Goal: Task Accomplishment & Management: Manage account settings

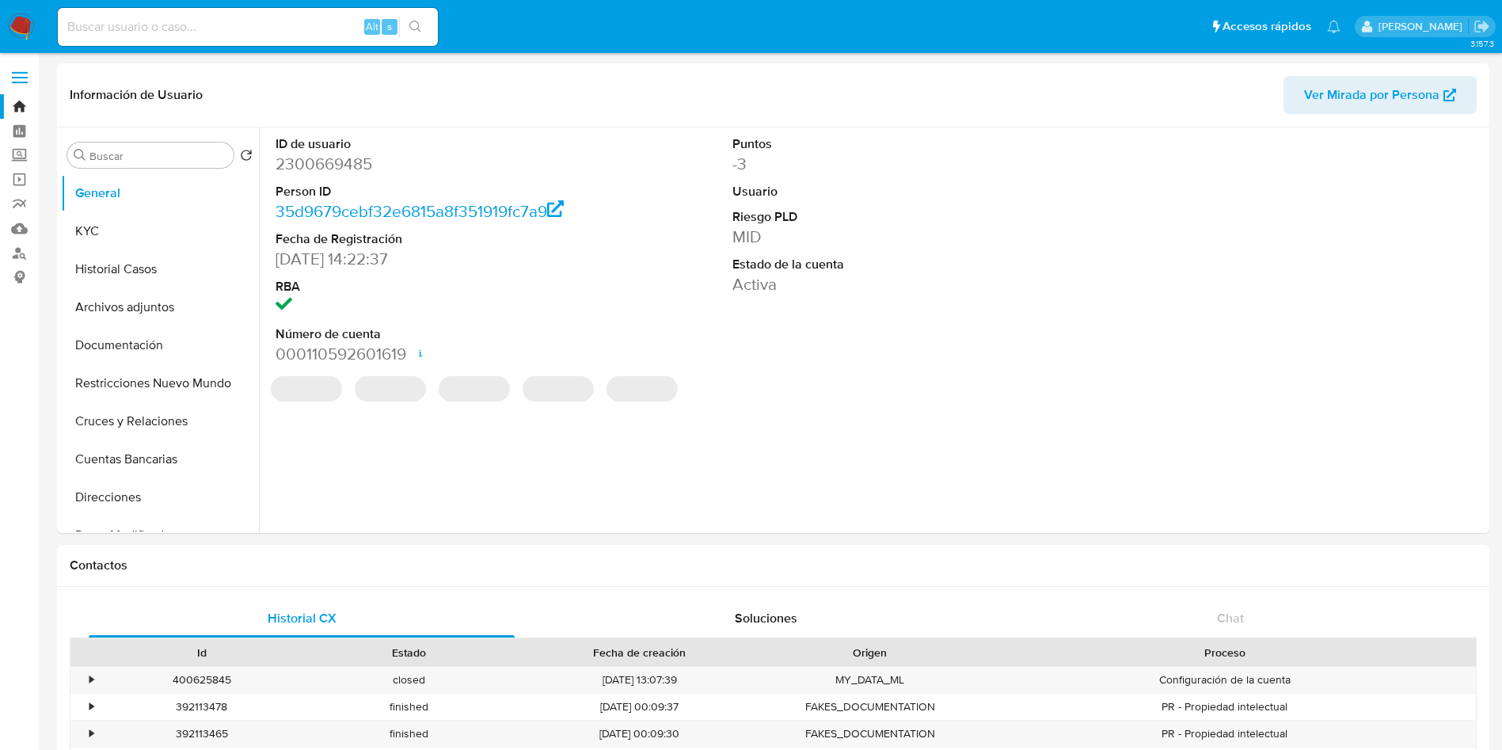
select select "10"
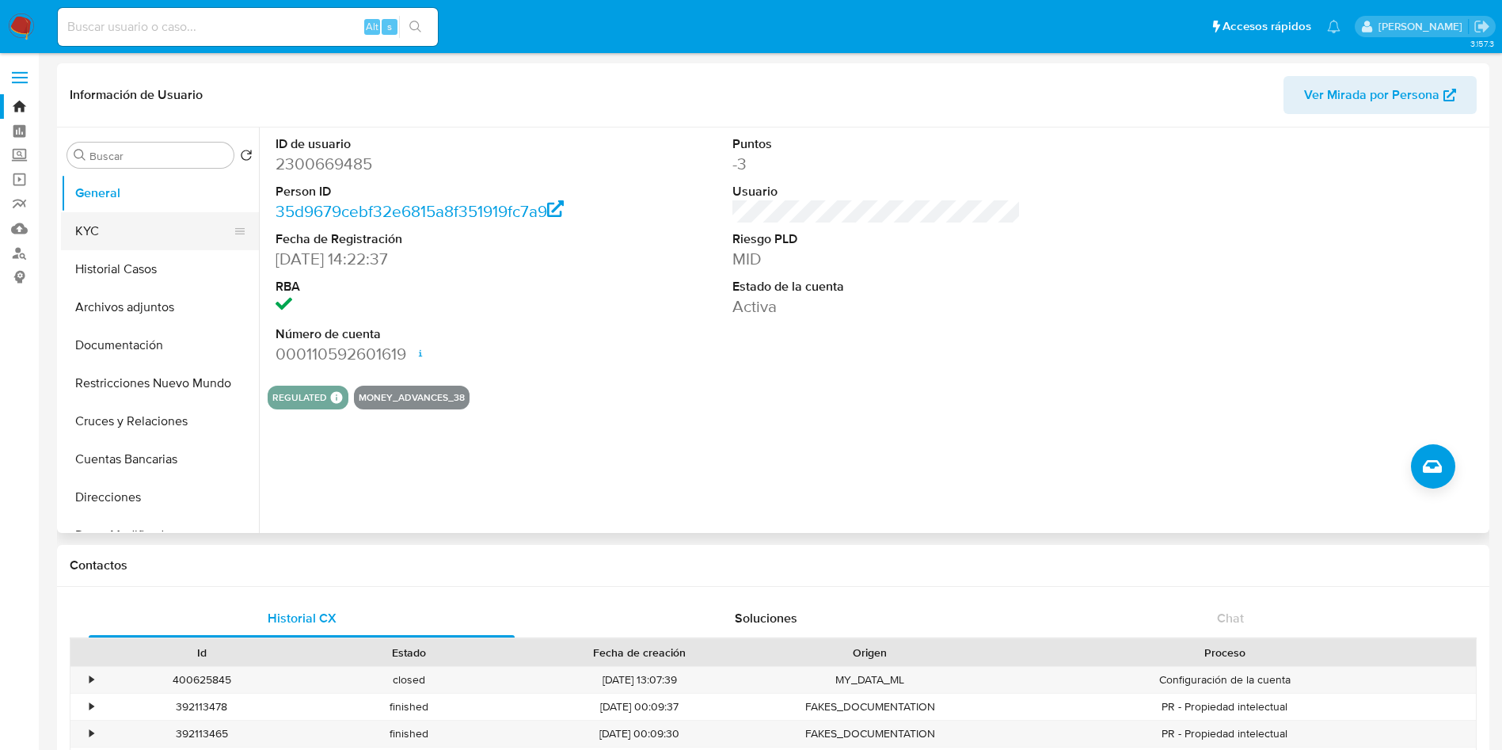
click at [133, 235] on button "KYC" at bounding box center [153, 231] width 185 height 38
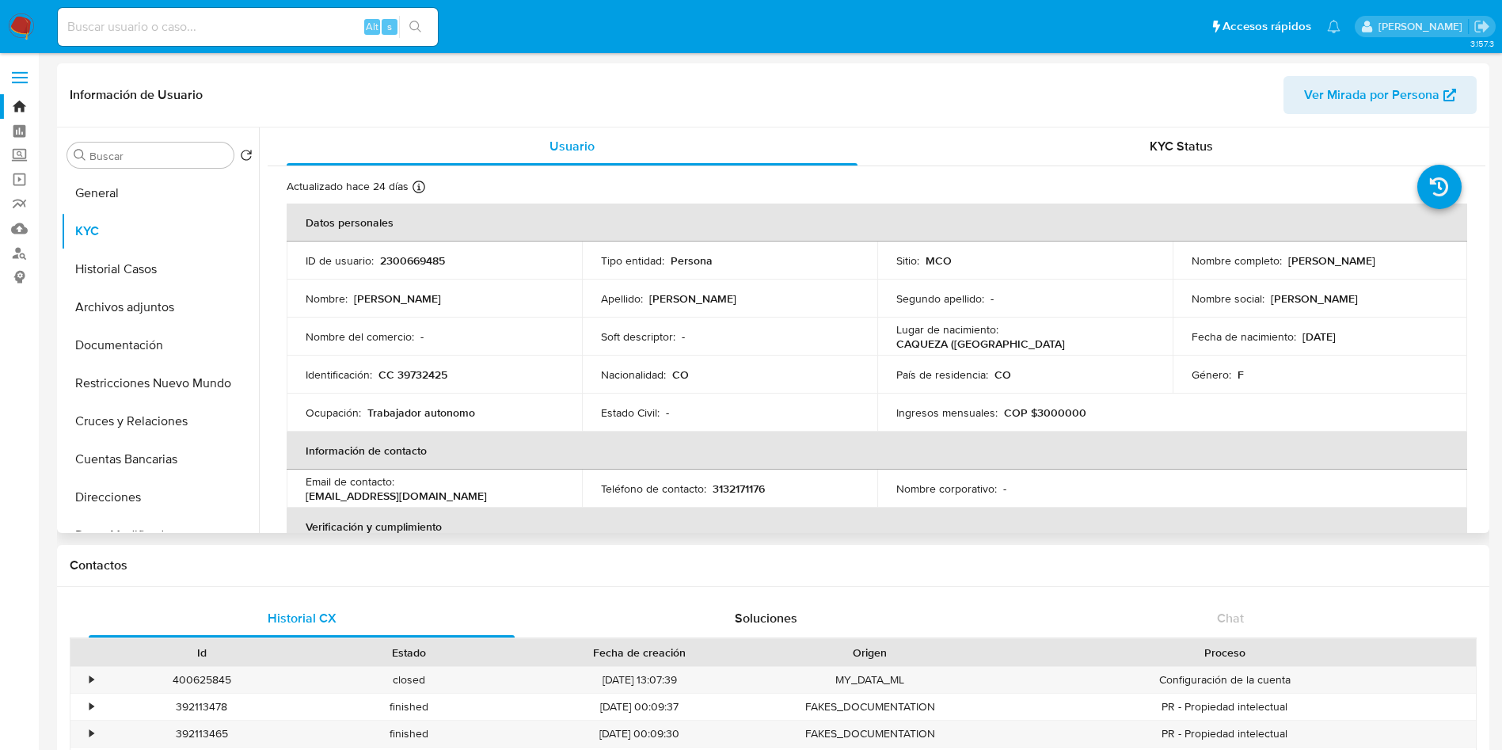
drag, startPoint x: 1430, startPoint y: 261, endPoint x: 1284, endPoint y: 266, distance: 146.6
click at [1284, 266] on div "Nombre completo : Yuri Alejandra Rojas Ladino" at bounding box center [1320, 260] width 257 height 14
copy p "Yuri Alejandra Rojas Ladino"
click at [116, 493] on button "Direcciones" at bounding box center [153, 497] width 185 height 38
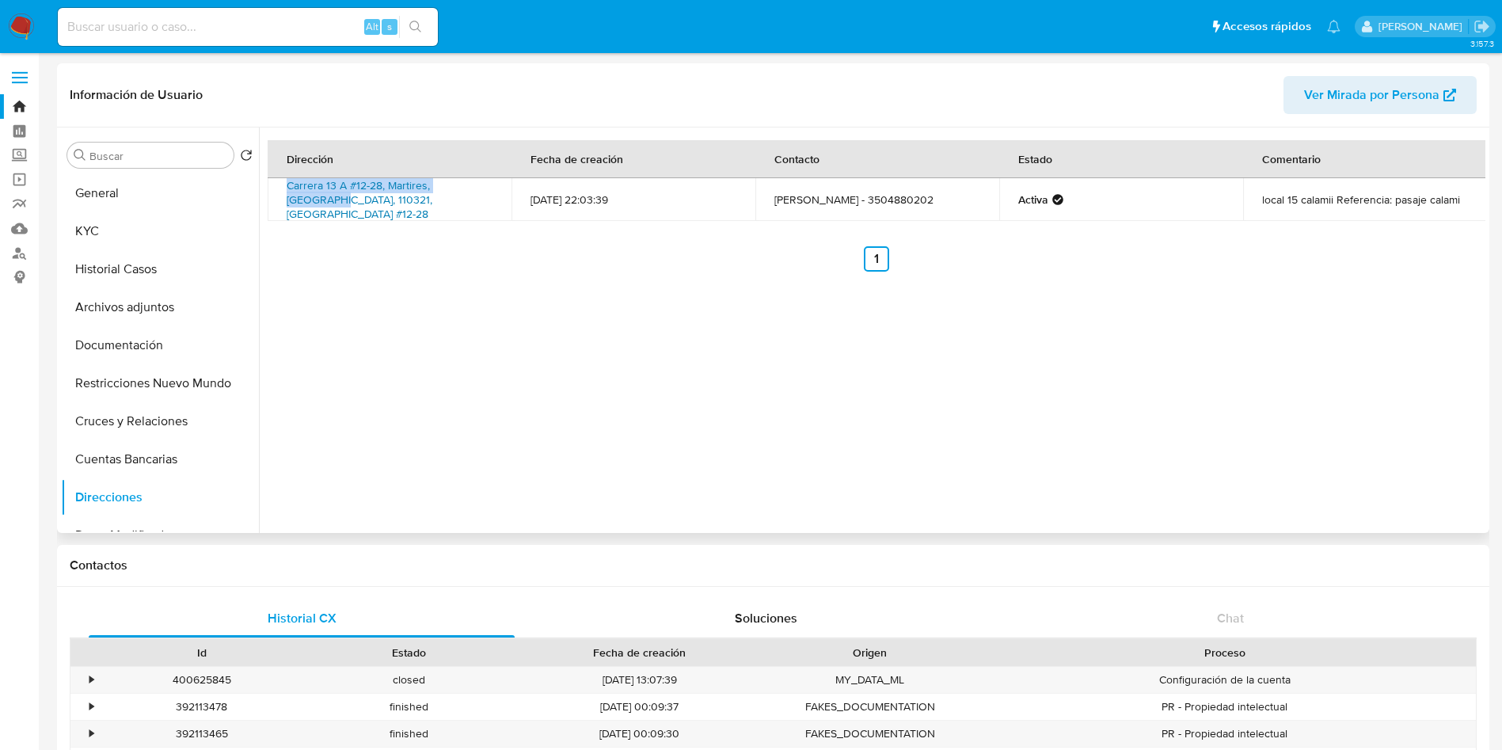
drag, startPoint x: 279, startPoint y: 188, endPoint x: 486, endPoint y: 196, distance: 207.7
click at [486, 196] on td "Carrera 13 A #12-28, Martires, Bogotá D.c., 110321, Colombia #12-28" at bounding box center [390, 199] width 244 height 43
copy link "Carrera 13 A #12-28, Martires, Bogotá D.c"
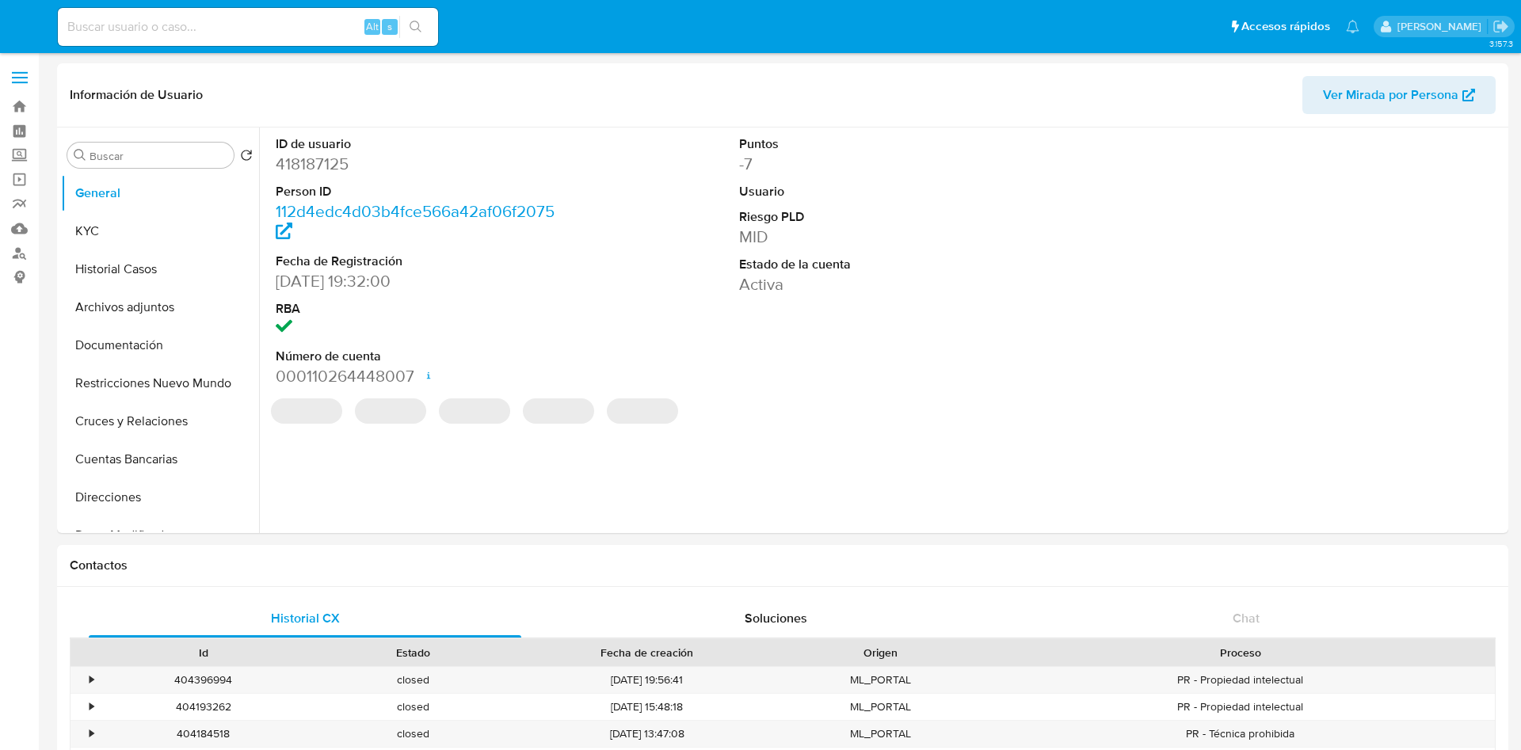
select select "10"
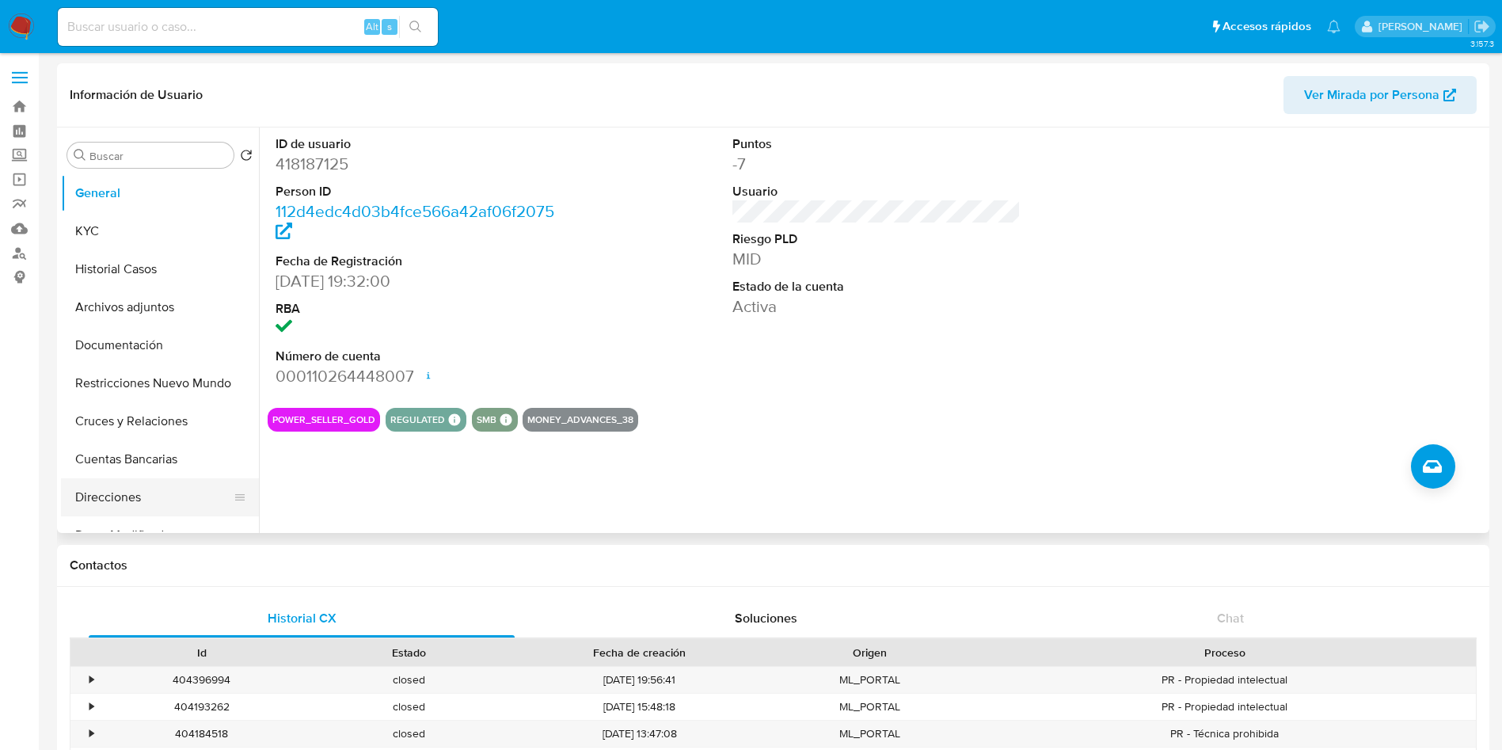
click at [132, 495] on button "Direcciones" at bounding box center [153, 497] width 185 height 38
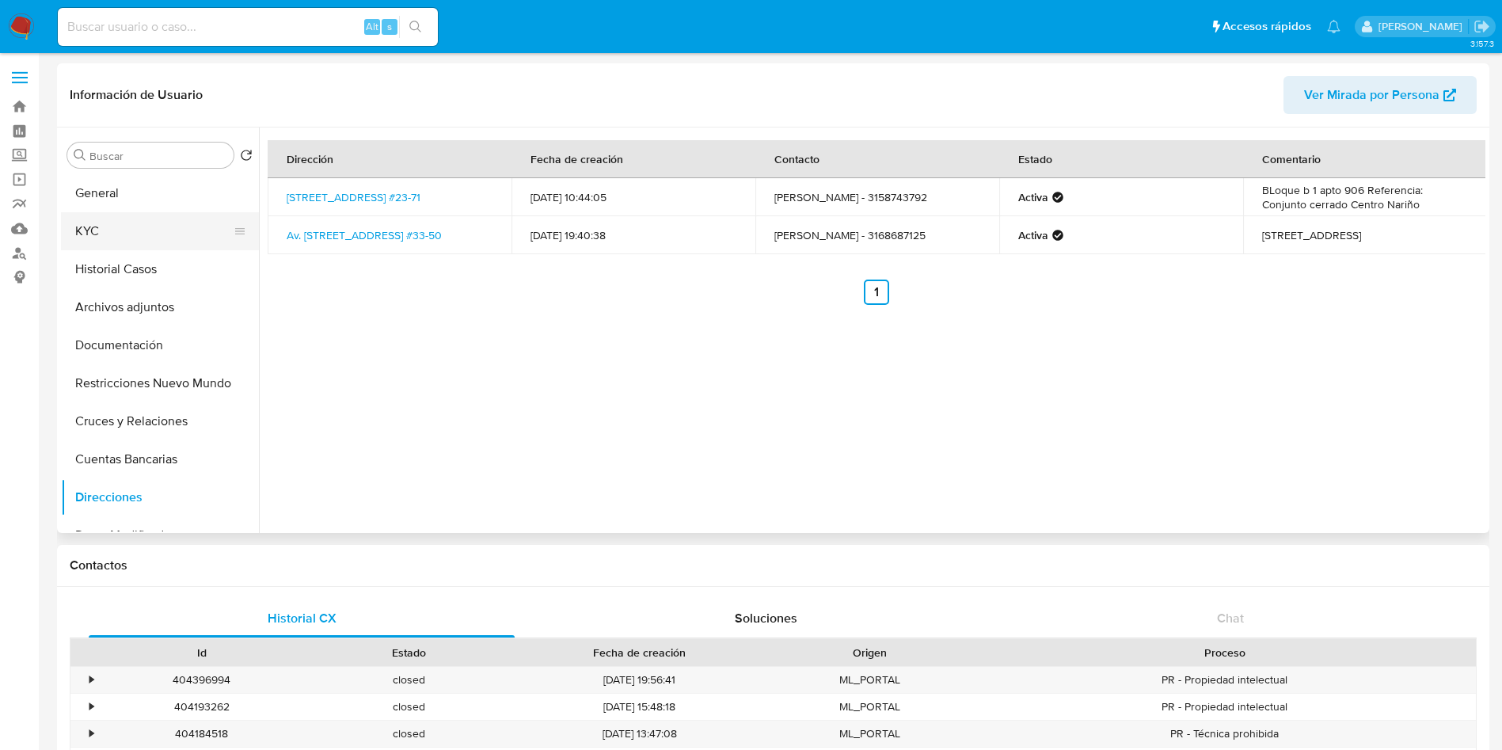
click at [155, 229] on button "KYC" at bounding box center [153, 231] width 185 height 38
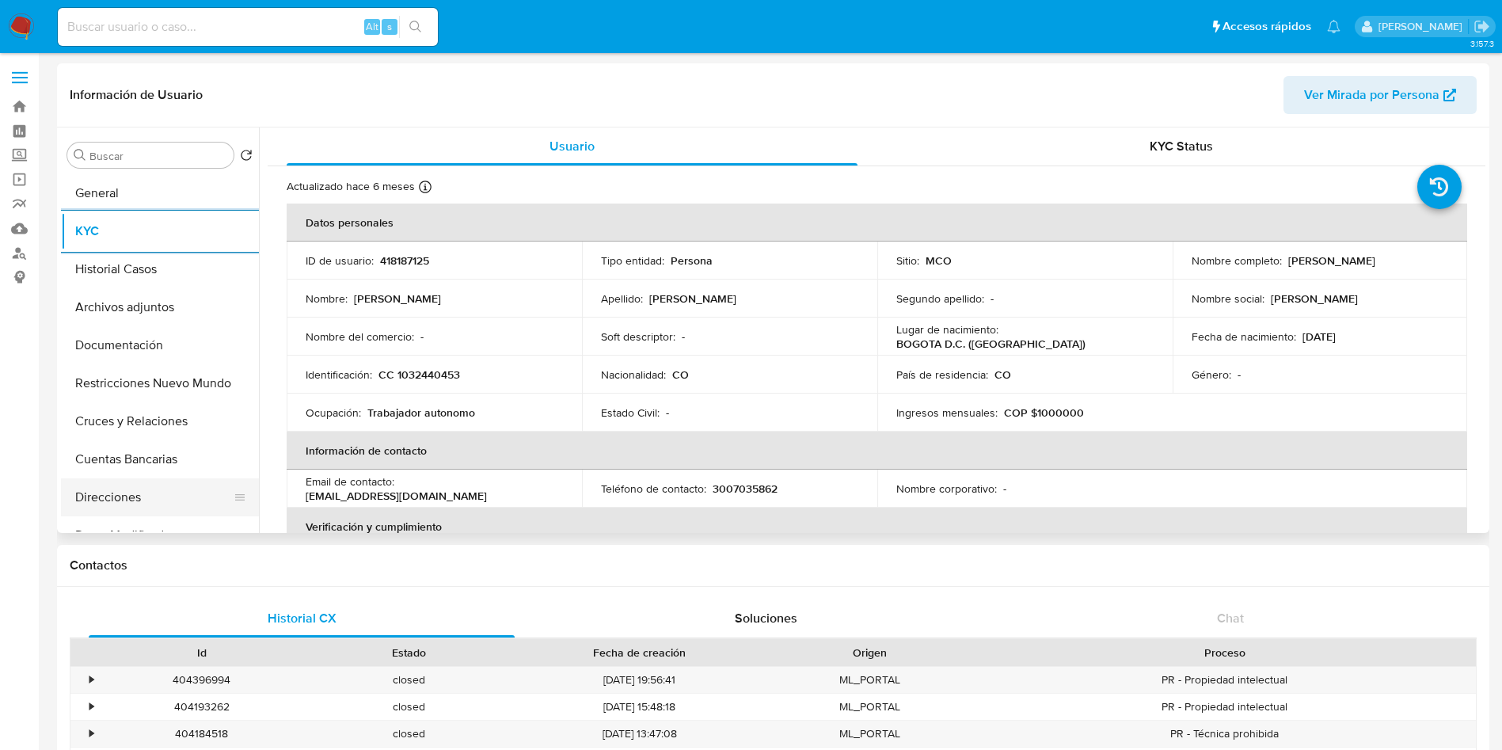
click at [98, 493] on button "Direcciones" at bounding box center [153, 497] width 185 height 38
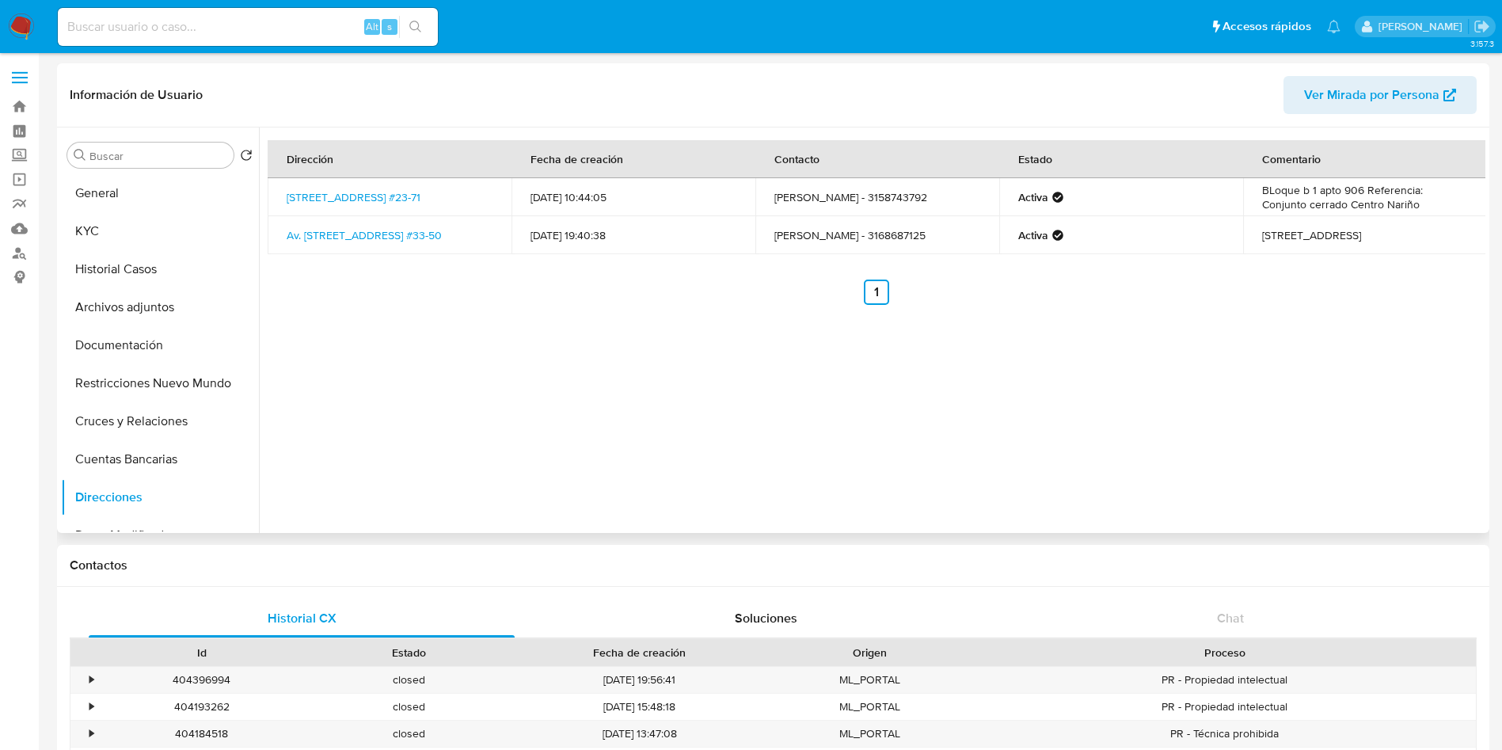
drag, startPoint x: 281, startPoint y: 227, endPoint x: 483, endPoint y: 227, distance: 202.0
click at [483, 227] on td "Av. Calle 23 #33-50, Teusaquillo, Bogotá D.c., 111321, Colombia #33-50" at bounding box center [390, 235] width 244 height 38
click at [276, 230] on td "Av. Calle 23 #33-50, Teusaquillo, Bogotá D.c., 111321, Colombia #33-50" at bounding box center [390, 235] width 244 height 38
drag, startPoint x: 276, startPoint y: 226, endPoint x: 306, endPoint y: 253, distance: 39.8
click at [306, 253] on td "Av. Calle 23 #33-50, Teusaquillo, Bogotá D.c., 111321, Colombia #33-50" at bounding box center [390, 235] width 244 height 38
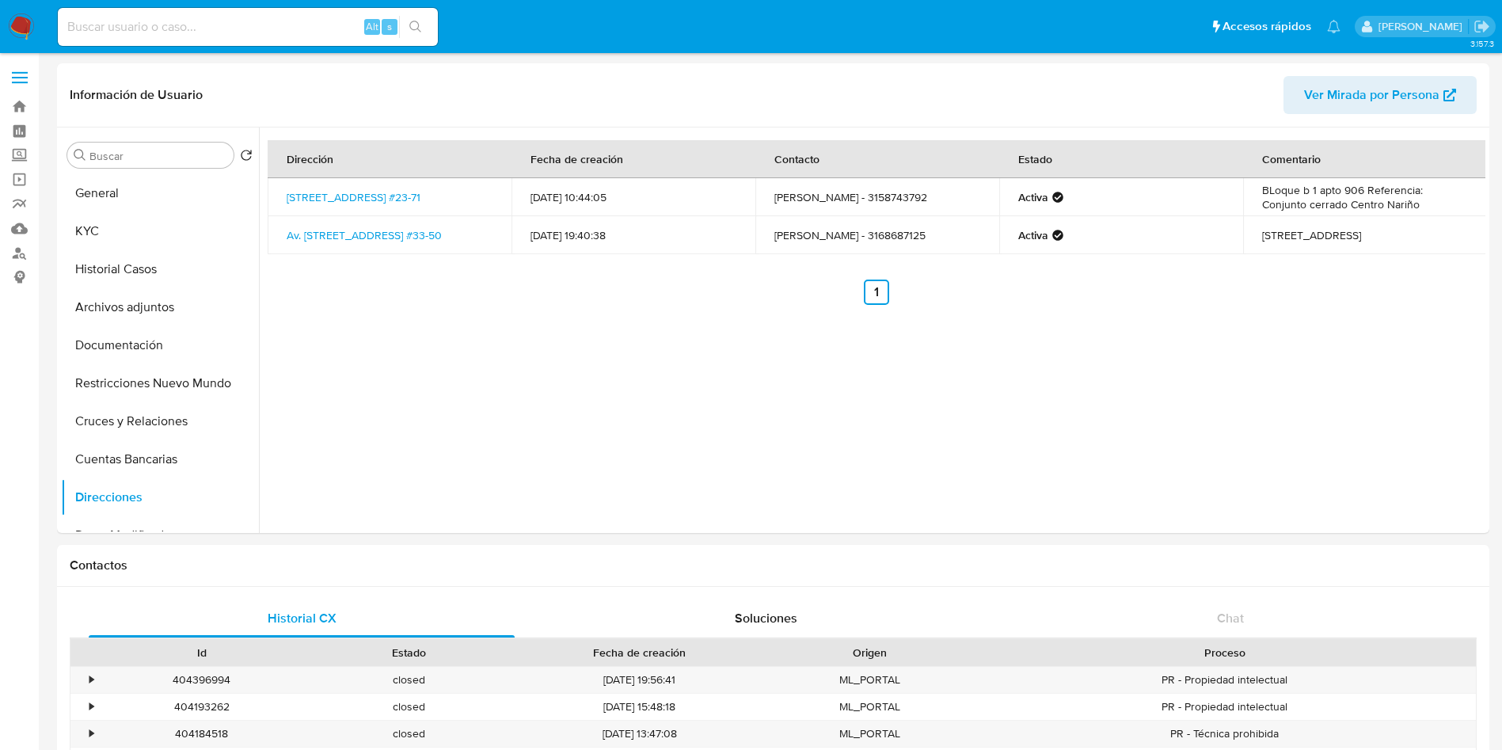
copy link "Av. Calle 23 #33-50, Teusaquillo, Bogotá D.c."
click at [475, 373] on div "Dirección Fecha de creación Contacto Estado Comentario Carrera 33 #23-71, Teusa…" at bounding box center [872, 331] width 1227 height 406
click at [114, 279] on button "Historial Casos" at bounding box center [153, 269] width 185 height 38
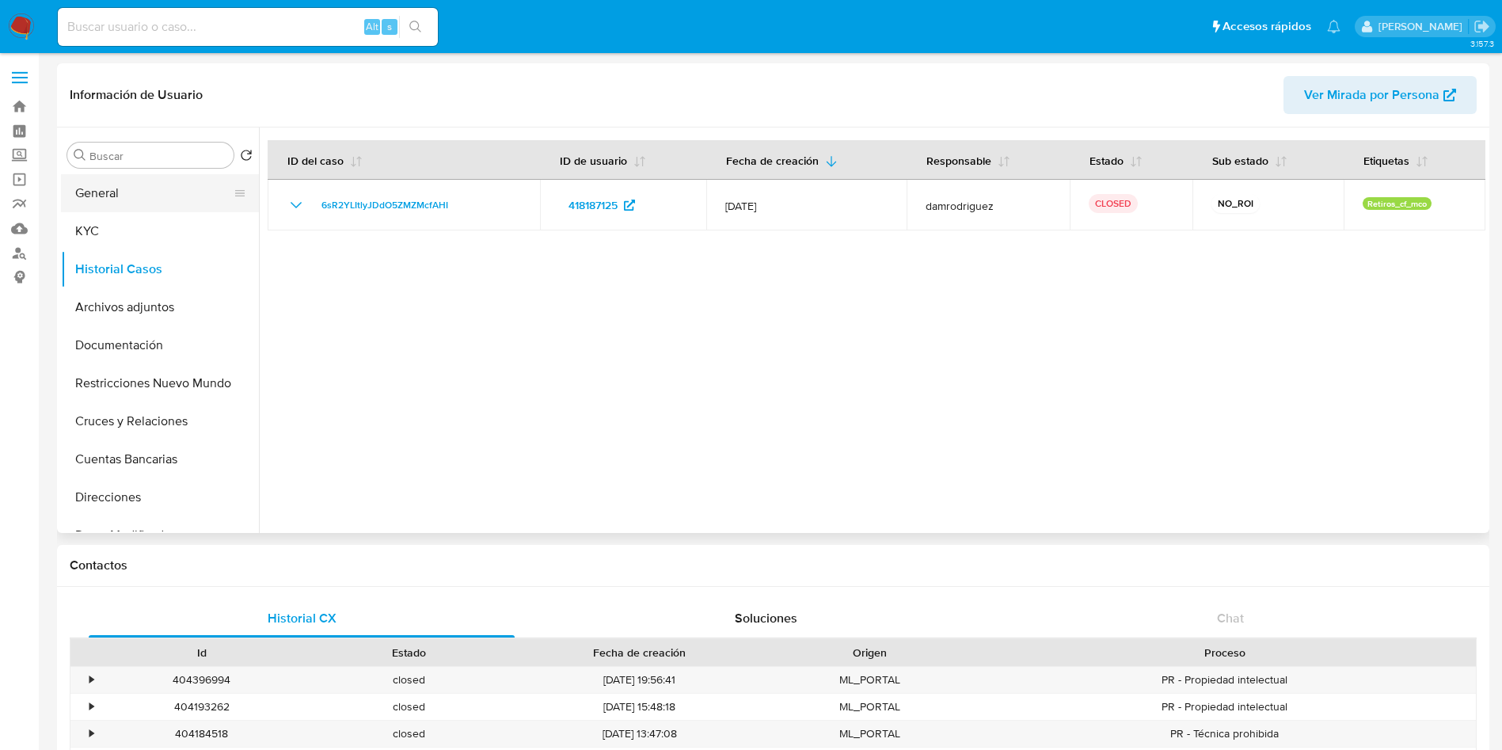
click at [134, 204] on button "General" at bounding box center [153, 193] width 185 height 38
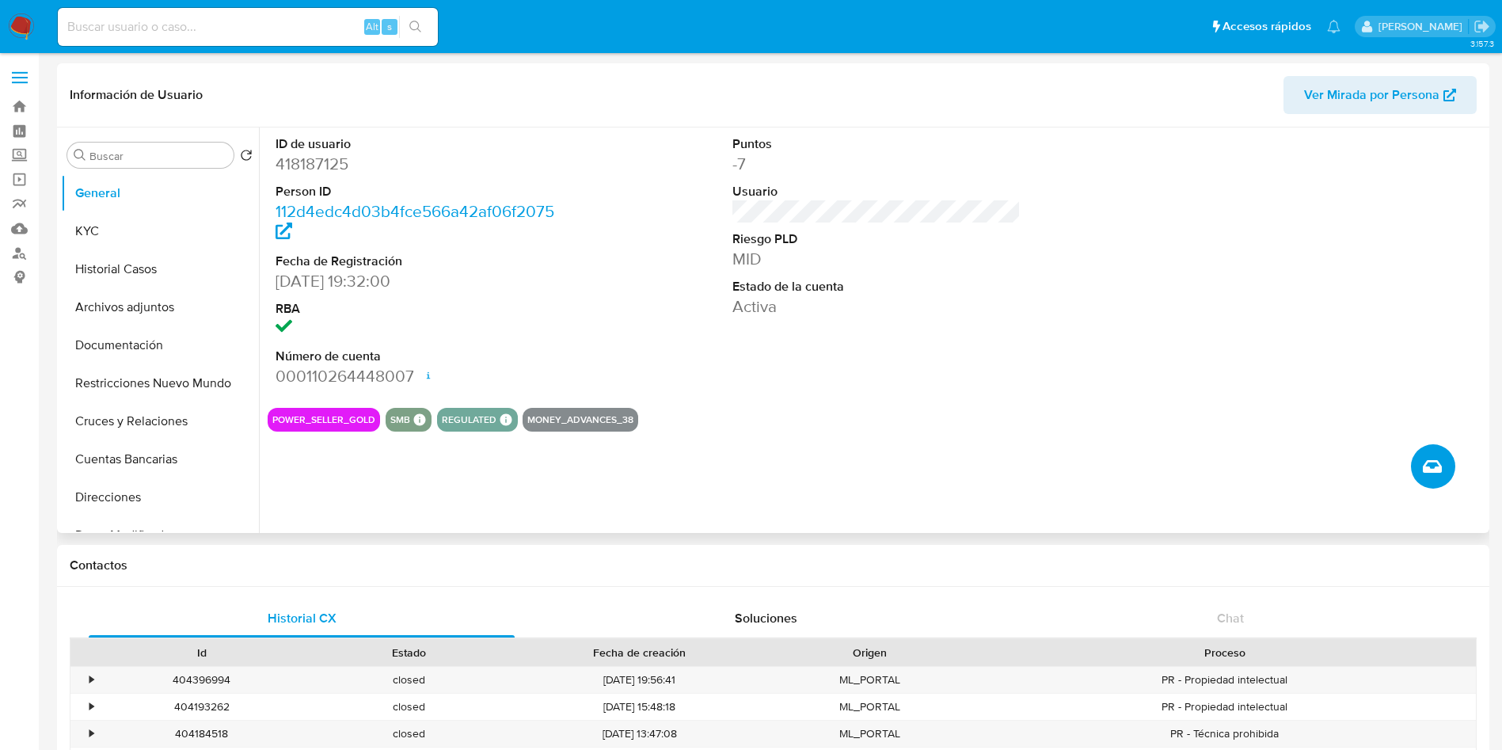
click at [1438, 470] on icon "Crear caso manual" at bounding box center [1432, 466] width 19 height 13
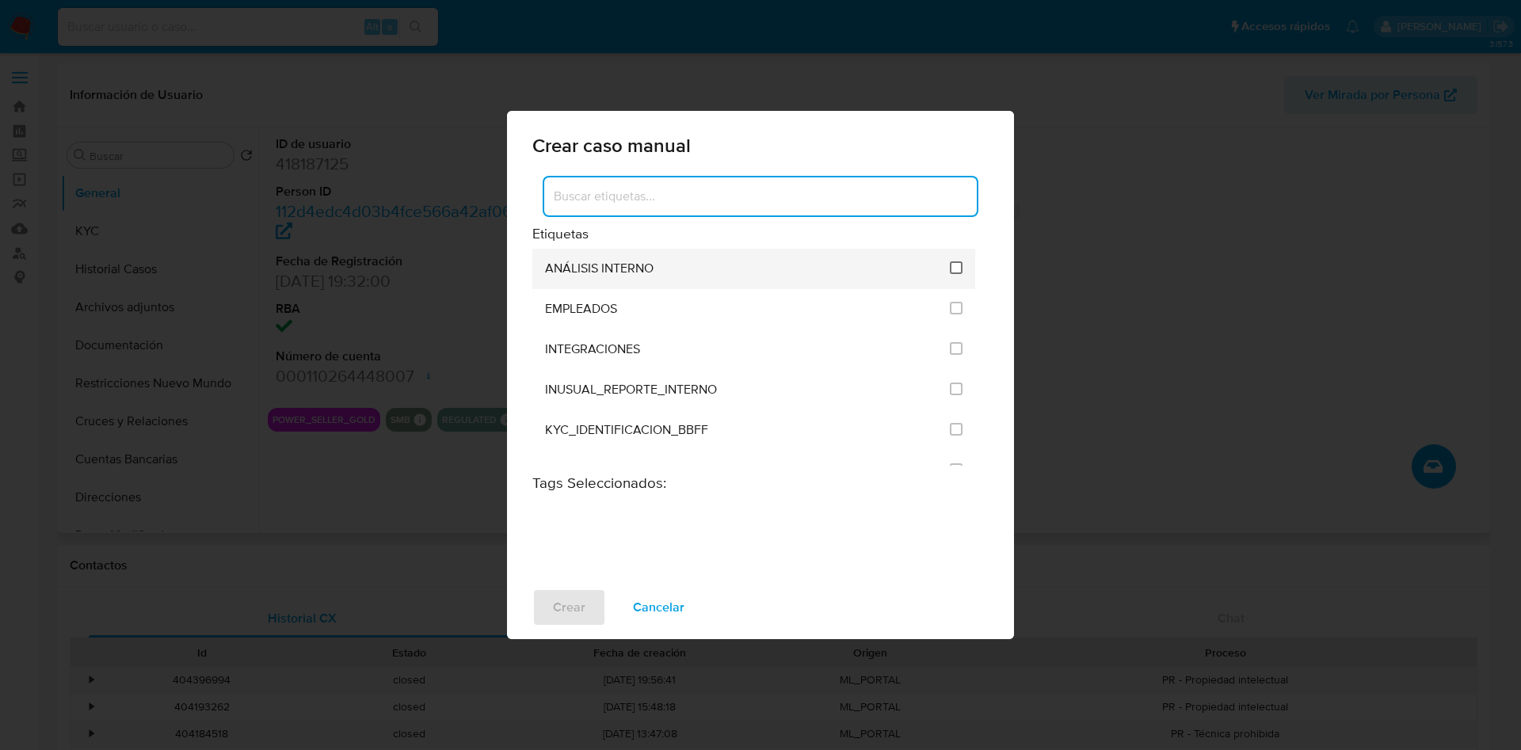
click at [955, 265] on input "1890" at bounding box center [956, 267] width 13 height 13
checkbox input "true"
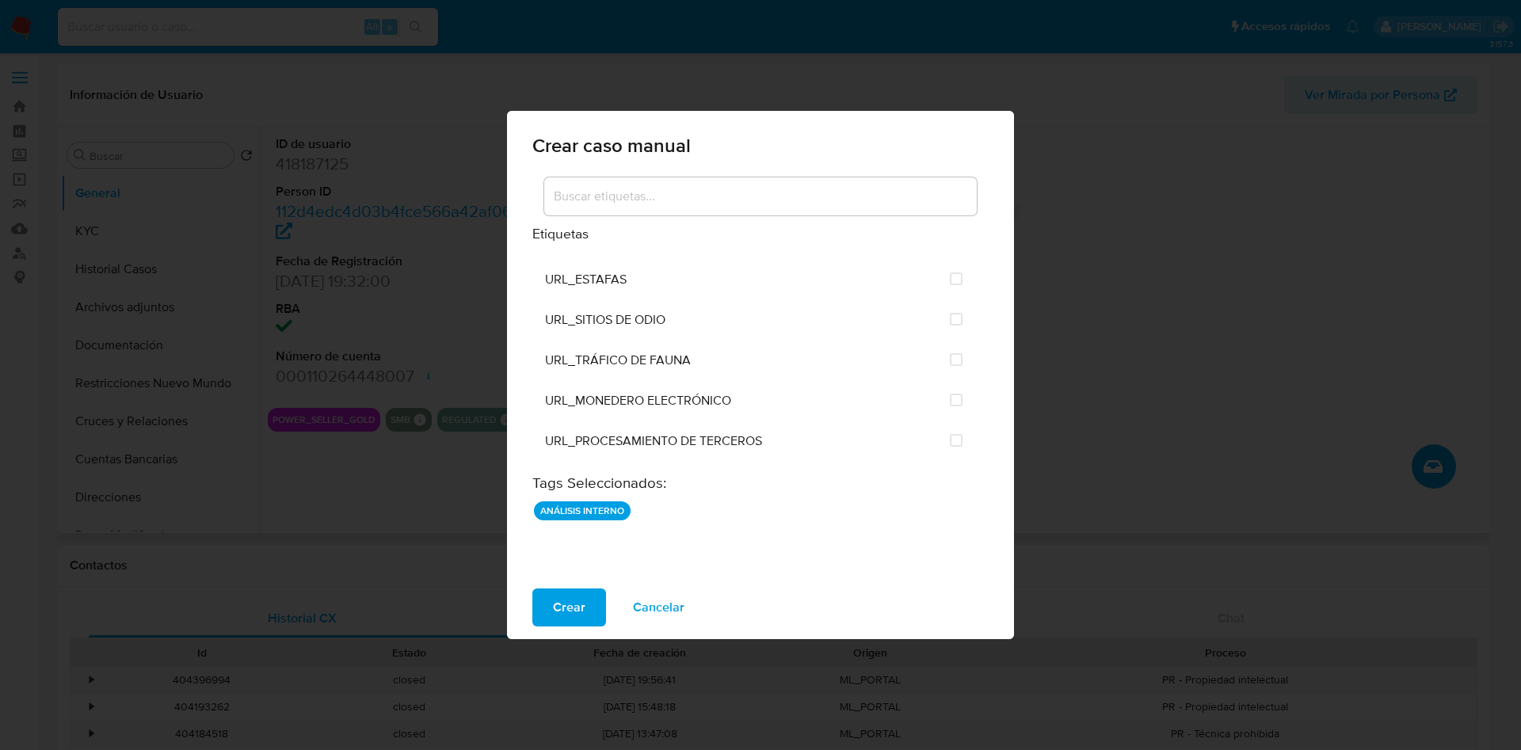
scroll to position [3301, 0]
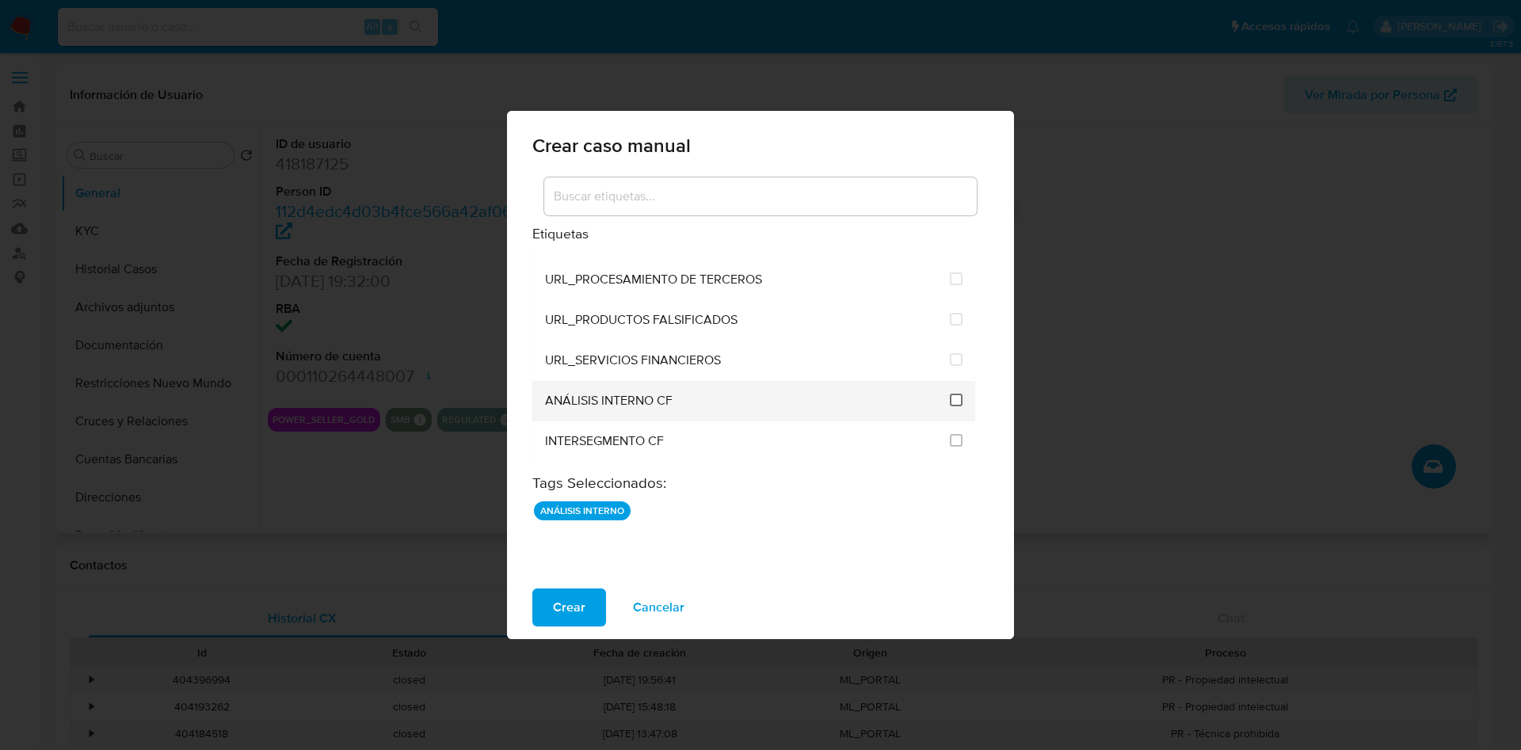
click at [954, 398] on input "3262" at bounding box center [956, 400] width 13 height 13
checkbox input "true"
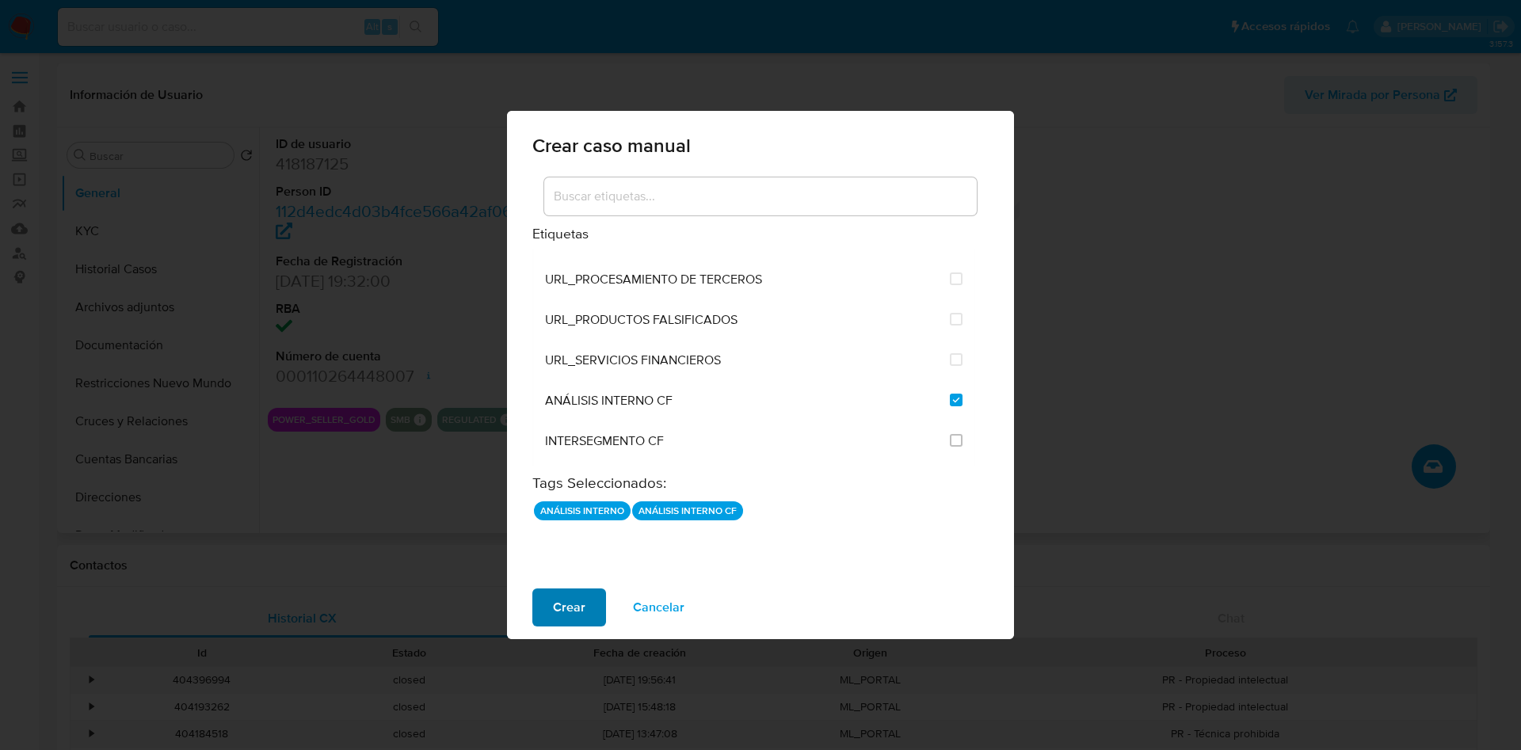
click at [558, 604] on span "Crear" at bounding box center [569, 607] width 32 height 35
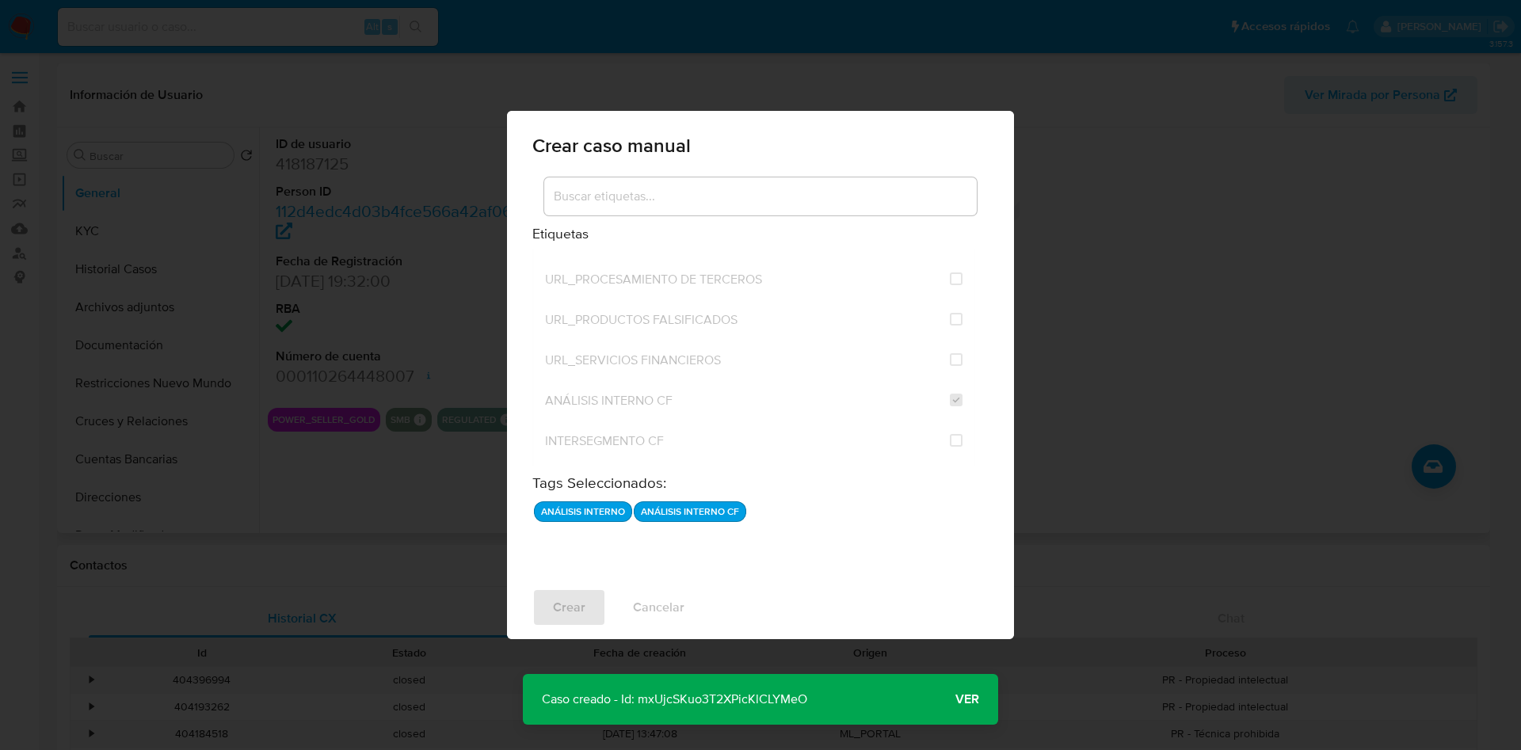
click at [970, 699] on span "Ver" at bounding box center [967, 699] width 24 height 0
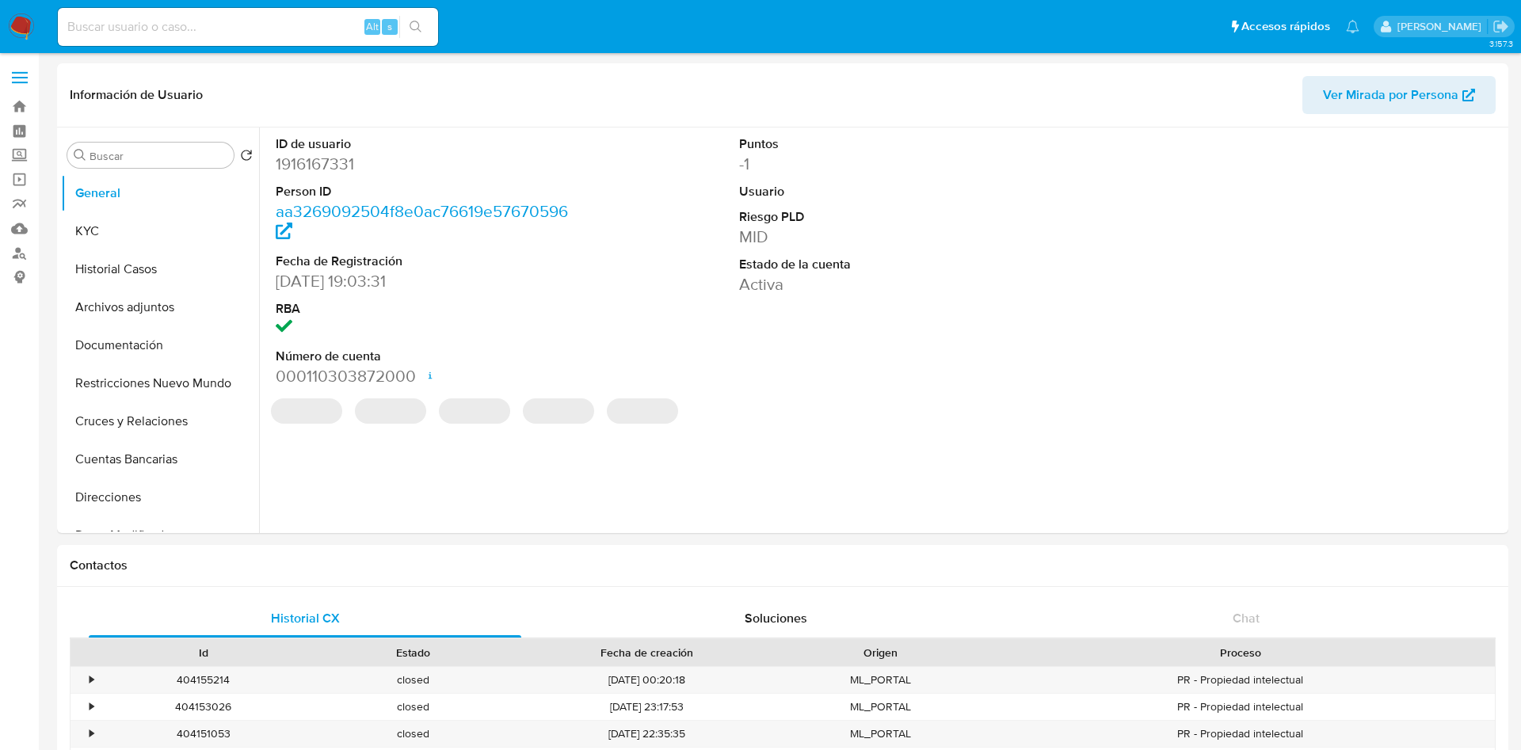
select select "10"
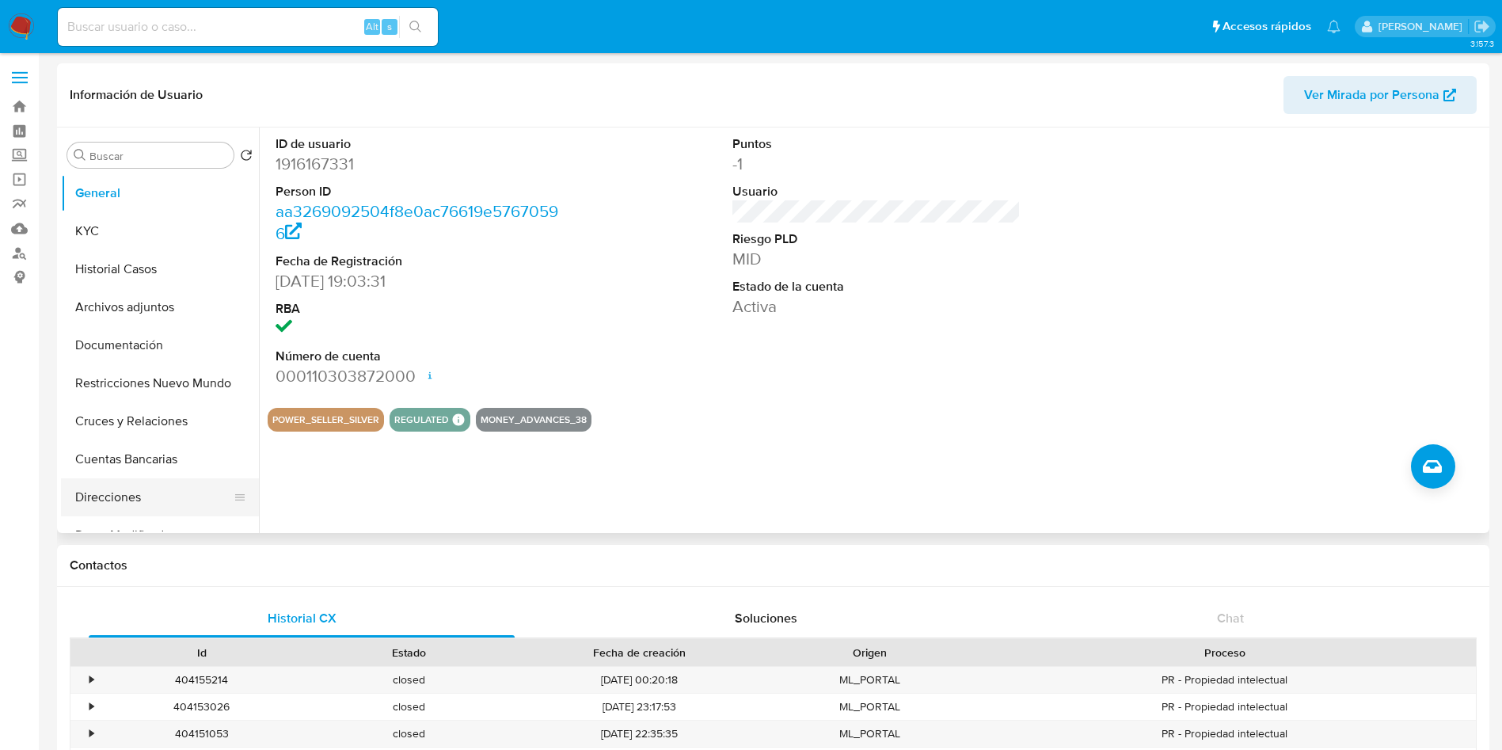
click at [111, 490] on button "Direcciones" at bounding box center [153, 497] width 185 height 38
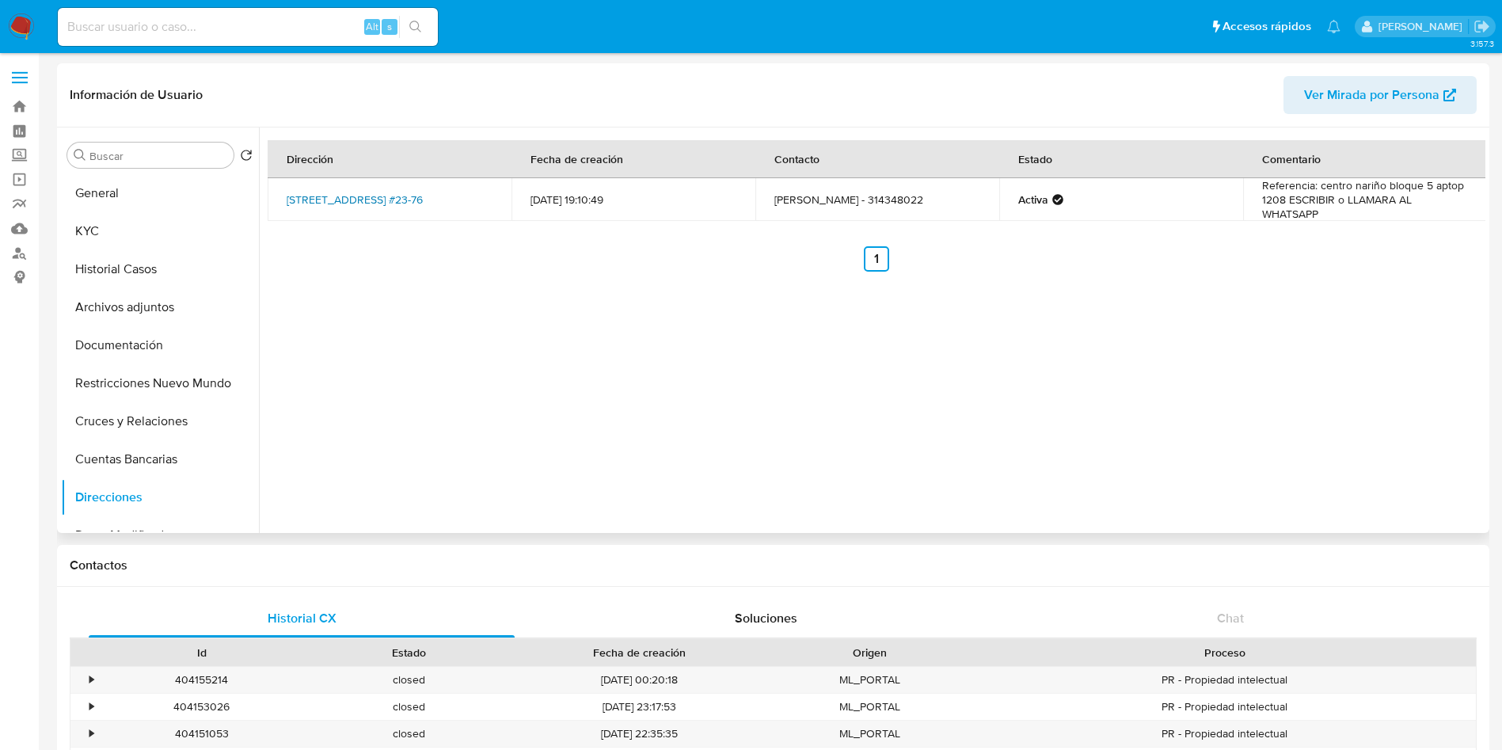
drag, startPoint x: 274, startPoint y: 187, endPoint x: 339, endPoint y: 211, distance: 69.2
click at [339, 211] on td "Avenida Calle 36 #23-76, Teusaquillo, Bogotá D.c., 111311, Colombia #23-76" at bounding box center [390, 199] width 244 height 43
copy link "Avenida Calle 36 #23-76, Teusaquillo, Bogotá D.c"
click at [119, 226] on button "KYC" at bounding box center [153, 231] width 185 height 38
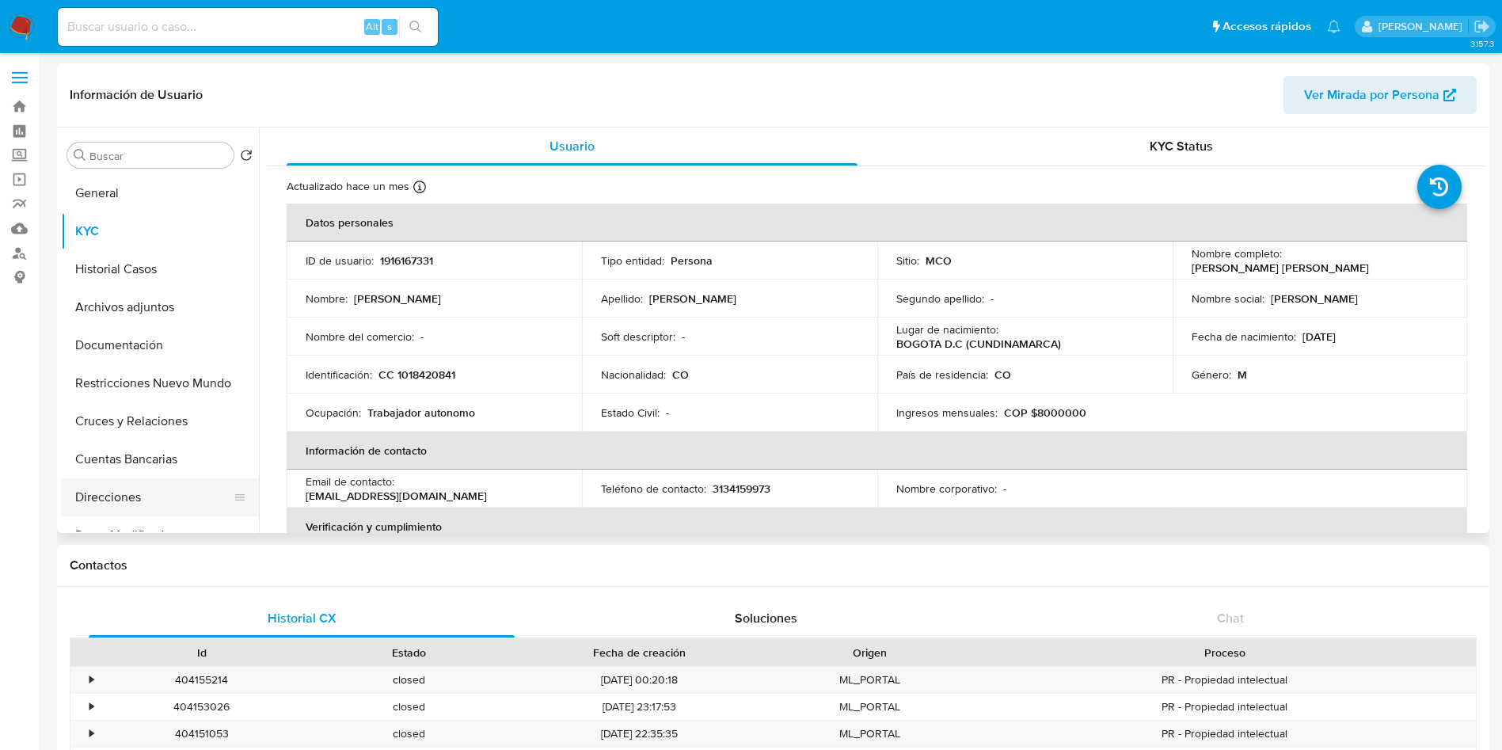
click at [120, 497] on button "Direcciones" at bounding box center [153, 497] width 185 height 38
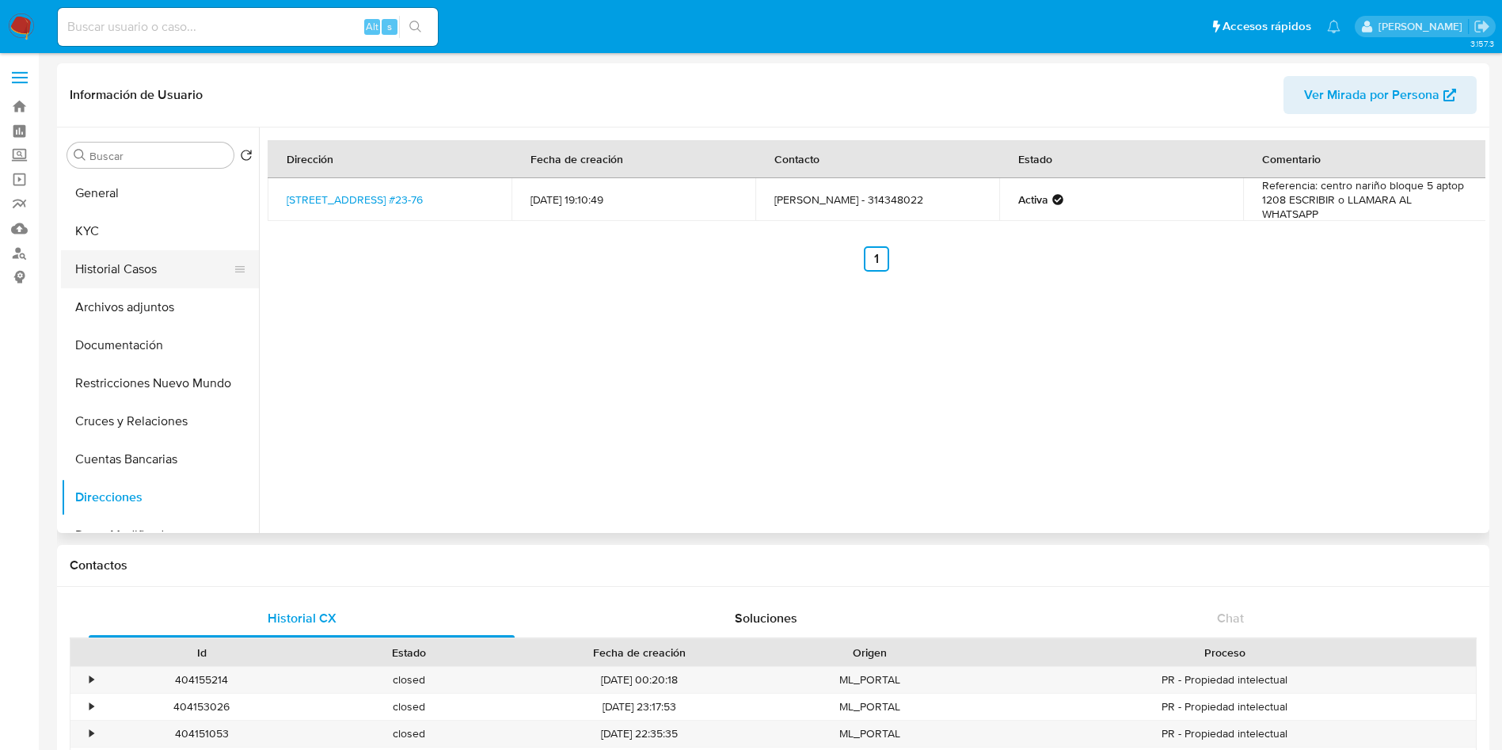
click at [142, 273] on button "Historial Casos" at bounding box center [153, 269] width 185 height 38
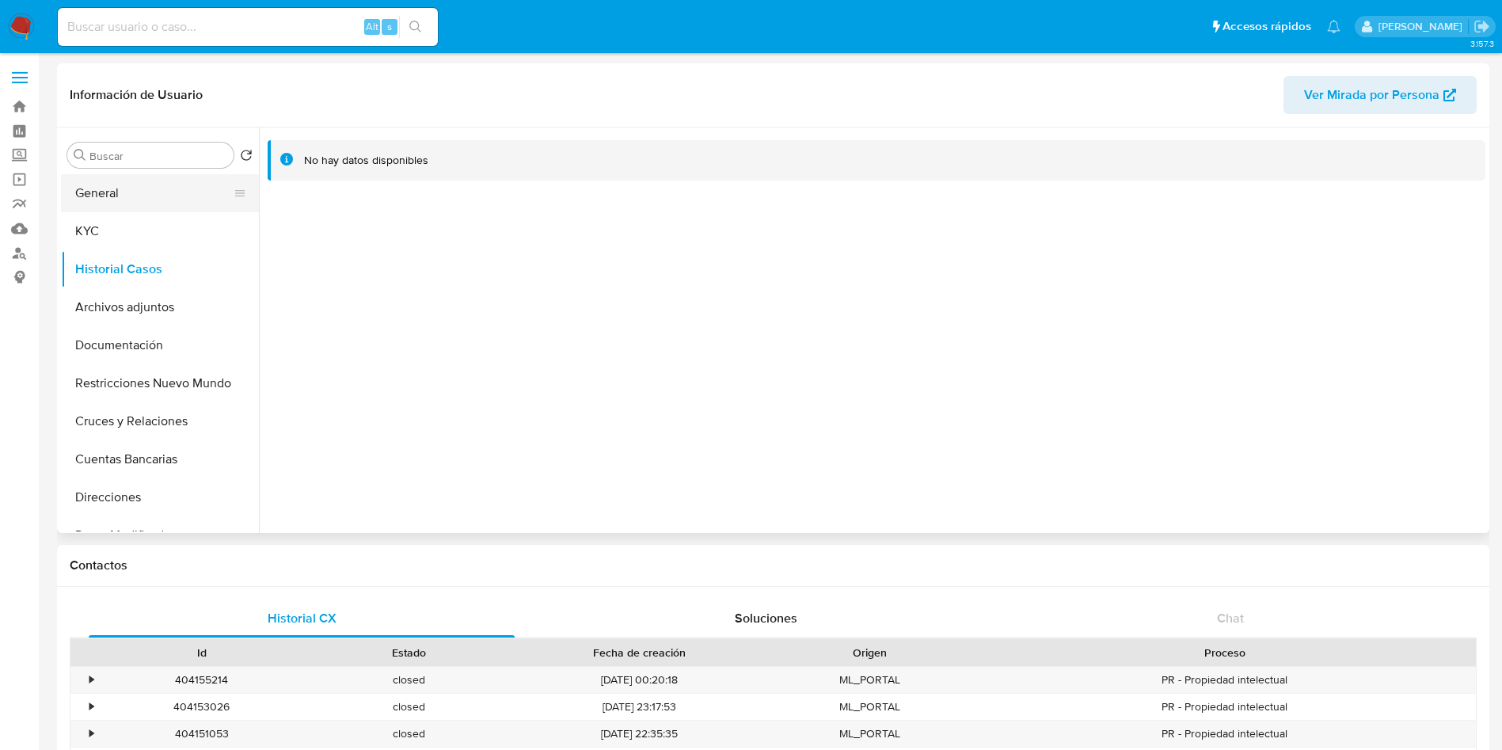
click at [132, 181] on button "General" at bounding box center [153, 193] width 185 height 38
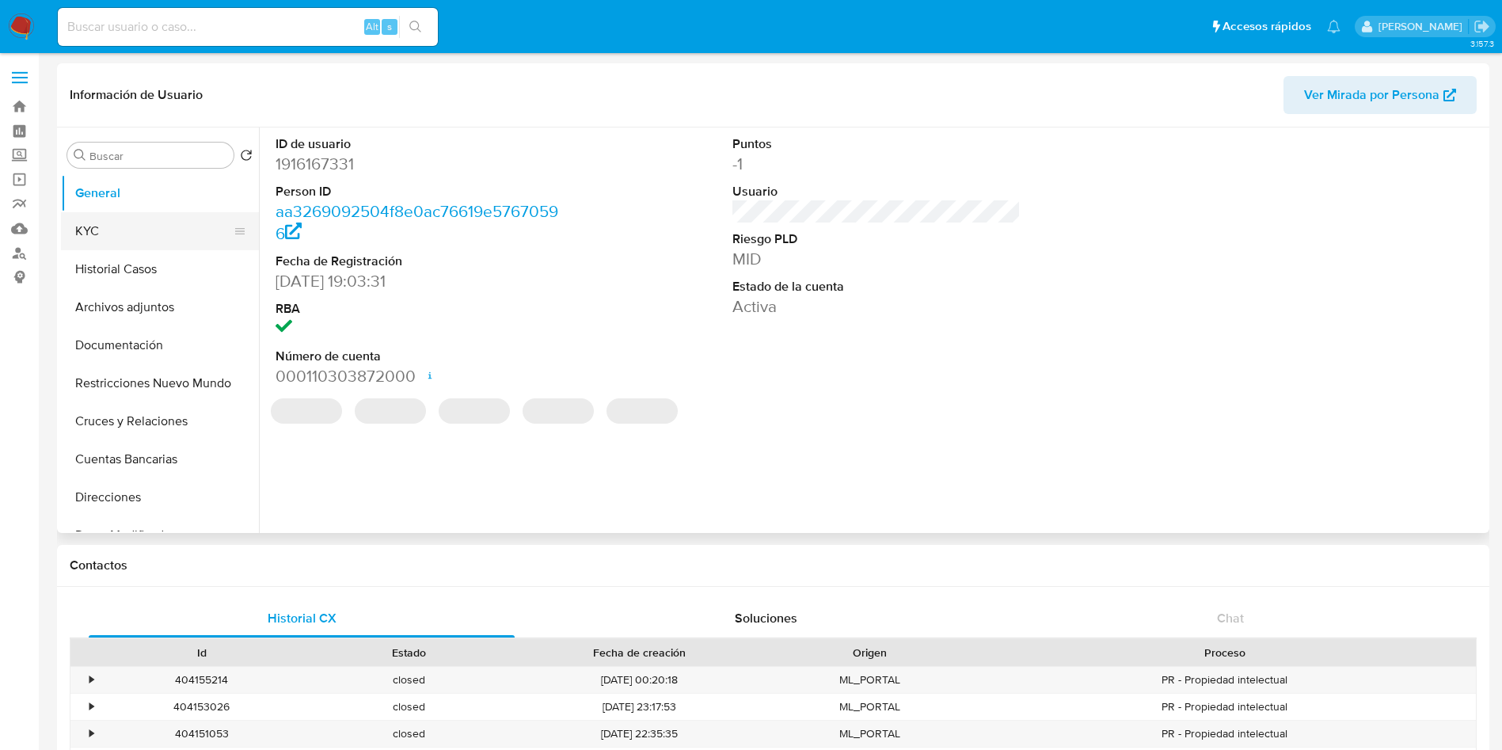
click at [112, 220] on button "KYC" at bounding box center [153, 231] width 185 height 38
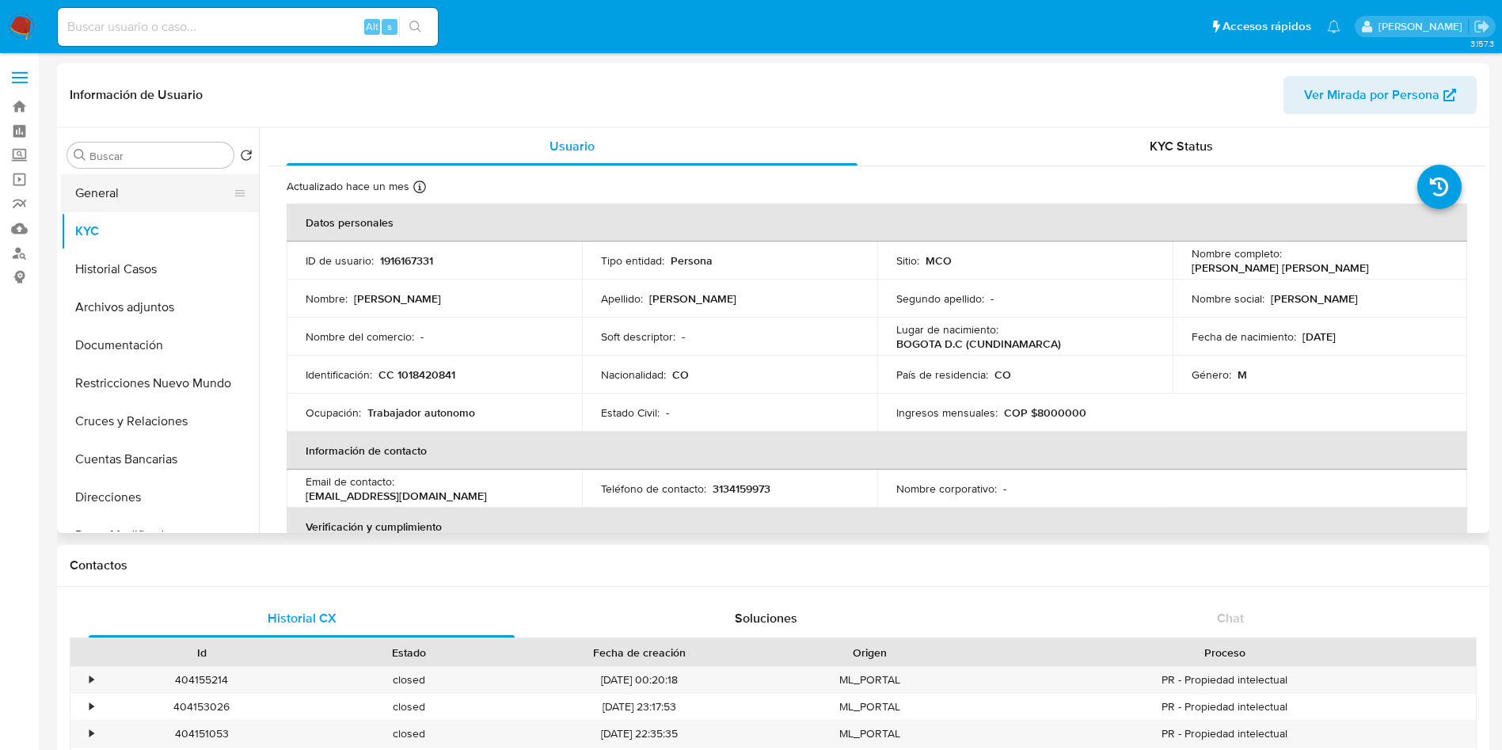
click at [112, 192] on button "General" at bounding box center [153, 193] width 185 height 38
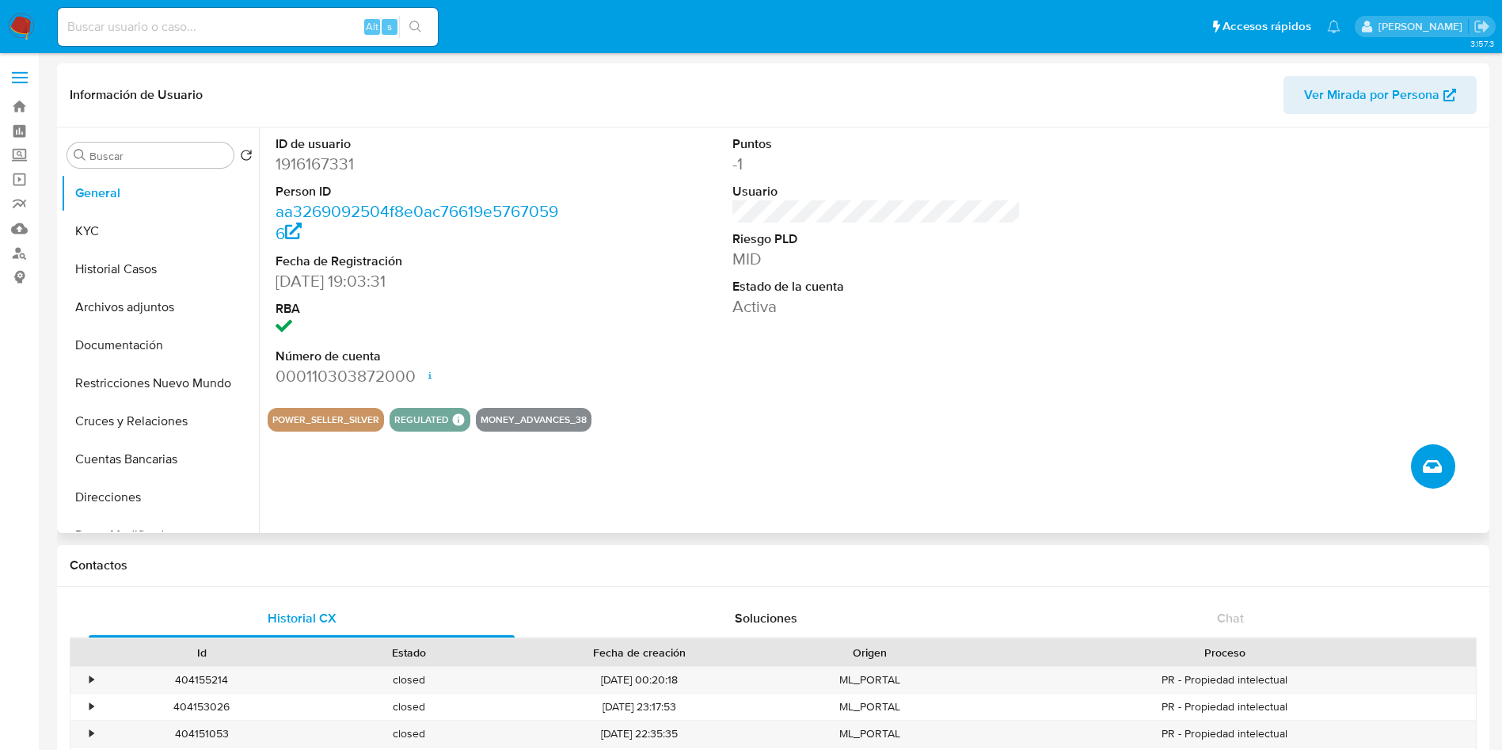
click at [1443, 469] on button "Crear caso manual" at bounding box center [1433, 466] width 44 height 44
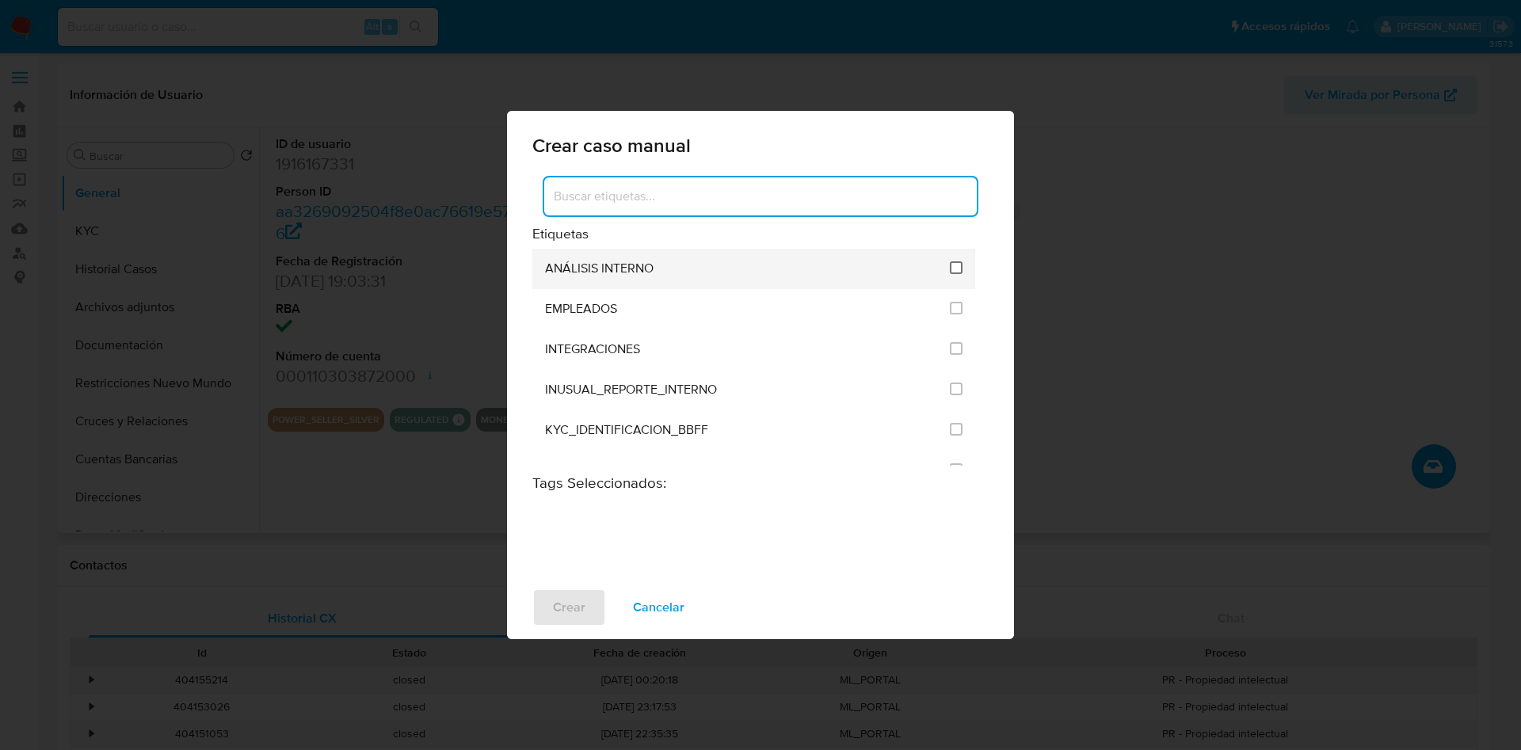
click at [950, 265] on input "1890" at bounding box center [956, 267] width 13 height 13
checkbox input "true"
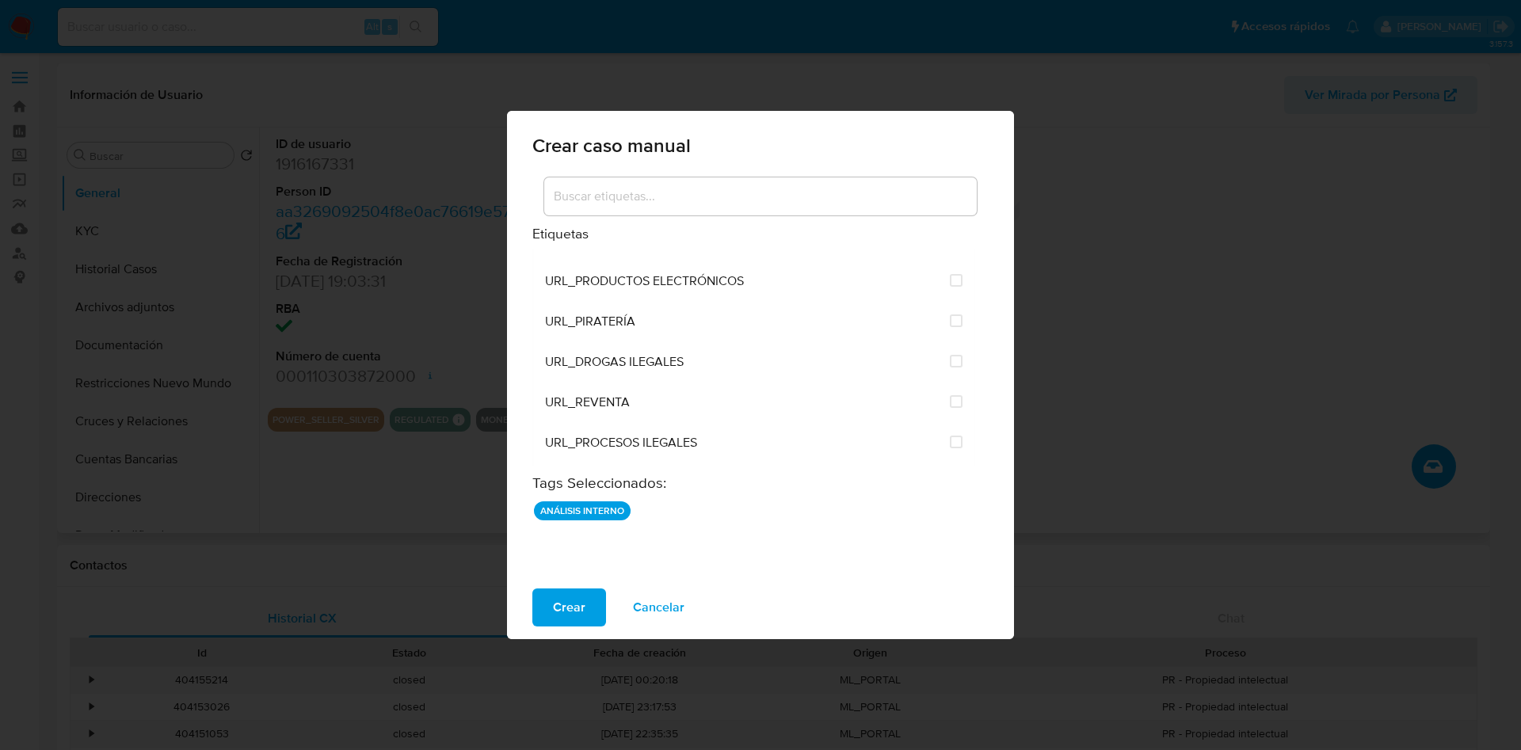
scroll to position [3301, 0]
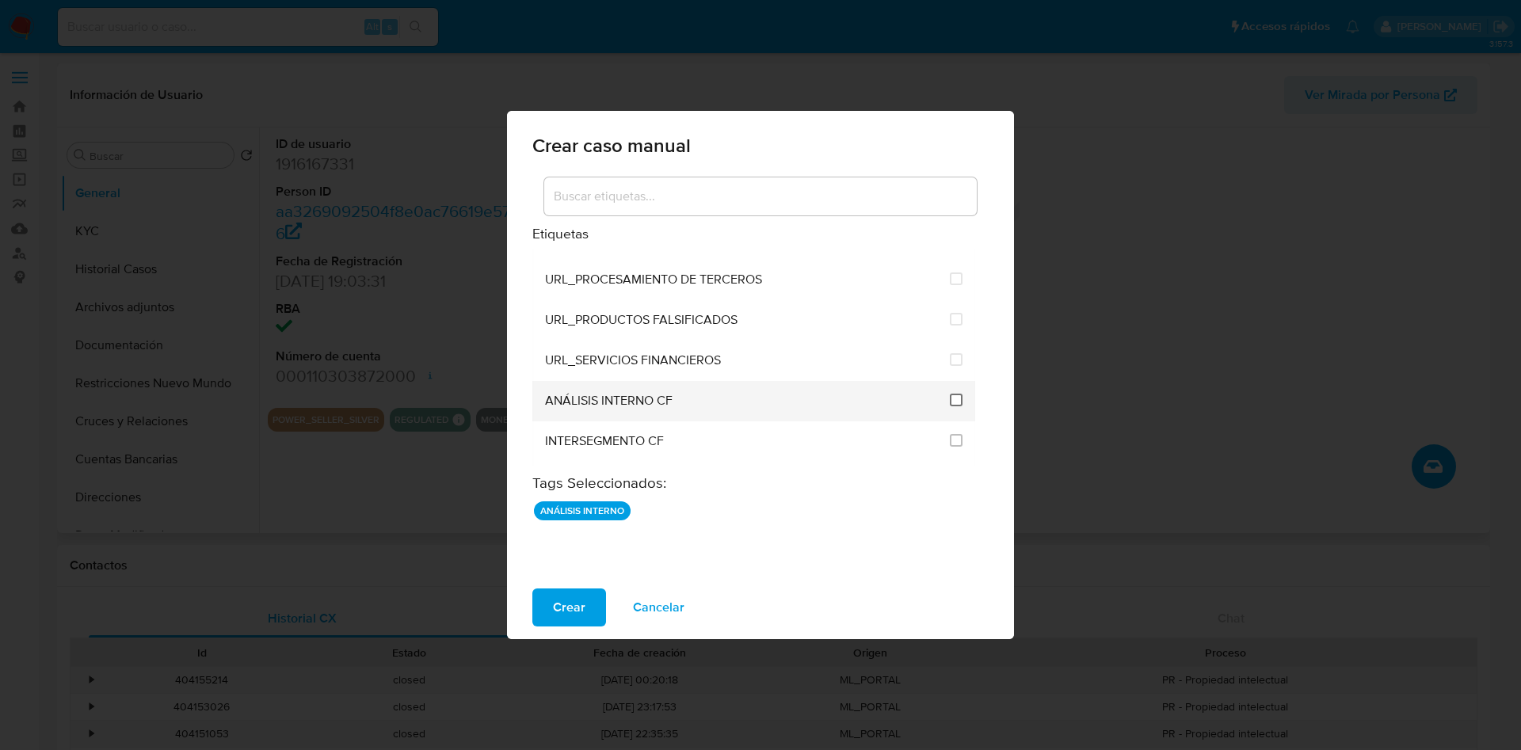
click at [953, 397] on input "3262" at bounding box center [956, 400] width 13 height 13
checkbox input "true"
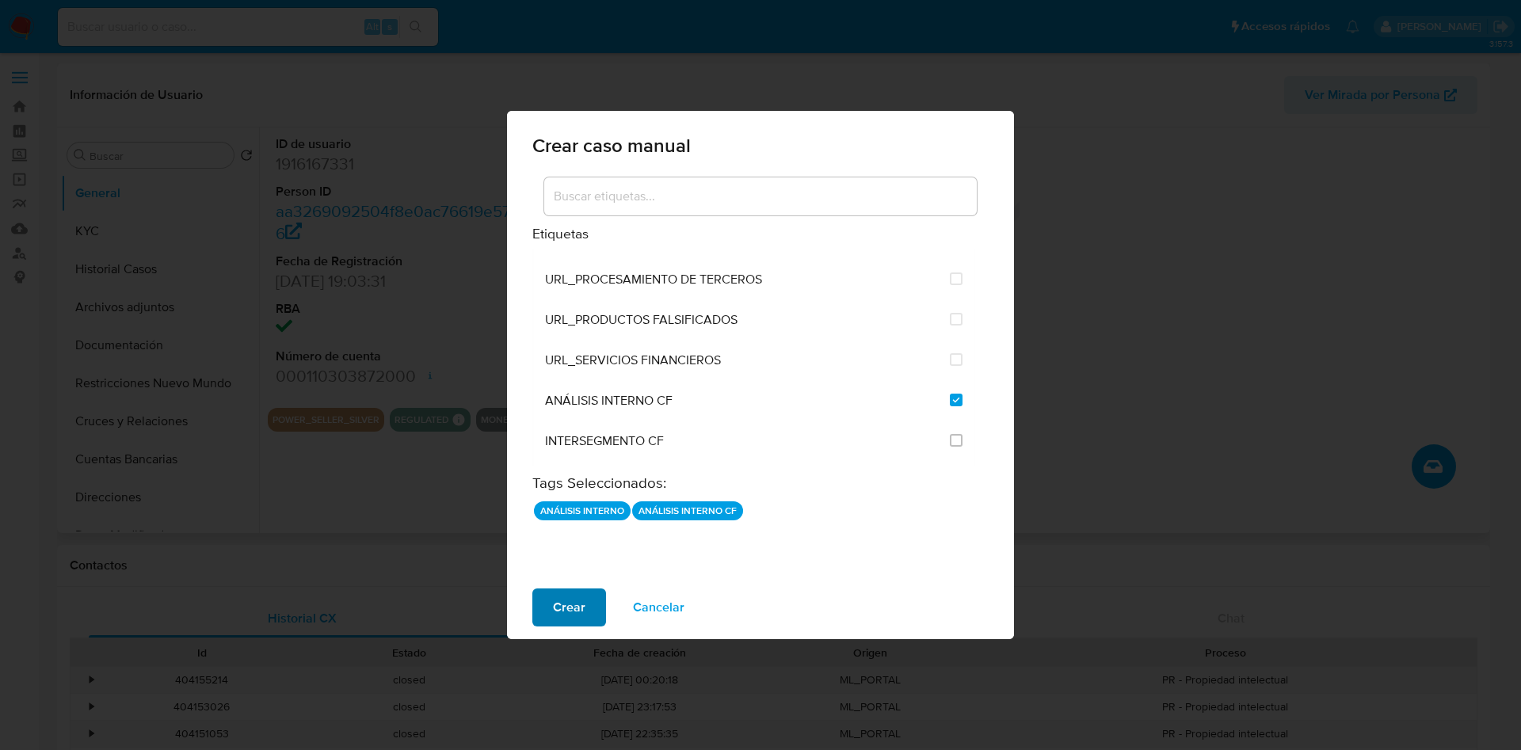
click at [569, 613] on span "Crear" at bounding box center [569, 607] width 32 height 35
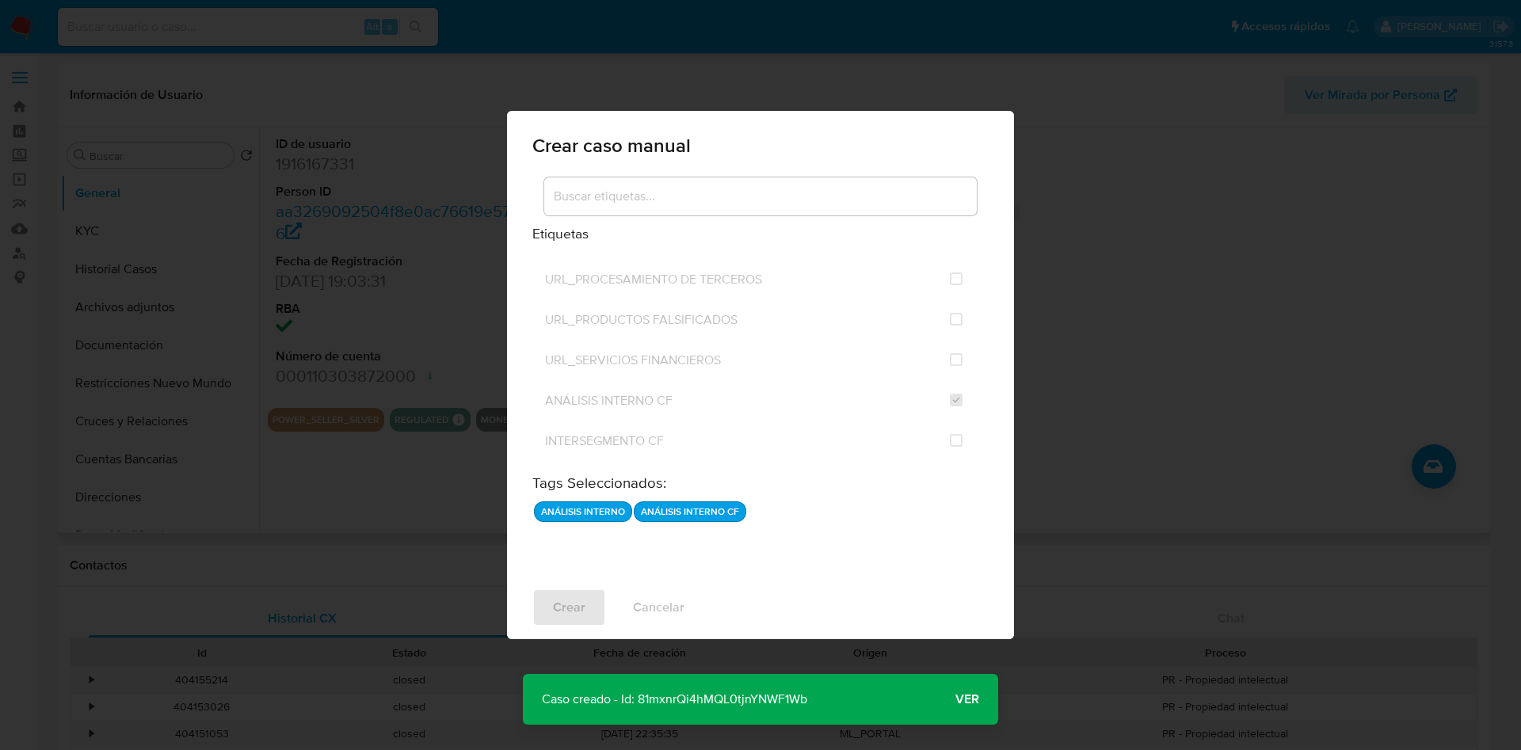
click at [973, 699] on span "Ver" at bounding box center [967, 699] width 24 height 0
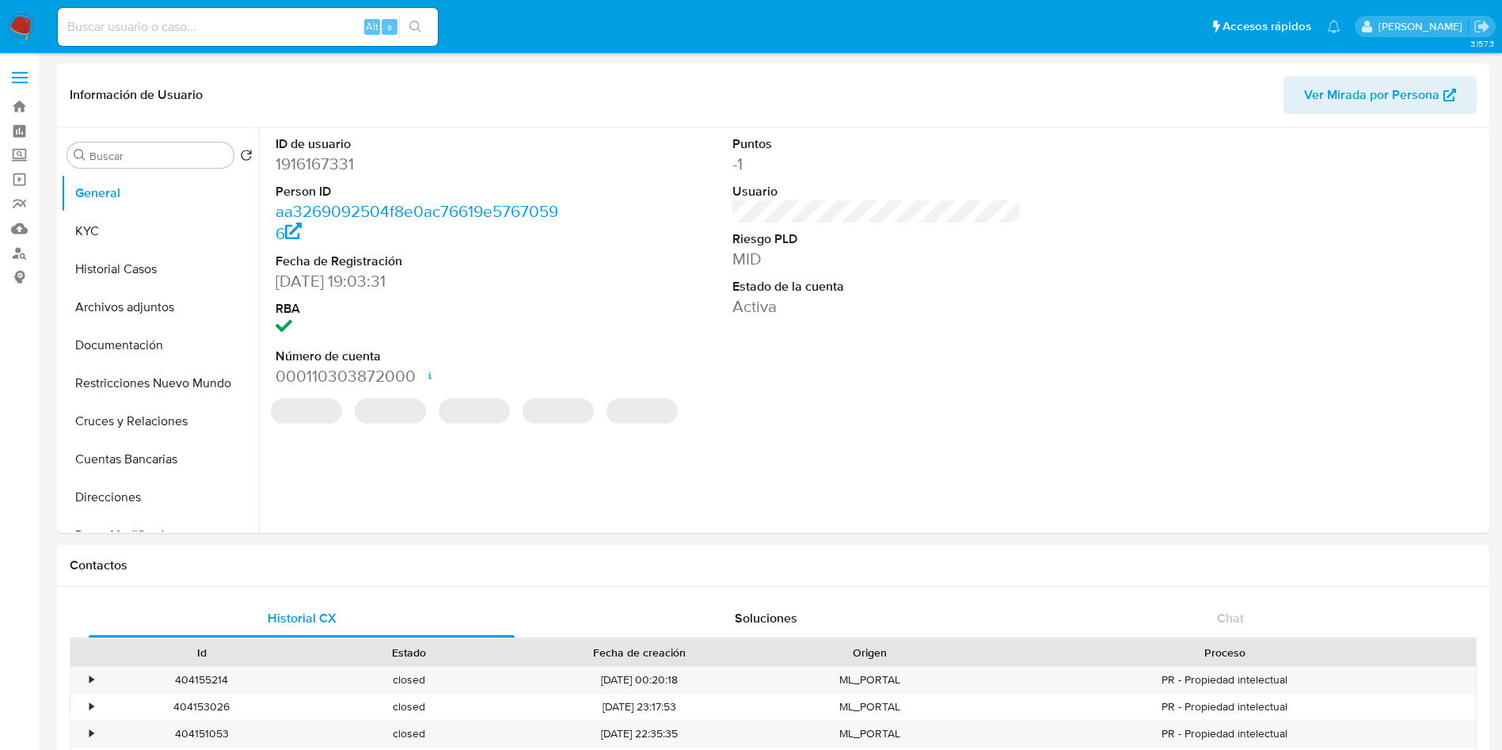
select select "10"
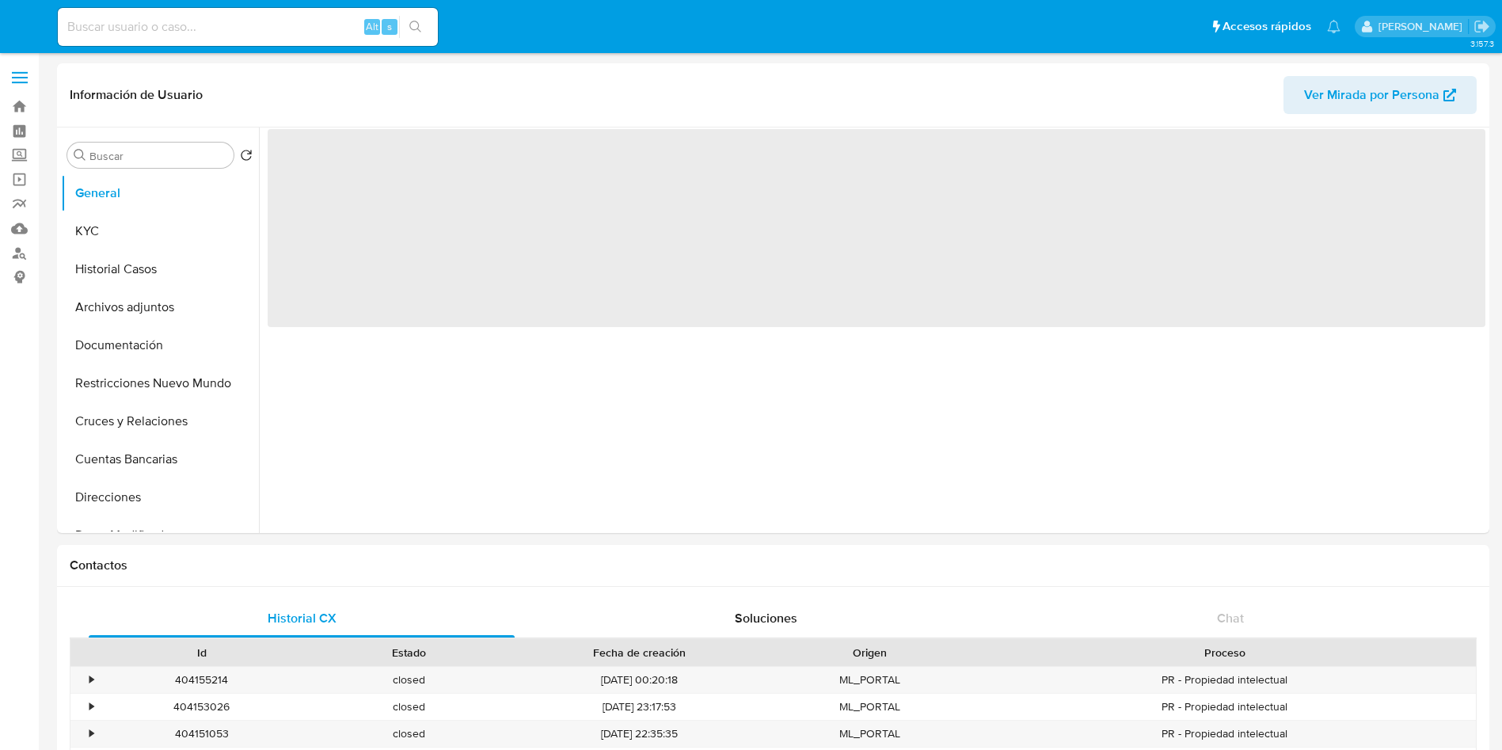
select select "10"
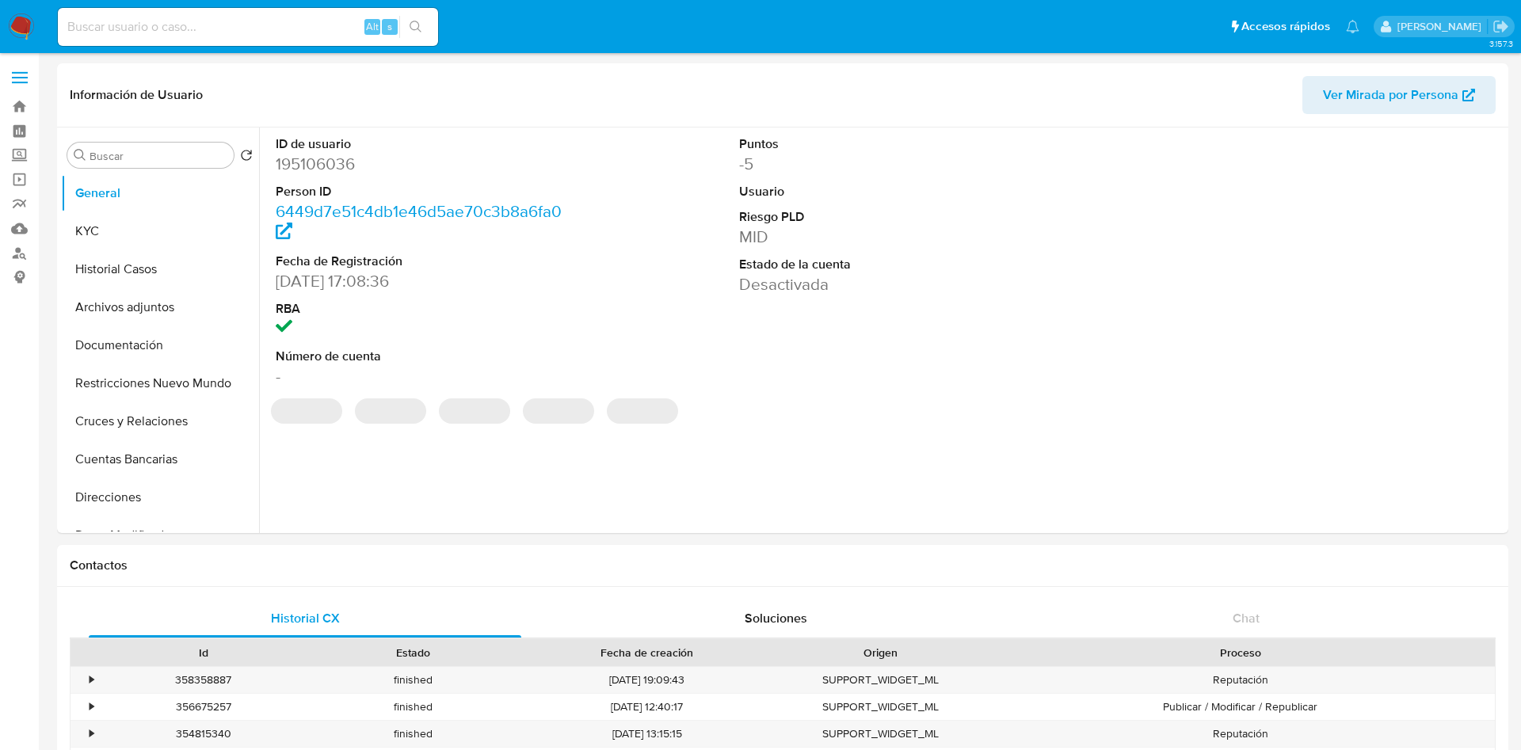
select select "10"
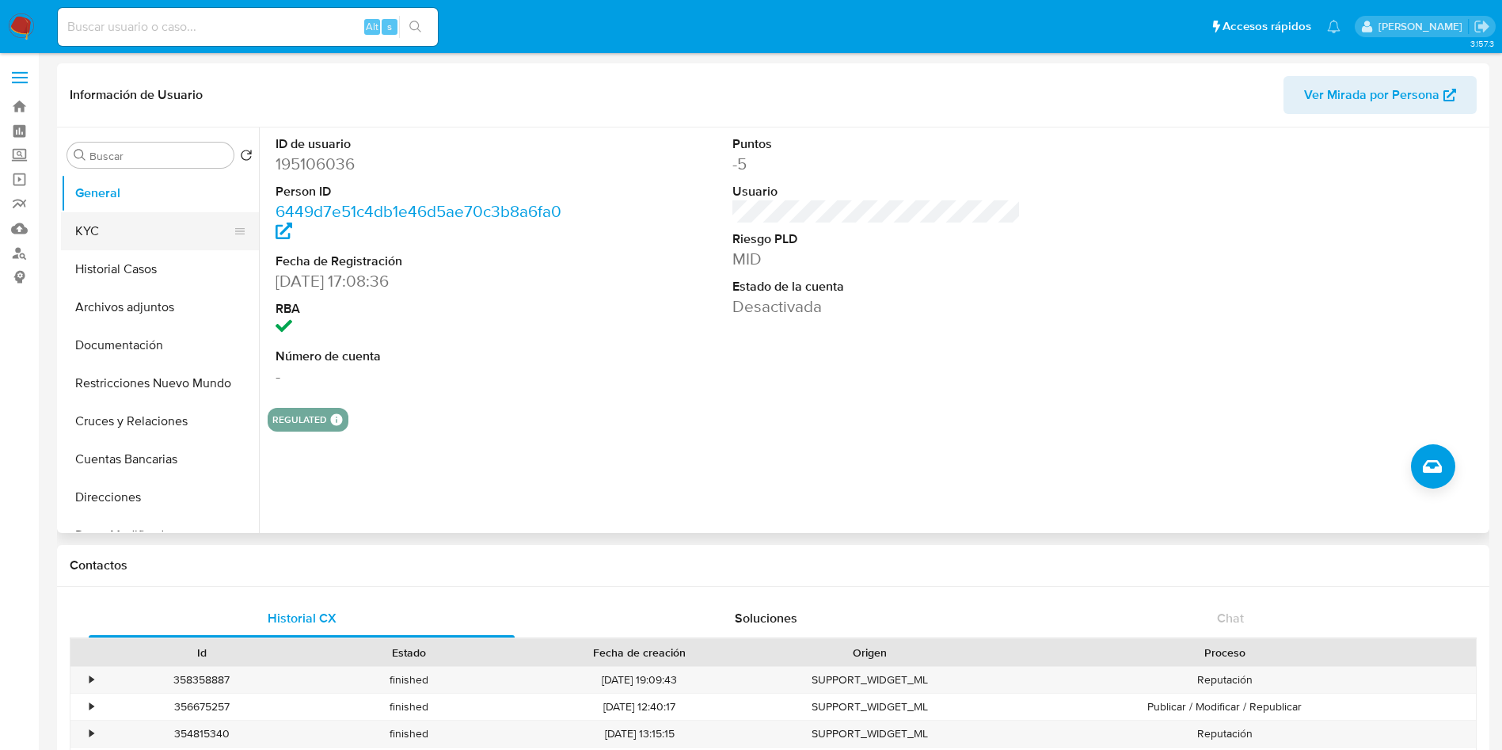
click at [150, 238] on button "KYC" at bounding box center [153, 231] width 185 height 38
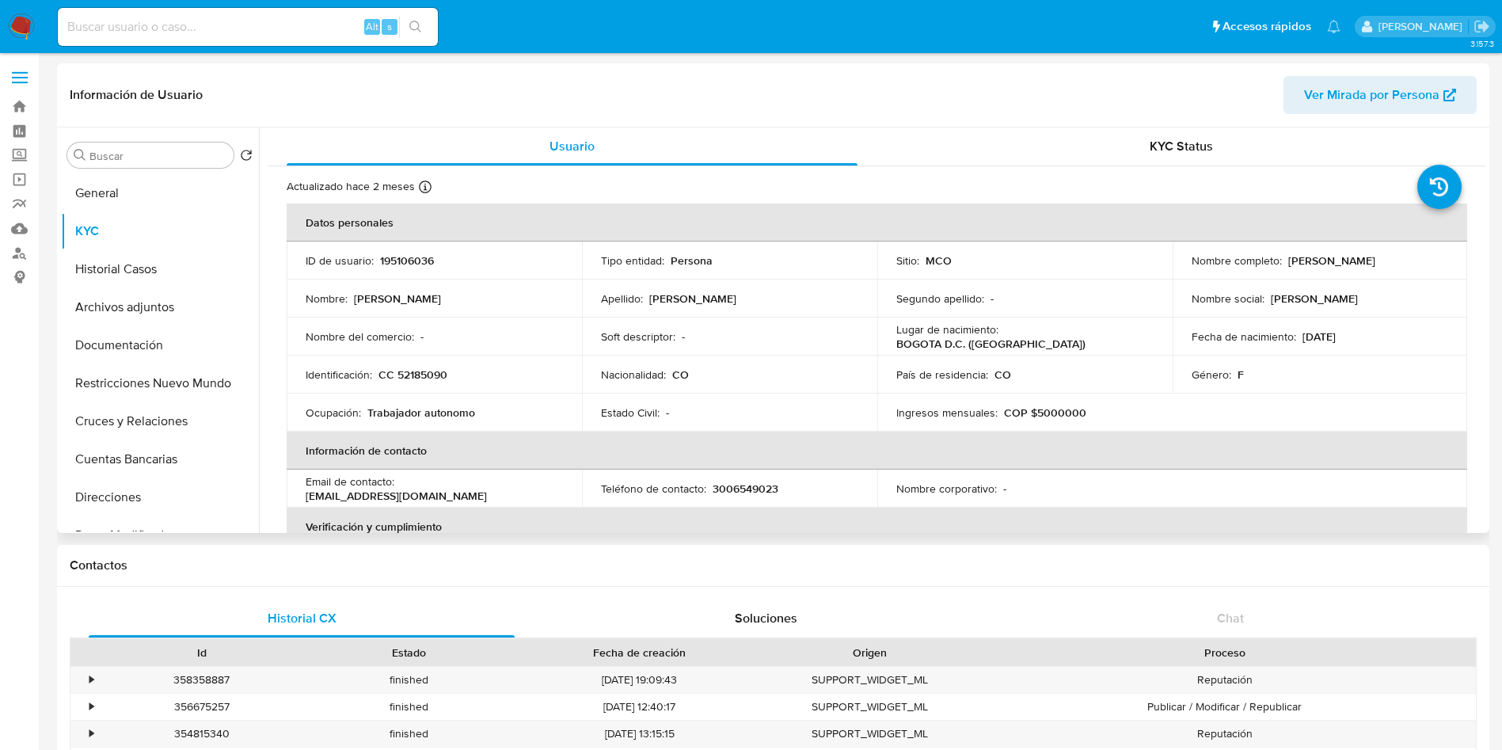
drag, startPoint x: 1414, startPoint y: 260, endPoint x: 1285, endPoint y: 266, distance: 129.3
click at [1285, 266] on div "Nombre completo : Claudia Cespedes Aguirre" at bounding box center [1320, 260] width 257 height 14
copy p "Claudia Cespedes Aguirre"
click at [106, 492] on button "Direcciones" at bounding box center [153, 497] width 185 height 38
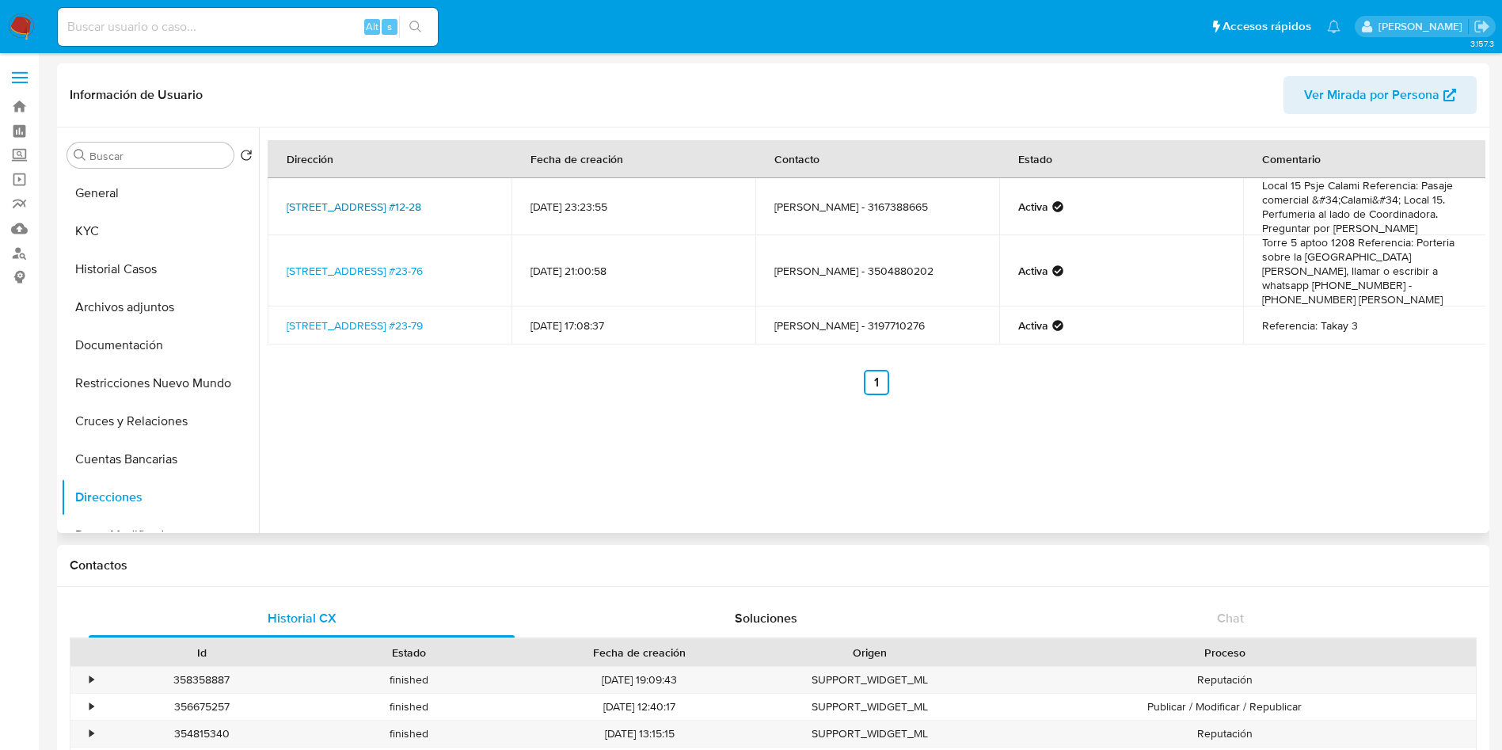
drag, startPoint x: 285, startPoint y: 198, endPoint x: 482, endPoint y: 202, distance: 196.5
click at [482, 202] on td "[STREET_ADDRESS] #12-28" at bounding box center [390, 206] width 244 height 57
copy link "Carrera 13a #12-28, Martires, Bogotá D.c"
drag, startPoint x: 280, startPoint y: 257, endPoint x: 341, endPoint y: 274, distance: 63.2
click at [341, 274] on td "[STREET_ADDRESS] #23-76" at bounding box center [390, 270] width 244 height 71
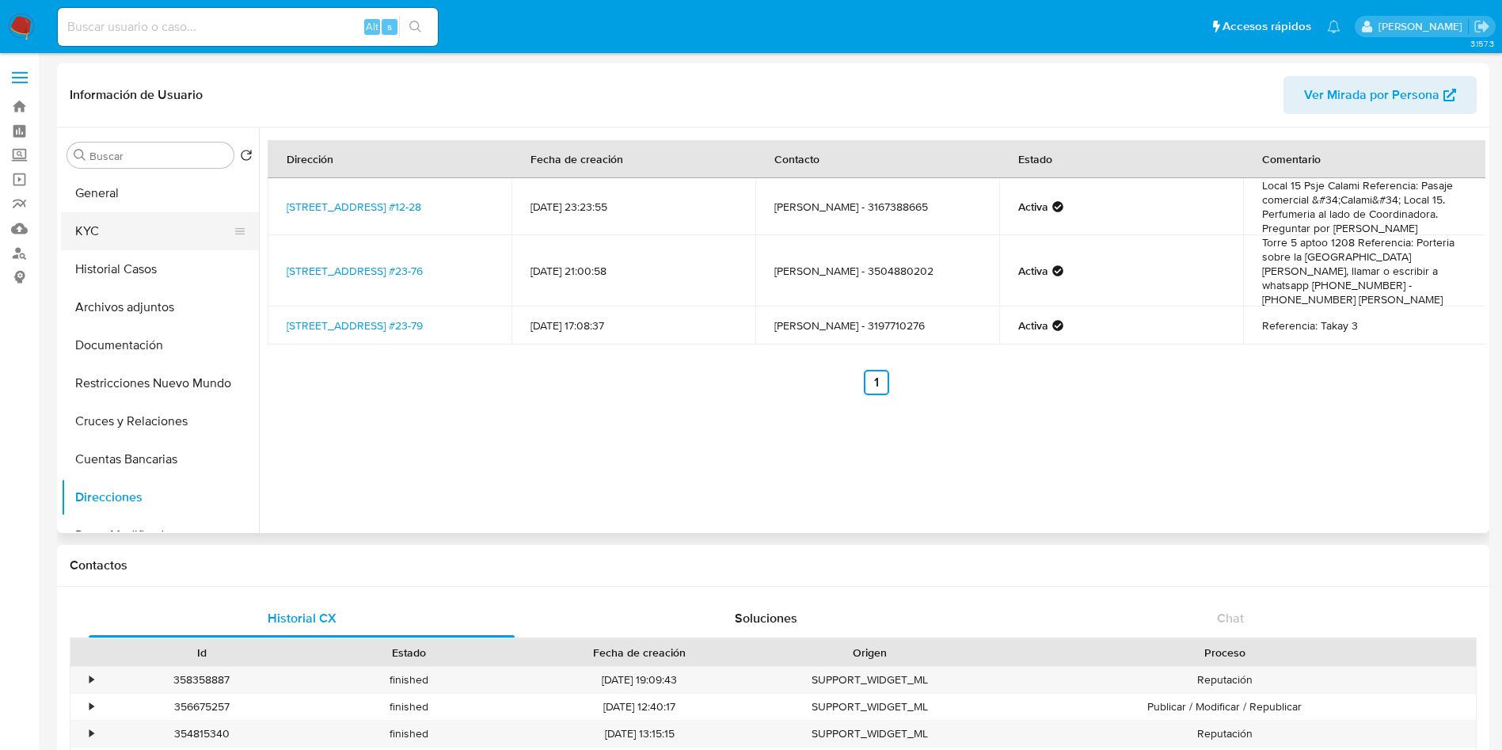
click at [98, 222] on button "KYC" at bounding box center [153, 231] width 185 height 38
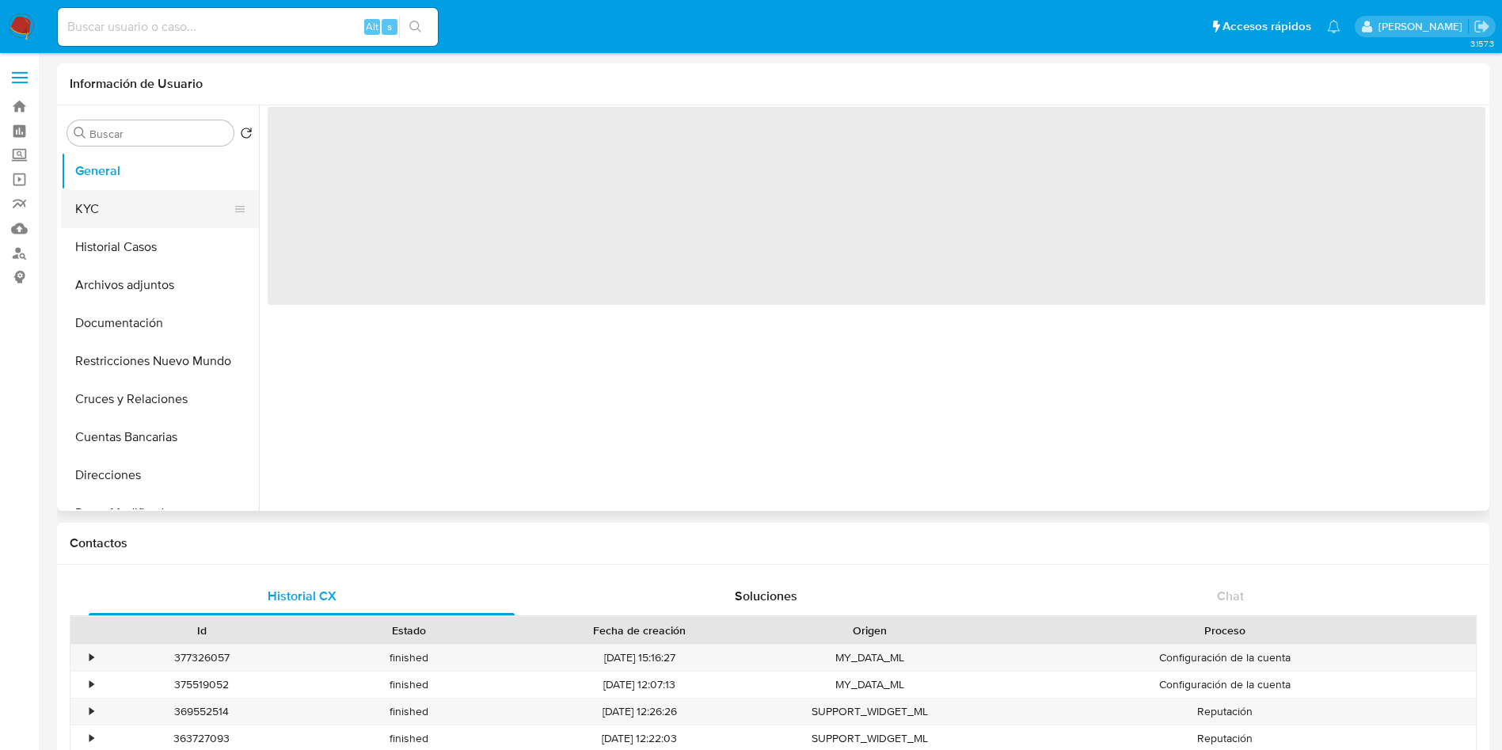
click at [179, 204] on button "KYC" at bounding box center [153, 209] width 185 height 38
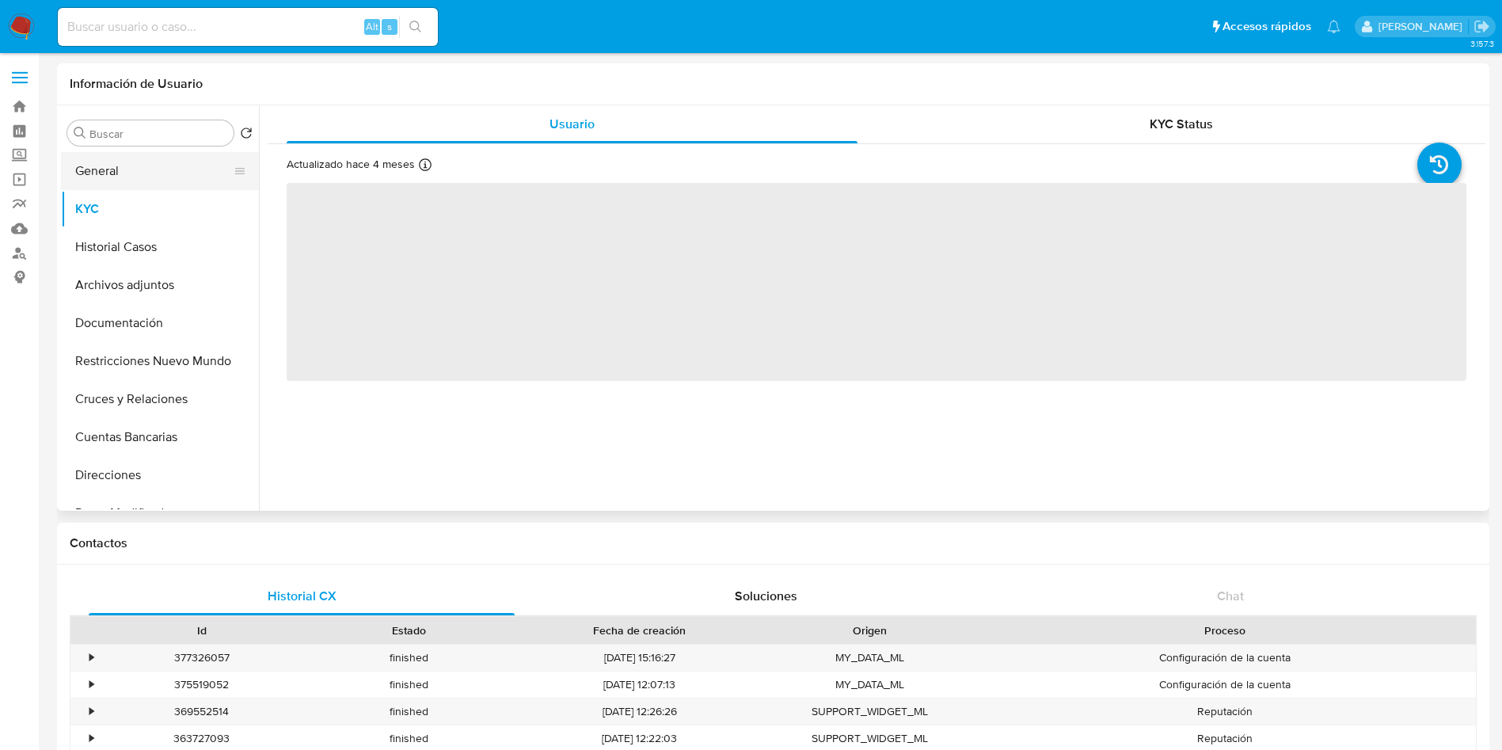
select select "10"
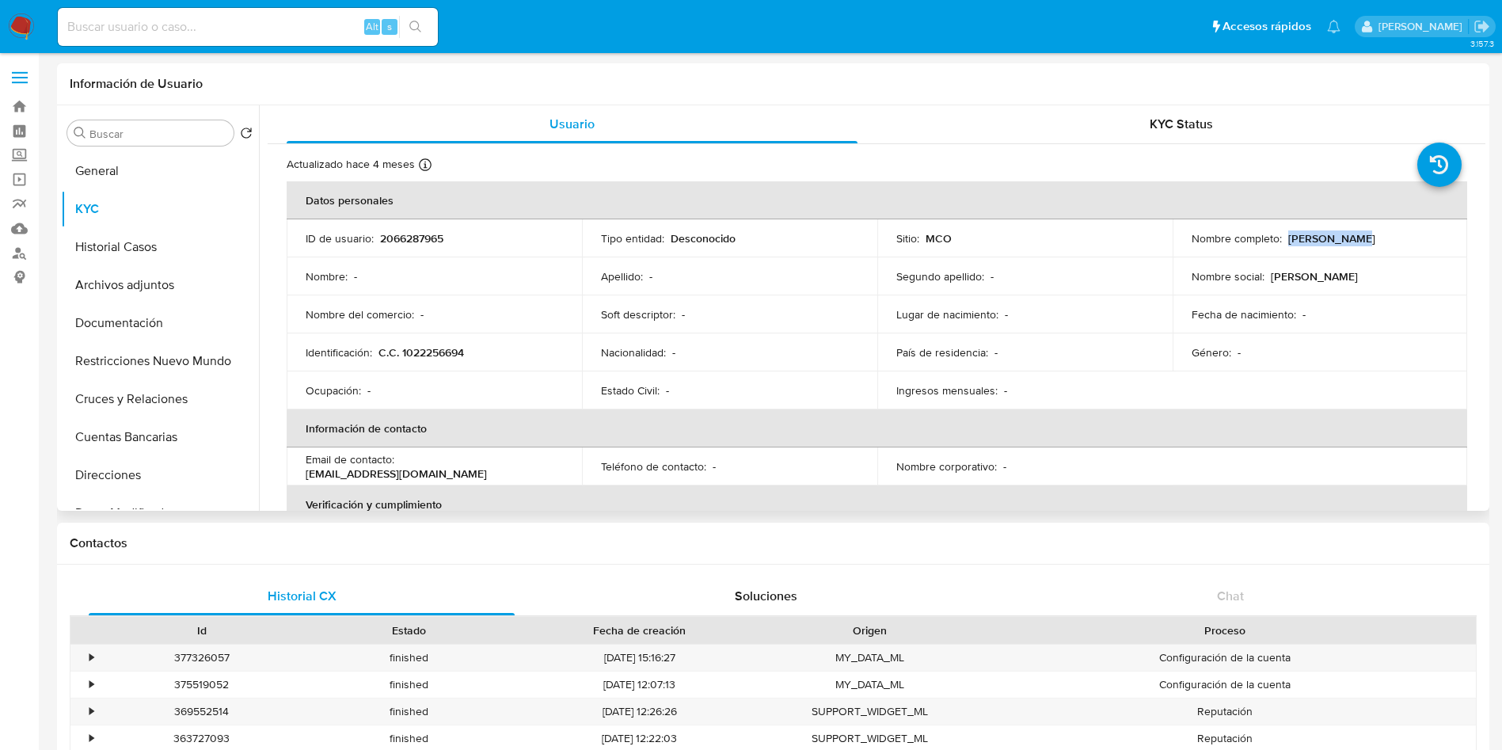
drag, startPoint x: 1364, startPoint y: 234, endPoint x: 1282, endPoint y: 240, distance: 81.8
click at [1282, 240] on div "Nombre completo : [PERSON_NAME]" at bounding box center [1320, 238] width 257 height 14
copy p "[PERSON_NAME]"
click at [113, 477] on button "Direcciones" at bounding box center [153, 475] width 185 height 38
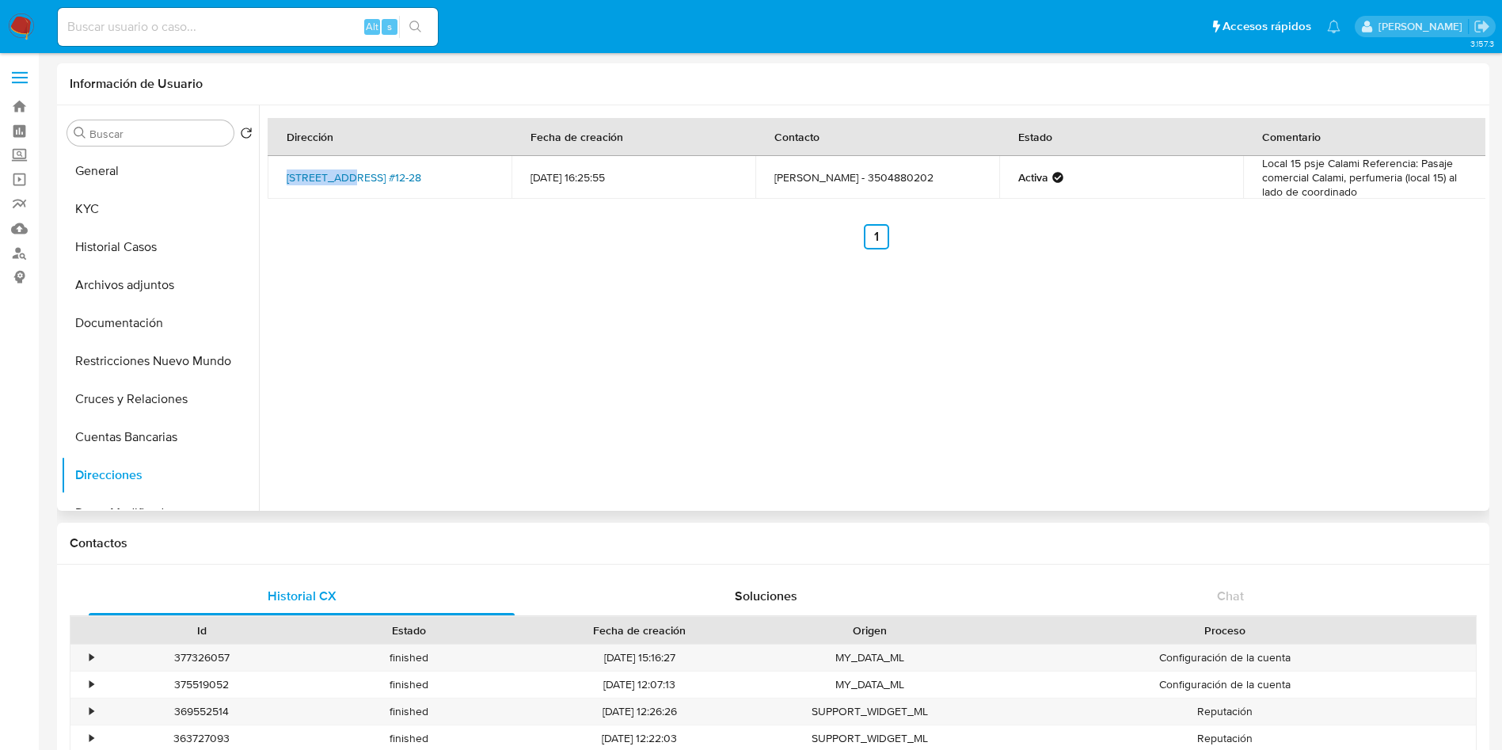
drag, startPoint x: 273, startPoint y: 167, endPoint x: 350, endPoint y: 169, distance: 76.8
click at [349, 169] on td "[STREET_ADDRESS] #12-28" at bounding box center [390, 177] width 244 height 43
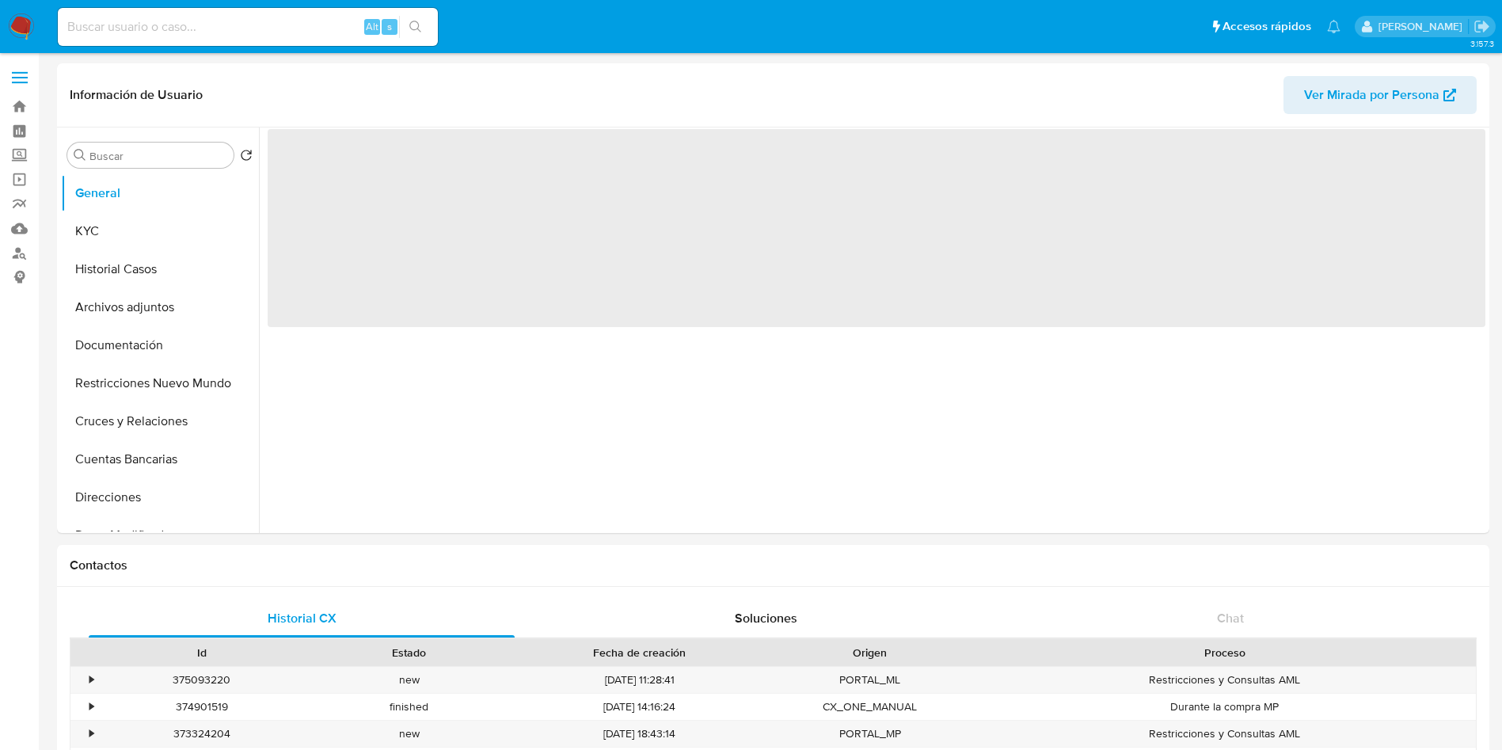
select select "10"
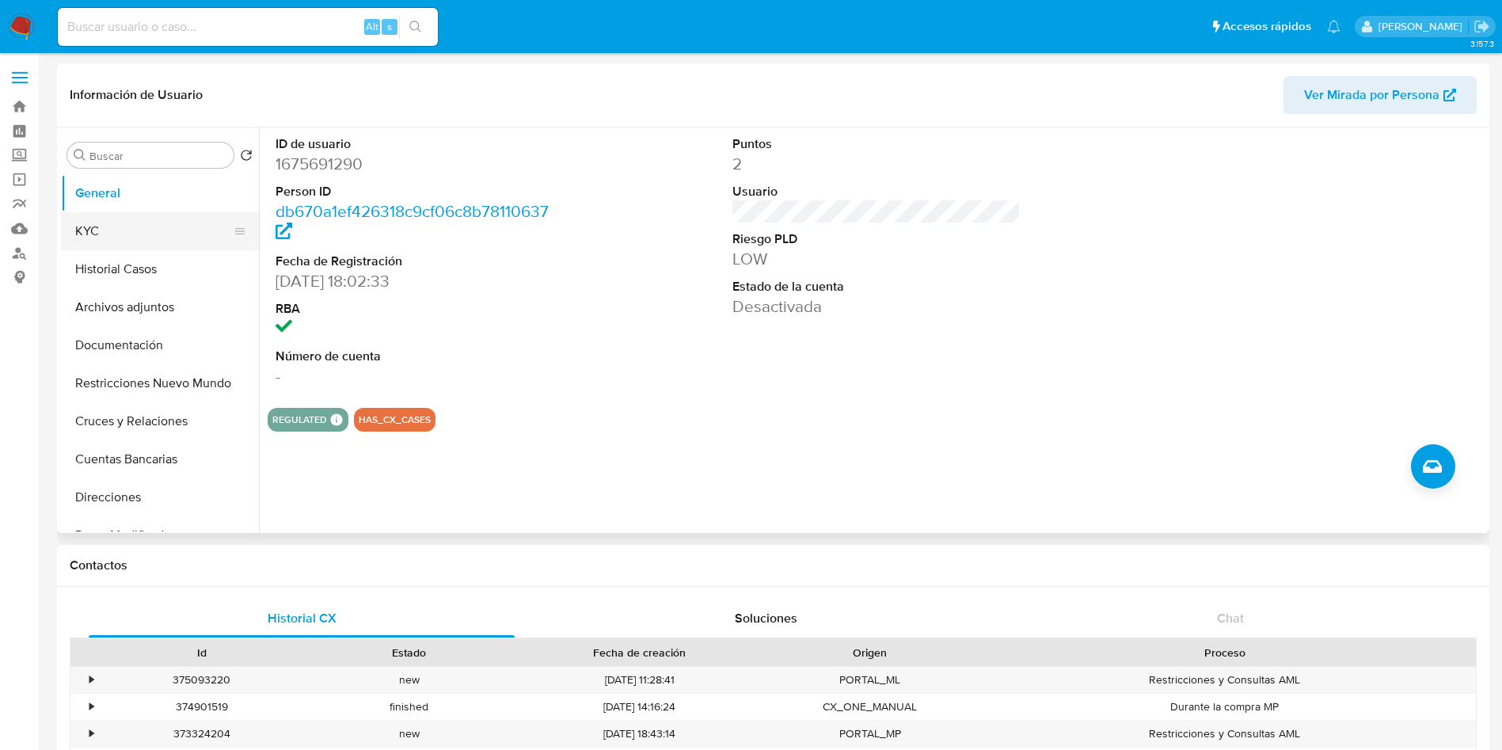
click at [134, 228] on button "KYC" at bounding box center [153, 231] width 185 height 38
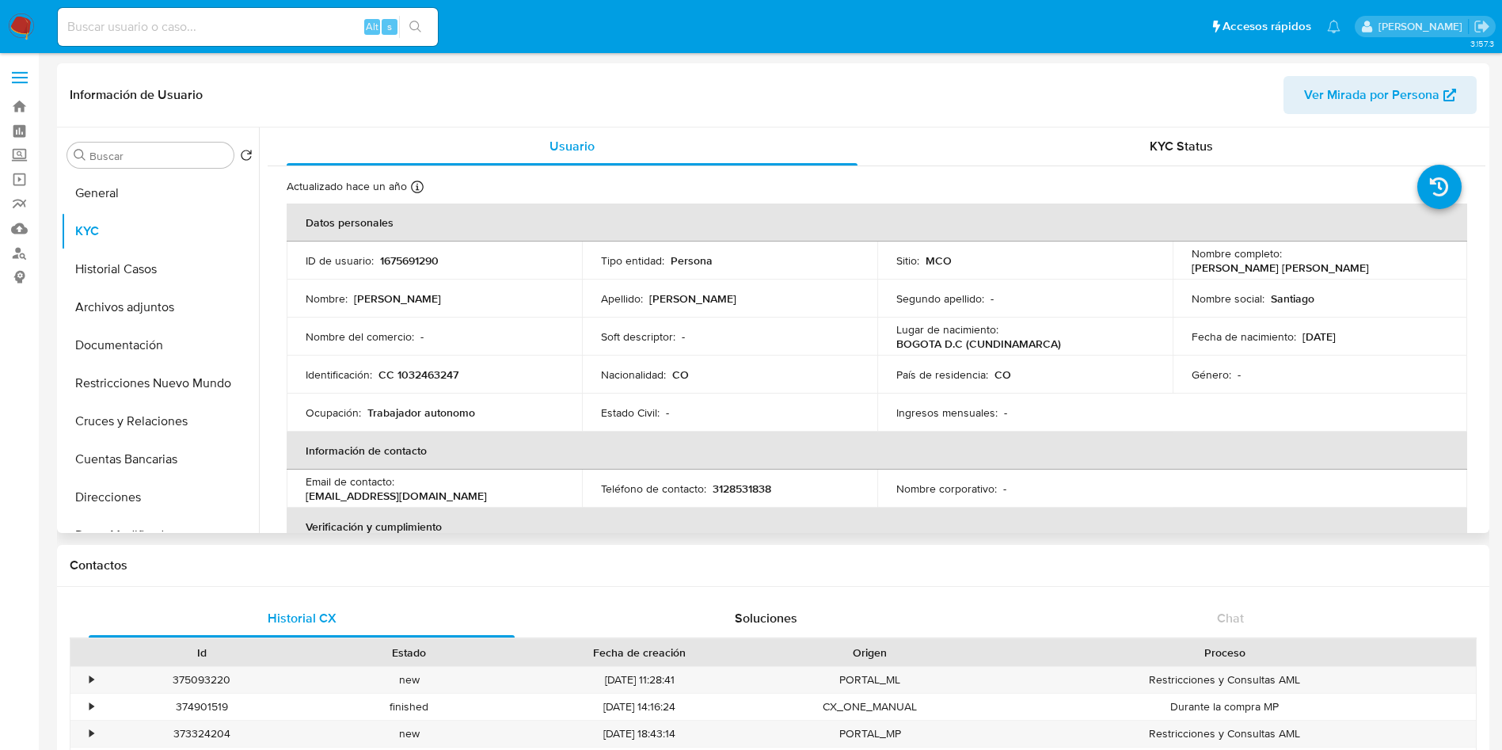
drag, startPoint x: 1441, startPoint y: 263, endPoint x: 1283, endPoint y: 268, distance: 157.7
click at [1283, 268] on div "Nombre completo : Jose Santiago Padilla Osorio" at bounding box center [1320, 260] width 257 height 29
copy p "Jose Santiago Padilla Osorio"
click at [108, 505] on button "Direcciones" at bounding box center [153, 497] width 185 height 38
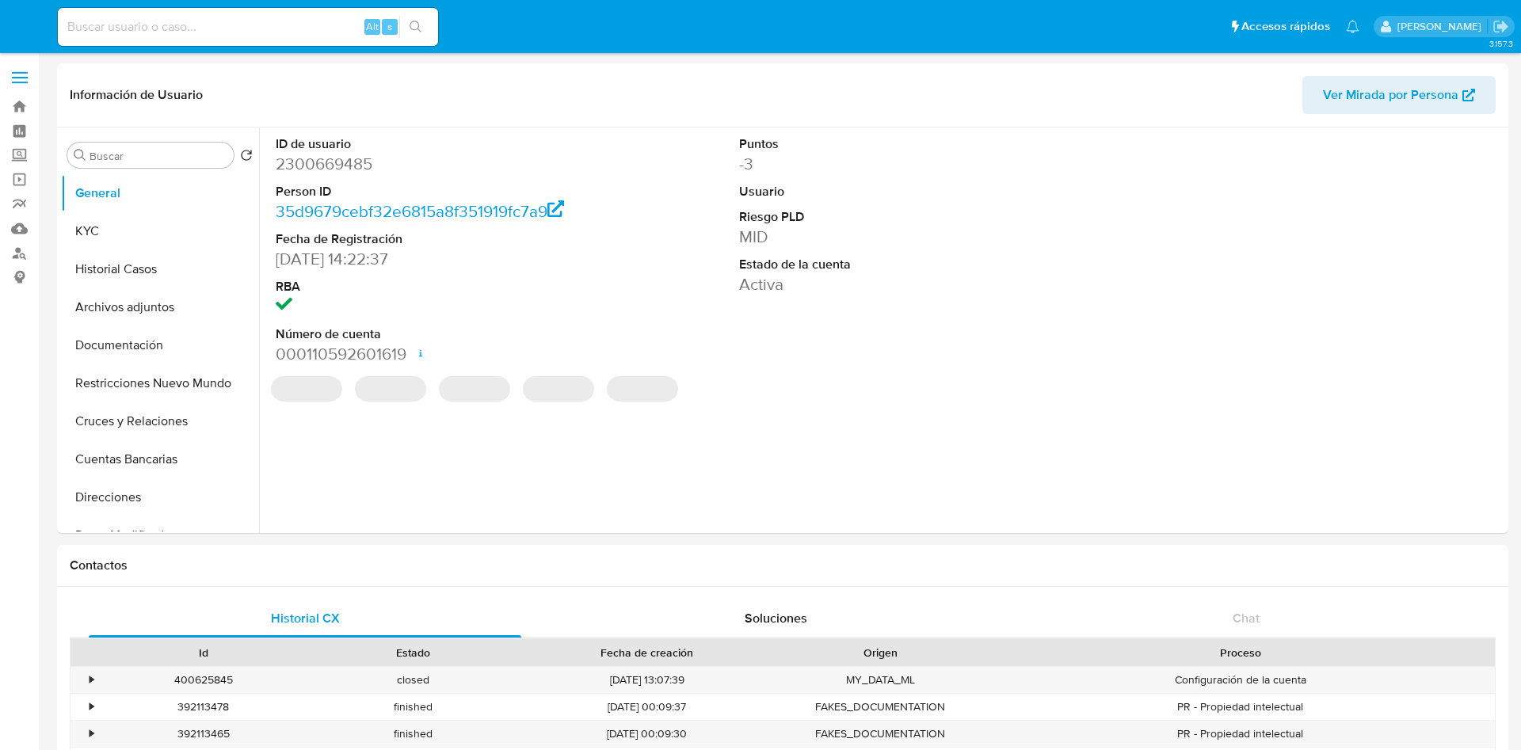
select select "10"
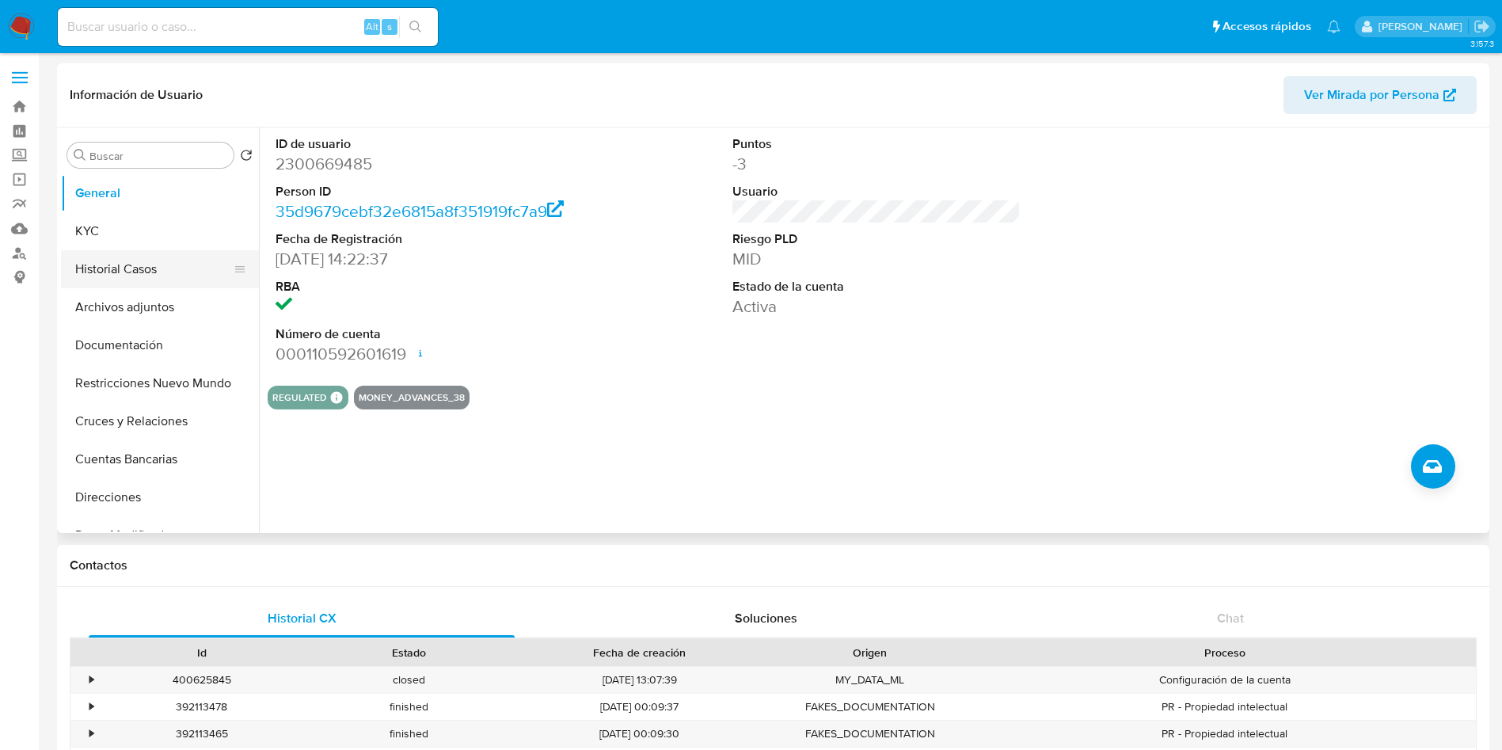
click at [132, 275] on button "Historial Casos" at bounding box center [153, 269] width 185 height 38
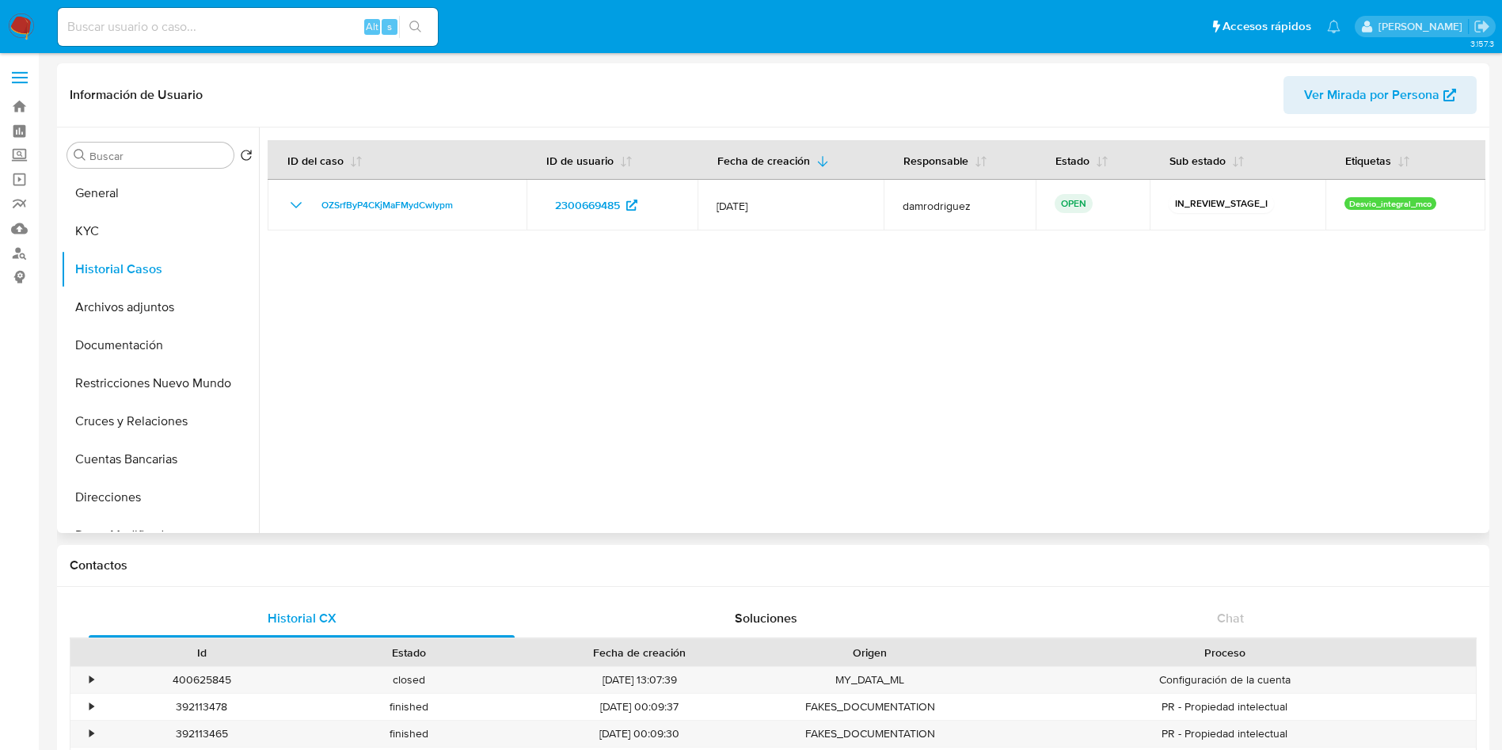
click at [981, 377] on div at bounding box center [872, 331] width 1227 height 406
click at [89, 192] on button "General" at bounding box center [153, 193] width 185 height 38
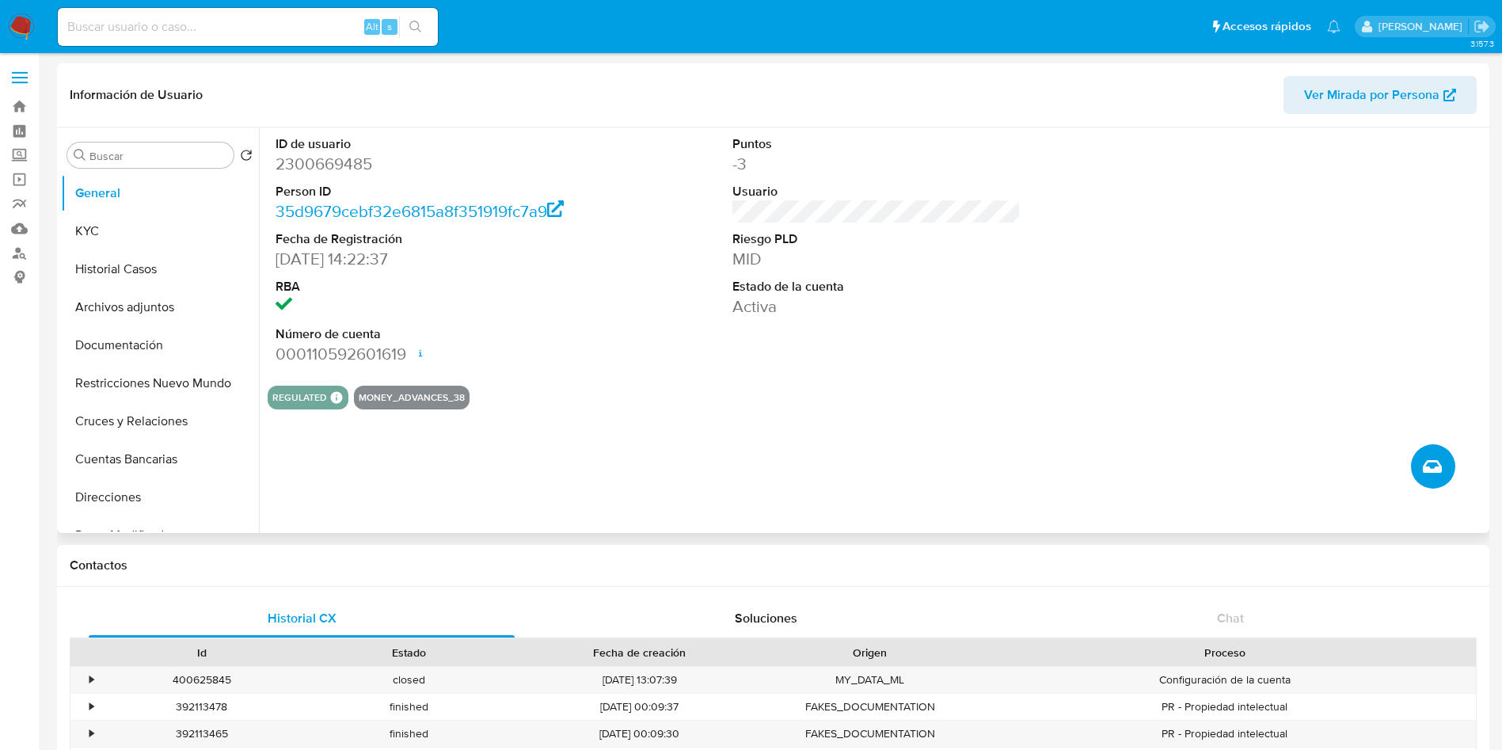
click at [1438, 466] on icon "Crear caso manual" at bounding box center [1432, 466] width 19 height 19
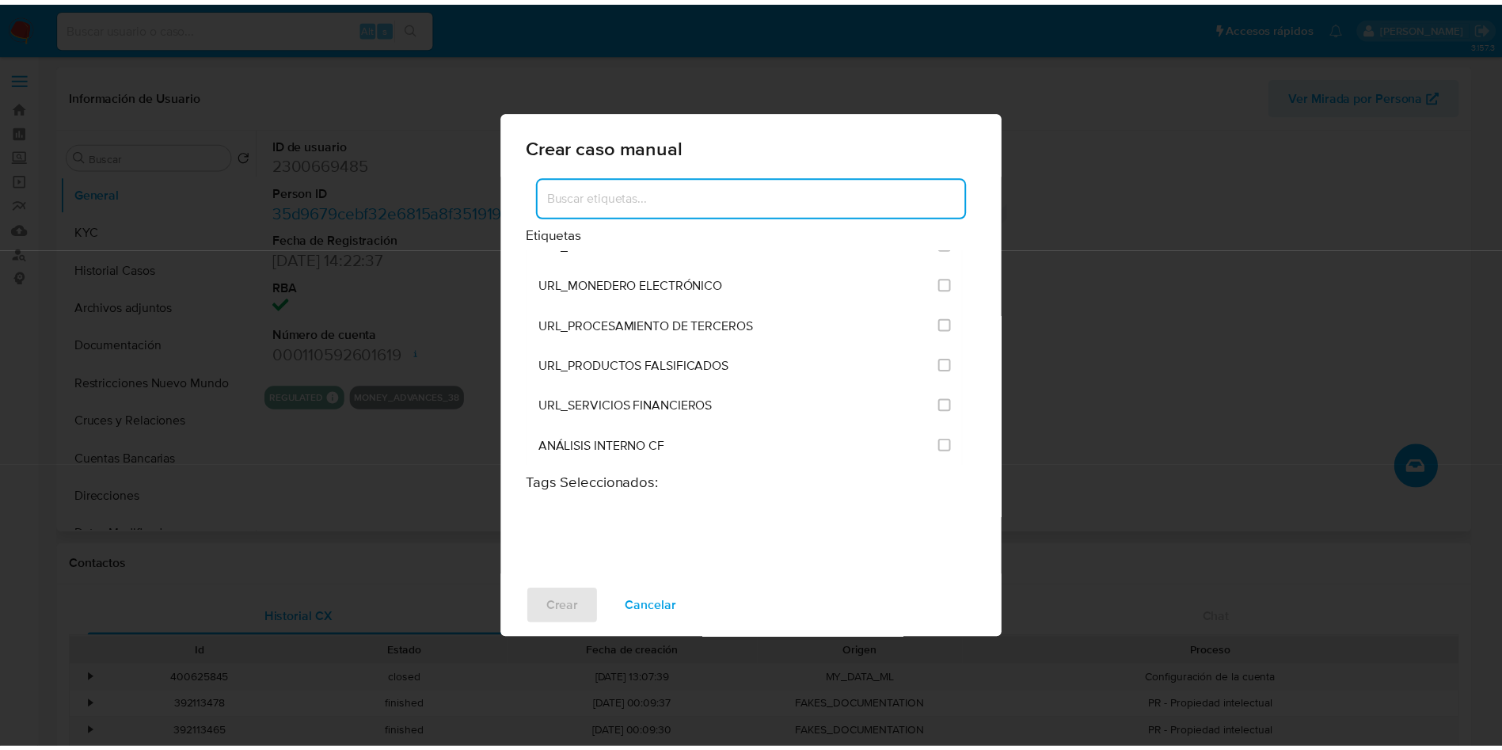
scroll to position [3301, 0]
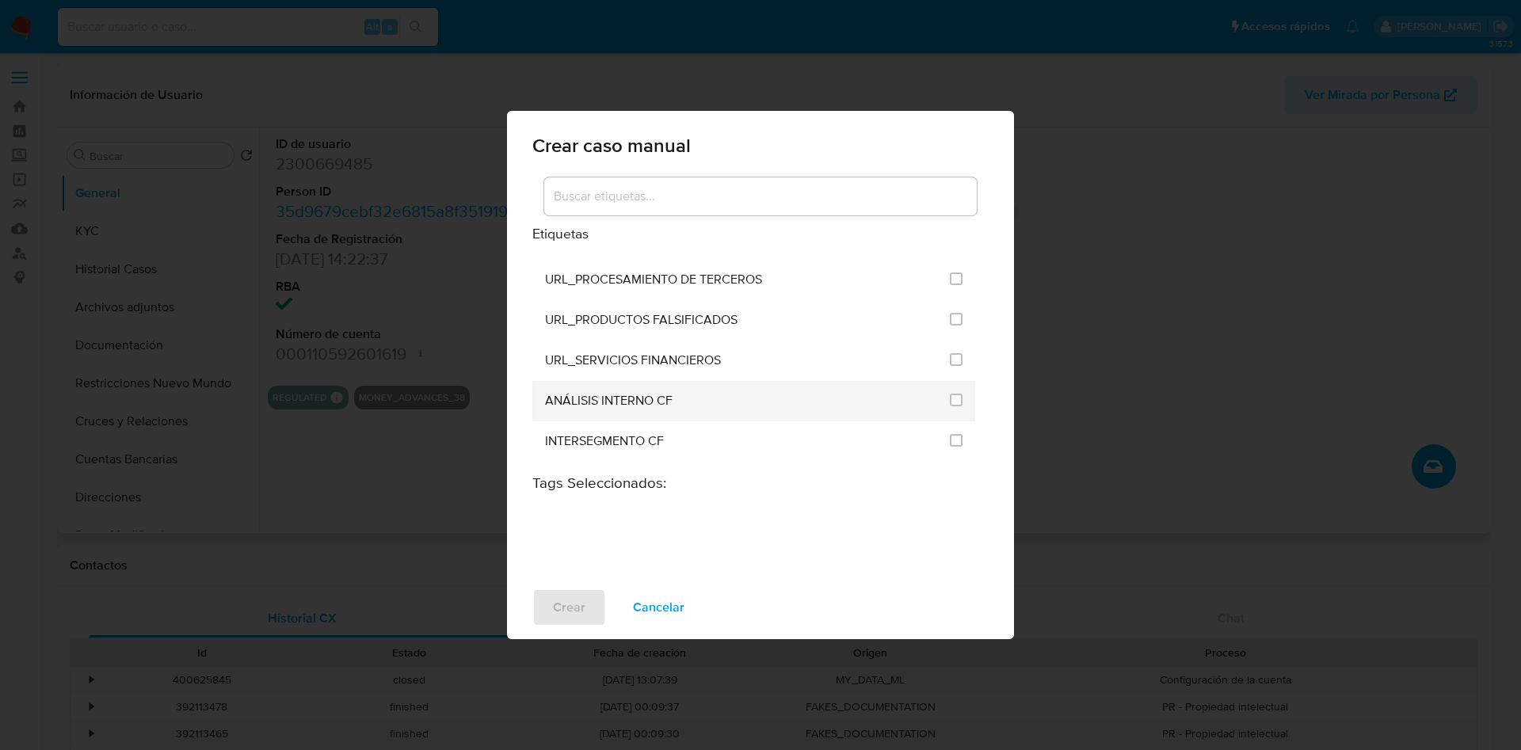
click at [961, 397] on li "ANÁLISIS INTERNO CF" at bounding box center [753, 401] width 443 height 40
click at [950, 398] on input "3262" at bounding box center [956, 400] width 13 height 13
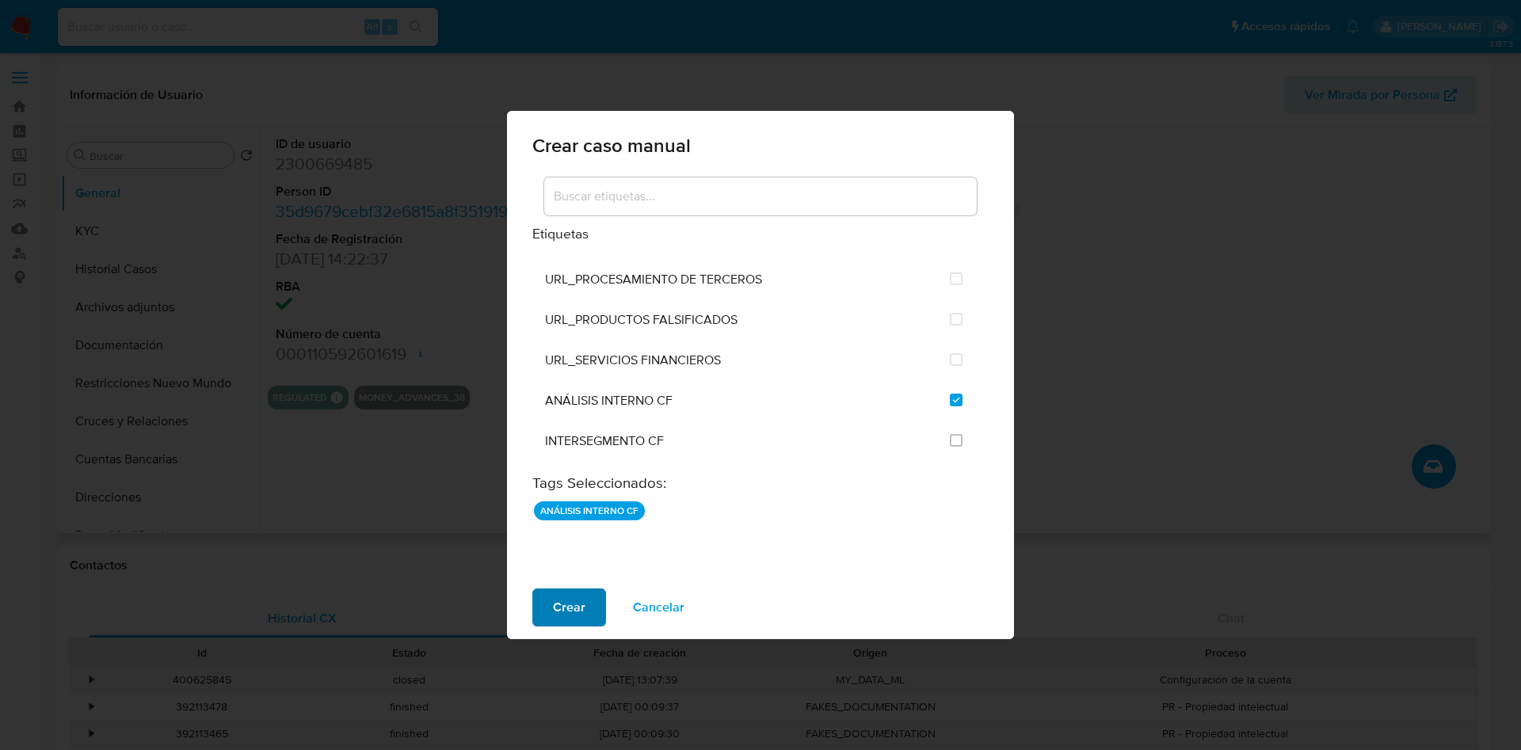
click at [563, 606] on span "Crear" at bounding box center [569, 607] width 32 height 35
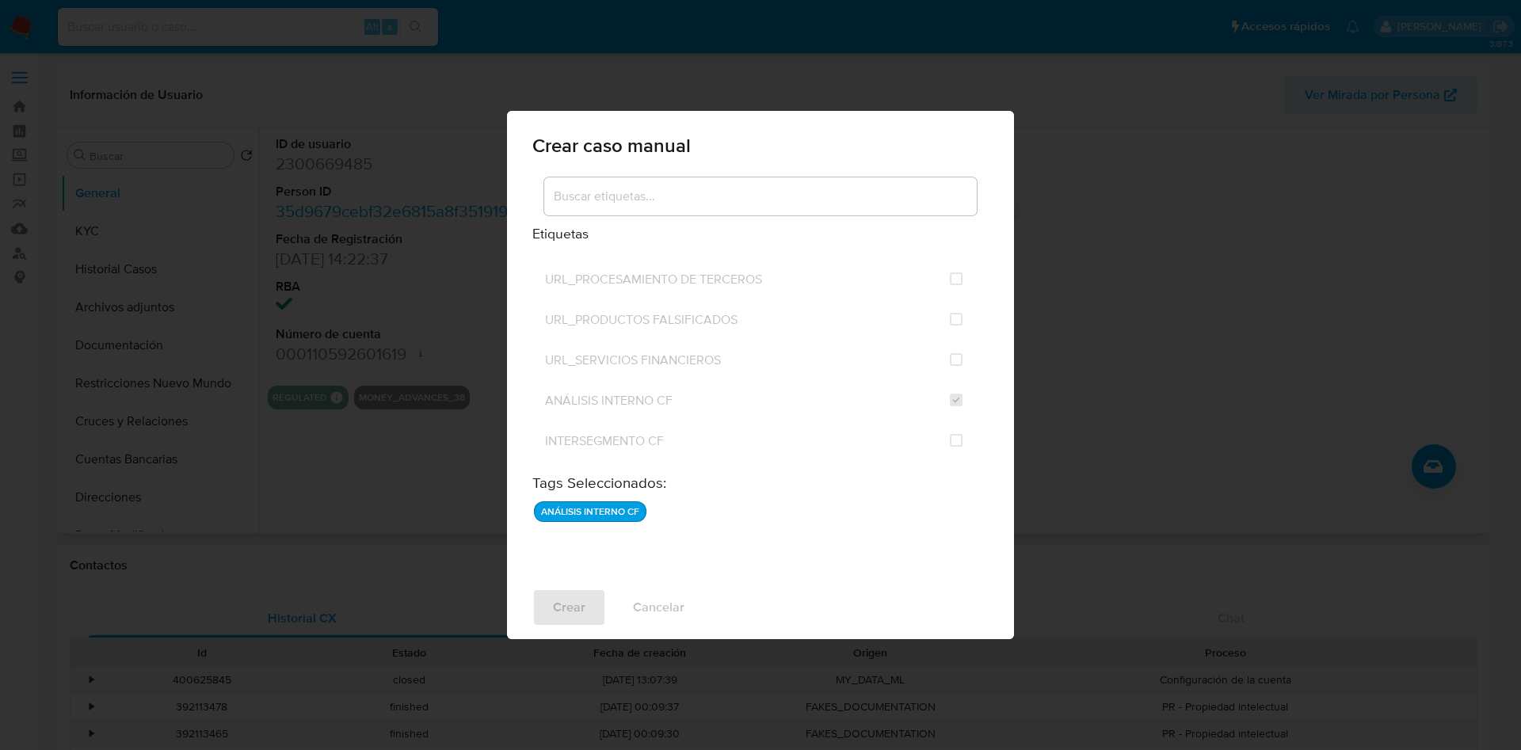
click at [1260, 395] on div "Crear caso manual Etiquetas ANÁLISIS INTERNO EMPLEADOS INTEGRACIONES INUSUAL_RE…" at bounding box center [760, 375] width 1521 height 750
checkbox input "false"
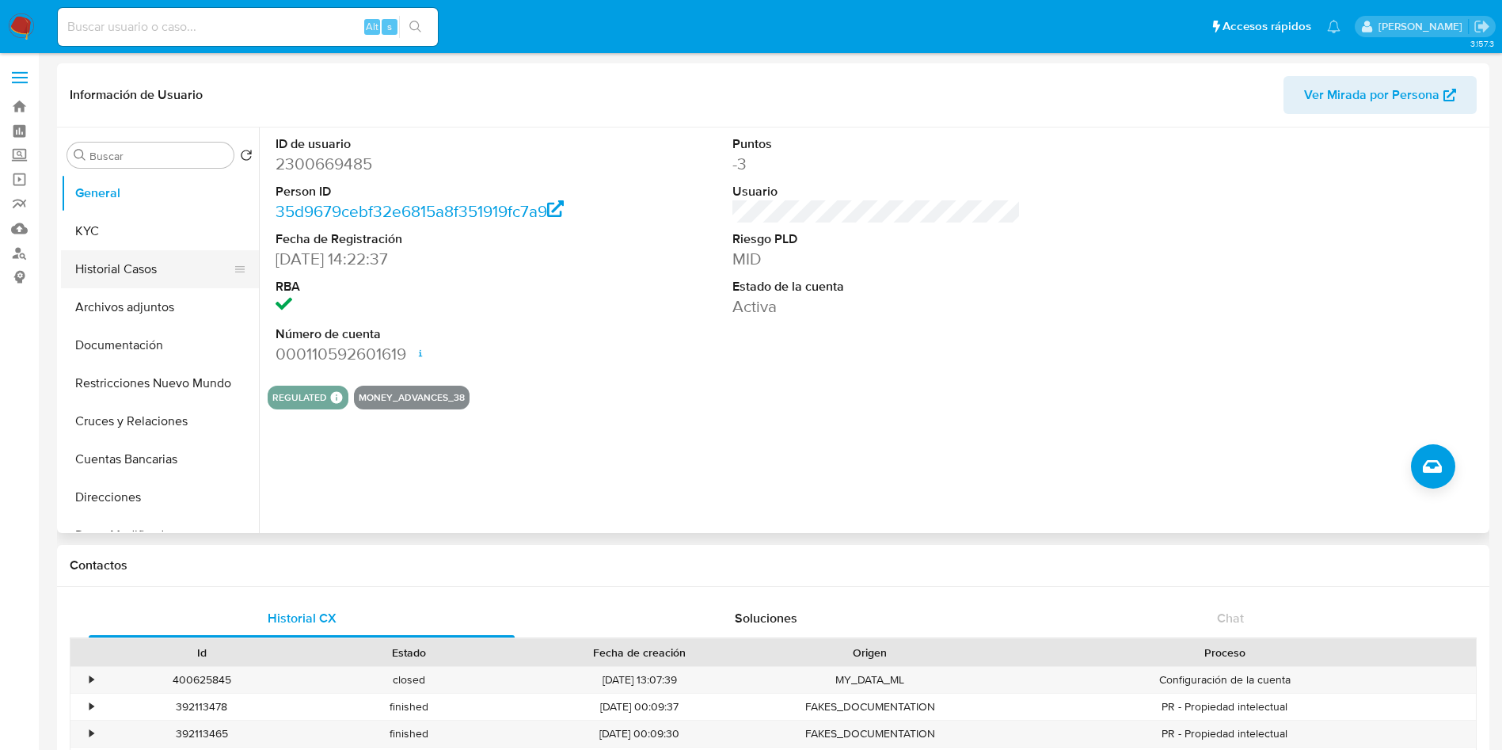
click at [135, 278] on button "Historial Casos" at bounding box center [153, 269] width 185 height 38
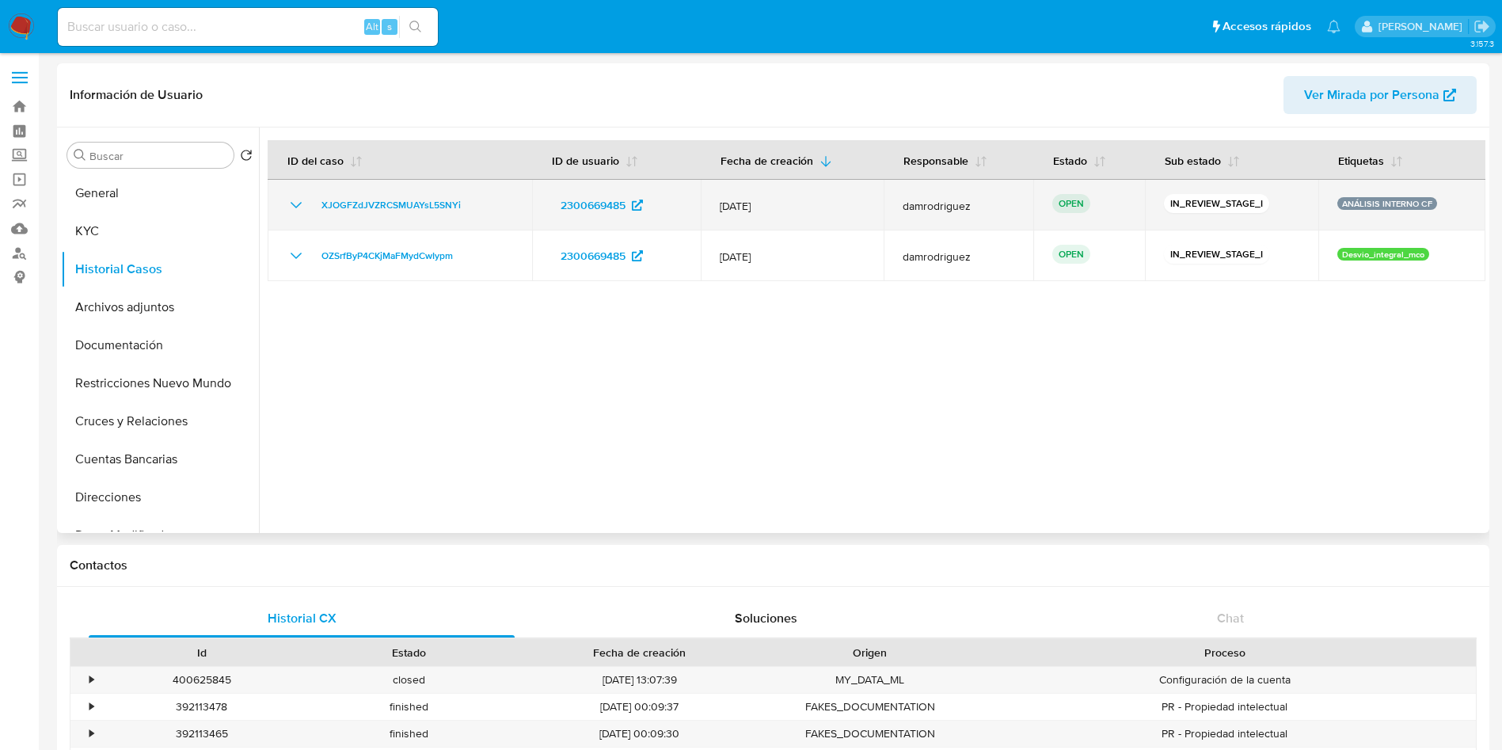
drag, startPoint x: 472, startPoint y: 204, endPoint x: 311, endPoint y: 213, distance: 161.0
click at [311, 213] on div "XJOGFZdJVZRCSMUAYsL5SNYi" at bounding box center [400, 205] width 227 height 19
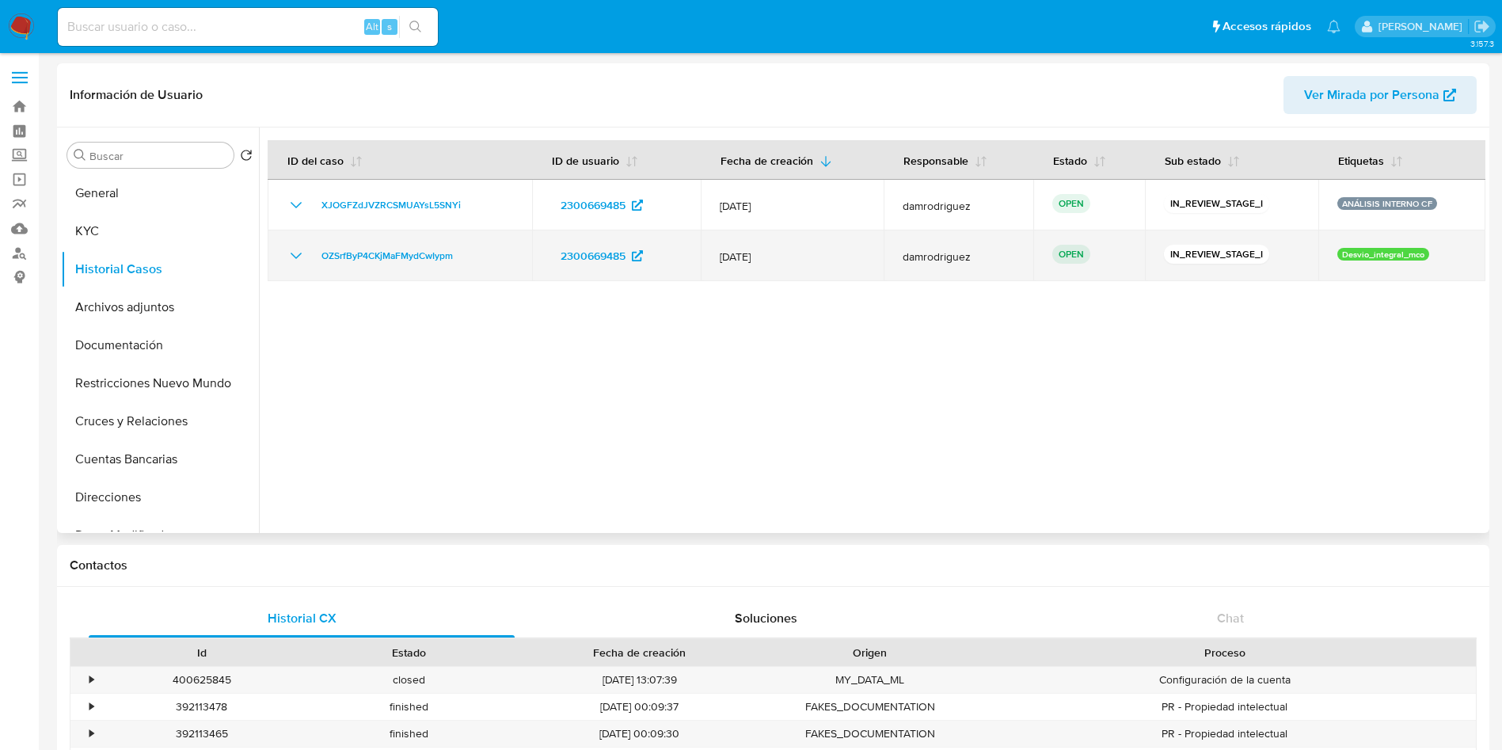
drag, startPoint x: 478, startPoint y: 257, endPoint x: 310, endPoint y: 259, distance: 168.7
click at [310, 259] on div "OZSrfByP4CKjMaFMydCwIypm" at bounding box center [400, 255] width 227 height 19
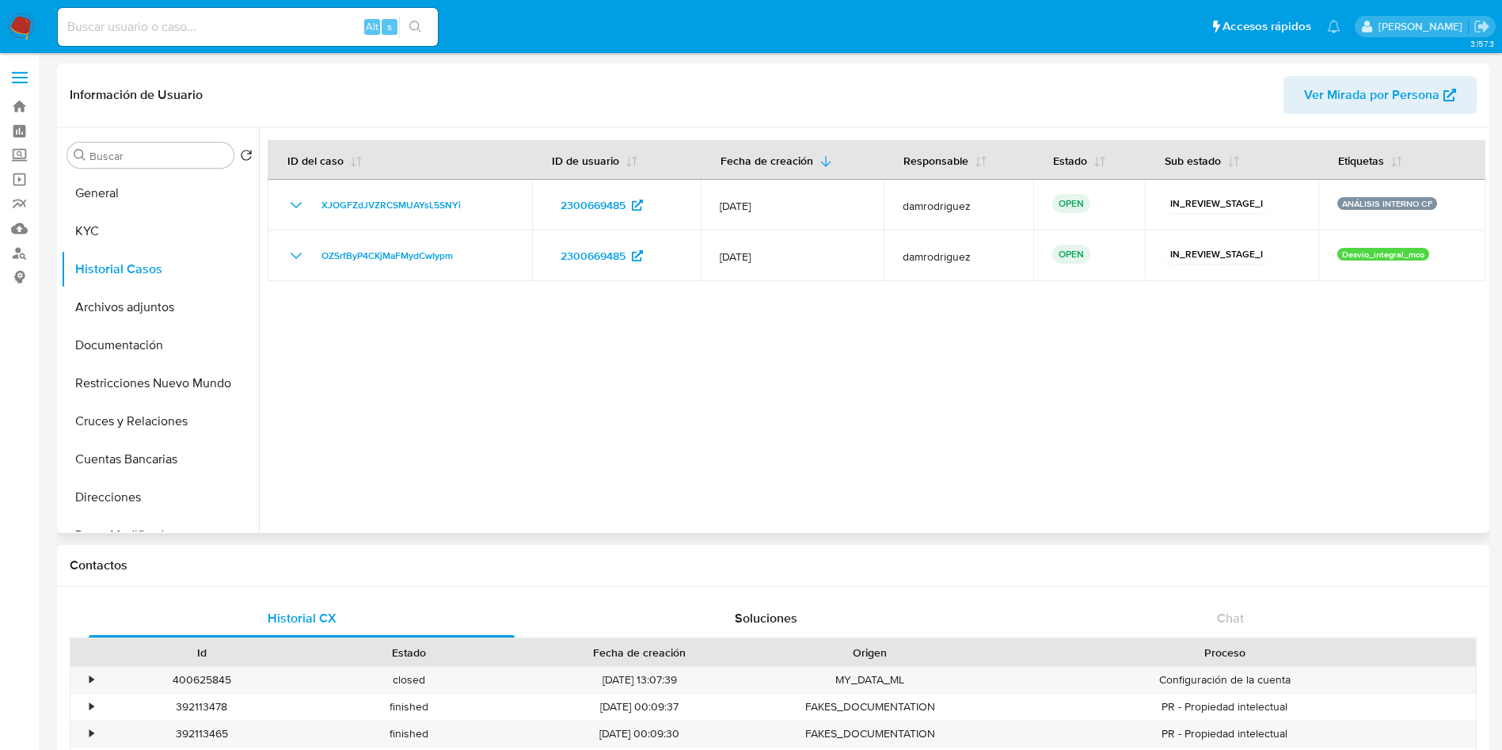
click at [545, 405] on div at bounding box center [872, 331] width 1227 height 406
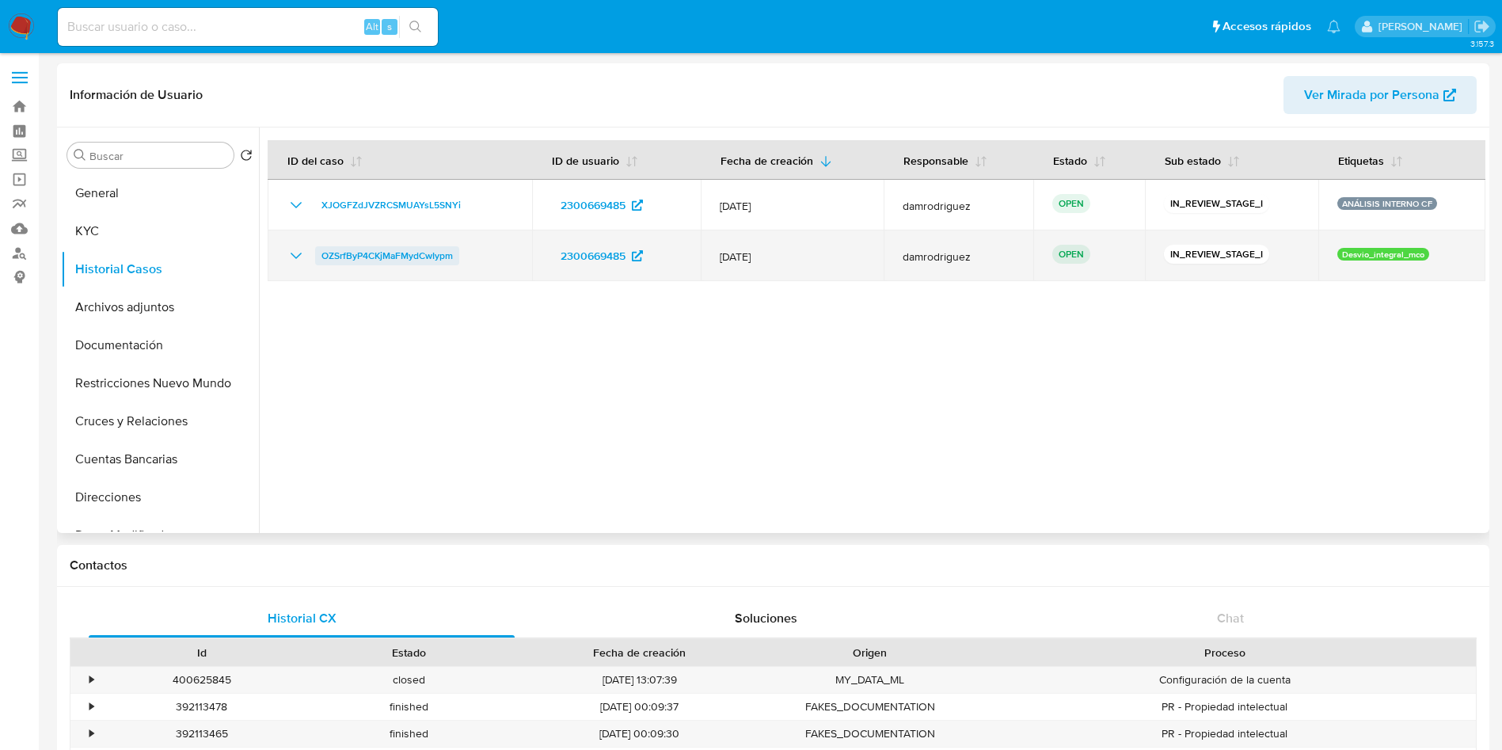
drag, startPoint x: 472, startPoint y: 255, endPoint x: 318, endPoint y: 261, distance: 153.7
click at [318, 261] on div "OZSrfByP4CKjMaFMydCwIypm" at bounding box center [400, 255] width 227 height 19
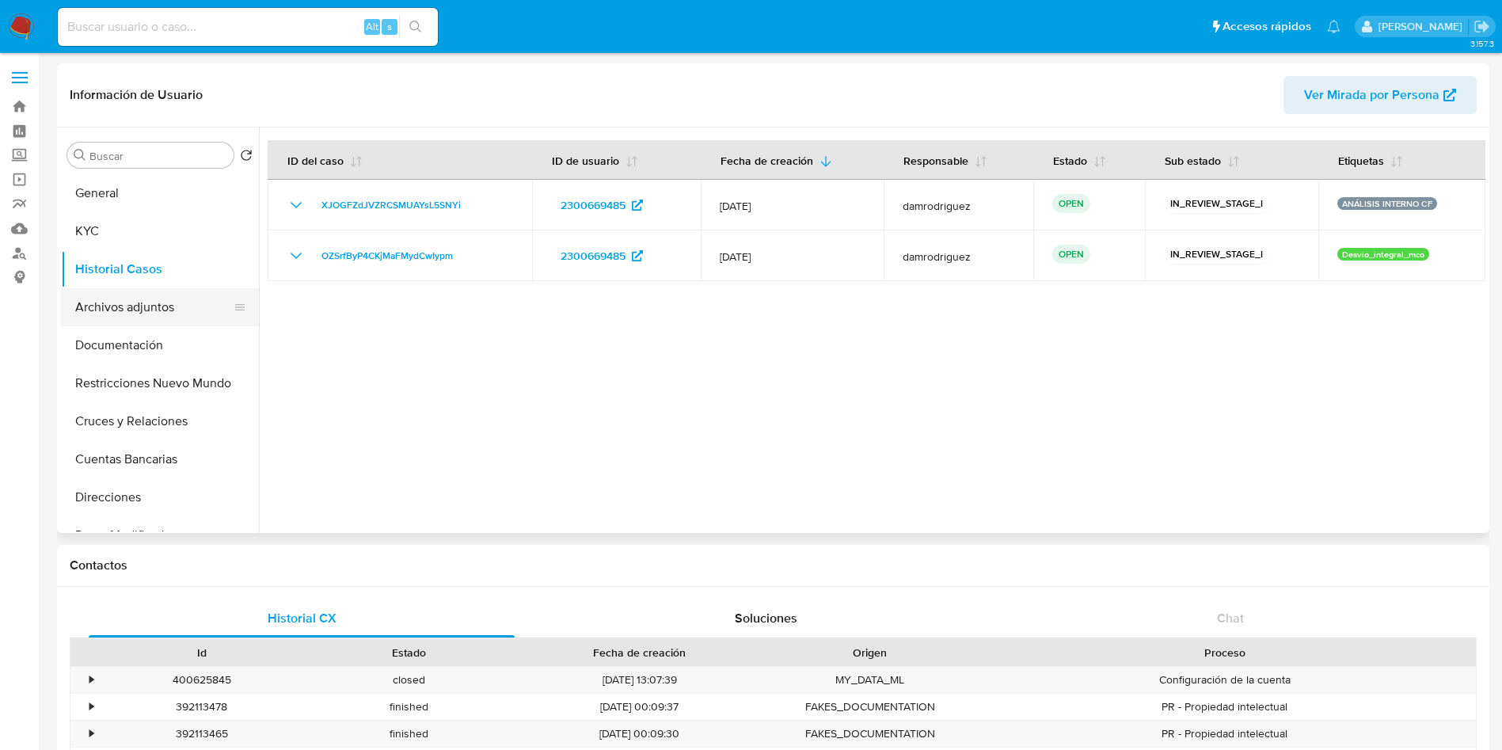
click at [165, 303] on button "Archivos adjuntos" at bounding box center [153, 307] width 185 height 38
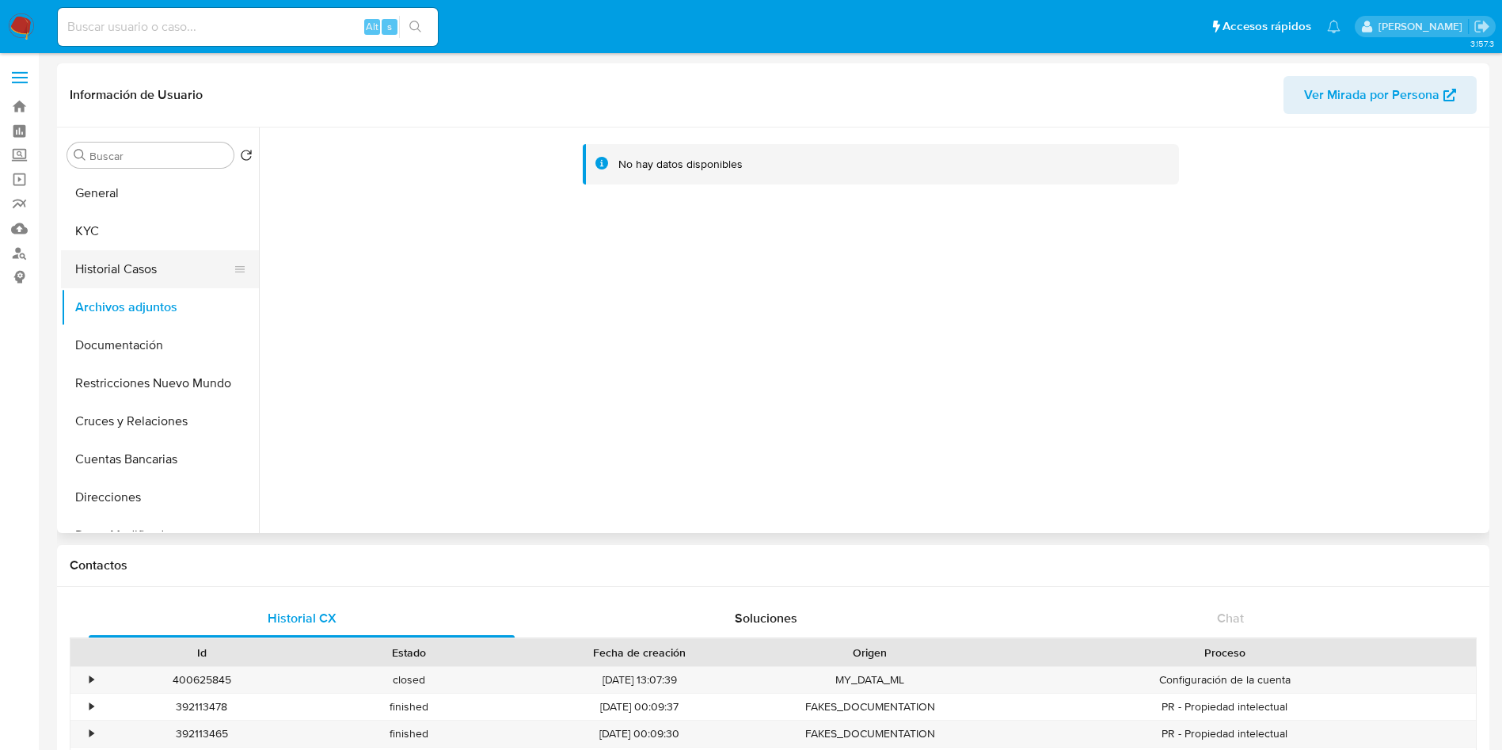
click at [111, 258] on button "Historial Casos" at bounding box center [153, 269] width 185 height 38
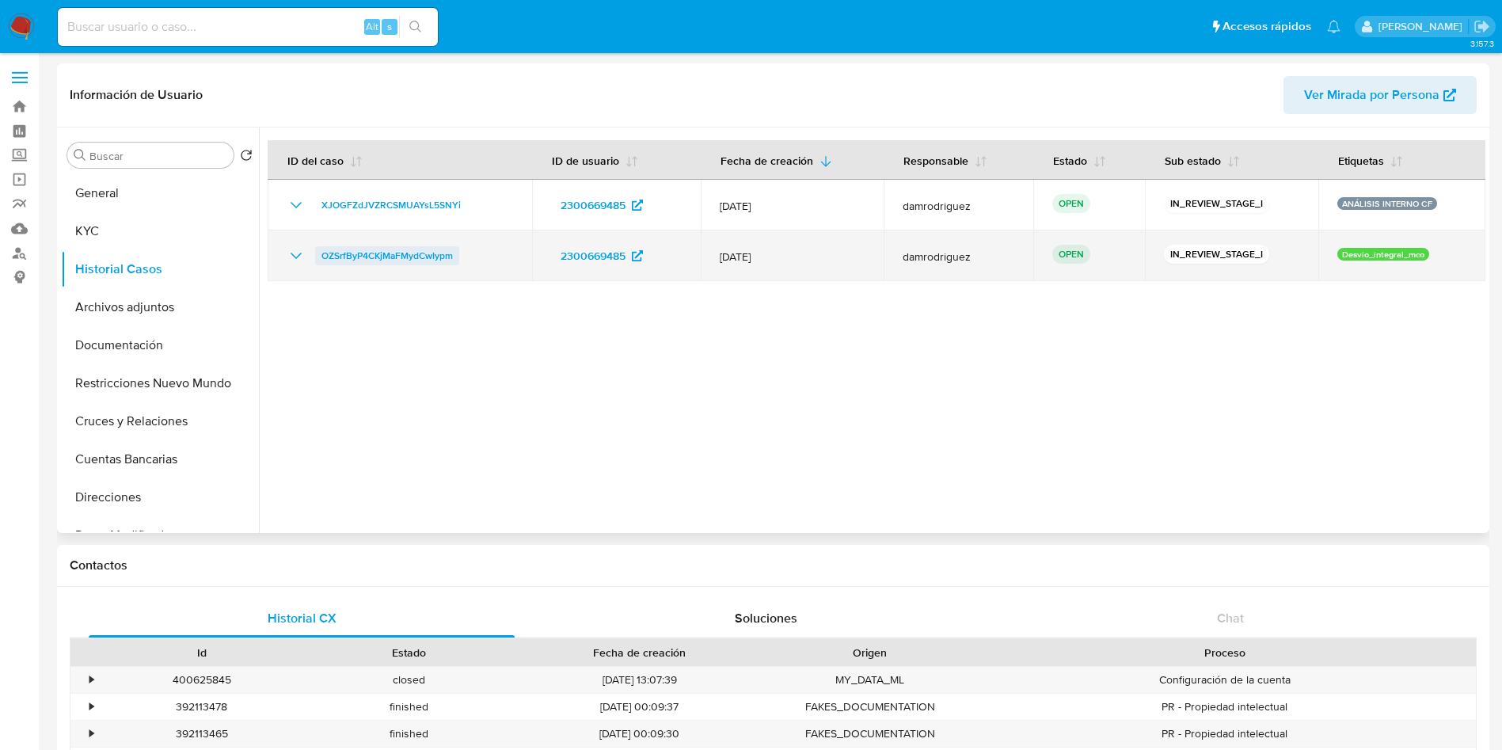
click at [415, 257] on span "OZSrfByP4CKjMaFMydCwIypm" at bounding box center [387, 255] width 131 height 19
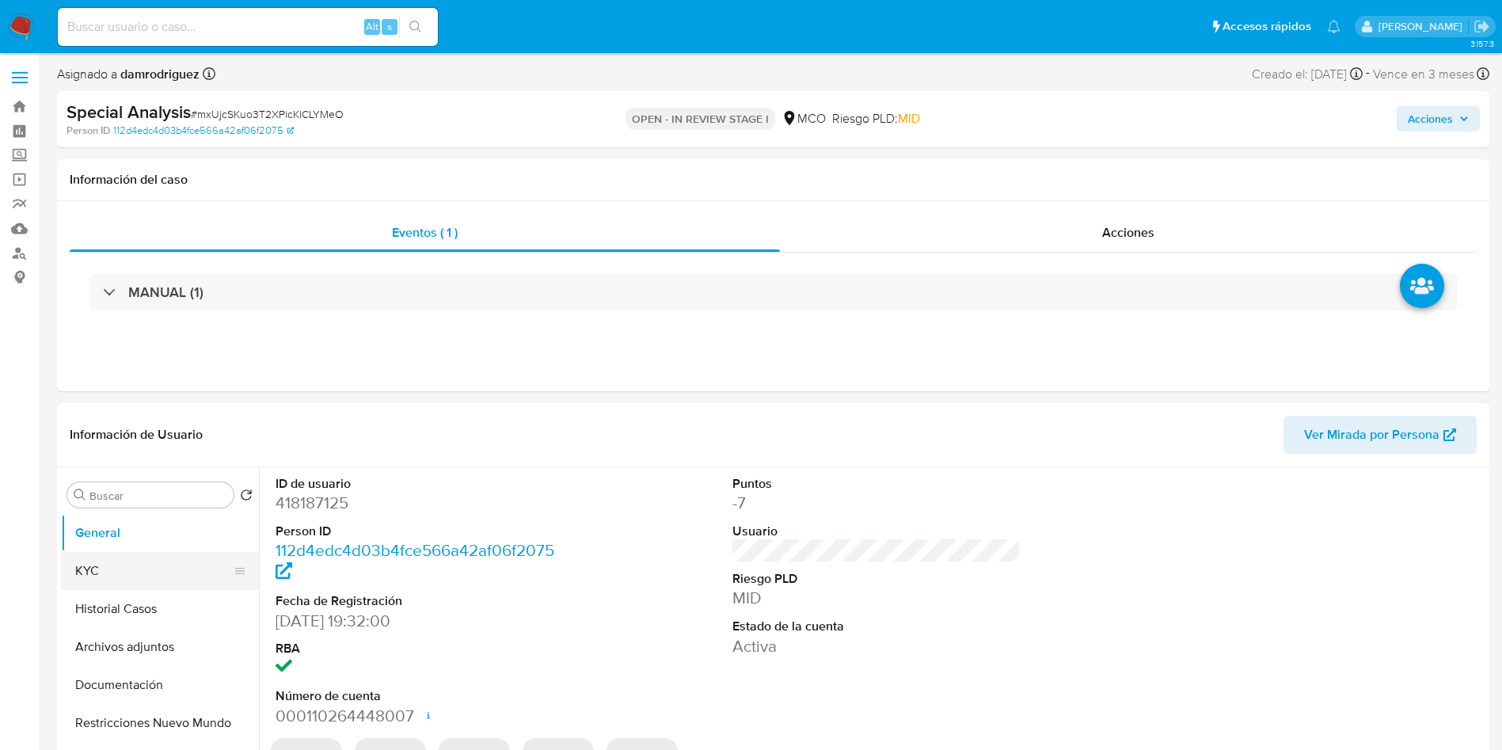
select select "10"
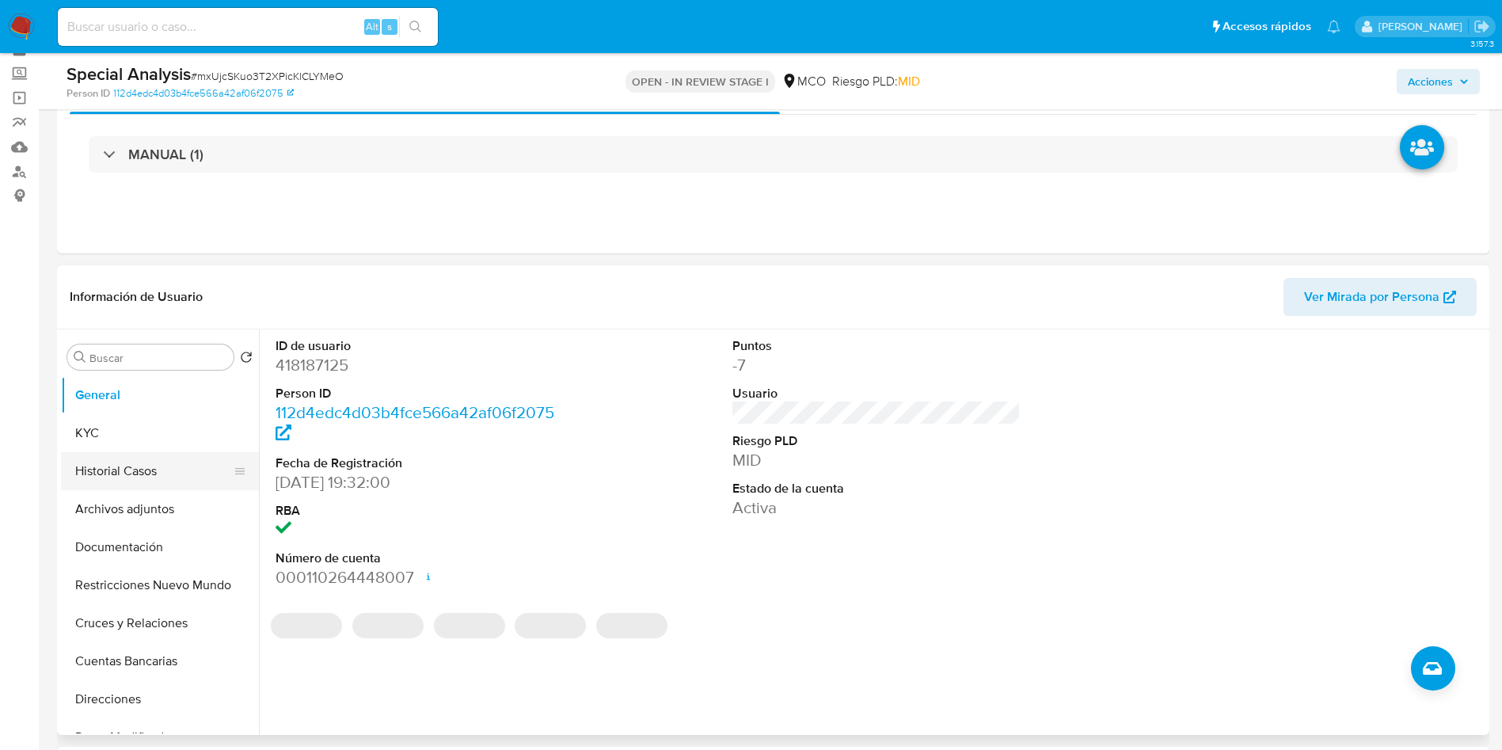
scroll to position [119, 0]
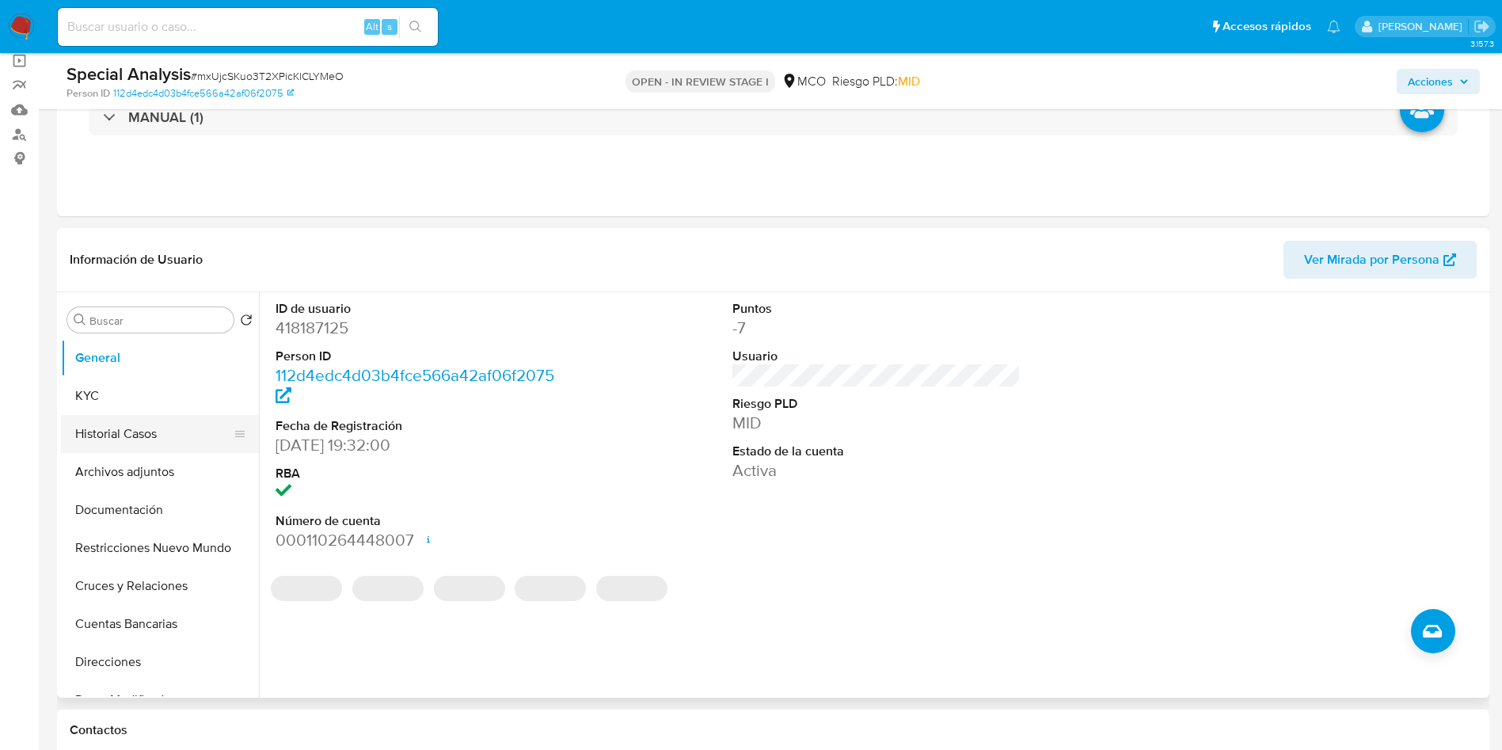
click at [113, 436] on button "Historial Casos" at bounding box center [153, 434] width 185 height 38
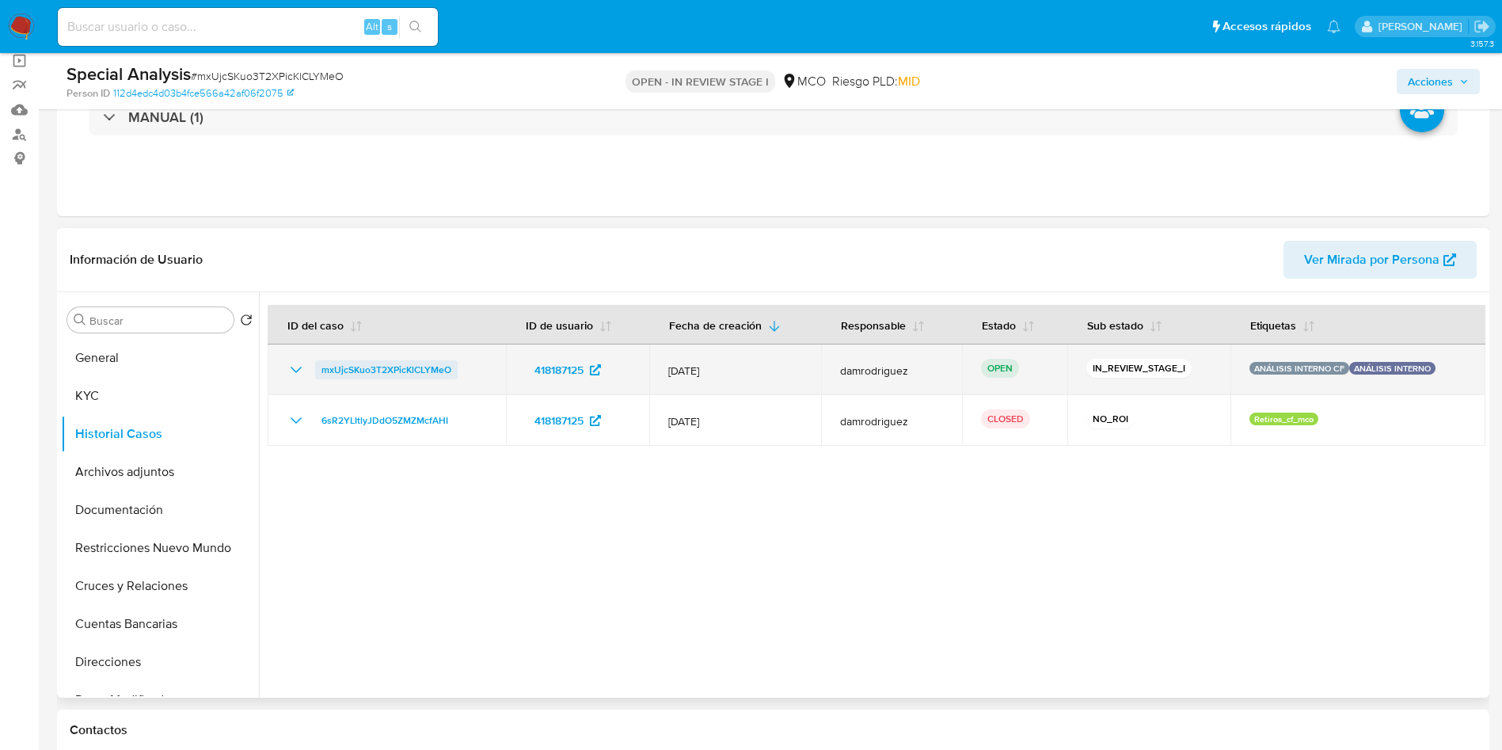
drag, startPoint x: 469, startPoint y: 375, endPoint x: 317, endPoint y: 378, distance: 152.1
click at [317, 378] on div "mxUjcSKuo3T2XPicKlCLYMeO" at bounding box center [387, 369] width 200 height 19
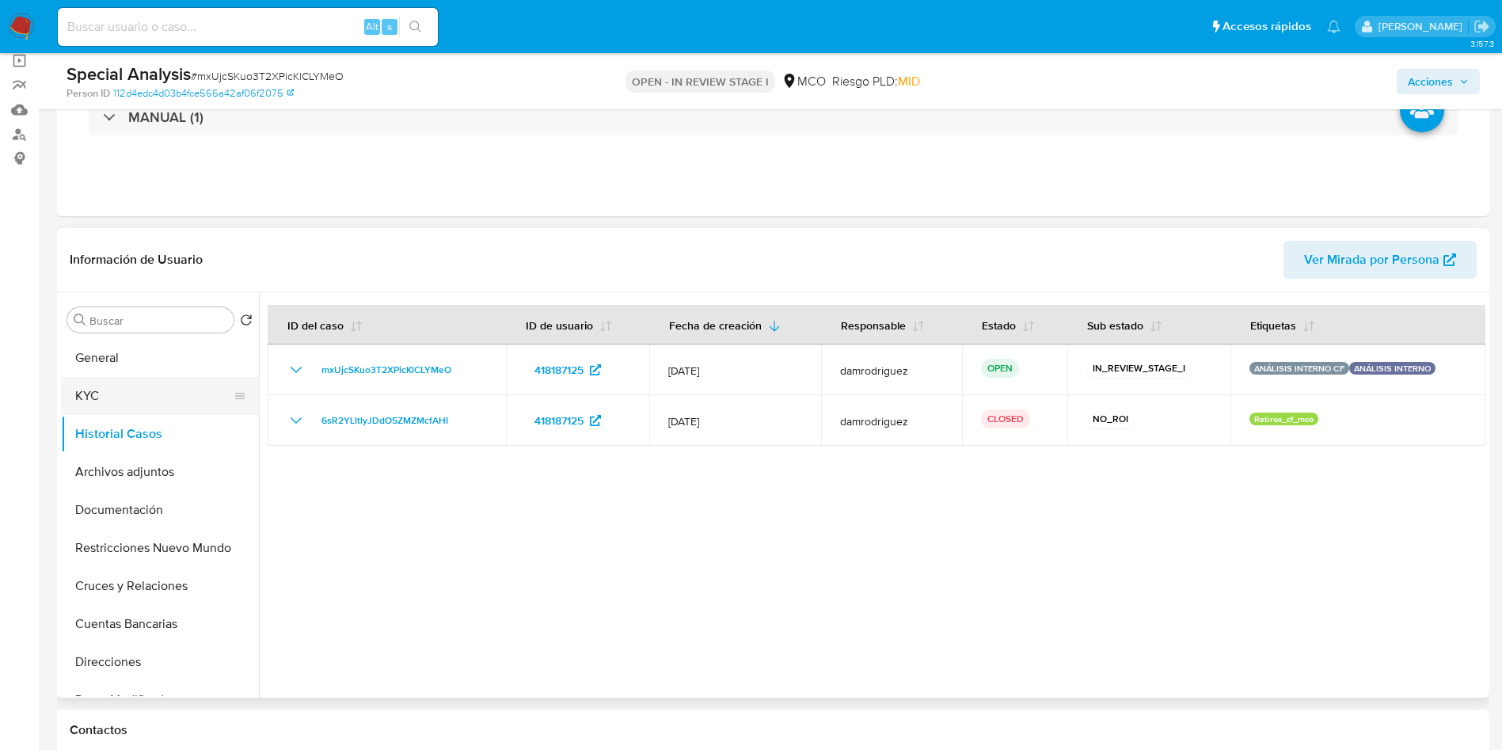
click at [128, 402] on button "KYC" at bounding box center [153, 396] width 185 height 38
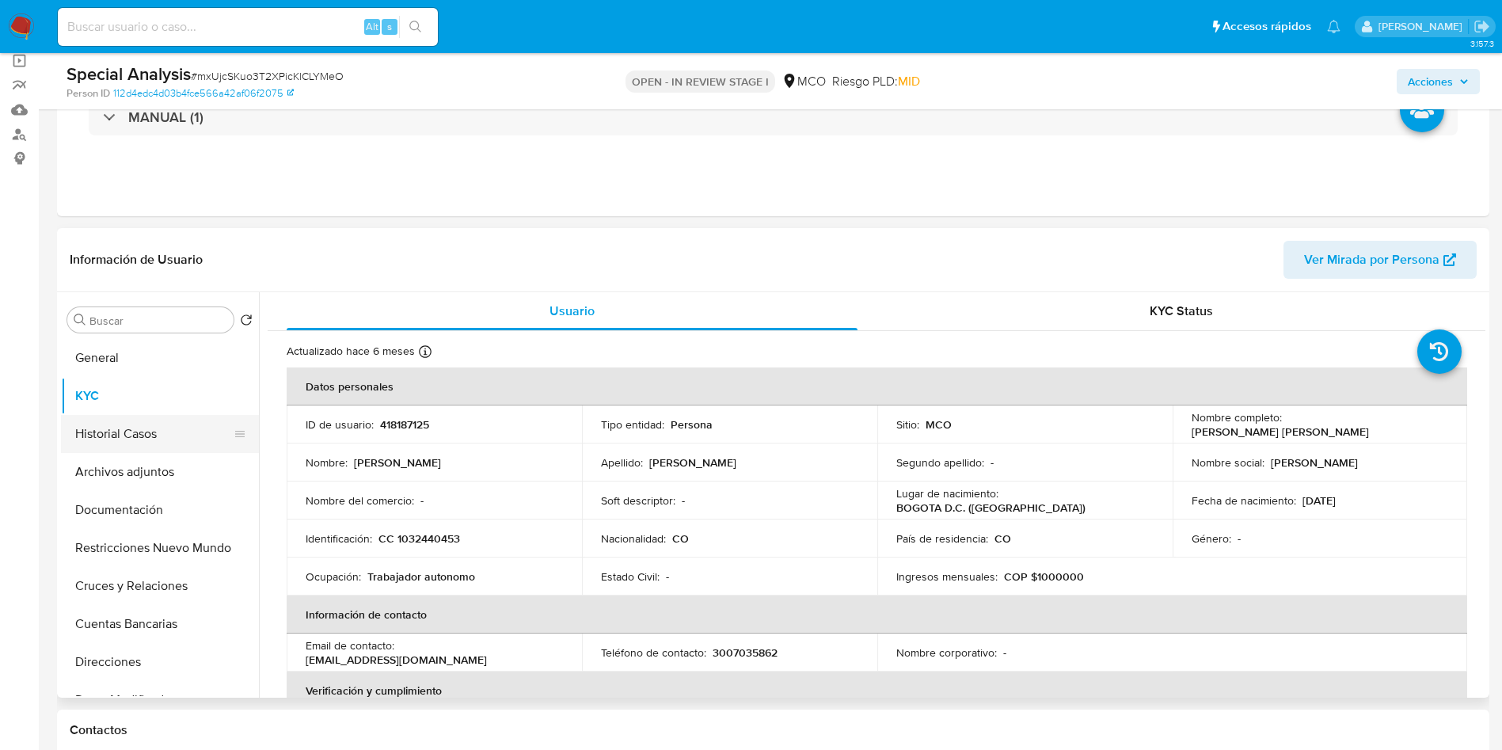
click at [125, 439] on button "Historial Casos" at bounding box center [153, 434] width 185 height 38
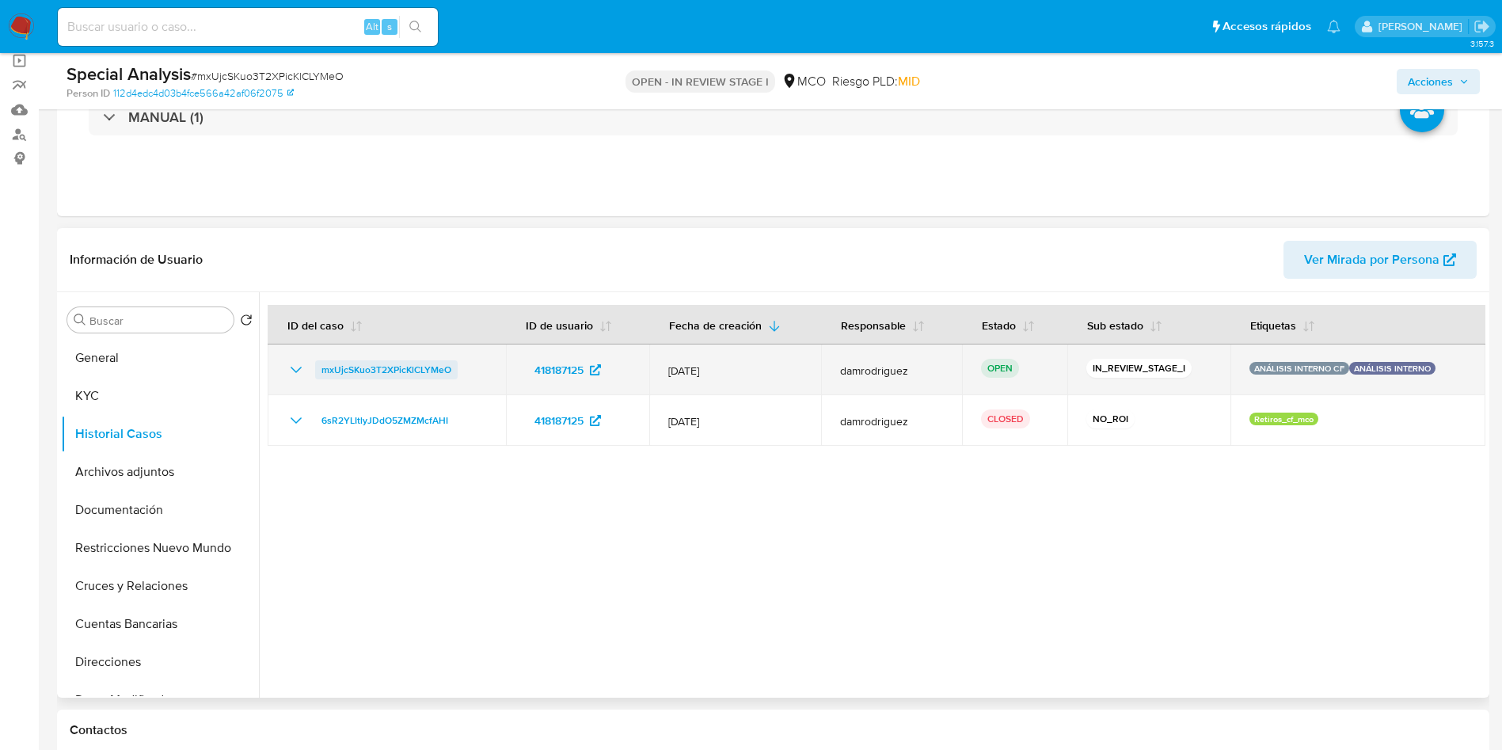
click at [371, 369] on span "mxUjcSKuo3T2XPicKlCLYMeO" at bounding box center [387, 369] width 130 height 19
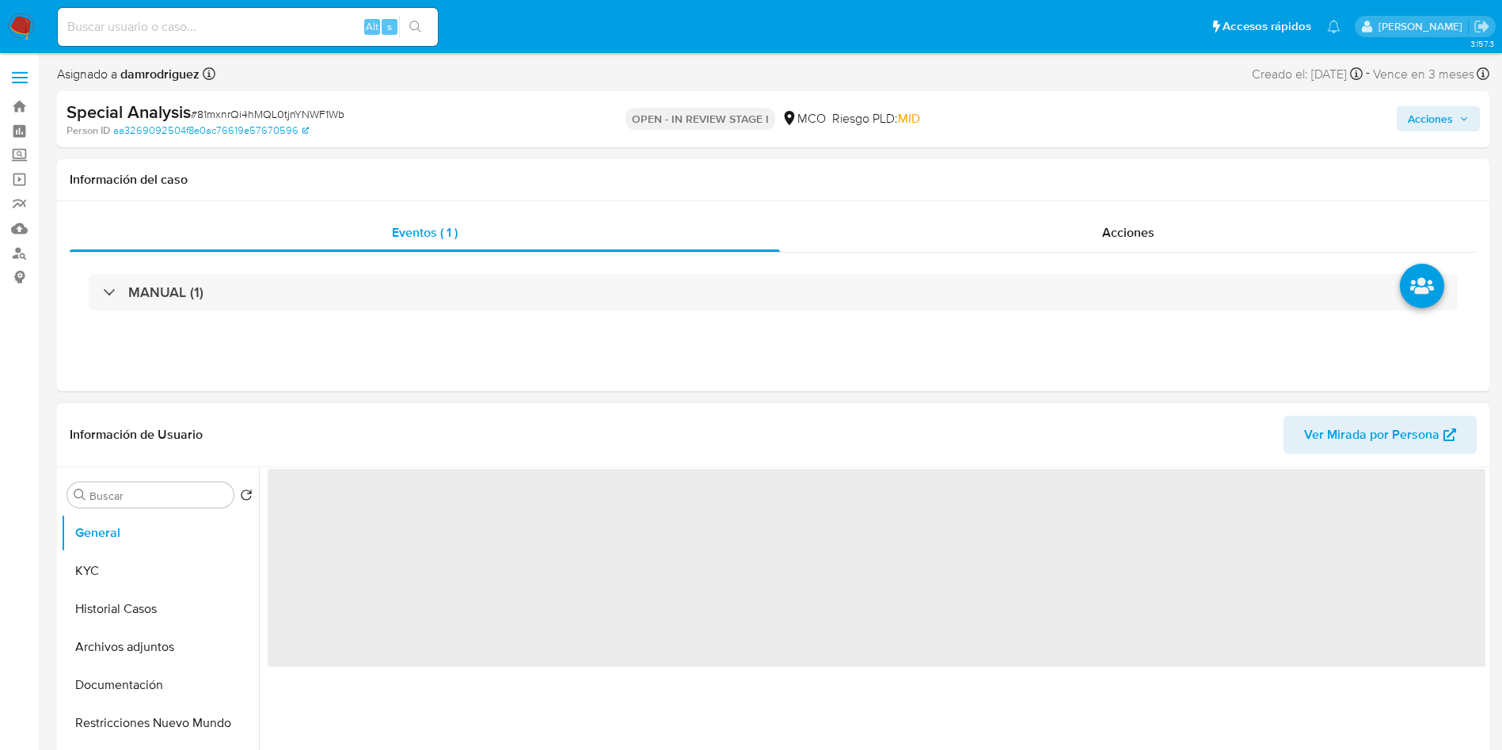
drag, startPoint x: 6, startPoint y: 381, endPoint x: 109, endPoint y: 512, distance: 167.0
click at [134, 610] on button "Historial Casos" at bounding box center [153, 609] width 185 height 38
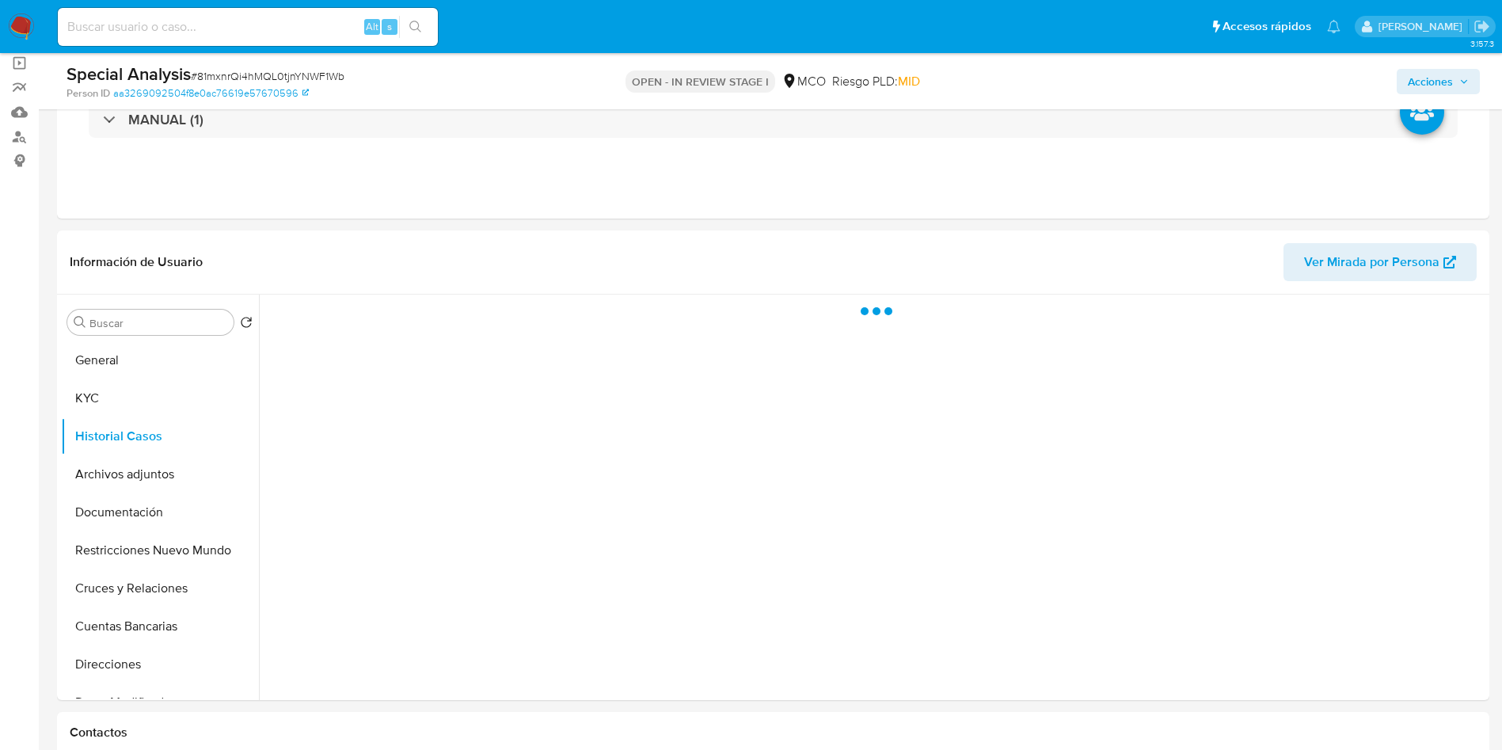
scroll to position [119, 0]
select select "10"
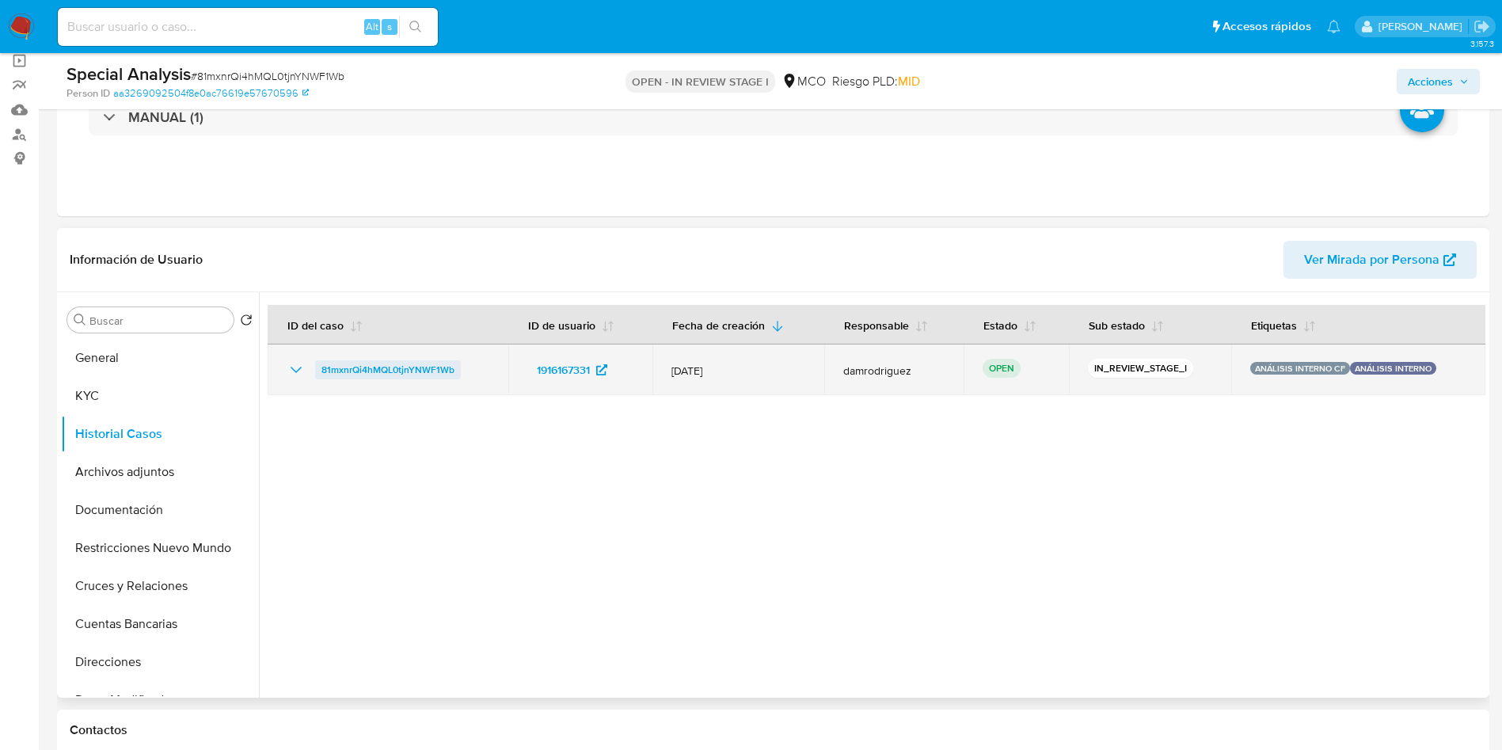
click at [386, 372] on span "81mxnrQi4hMQL0tjnYNWF1Wb" at bounding box center [388, 369] width 133 height 19
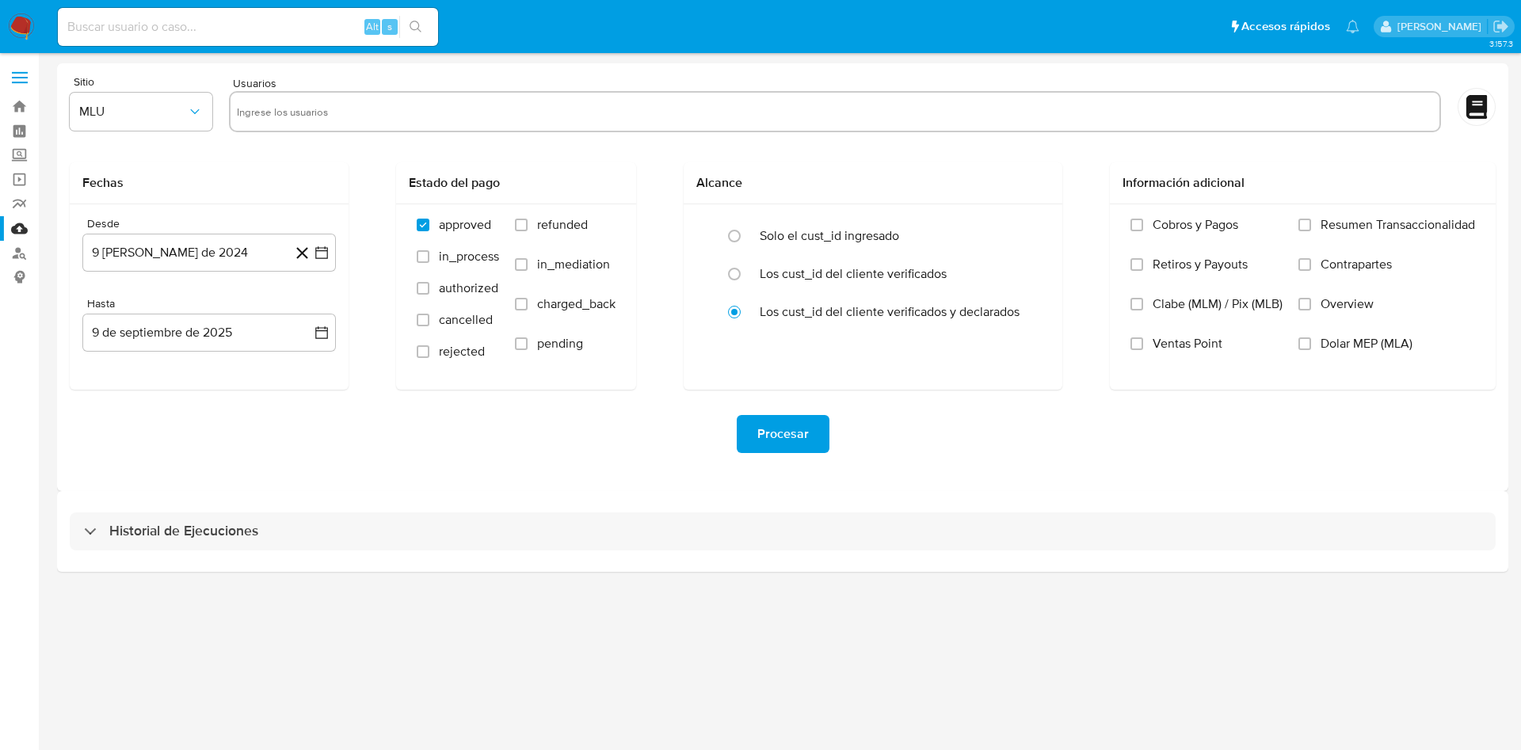
click at [352, 109] on input "text" at bounding box center [835, 111] width 1196 height 25
paste input "183952033 418187125 306120995 1780125244 34541957 162681369"
click at [293, 112] on input "183952033 418187125 306120995 1780125244 34541957 162681369" at bounding box center [835, 111] width 1196 height 25
type input "183952033"
paste input "418187125 306120995 1780125244 34541957 162681369"
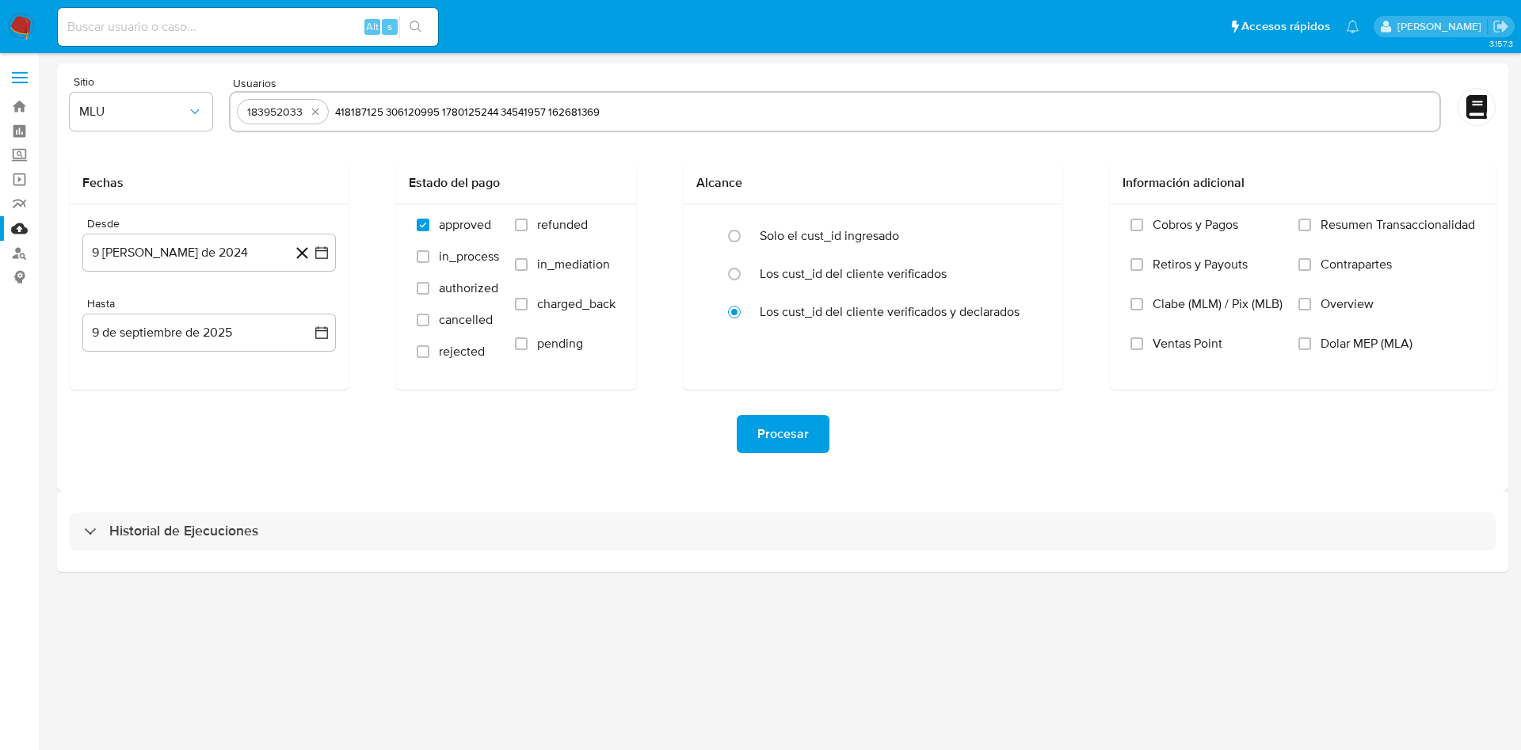
click at [385, 113] on input "418187125 306120995 1780125244 34541957 162681369" at bounding box center [884, 111] width 1098 height 25
type input "418187125"
paste input "306120995 1780125244 34541957 162681369"
click at [482, 109] on input "306120995 1780125244 34541957 162681369" at bounding box center [930, 111] width 1006 height 25
type input "306120995"
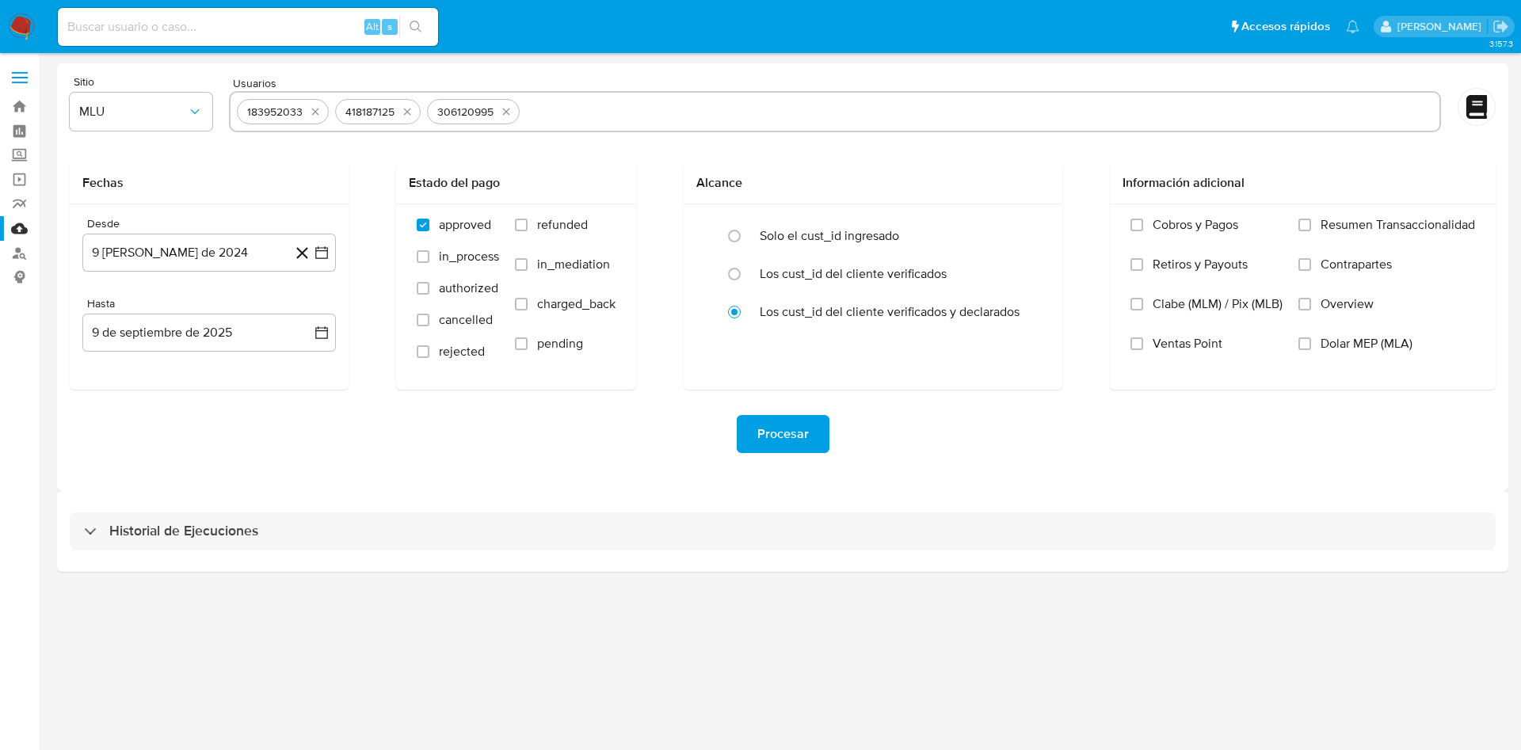
paste input "1780125244 34541957 162681369"
click at [582, 108] on input "1780125244 34541957 162681369" at bounding box center [979, 111] width 907 height 25
type input "1780125244"
paste input "34541957 162681369"
click at [676, 114] on input "34541957 162681369" at bounding box center [1029, 111] width 805 height 25
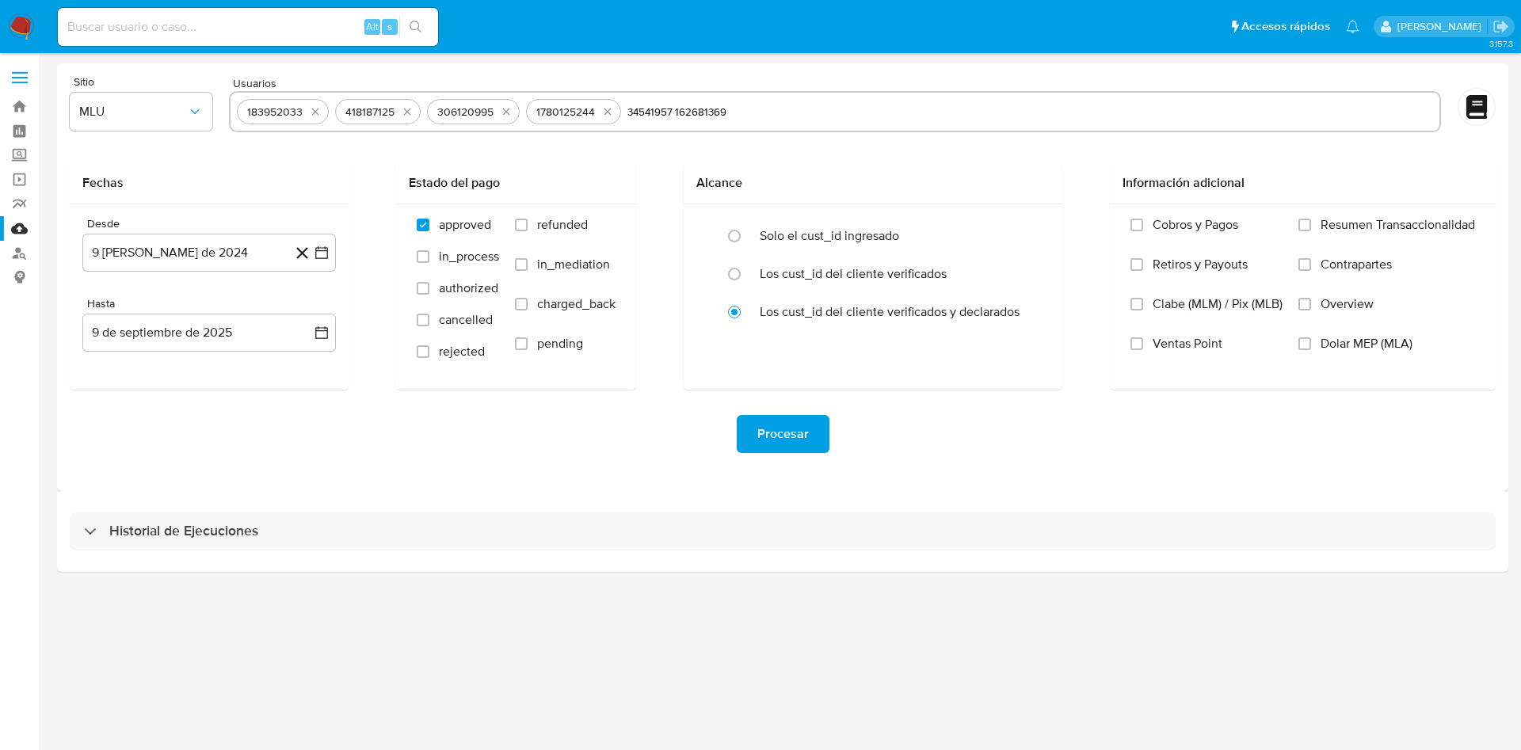
type input "34541957"
paste input "162681369"
type input "162681369"
click at [150, 114] on span "MLU" at bounding box center [133, 112] width 108 height 16
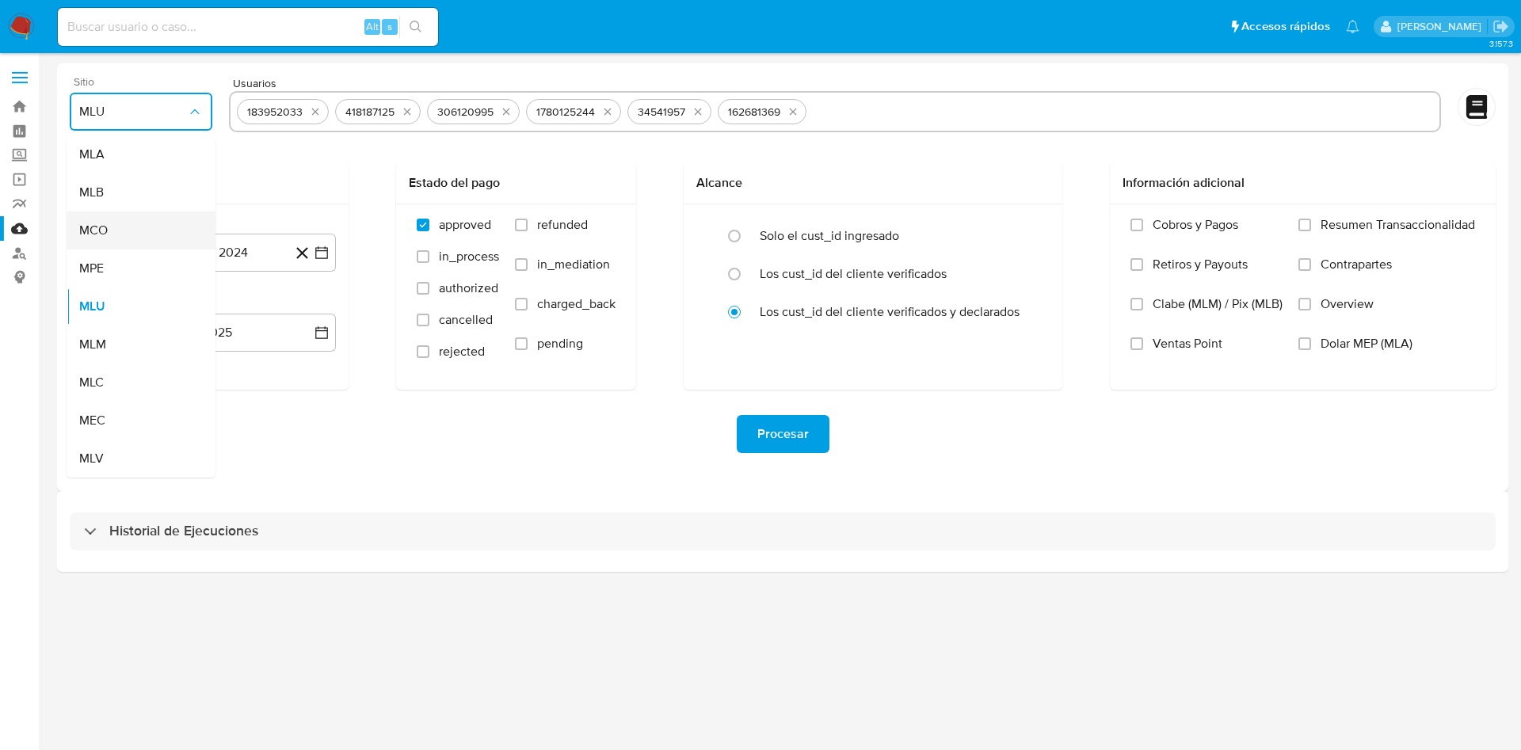
click at [140, 231] on div "MCO" at bounding box center [136, 230] width 114 height 38
click at [287, 260] on button "9 [PERSON_NAME] de 2024" at bounding box center [208, 253] width 253 height 38
click at [309, 306] on icon "Mes siguiente" at bounding box center [307, 309] width 19 height 19
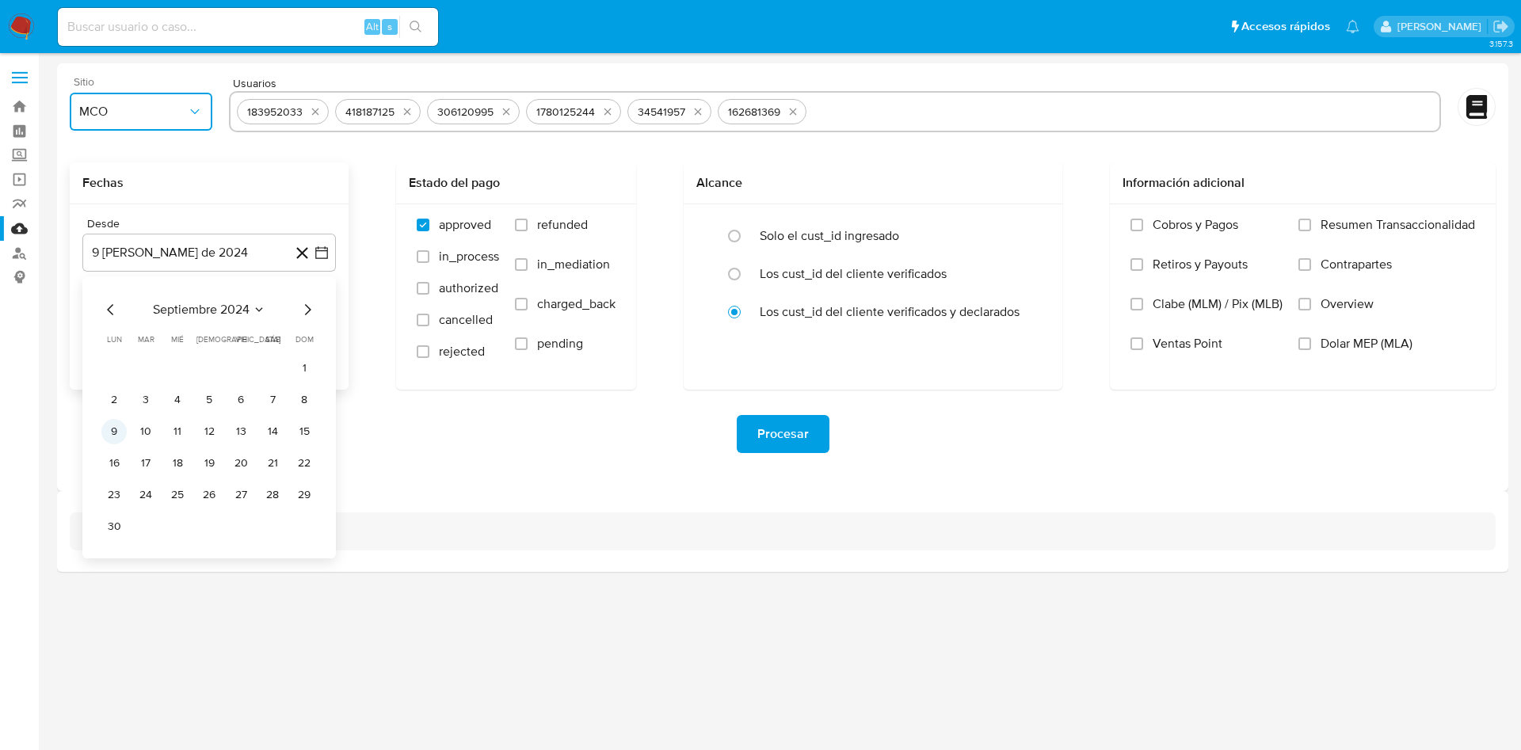
click at [112, 432] on button "9" at bounding box center [113, 431] width 25 height 25
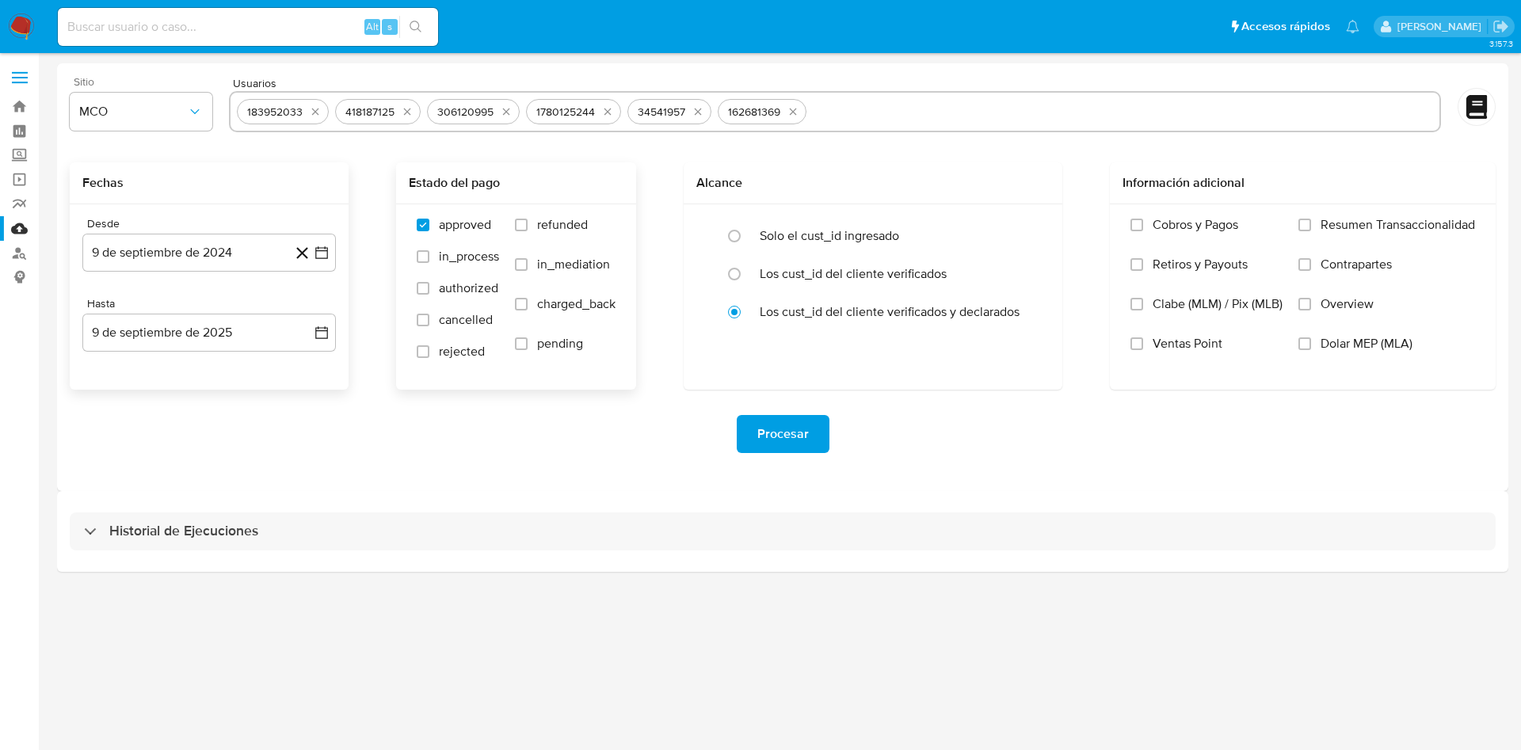
click at [558, 227] on span "refunded" at bounding box center [562, 225] width 51 height 16
click at [527, 227] on input "refunded" at bounding box center [521, 225] width 13 height 13
checkbox input "true"
click at [552, 296] on span "charged_back" at bounding box center [576, 304] width 78 height 16
click at [527, 298] on input "charged_back" at bounding box center [521, 304] width 13 height 13
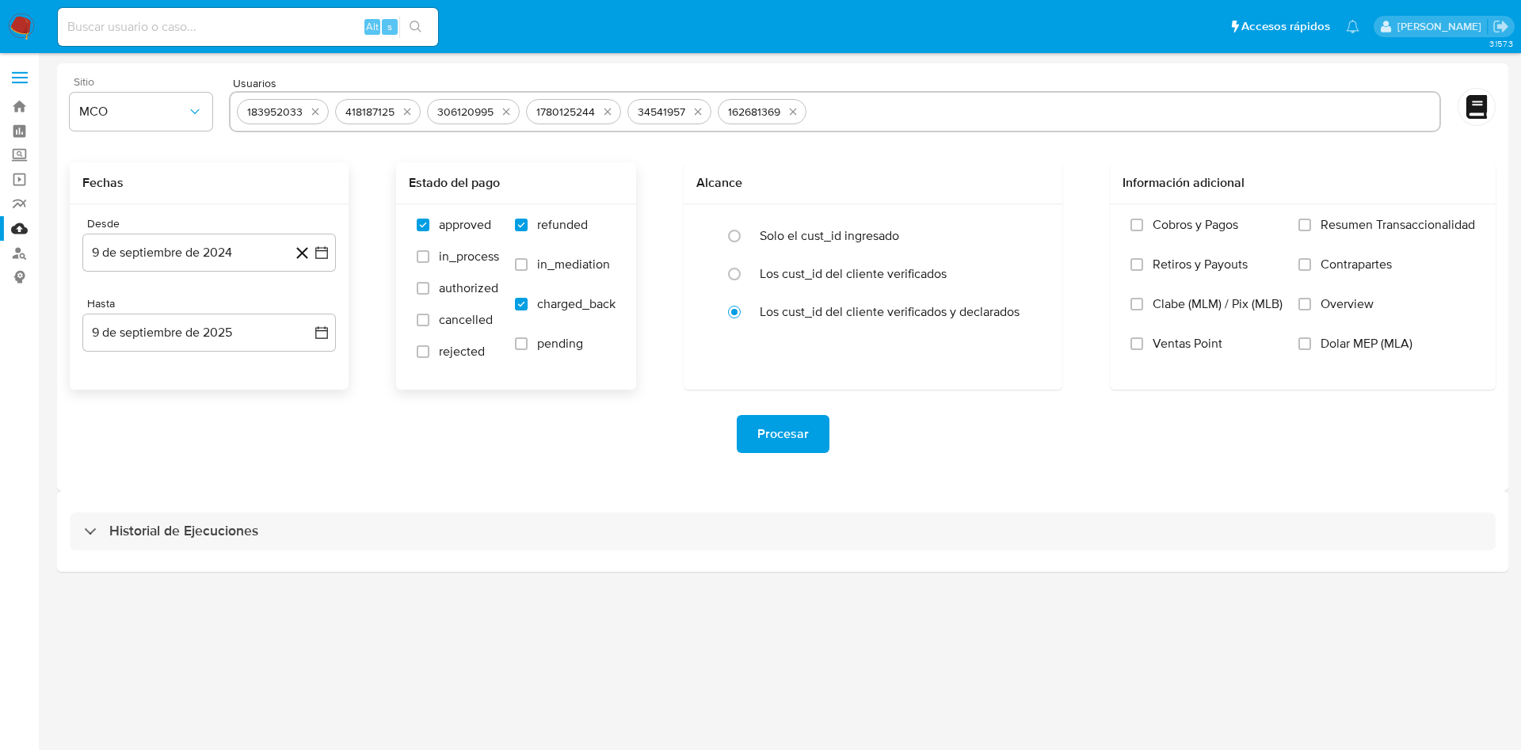
checkbox input "true"
click at [433, 353] on label "rejected" at bounding box center [458, 360] width 82 height 32
click at [429, 353] on input "rejected" at bounding box center [423, 351] width 13 height 13
checkbox input "true"
click at [775, 237] on label "Solo el cust_id ingresado" at bounding box center [829, 236] width 139 height 16
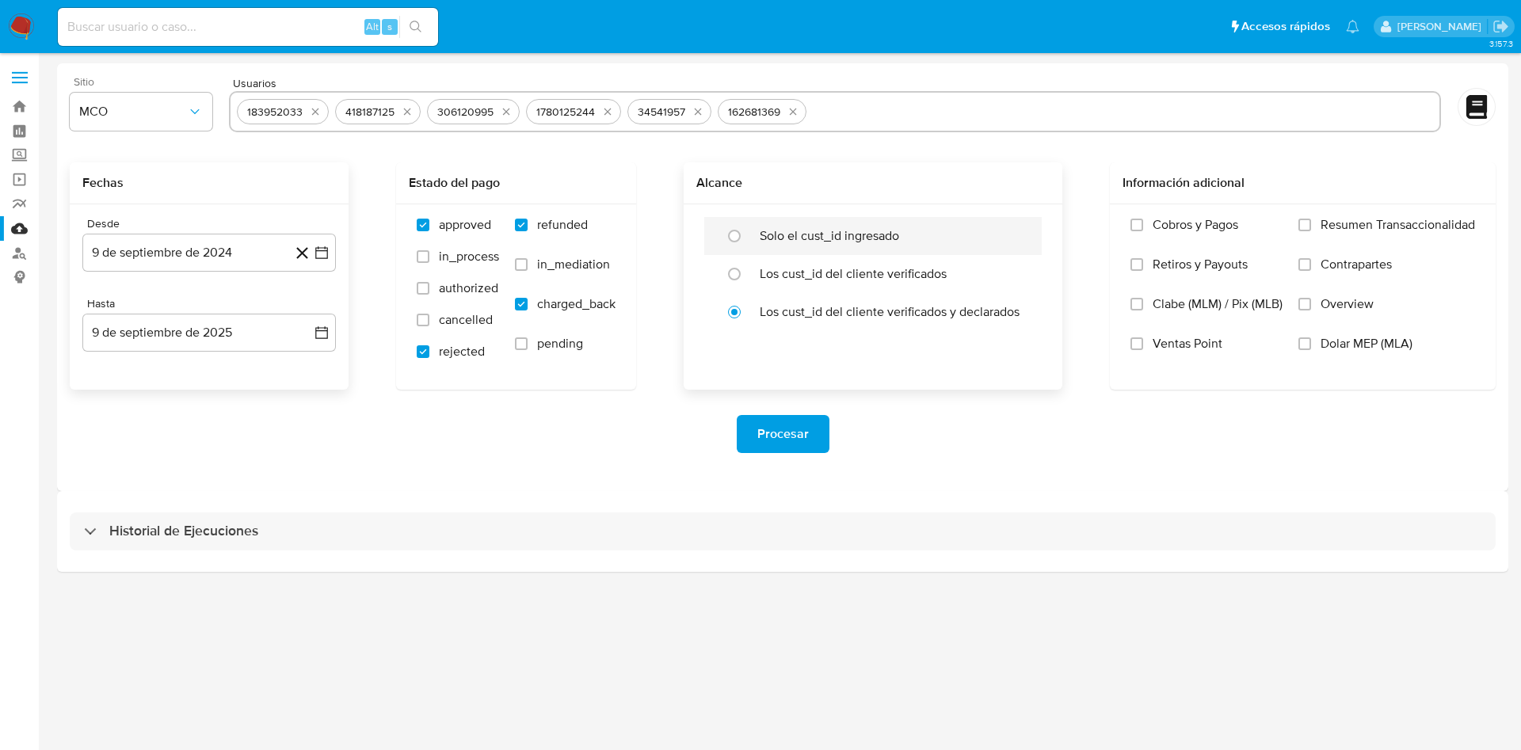
click at [747, 237] on input "radio" at bounding box center [734, 235] width 25 height 25
radio input "true"
click at [779, 436] on span "Procesar" at bounding box center [782, 434] width 51 height 35
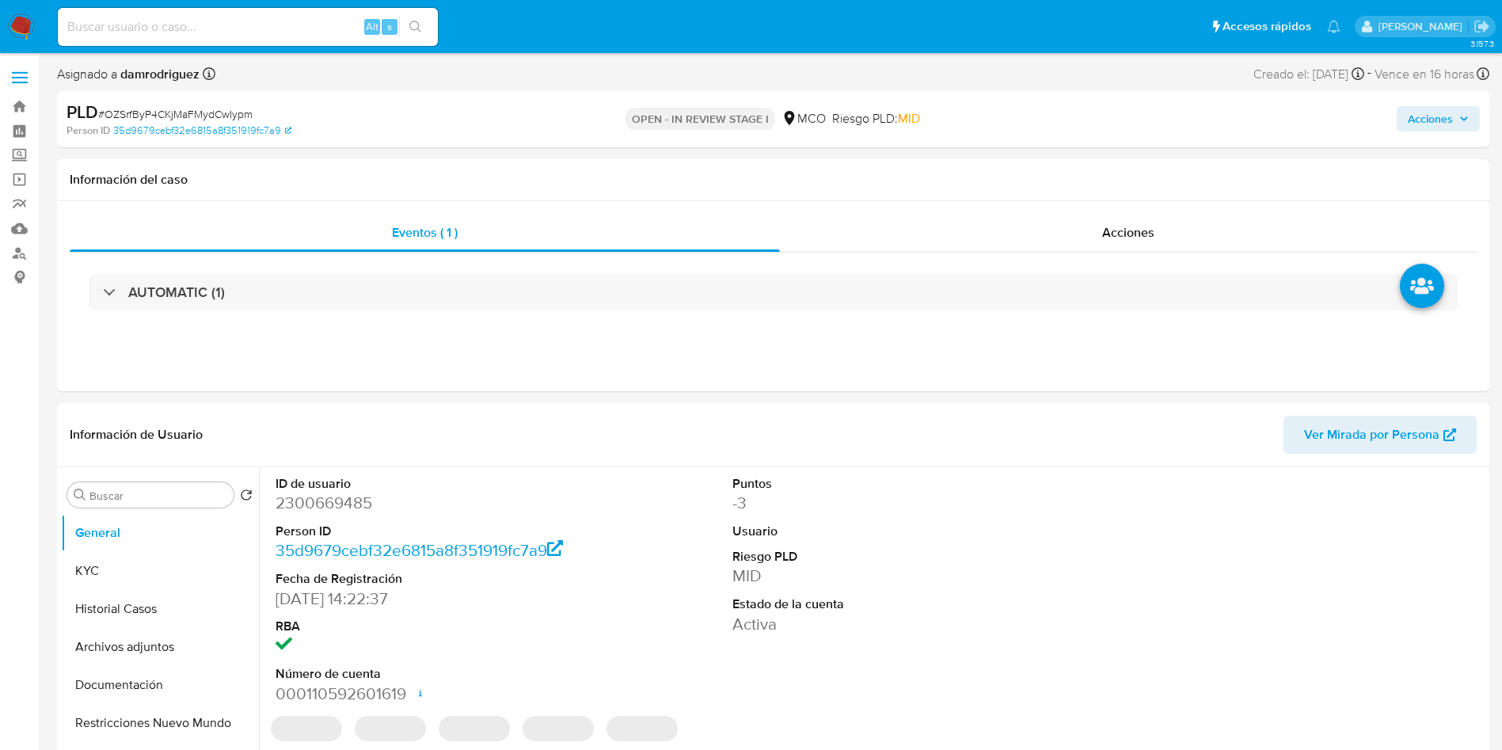
select select "10"
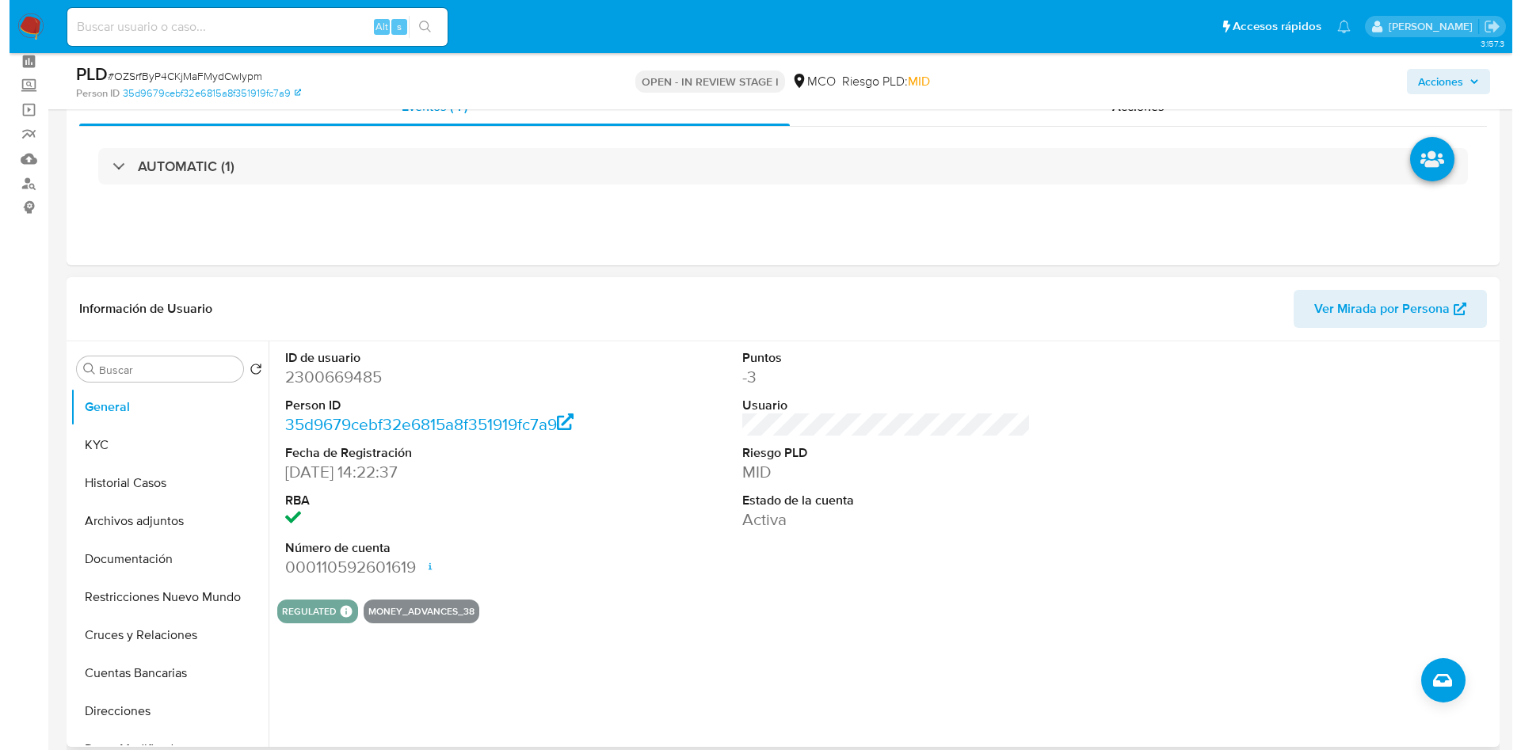
scroll to position [119, 0]
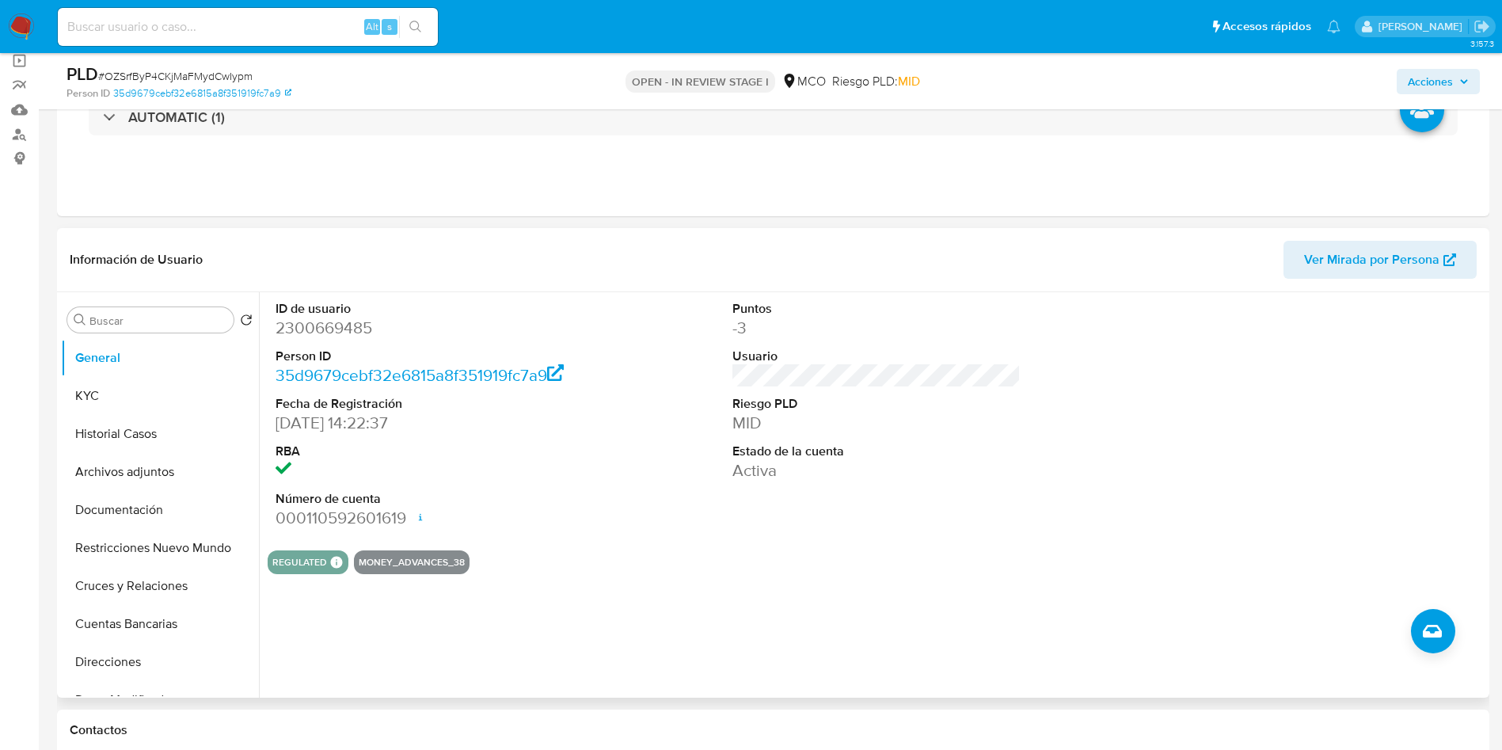
click at [329, 319] on dd "2300669485" at bounding box center [420, 328] width 289 height 22
copy dd "2300669485"
click at [139, 403] on button "KYC" at bounding box center [160, 396] width 198 height 38
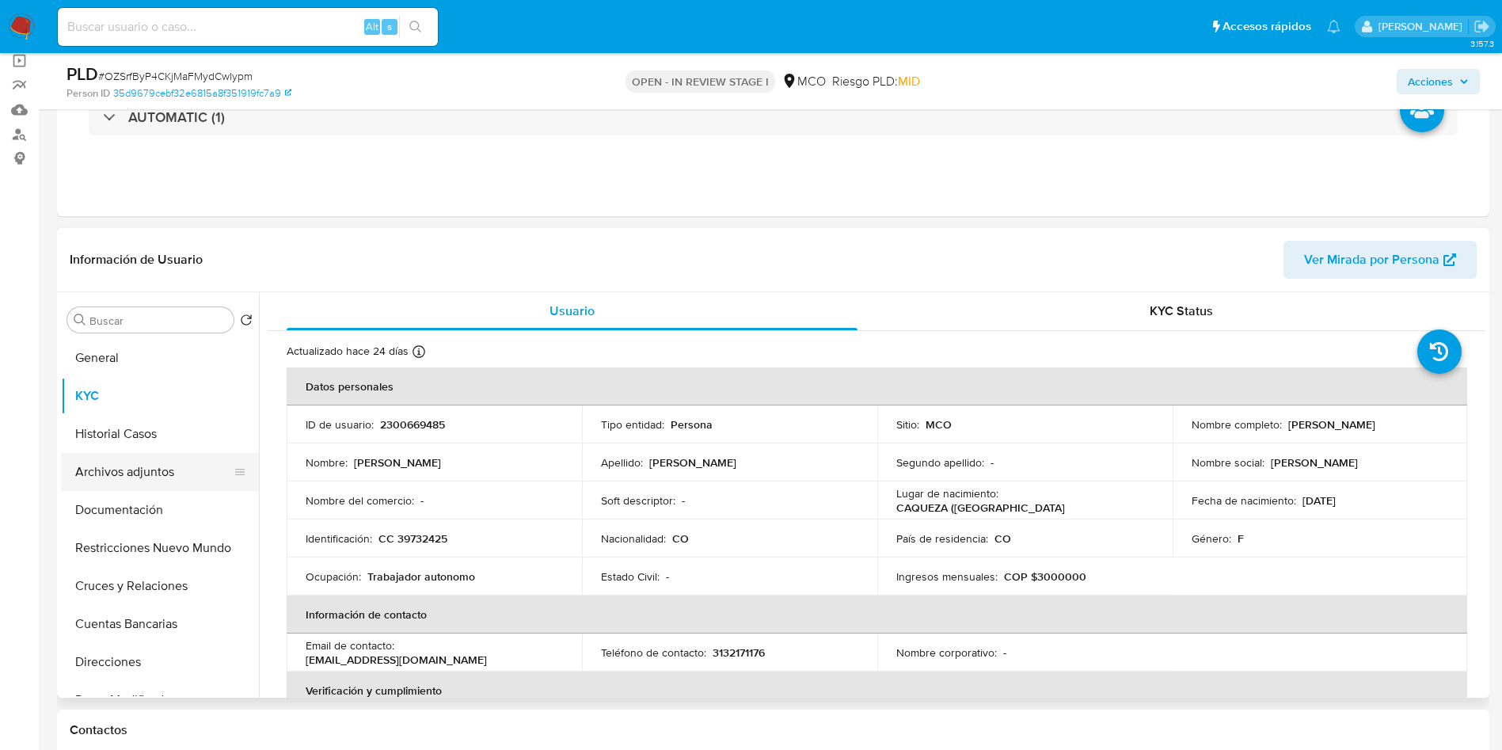
click at [154, 474] on button "Archivos adjuntos" at bounding box center [153, 472] width 185 height 38
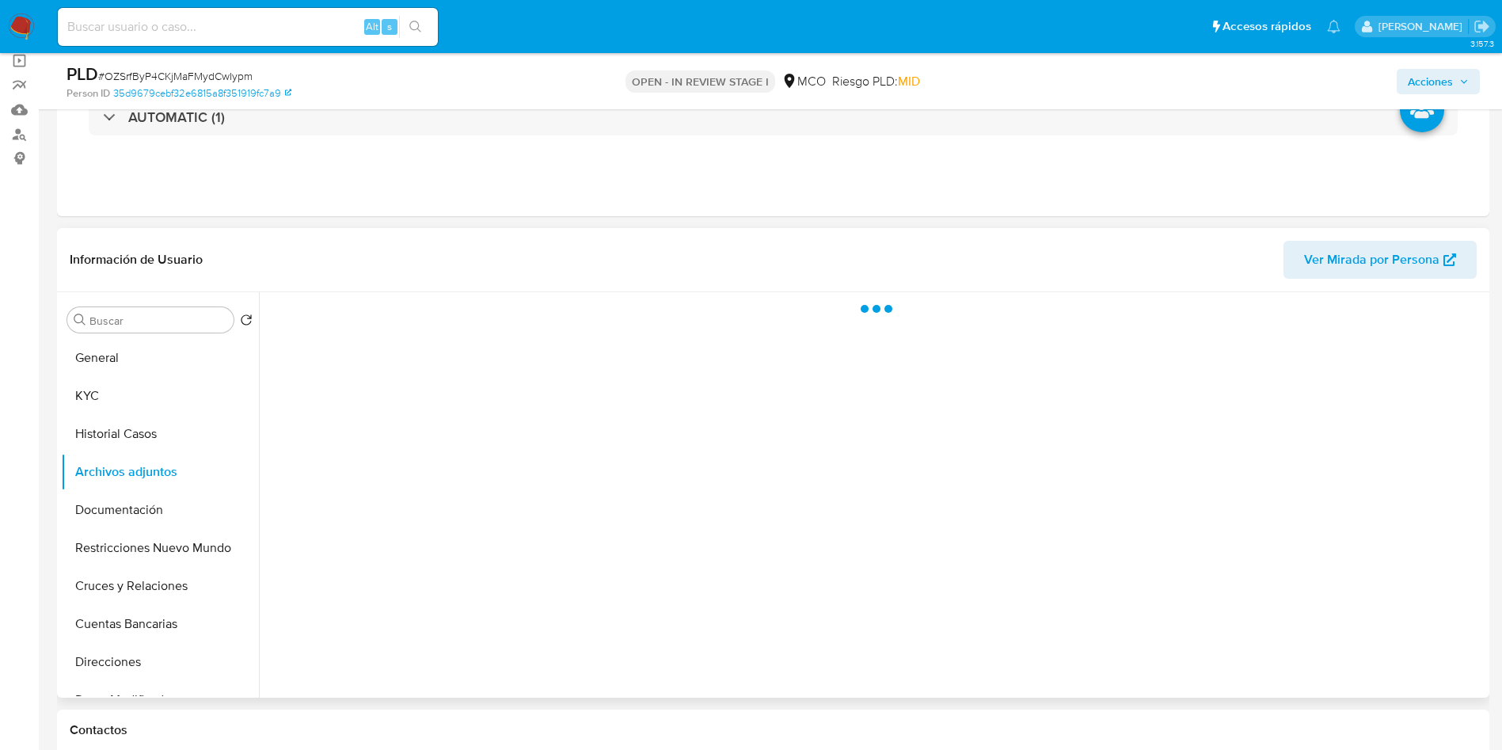
click at [401, 249] on header "Información de Usuario Ver Mirada por Persona" at bounding box center [773, 260] width 1407 height 38
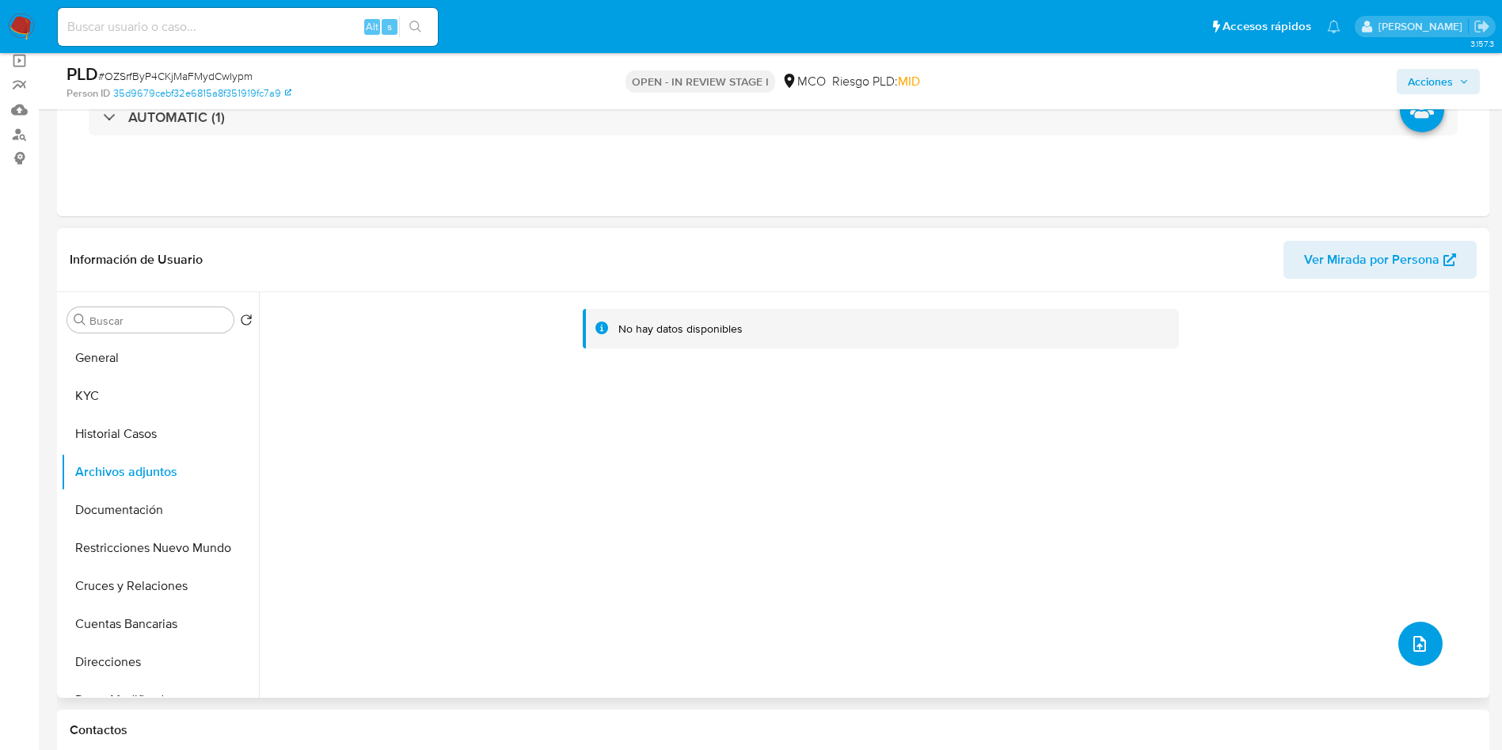
click at [1415, 642] on icon "upload-file" at bounding box center [1420, 643] width 19 height 19
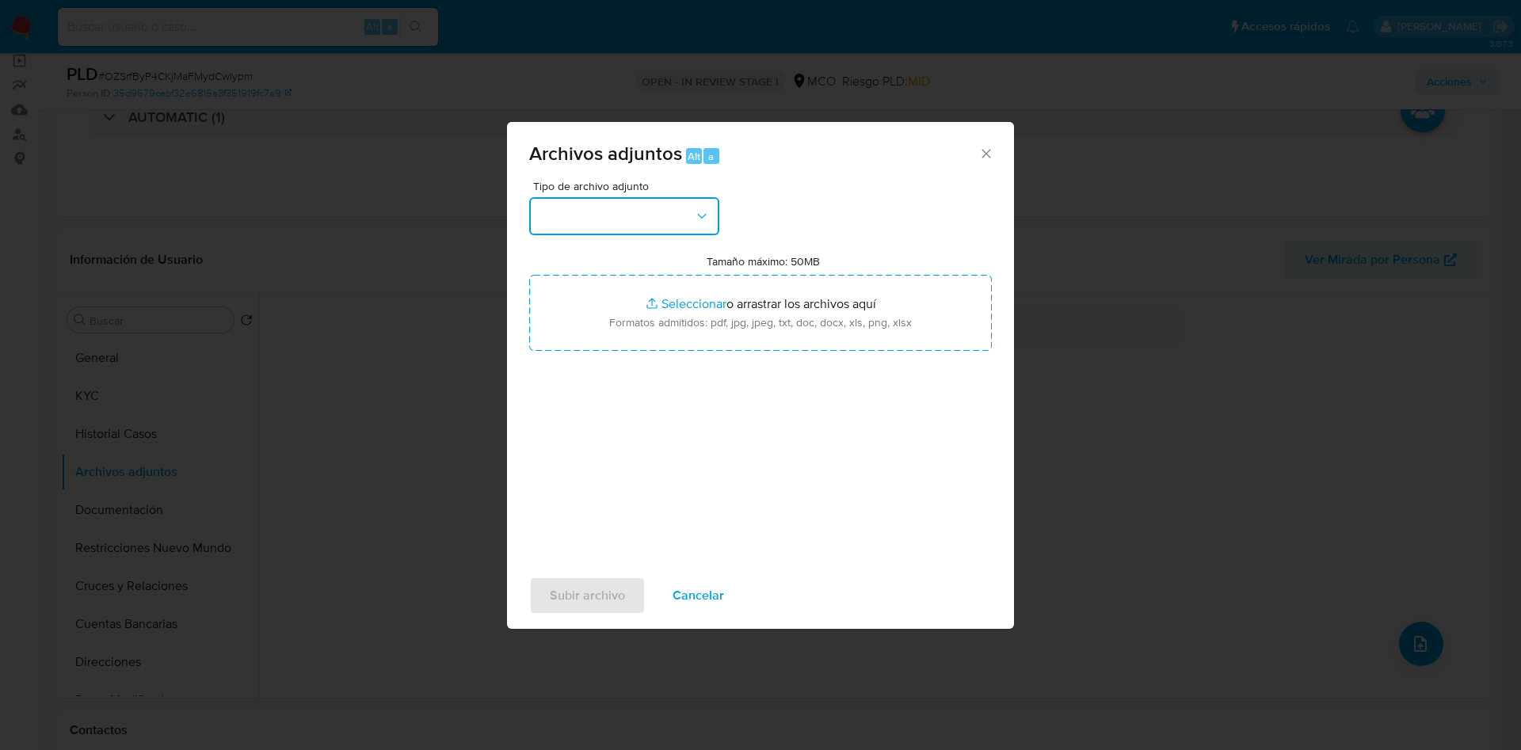
click at [649, 212] on button "button" at bounding box center [624, 216] width 190 height 38
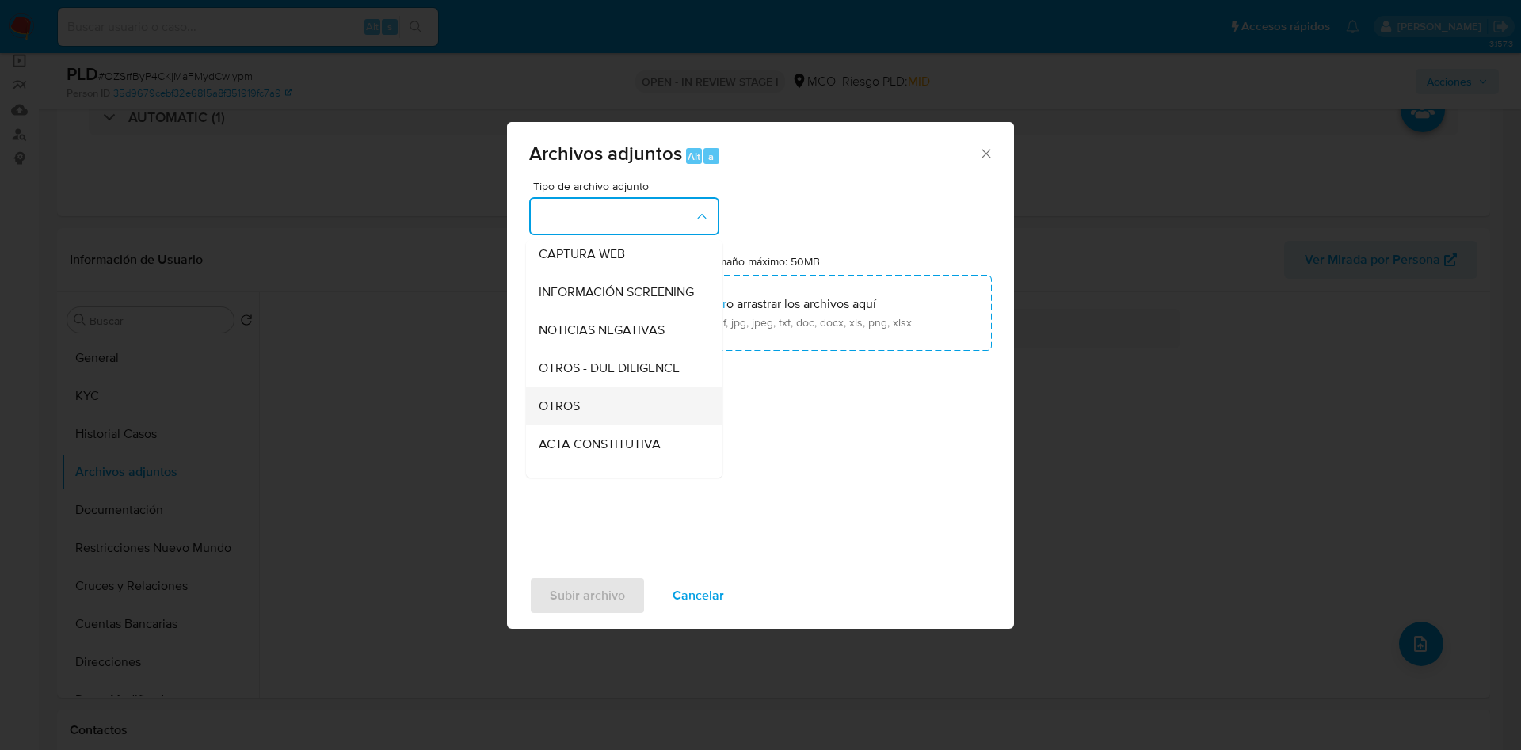
click at [620, 421] on div "OTROS" at bounding box center [620, 406] width 162 height 38
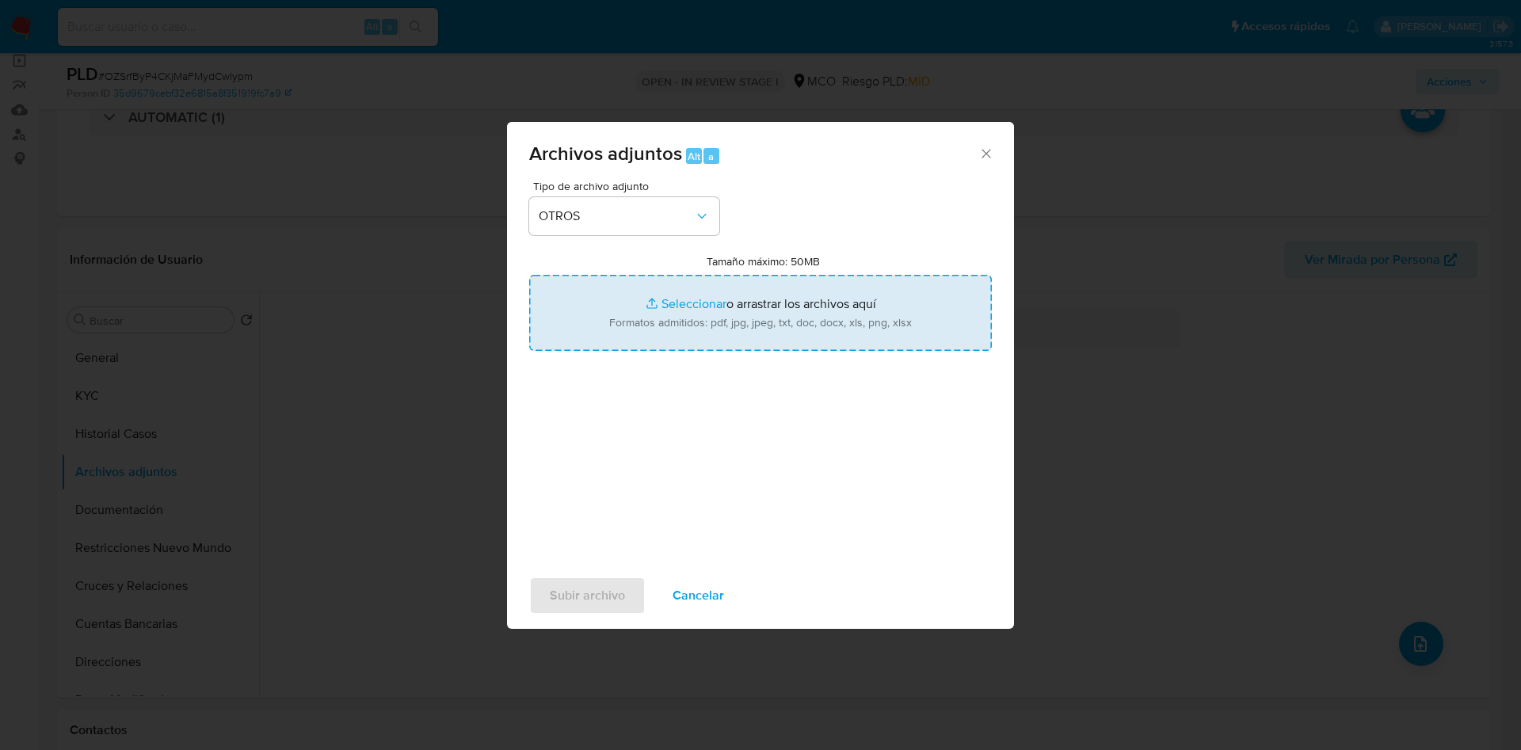
click at [649, 333] on input "Tamaño máximo: 50MB Seleccionar archivos" at bounding box center [760, 313] width 463 height 76
type input "C:\fakepath\2300669485 - 02_09_2025.pdf"
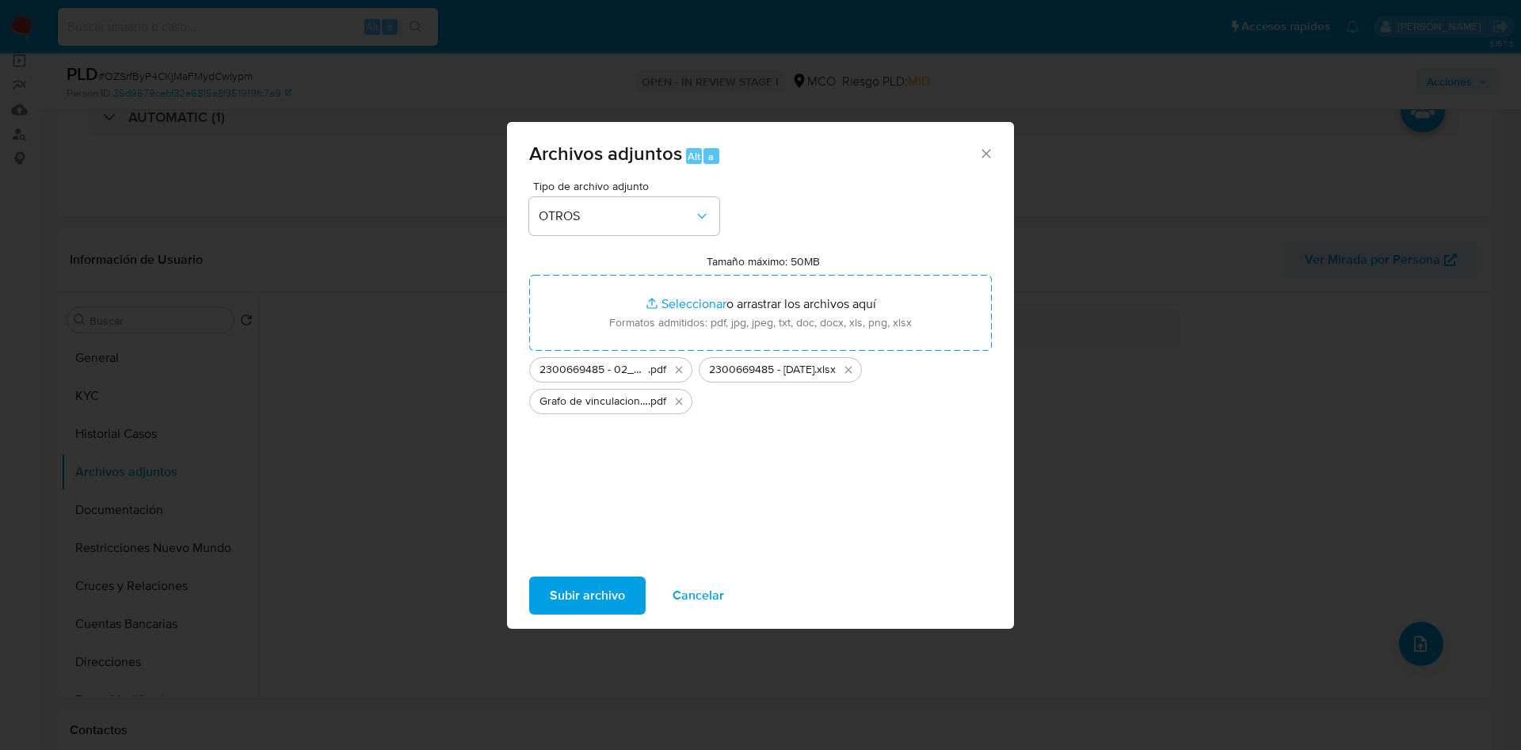
click at [592, 601] on span "Subir archivo" at bounding box center [587, 595] width 75 height 35
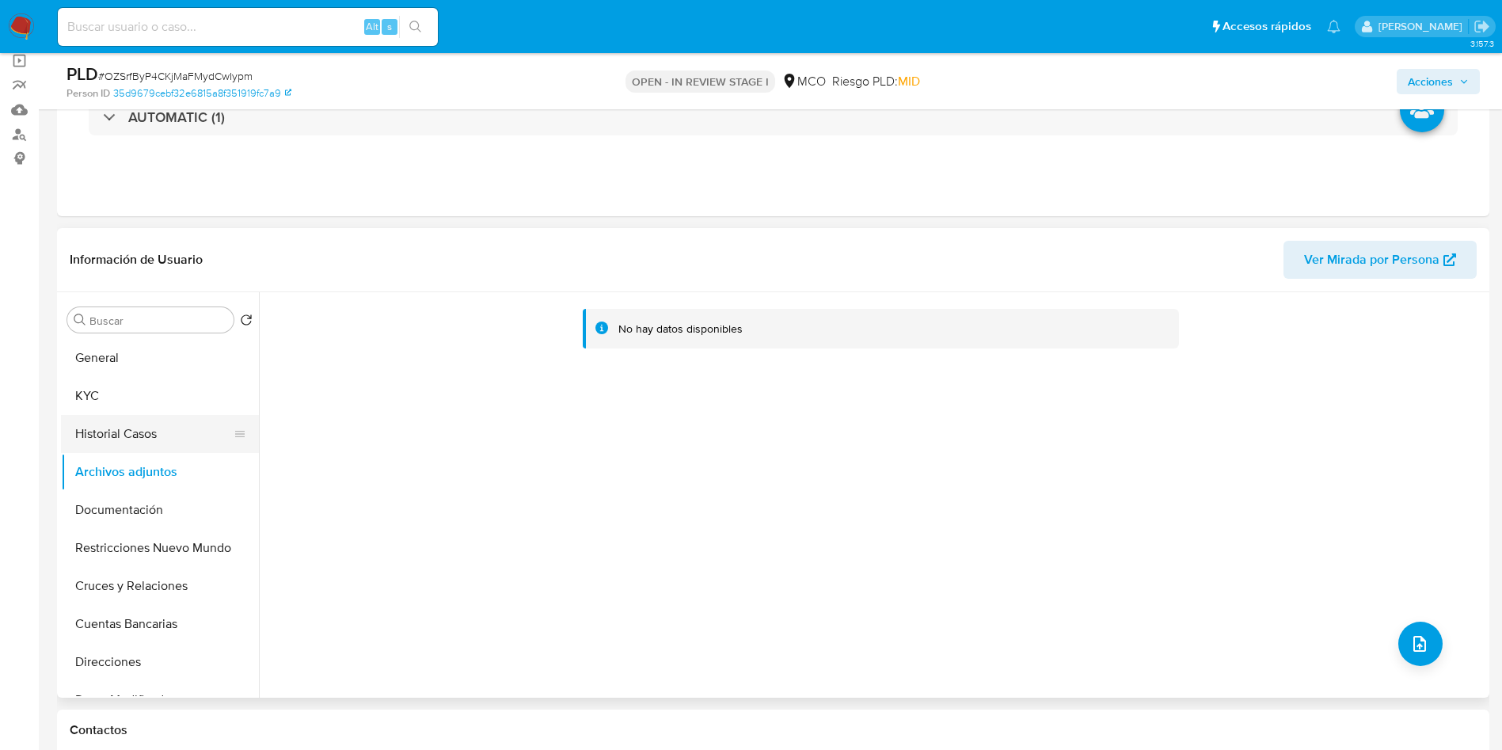
click at [120, 433] on button "Historial Casos" at bounding box center [153, 434] width 185 height 38
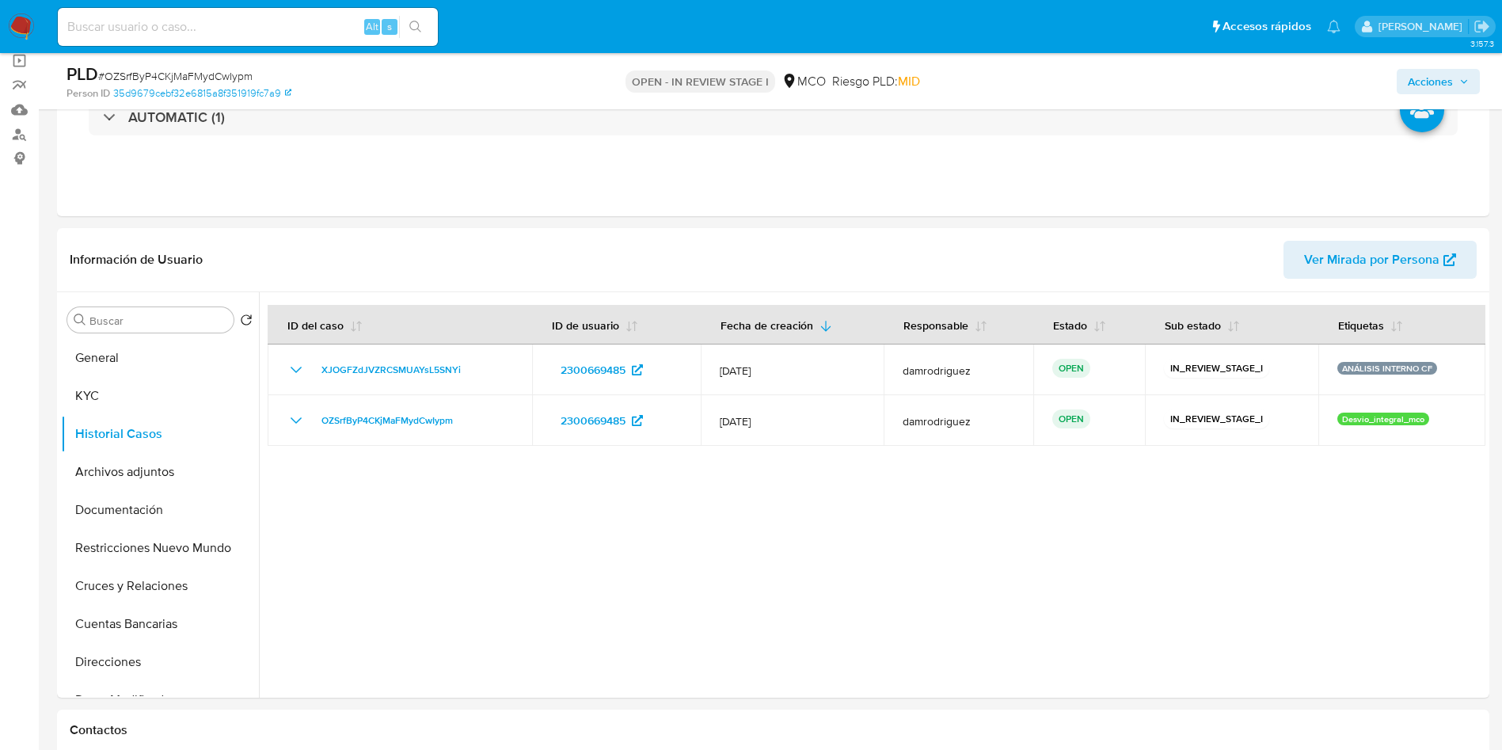
click at [1430, 84] on span "Acciones" at bounding box center [1430, 81] width 45 height 25
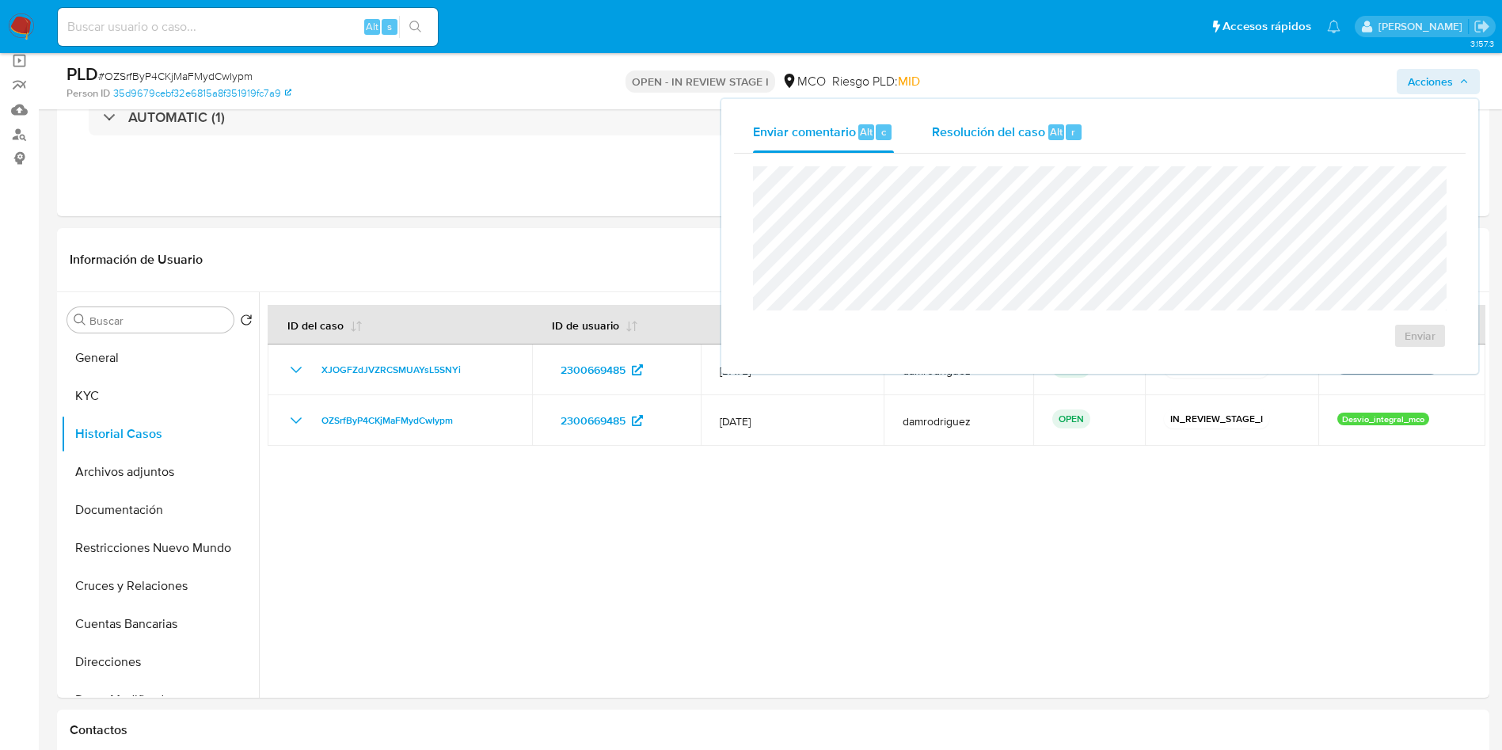
click at [1018, 137] on span "Resolución del caso" at bounding box center [988, 131] width 113 height 18
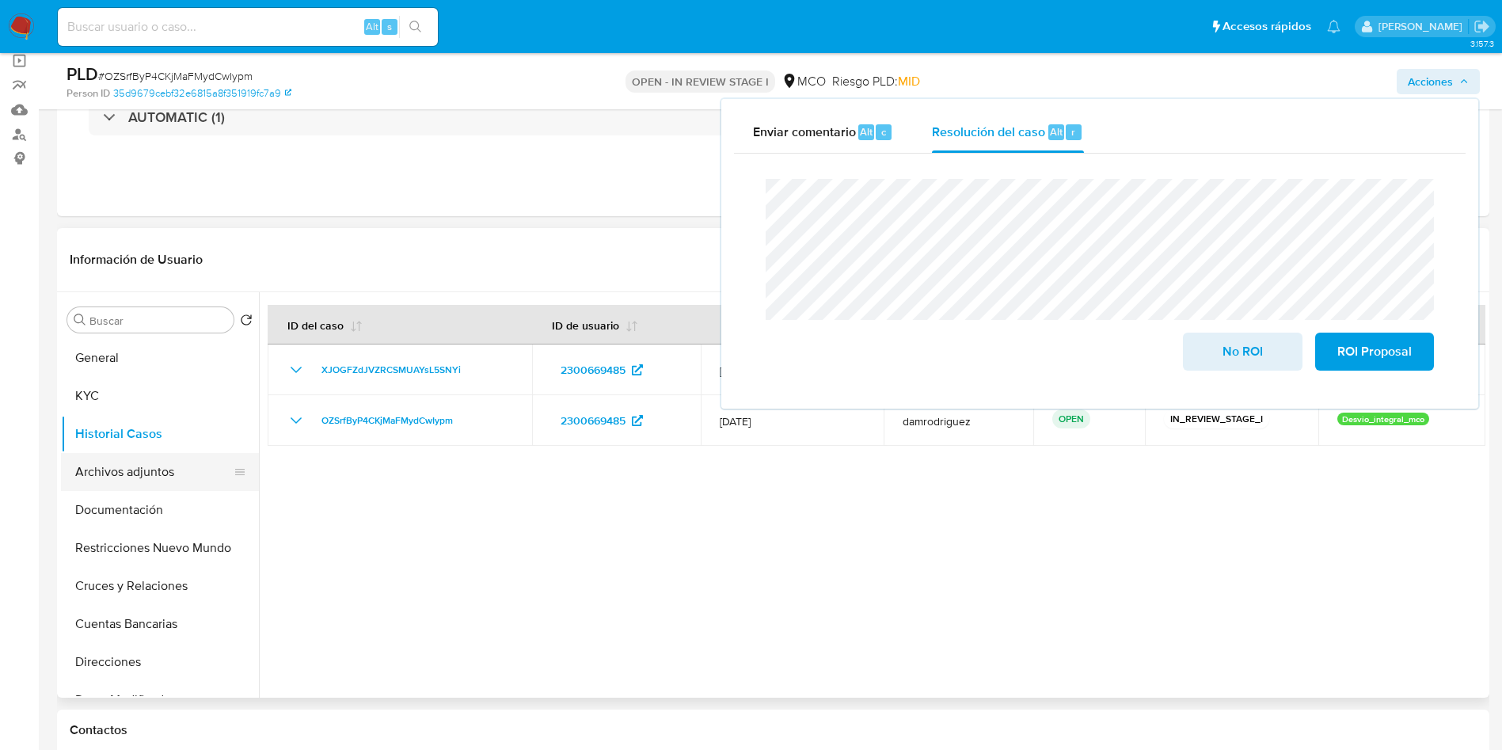
click at [145, 473] on button "Archivos adjuntos" at bounding box center [153, 472] width 185 height 38
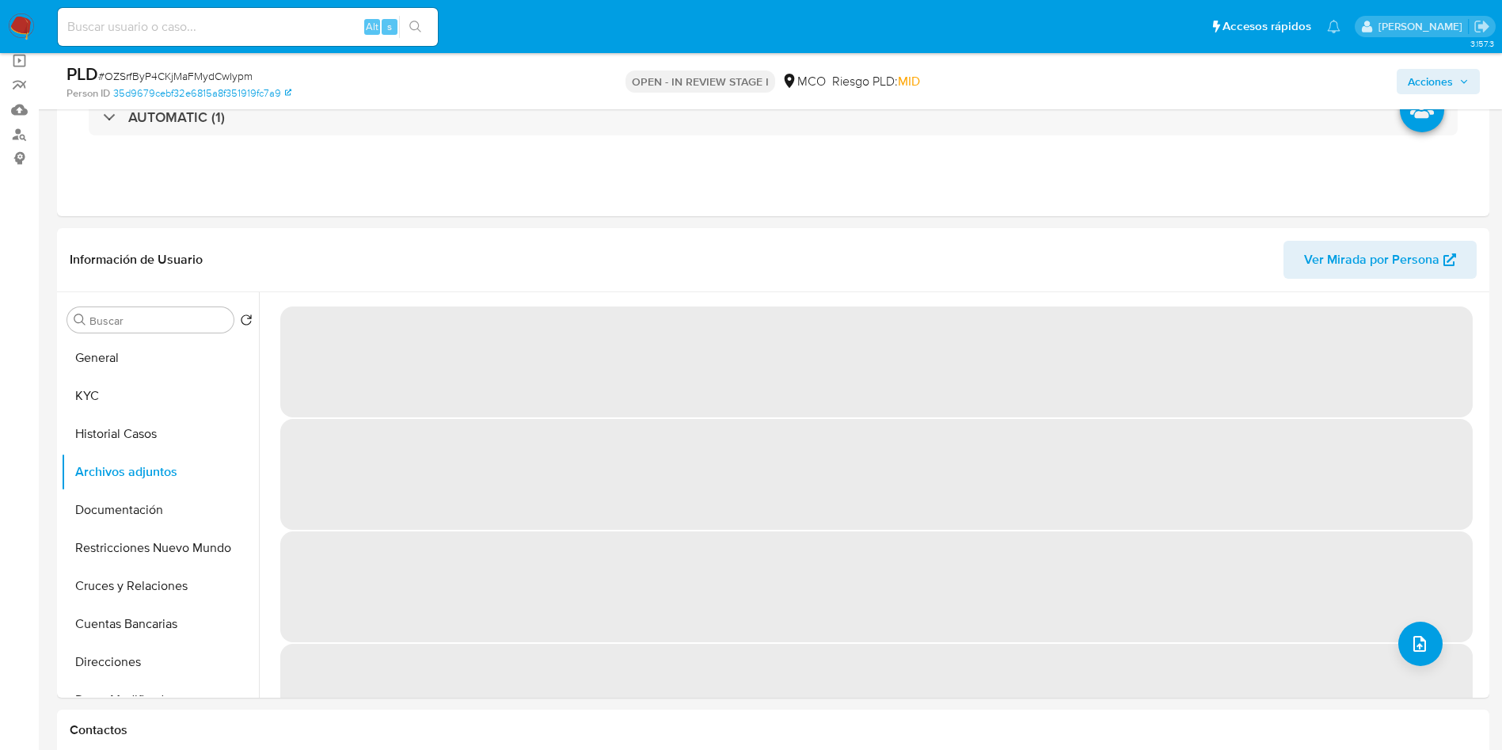
click at [1427, 78] on span "Acciones" at bounding box center [1430, 81] width 45 height 25
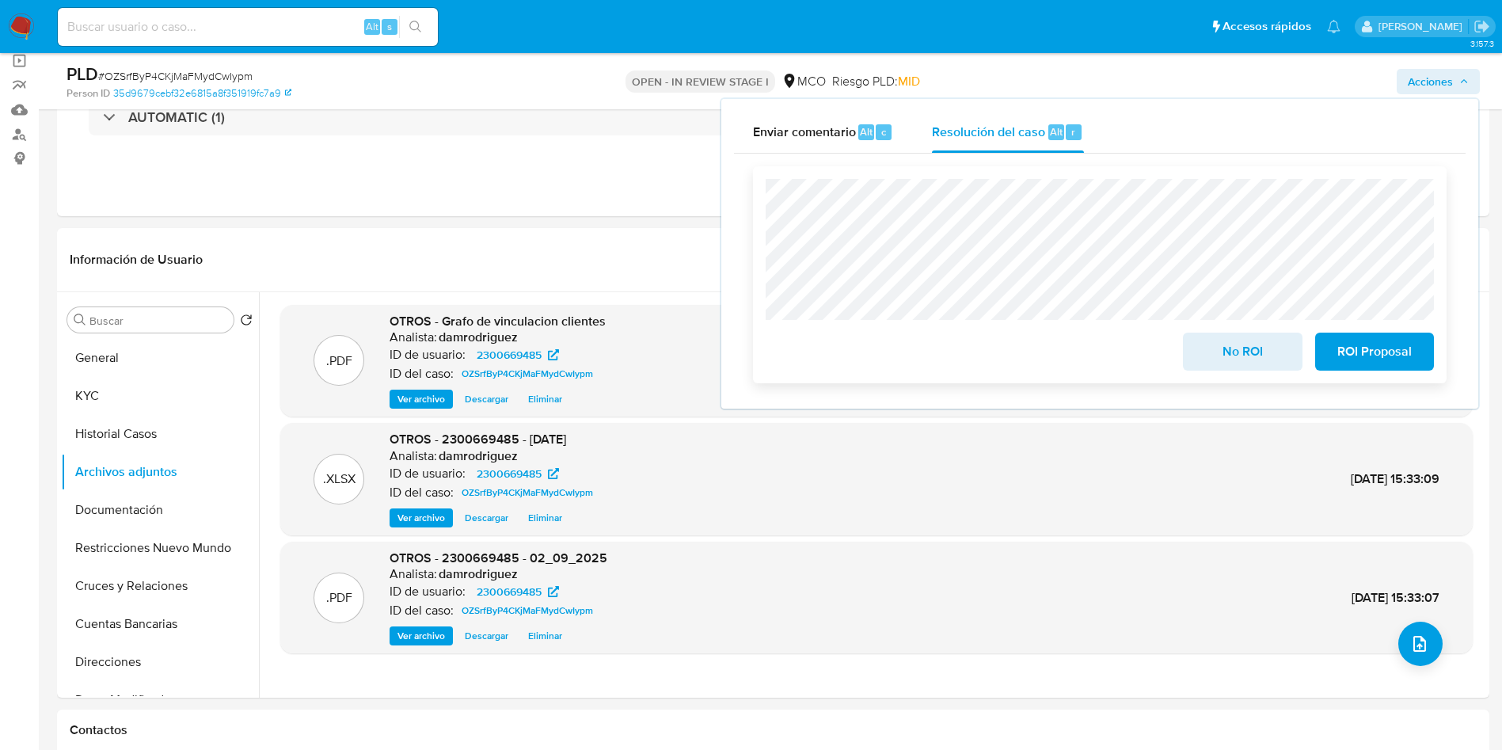
click at [1369, 349] on span "ROI Proposal" at bounding box center [1375, 351] width 78 height 35
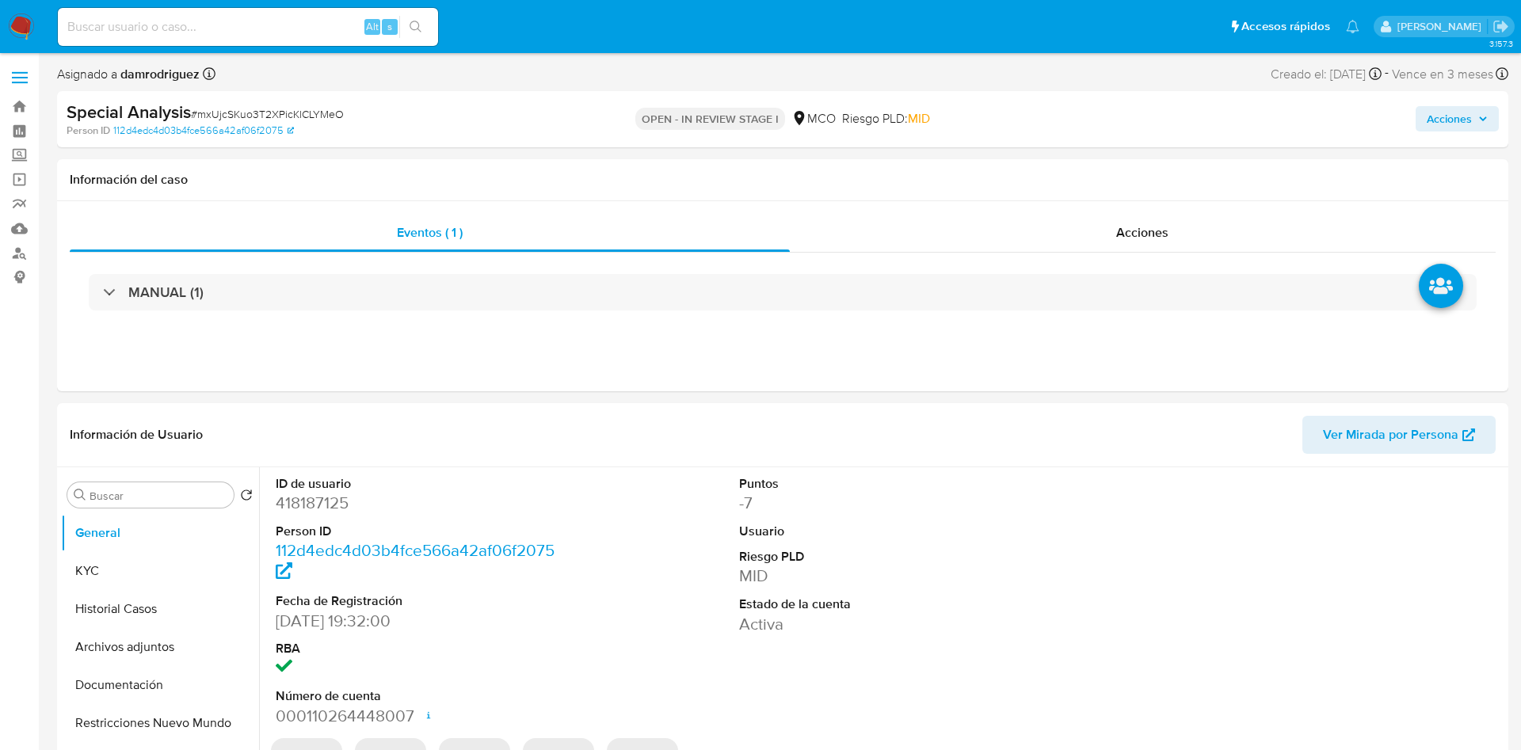
select select "10"
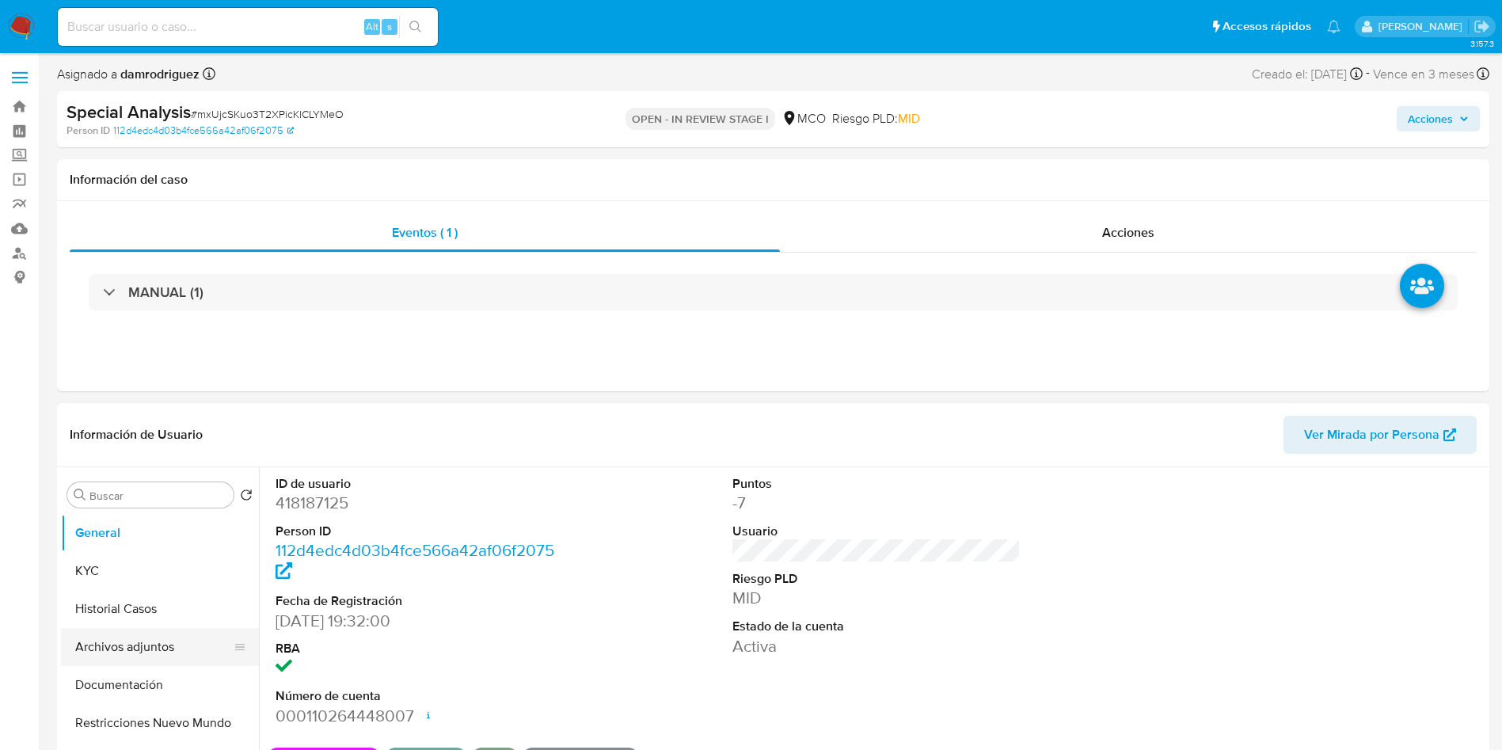
click at [131, 649] on button "Archivos adjuntos" at bounding box center [153, 647] width 185 height 38
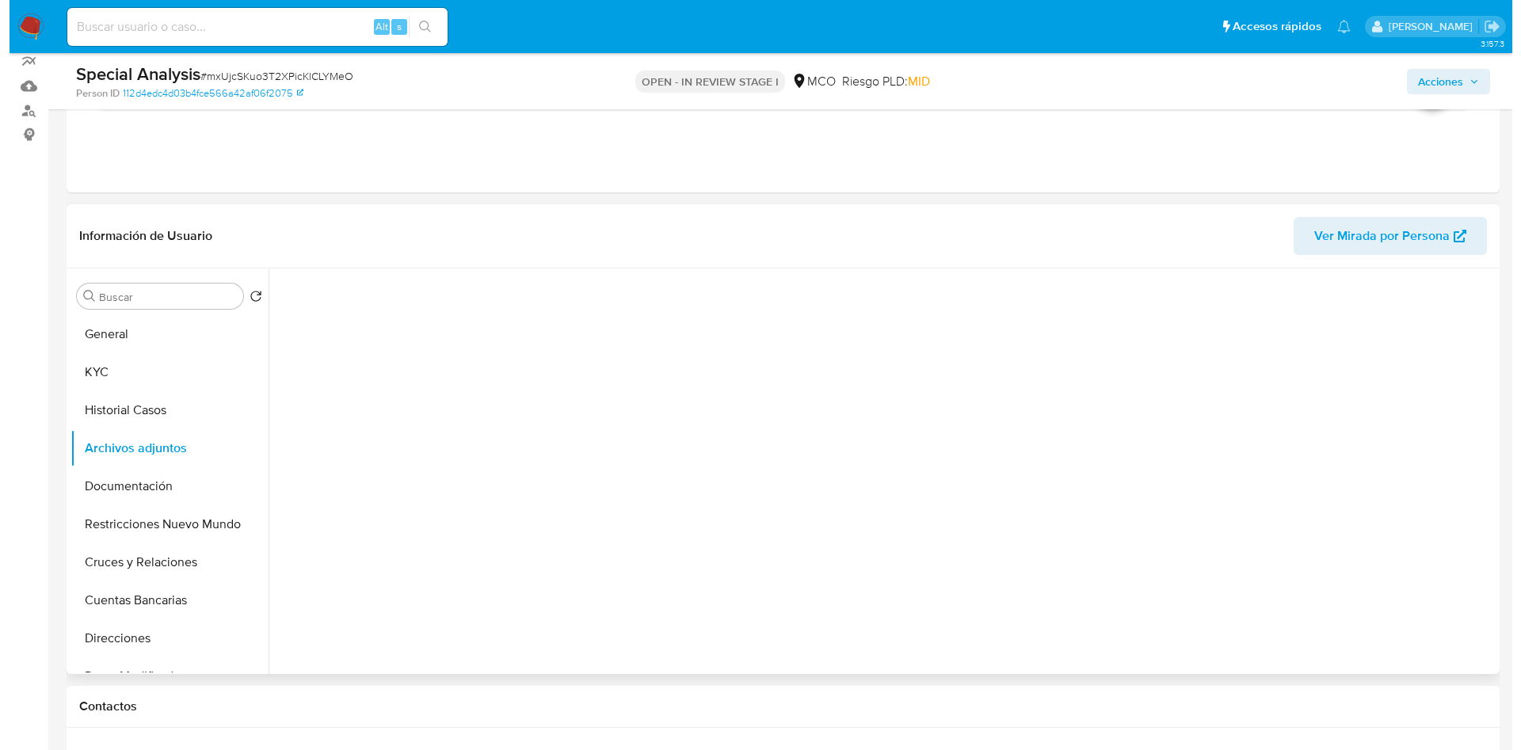
scroll to position [119, 0]
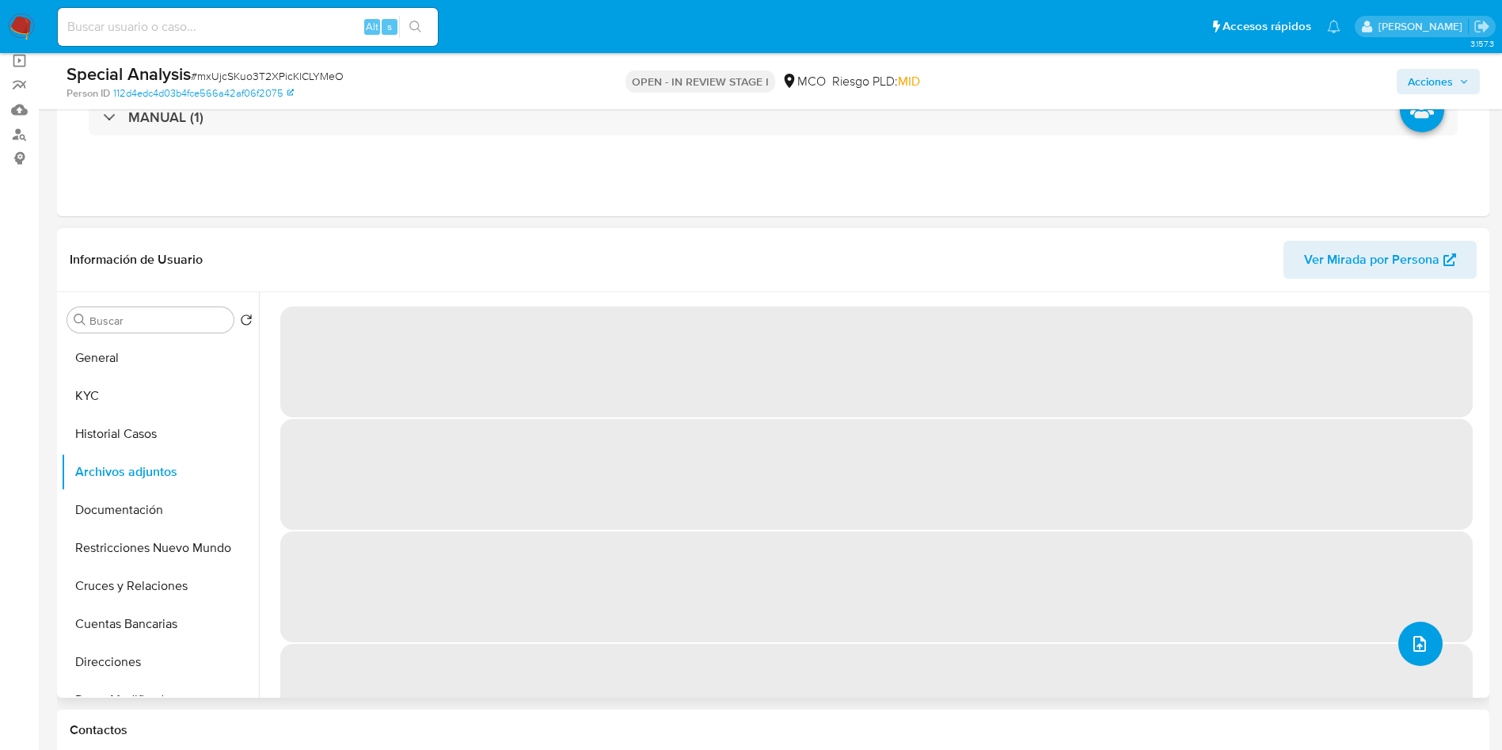
click at [1412, 632] on button "upload-file" at bounding box center [1421, 644] width 44 height 44
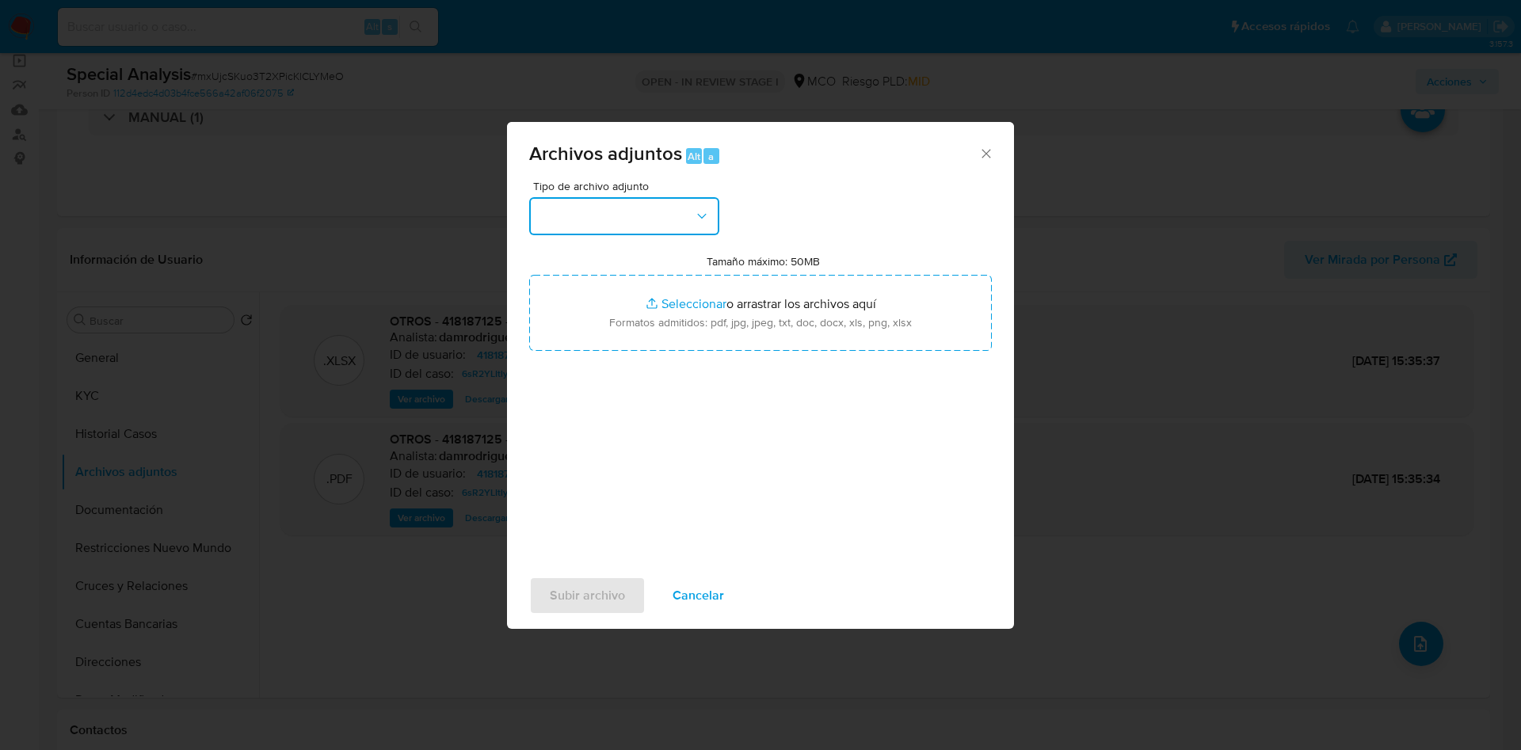
click at [601, 211] on button "button" at bounding box center [624, 216] width 190 height 38
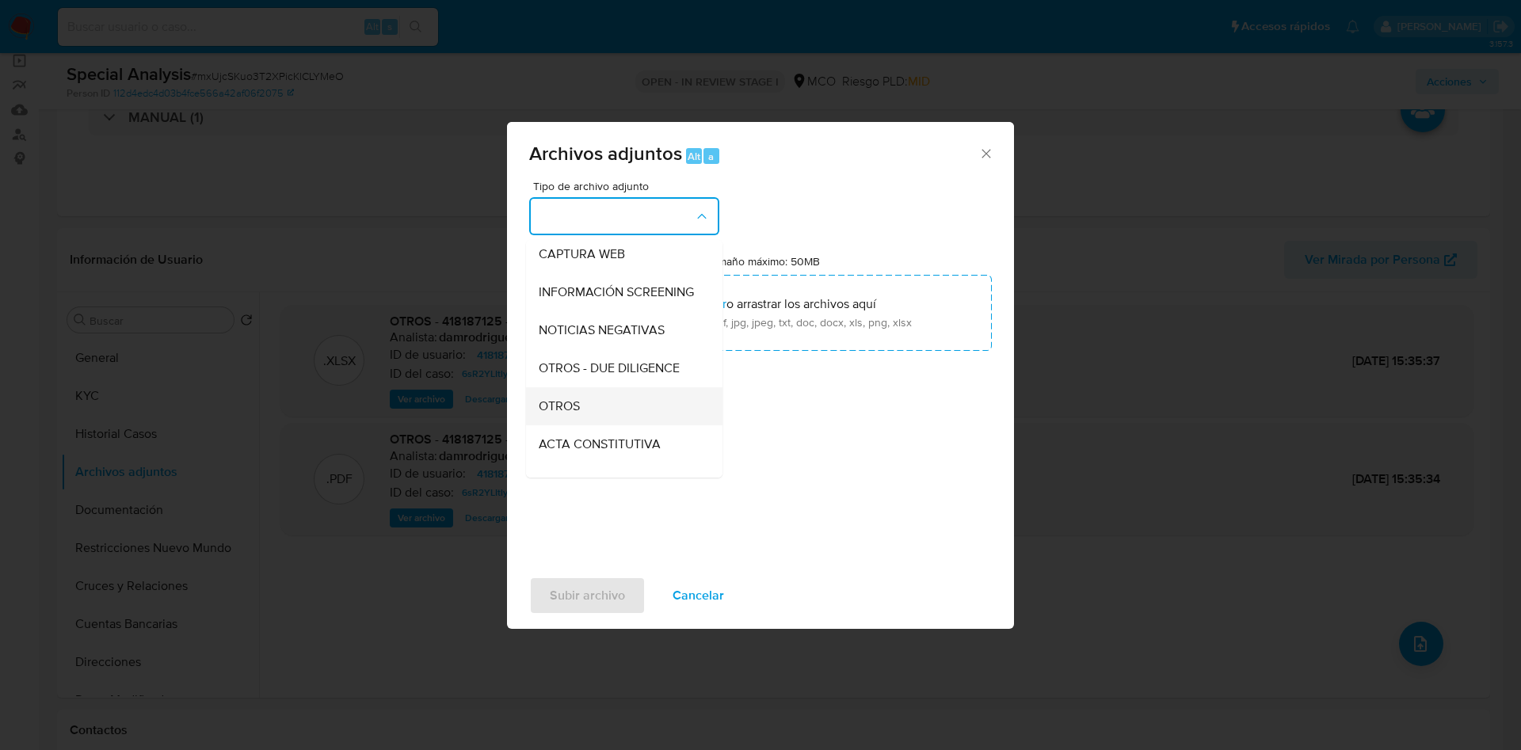
click at [601, 409] on div "OTROS" at bounding box center [620, 406] width 162 height 38
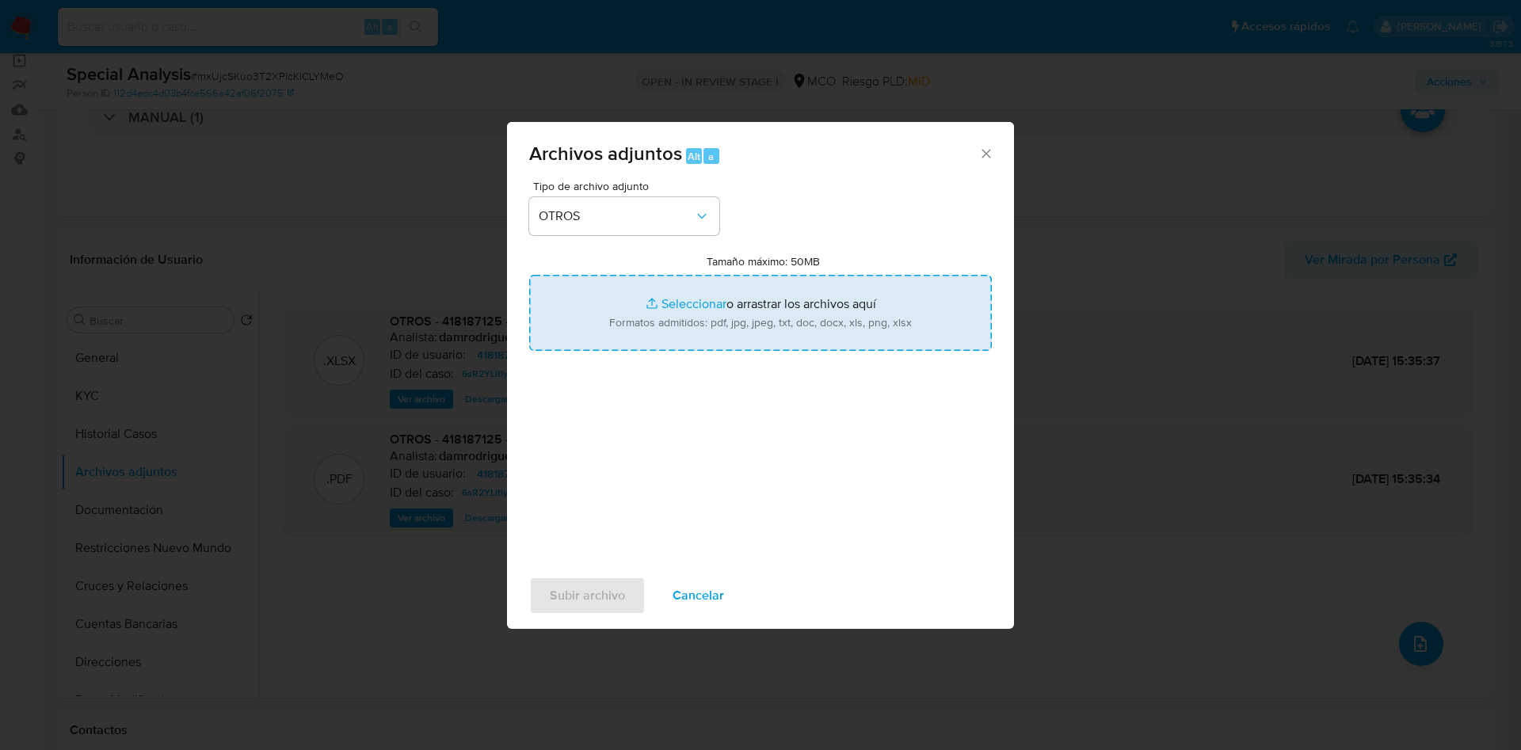
click at [680, 307] on input "Tamaño máximo: 50MB Seleccionar archivos" at bounding box center [760, 313] width 463 height 76
type input "C:\fakepath\2300669485 - 02_09_2025.pdf"
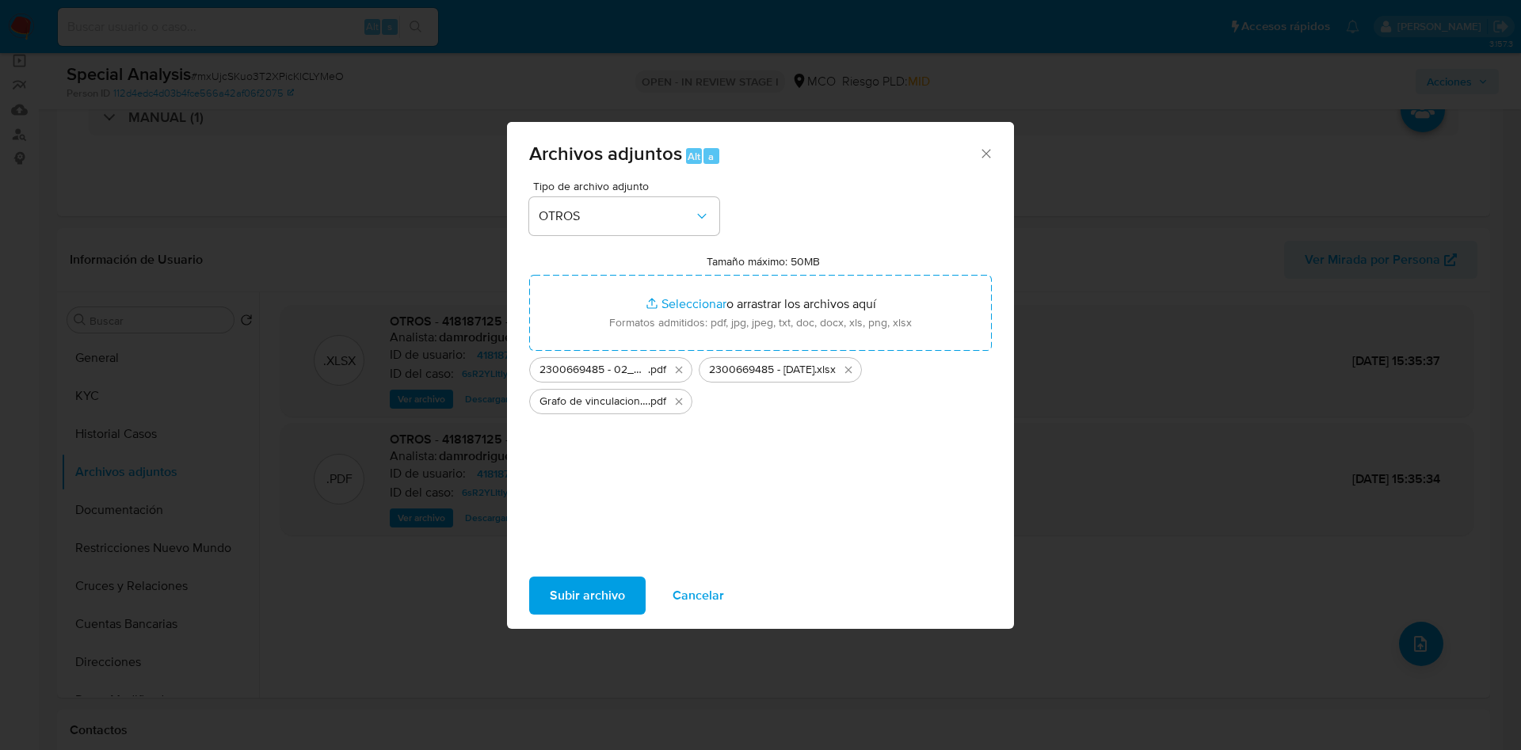
click at [588, 592] on span "Subir archivo" at bounding box center [587, 595] width 75 height 35
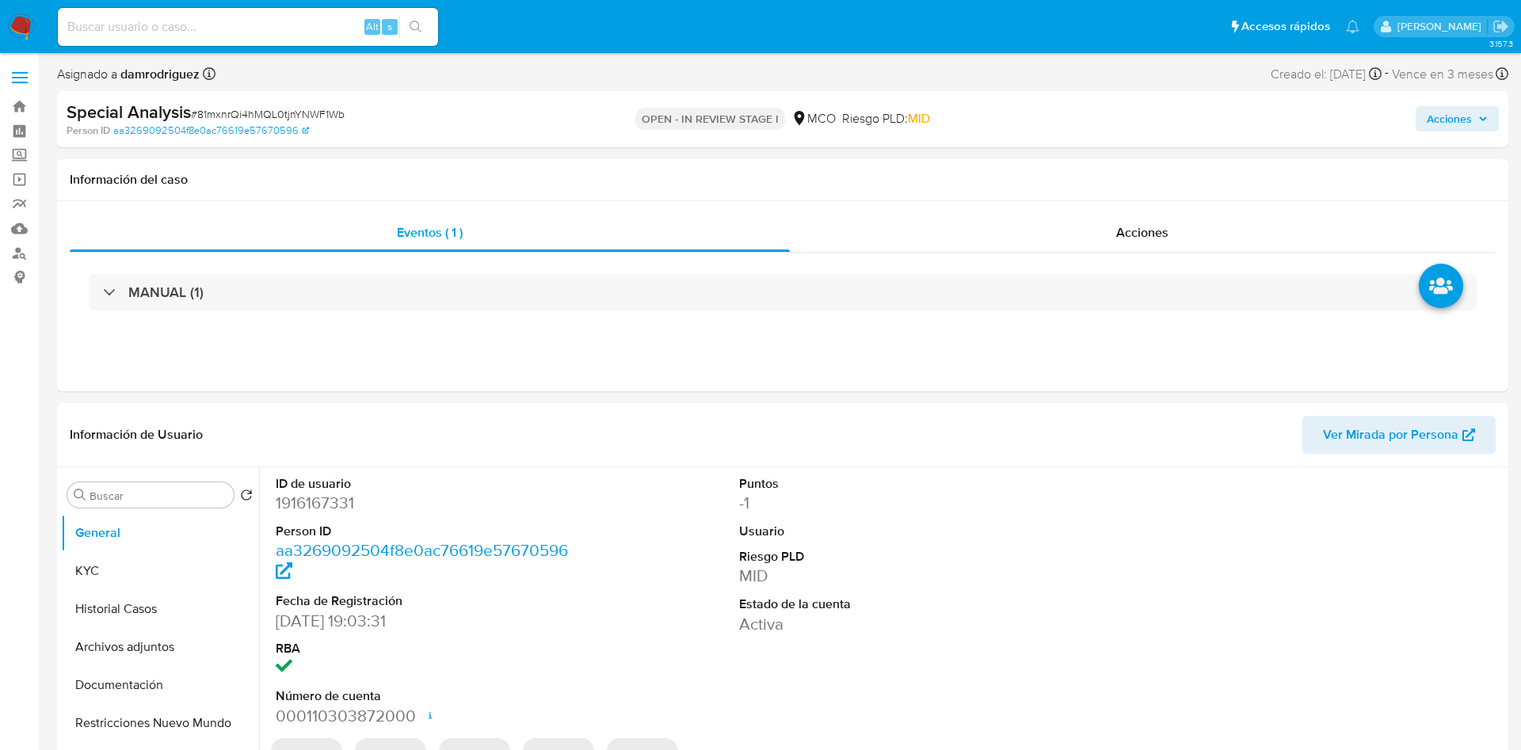
select select "10"
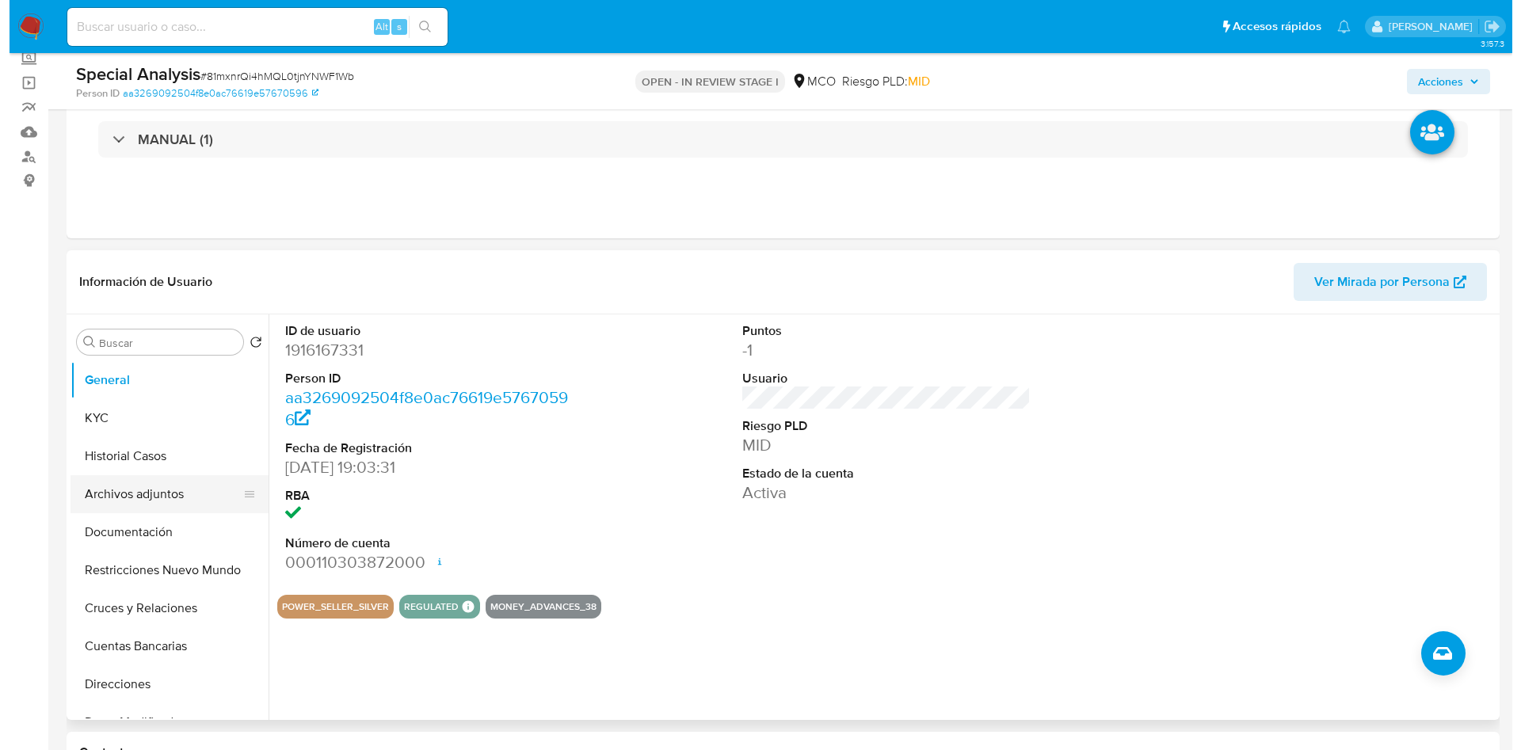
scroll to position [119, 0]
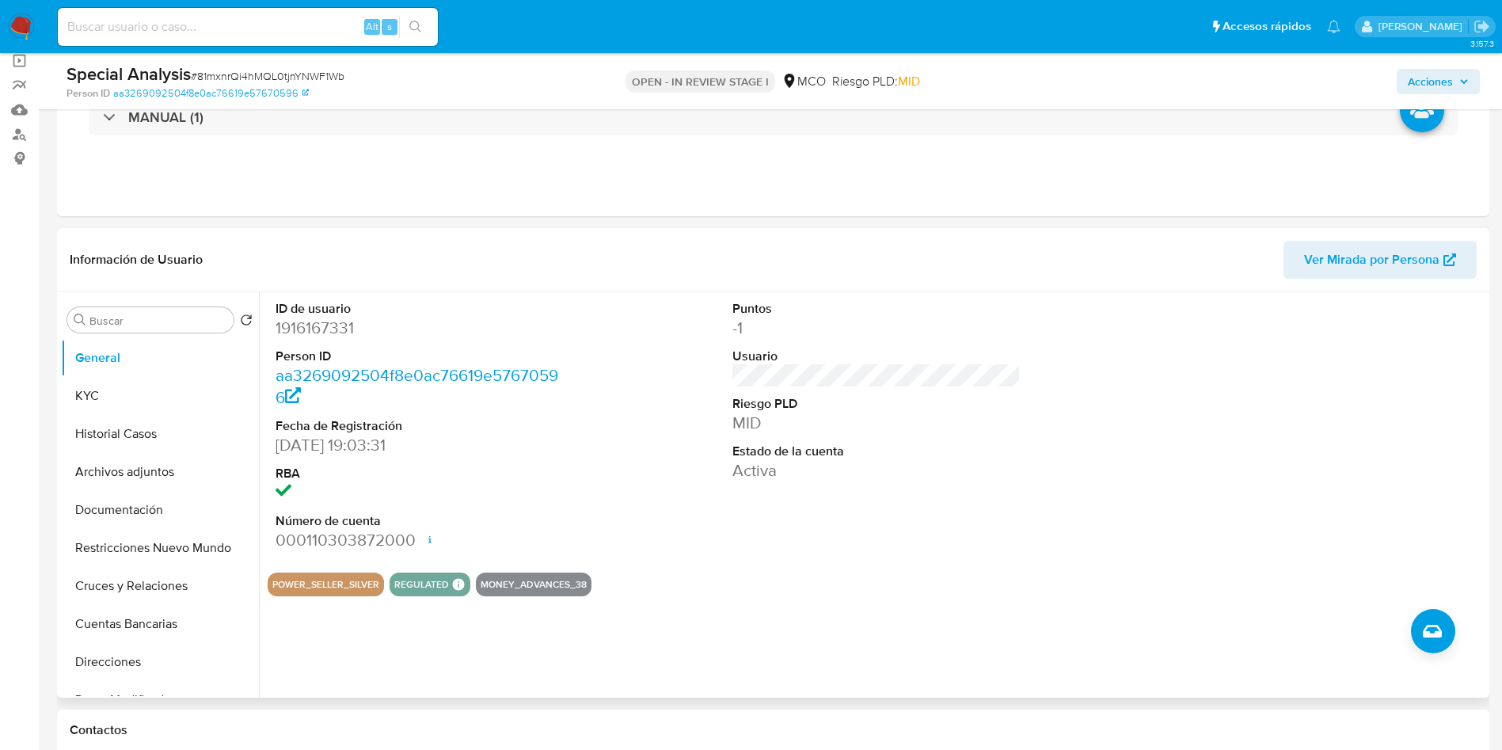
click at [150, 474] on button "Archivos adjuntos" at bounding box center [160, 472] width 198 height 38
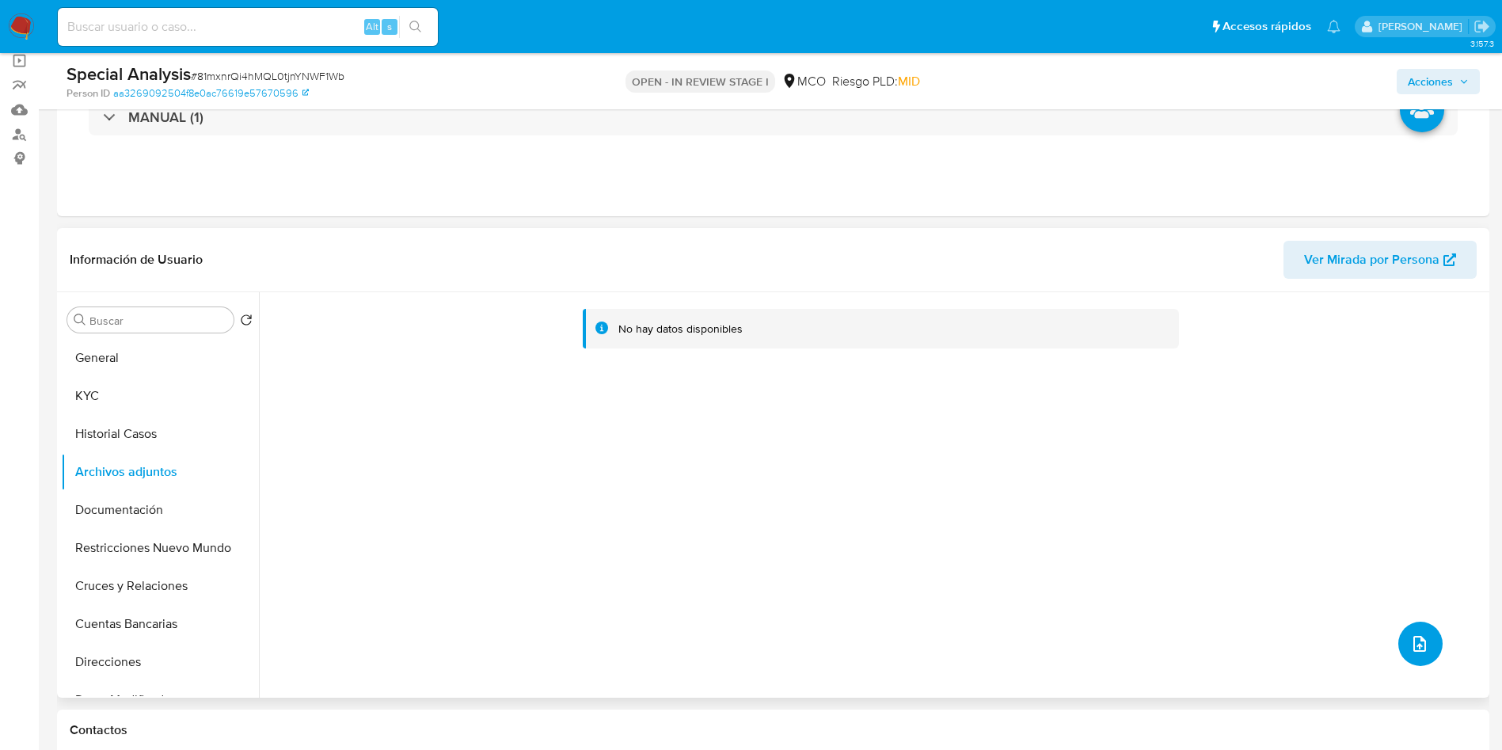
click at [1422, 645] on icon "upload-file" at bounding box center [1420, 643] width 19 height 19
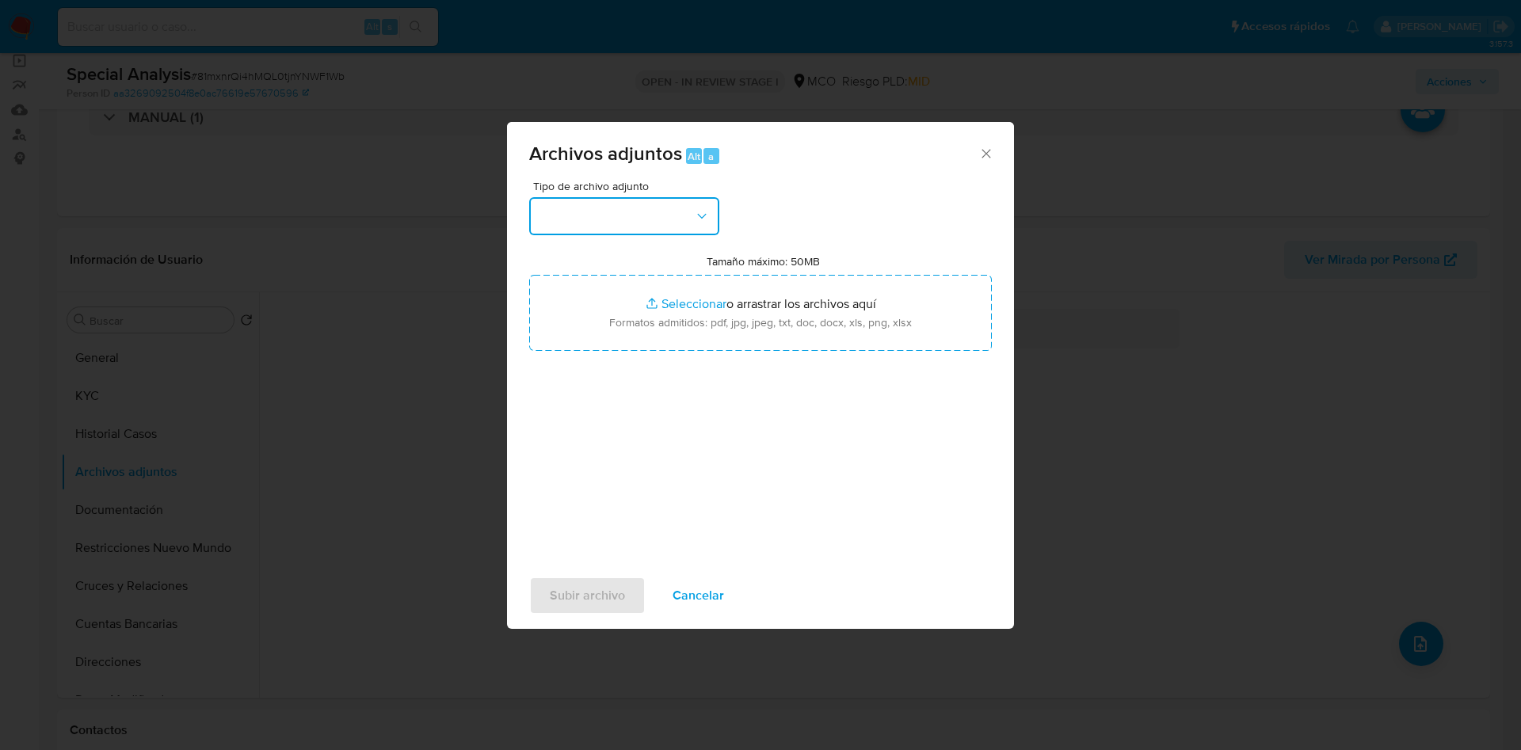
click at [665, 206] on button "button" at bounding box center [624, 216] width 190 height 38
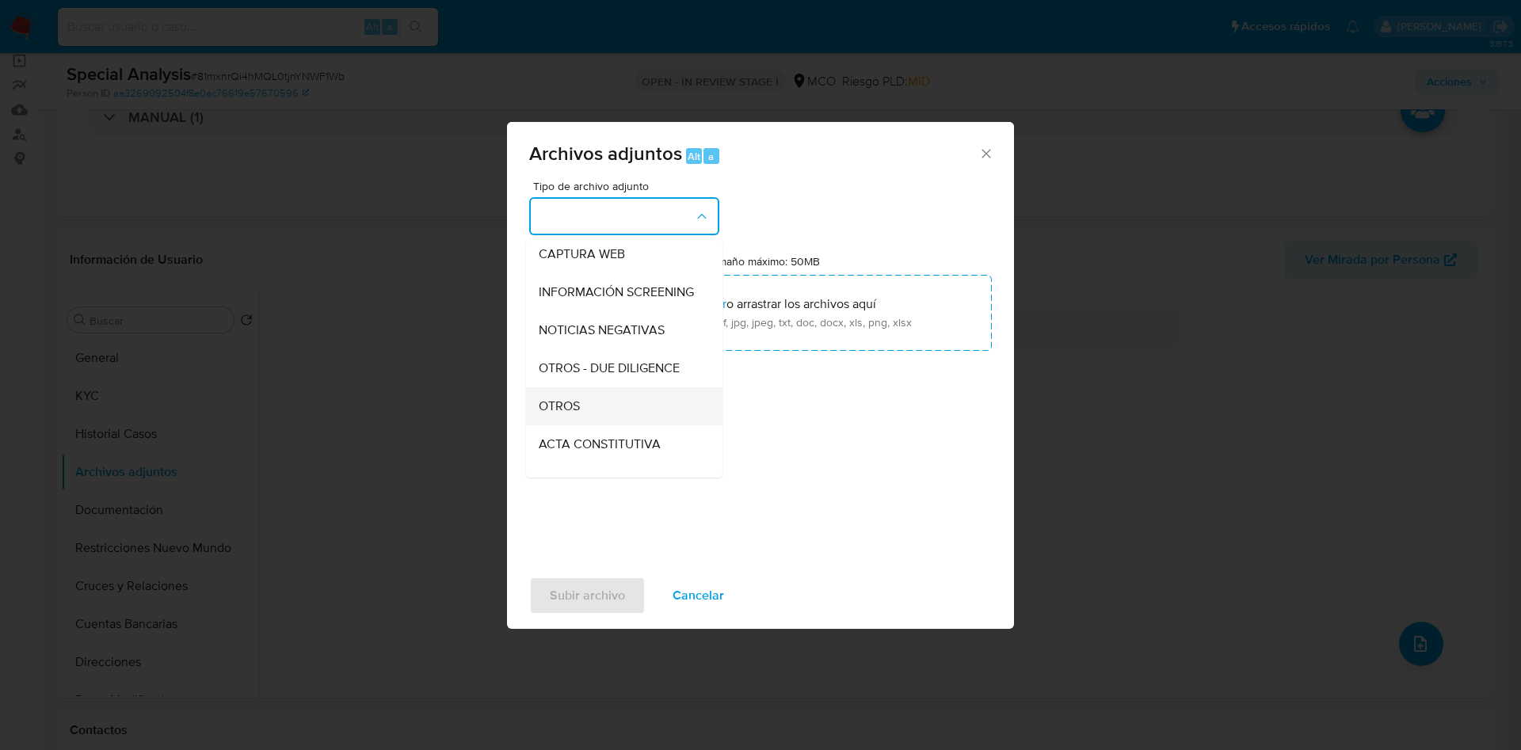
click at [622, 421] on div "OTROS" at bounding box center [620, 406] width 162 height 38
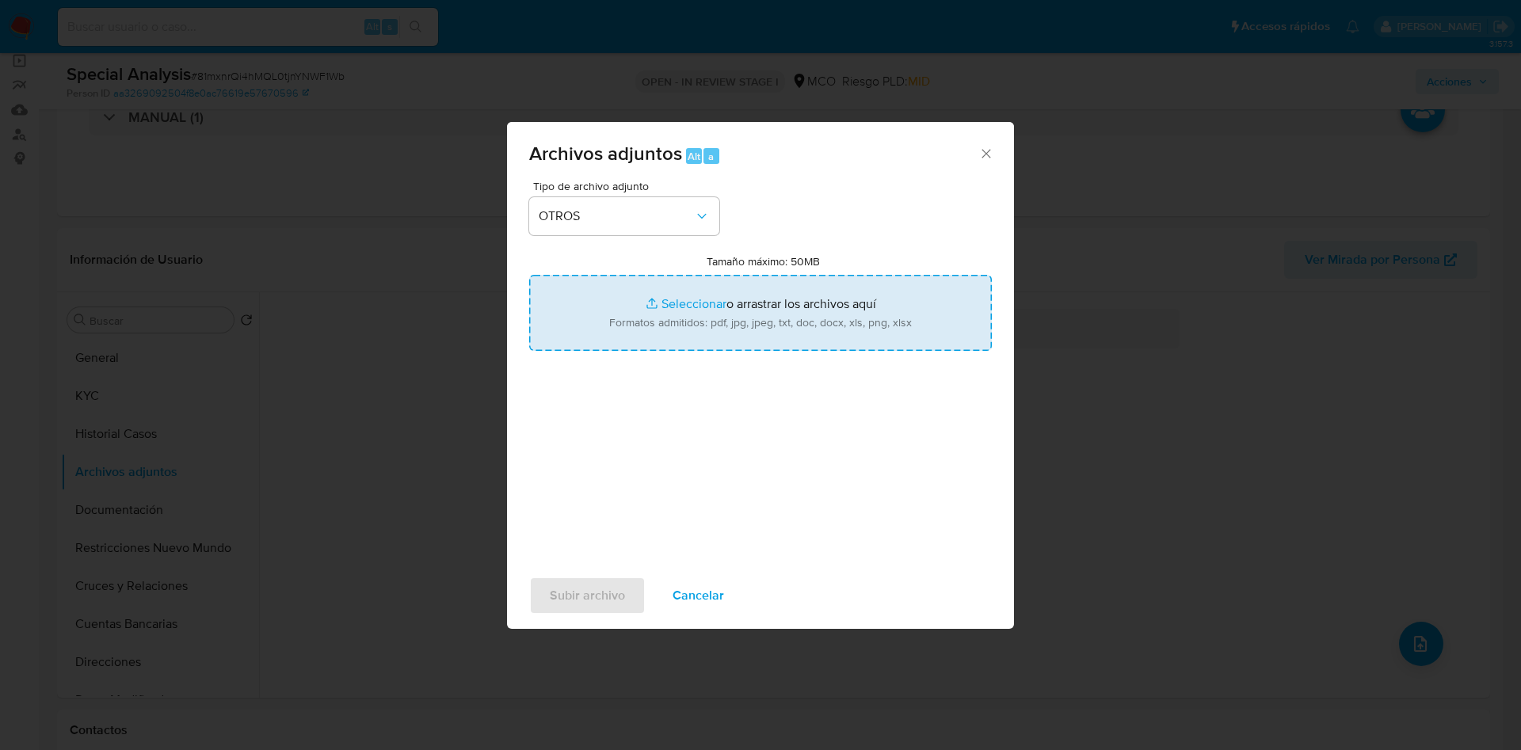
click at [661, 307] on input "Tamaño máximo: 50MB Seleccionar archivos" at bounding box center [760, 313] width 463 height 76
type input "C:\fakepath\2300669485 - 02_09_2025.pdf"
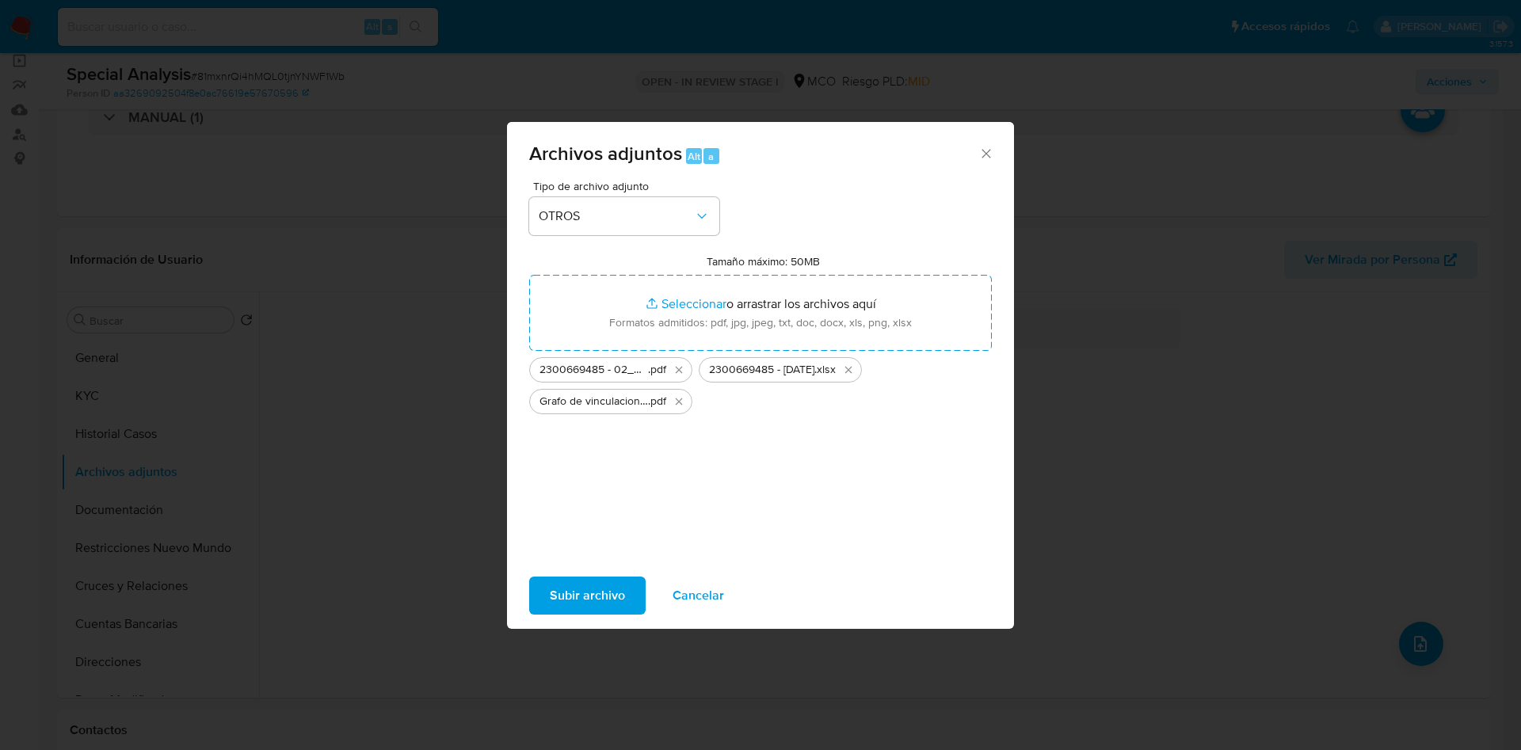
click at [592, 595] on span "Subir archivo" at bounding box center [587, 595] width 75 height 35
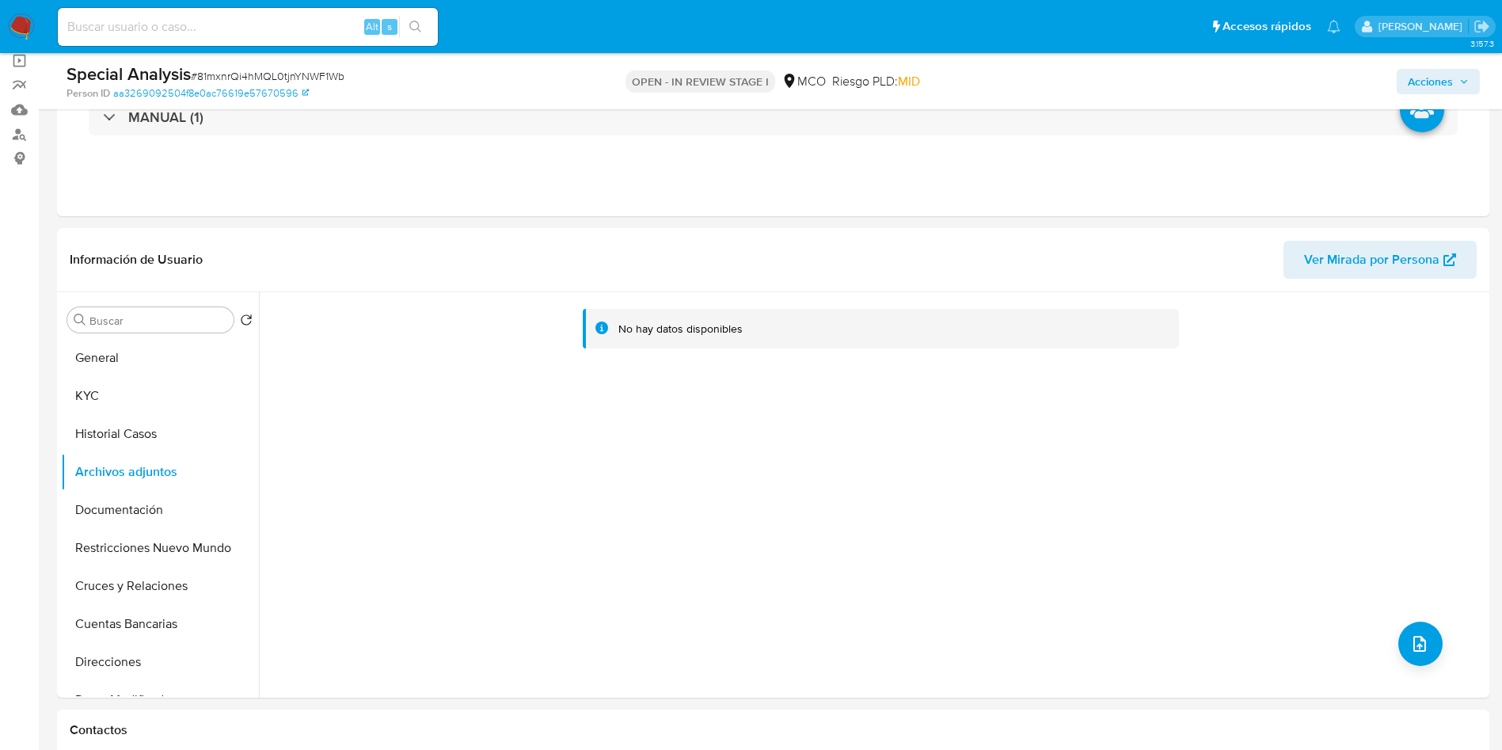
click at [21, 22] on img at bounding box center [21, 26] width 27 height 27
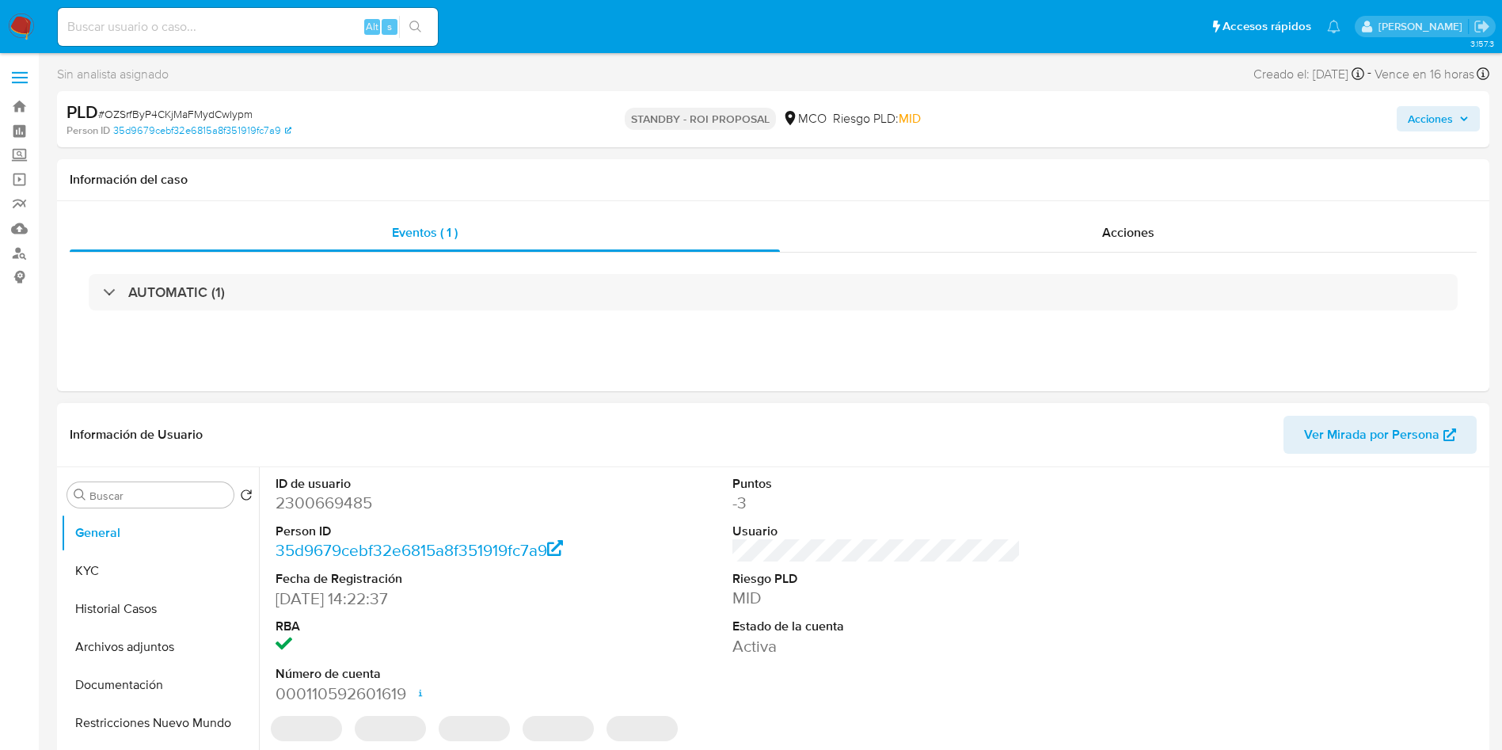
select select "10"
click at [118, 618] on button "Historial Casos" at bounding box center [153, 609] width 185 height 38
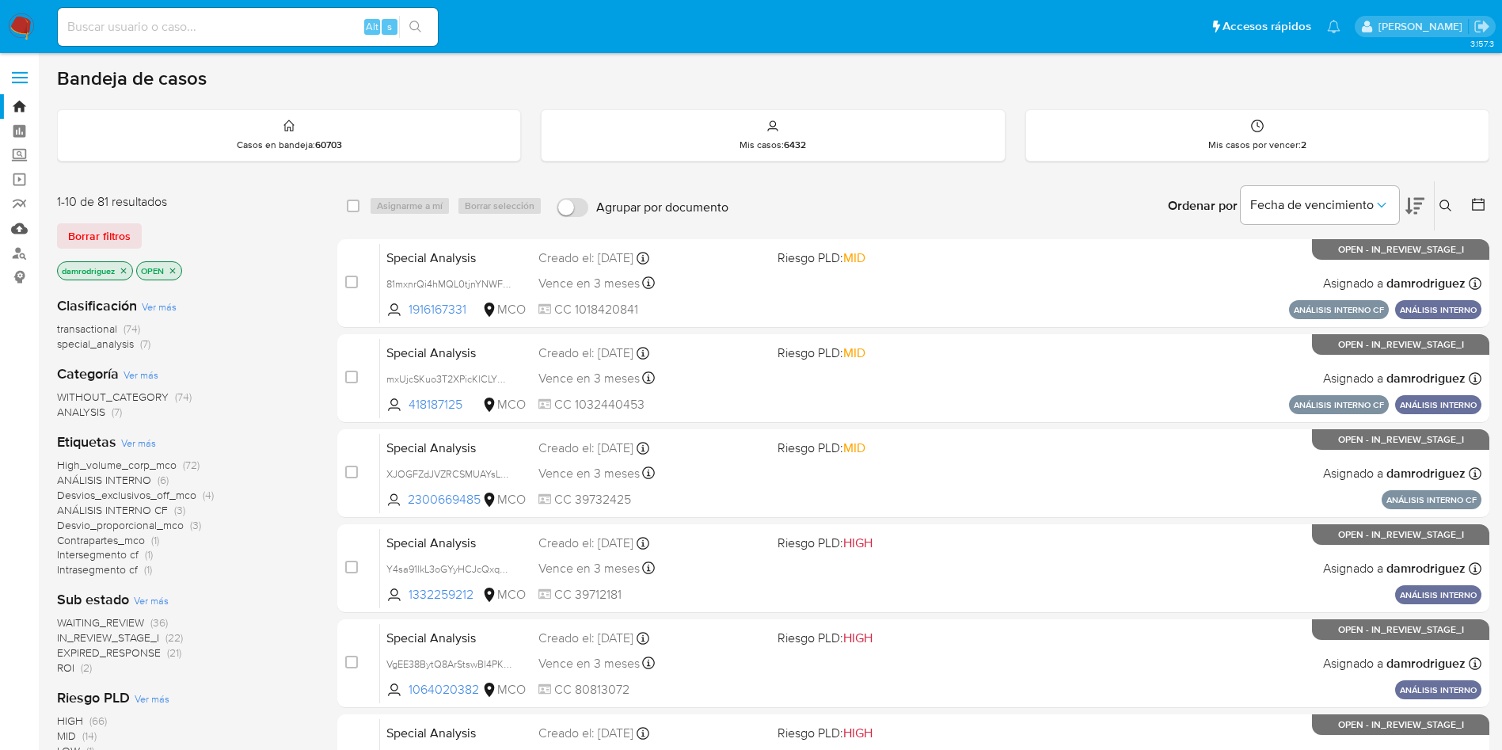
click at [26, 226] on link "Mulan" at bounding box center [94, 228] width 188 height 25
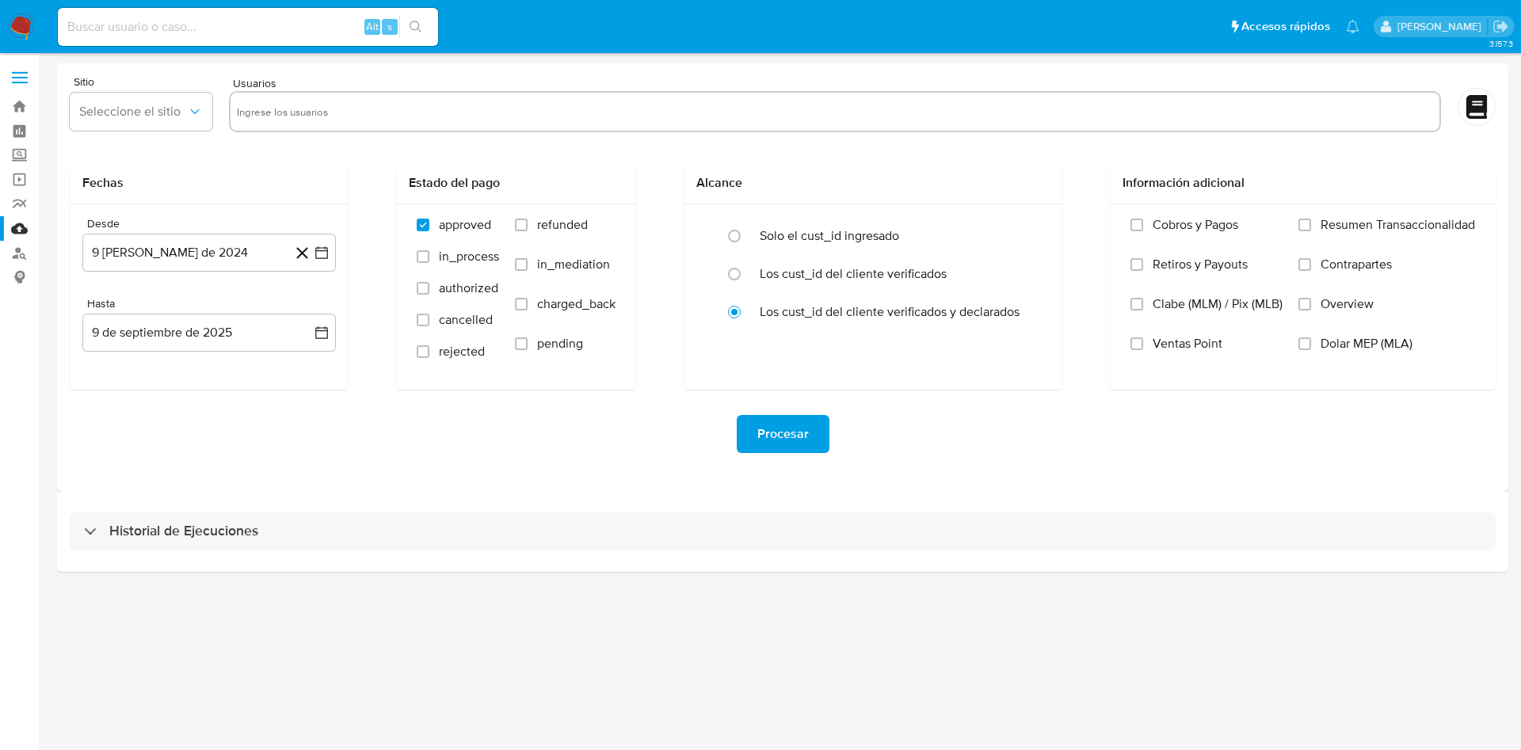
click at [284, 107] on input "text" at bounding box center [835, 111] width 1196 height 25
paste input "1916167331"
type input "1916167331"
click at [162, 116] on span "MLU" at bounding box center [133, 112] width 108 height 16
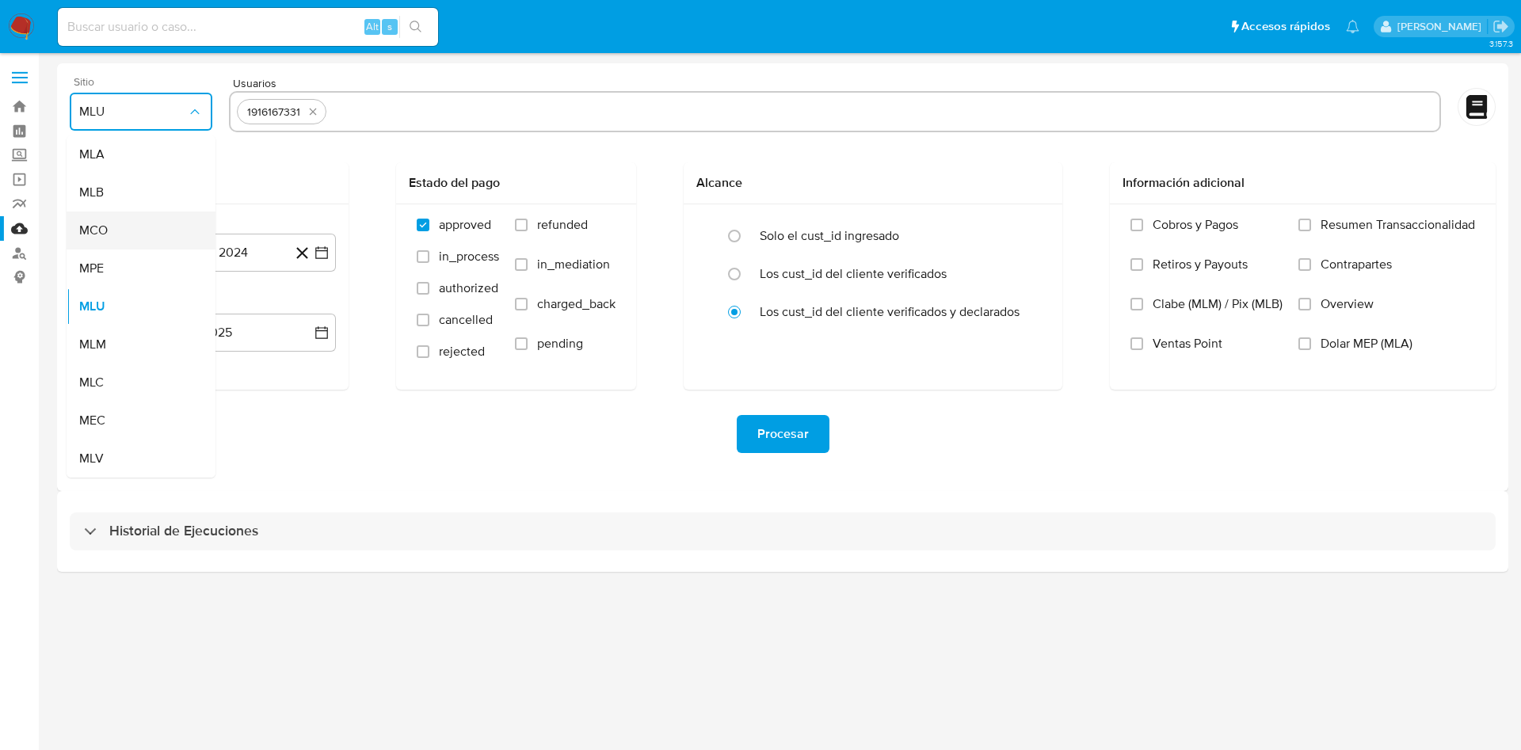
click at [147, 229] on div "MCO" at bounding box center [136, 230] width 114 height 38
click at [169, 259] on button "9 [PERSON_NAME] de 2024" at bounding box center [208, 253] width 253 height 38
click at [307, 309] on icon "Mes siguiente" at bounding box center [307, 309] width 19 height 19
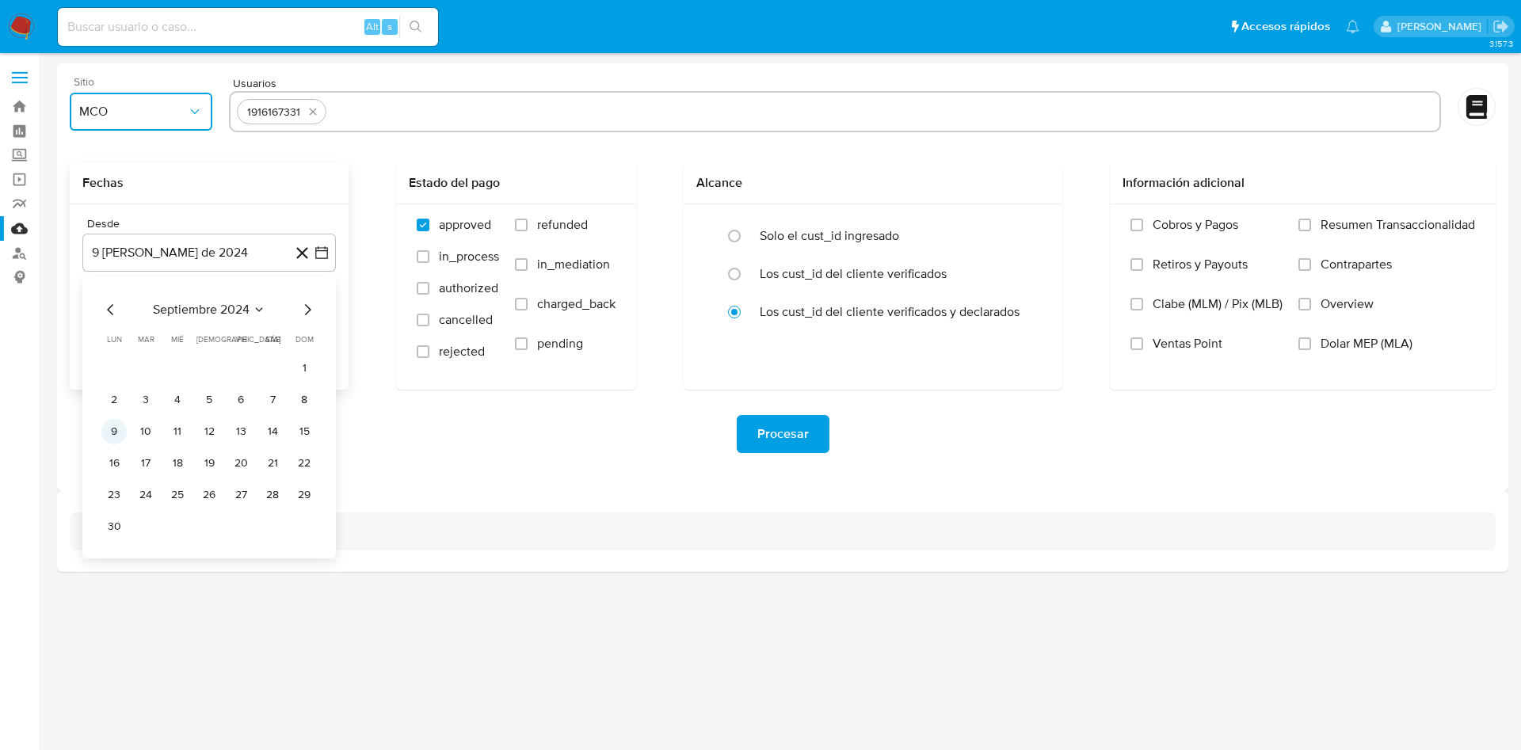
click at [103, 428] on button "9" at bounding box center [113, 431] width 25 height 25
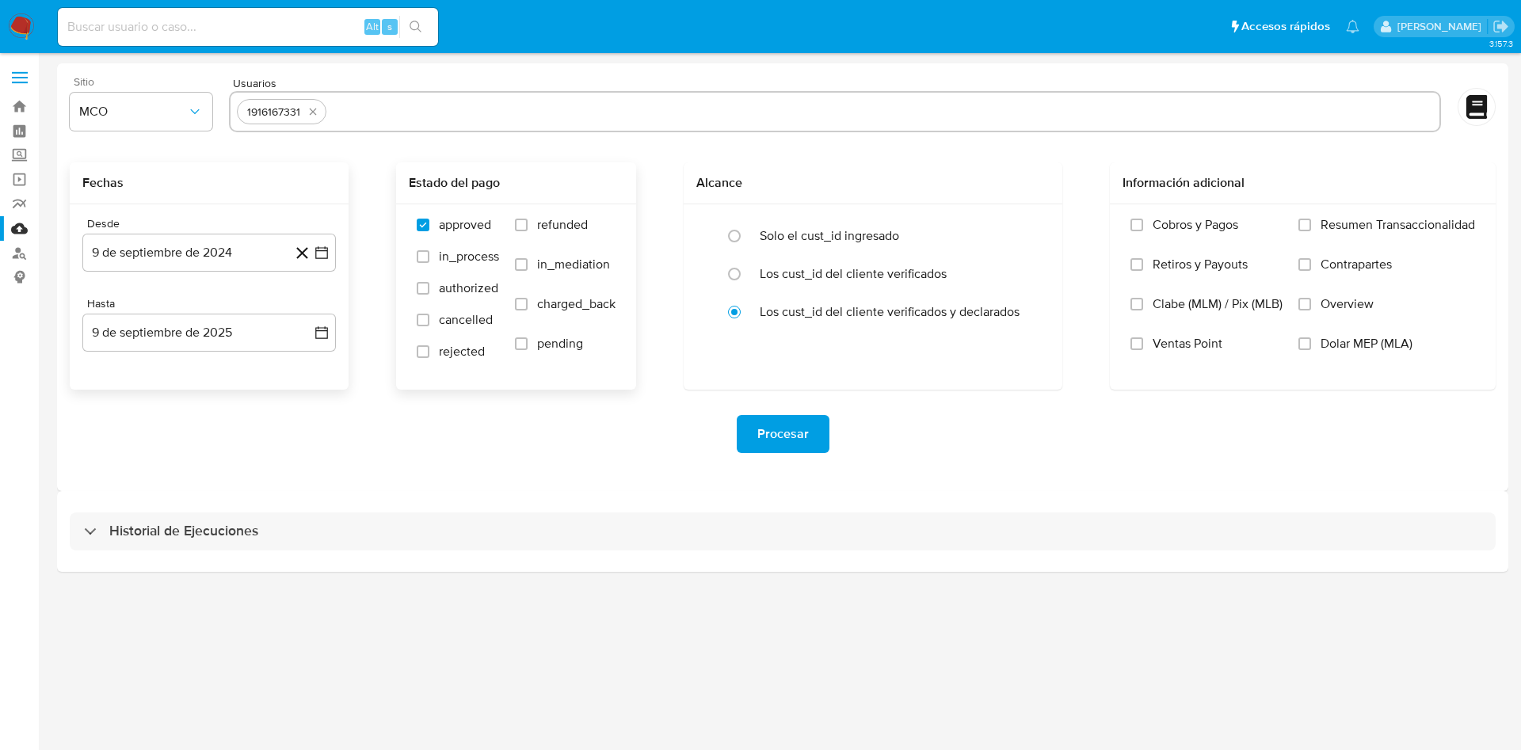
click at [553, 220] on span "refunded" at bounding box center [562, 225] width 51 height 16
click at [527, 220] on input "refunded" at bounding box center [521, 225] width 13 height 13
checkbox input "true"
click at [554, 300] on span "charged_back" at bounding box center [576, 304] width 78 height 16
click at [527, 300] on input "charged_back" at bounding box center [521, 304] width 13 height 13
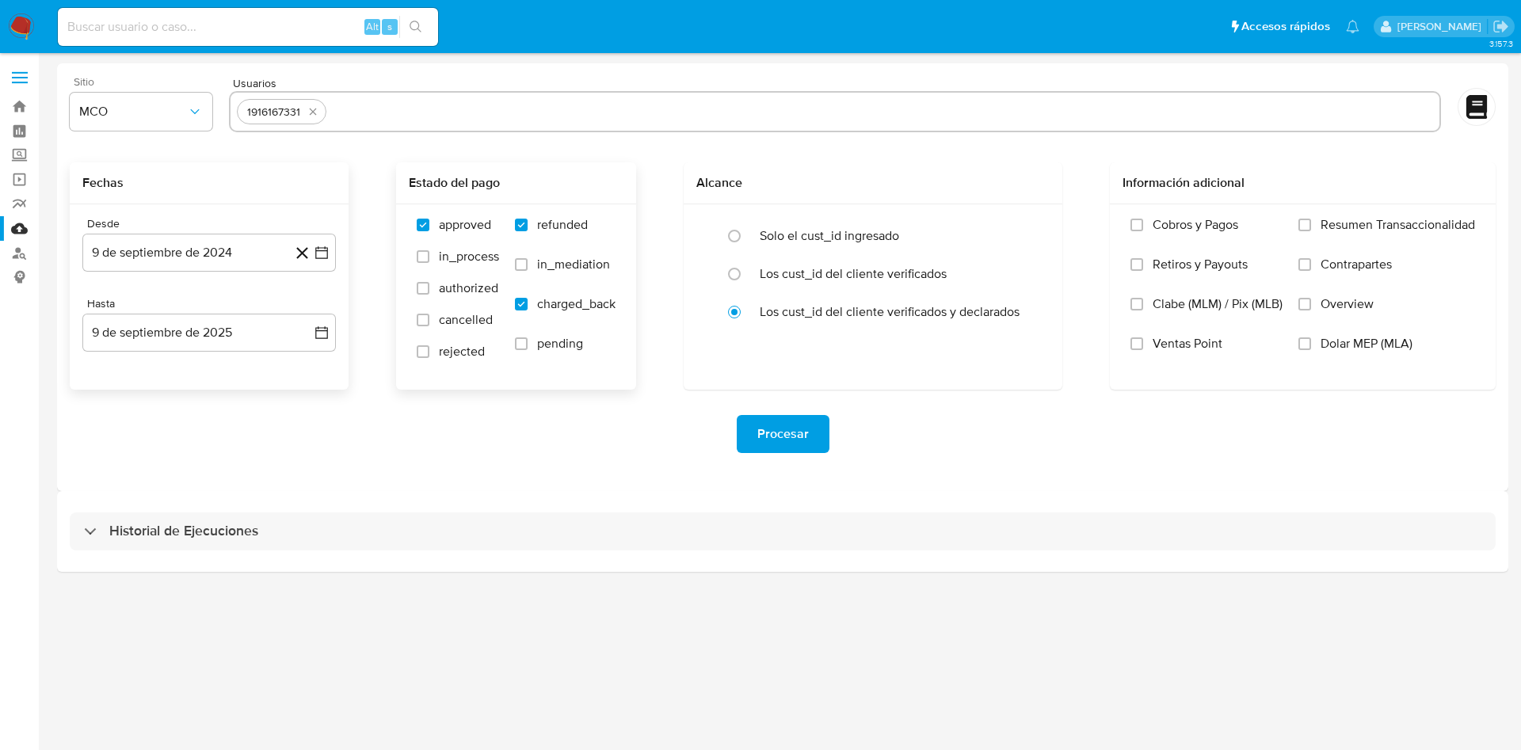
checkbox input "true"
click at [444, 360] on span "rejected" at bounding box center [462, 352] width 46 height 16
click at [429, 358] on input "rejected" at bounding box center [423, 351] width 13 height 13
checkbox input "true"
click at [789, 436] on span "Procesar" at bounding box center [782, 434] width 51 height 35
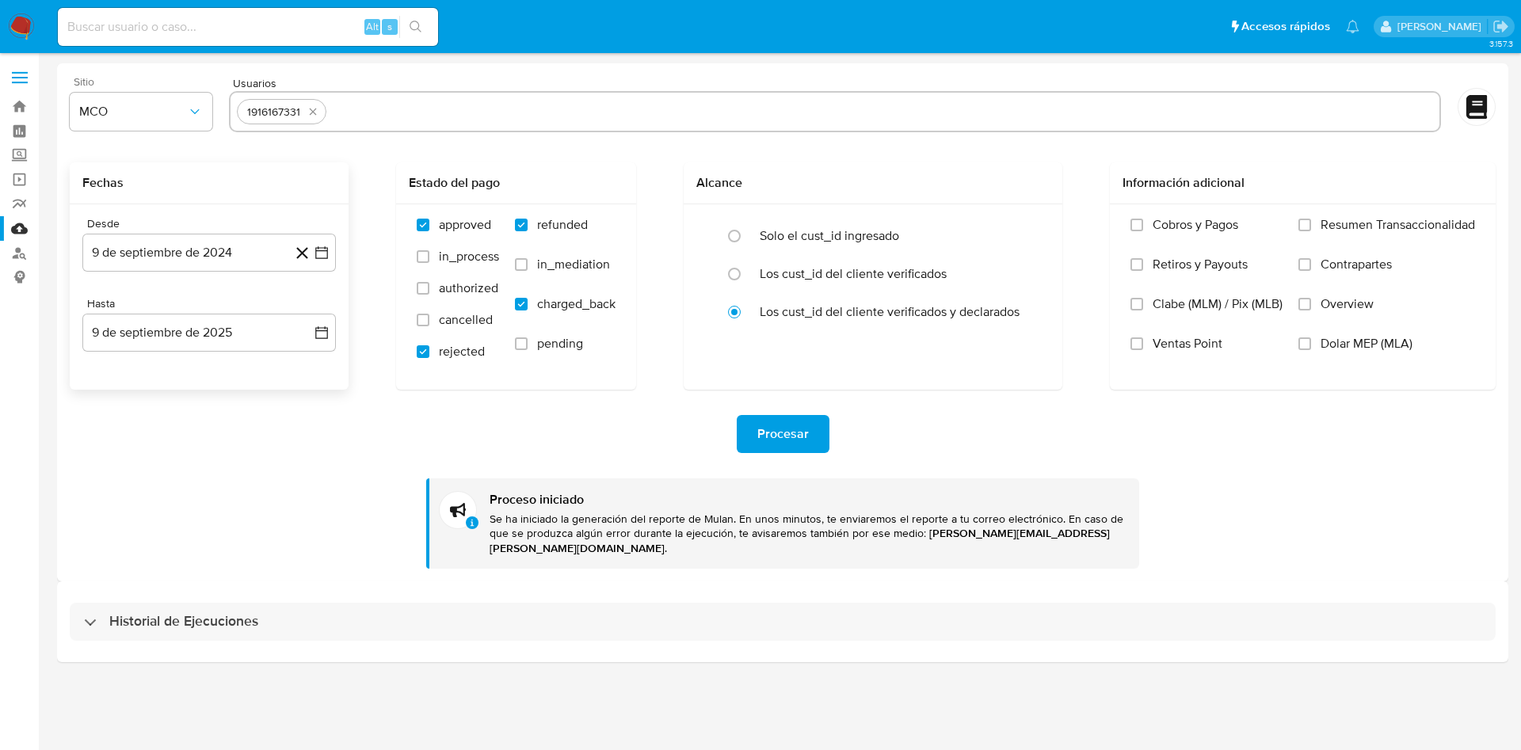
click at [147, 626] on div "Historial de Ejecuciones" at bounding box center [782, 621] width 1451 height 81
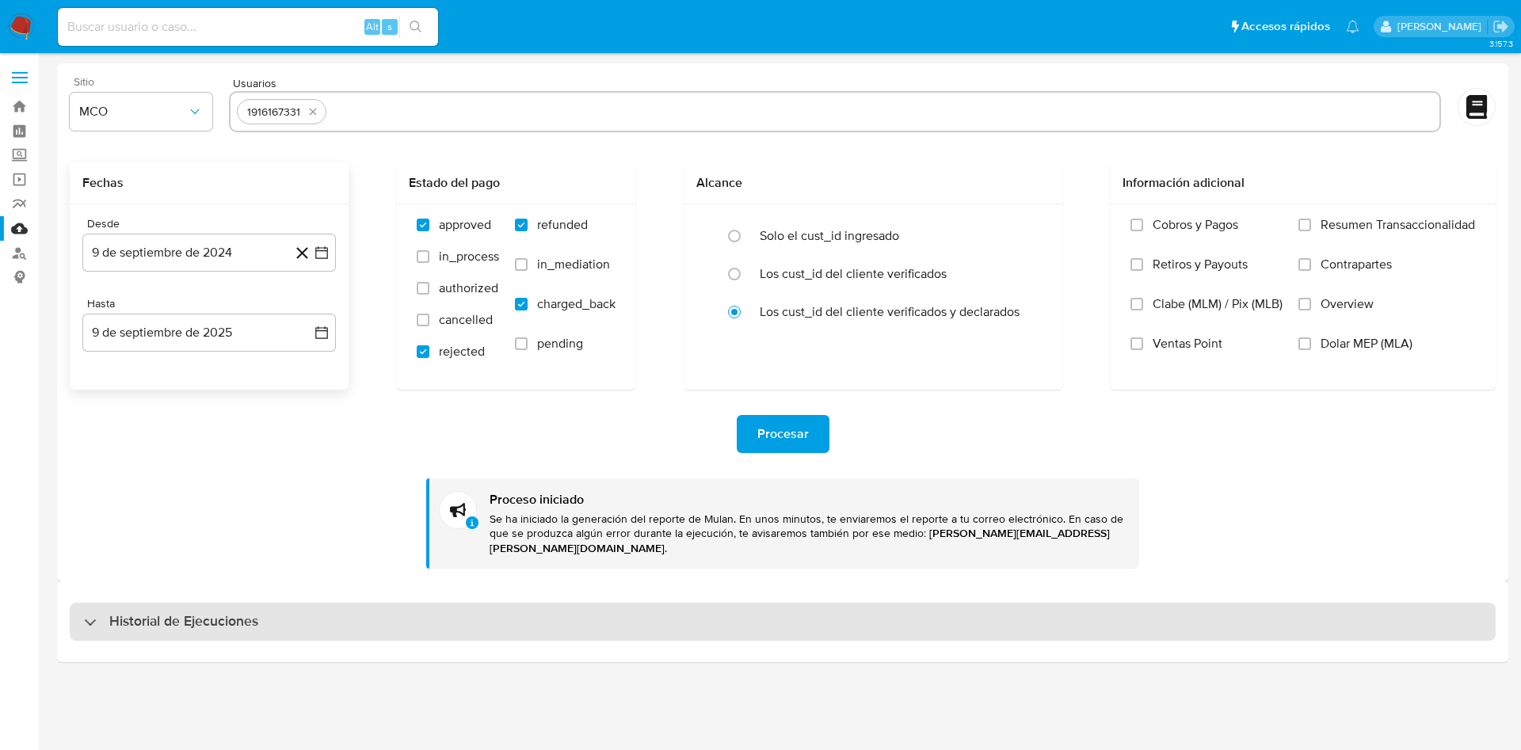
click at [154, 623] on div "Historial de Ejecuciones" at bounding box center [783, 622] width 1426 height 38
select select "10"
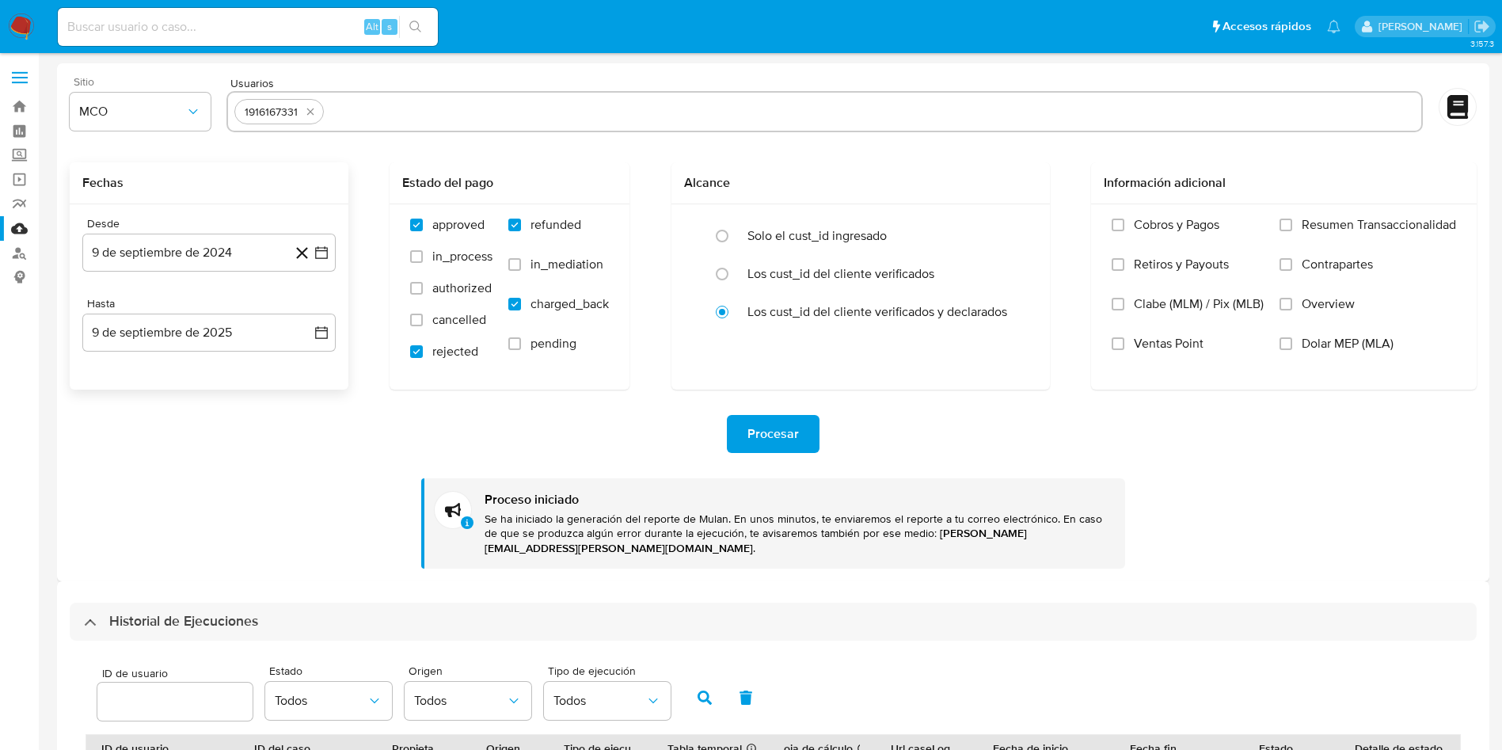
click at [29, 34] on img at bounding box center [21, 26] width 27 height 27
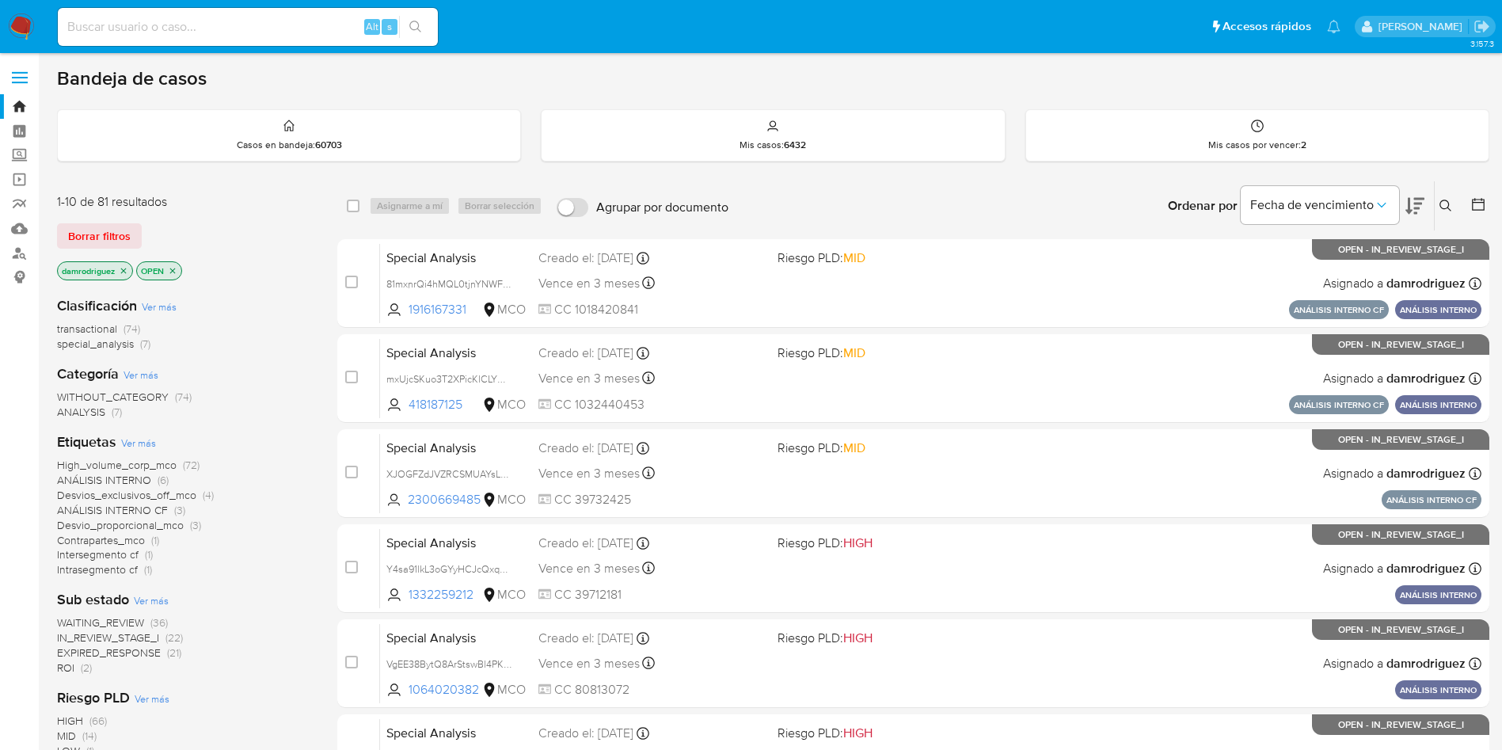
click at [69, 668] on span "ROI" at bounding box center [65, 668] width 17 height 16
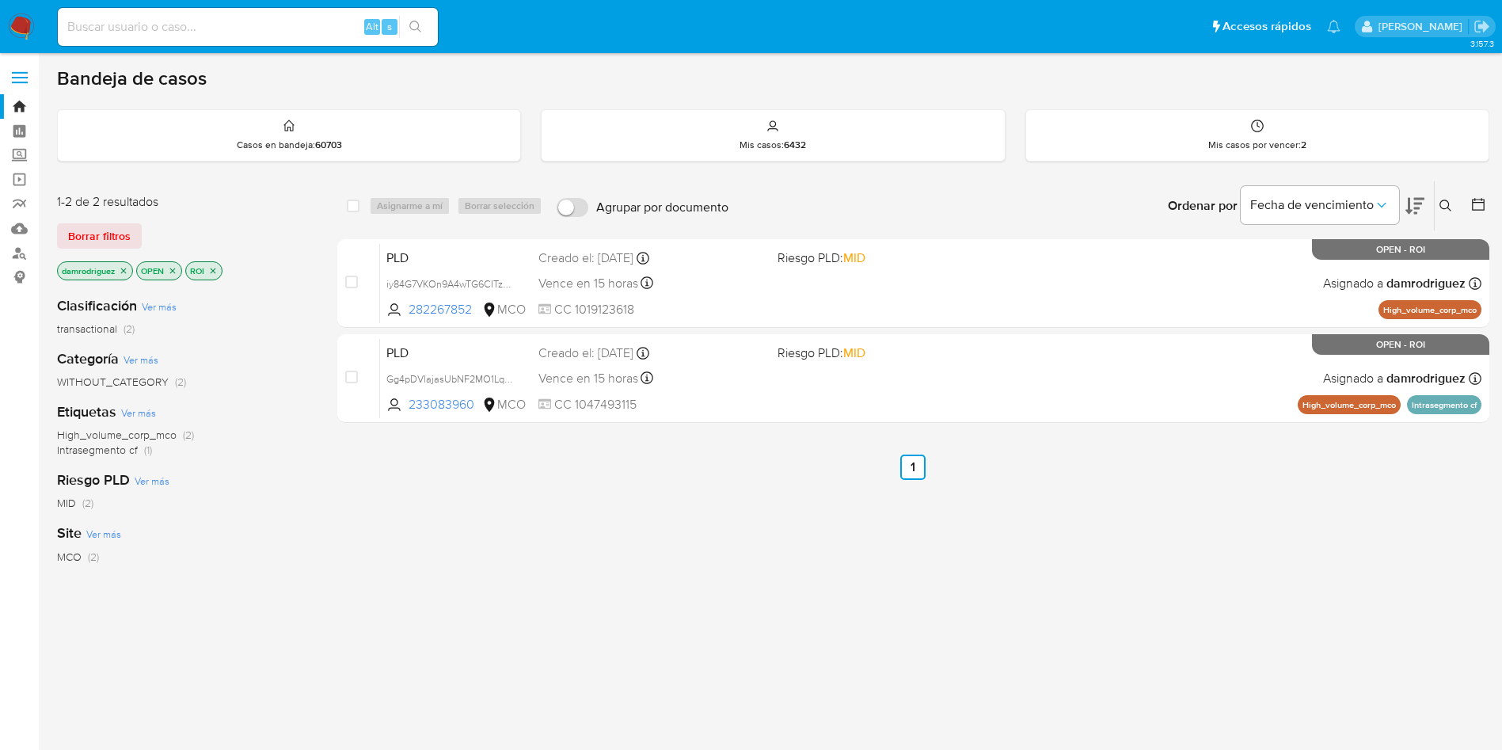
click at [451, 263] on span "PLD" at bounding box center [455, 256] width 139 height 21
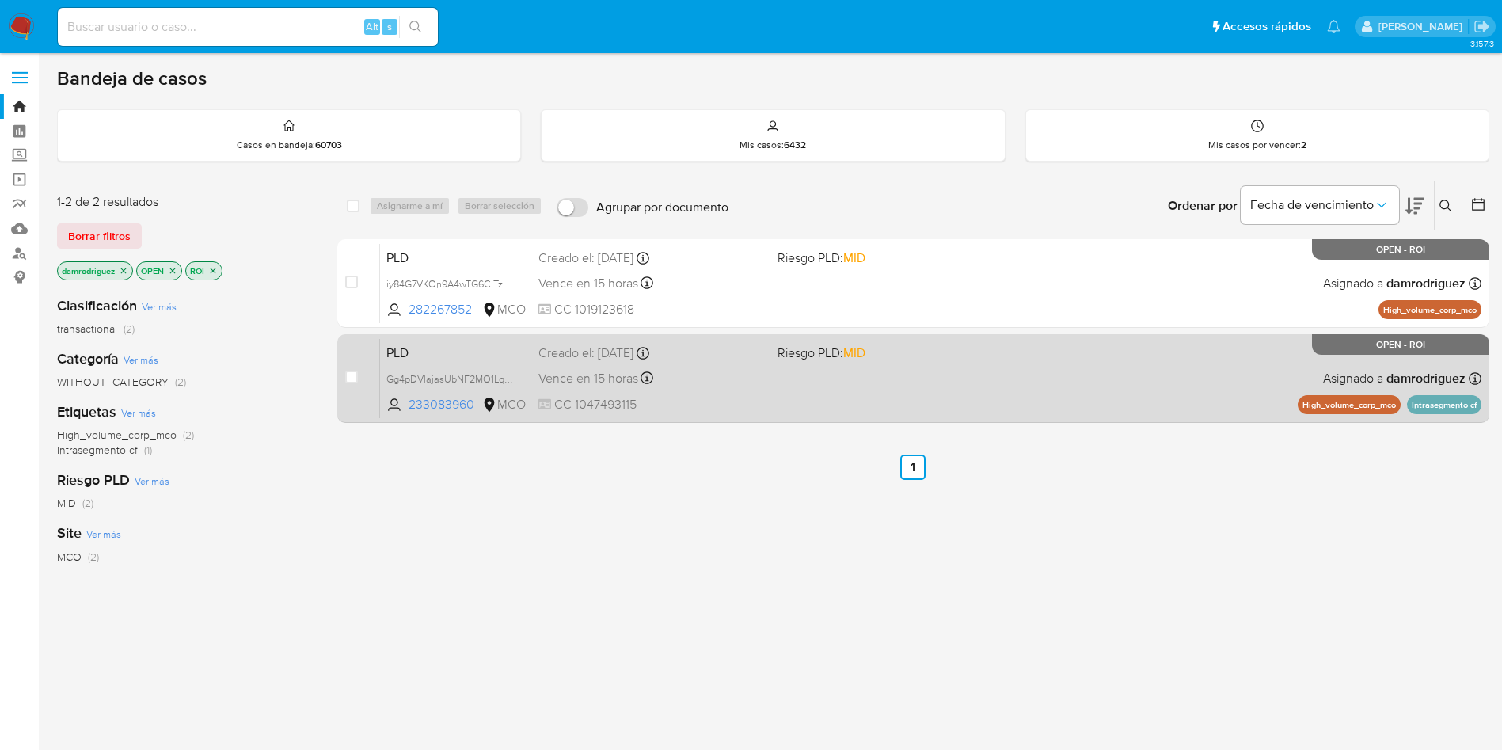
click at [429, 348] on span "PLD" at bounding box center [455, 351] width 139 height 21
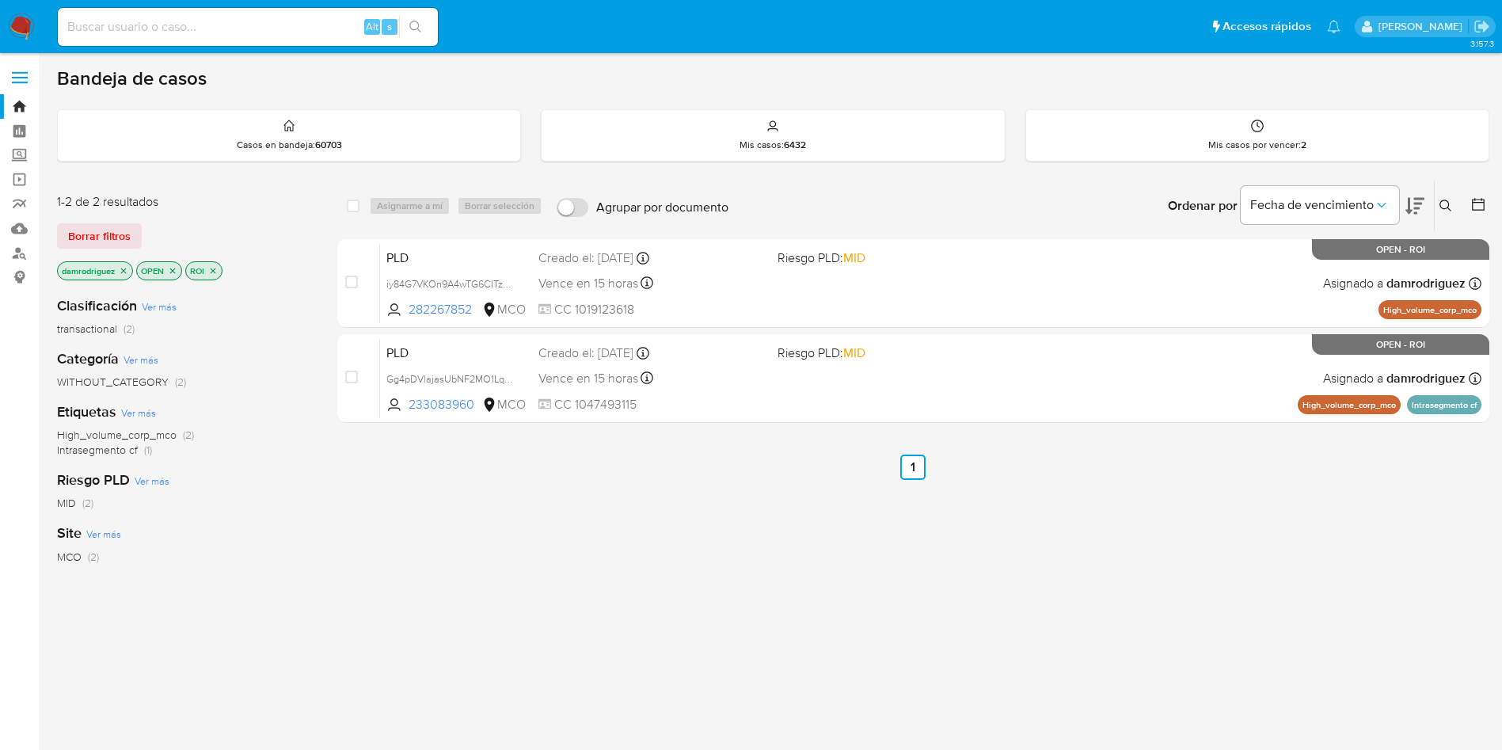
click at [12, 21] on img at bounding box center [21, 26] width 27 height 27
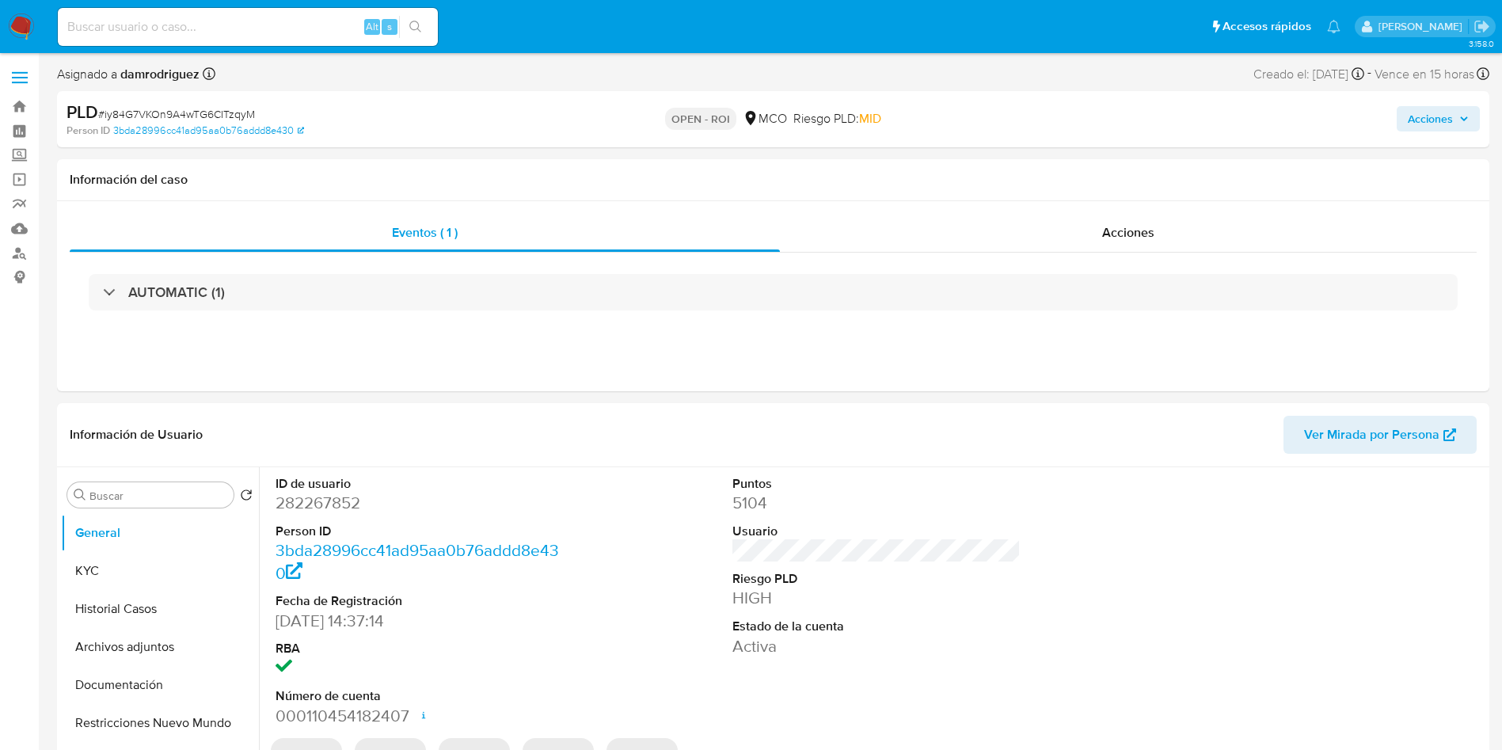
select select "10"
click at [1114, 232] on span "Acciones" at bounding box center [1128, 232] width 52 height 18
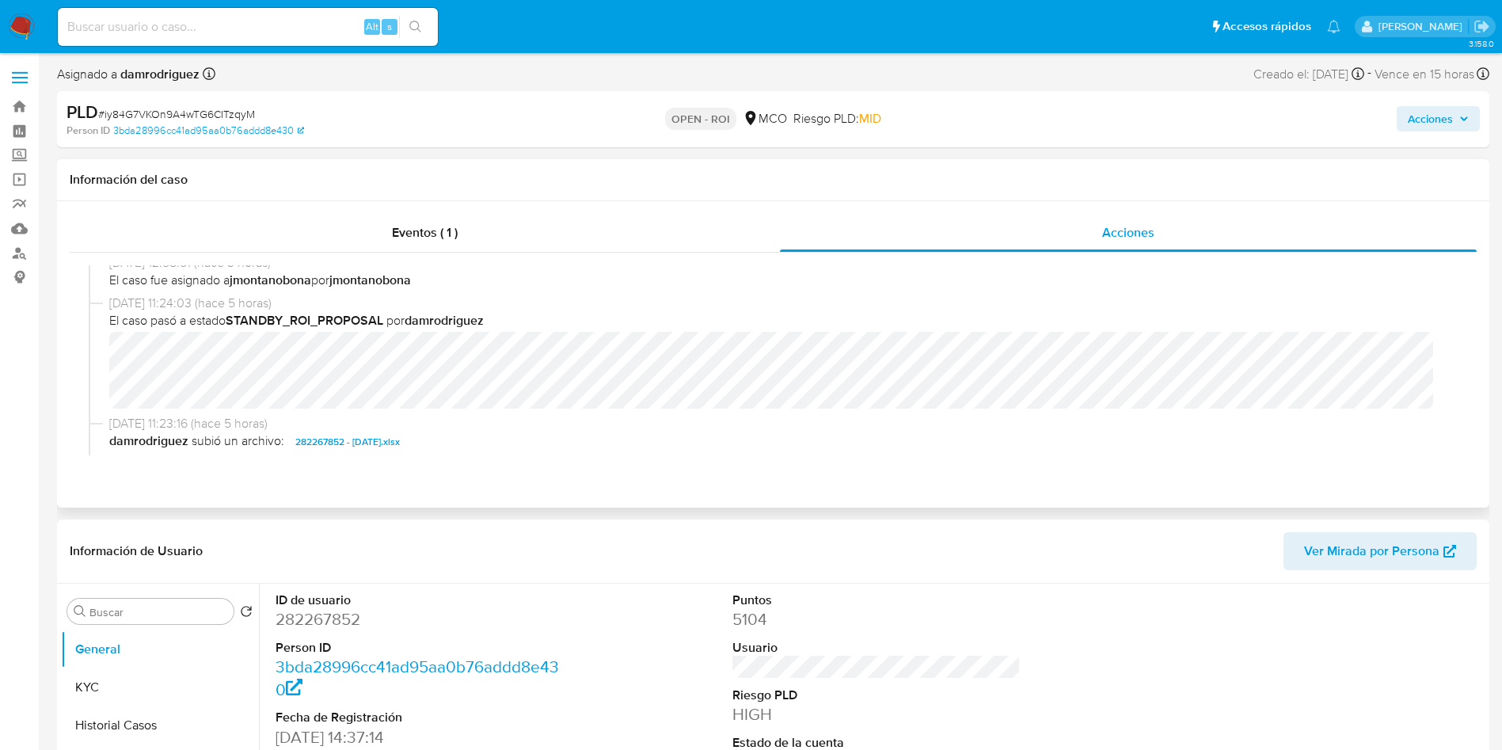
scroll to position [238, 0]
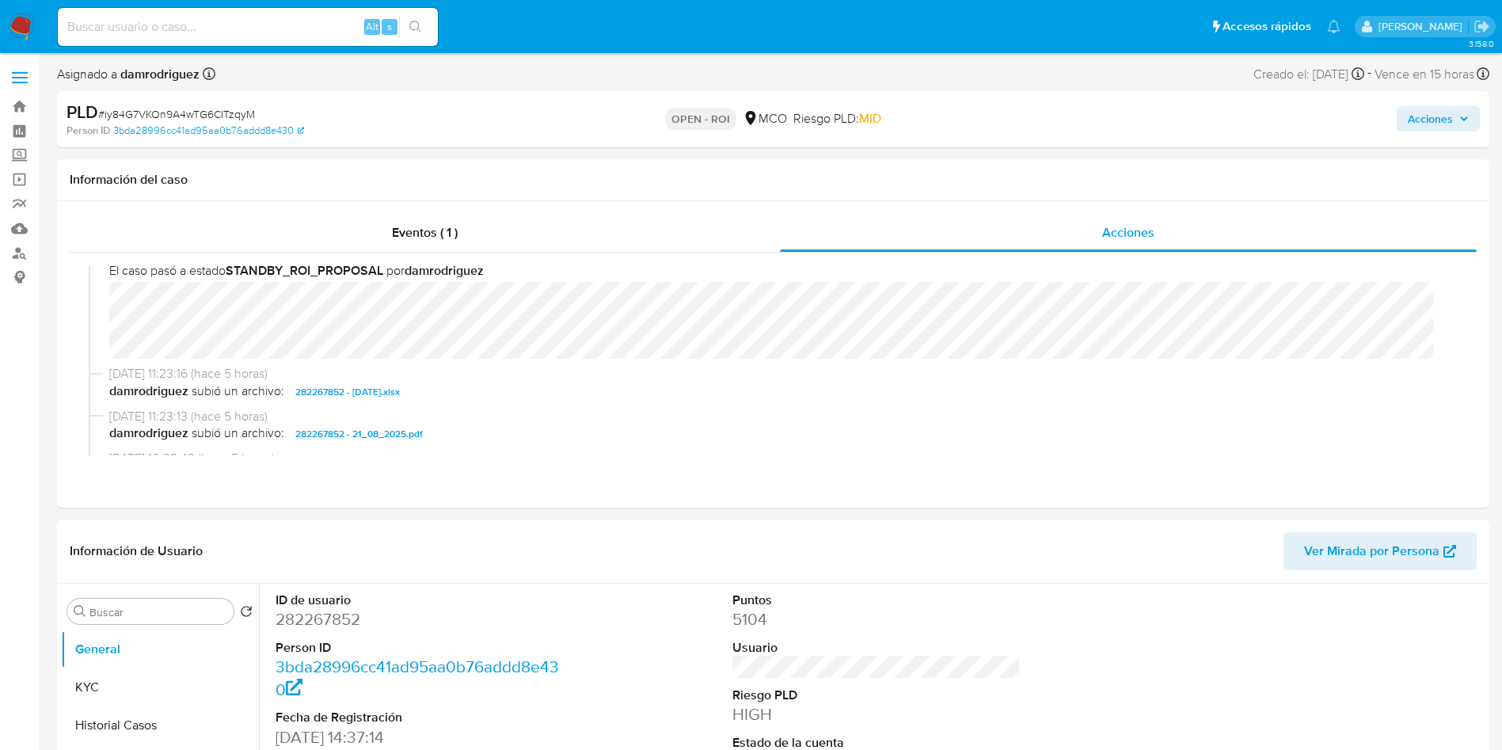
click at [1464, 114] on icon "button" at bounding box center [1465, 119] width 10 height 10
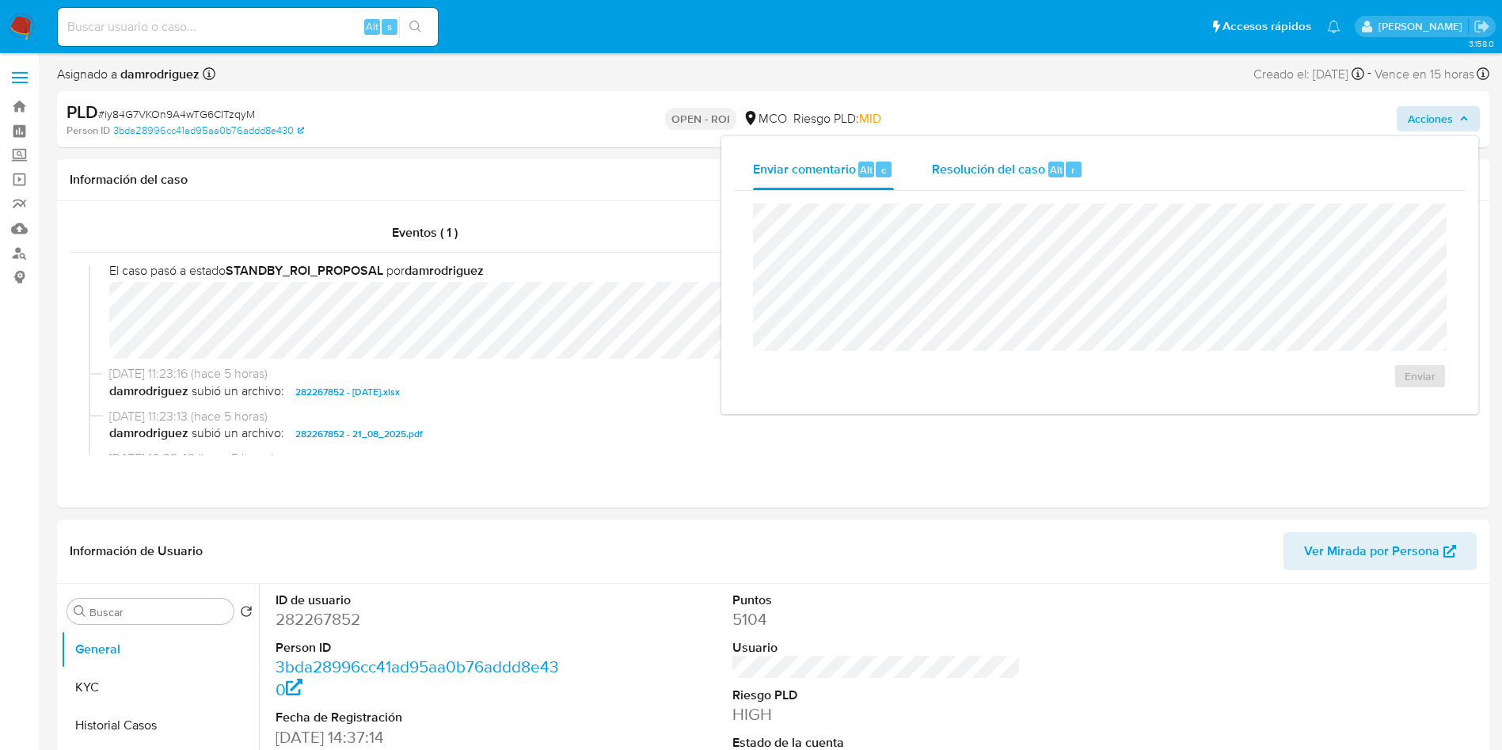
click at [1017, 165] on span "Resolución del caso" at bounding box center [988, 169] width 113 height 18
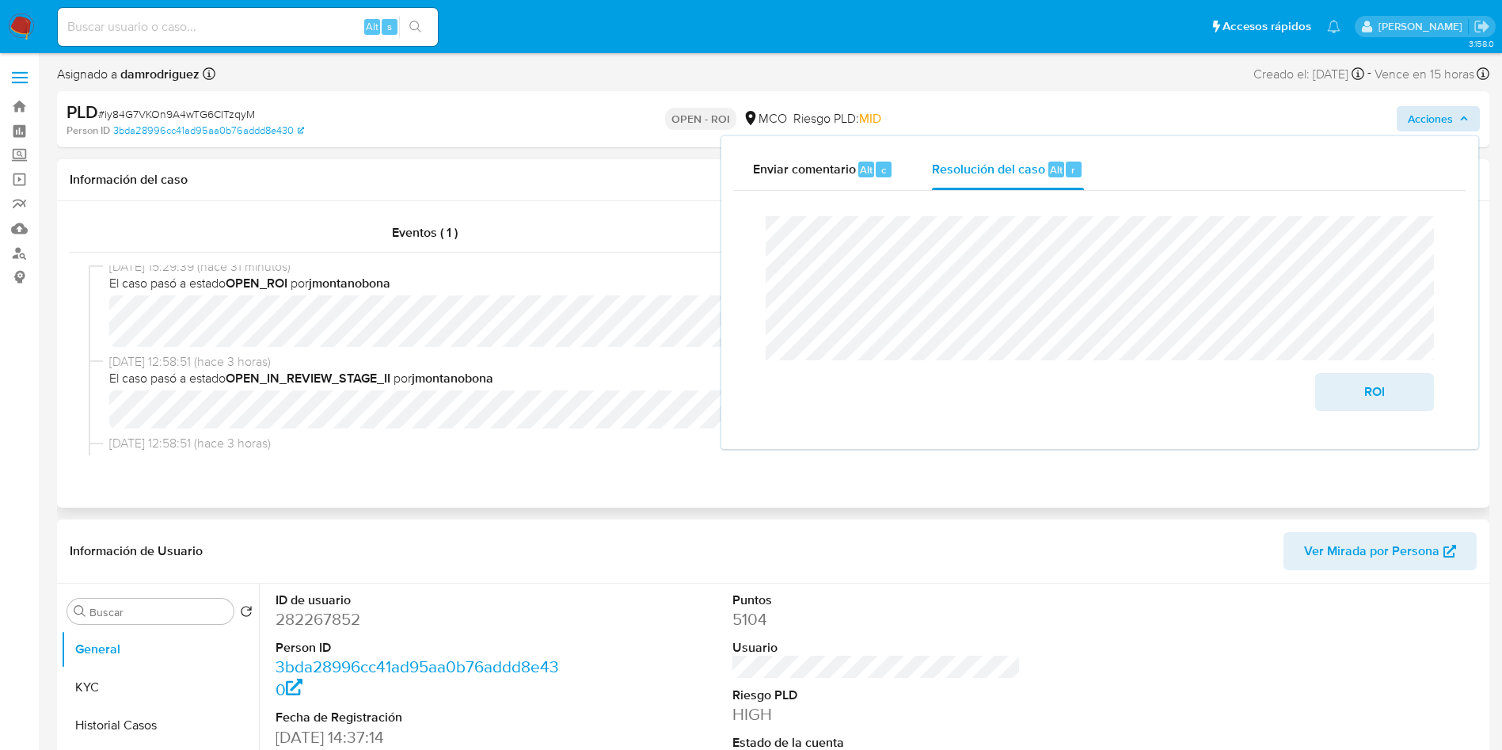
scroll to position [0, 0]
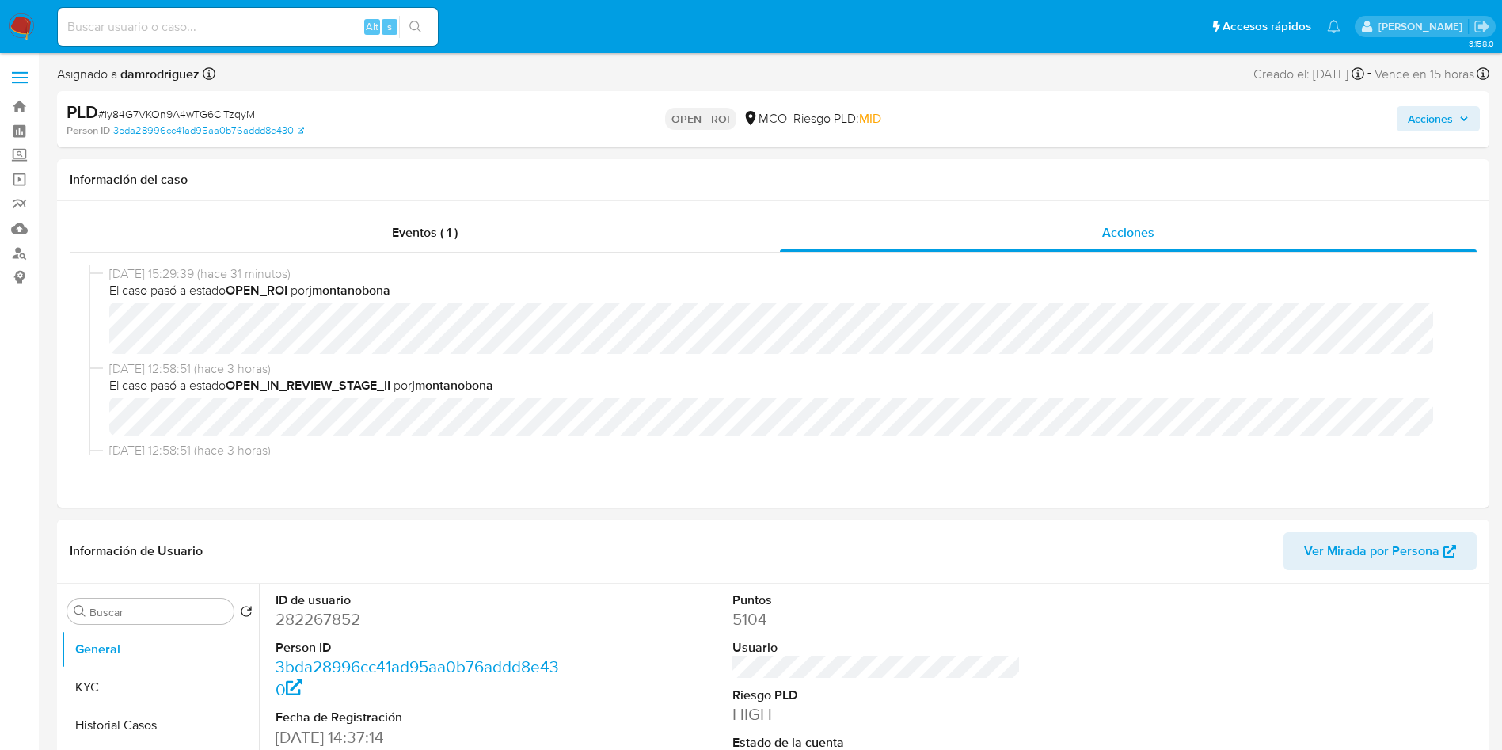
click at [1416, 113] on span "Acciones" at bounding box center [1430, 118] width 45 height 25
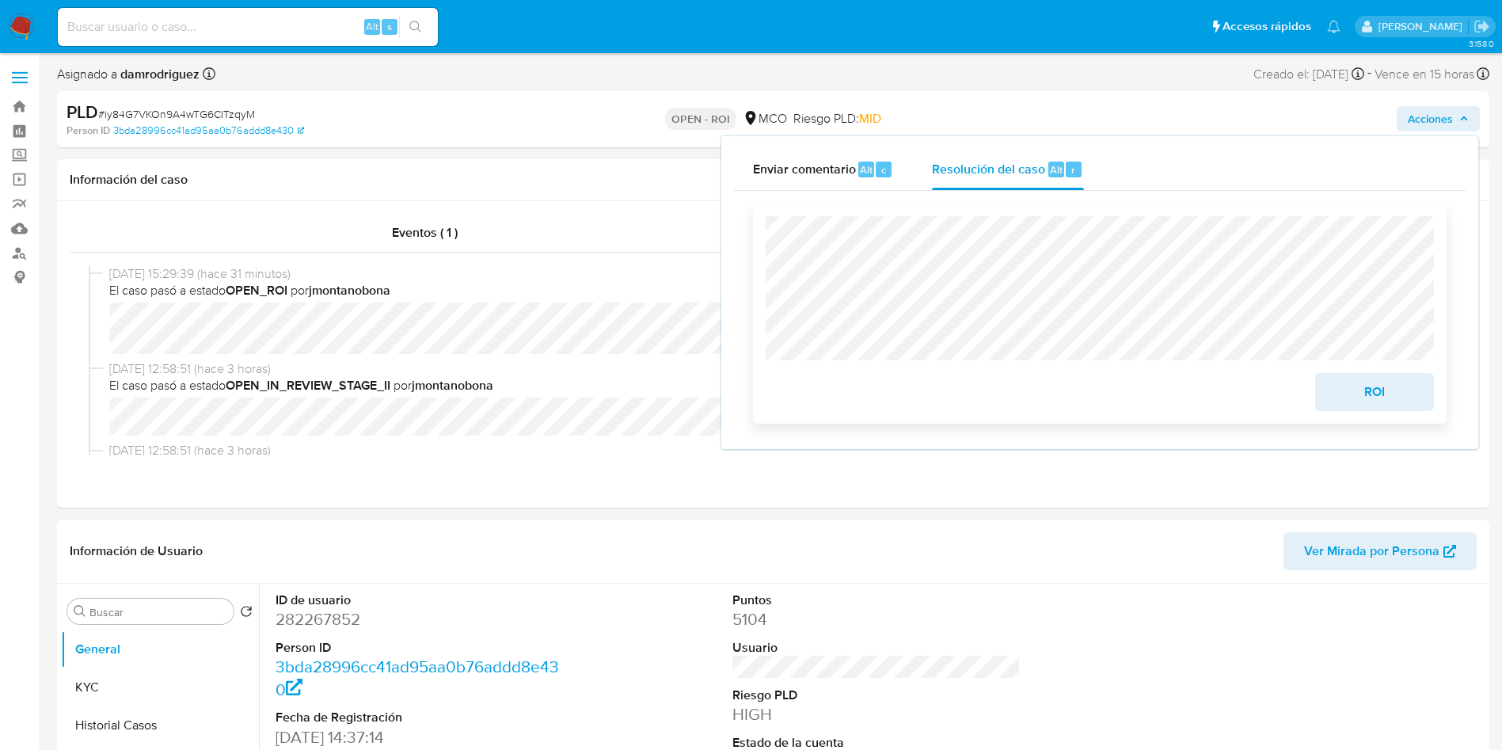
click at [1379, 398] on span "ROI" at bounding box center [1375, 392] width 78 height 35
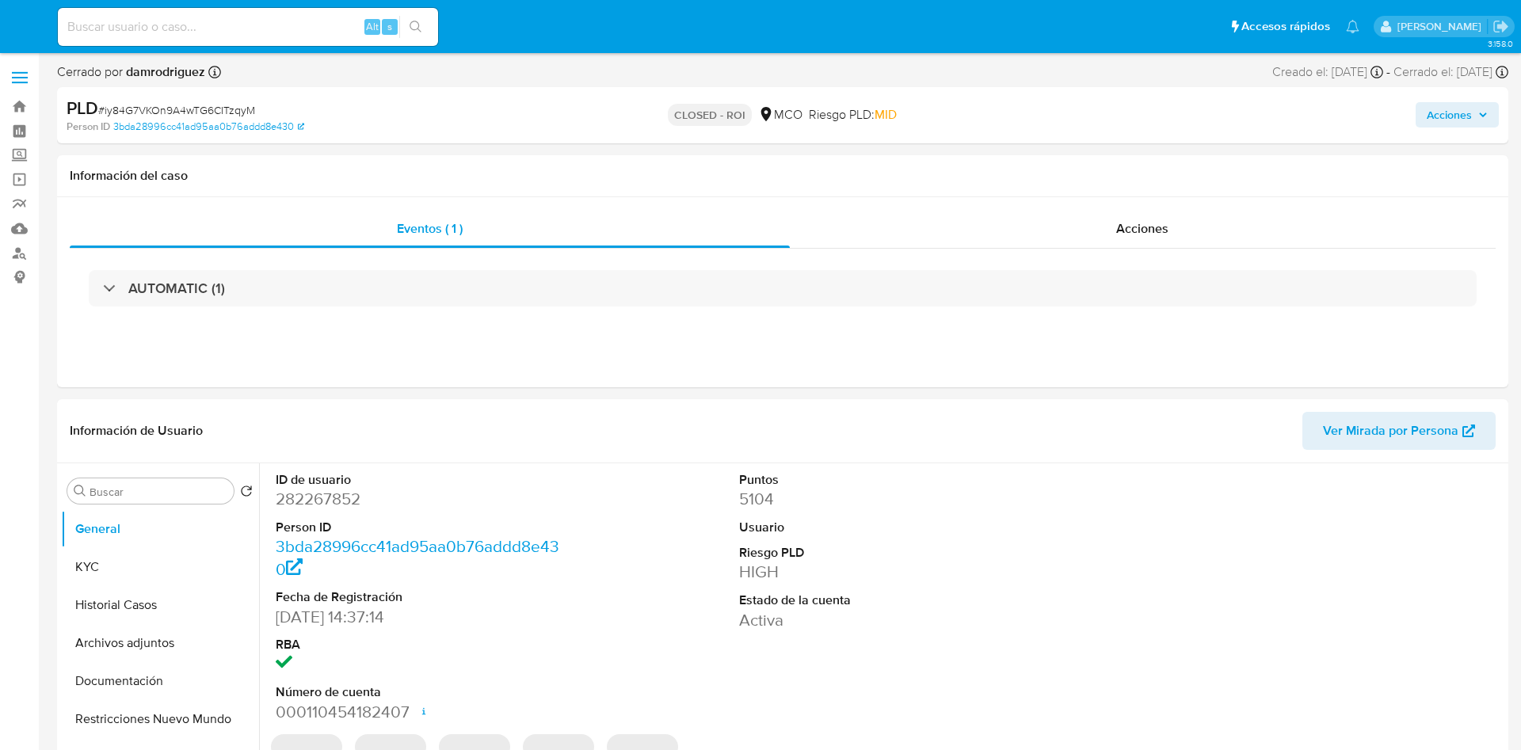
select select "10"
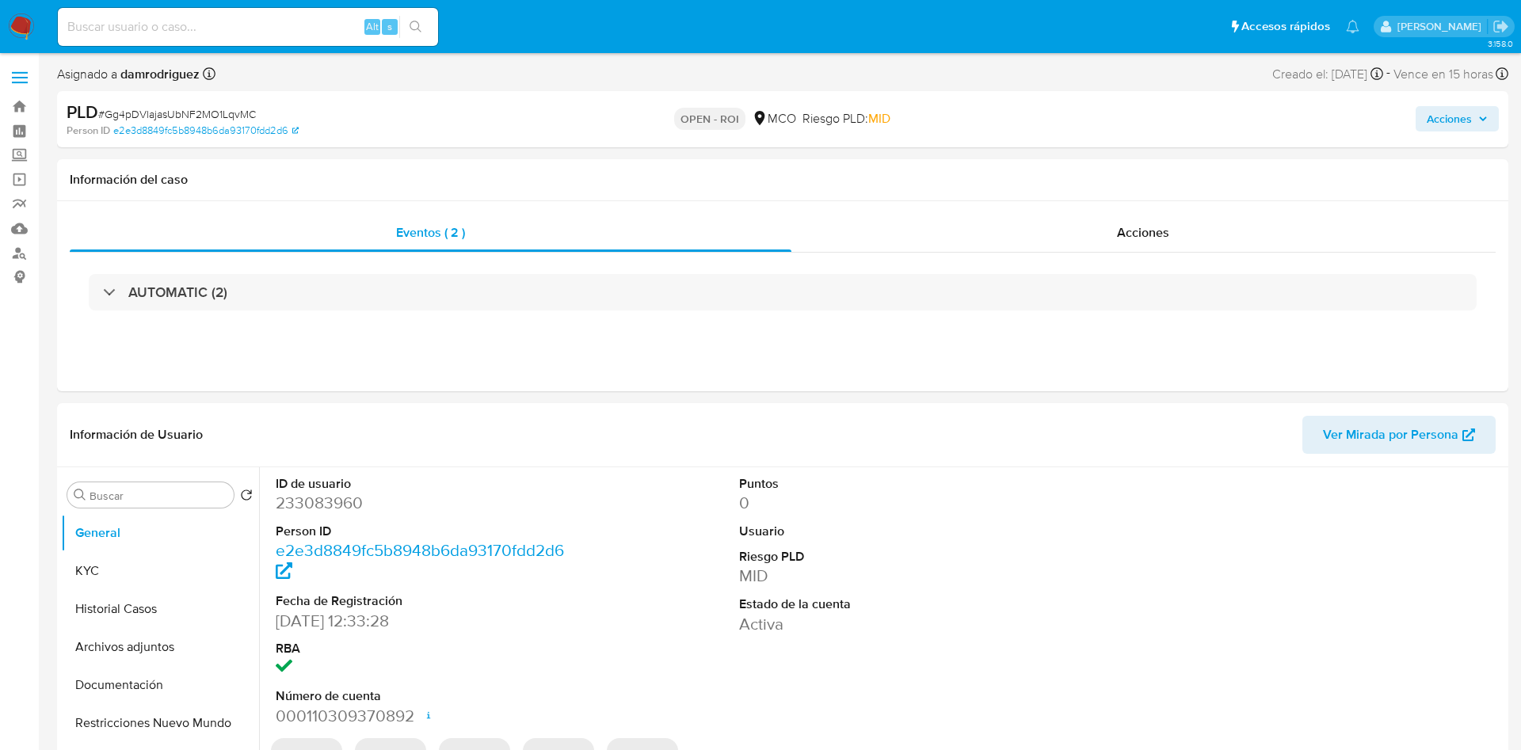
select select "10"
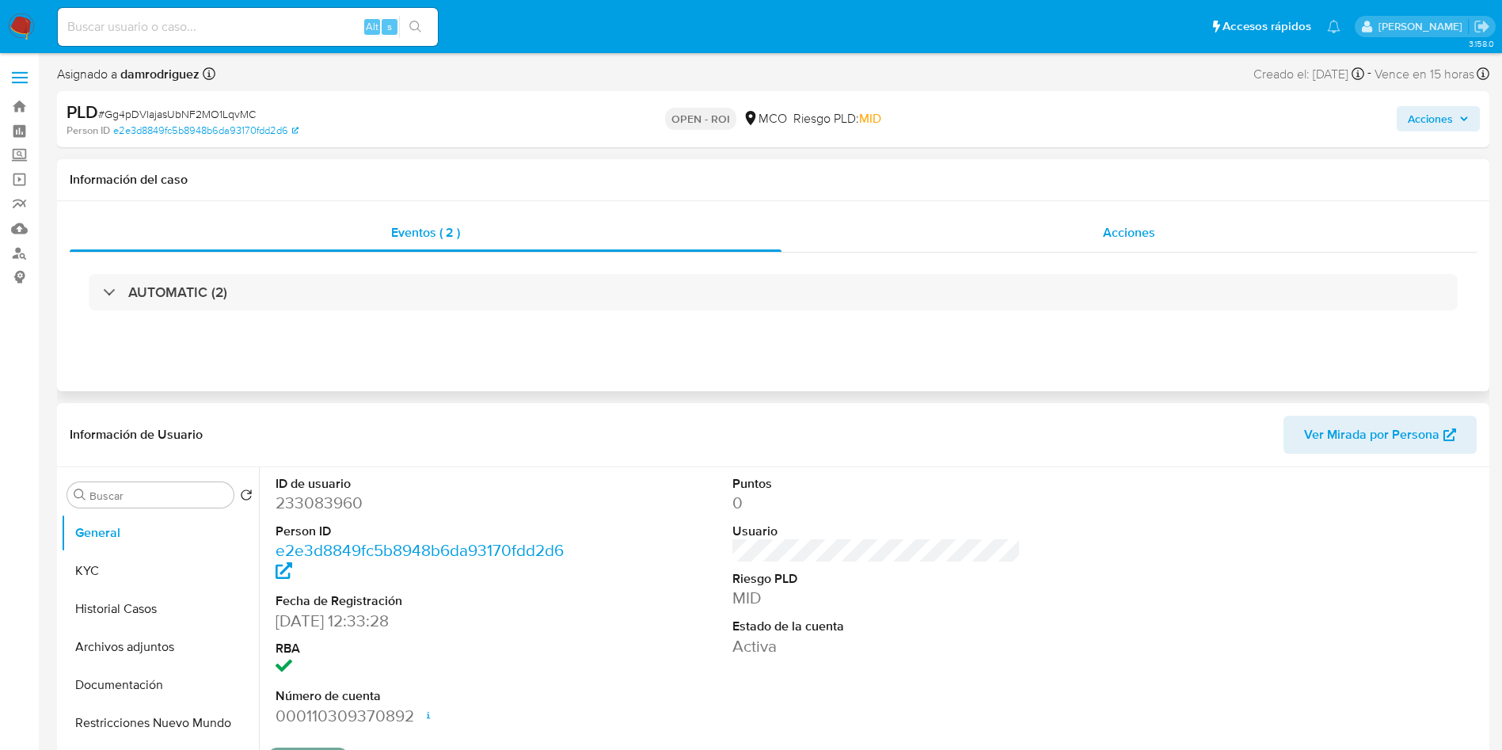
click at [1013, 240] on div "Acciones" at bounding box center [1129, 233] width 695 height 38
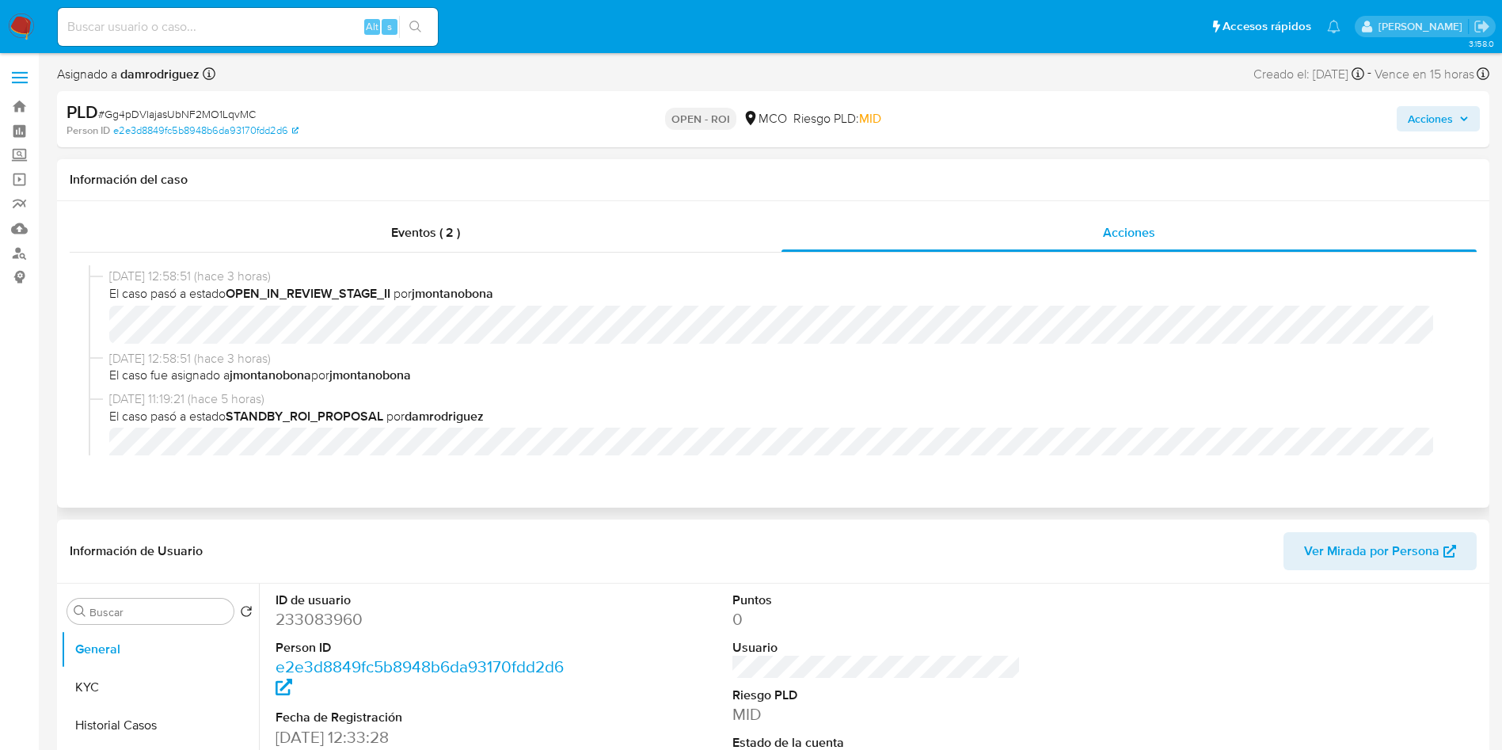
scroll to position [119, 0]
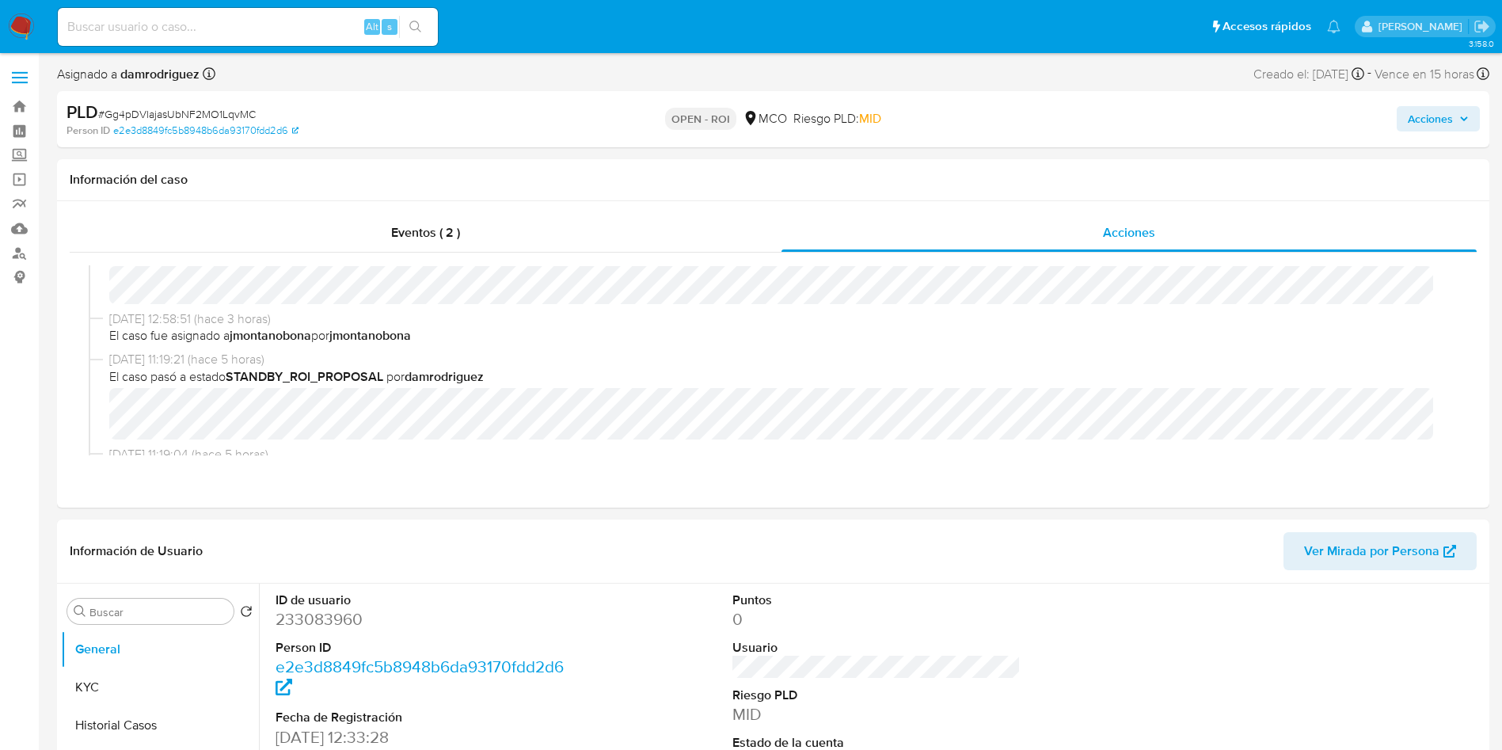
click at [1454, 121] on span "Acciones" at bounding box center [1438, 119] width 61 height 22
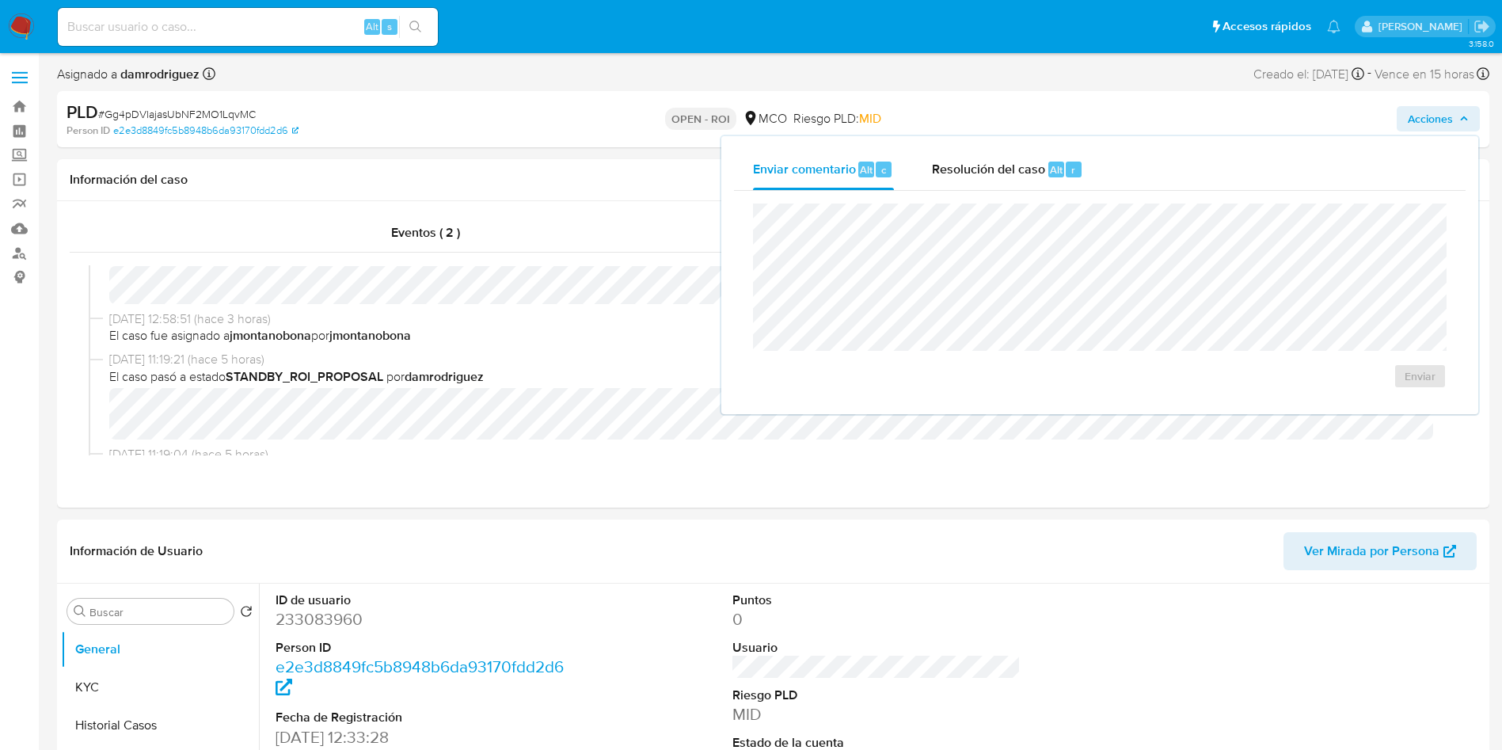
click at [1012, 196] on div "Enviar" at bounding box center [1100, 296] width 732 height 211
click at [1003, 177] on span "Resolución del caso" at bounding box center [988, 169] width 113 height 18
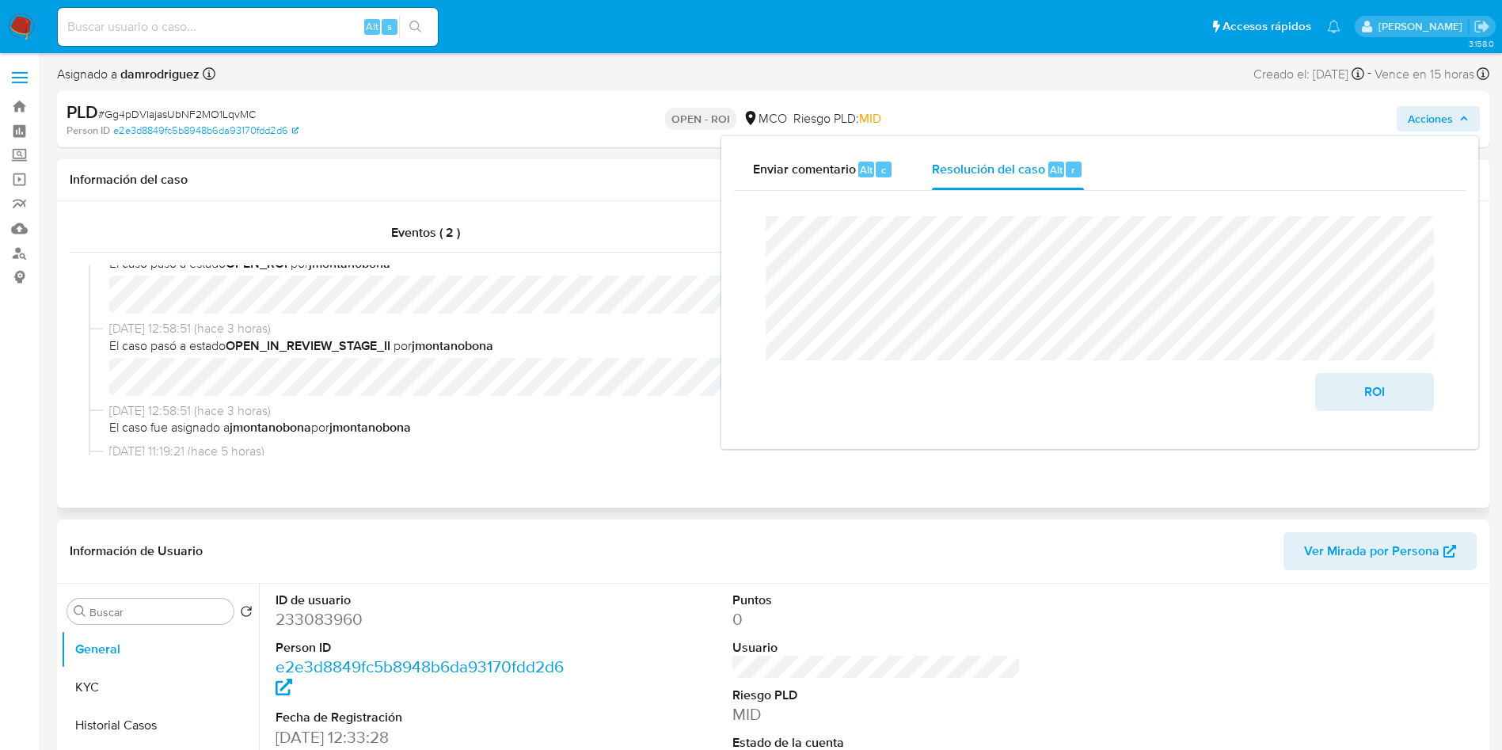
scroll to position [0, 0]
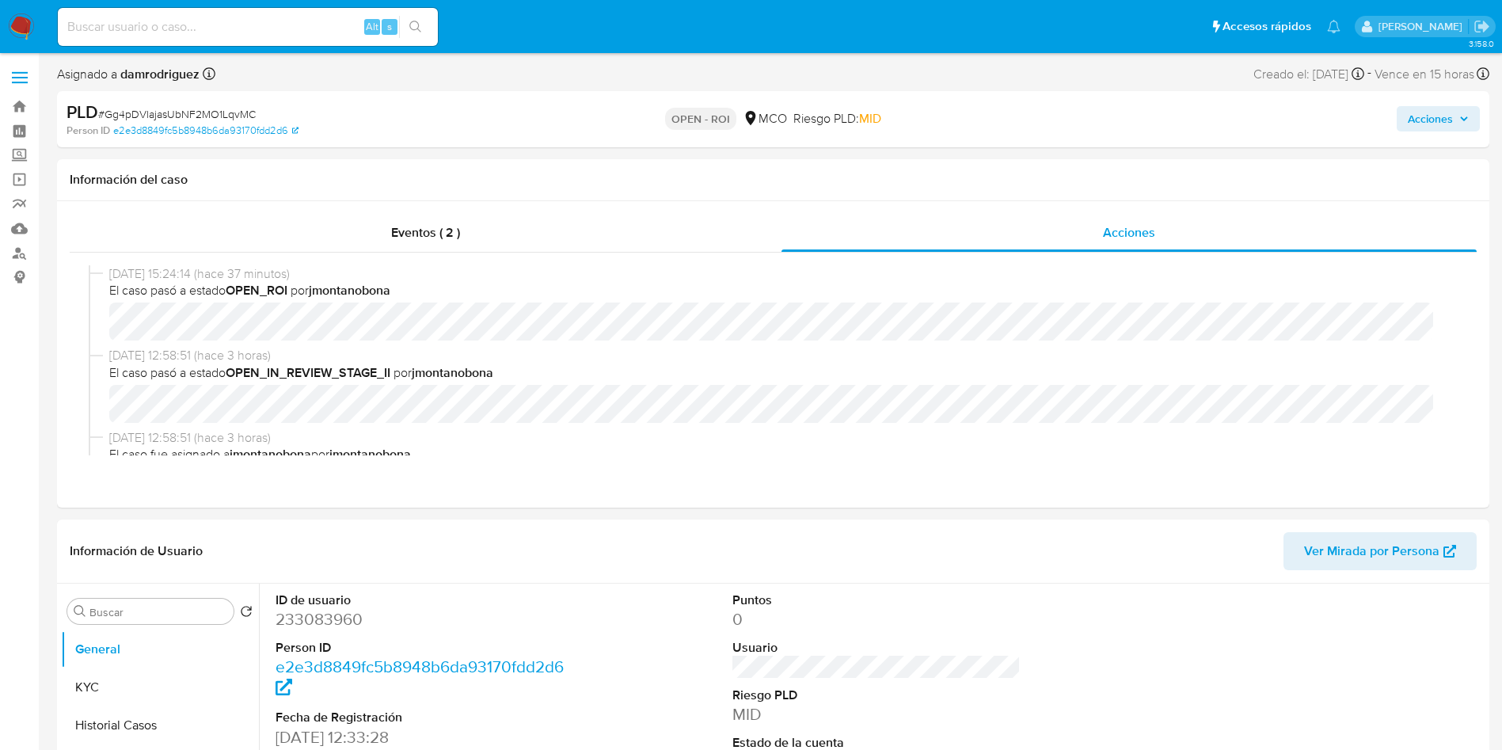
click at [1430, 124] on span "Acciones" at bounding box center [1430, 118] width 45 height 25
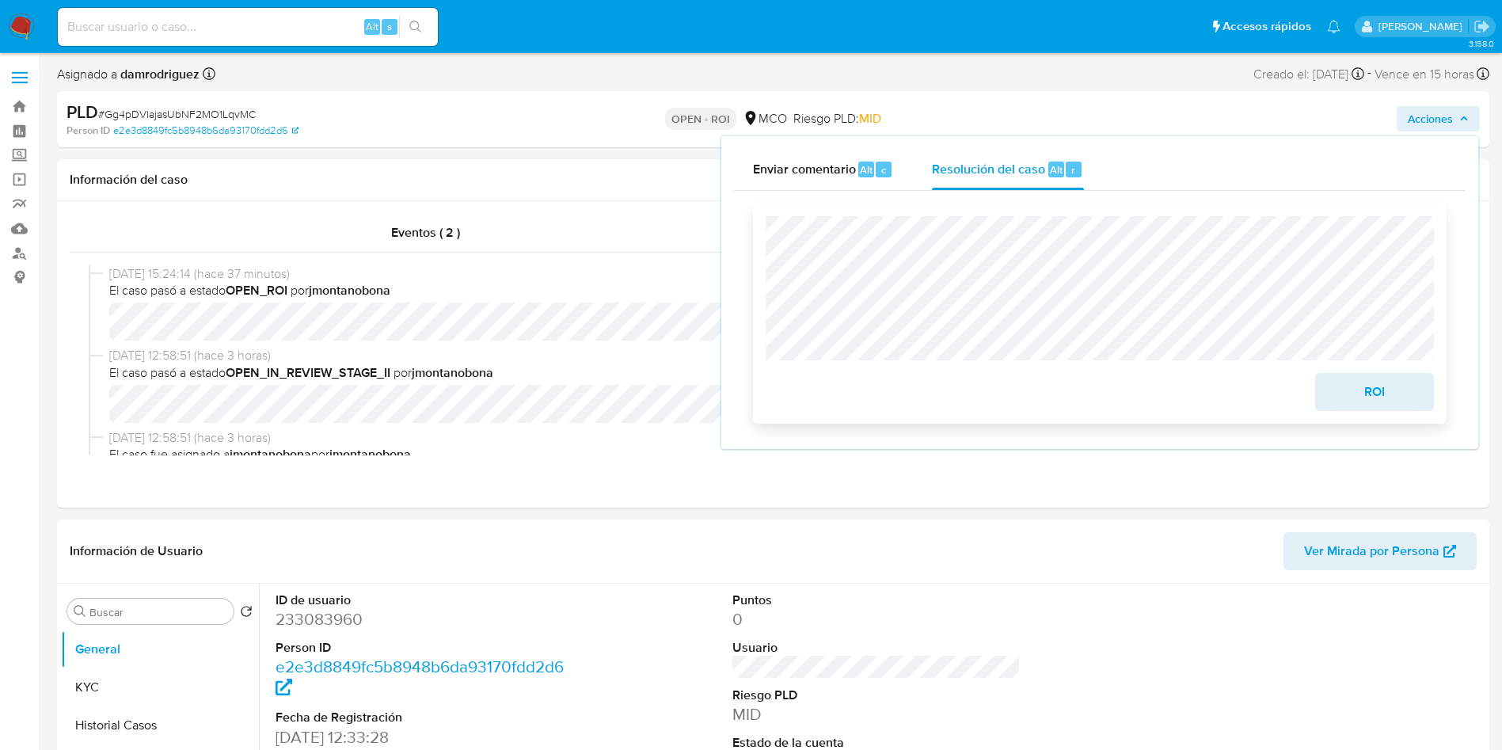
click at [1340, 402] on span "ROI" at bounding box center [1375, 392] width 78 height 35
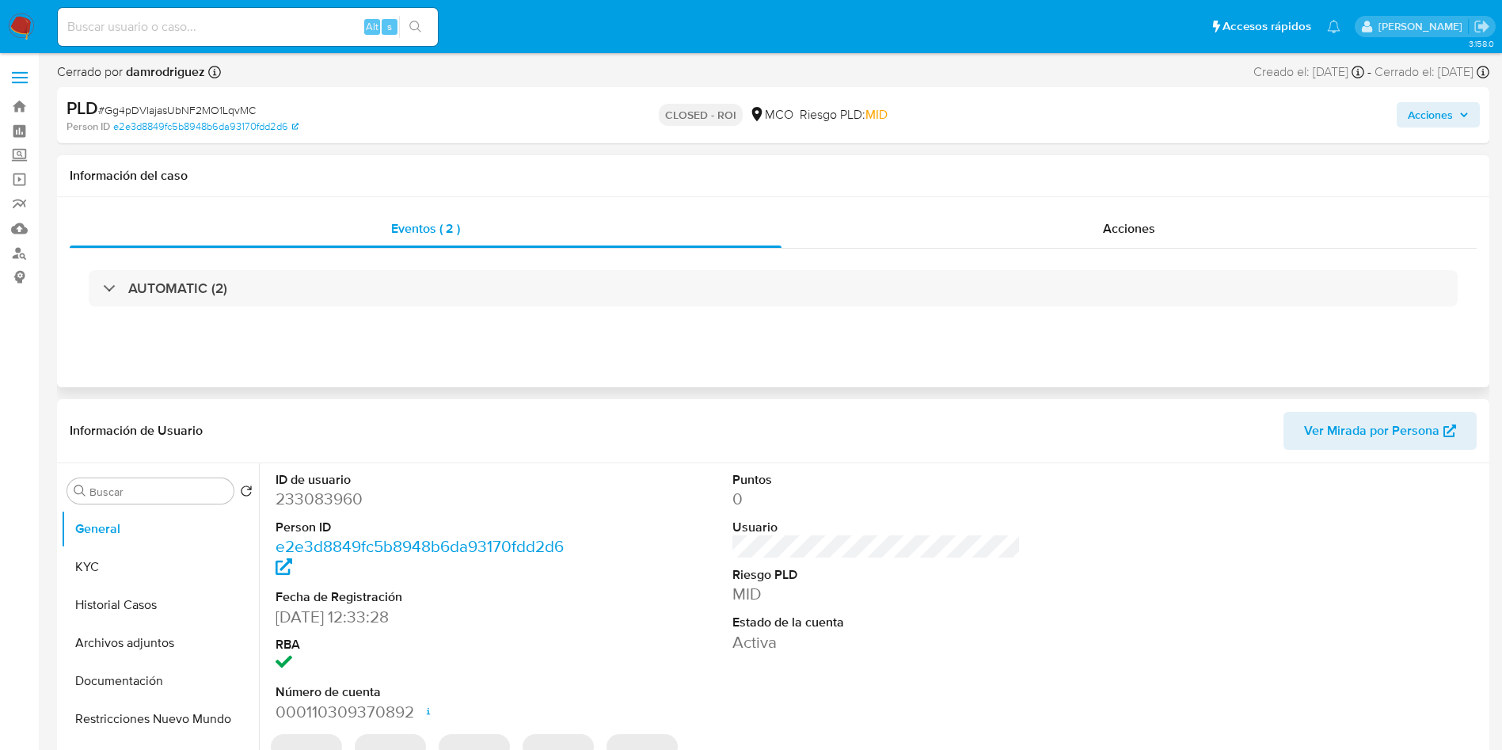
select select "10"
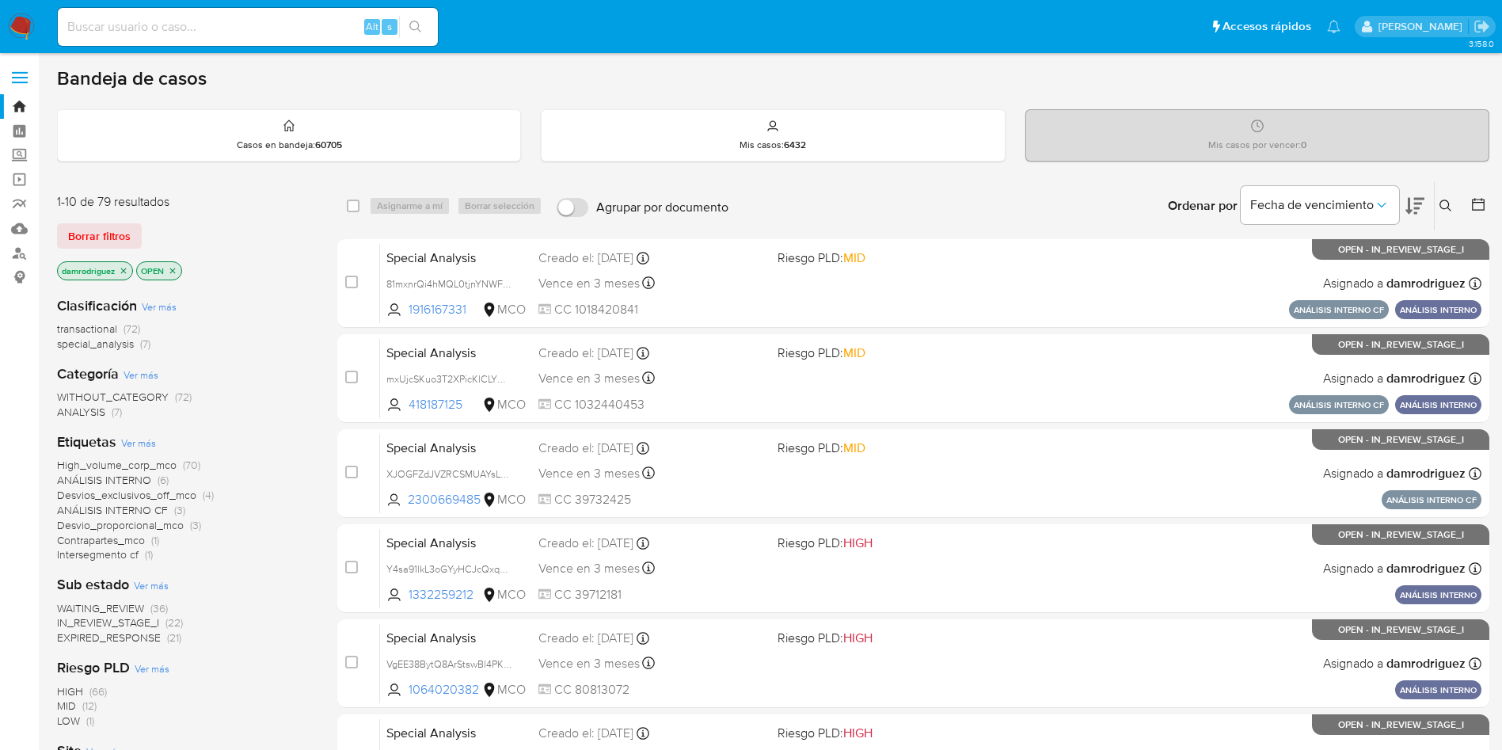
click at [27, 18] on img at bounding box center [21, 26] width 27 height 27
click at [13, 297] on aside "Bandeja Tablero Screening Búsqueda en Listas Watchlist Herramientas Operaciones…" at bounding box center [19, 654] width 39 height 1308
click at [276, 405] on div "WITHOUT_CATEGORY (72) ANALYSIS (7)" at bounding box center [184, 405] width 255 height 30
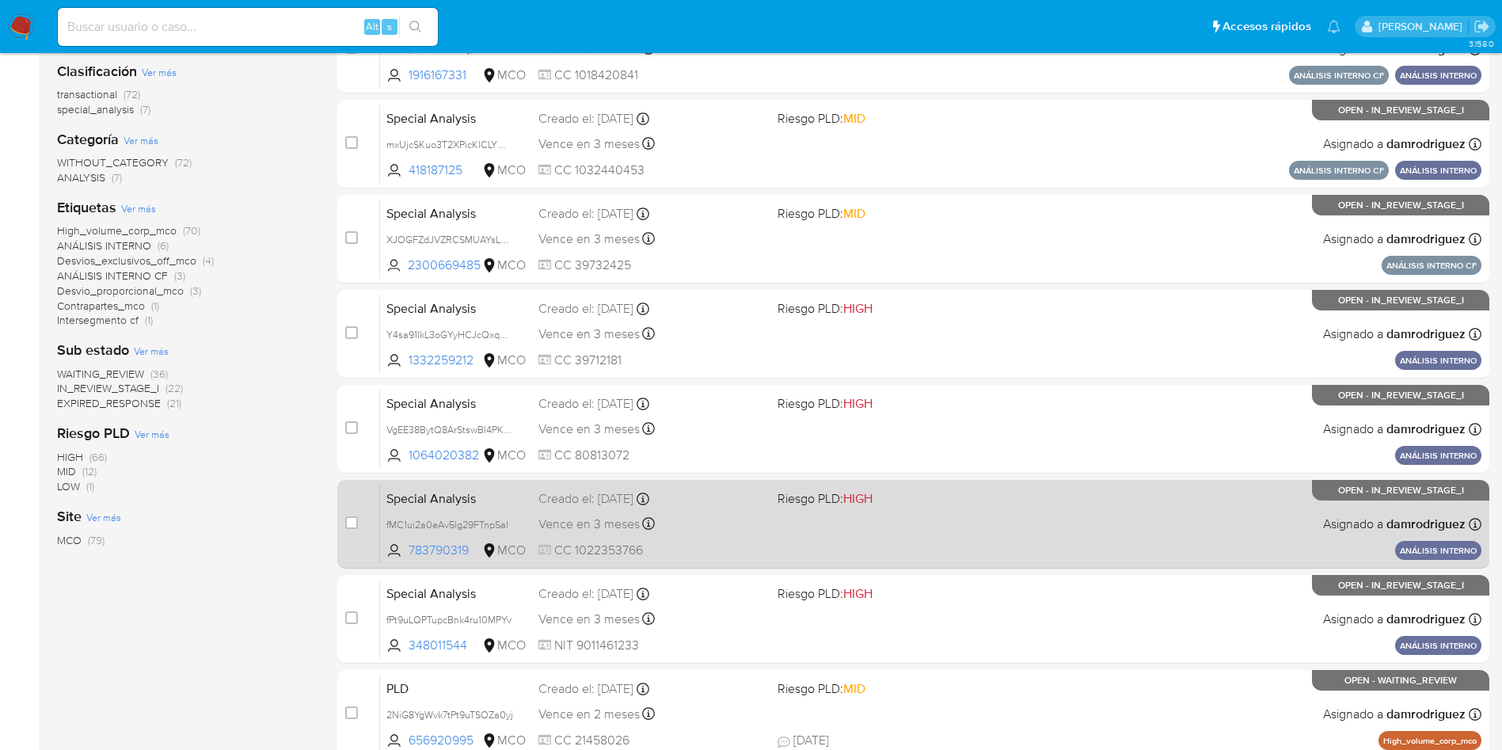
scroll to position [238, 0]
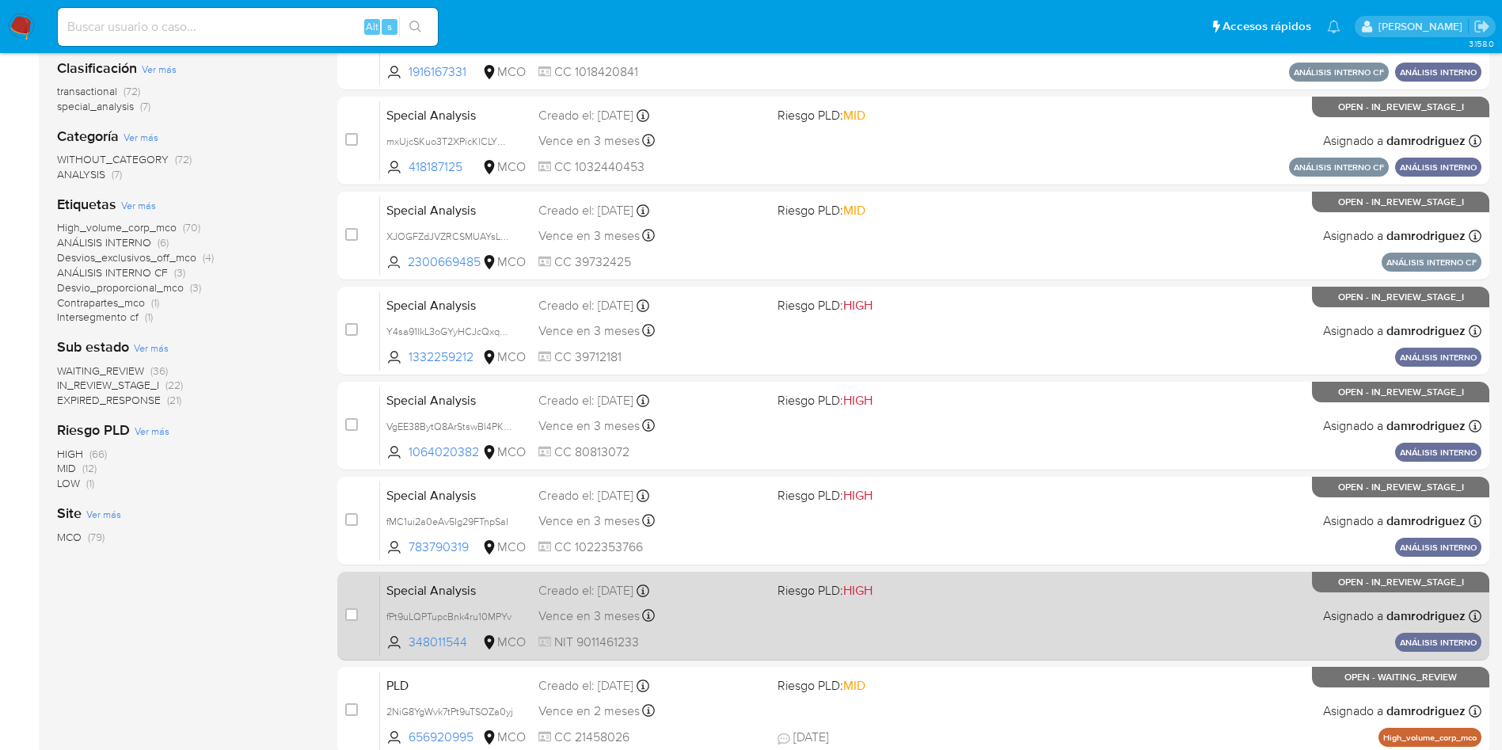
click at [518, 587] on span "Special Analysis" at bounding box center [455, 589] width 139 height 21
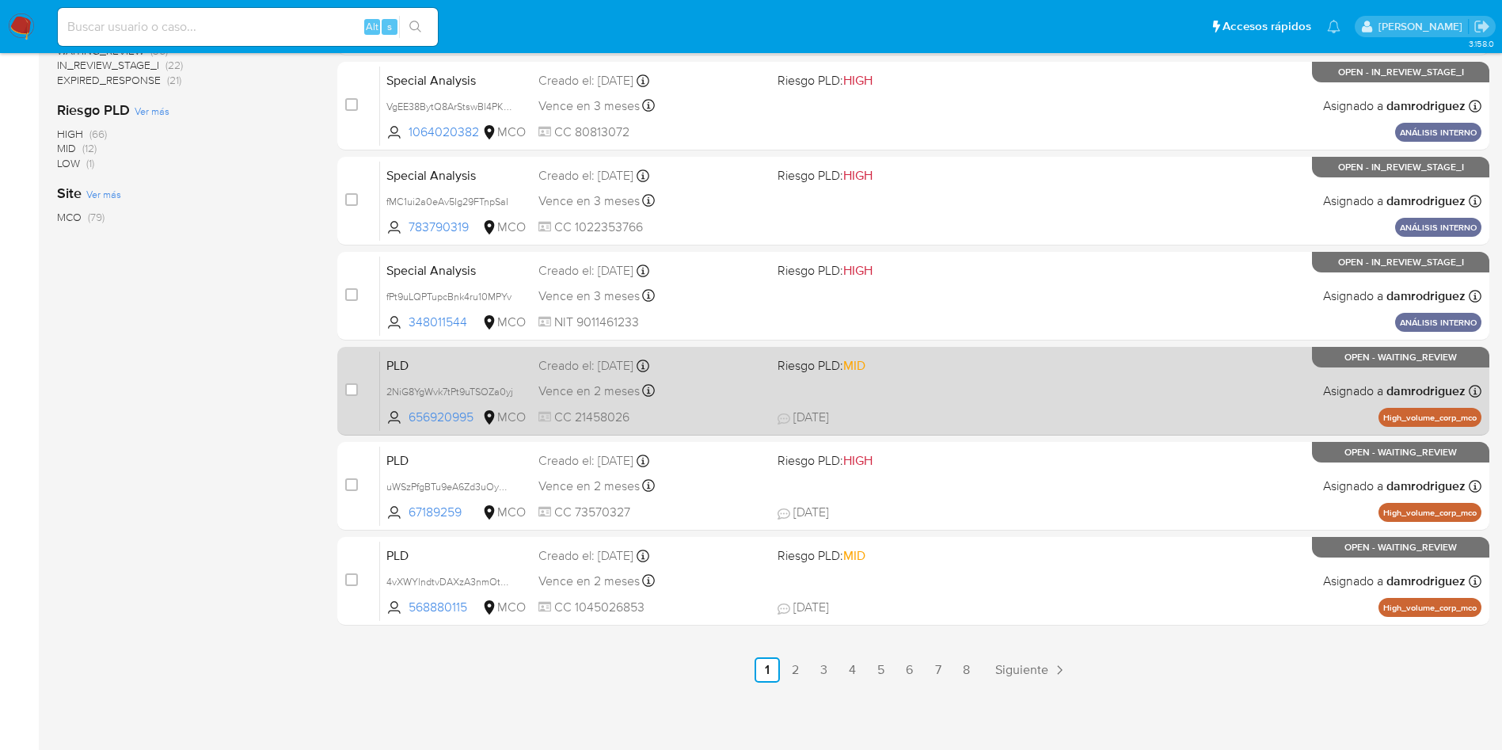
scroll to position [0, 0]
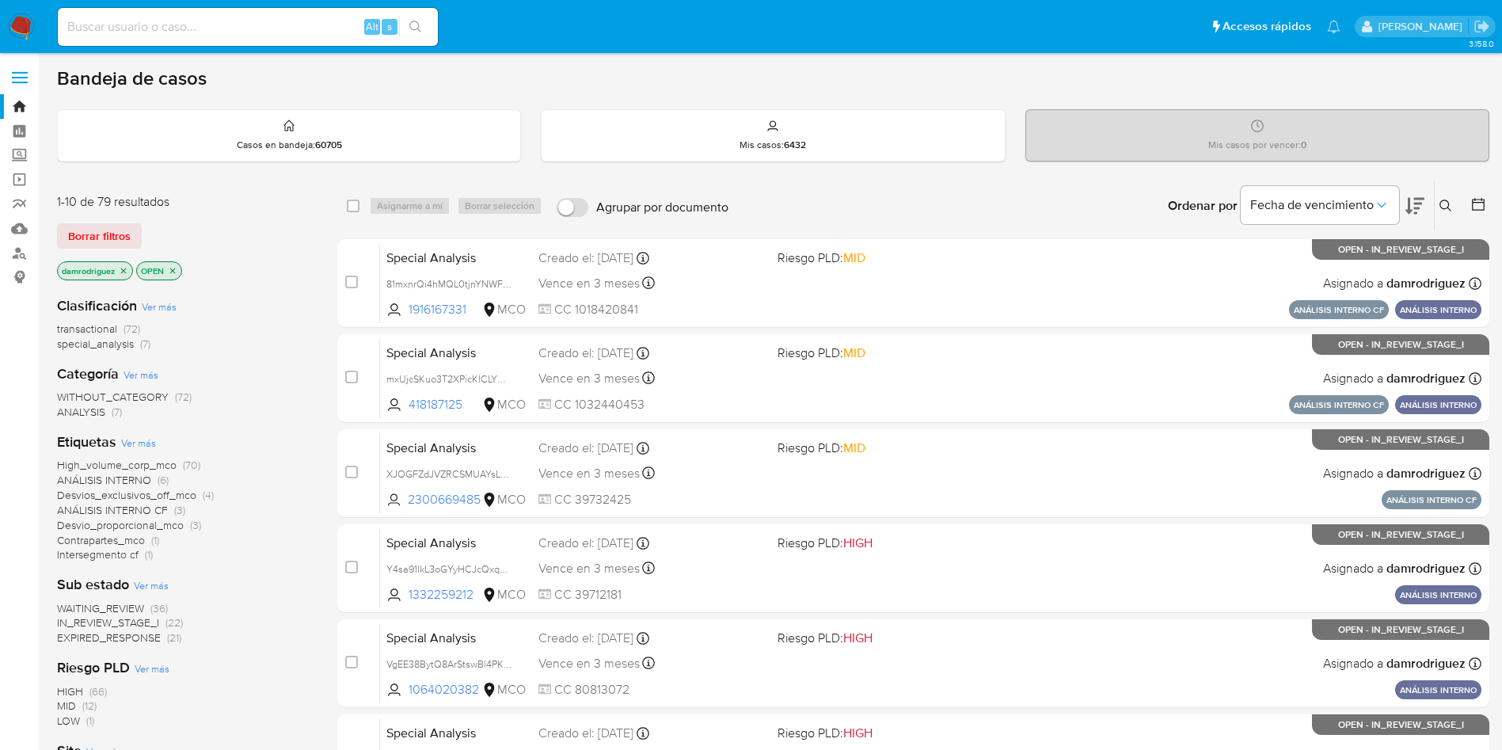
click at [30, 23] on img at bounding box center [21, 26] width 27 height 27
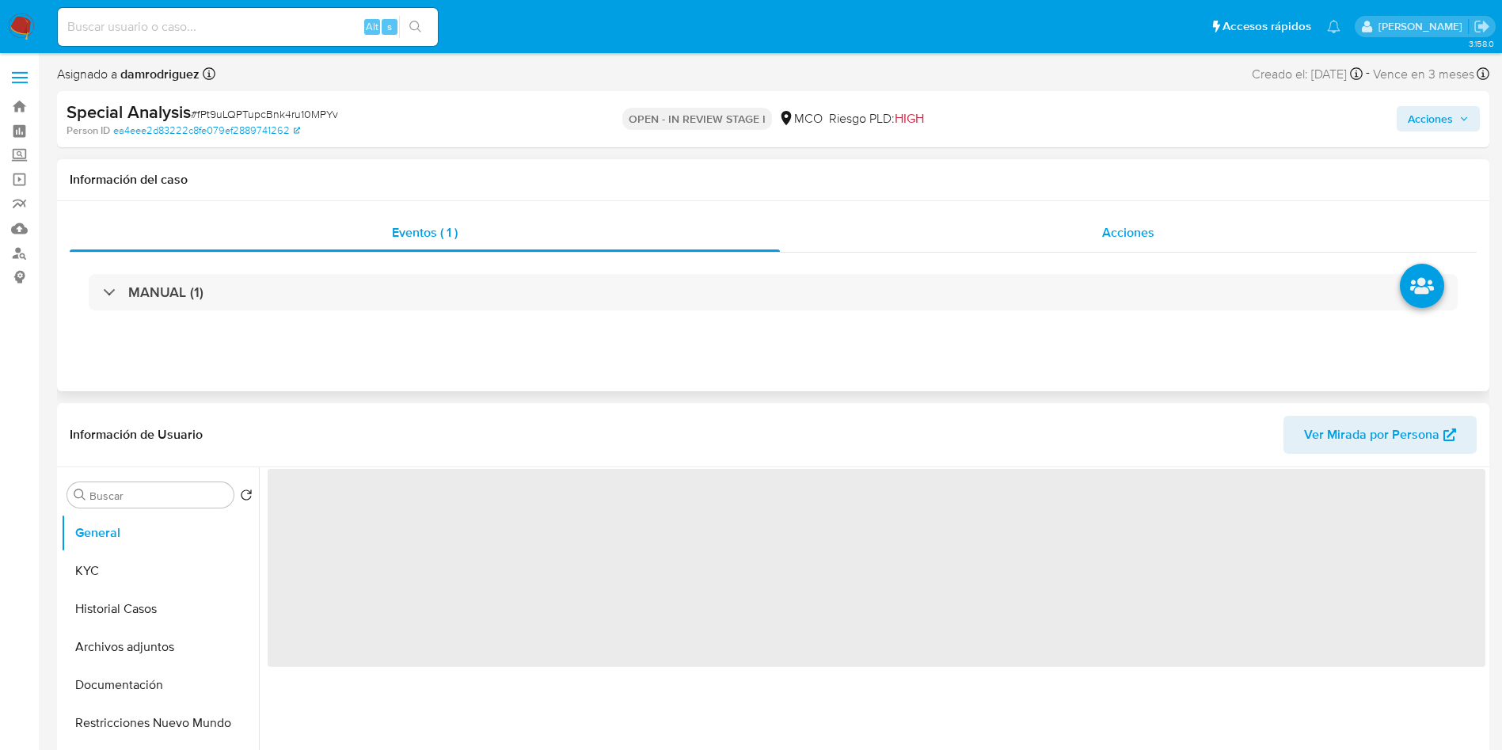
click at [978, 226] on div "Acciones" at bounding box center [1128, 233] width 697 height 38
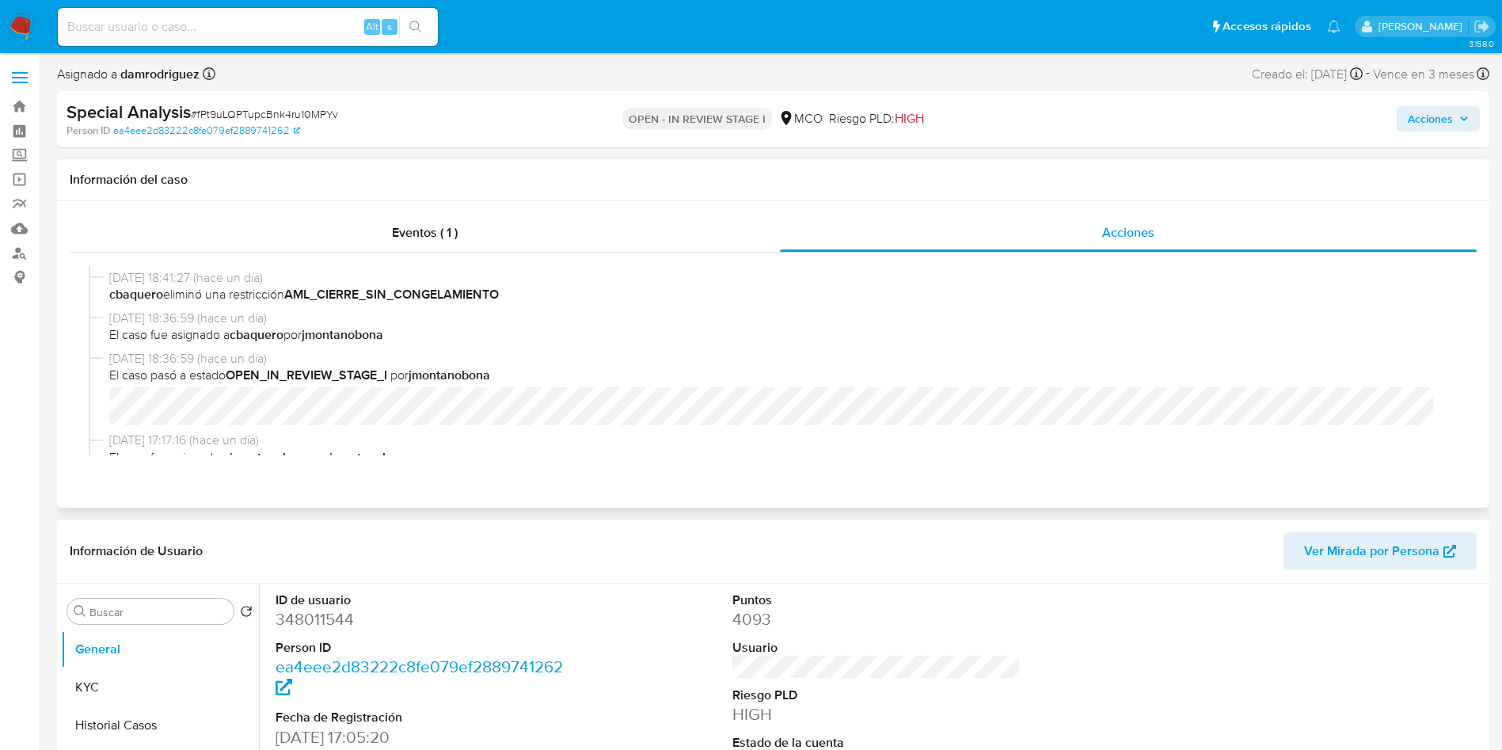
select select "10"
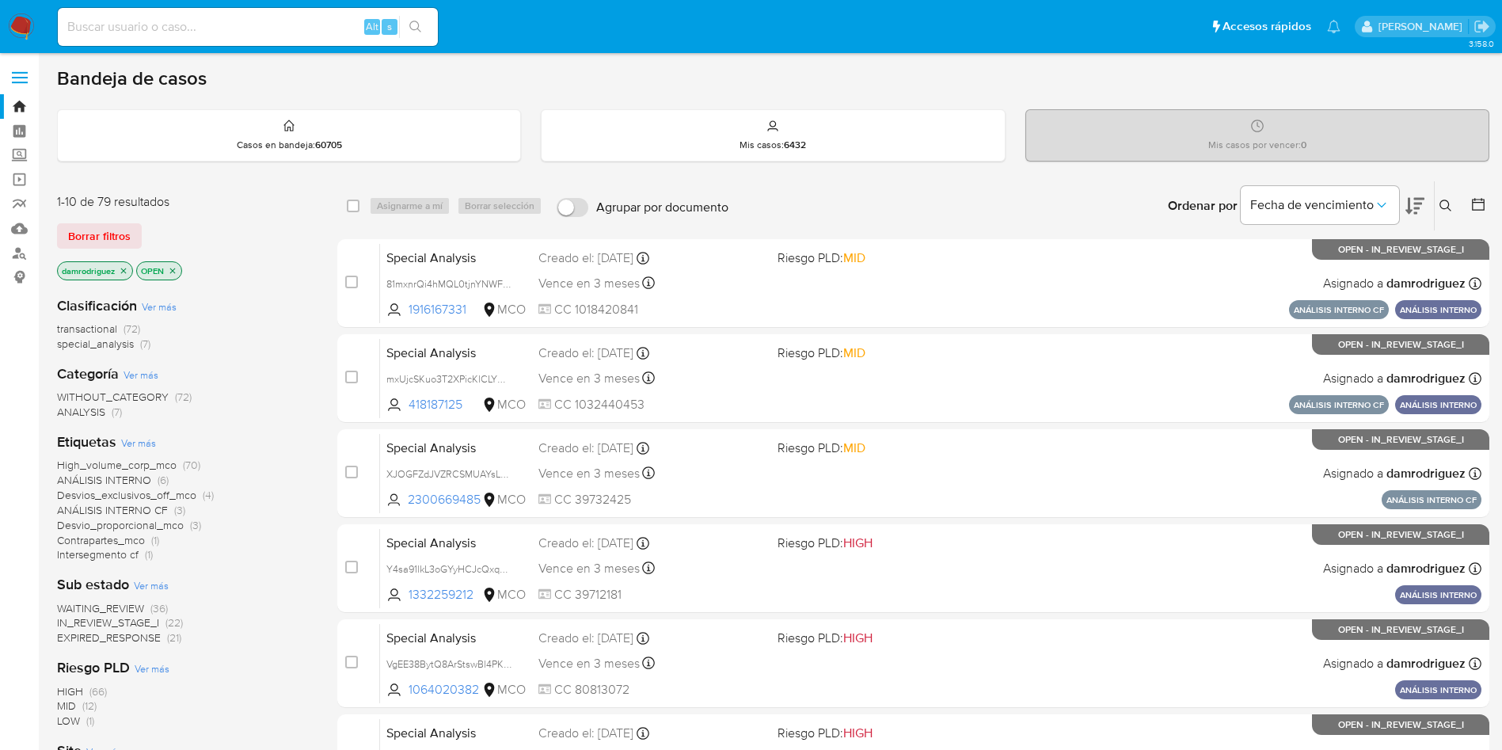
click at [256, 44] on div "Alt s" at bounding box center [248, 27] width 380 height 38
click at [270, 25] on input at bounding box center [248, 27] width 380 height 21
paste input "34541957"
type input "34541957"
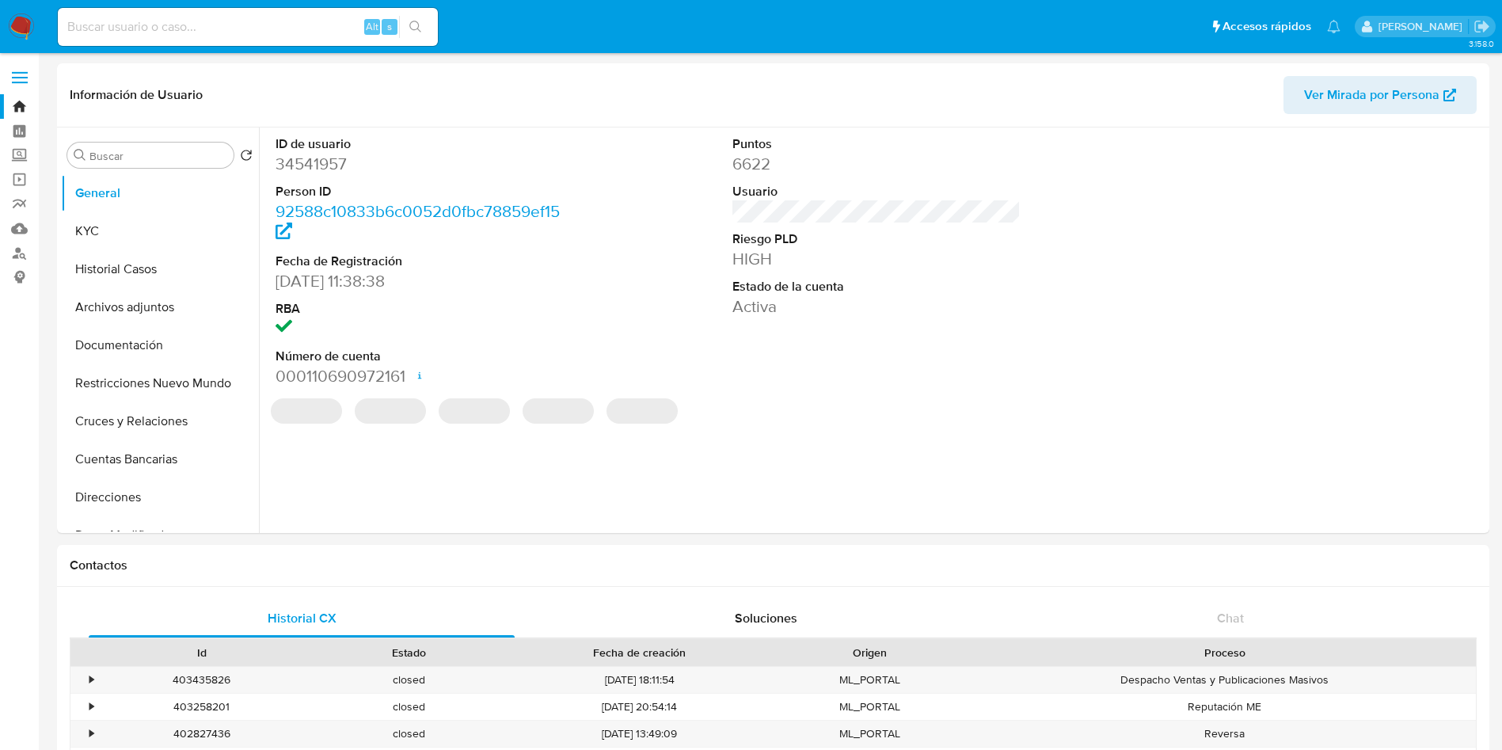
select select "10"
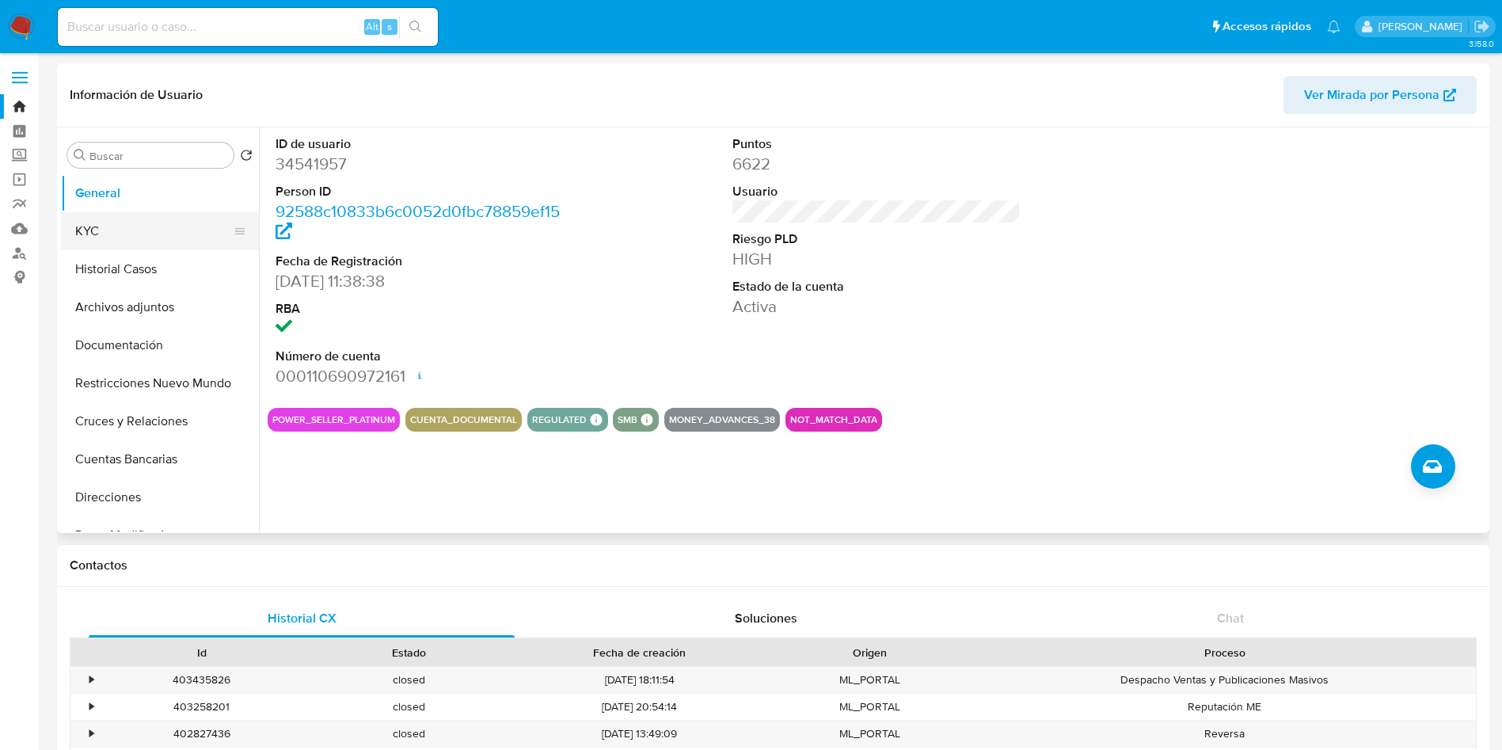
drag, startPoint x: 177, startPoint y: 204, endPoint x: 173, endPoint y: 224, distance: 20.2
click at [177, 204] on button "General" at bounding box center [160, 193] width 198 height 38
click at [173, 226] on button "KYC" at bounding box center [153, 231] width 185 height 38
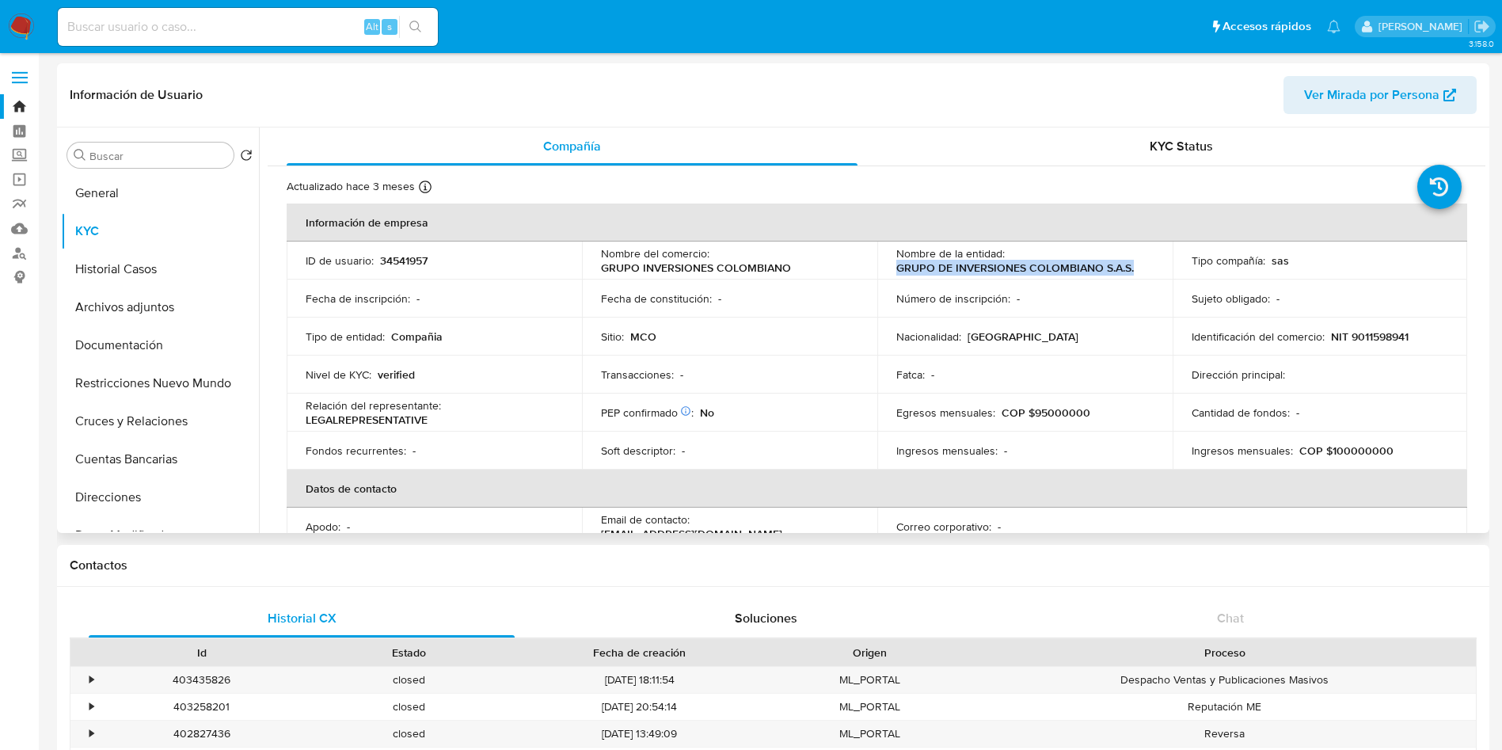
drag, startPoint x: 1136, startPoint y: 267, endPoint x: 882, endPoint y: 266, distance: 253.4
click at [882, 266] on td "Nombre de la entidad : GRUPO DE INVERSIONES COLOMBIANO S.A.S." at bounding box center [1025, 261] width 295 height 38
copy p "GRUPO DE INVERSIONES COLOMBIANO S.A.S."
click at [1397, 327] on td "Identificación del comercio : NIT 9011598941" at bounding box center [1320, 337] width 295 height 38
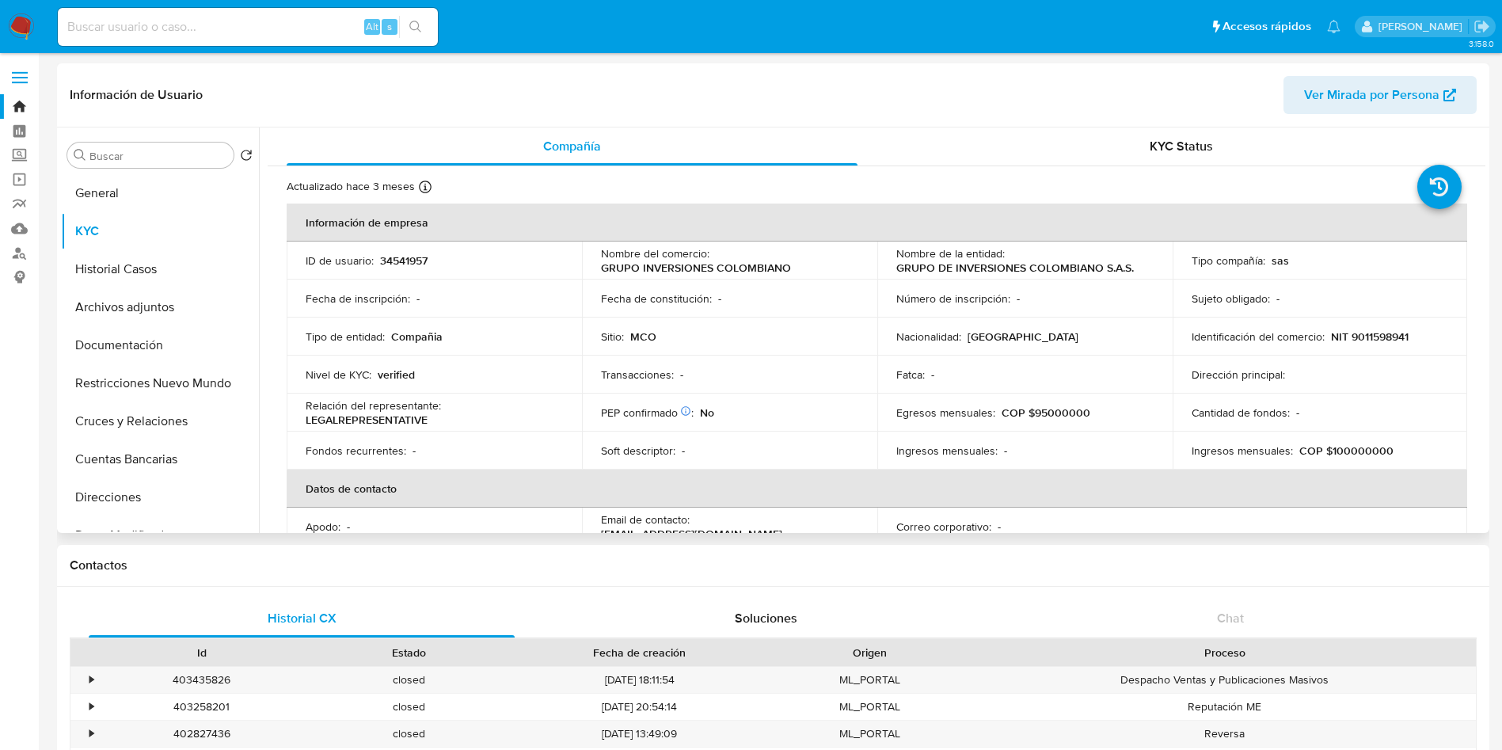
click at [1391, 336] on p "NIT 9011598941" at bounding box center [1370, 336] width 78 height 14
click at [1391, 337] on p "NIT 9011598941" at bounding box center [1370, 336] width 78 height 14
copy p "9011598941"
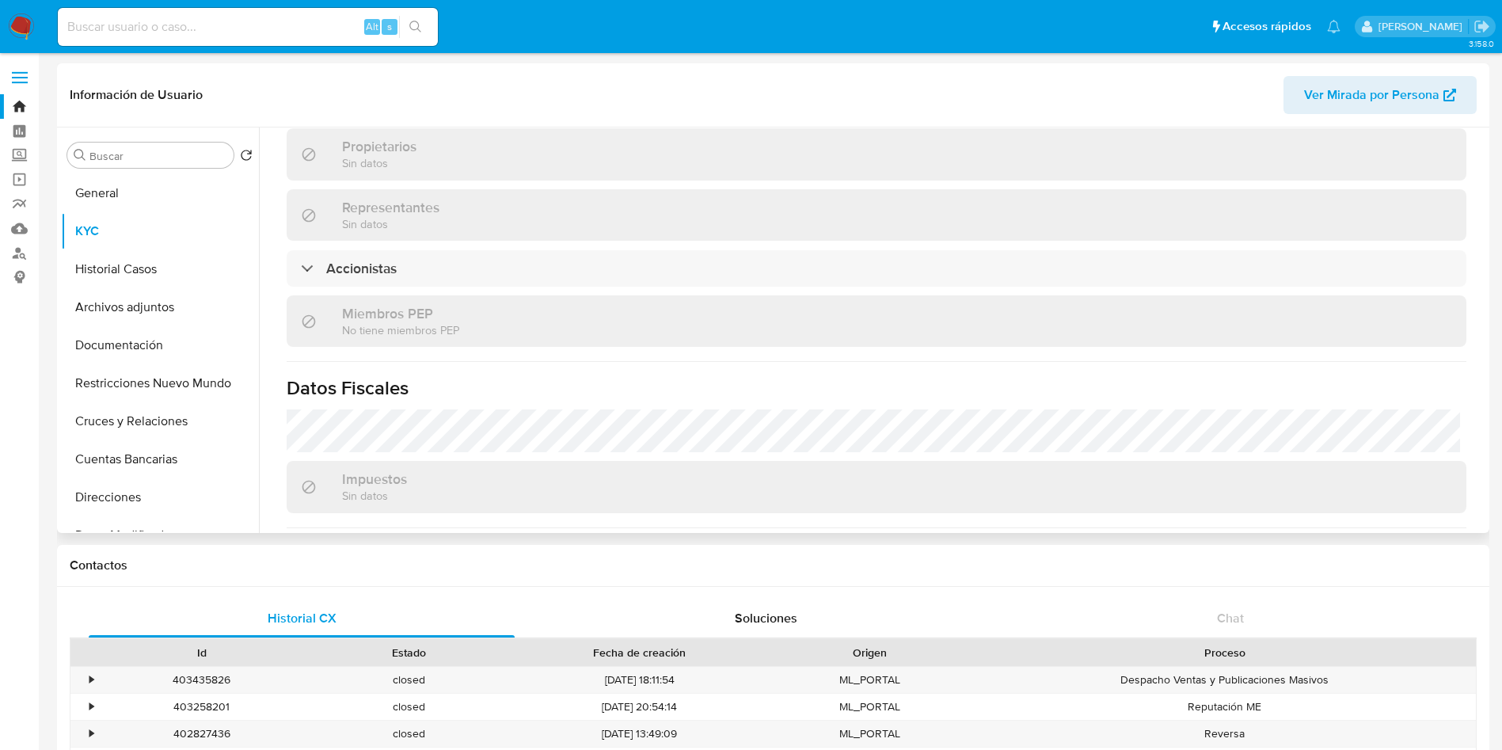
scroll to position [992, 0]
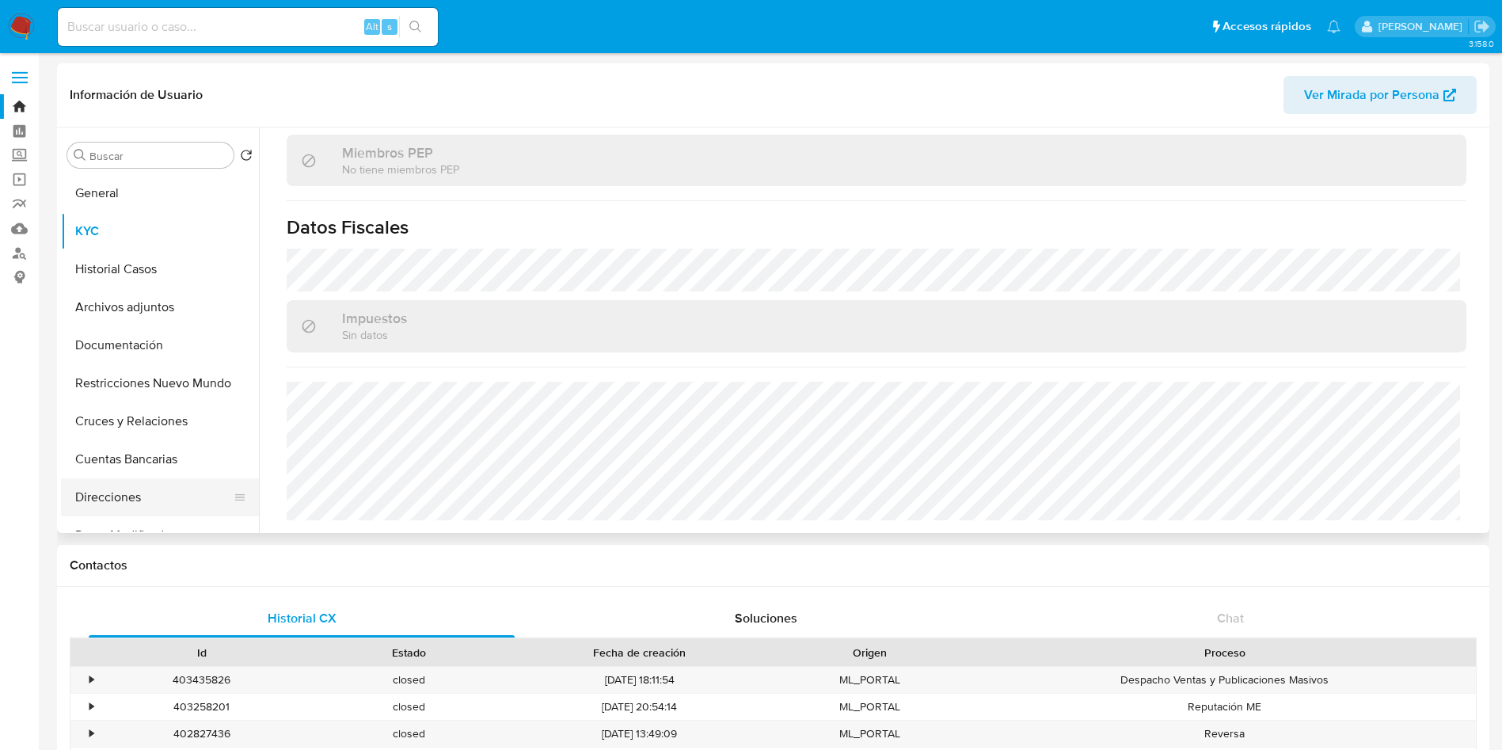
click at [121, 493] on button "Direcciones" at bounding box center [153, 497] width 185 height 38
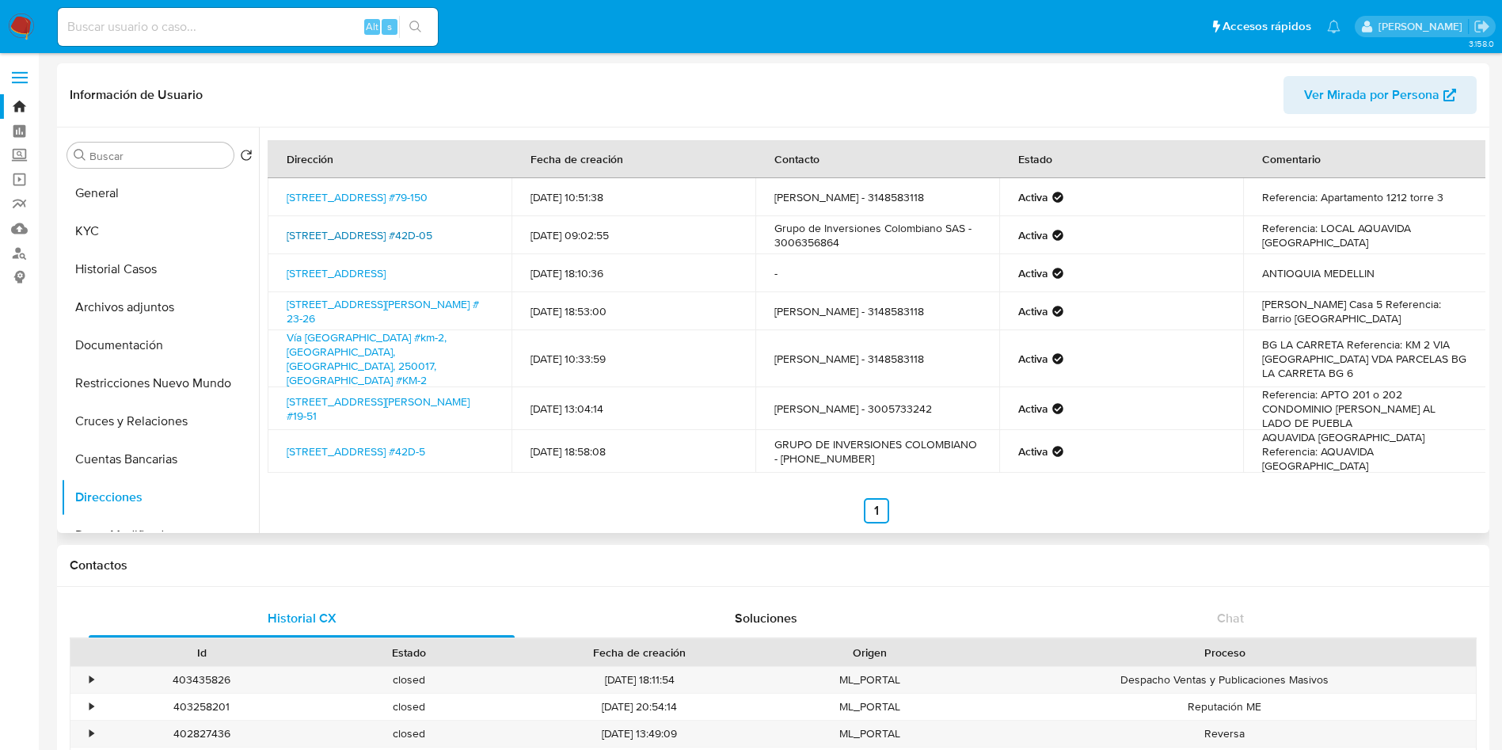
drag, startPoint x: 276, startPoint y: 226, endPoint x: 483, endPoint y: 231, distance: 207.6
click at [483, 231] on td "Carrera 82 #42d-05, Medellín, Antioquia, 050032, Colombia #42D-05" at bounding box center [390, 235] width 244 height 38
copy link "Carrera 82 #42d-05, Medellín, Antioquia"
click at [120, 178] on button "General" at bounding box center [153, 193] width 185 height 38
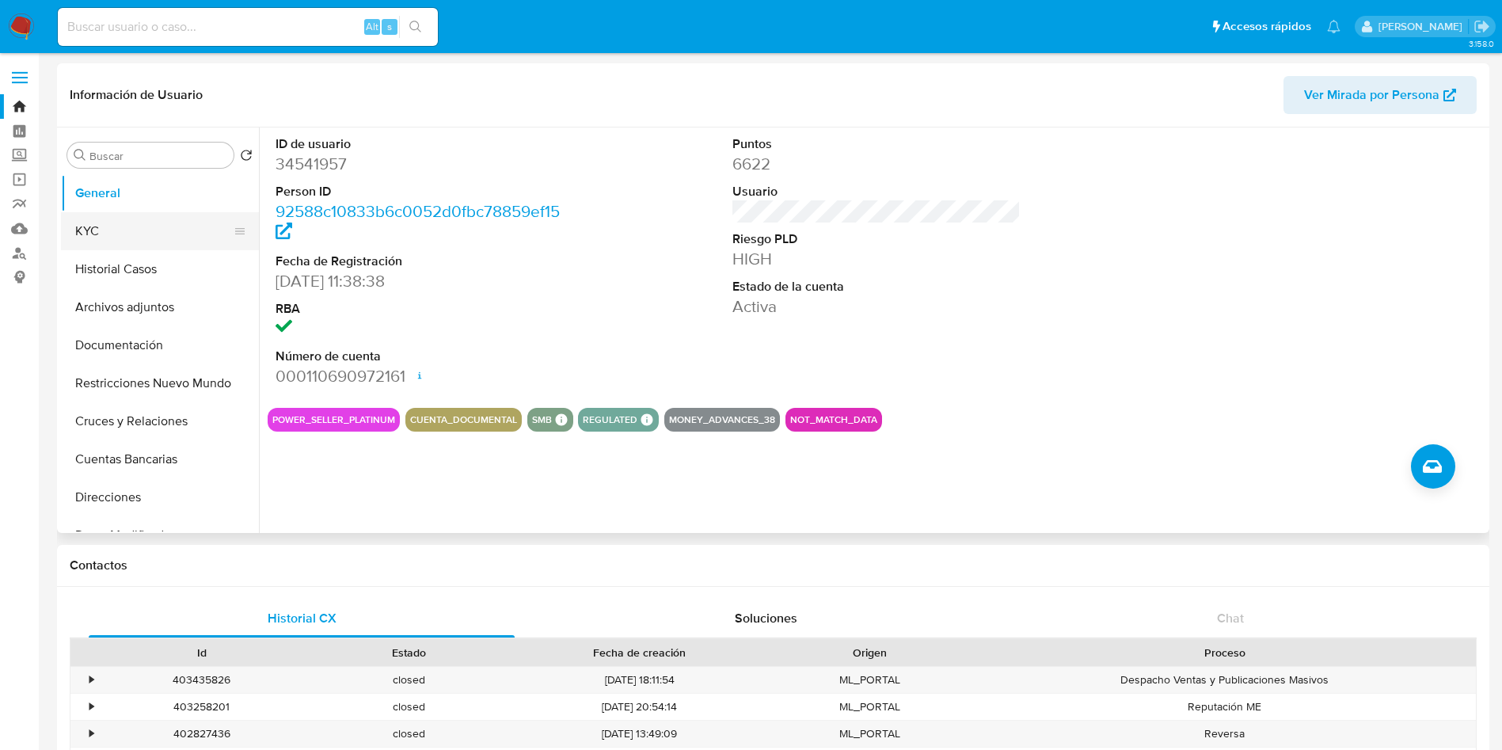
click at [117, 229] on button "KYC" at bounding box center [153, 231] width 185 height 38
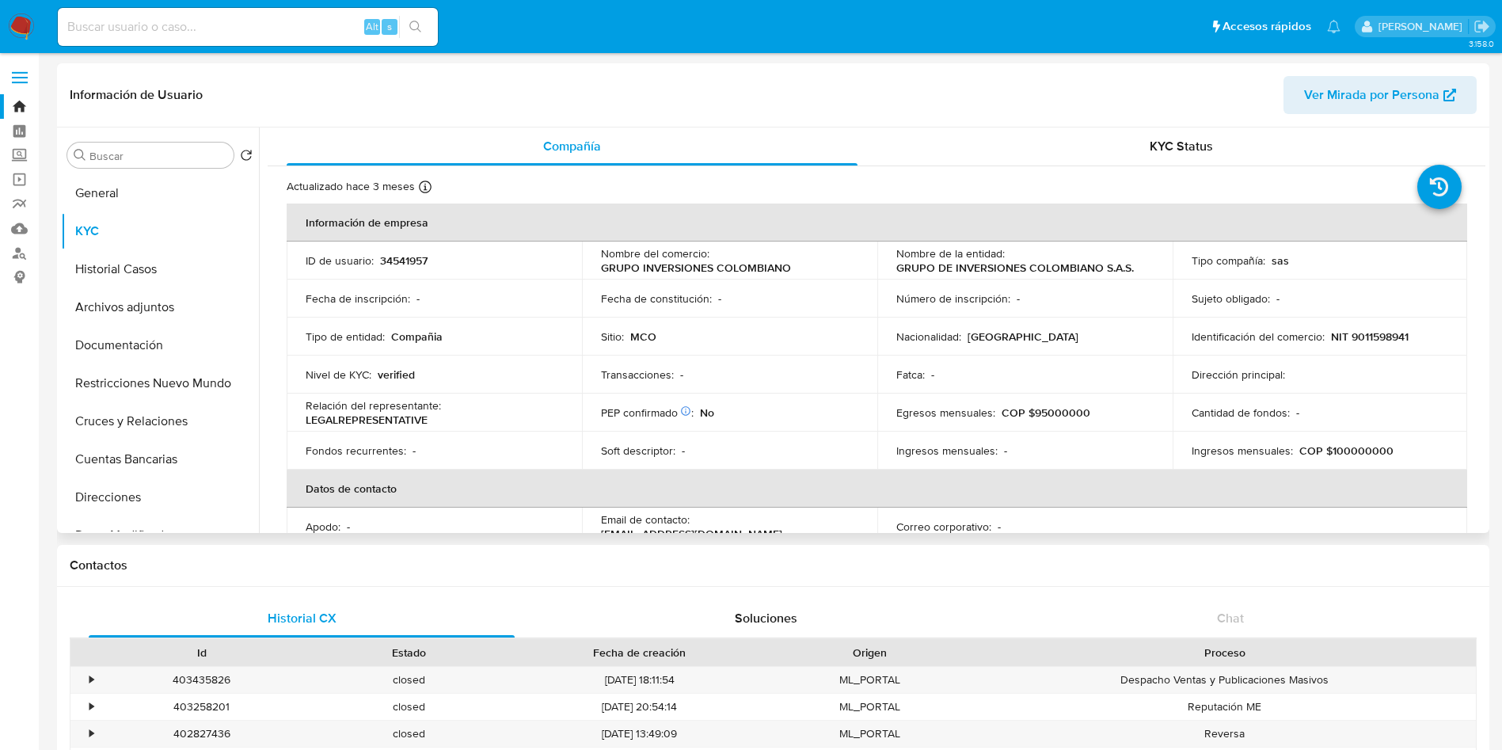
click at [1401, 337] on p "NIT 9011598941" at bounding box center [1370, 336] width 78 height 14
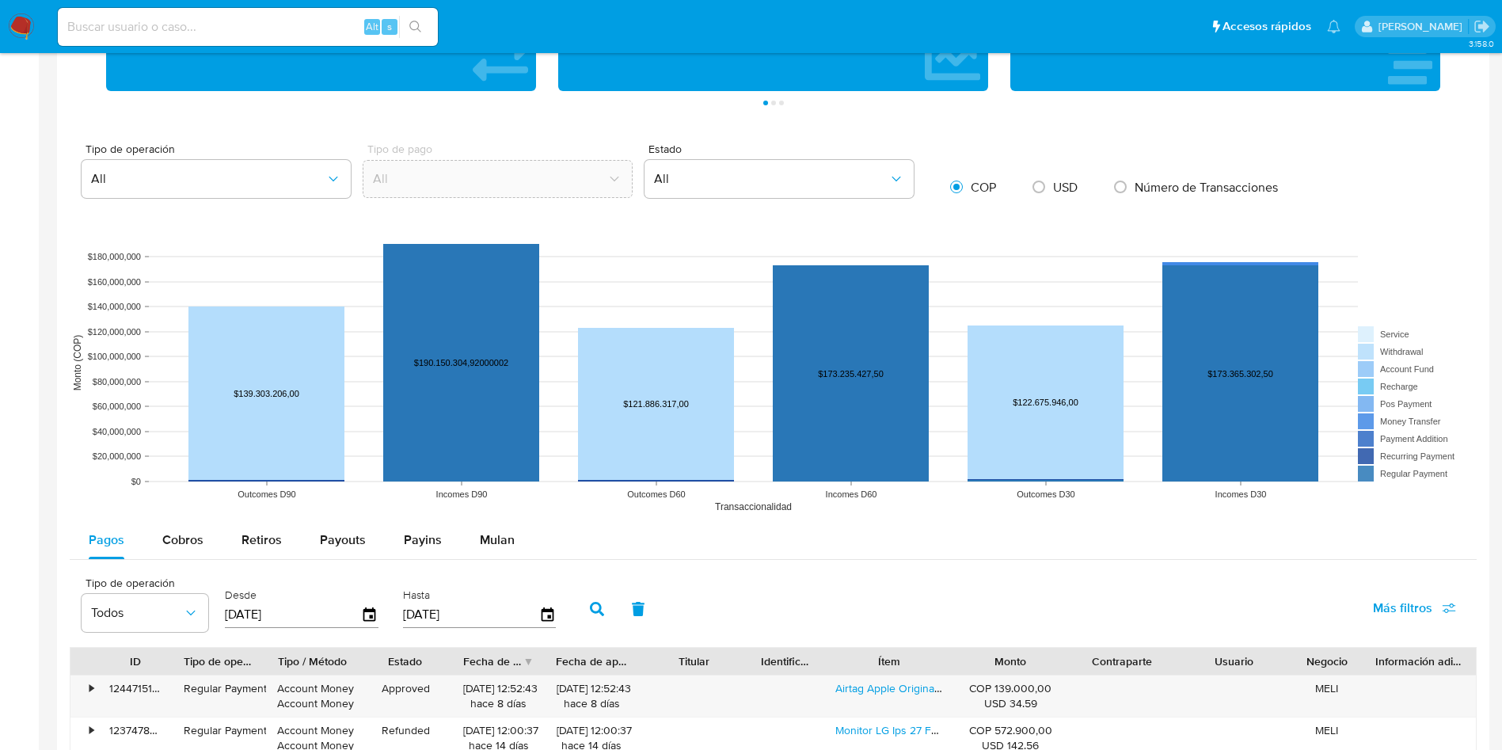
scroll to position [1188, 0]
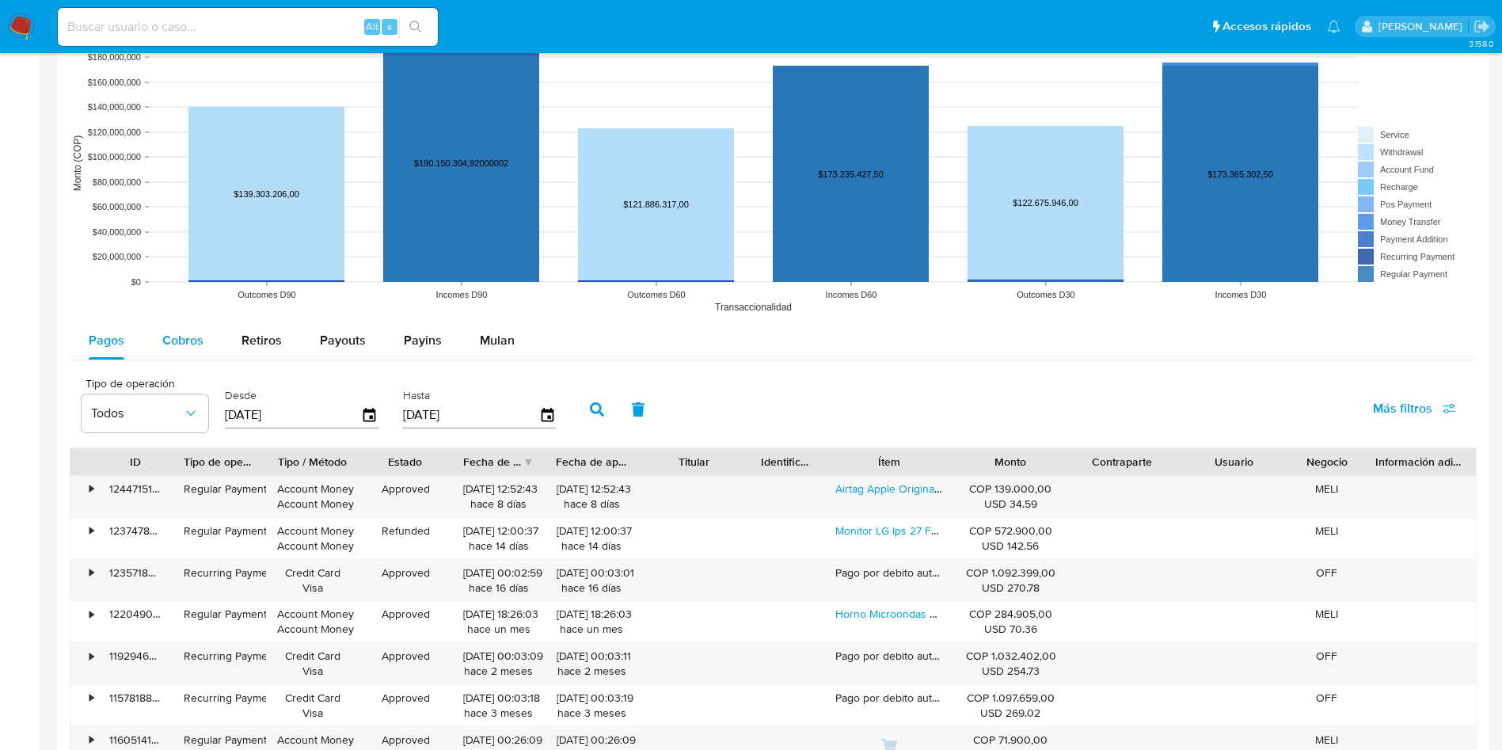
click at [154, 349] on button "Cobros" at bounding box center [182, 341] width 79 height 38
select select "10"
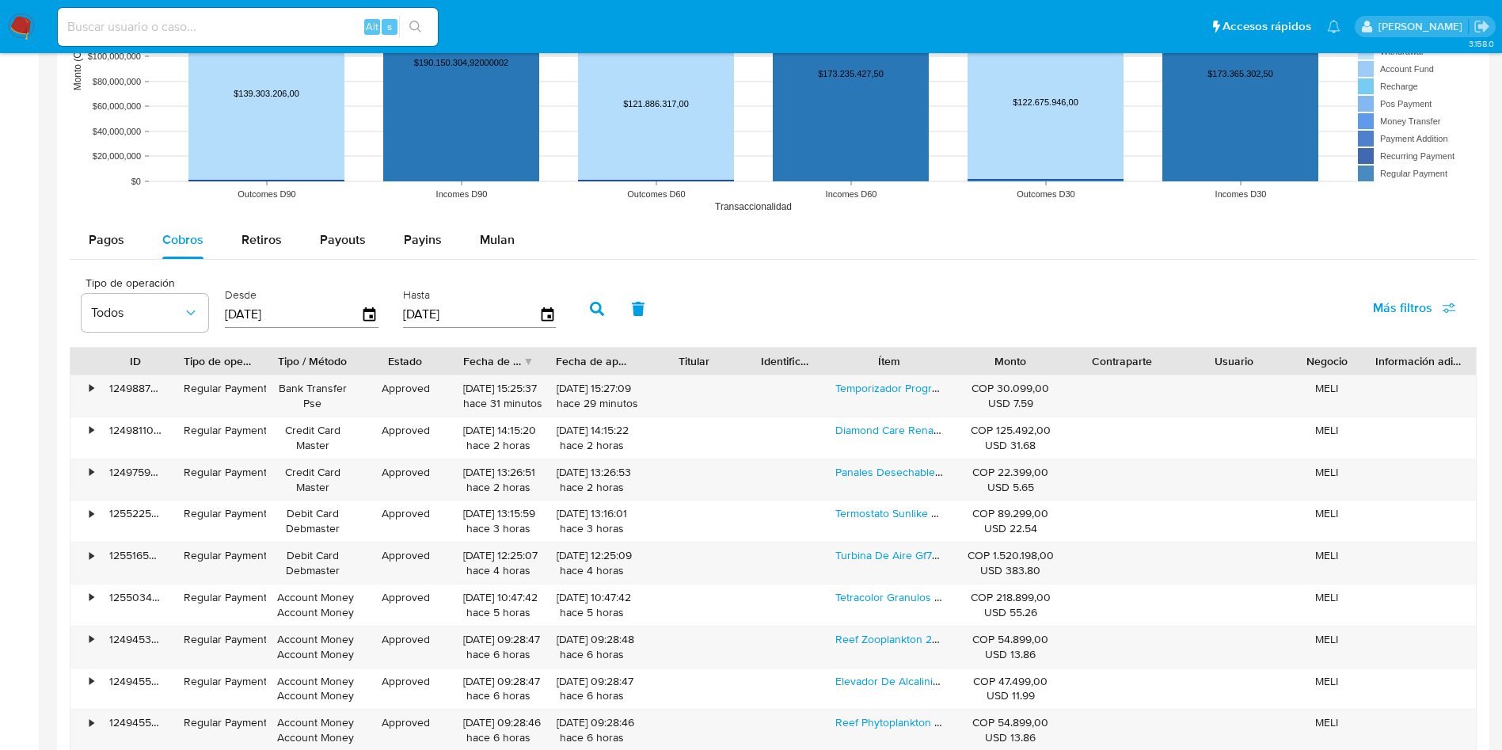
scroll to position [1307, 0]
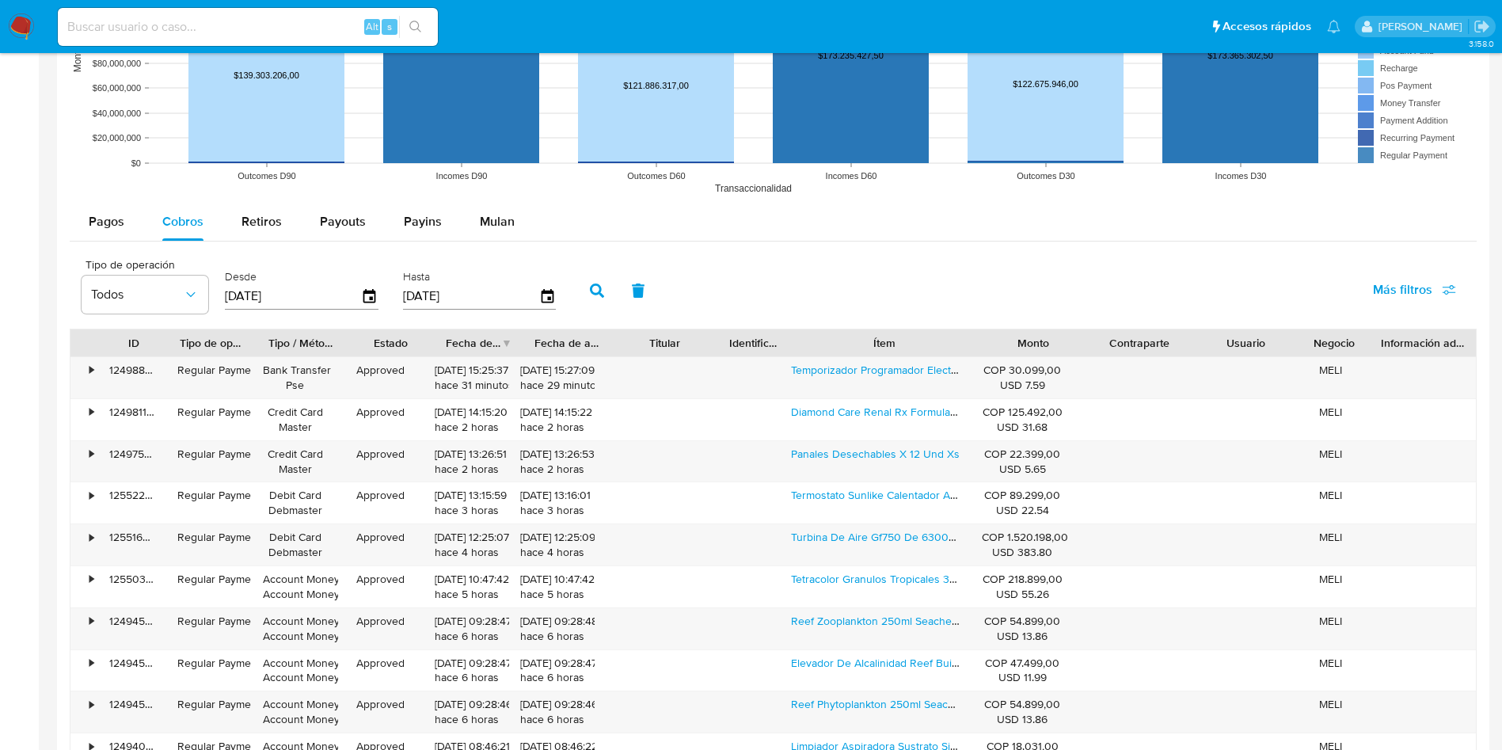
drag, startPoint x: 944, startPoint y: 342, endPoint x: 1016, endPoint y: 340, distance: 72.1
click at [1017, 340] on div "ID Tipo de operación Tipo / Método Estado Fecha de creación Fecha de aprobación…" at bounding box center [773, 342] width 1406 height 27
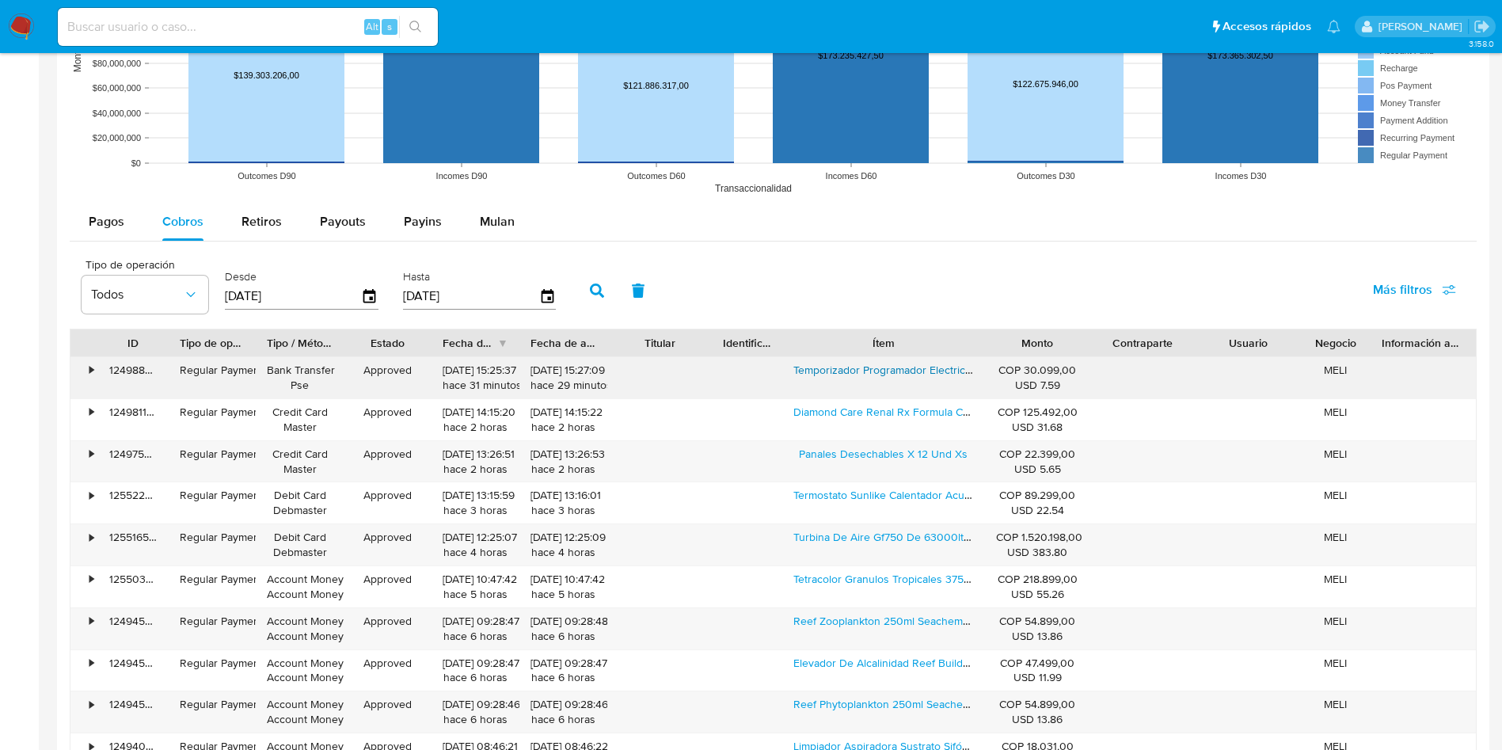
click at [855, 375] on link "Temporizador Programador Electrico, Timer, Reloj 110v 24h" at bounding box center [937, 370] width 287 height 16
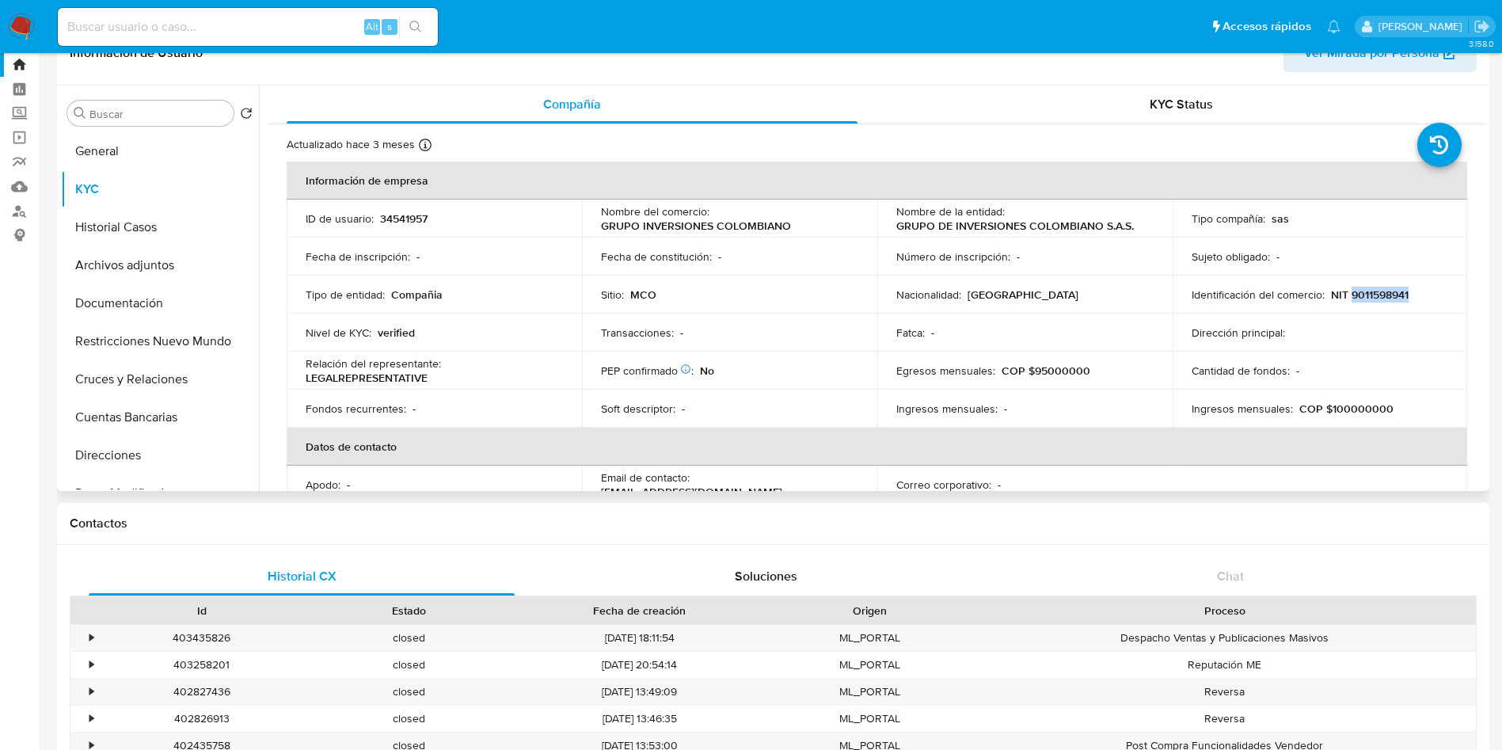
scroll to position [0, 0]
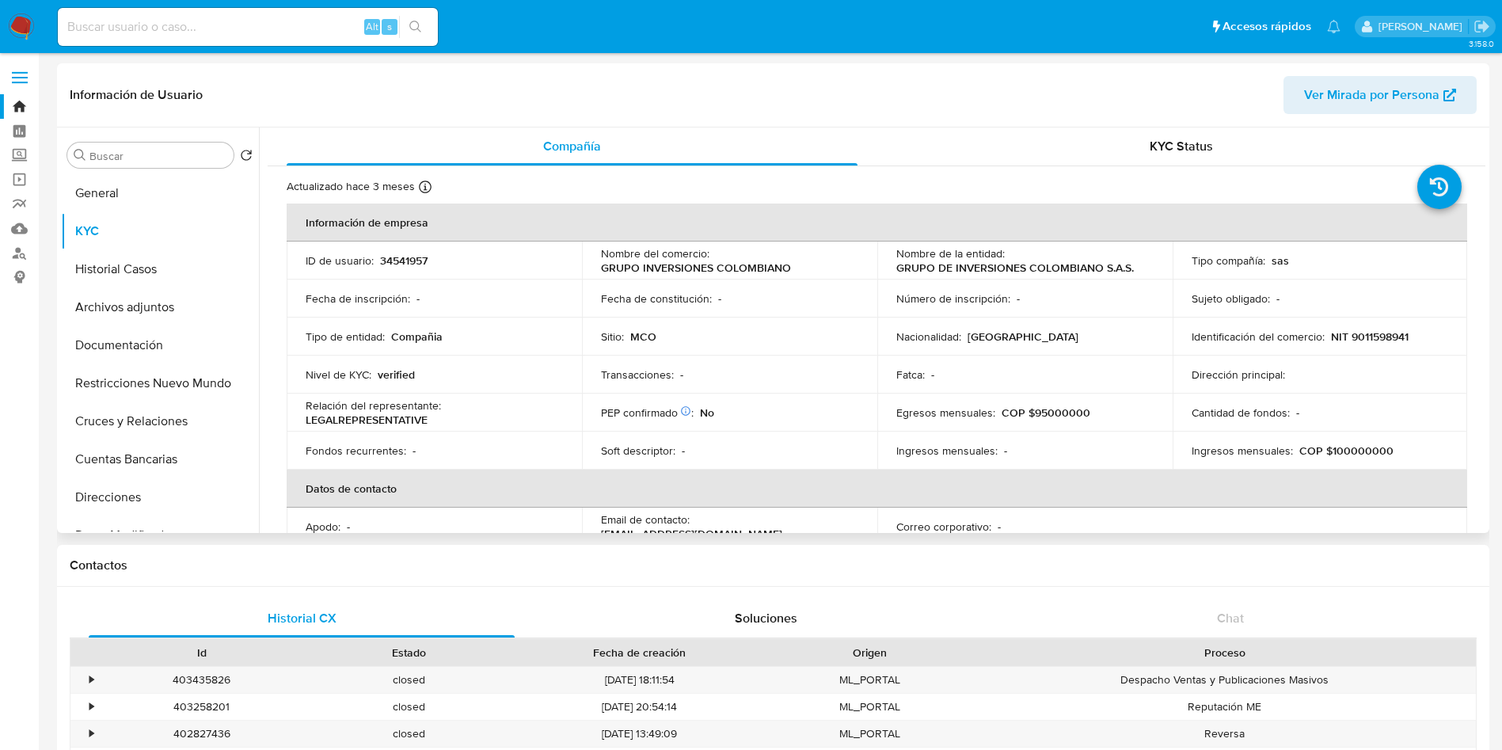
click at [1380, 327] on td "Identificación del comercio : NIT 9011598941" at bounding box center [1320, 337] width 295 height 38
click at [1384, 337] on p "NIT 9011598941" at bounding box center [1370, 336] width 78 height 14
copy p "9011598941"
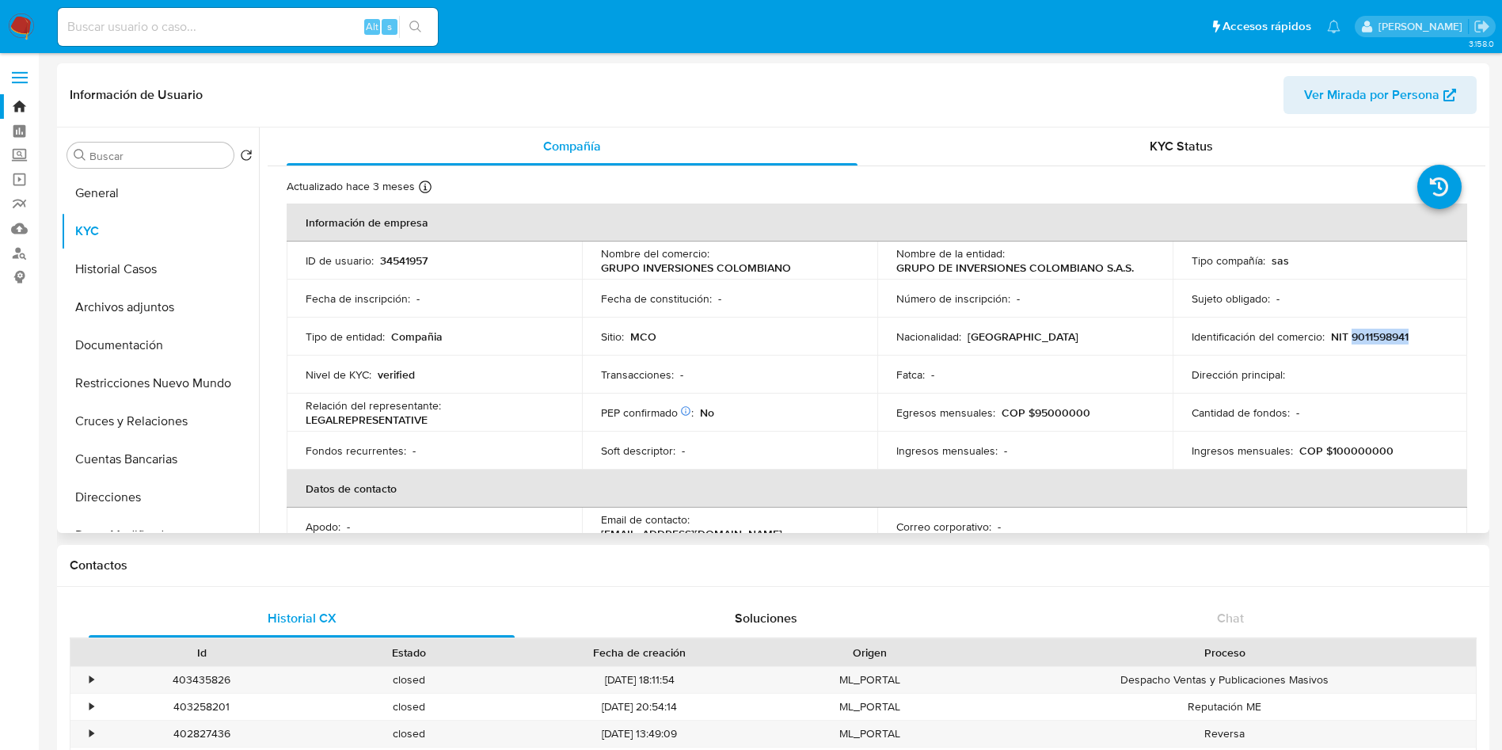
scroll to position [992, 0]
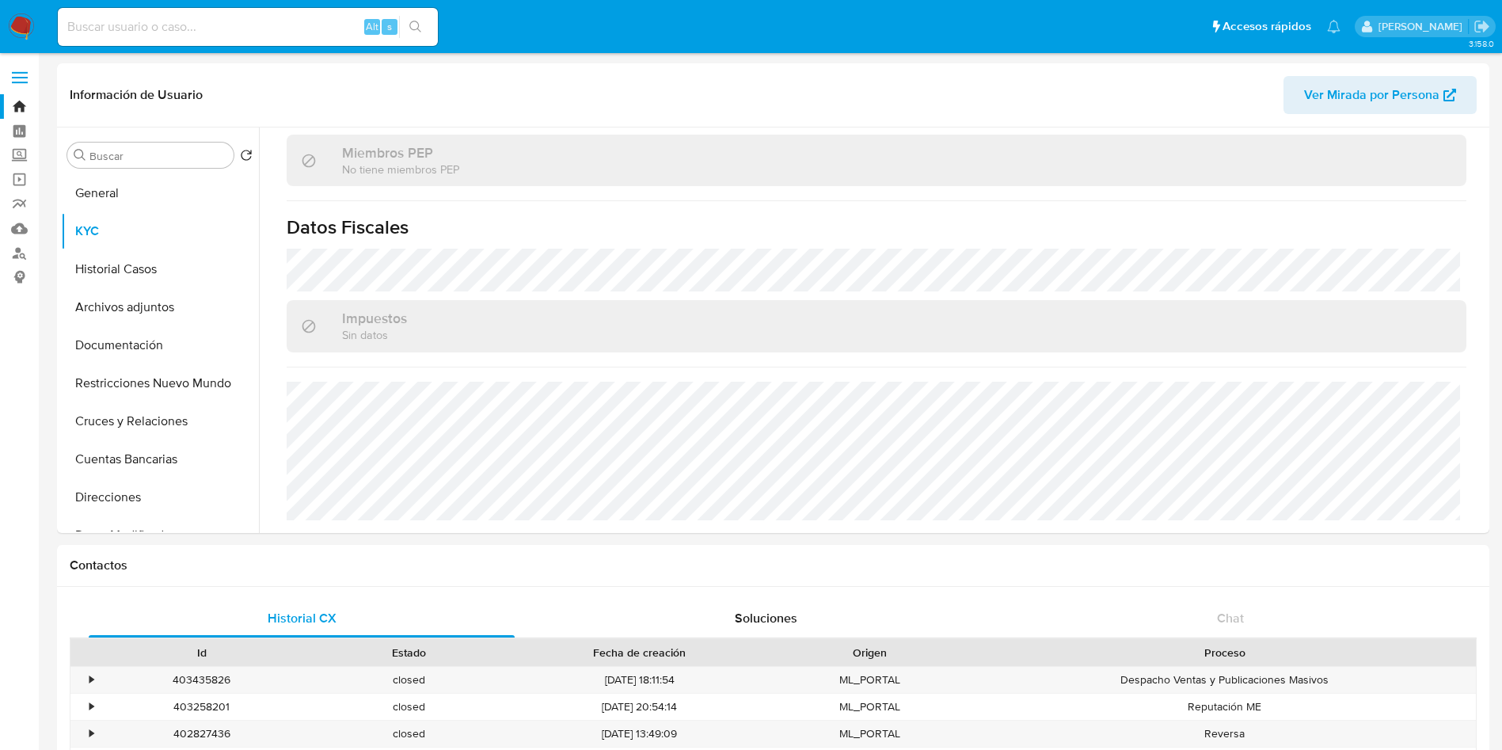
click at [201, 19] on input at bounding box center [248, 27] width 380 height 21
paste input "OZSrfByP4CKjMaFMydCwIypm"
type input "OZSrfByP4CKjMaFMydCwIypm"
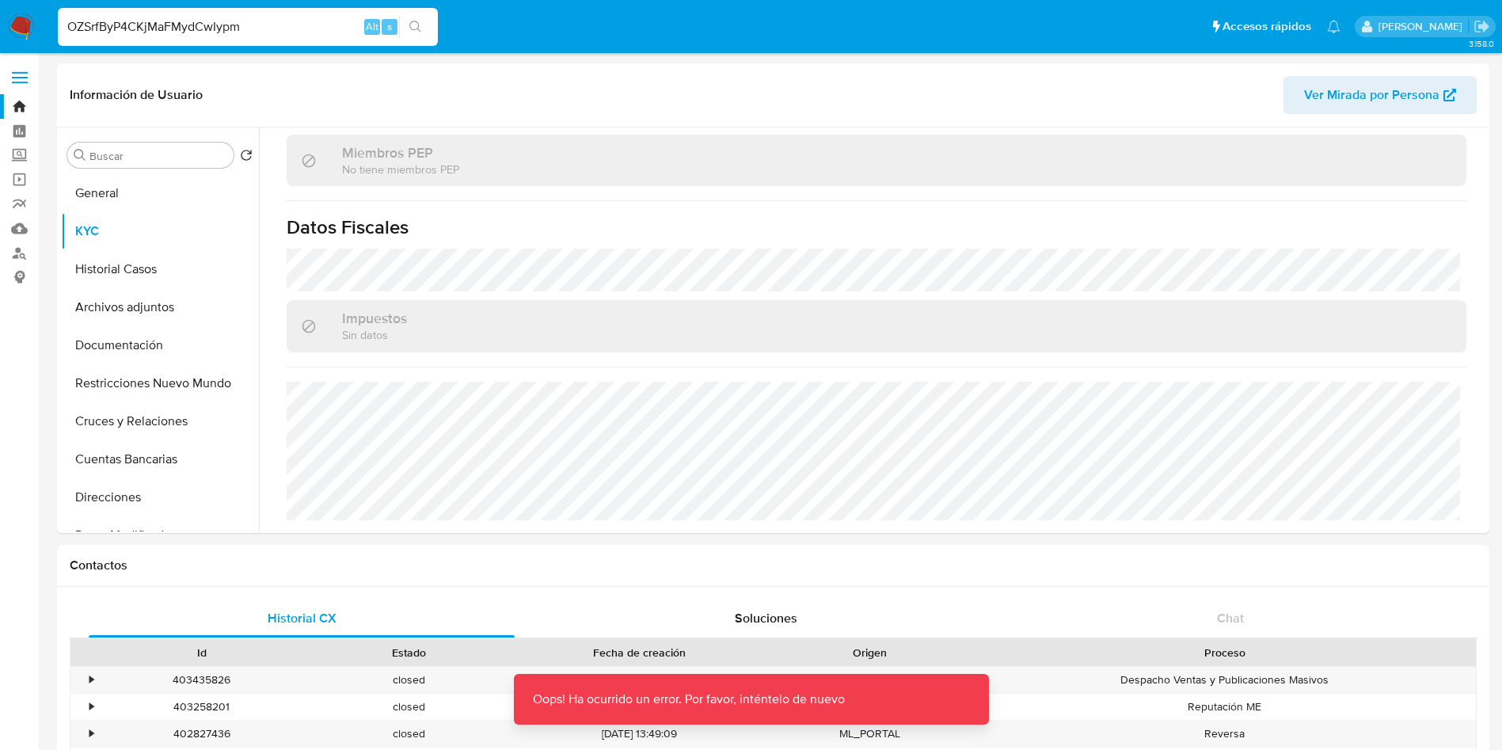
click at [295, 27] on input "OZSrfByP4CKjMaFMydCwIypm" at bounding box center [248, 27] width 380 height 21
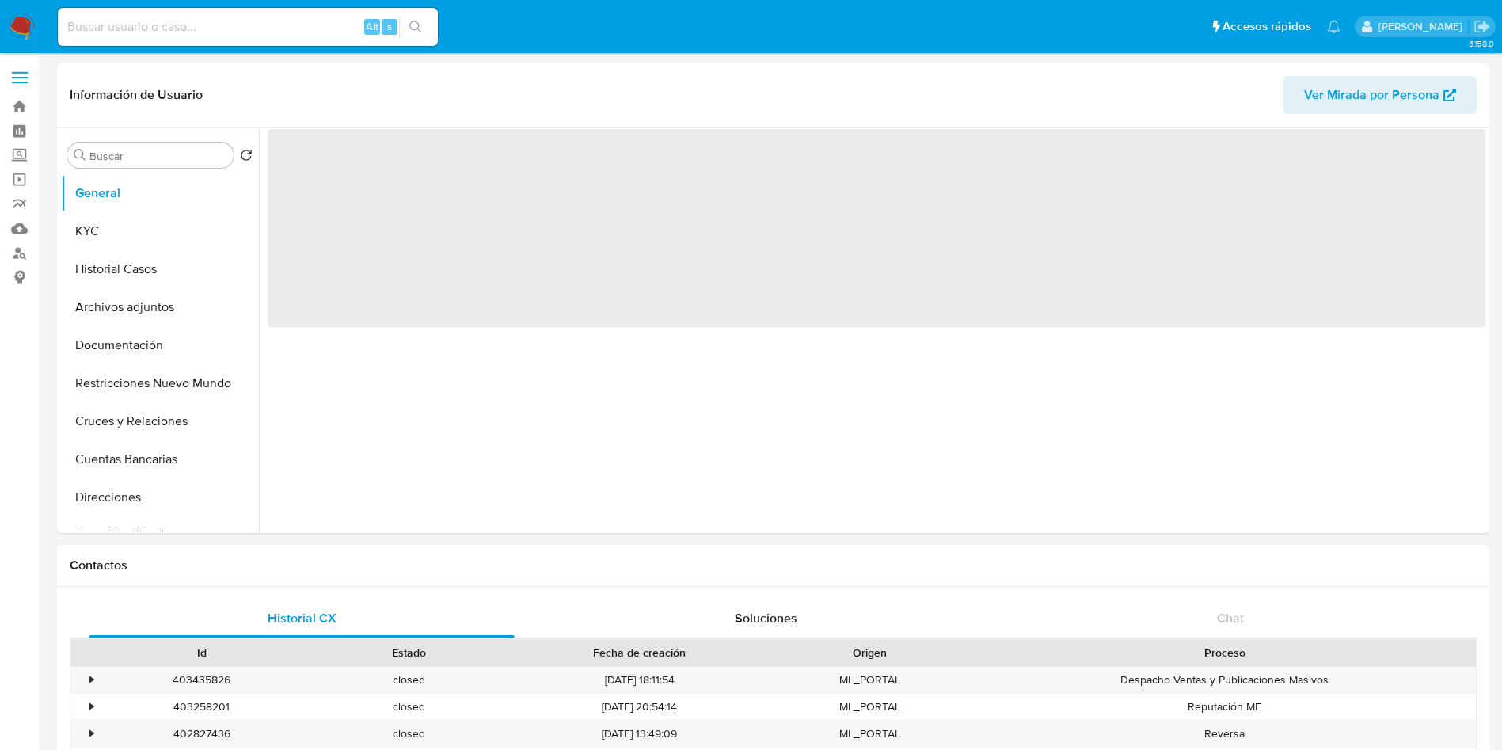
select select "10"
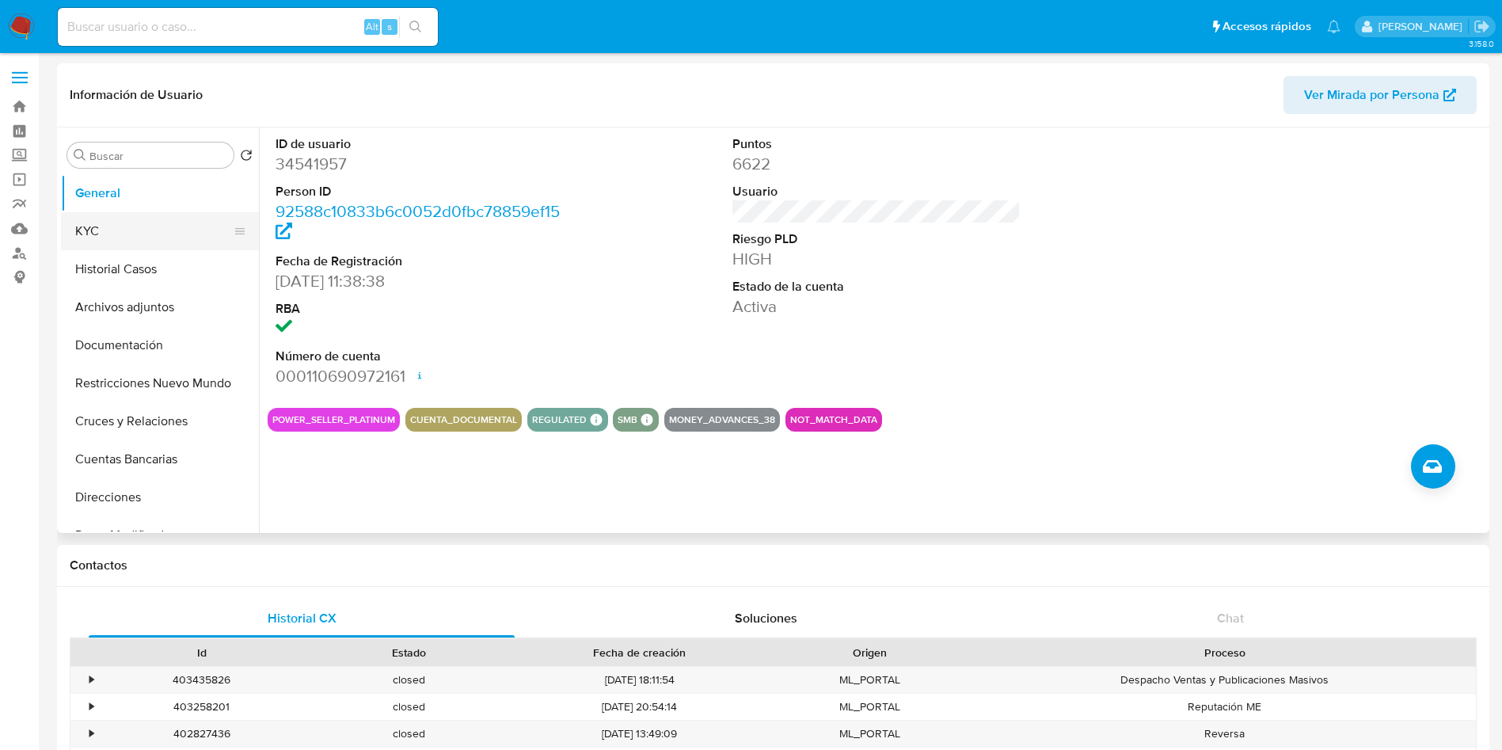
click at [114, 221] on button "KYC" at bounding box center [153, 231] width 185 height 38
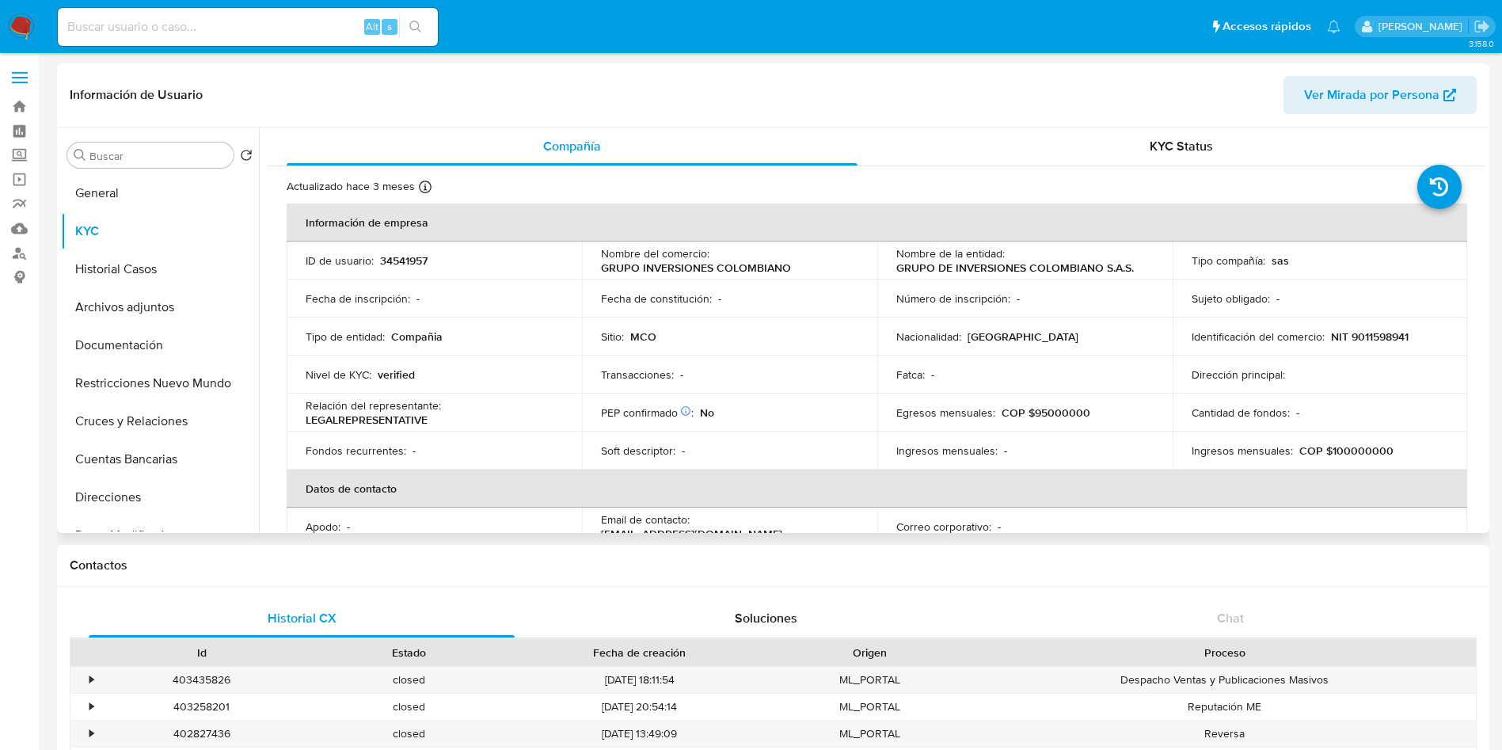
drag, startPoint x: 959, startPoint y: 274, endPoint x: 1133, endPoint y: 260, distance: 174.8
click at [1133, 260] on td "Nombre de la entidad : GRUPO DE INVERSIONES COLOMBIANO S.A.S." at bounding box center [1025, 261] width 295 height 38
drag, startPoint x: 1137, startPoint y: 265, endPoint x: 870, endPoint y: 272, distance: 267.8
click at [870, 272] on tr "ID de usuario : 34541957 Nombre del comercio : GRUPO INVERSIONES COLOMBIANO Nom…" at bounding box center [877, 261] width 1181 height 38
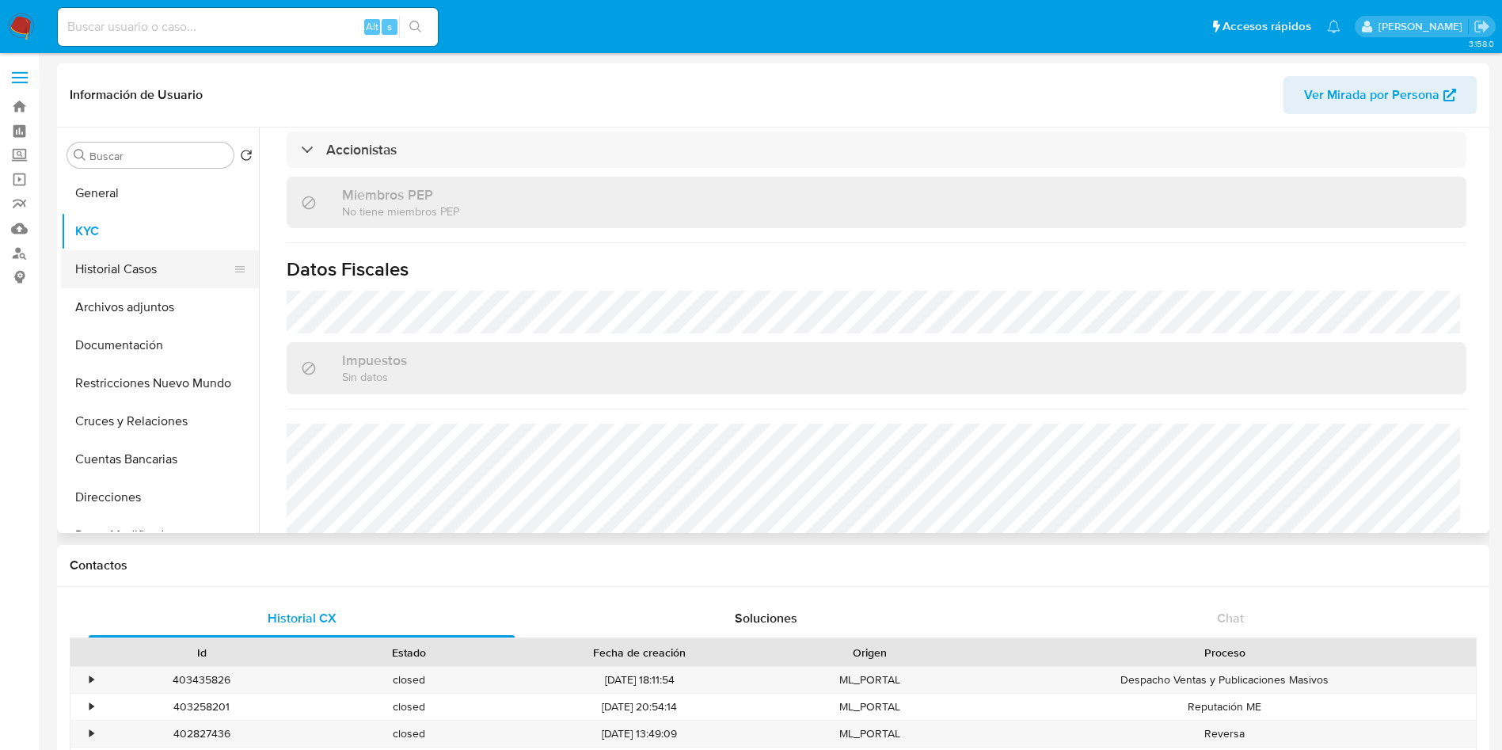
click at [158, 274] on button "Historial Casos" at bounding box center [153, 269] width 185 height 38
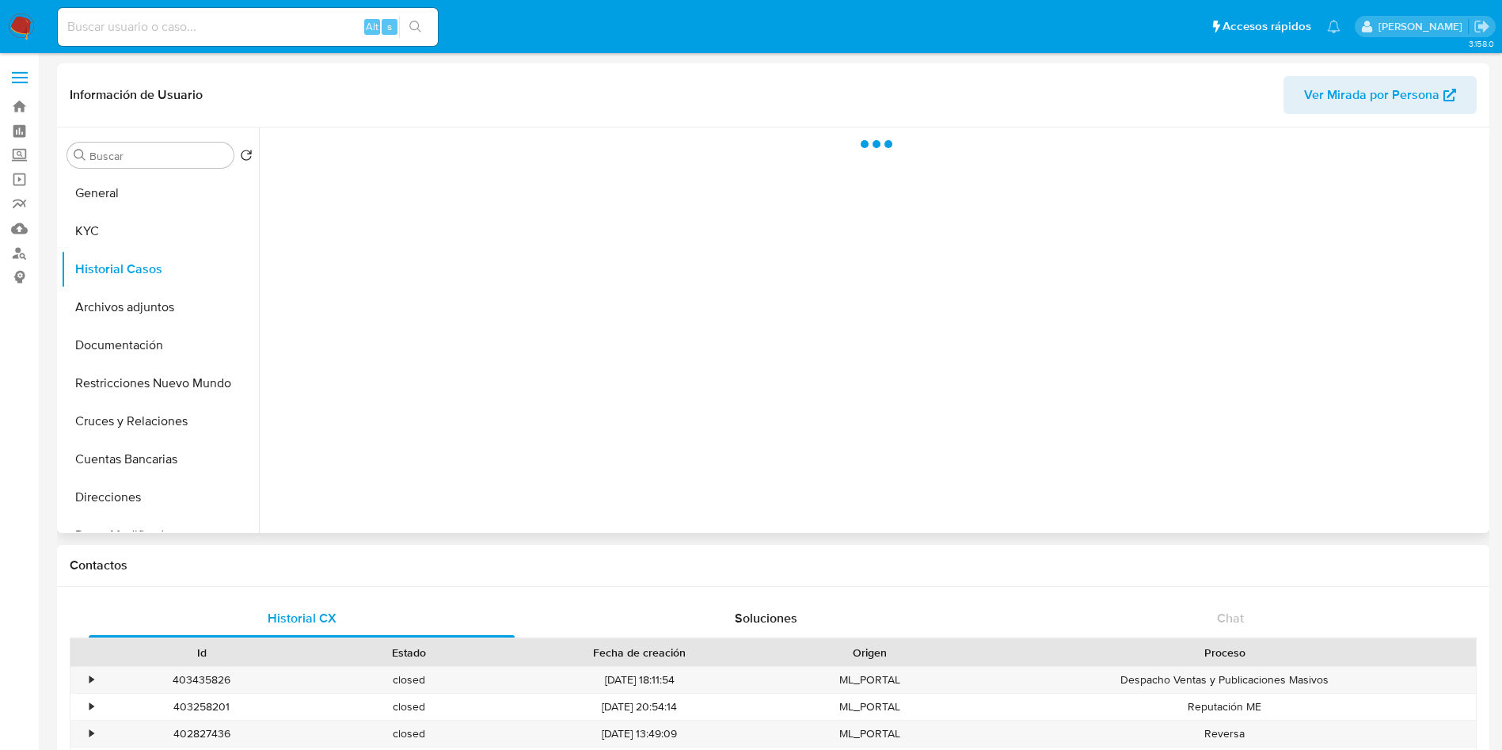
scroll to position [0, 0]
click at [404, 579] on div "Contactos" at bounding box center [773, 566] width 1433 height 42
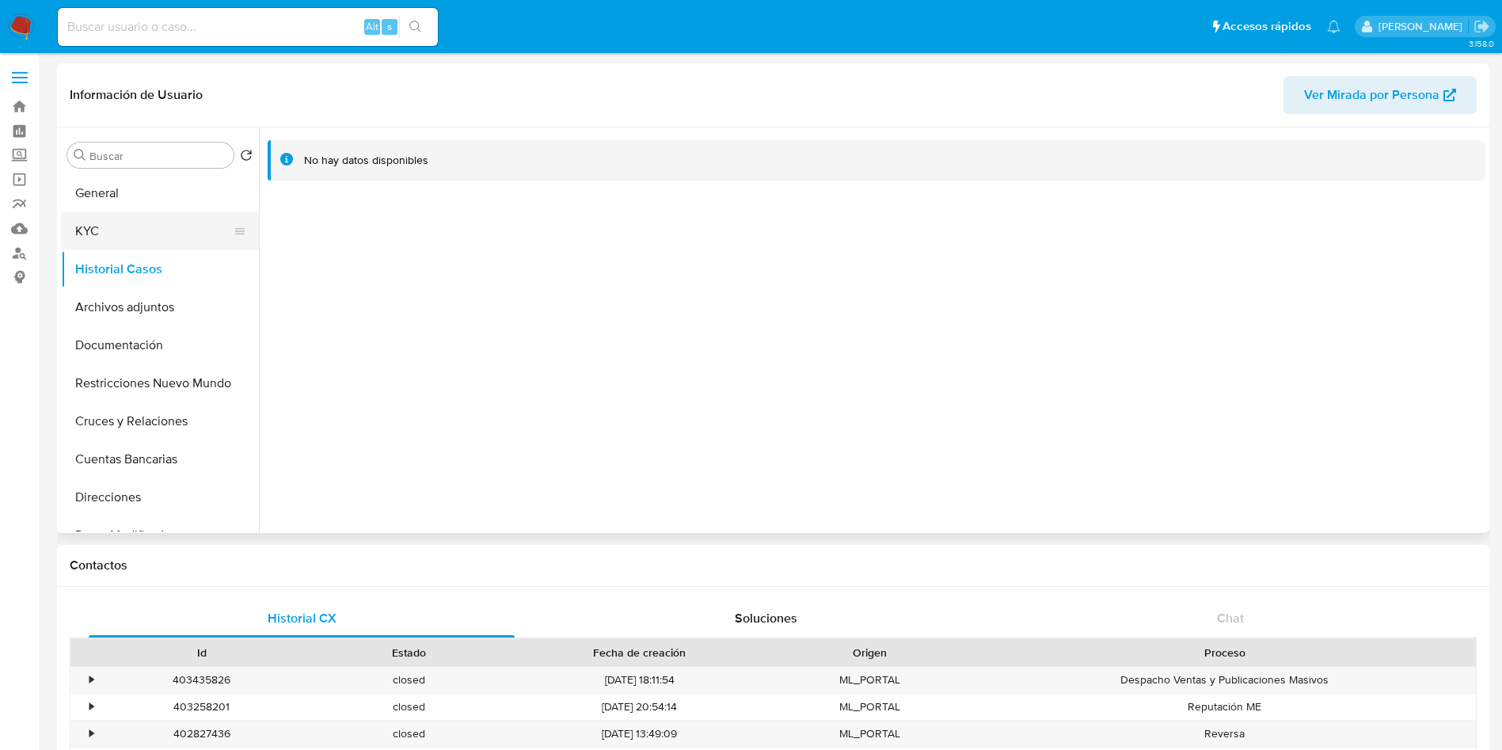
click at [79, 230] on button "KYC" at bounding box center [153, 231] width 185 height 38
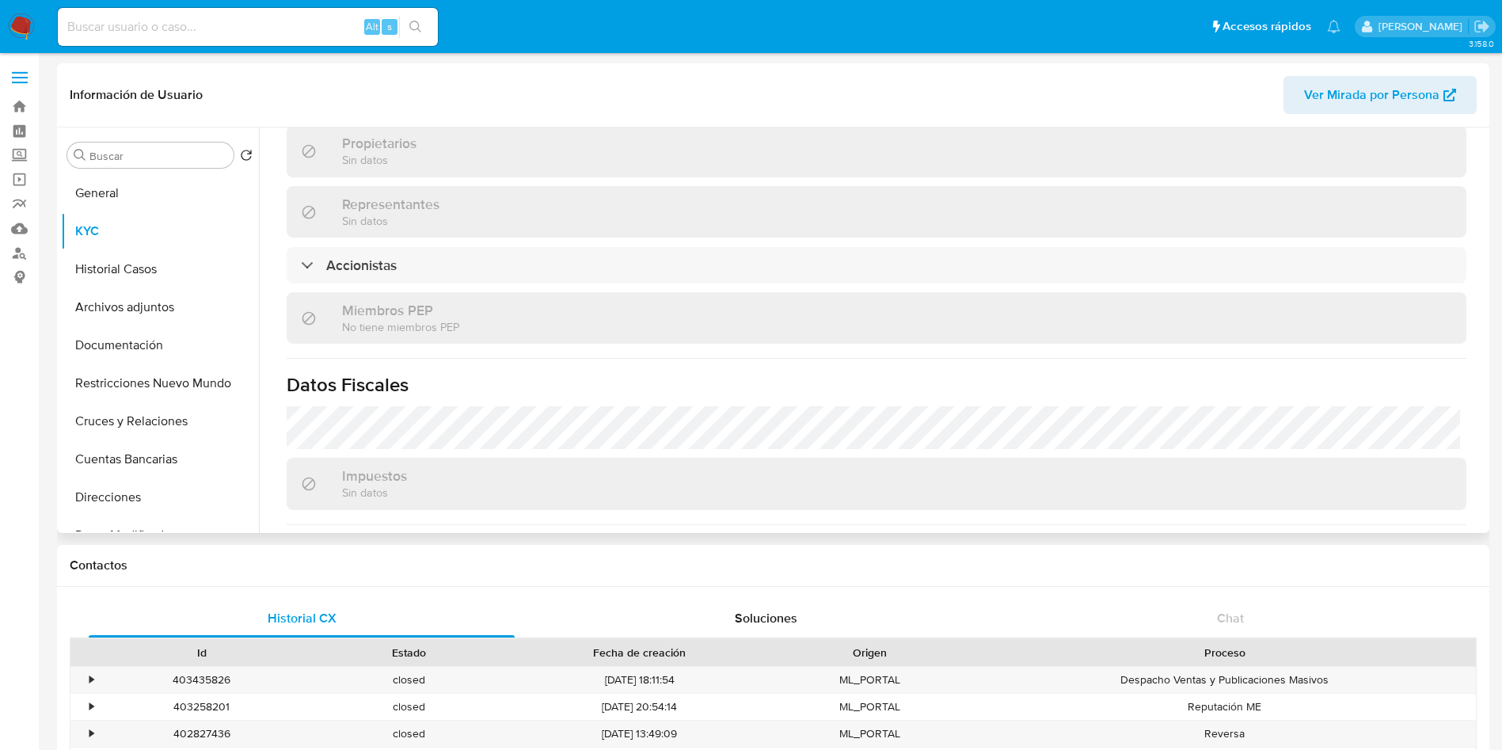
scroll to position [992, 0]
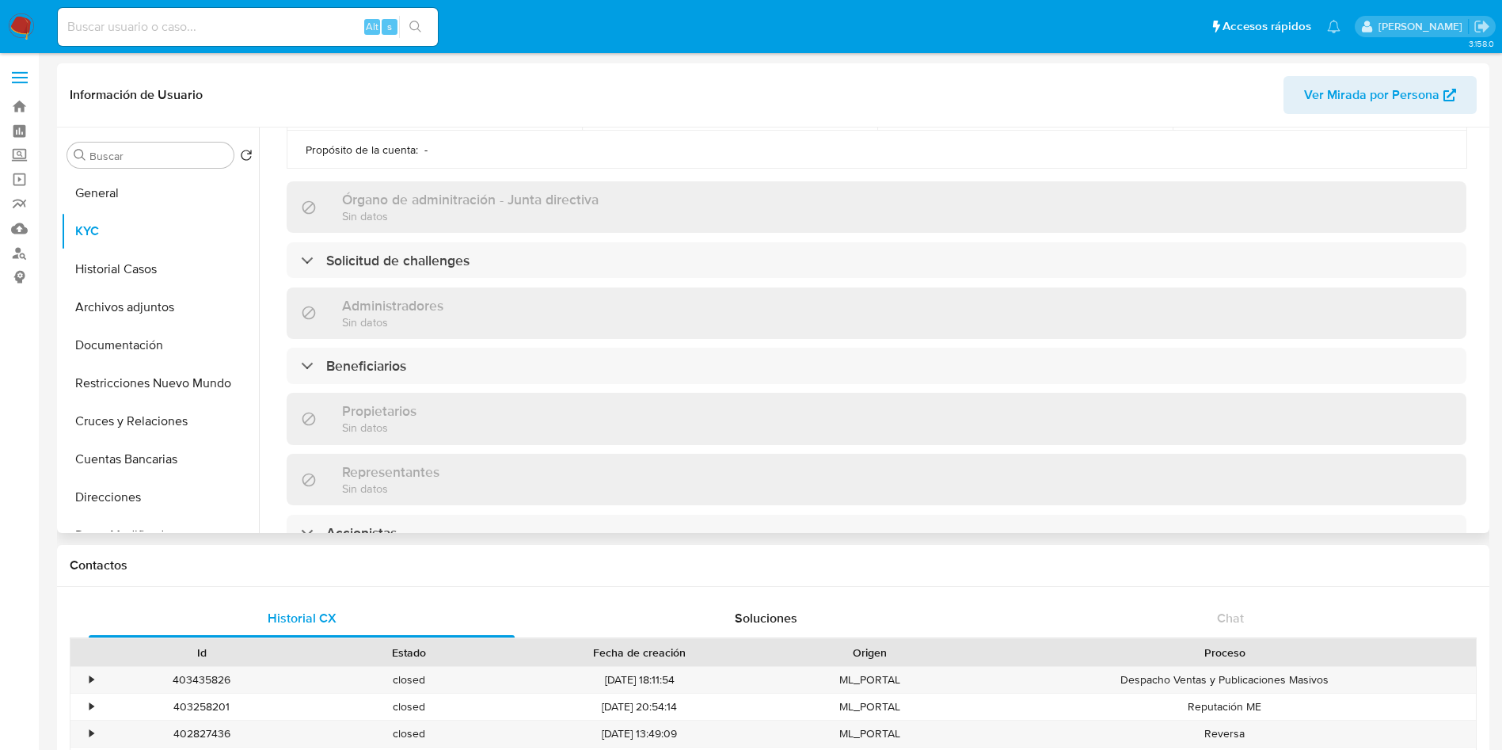
scroll to position [280, 0]
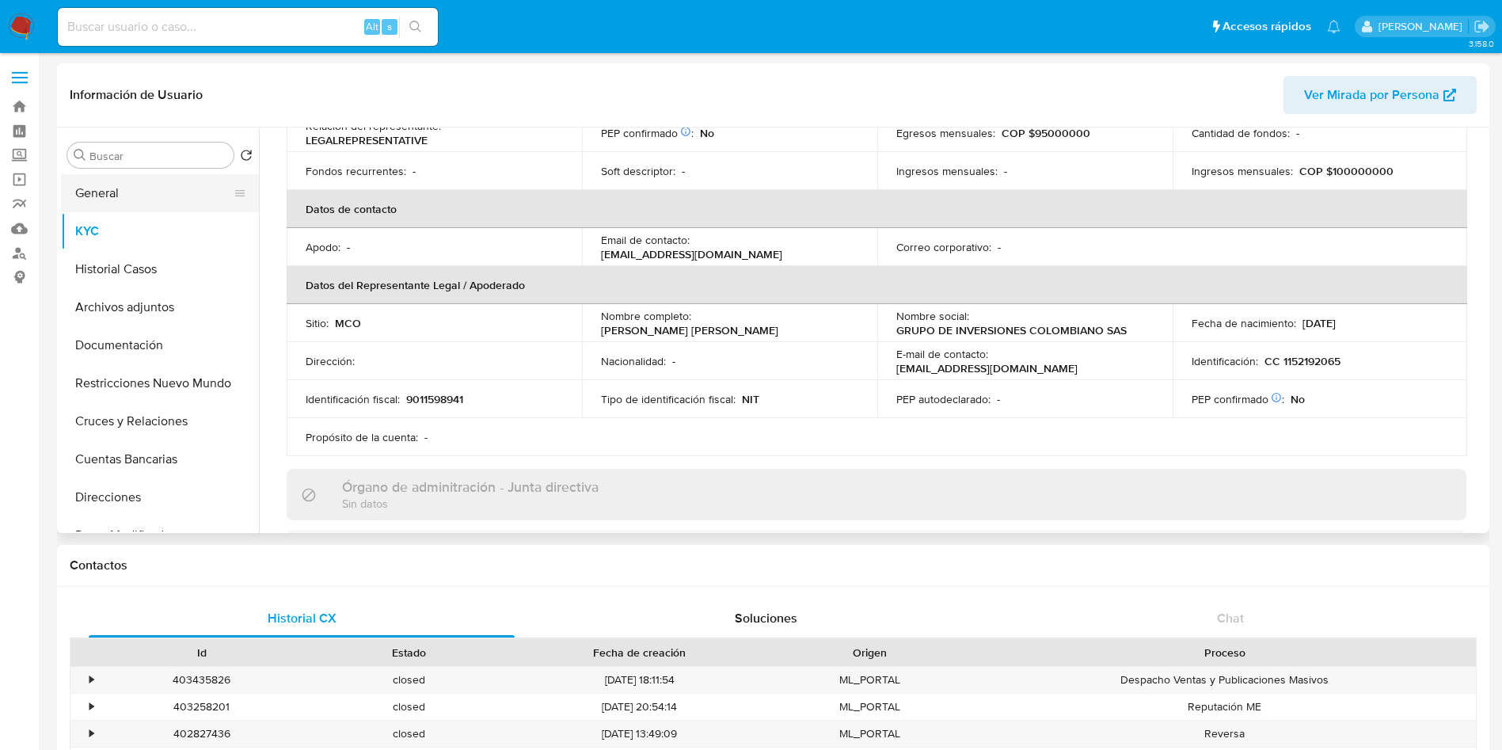
click at [129, 179] on button "General" at bounding box center [153, 193] width 185 height 38
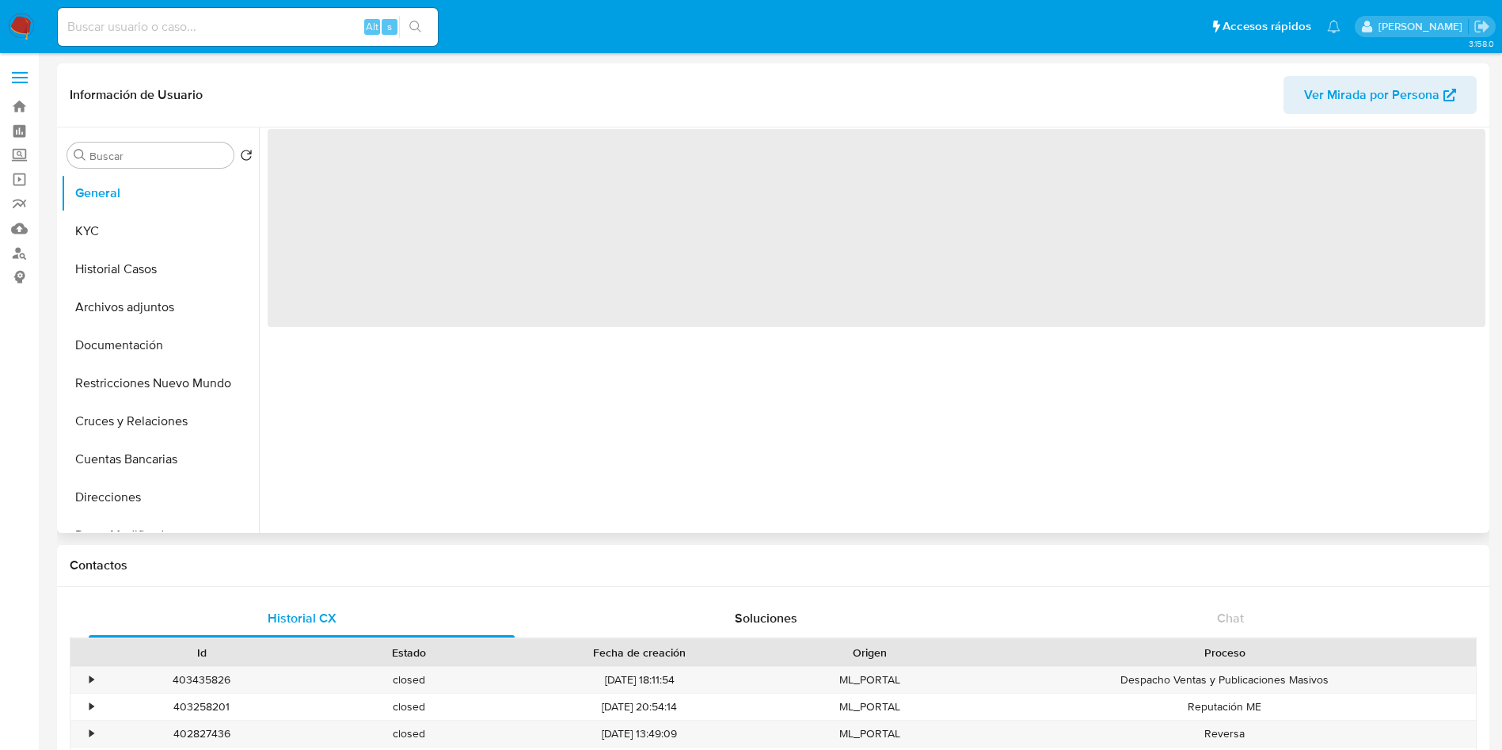
scroll to position [0, 0]
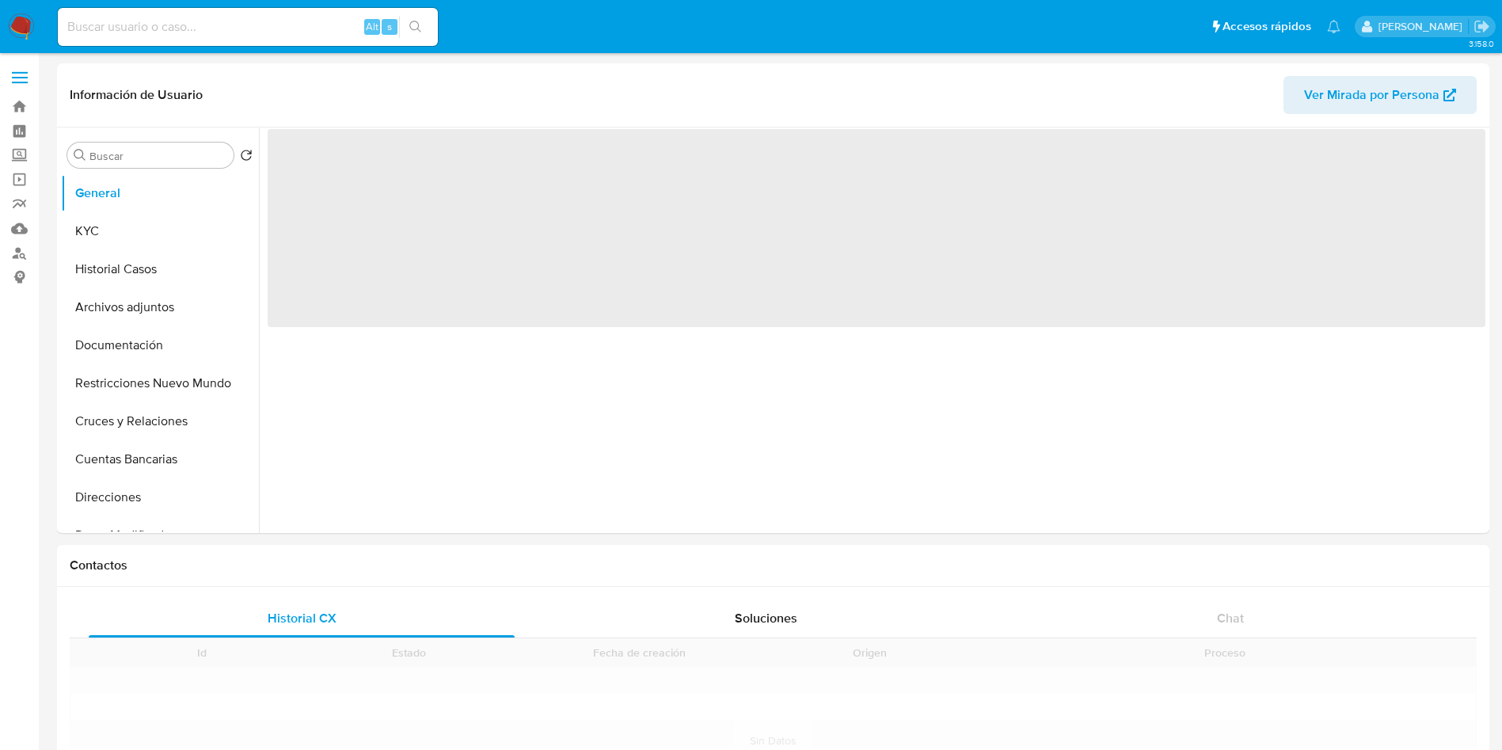
click at [238, 23] on input at bounding box center [248, 27] width 380 height 21
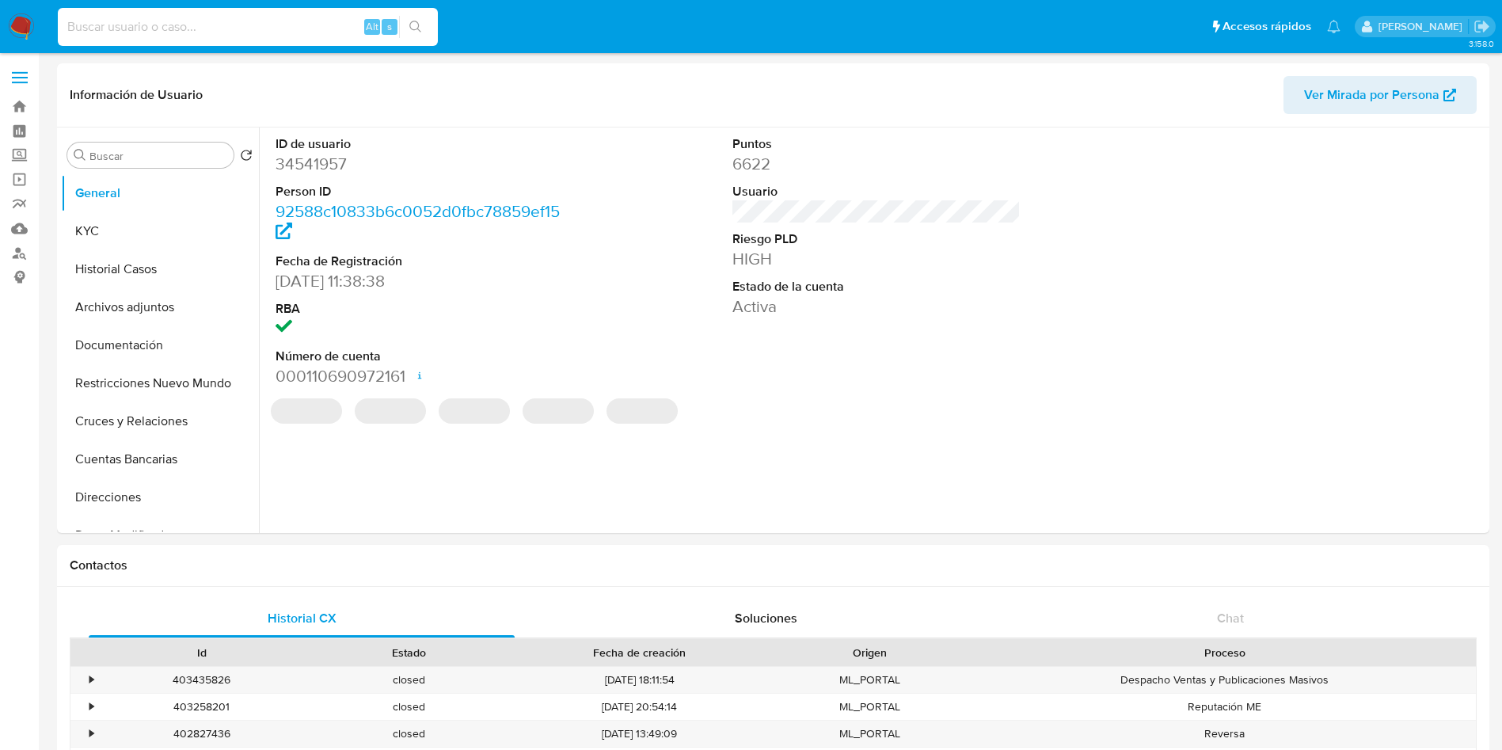
paste input "OZSrfByP4CKjMaFMydCwIypm"
type input "OZSrfByP4CKjMaFMydCwIypm"
select select "10"
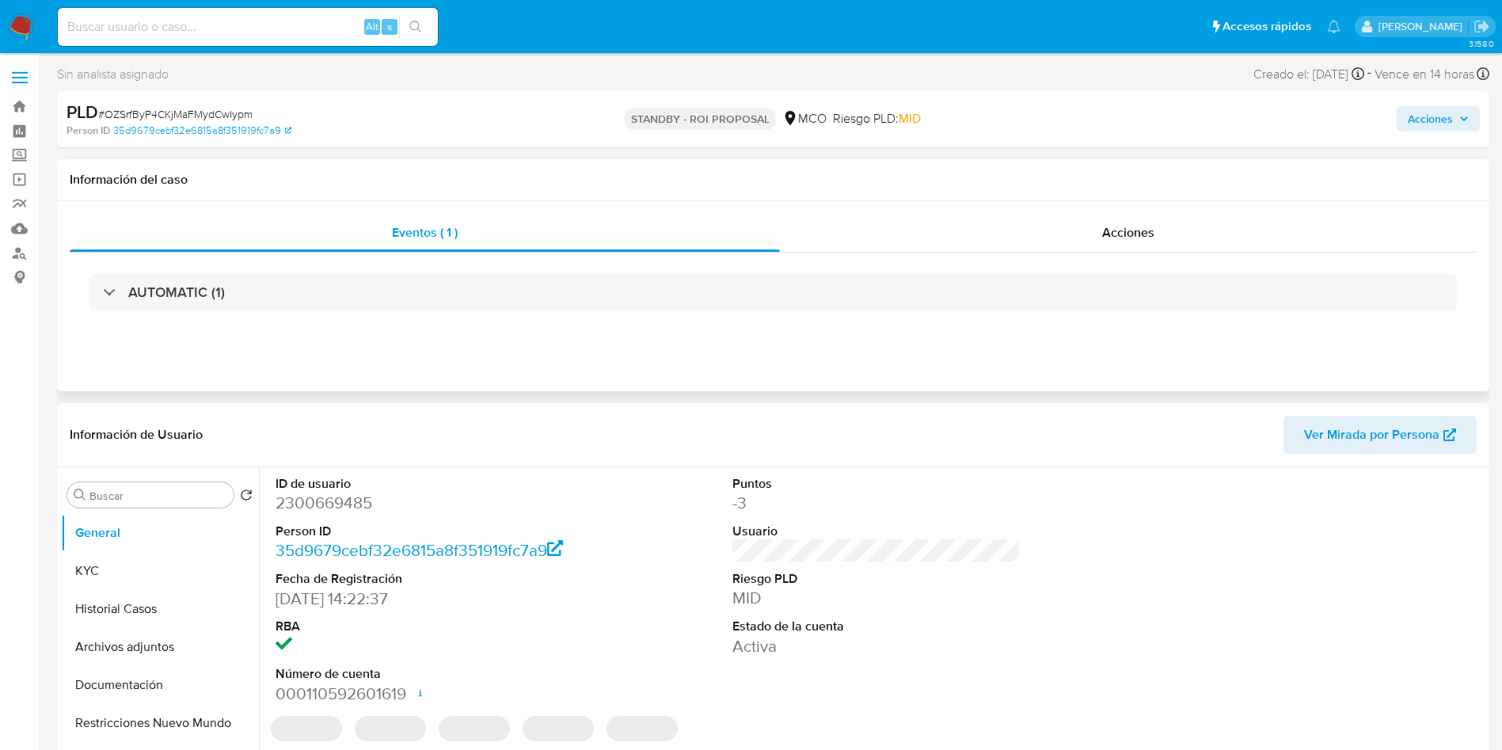
select select "10"
click at [1058, 230] on div "Acciones" at bounding box center [1128, 233] width 697 height 38
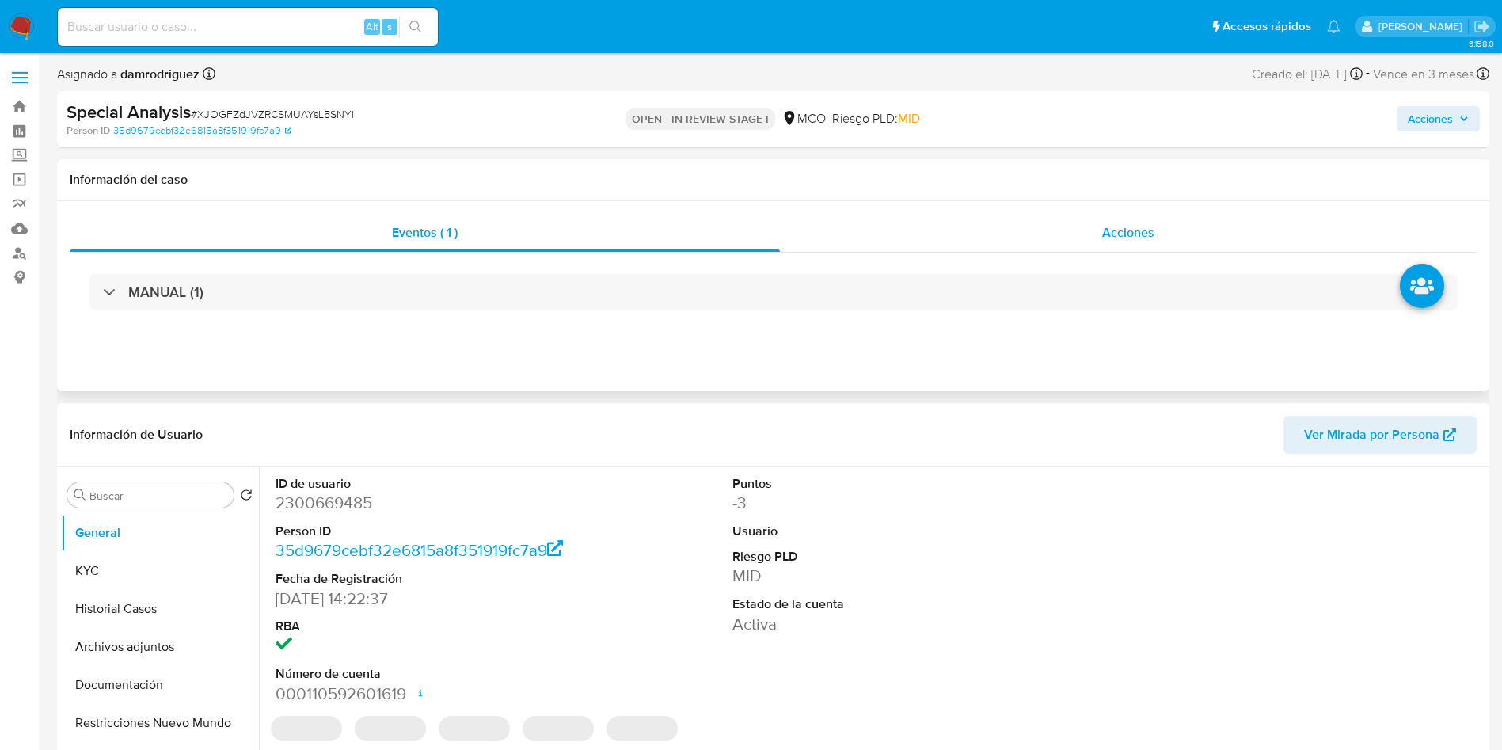
click at [1096, 233] on div "Acciones" at bounding box center [1128, 233] width 697 height 38
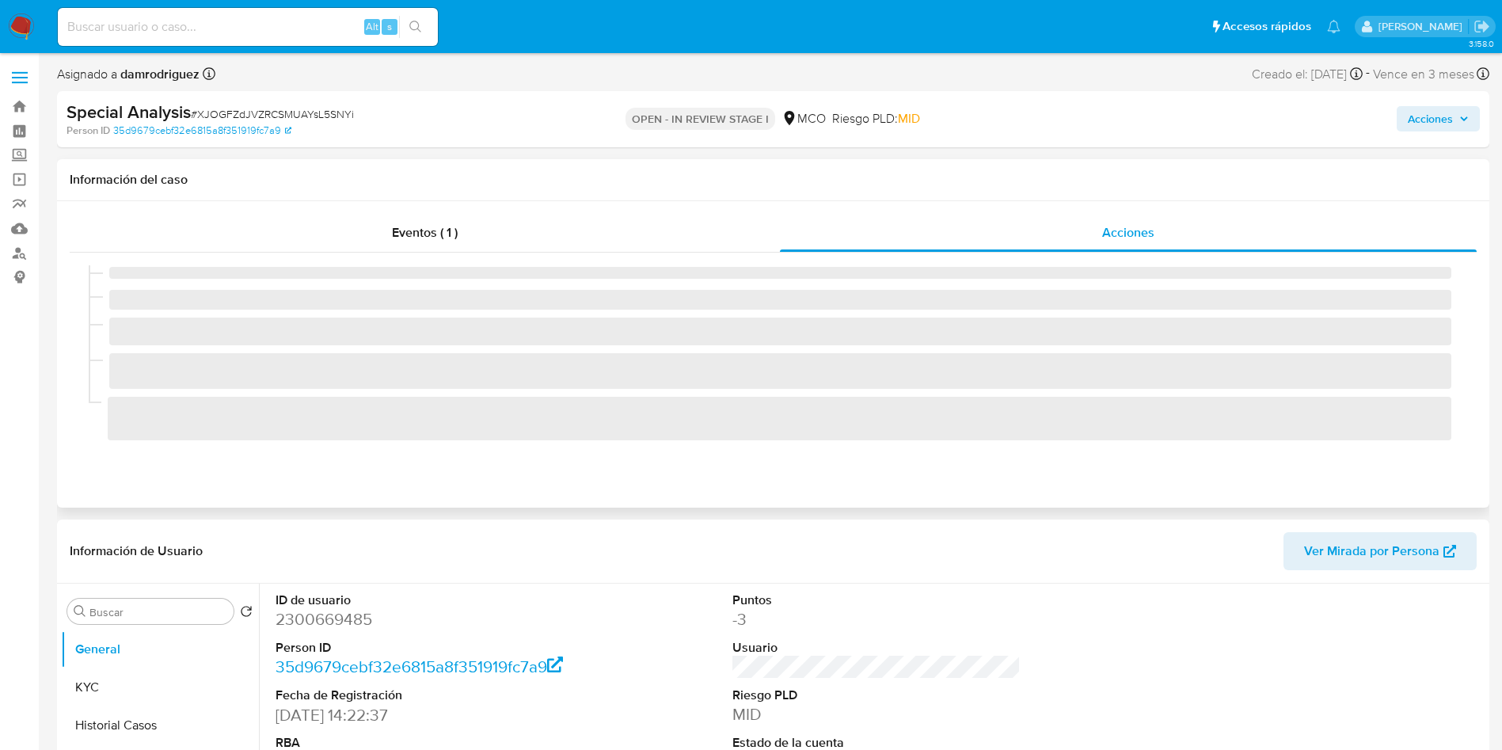
select select "10"
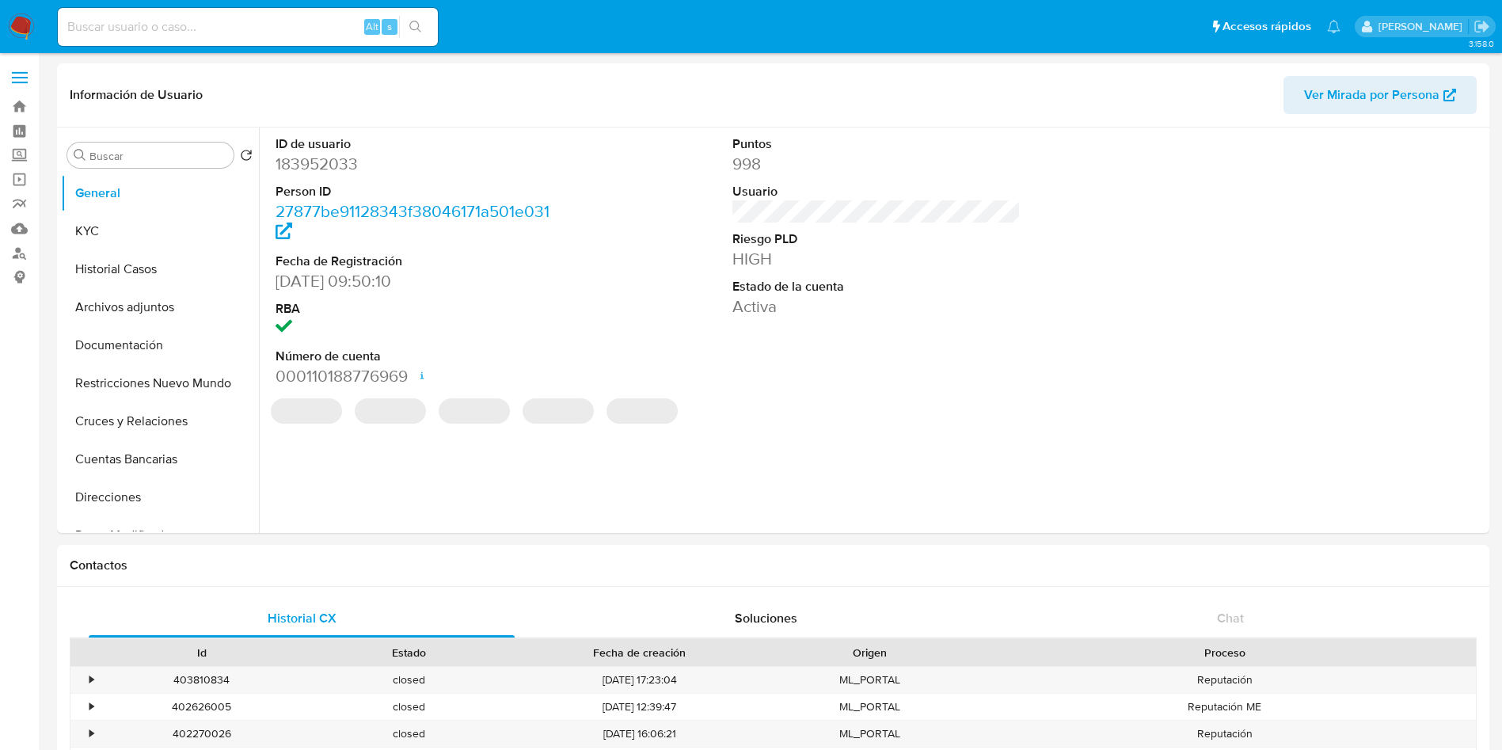
select select "10"
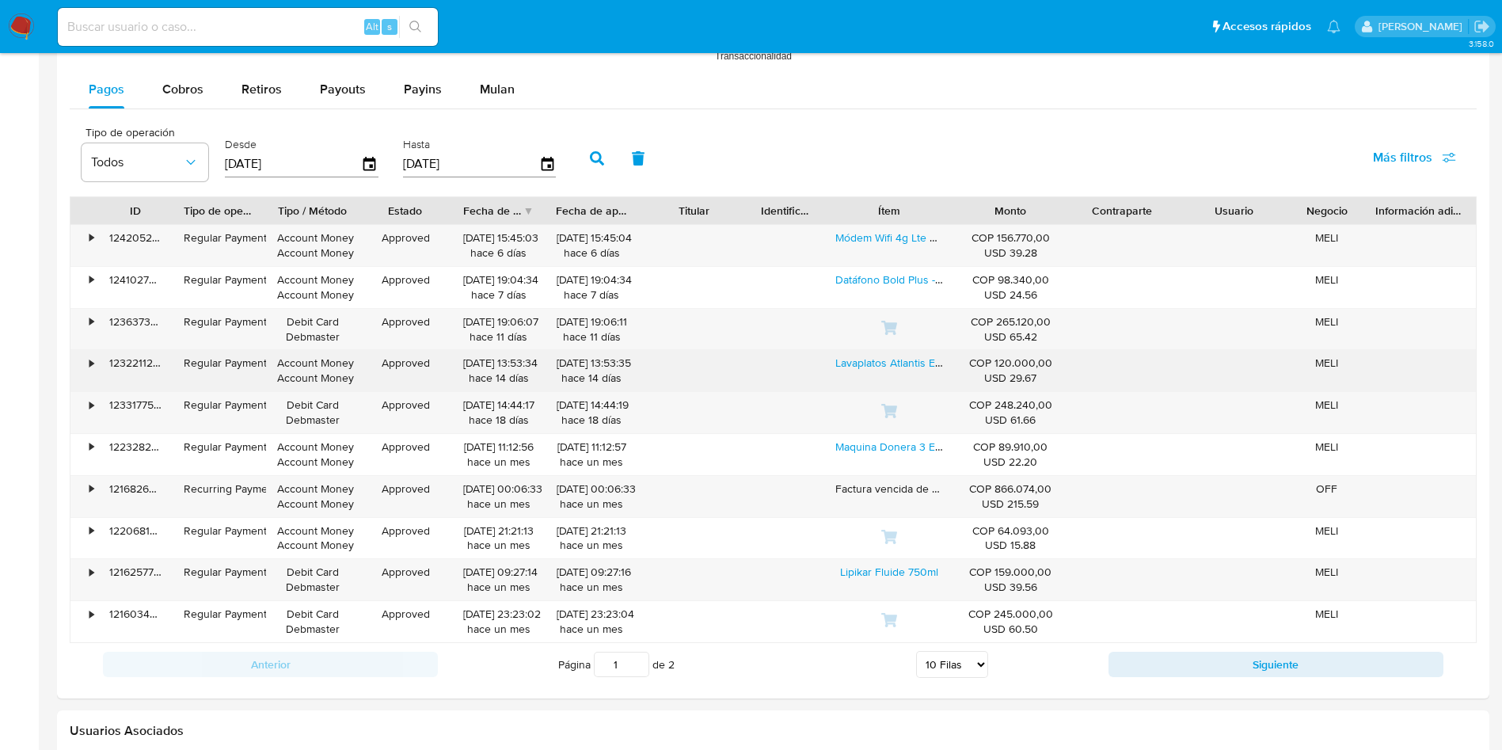
scroll to position [1544, 0]
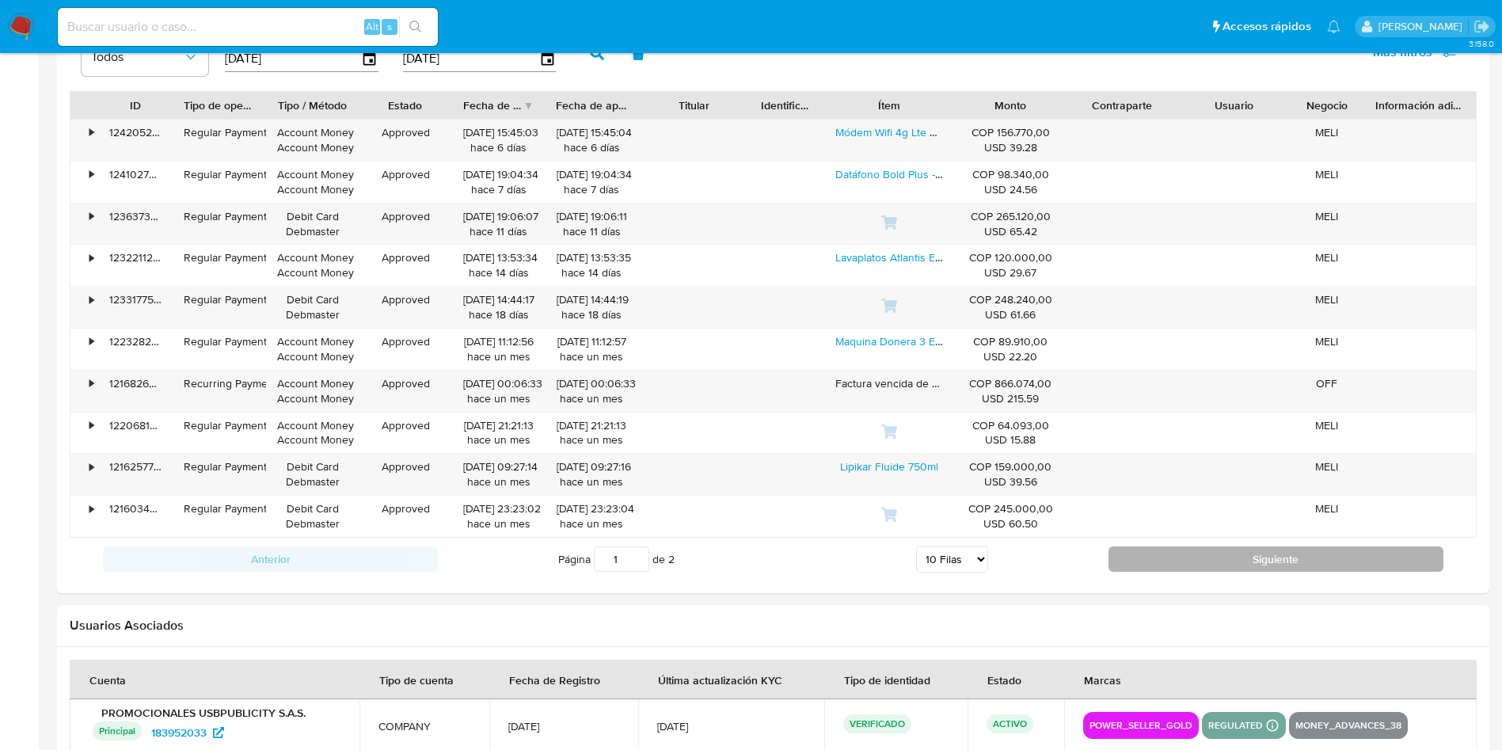
click at [1163, 562] on button "Siguiente" at bounding box center [1276, 558] width 335 height 25
type input "2"
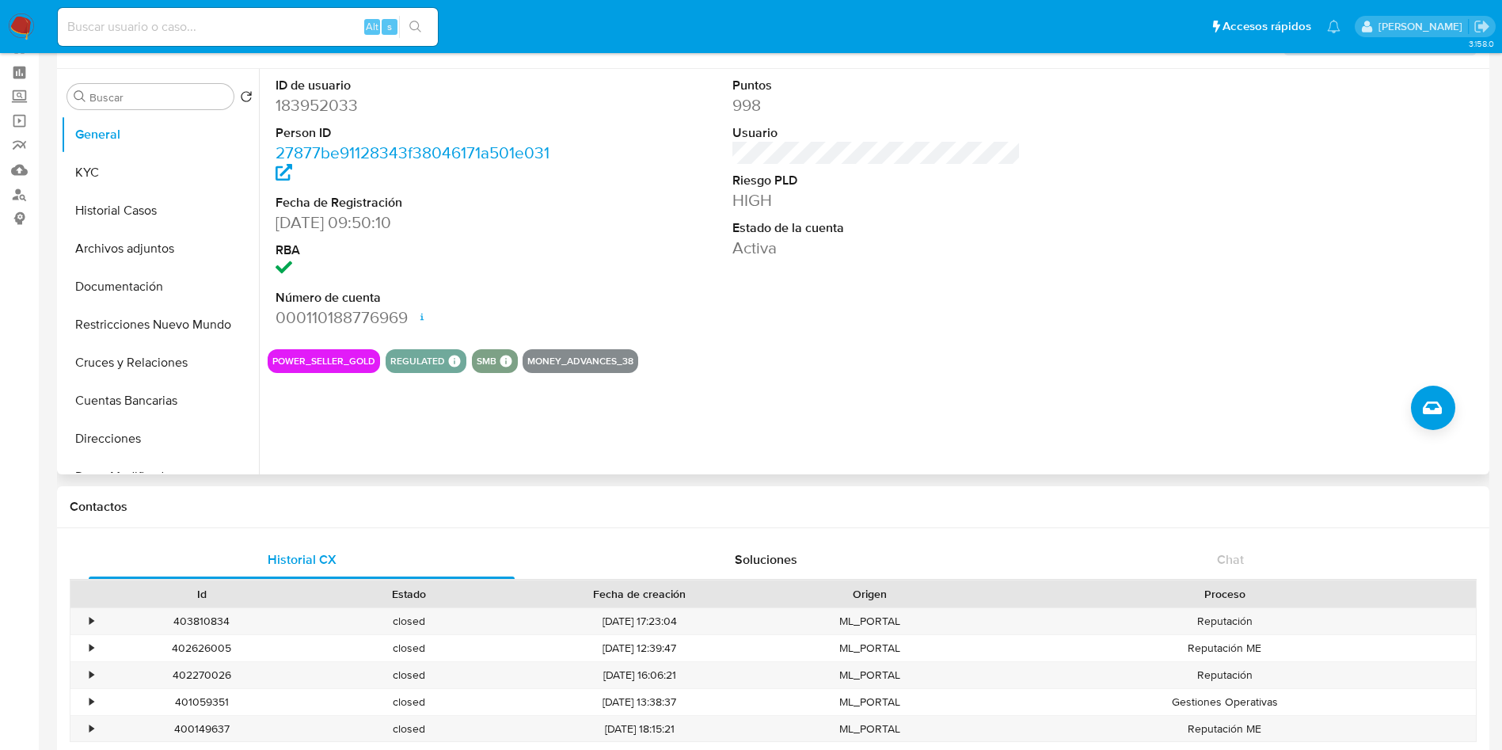
scroll to position [0, 0]
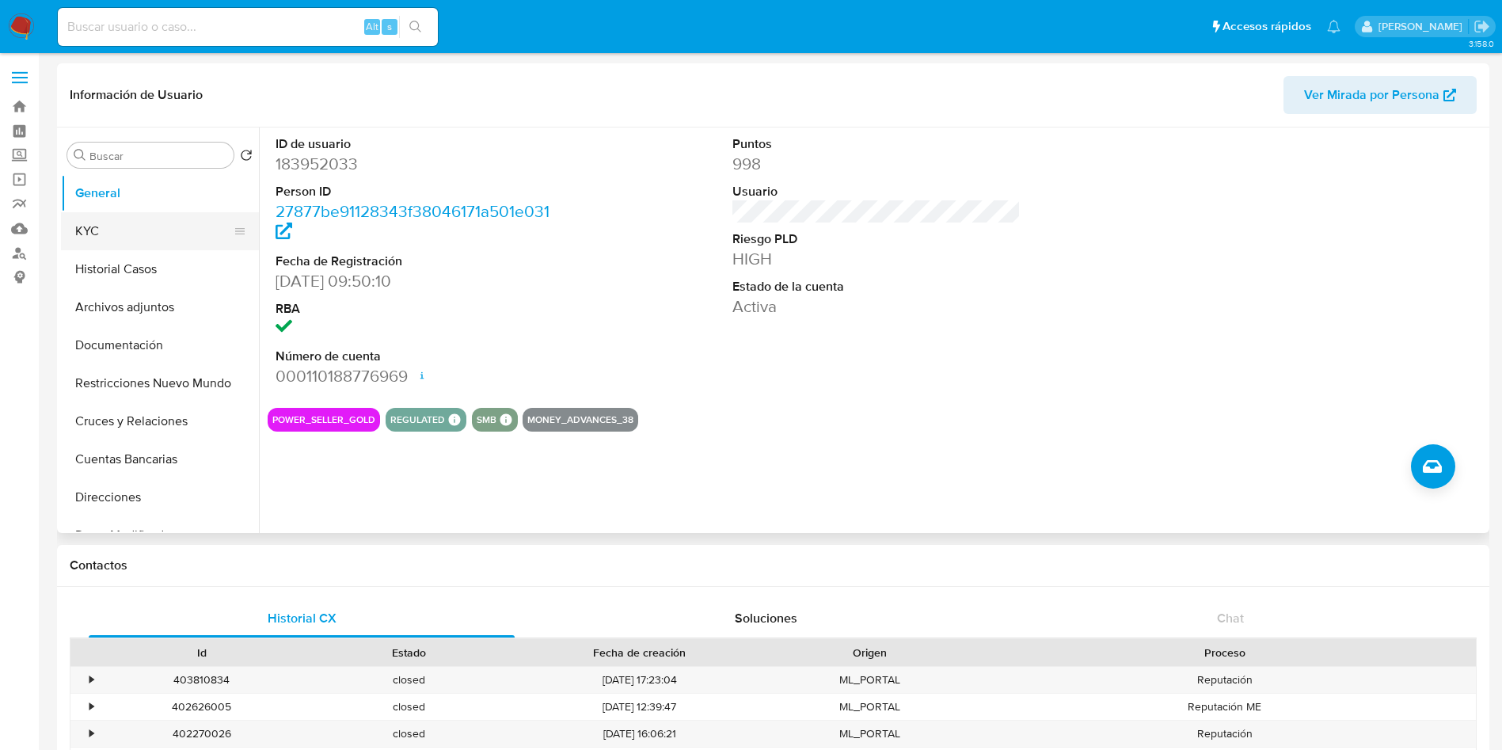
click at [125, 238] on button "KYC" at bounding box center [153, 231] width 185 height 38
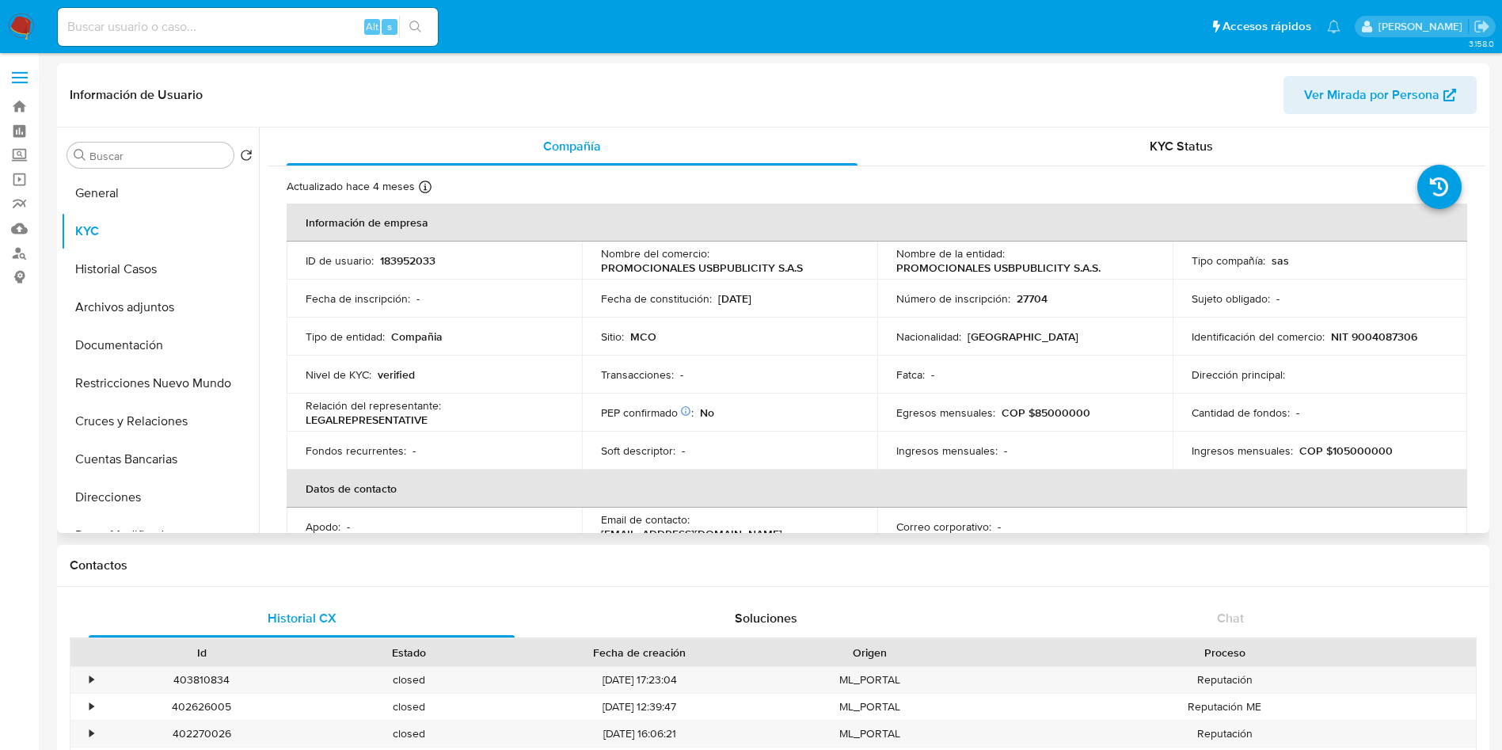
click at [1387, 343] on p "NIT 9004087306" at bounding box center [1374, 336] width 86 height 14
copy p "9004087306"
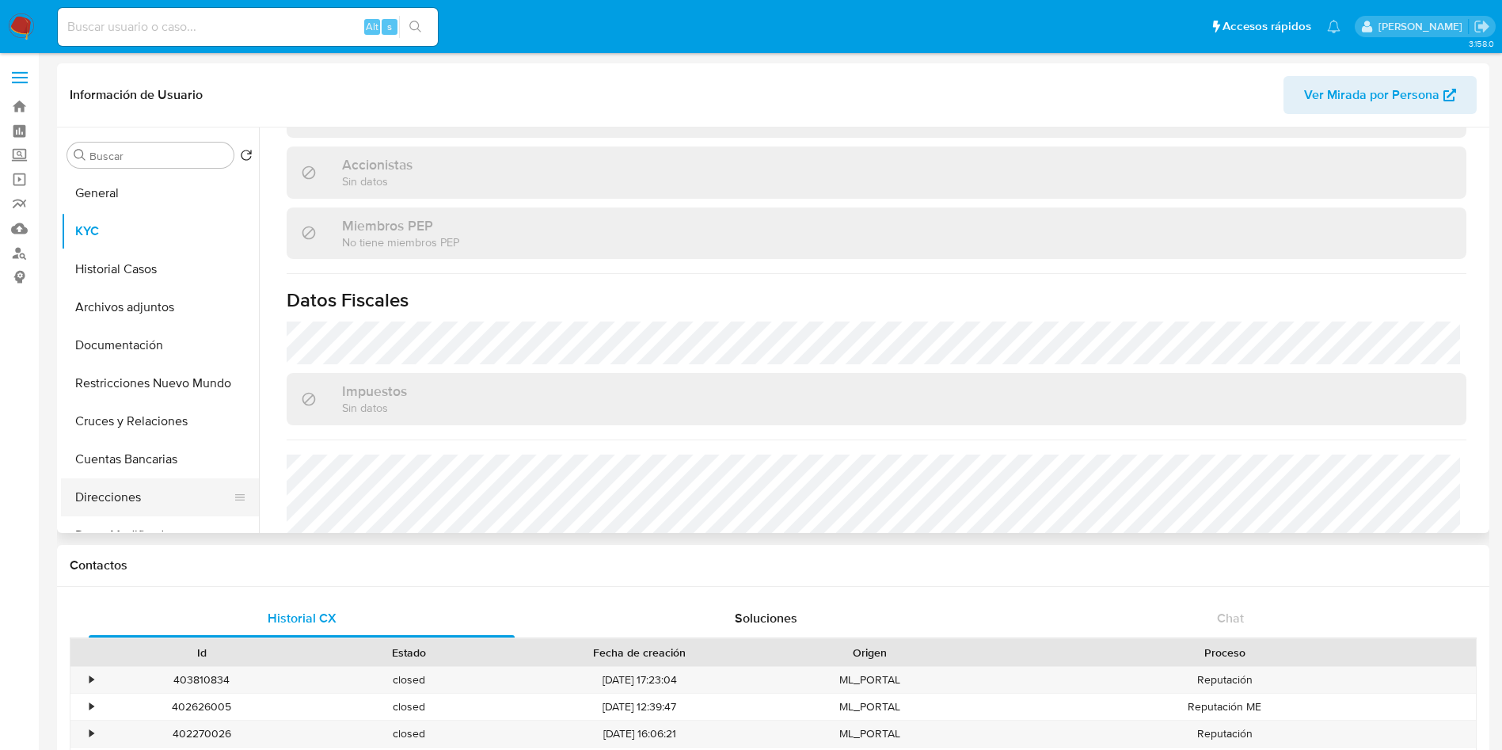
click at [141, 494] on button "Direcciones" at bounding box center [153, 497] width 185 height 38
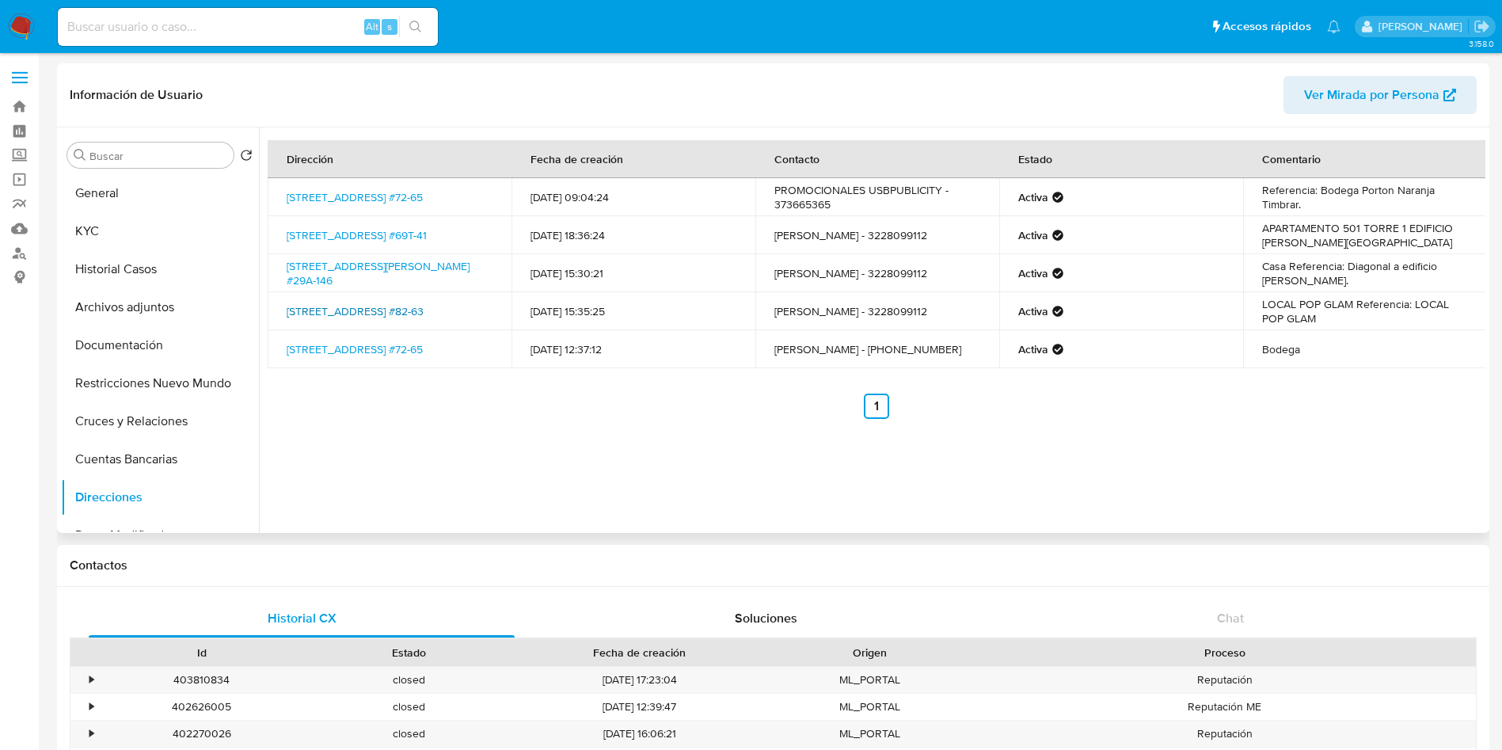
drag, startPoint x: 278, startPoint y: 302, endPoint x: 302, endPoint y: 318, distance: 29.0
click at [302, 318] on td "Carrera 15 #82-63, Chapinero, Bogotá D.c., 110221, Colombia #82-63" at bounding box center [390, 311] width 244 height 38
copy link "Carrera 15 #82-63, Chapinero, Bogotá D.c"
click at [152, 223] on button "KYC" at bounding box center [153, 231] width 185 height 38
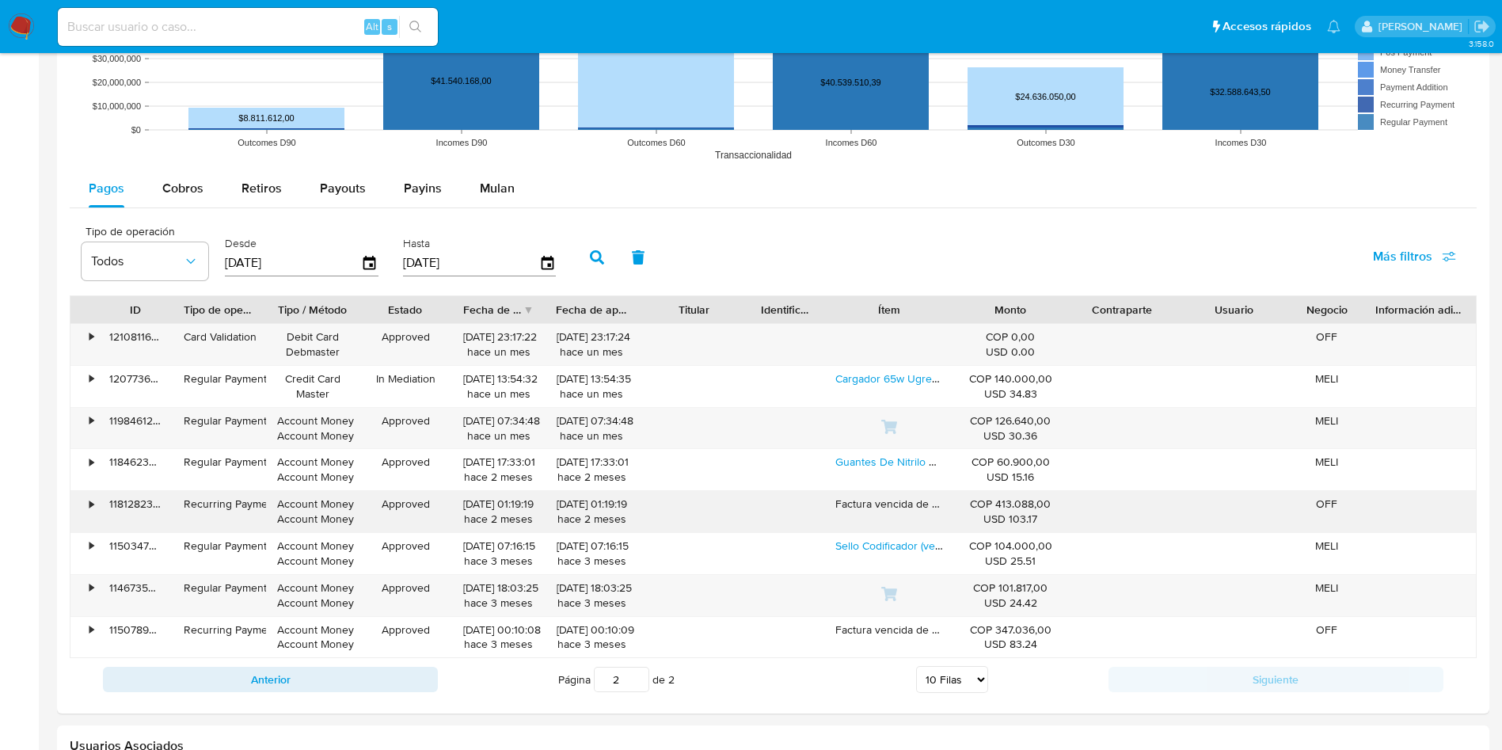
scroll to position [1426, 0]
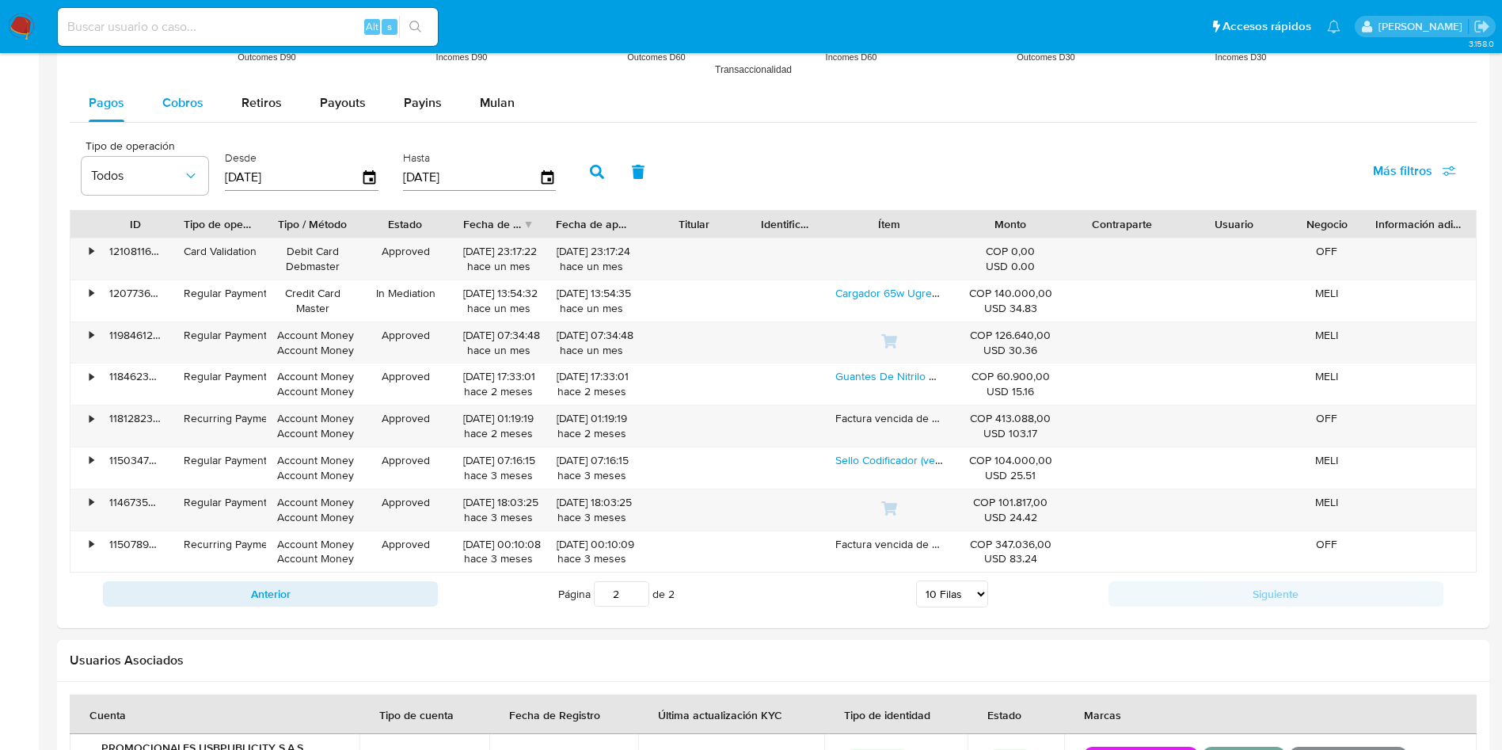
click at [172, 100] on span "Cobros" at bounding box center [182, 102] width 41 height 18
select select "10"
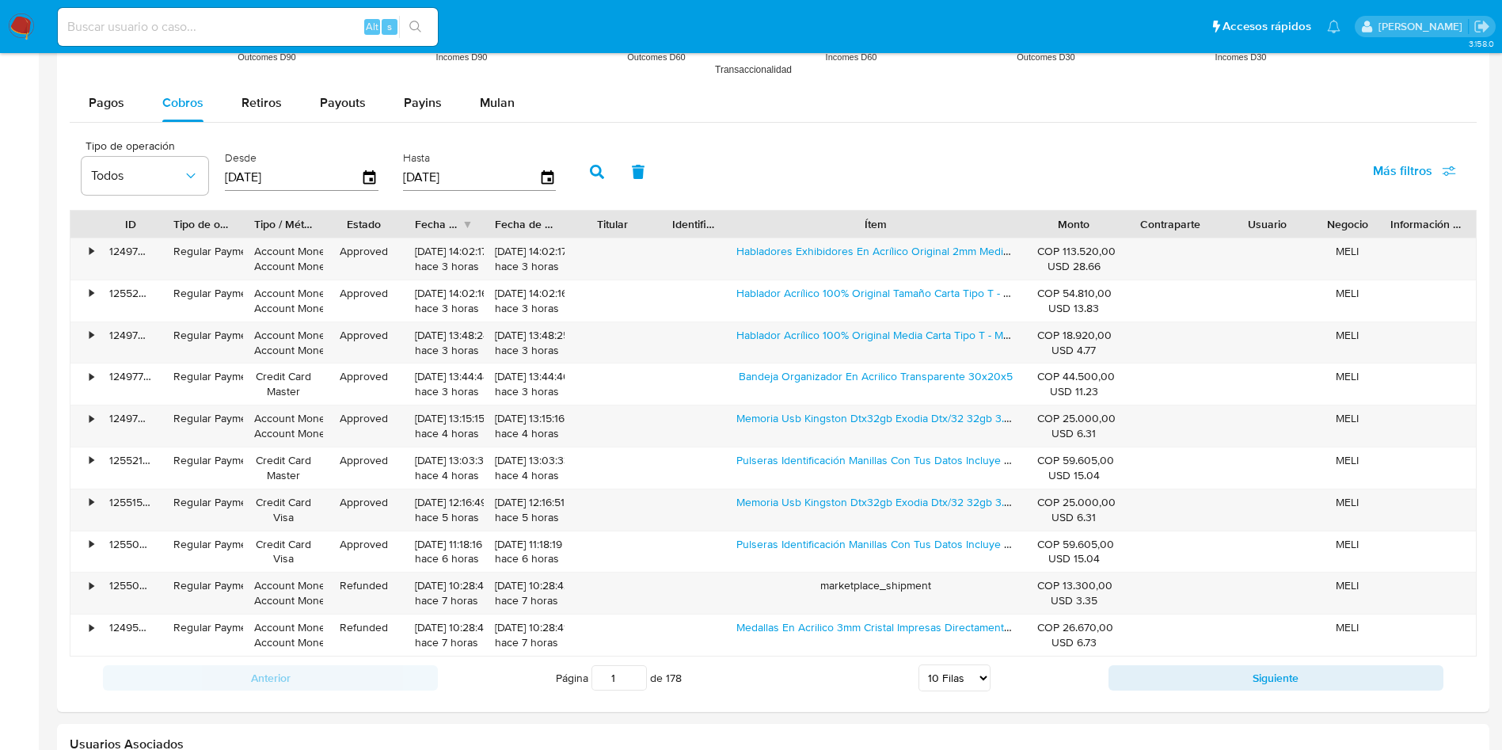
drag, startPoint x: 955, startPoint y: 225, endPoint x: 1126, endPoint y: 219, distance: 171.2
click at [1126, 219] on div "ID Tipo de operación Tipo / Método Estado Fecha de creación Fecha de aprobación…" at bounding box center [773, 224] width 1406 height 27
click at [902, 251] on link "Habladores Exhibidores En Acrílico Original 2mm Media Carta" at bounding box center [887, 251] width 301 height 16
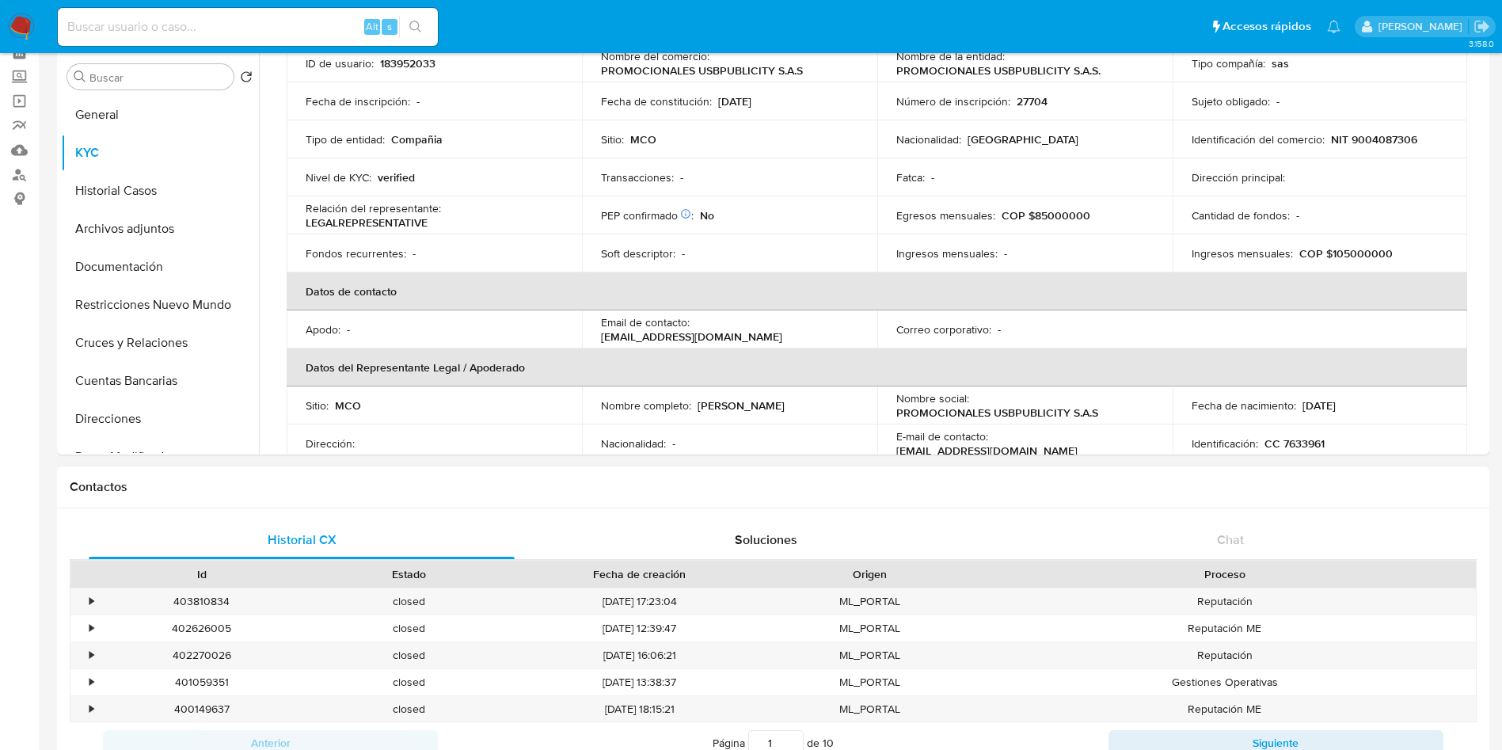
scroll to position [0, 0]
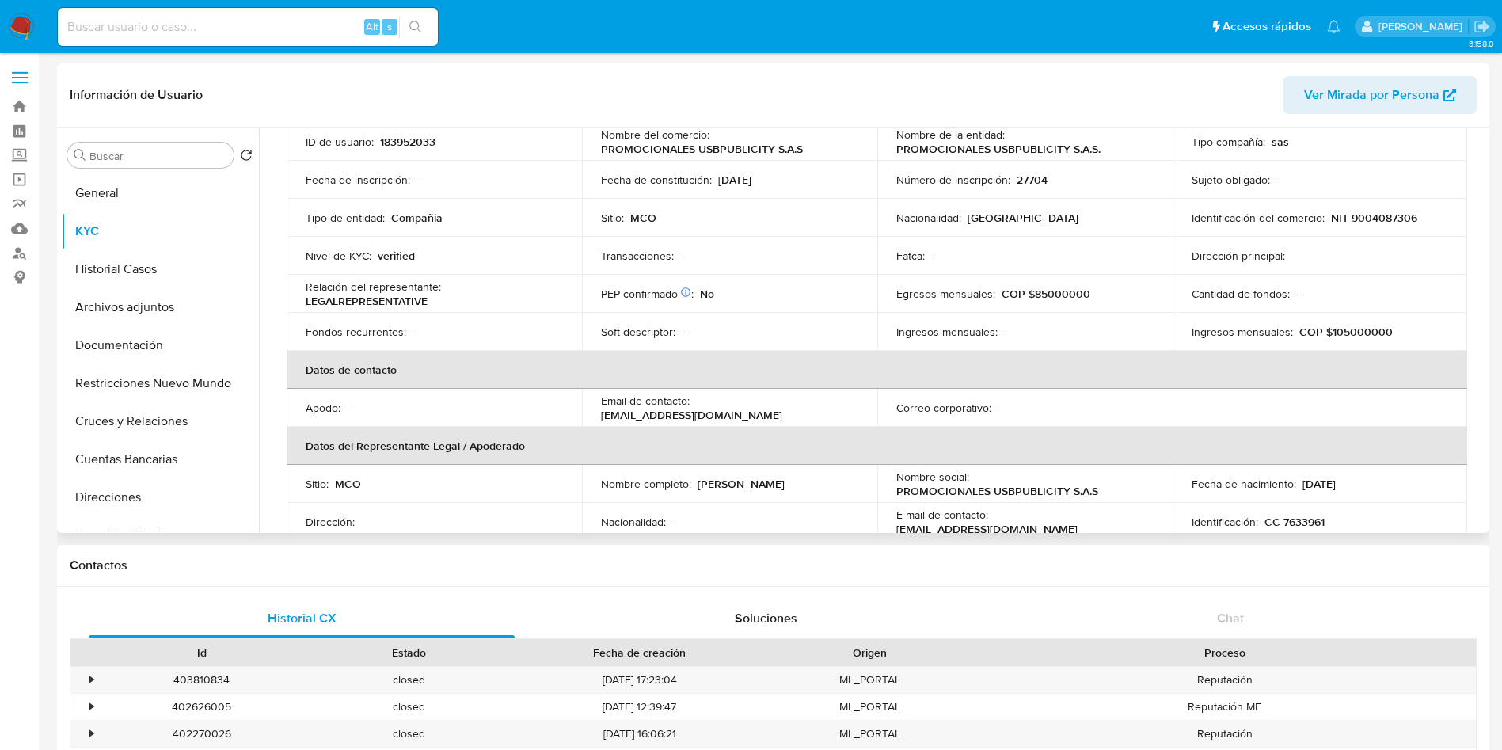
click at [1384, 213] on p "NIT 9004087306" at bounding box center [1374, 218] width 86 height 14
copy p "9004087306"
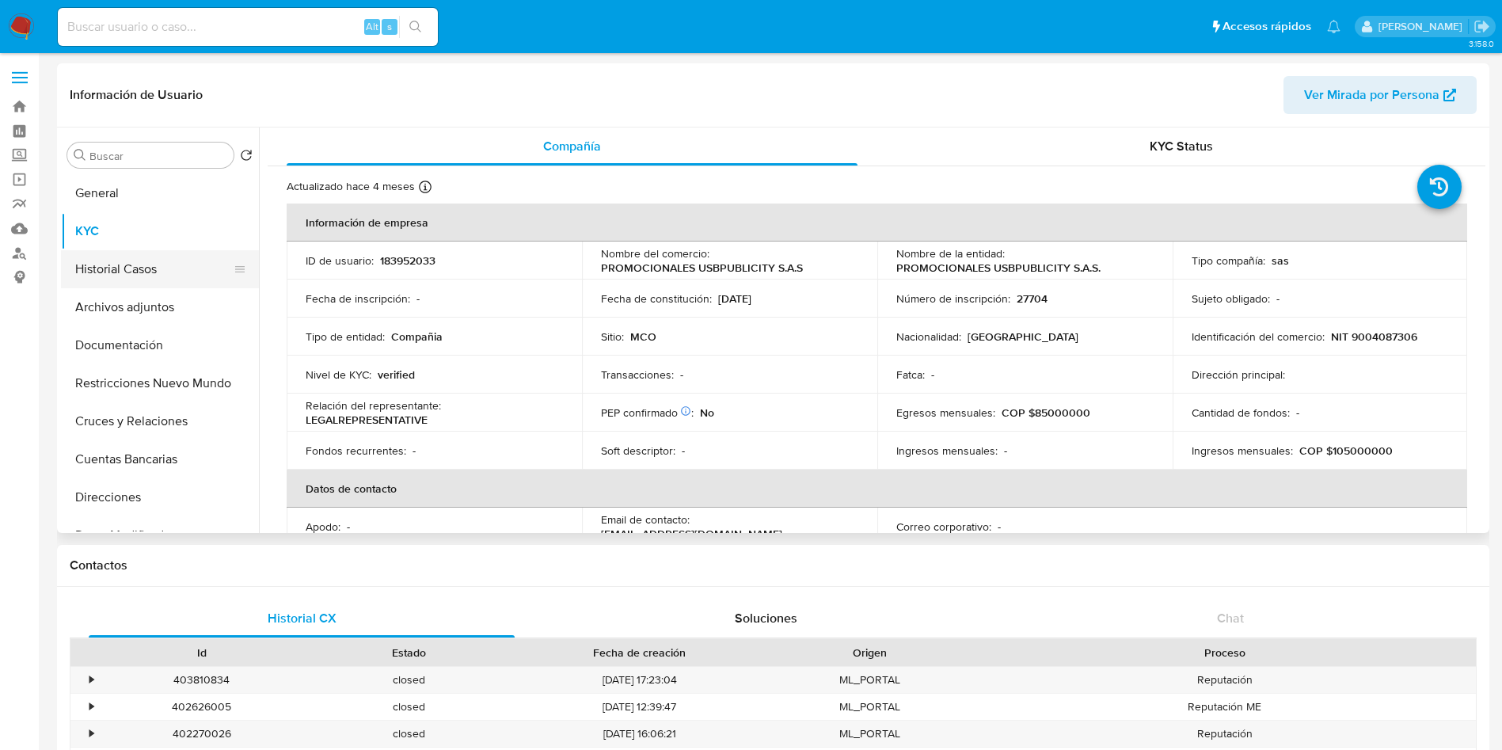
click at [125, 272] on button "Historial Casos" at bounding box center [153, 269] width 185 height 38
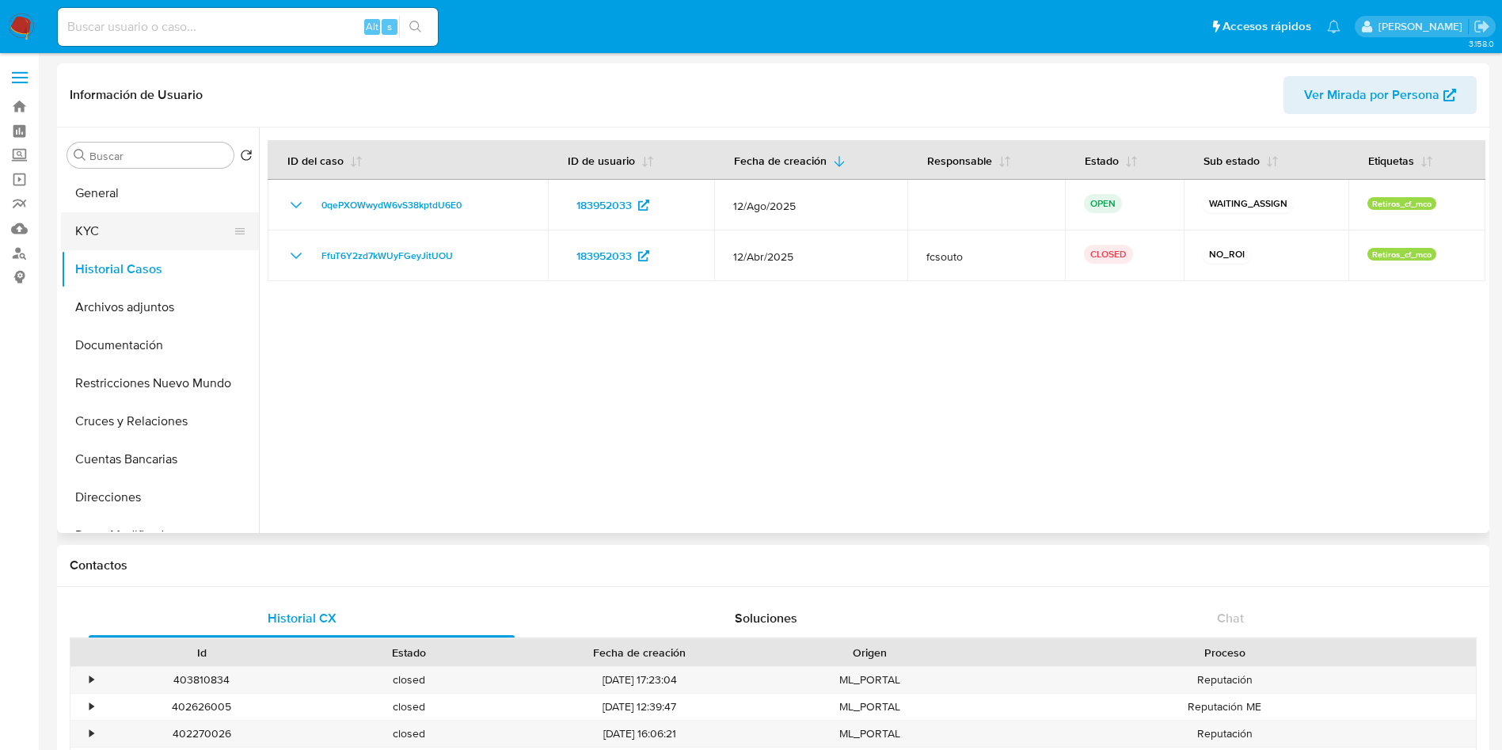
click at [135, 227] on button "KYC" at bounding box center [153, 231] width 185 height 38
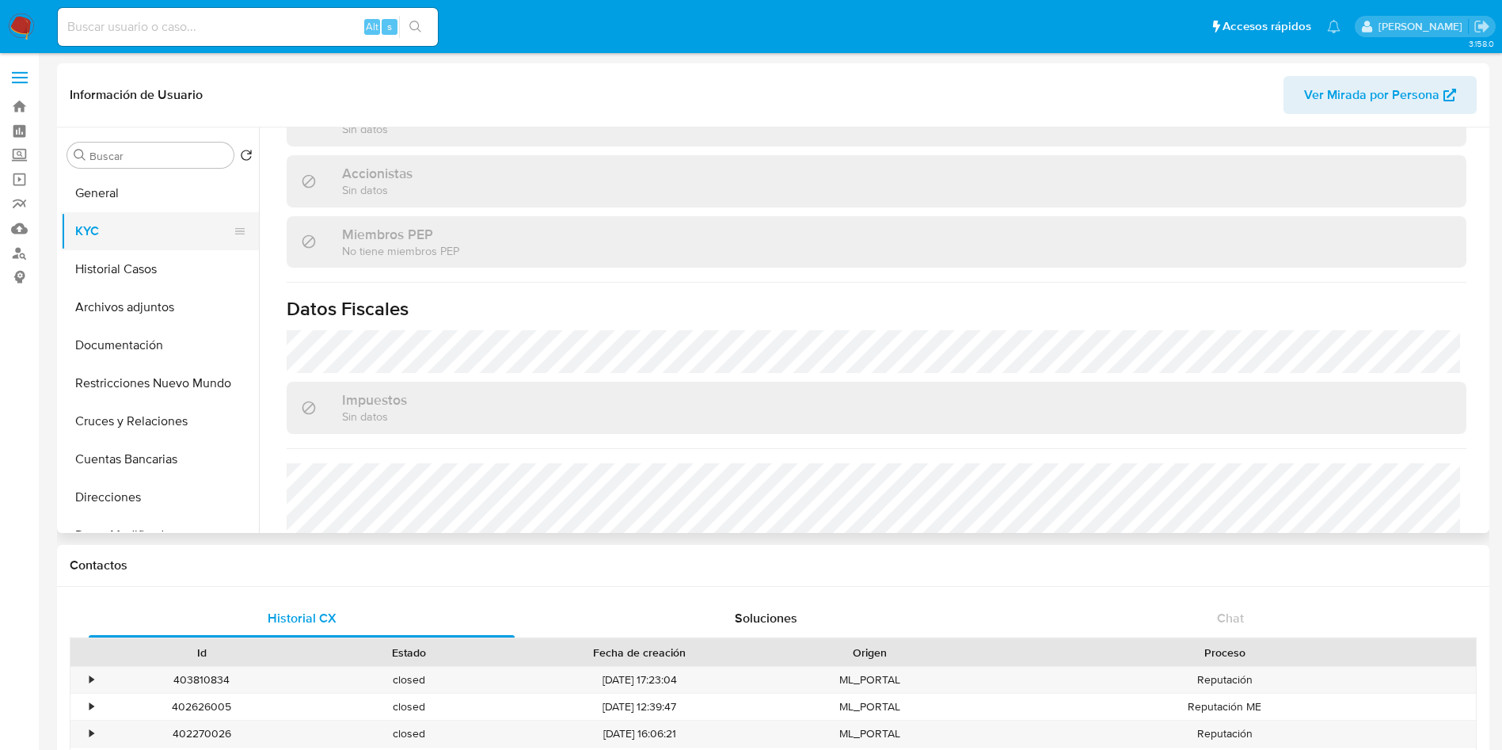
scroll to position [904, 0]
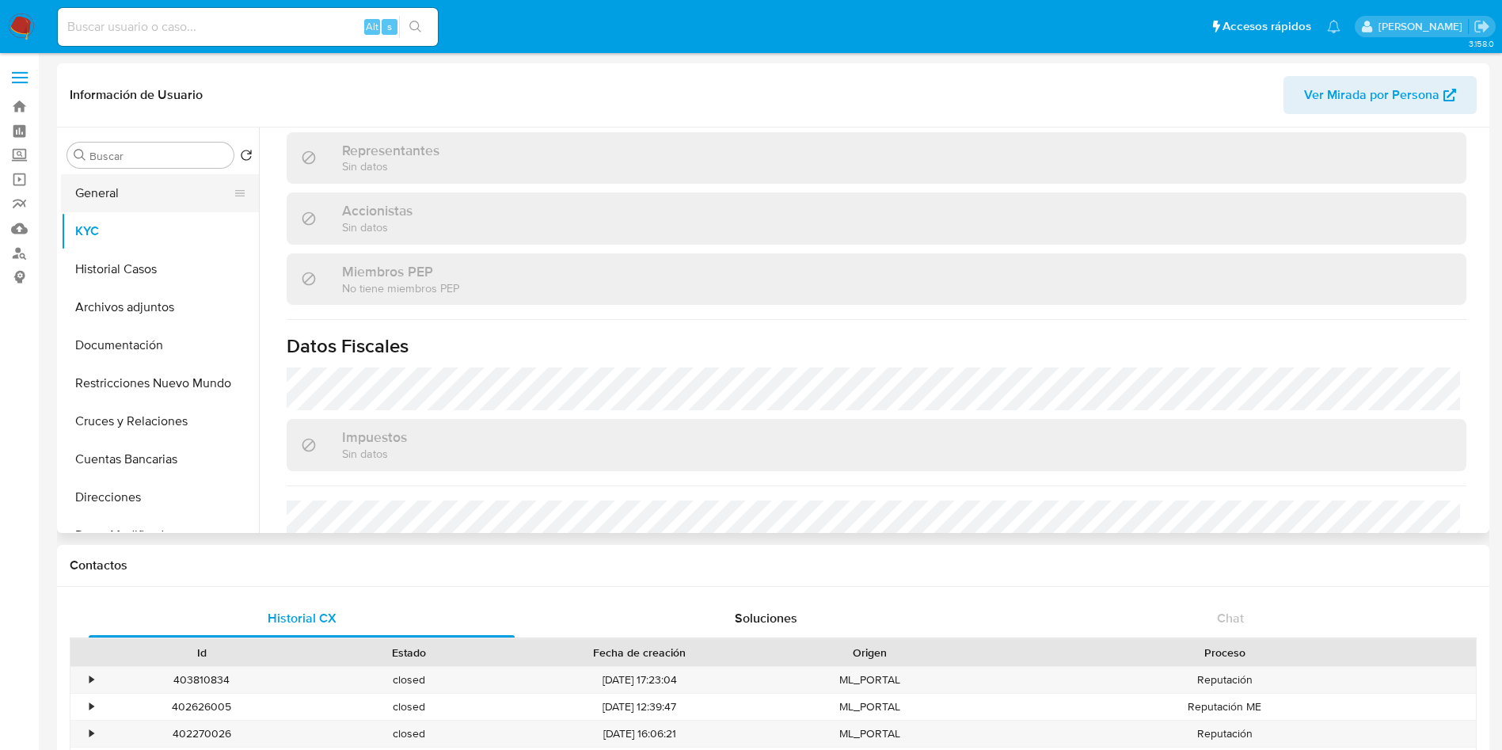
click at [86, 185] on button "General" at bounding box center [153, 193] width 185 height 38
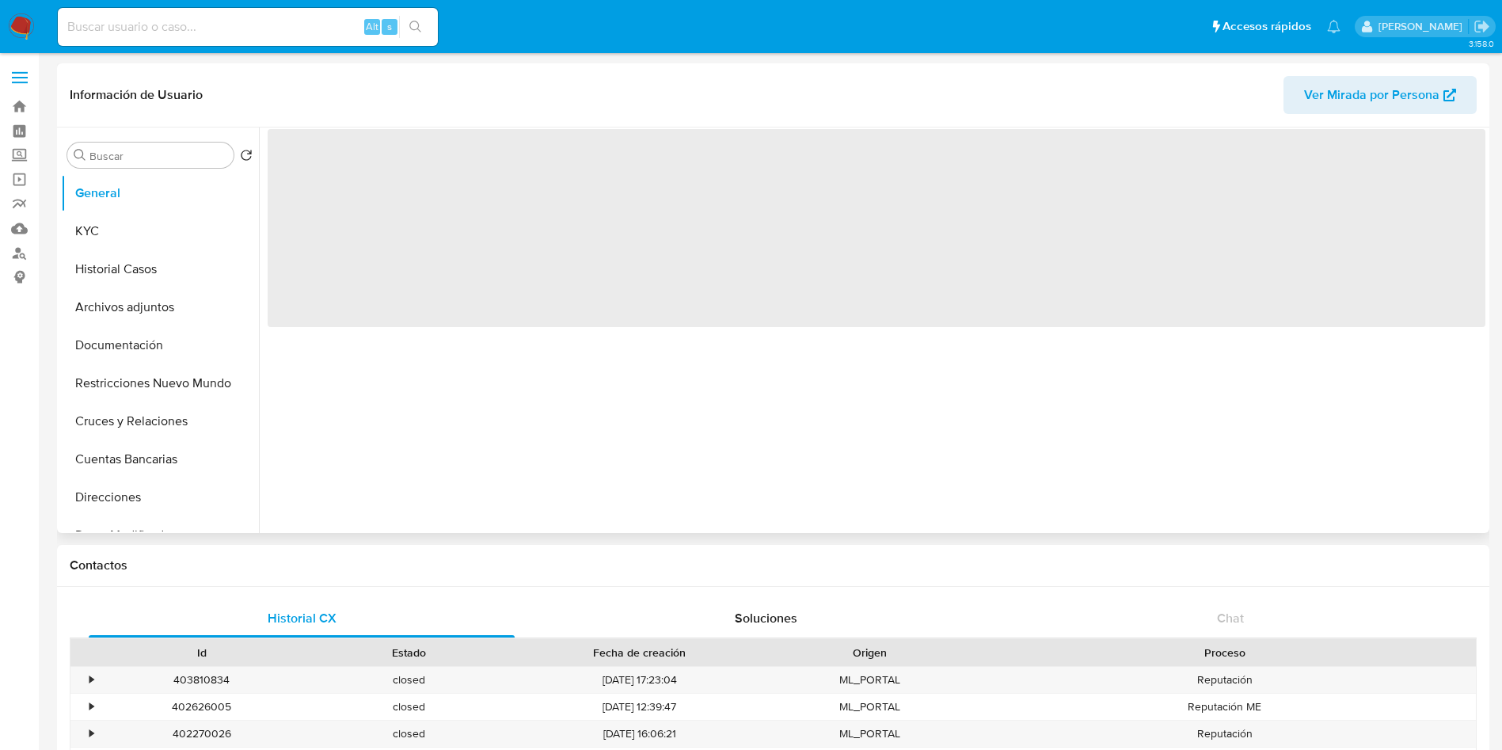
scroll to position [0, 0]
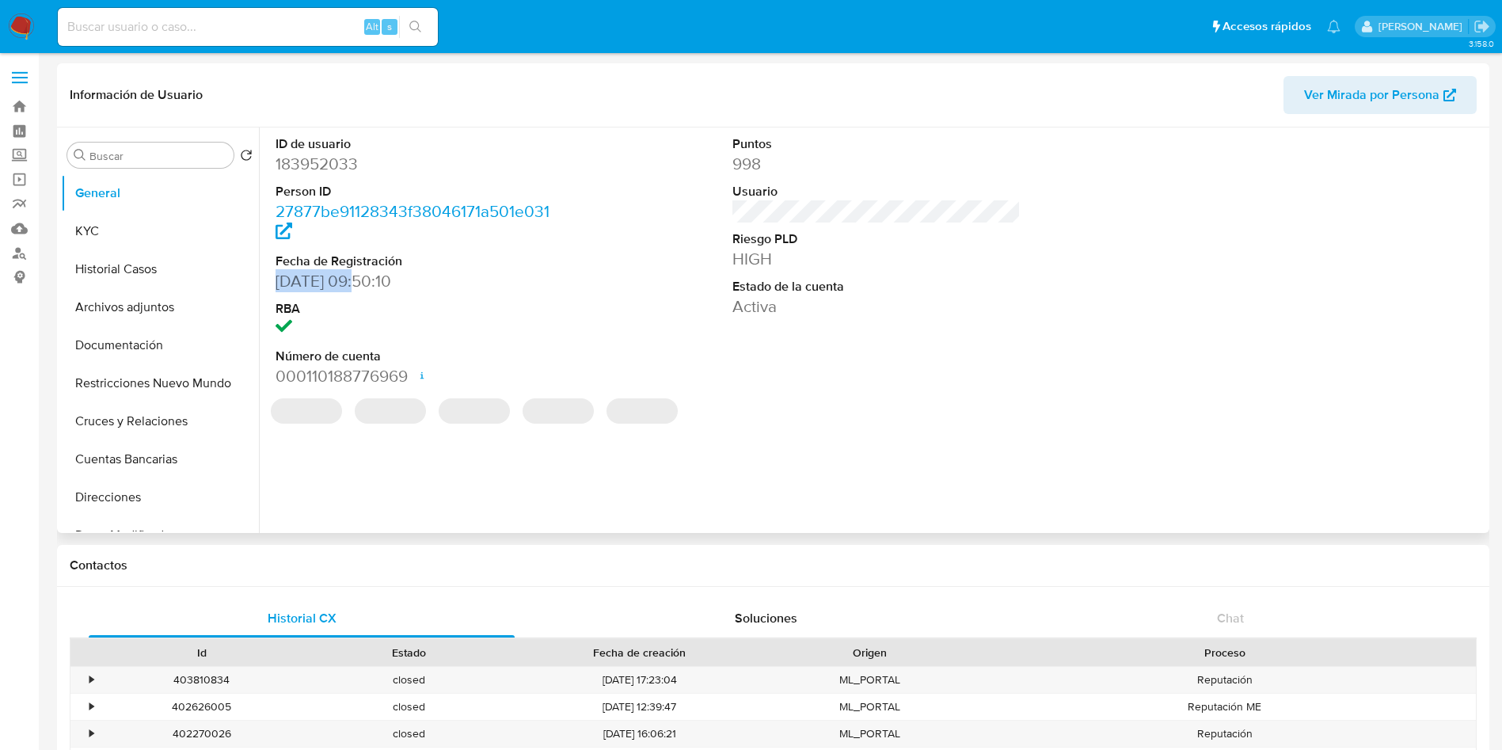
drag, startPoint x: 272, startPoint y: 283, endPoint x: 357, endPoint y: 282, distance: 84.7
click at [357, 282] on div "ID de usuario 183952033 Person ID 27877be91128343f38046171a501e031 Fecha de Reg…" at bounding box center [420, 262] width 305 height 268
copy dd "23/05/2015"
select select "10"
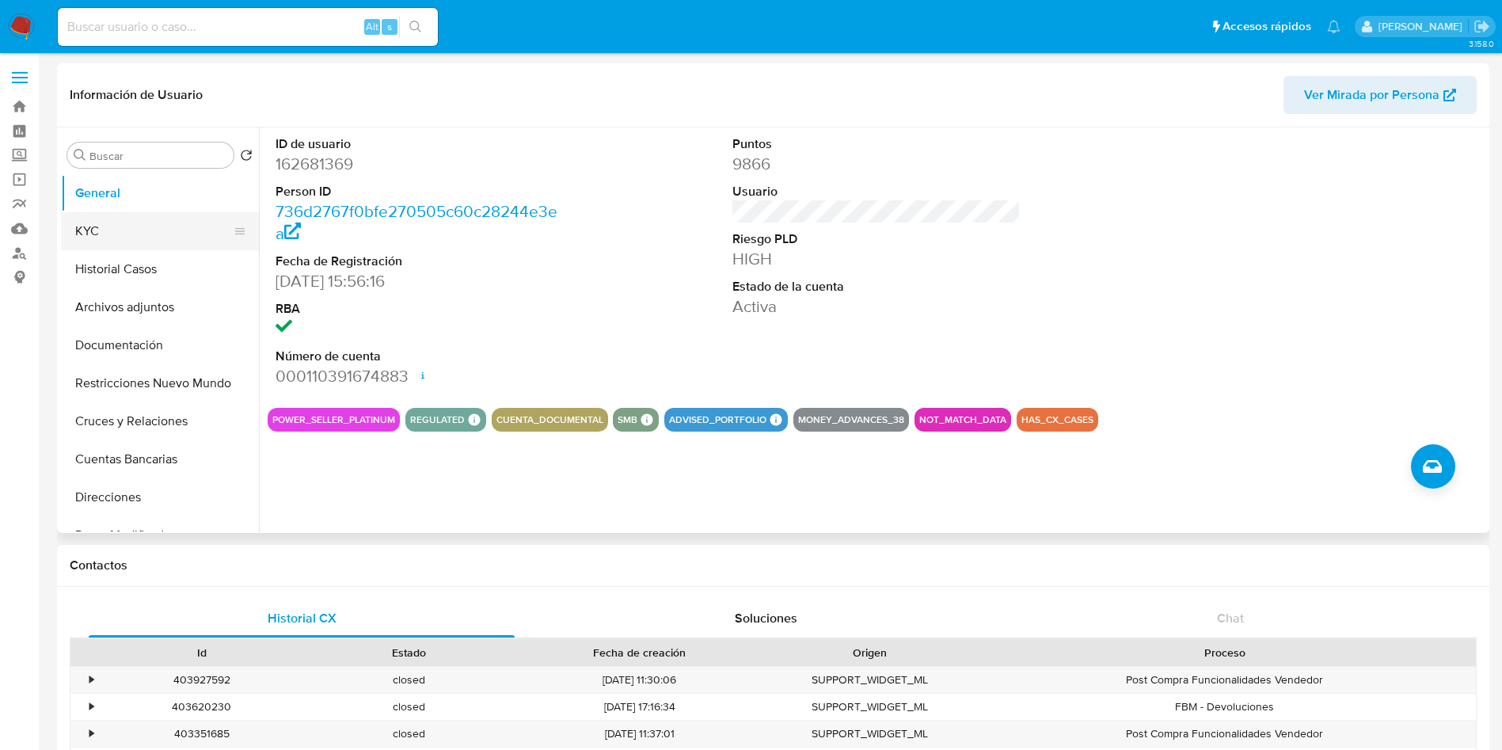
click at [109, 221] on button "KYC" at bounding box center [153, 231] width 185 height 38
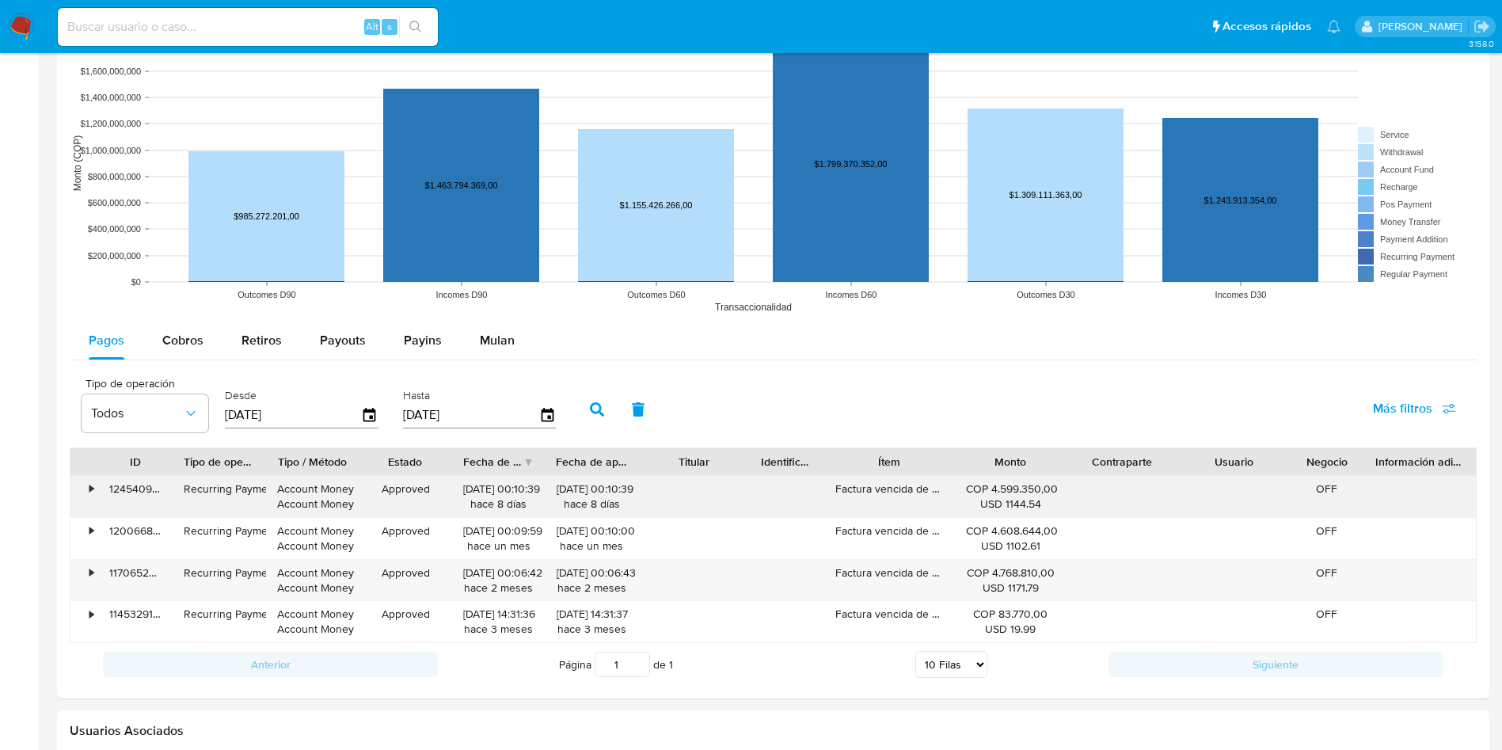
scroll to position [1426, 0]
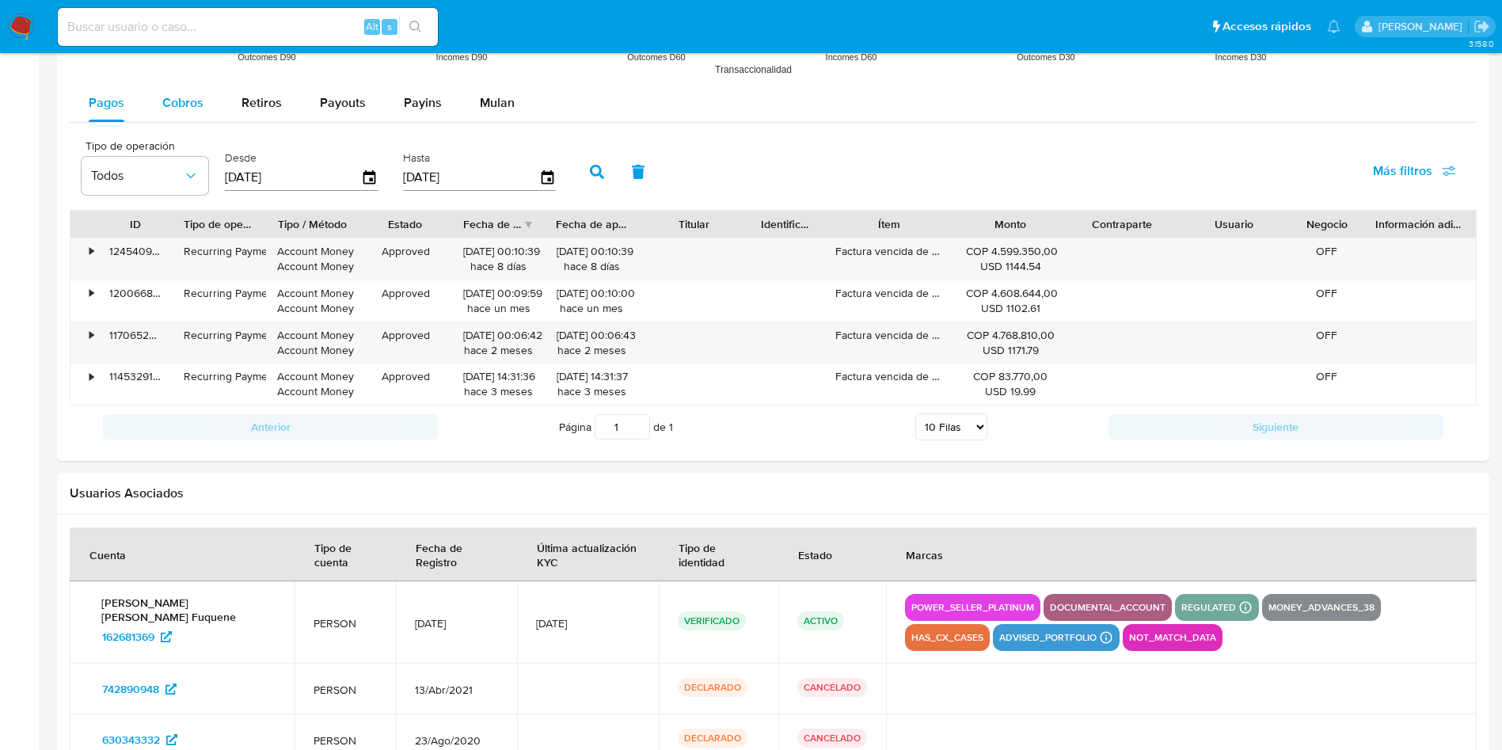
click at [169, 104] on span "Cobros" at bounding box center [182, 102] width 41 height 18
select select "10"
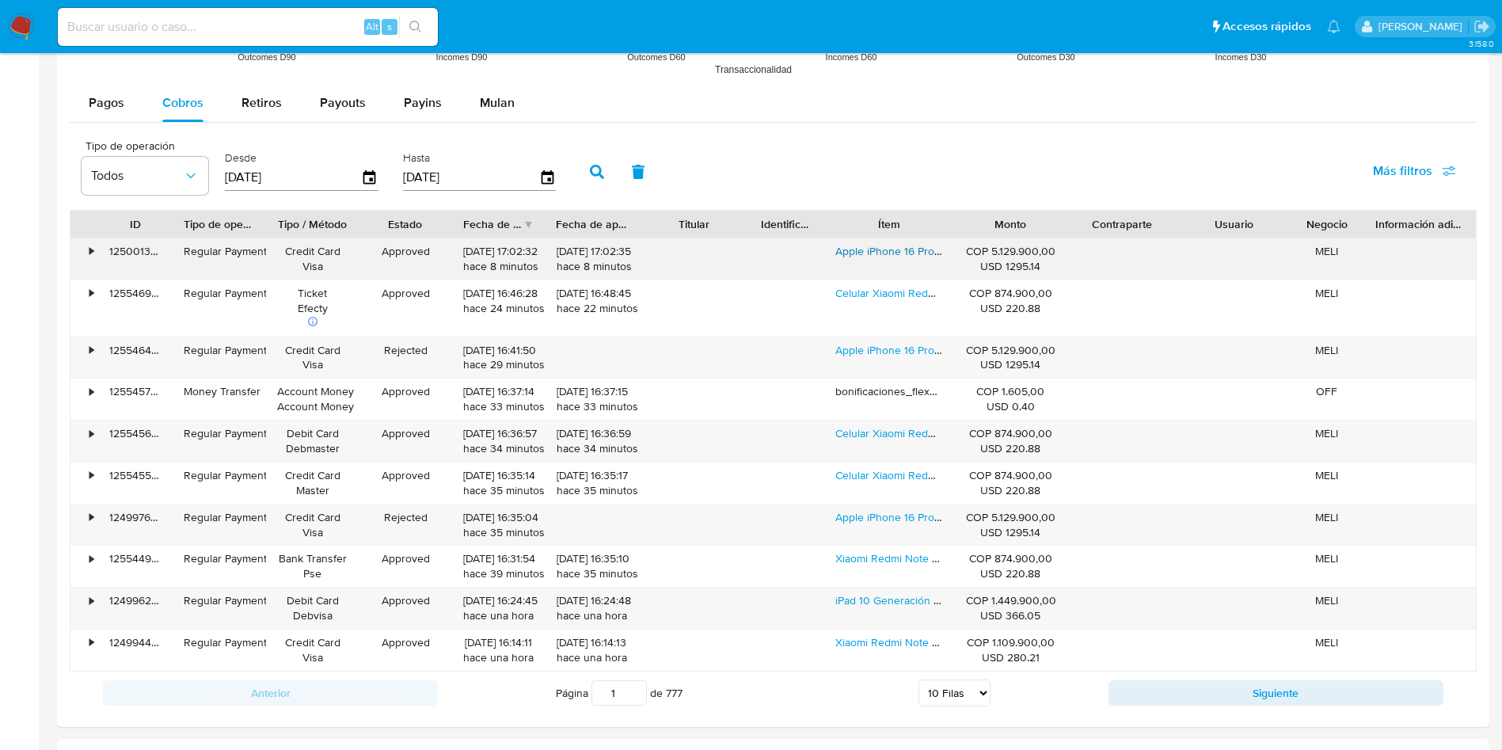
click at [887, 255] on link "Apple iPhone 16 Pro Max (256 Gb) - Titanio Del Desierto" at bounding box center [972, 251] width 273 height 16
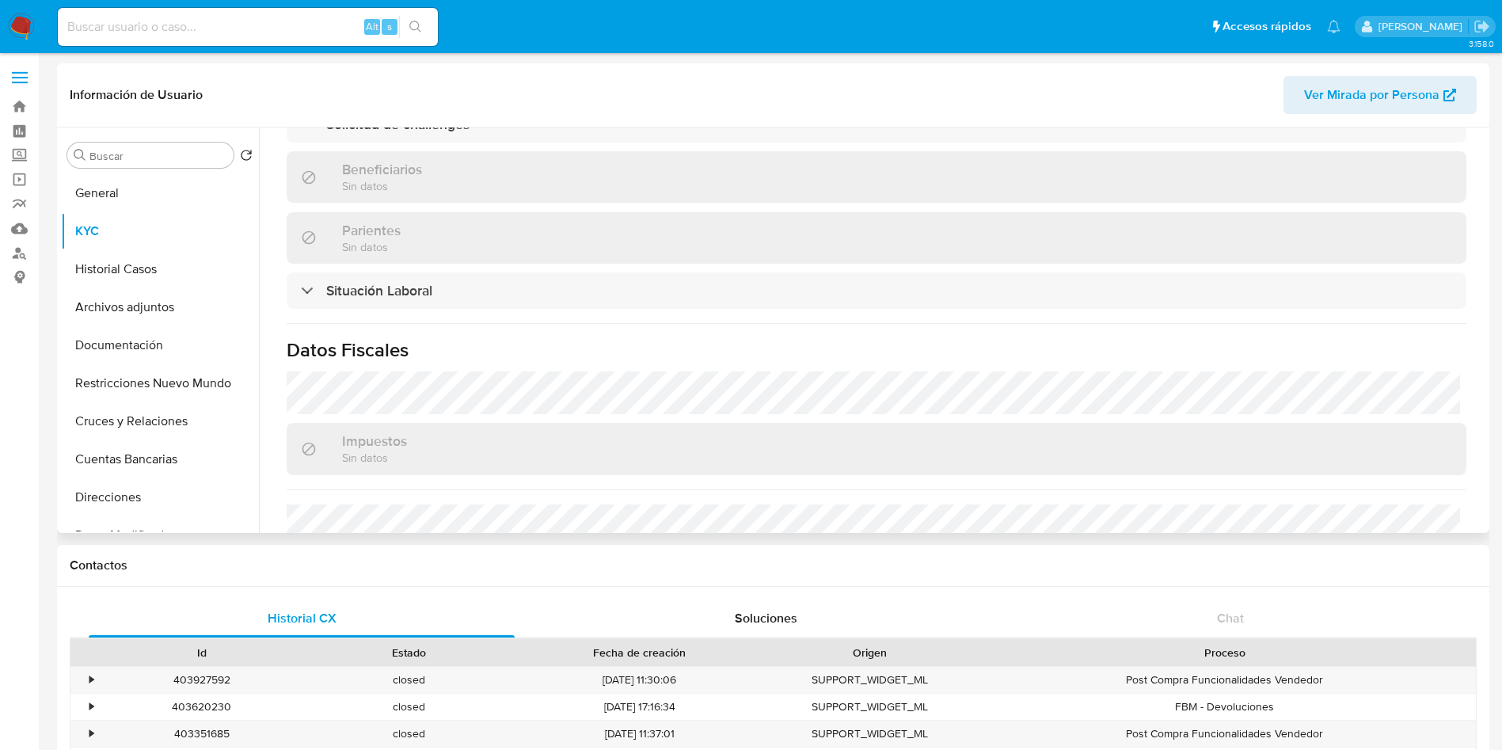
scroll to position [803, 0]
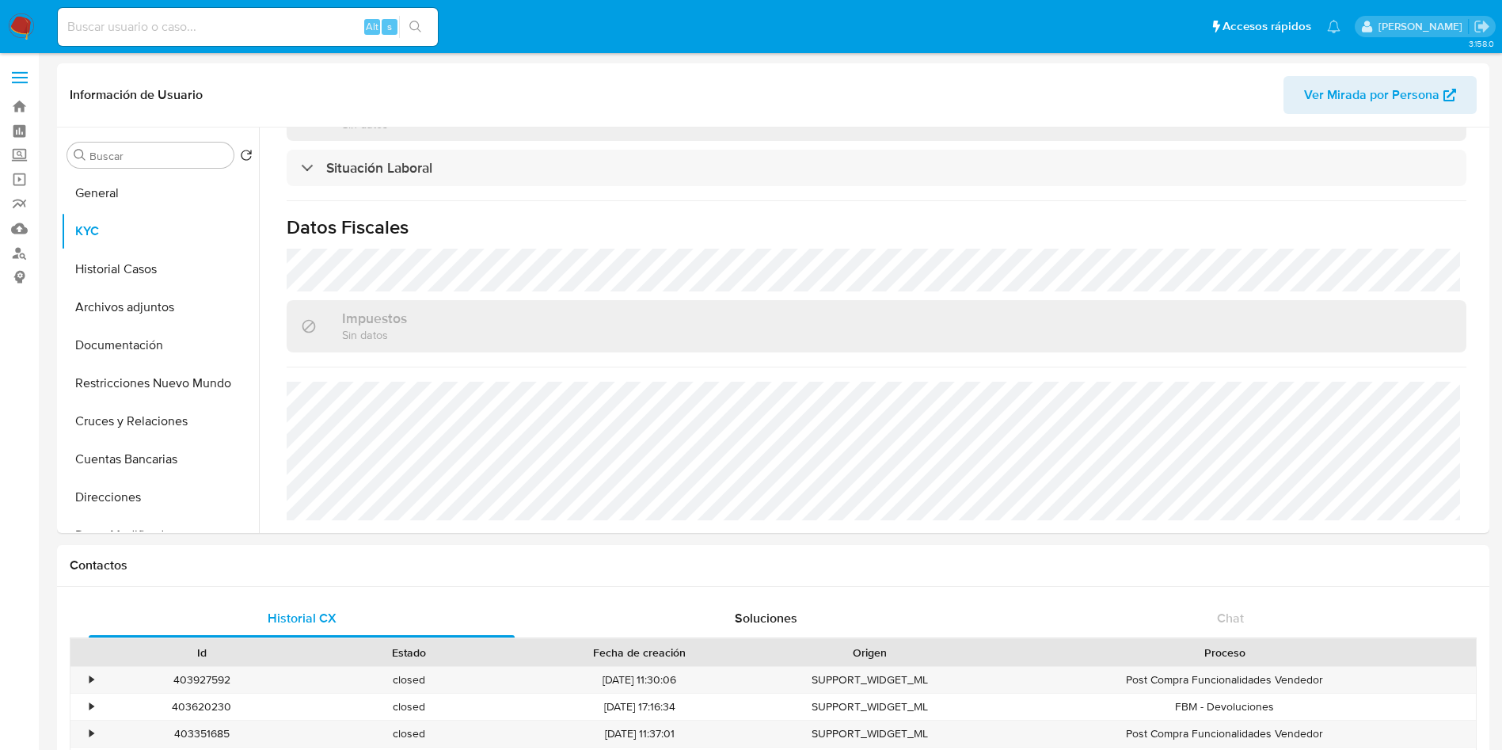
click at [251, 22] on input at bounding box center [248, 27] width 380 height 21
paste input "8A2q185TPbQQRuK7WOvhvpB5"
type input "8A2q185TPbQQRuK7WOvhvpB5"
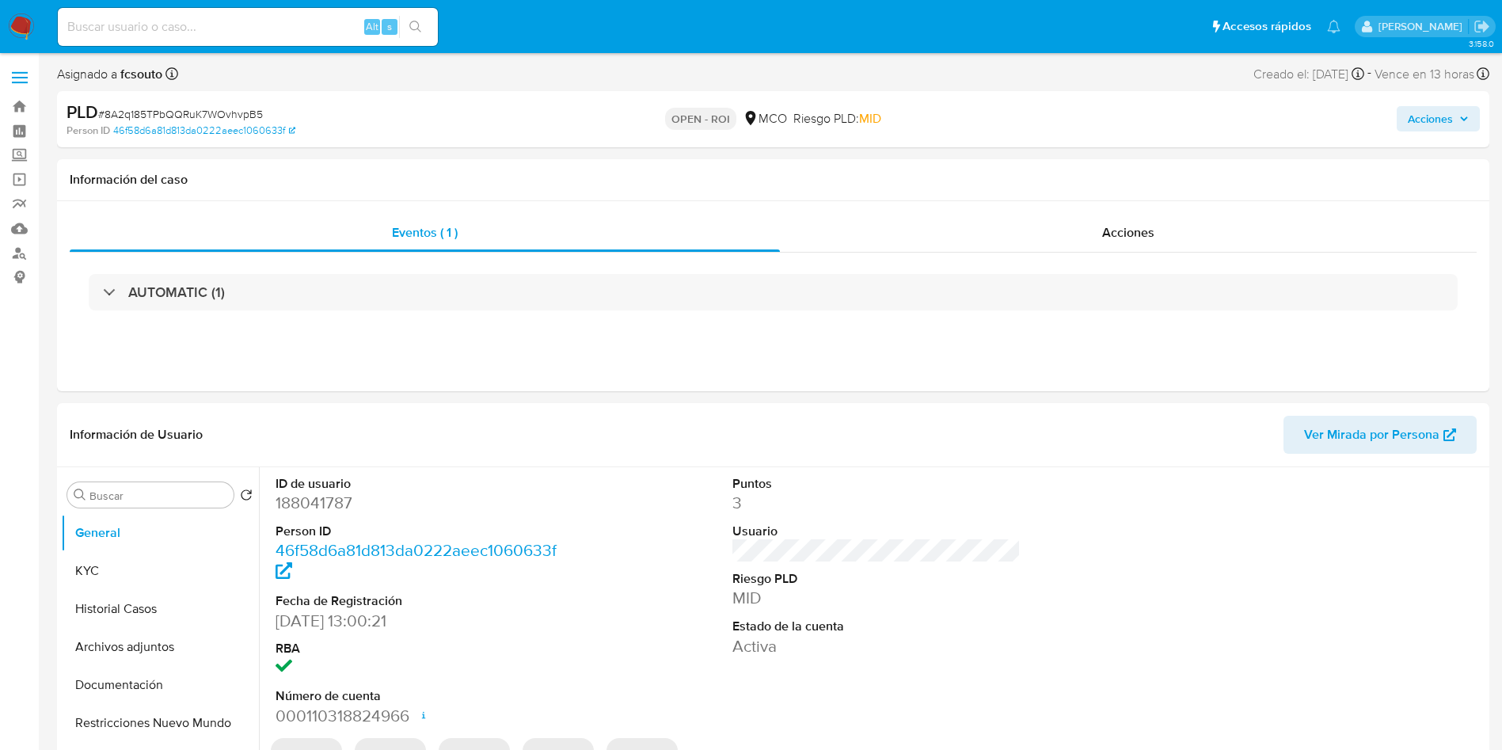
select select "10"
click at [25, 20] on img at bounding box center [21, 26] width 27 height 27
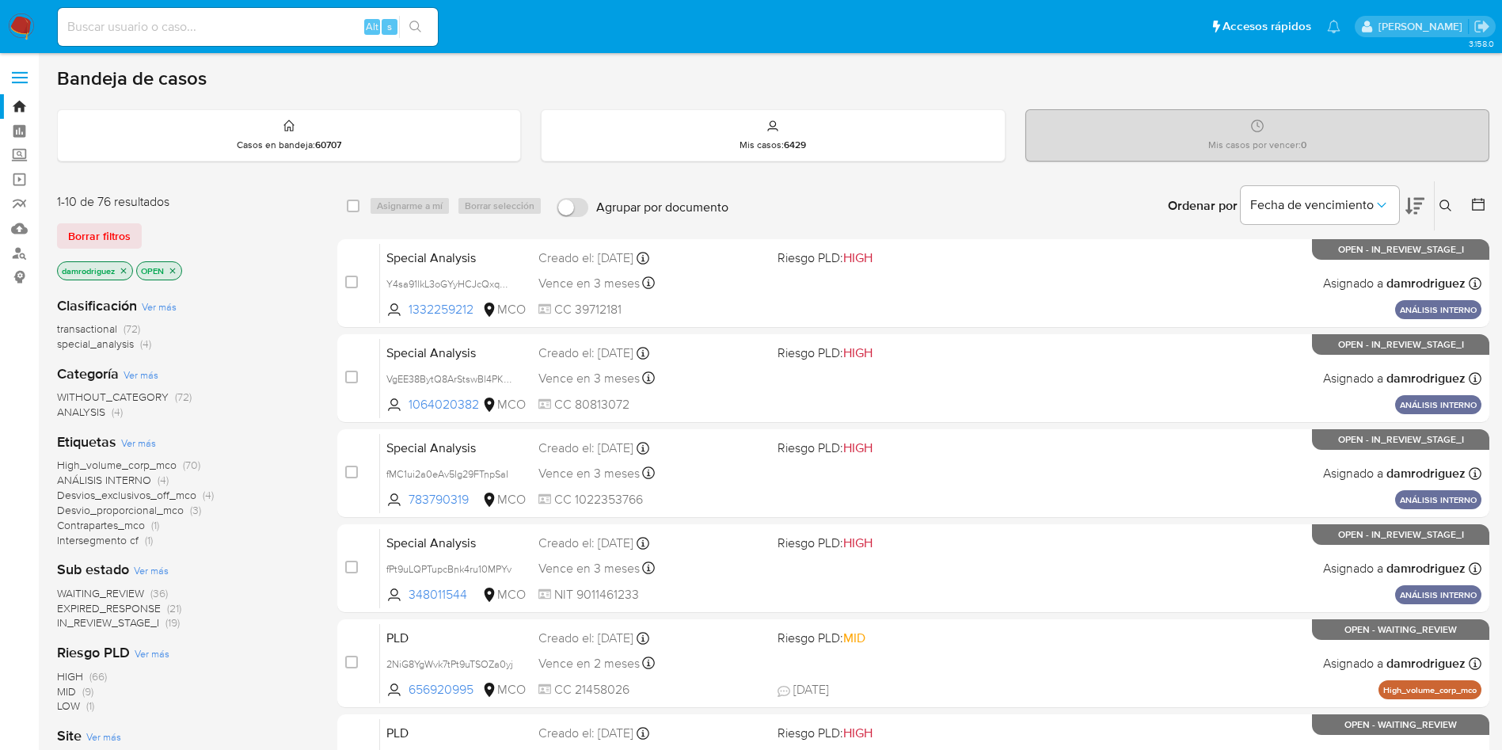
click at [252, 26] on input at bounding box center [248, 27] width 380 height 21
paste input "mxUjcSKuo3T2XPicKlCLYMeO"
type input "mxUjcSKuo3T2XPicKlCLYMeO"
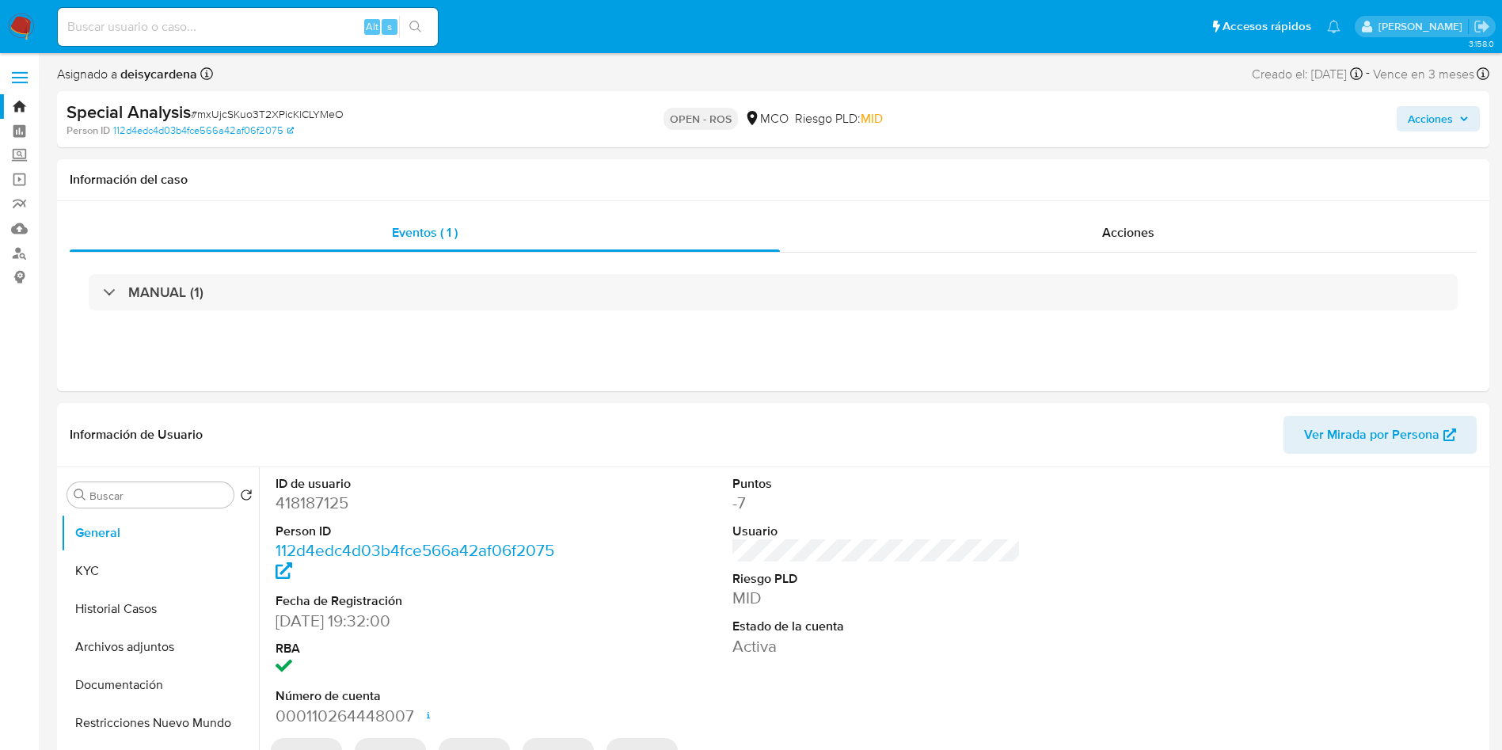
select select "10"
click at [1156, 216] on div "Acciones" at bounding box center [1128, 233] width 697 height 38
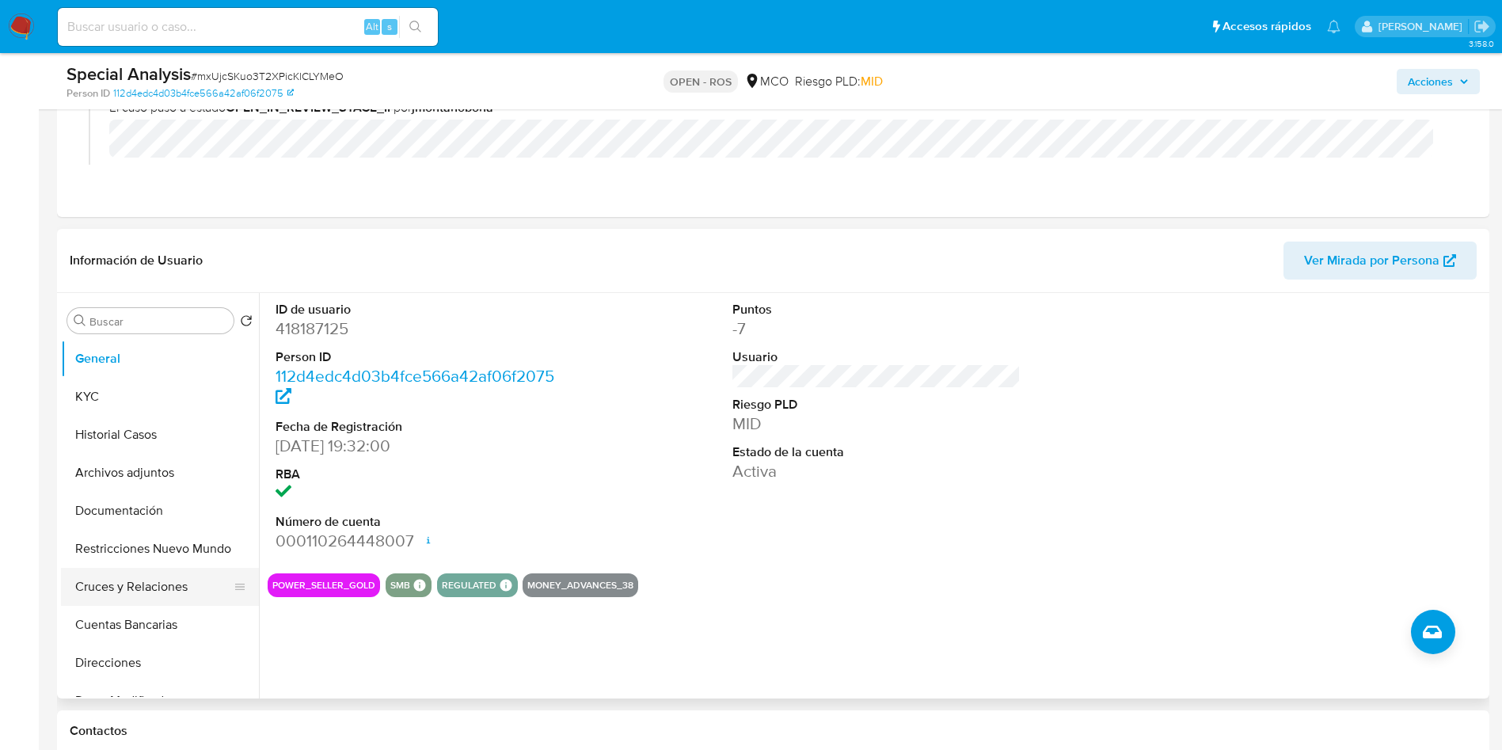
scroll to position [238, 0]
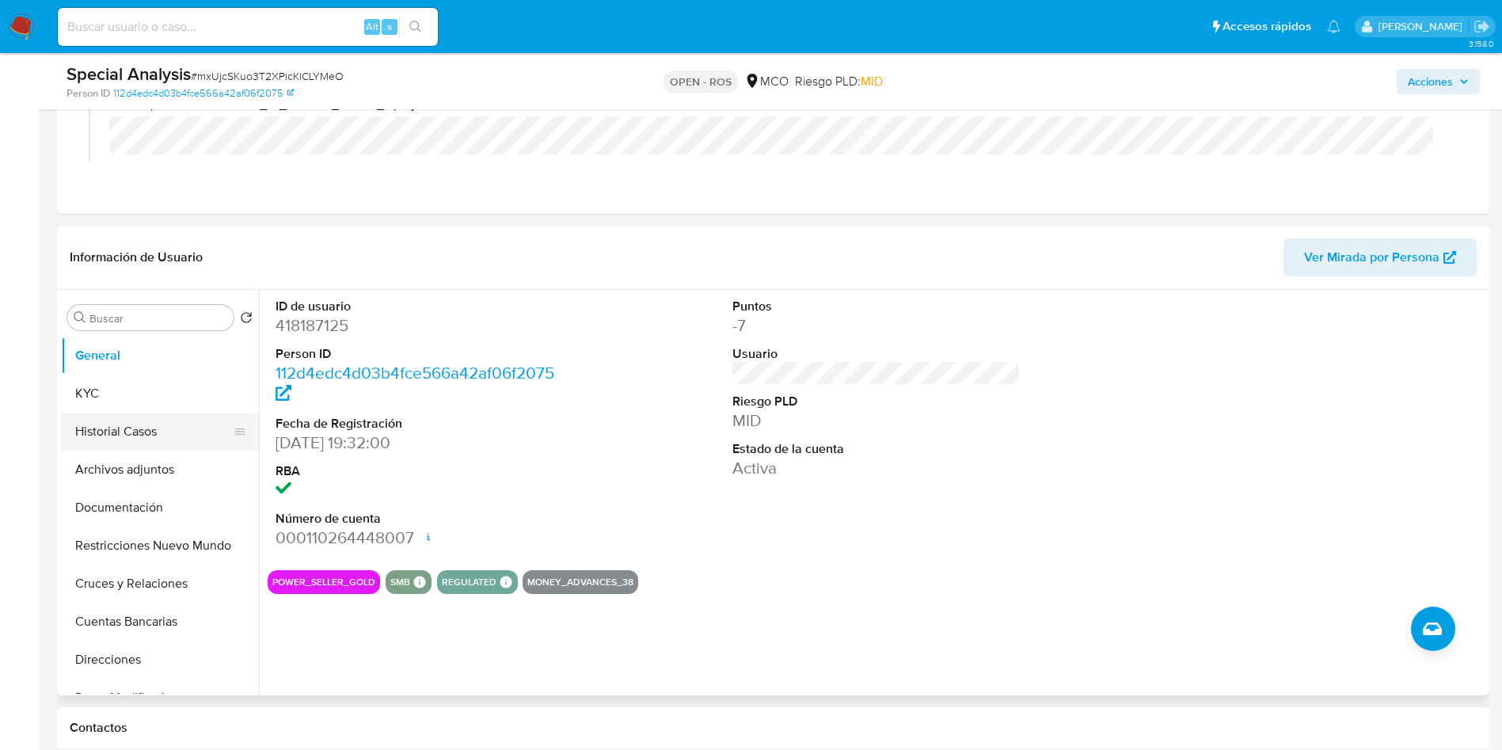
click at [116, 443] on button "Historial Casos" at bounding box center [153, 432] width 185 height 38
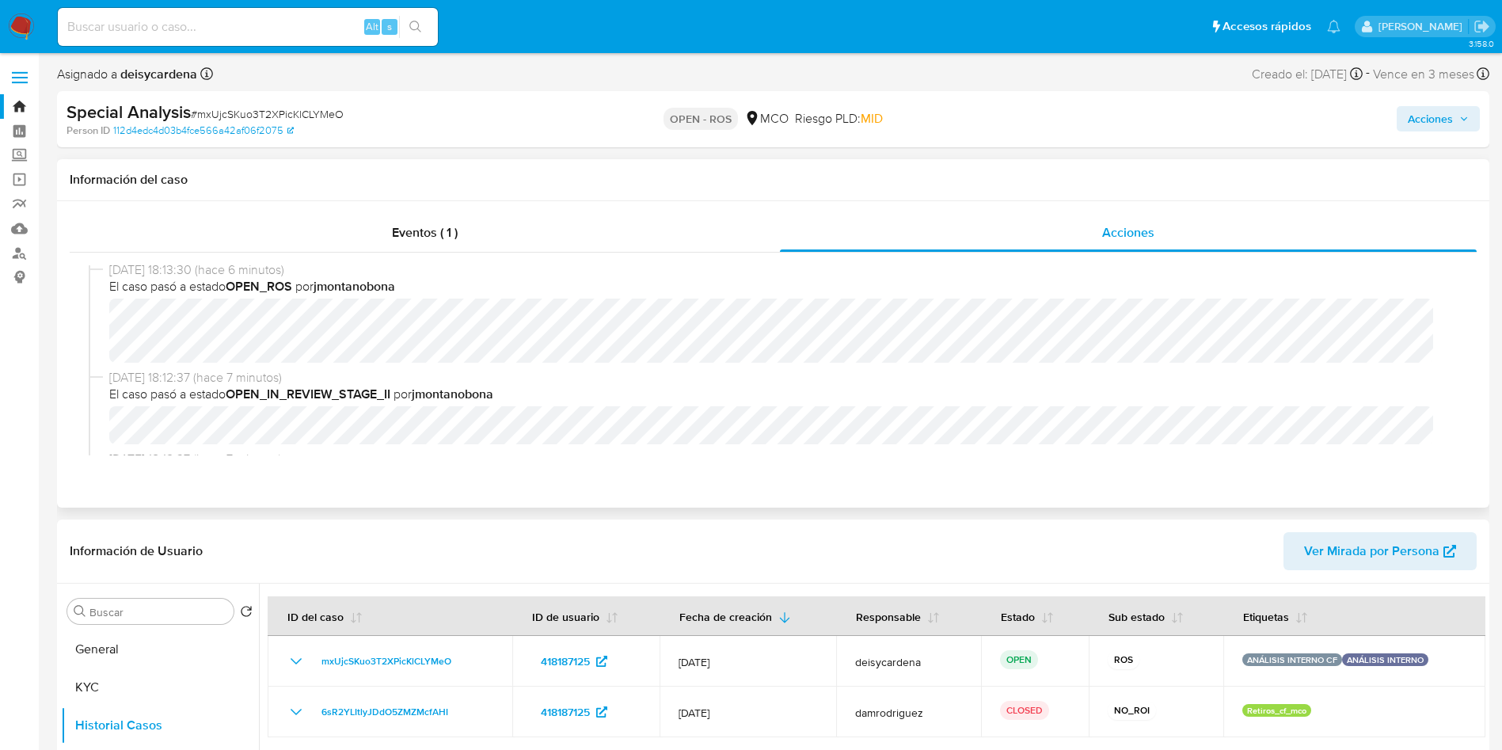
scroll to position [0, 0]
click at [25, 23] on img at bounding box center [21, 26] width 27 height 27
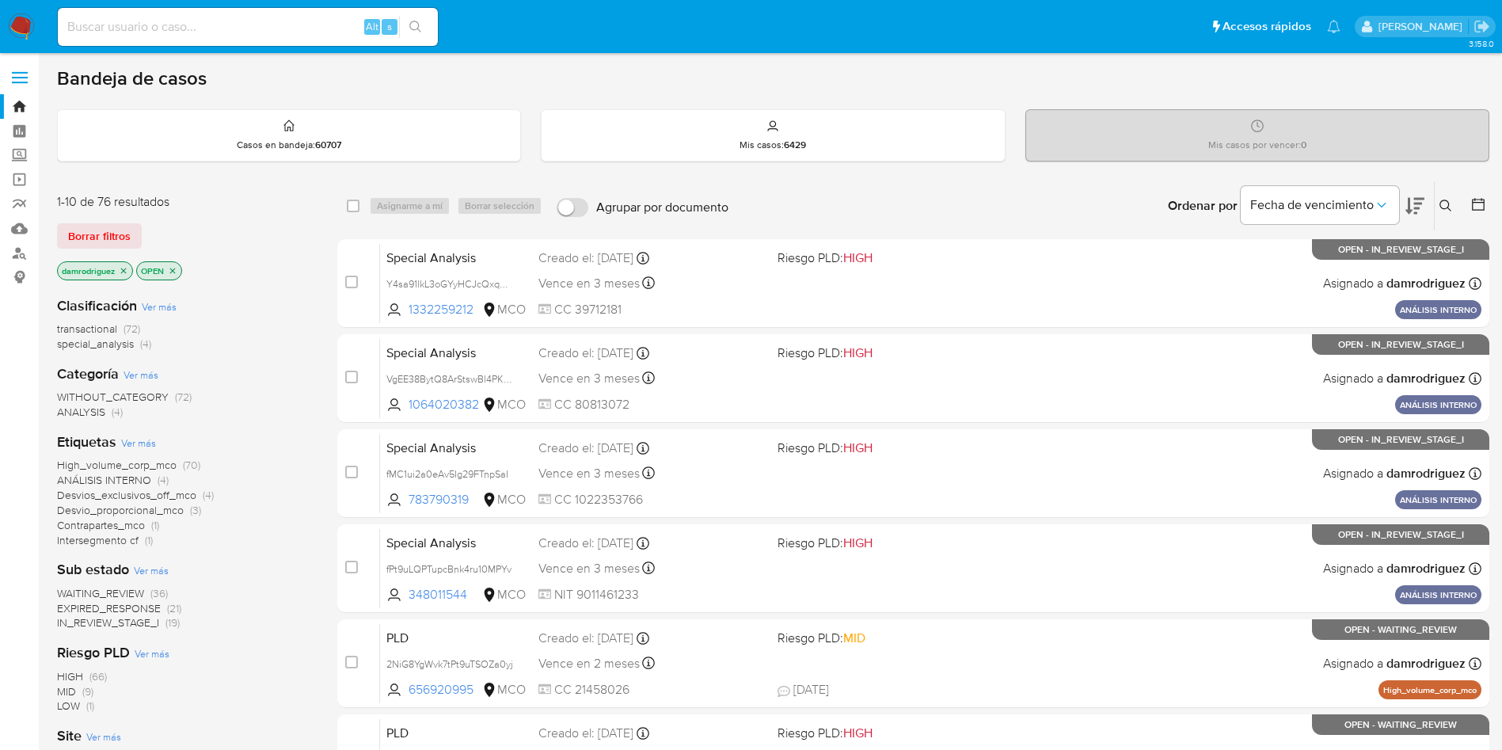
click at [17, 15] on img at bounding box center [21, 26] width 27 height 27
click at [22, 29] on img at bounding box center [21, 26] width 27 height 27
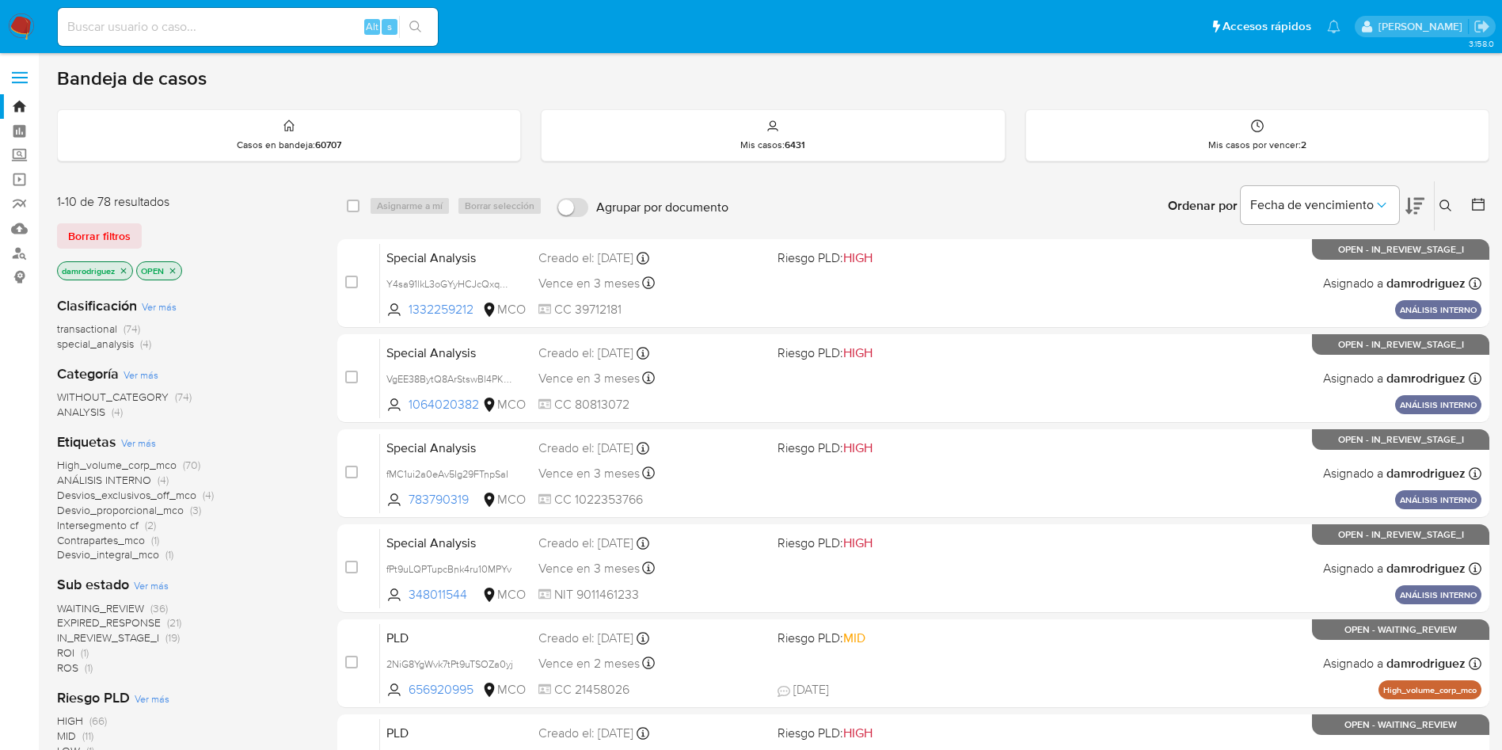
click at [70, 667] on span "ROS" at bounding box center [67, 668] width 21 height 16
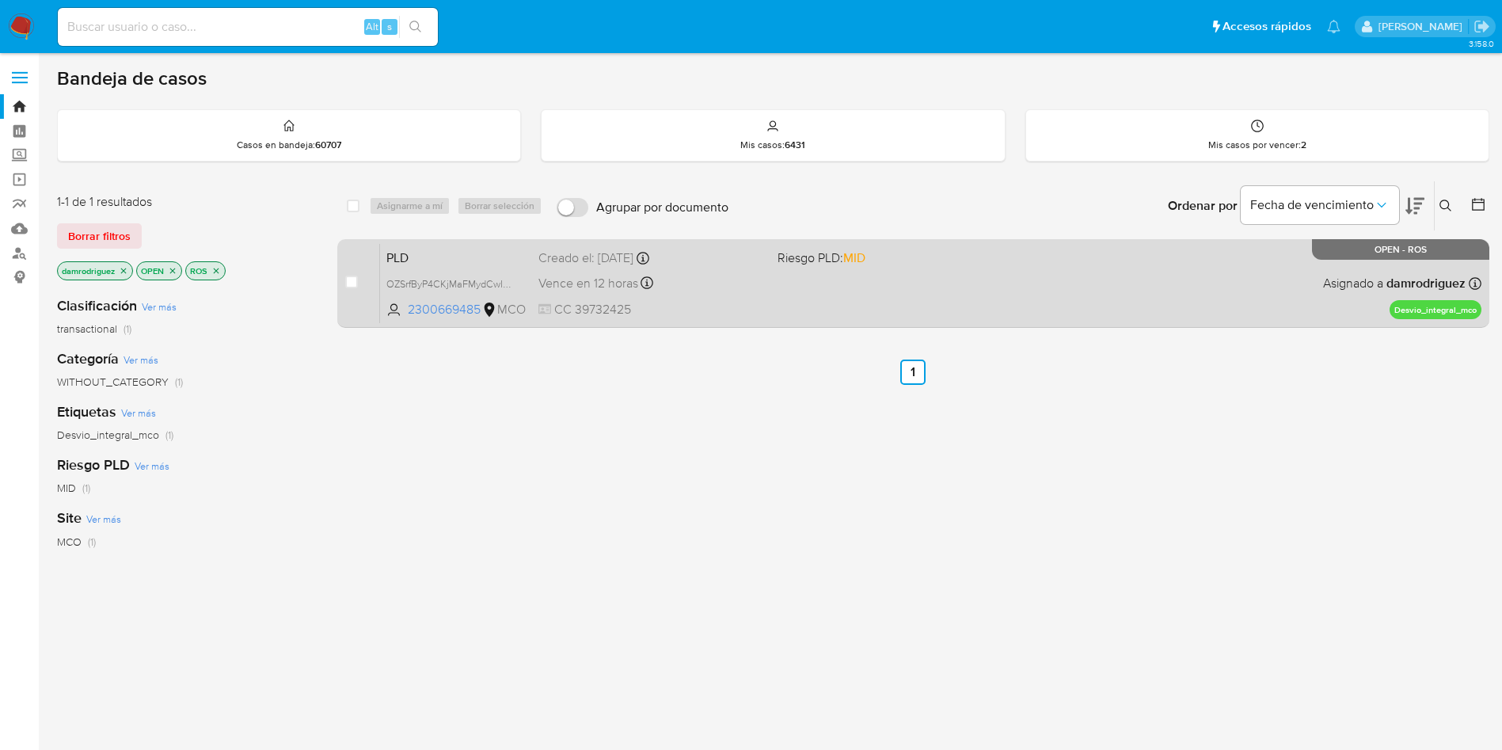
click at [430, 248] on span "PLD" at bounding box center [455, 256] width 139 height 21
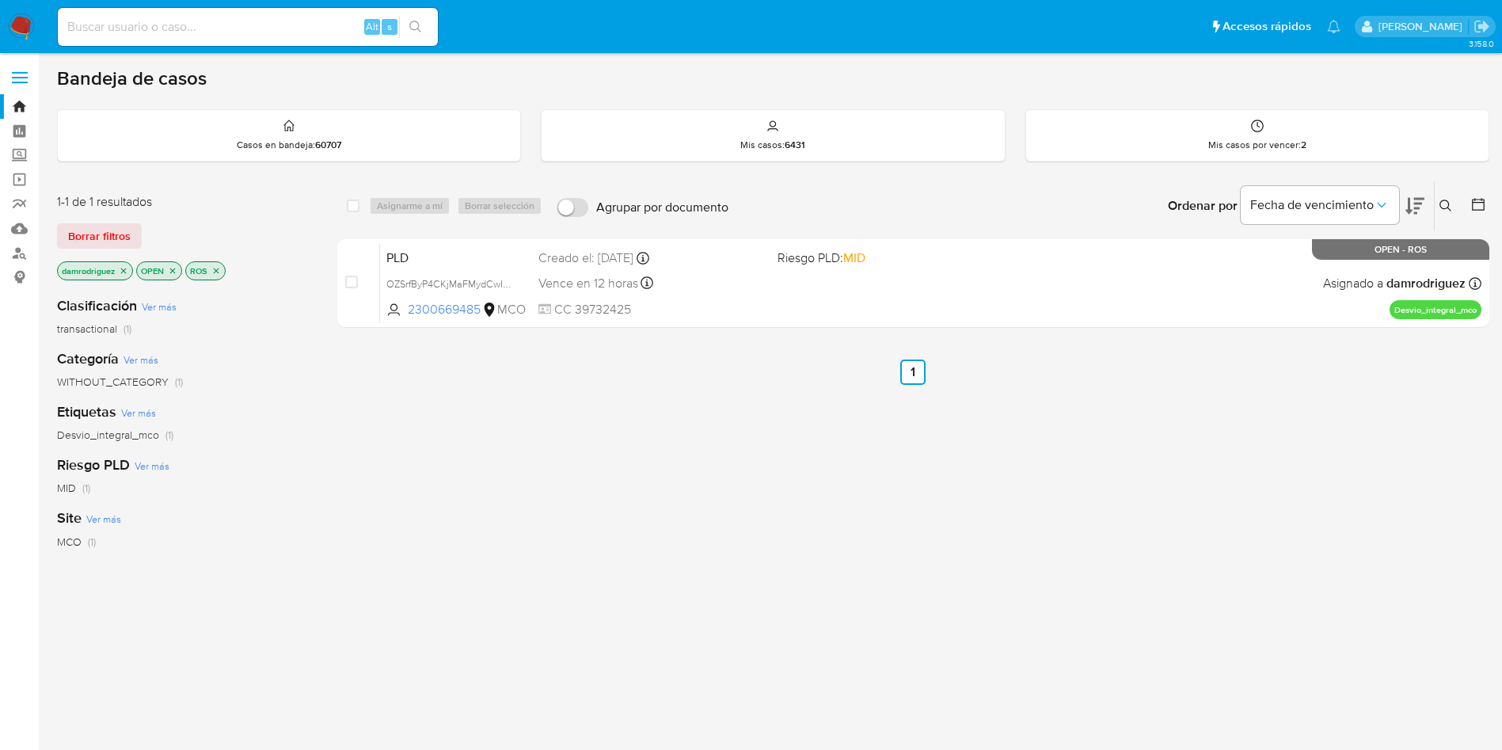
click at [303, 29] on input at bounding box center [248, 27] width 380 height 21
paste input "mxUjcSKuo3T2XPicKlCLYMeO"
type input "mxUjcSKuo3T2XPicKlCLYMeO"
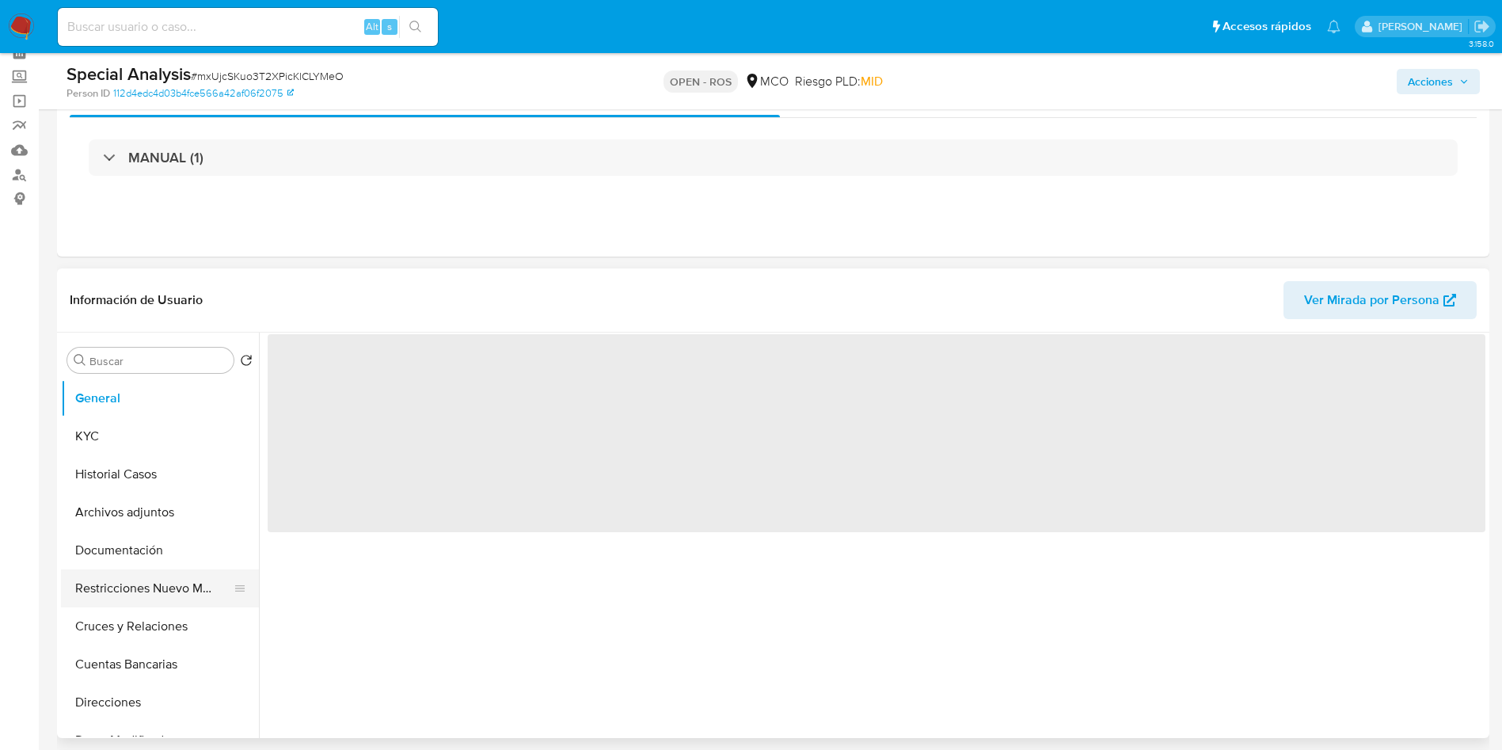
scroll to position [119, 0]
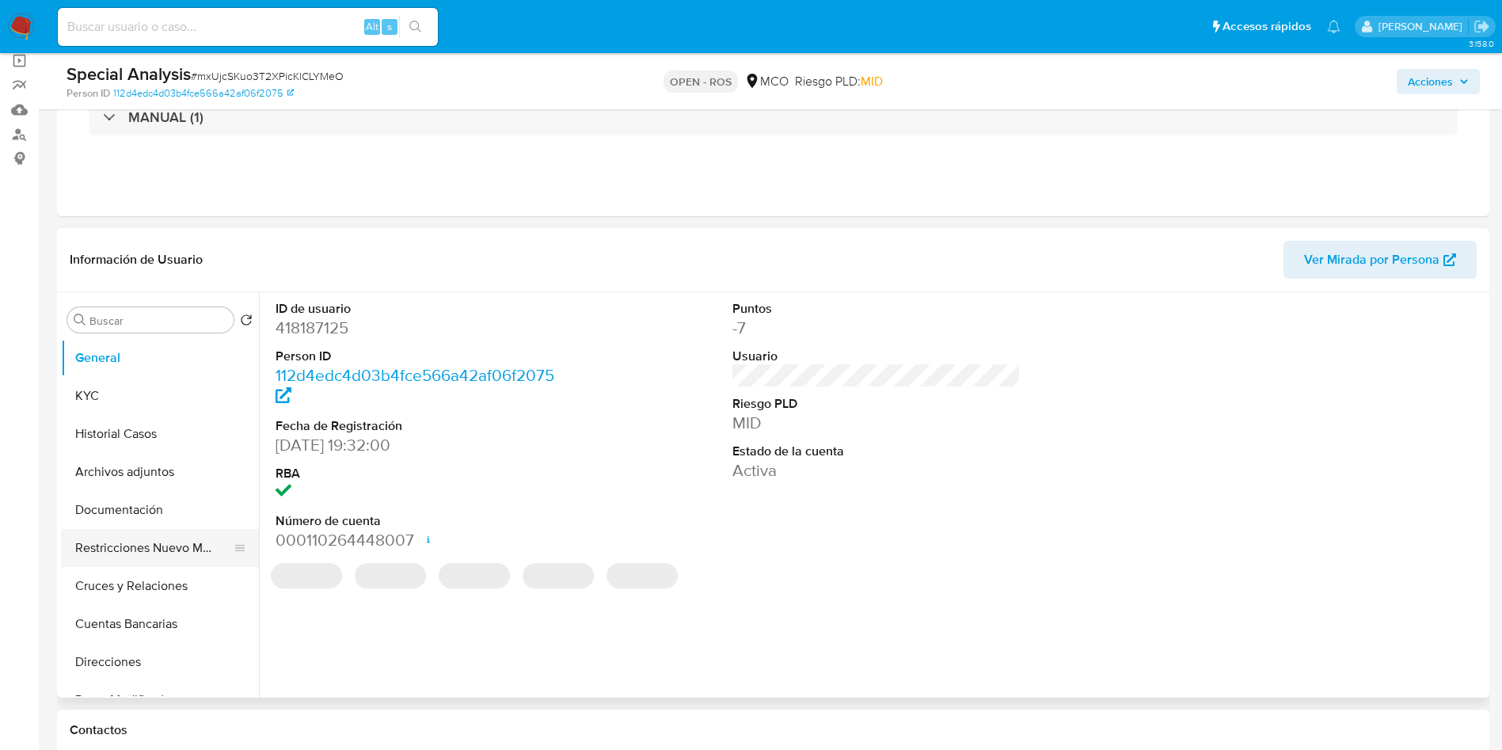
click at [130, 551] on button "Restricciones Nuevo Mundo" at bounding box center [153, 548] width 185 height 38
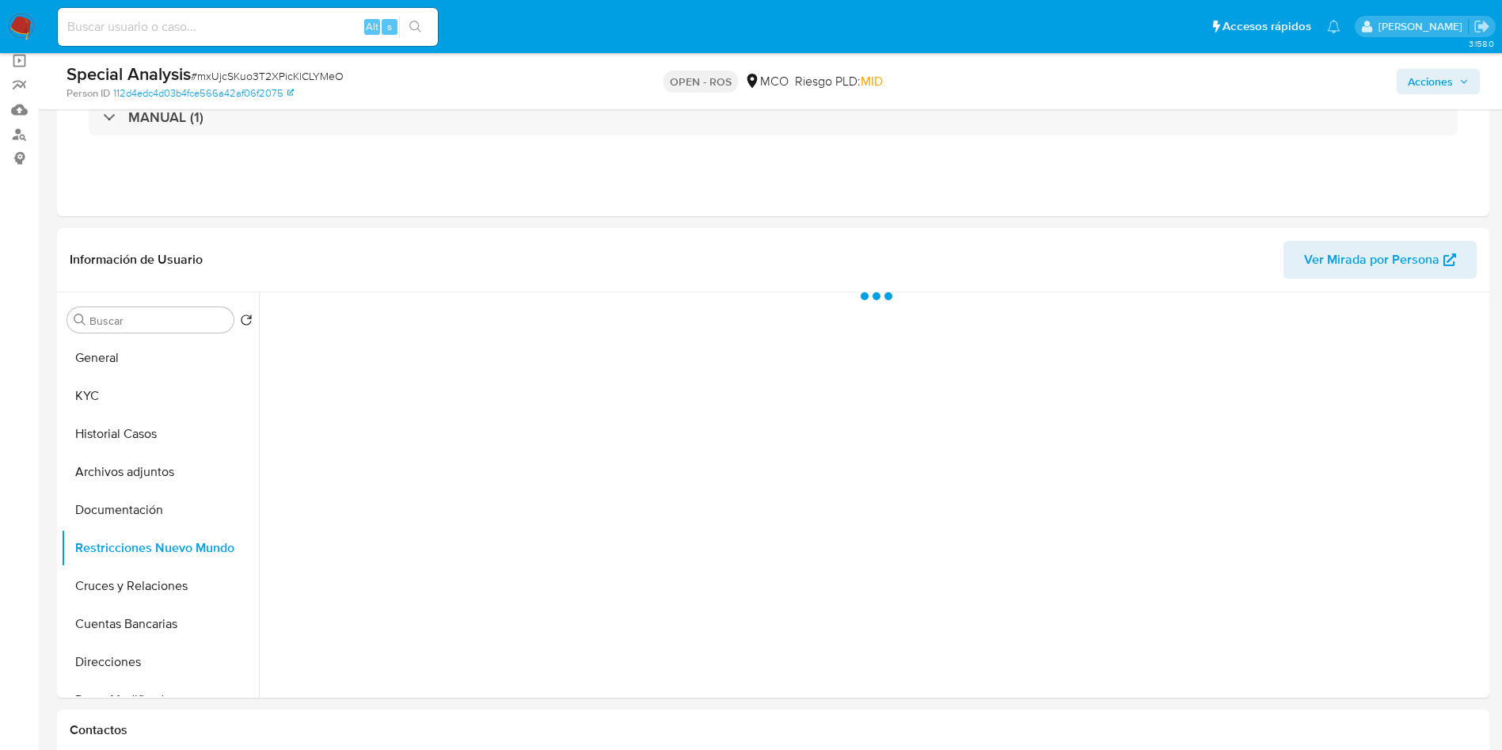
select select "10"
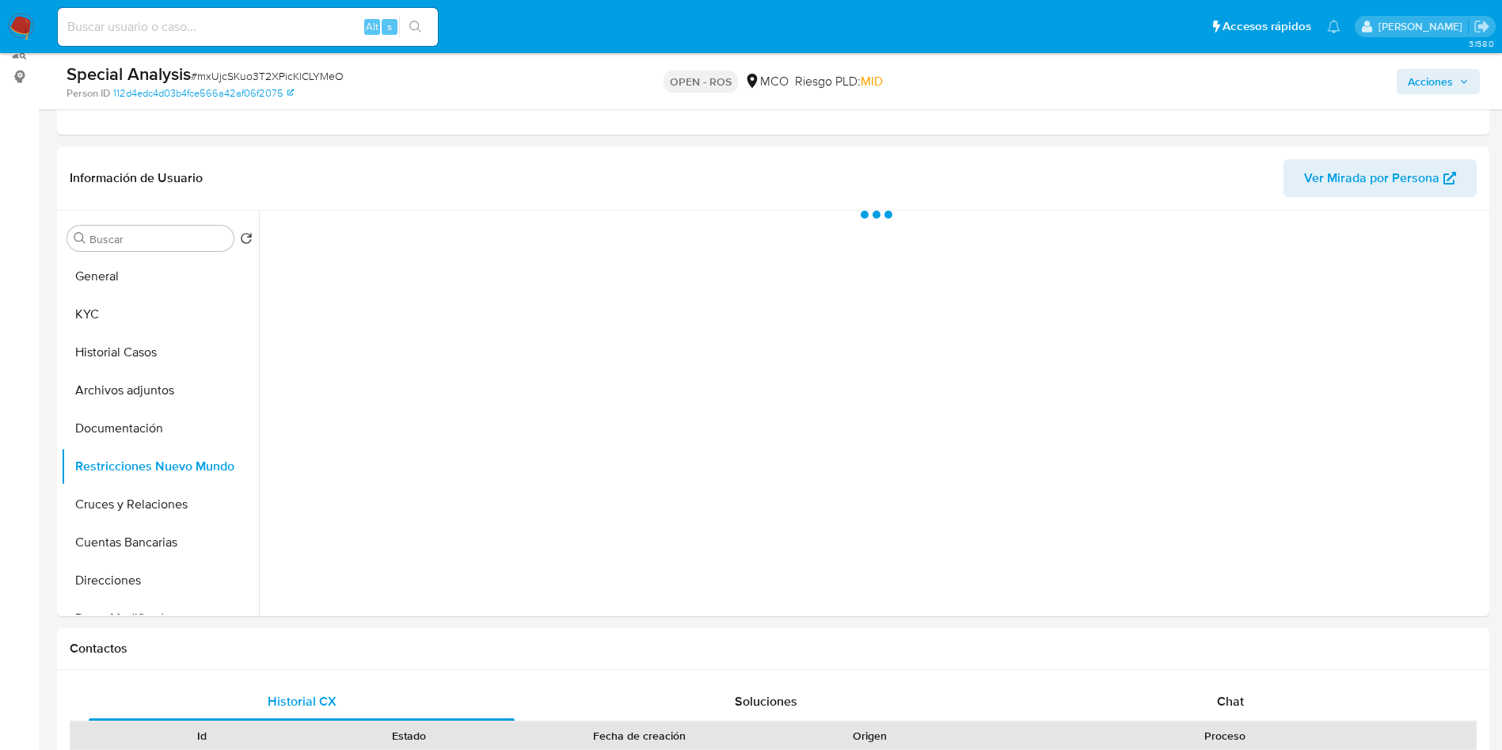
scroll to position [238, 0]
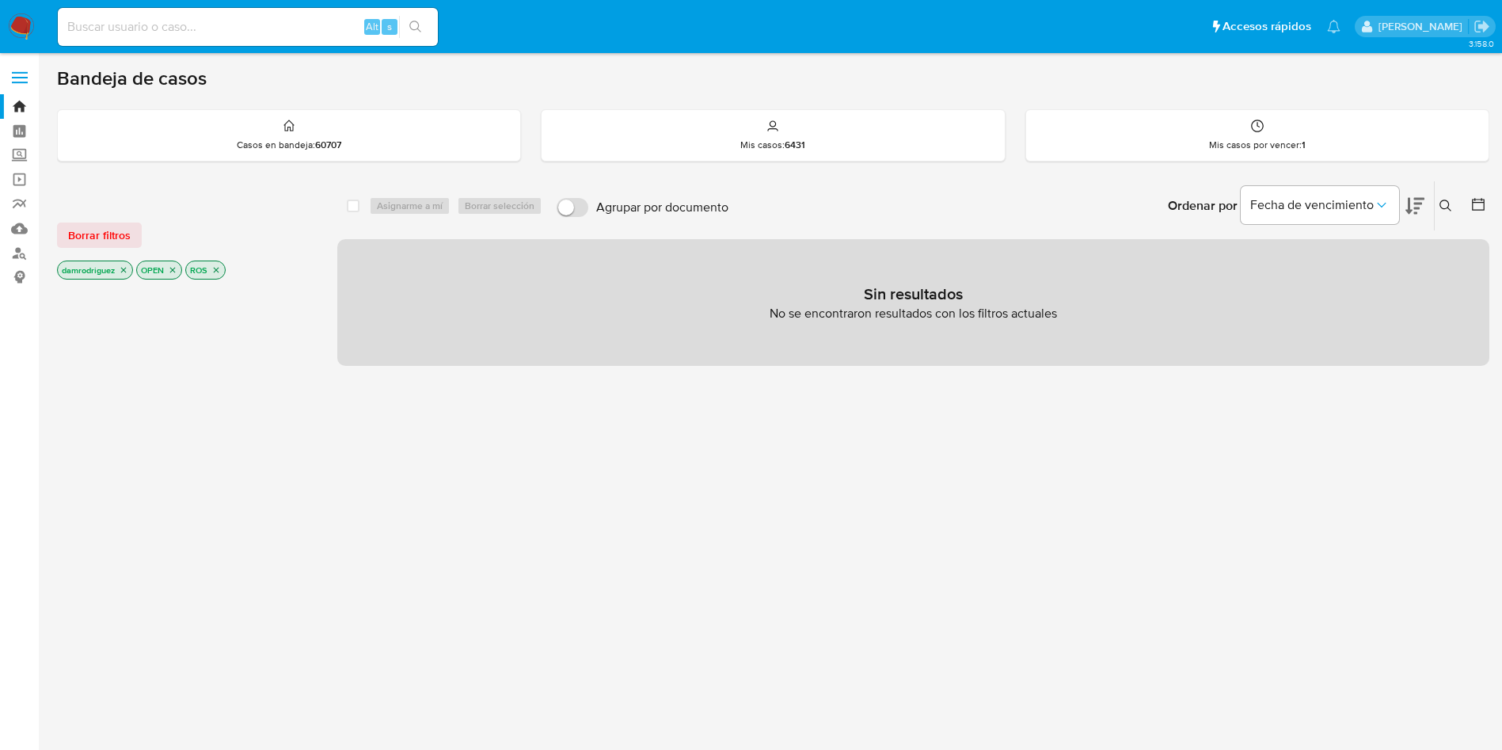
click at [28, 24] on img at bounding box center [21, 26] width 27 height 27
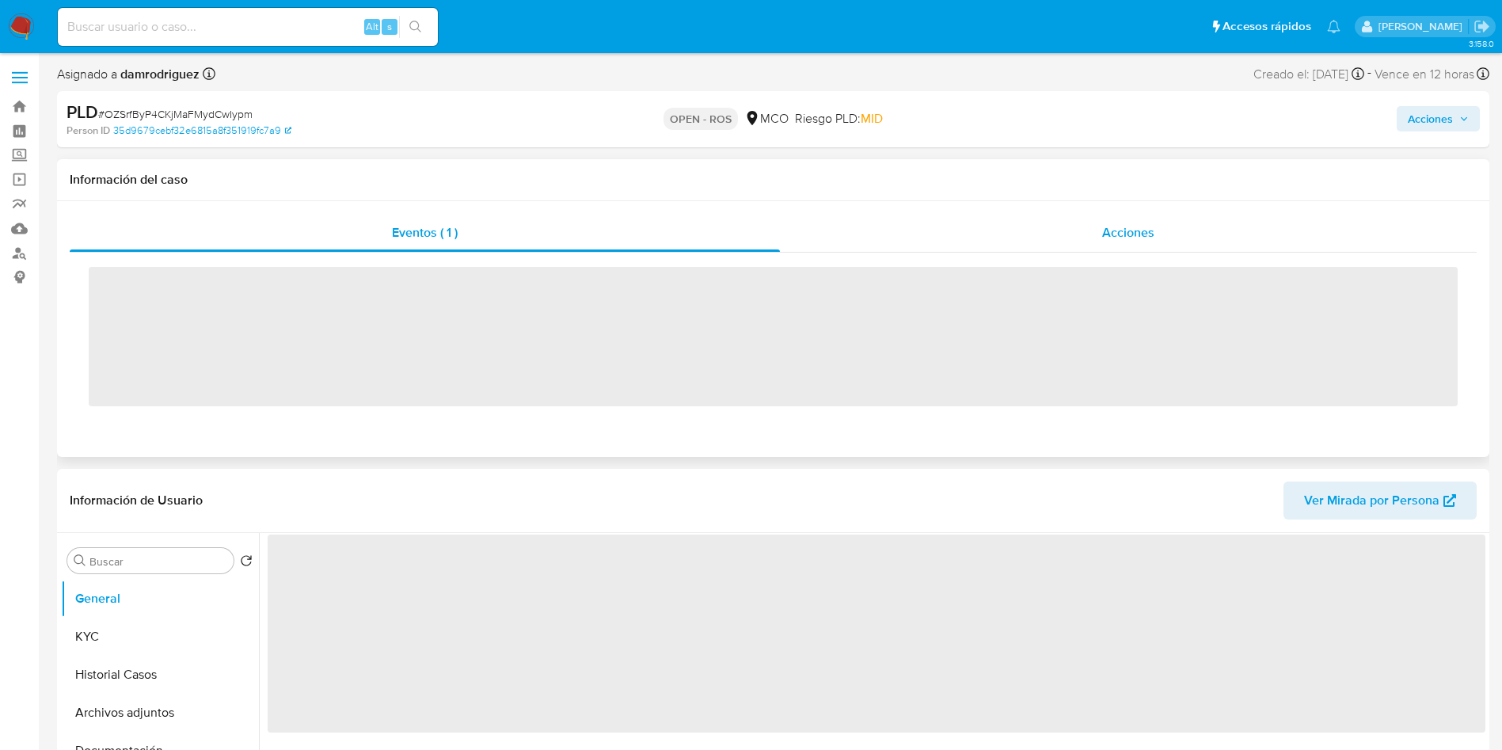
click at [1015, 241] on div "Acciones" at bounding box center [1128, 233] width 697 height 38
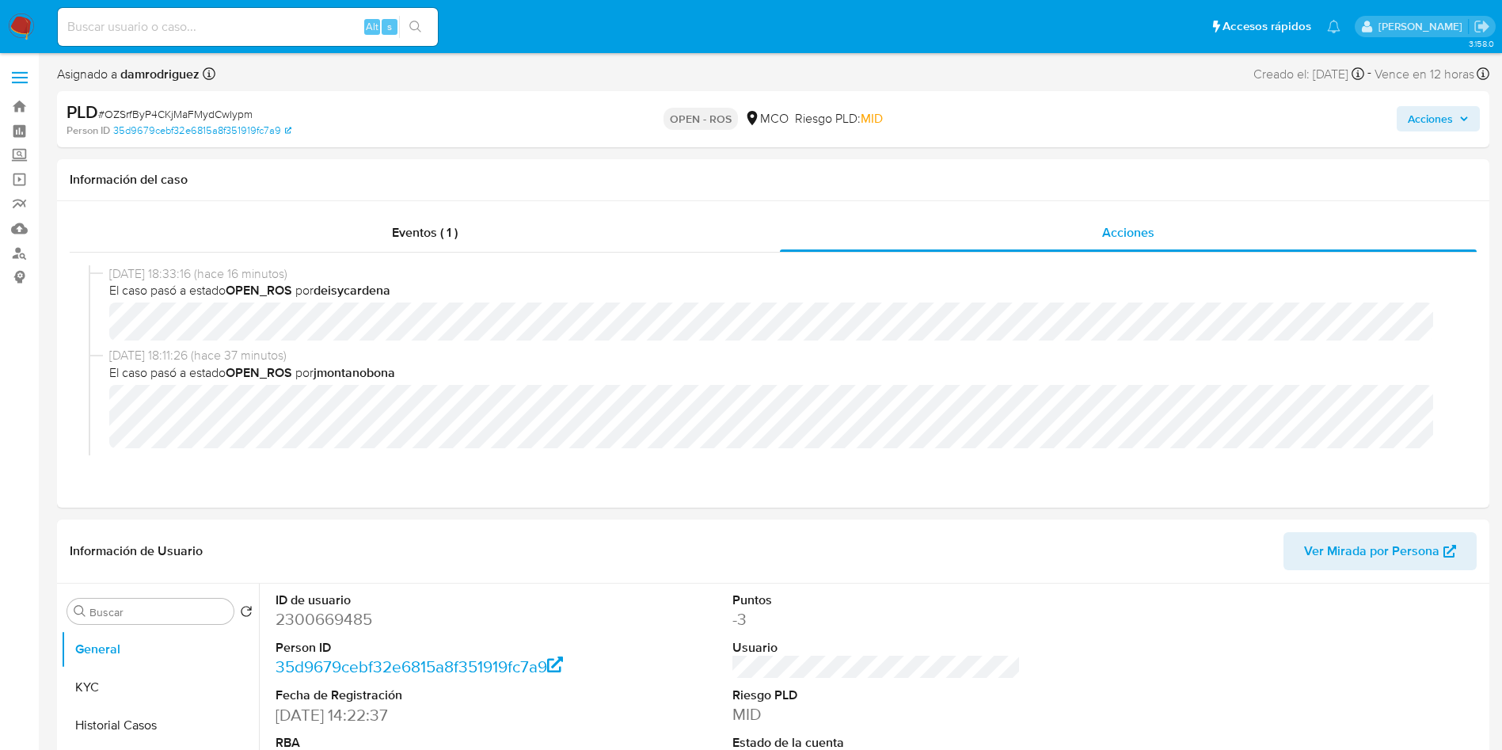
select select "10"
click at [1416, 121] on span "Acciones" at bounding box center [1430, 118] width 45 height 25
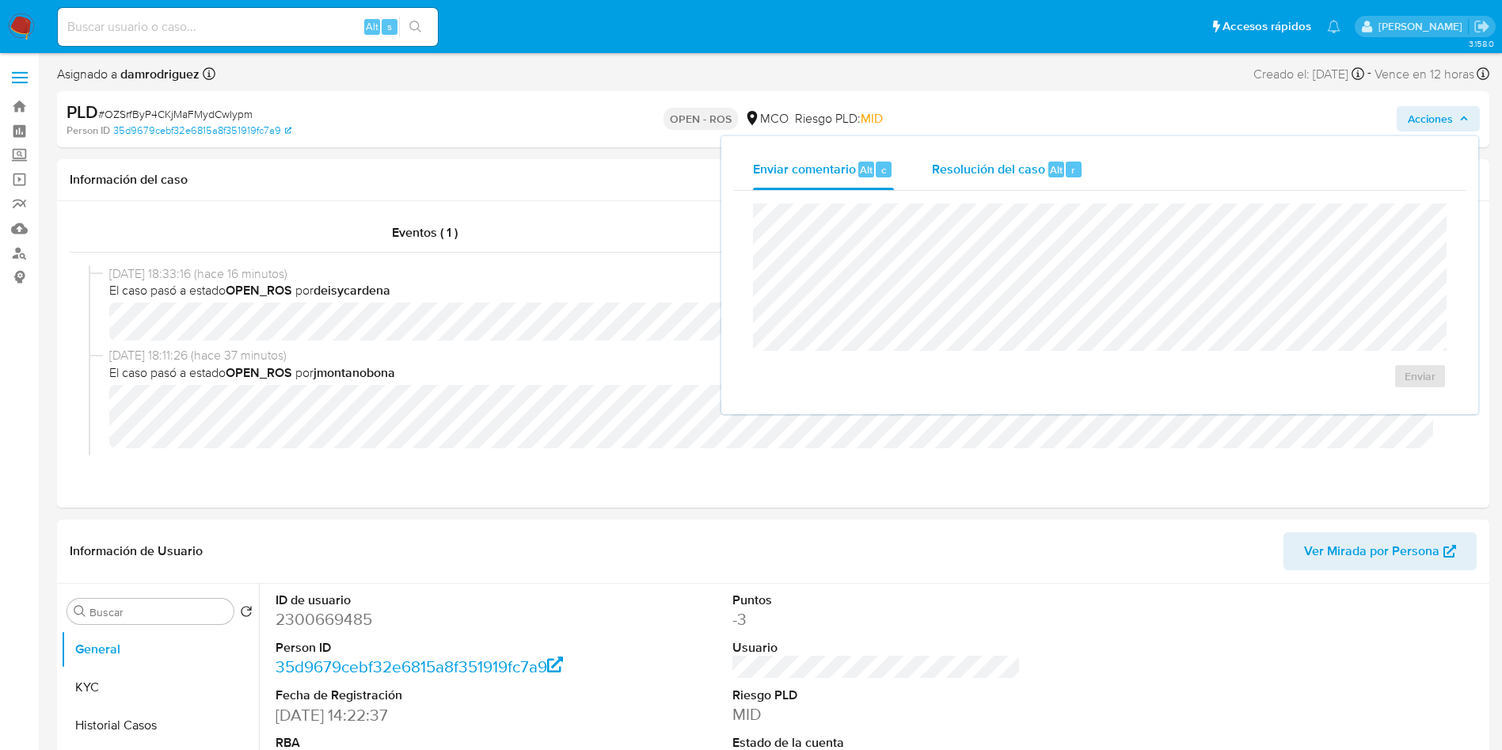
click at [1014, 176] on span "Resolución del caso" at bounding box center [988, 169] width 113 height 18
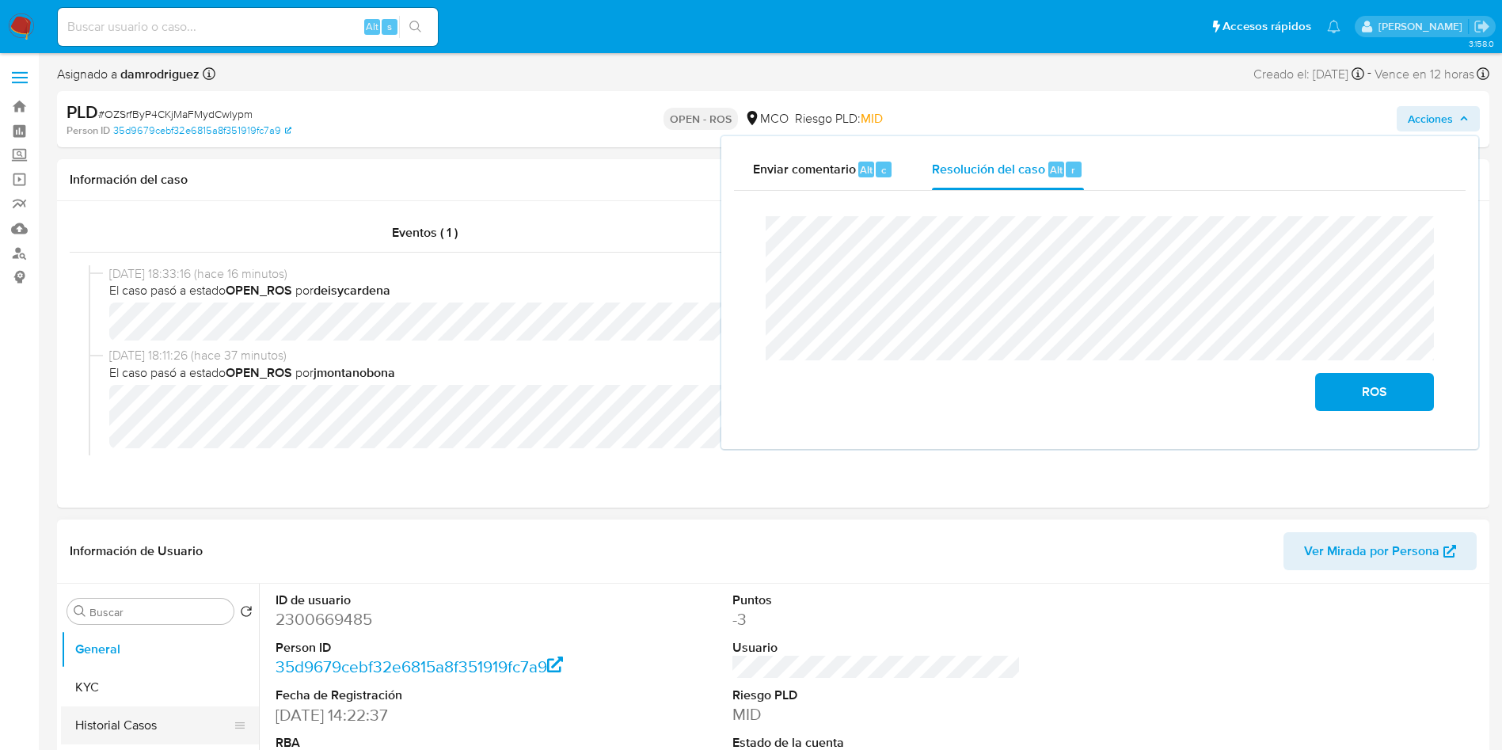
click at [154, 714] on button "Historial Casos" at bounding box center [153, 725] width 185 height 38
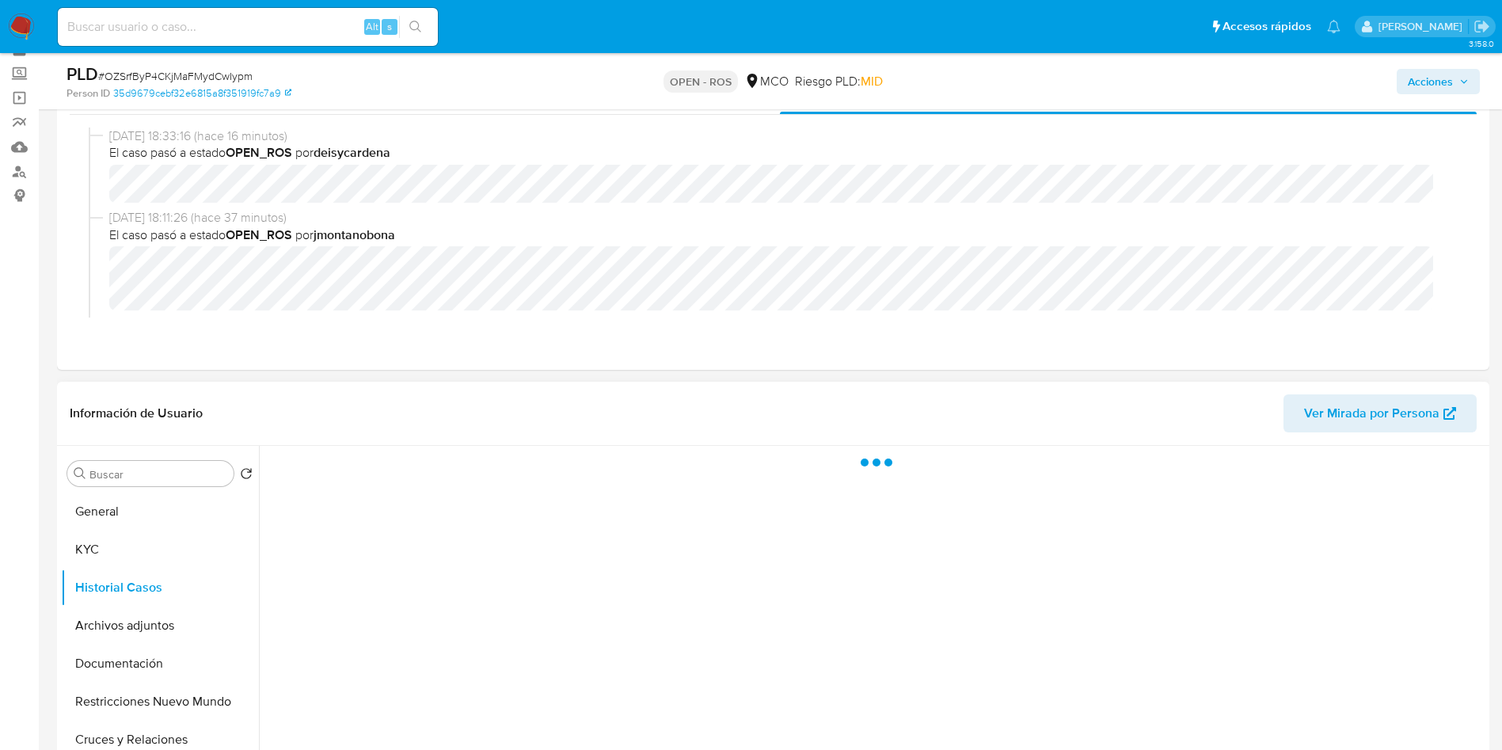
scroll to position [119, 0]
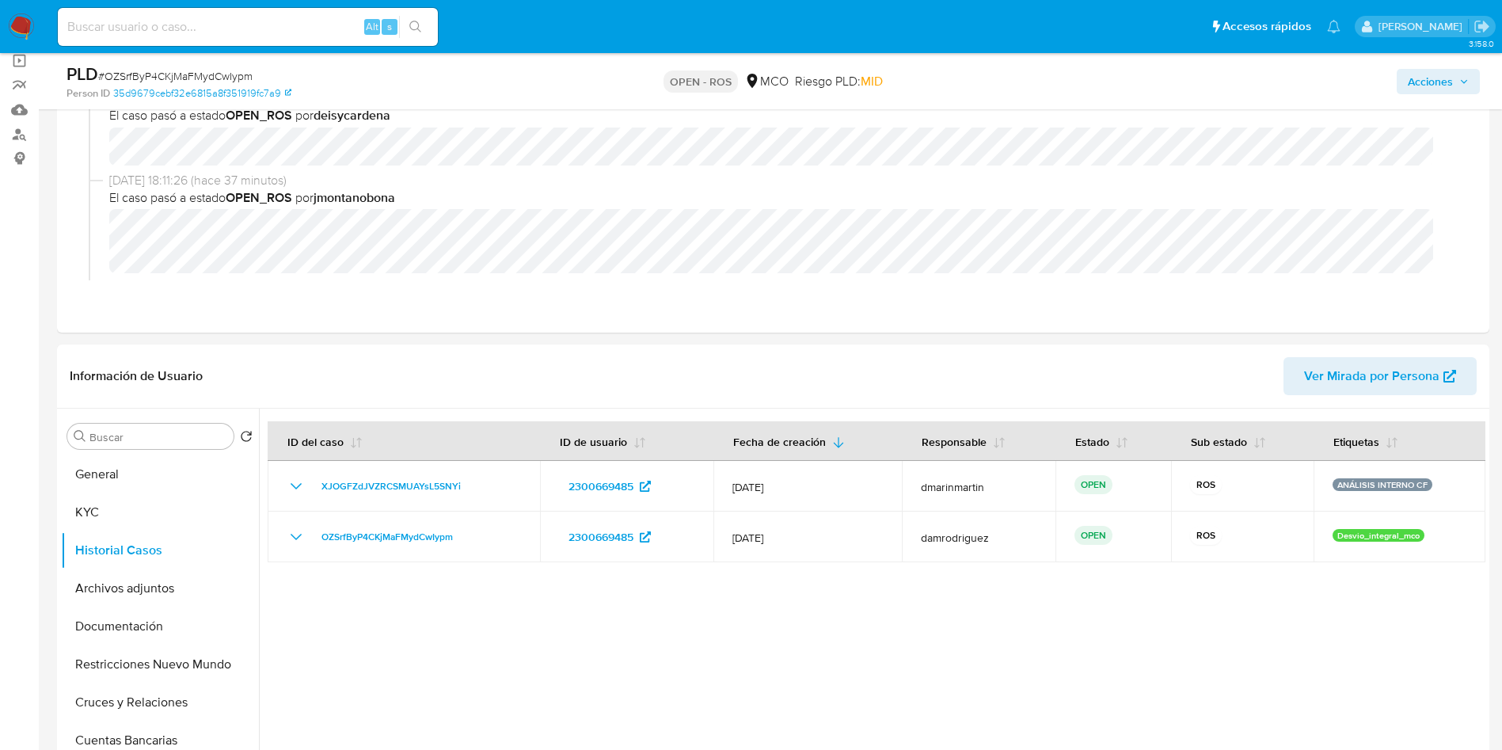
click at [1419, 76] on span "Acciones" at bounding box center [1430, 81] width 45 height 25
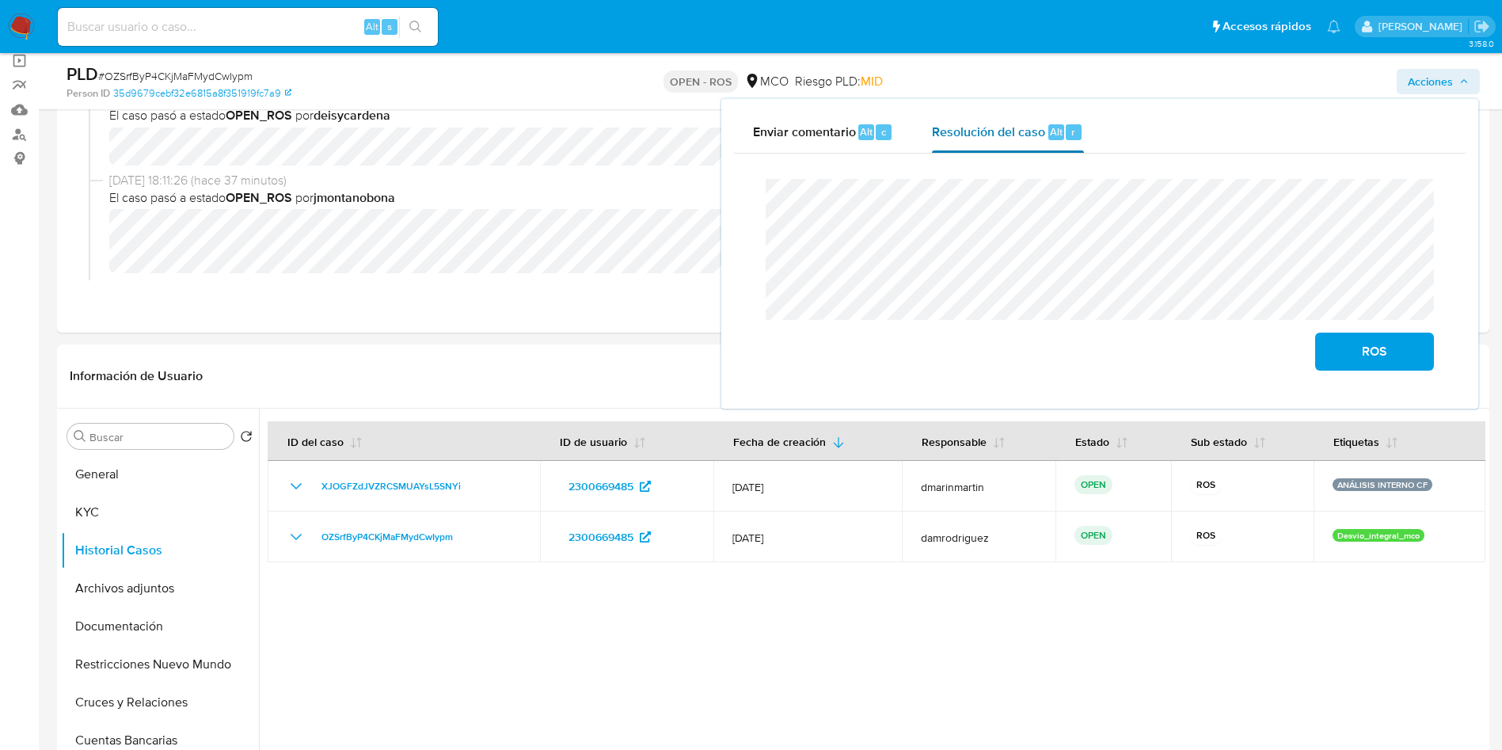
click at [961, 124] on span "Resolución del caso" at bounding box center [988, 131] width 113 height 18
click at [1371, 353] on span "ROS" at bounding box center [1375, 351] width 78 height 35
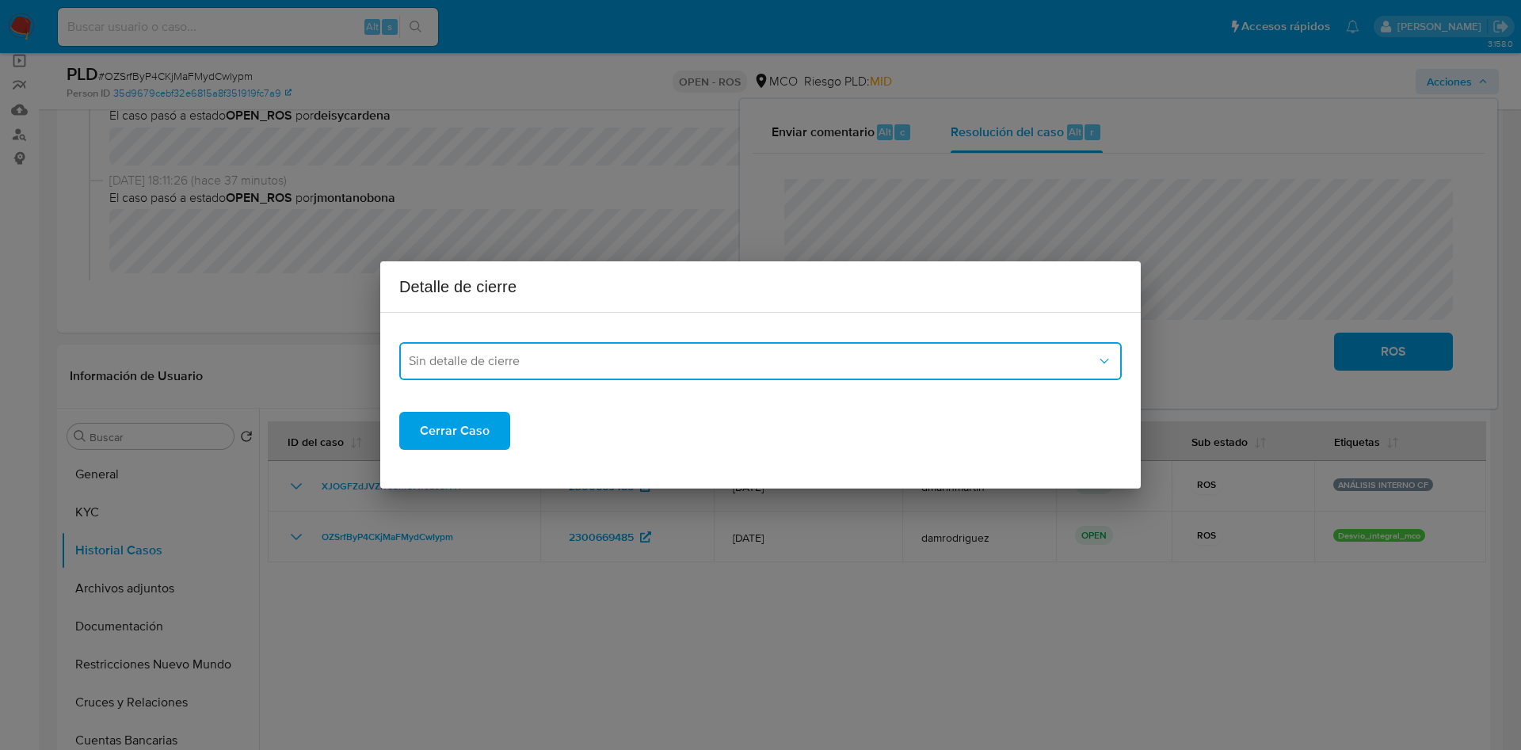
click at [551, 378] on button "Sin detalle de cierre" at bounding box center [760, 361] width 722 height 38
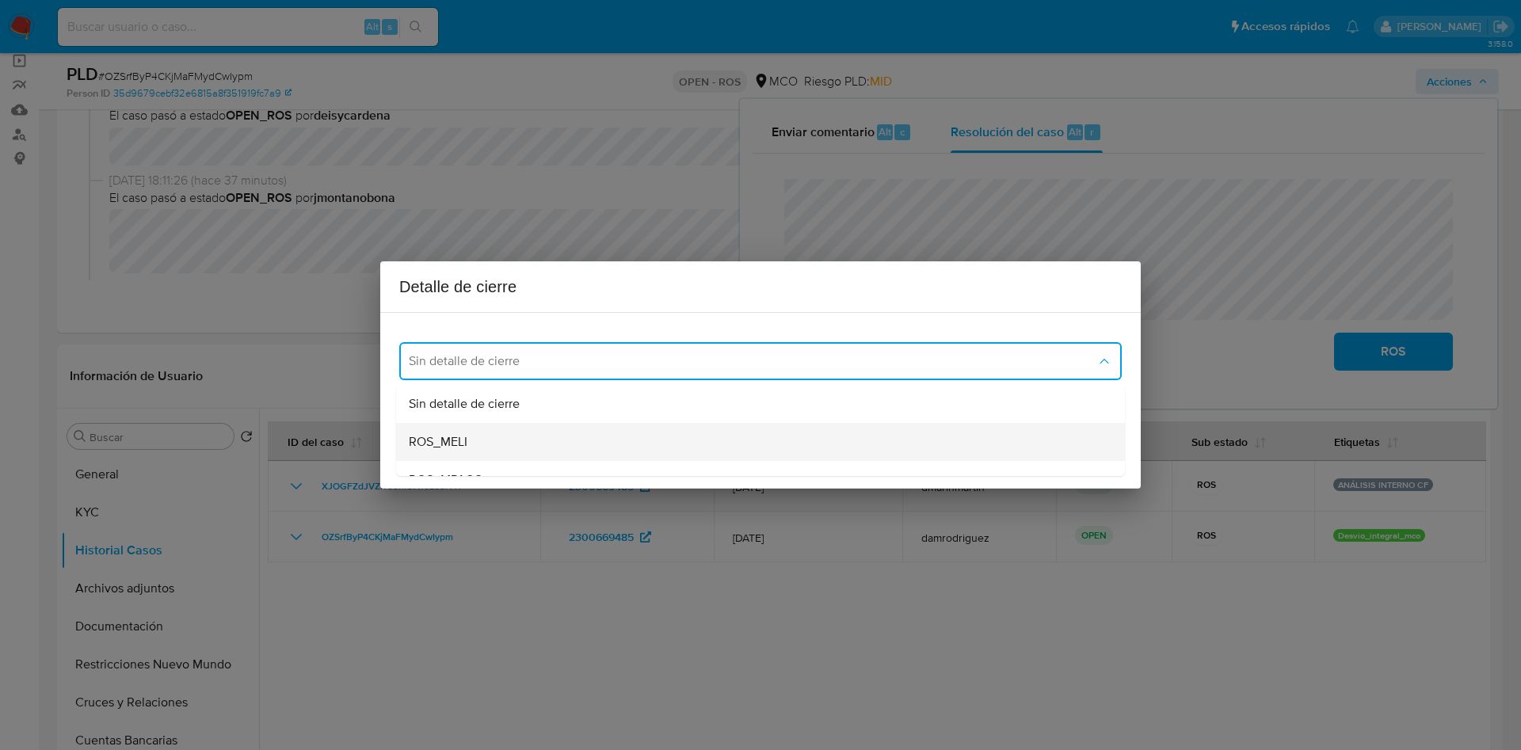
click at [529, 440] on div "ROS_MELI" at bounding box center [756, 442] width 694 height 38
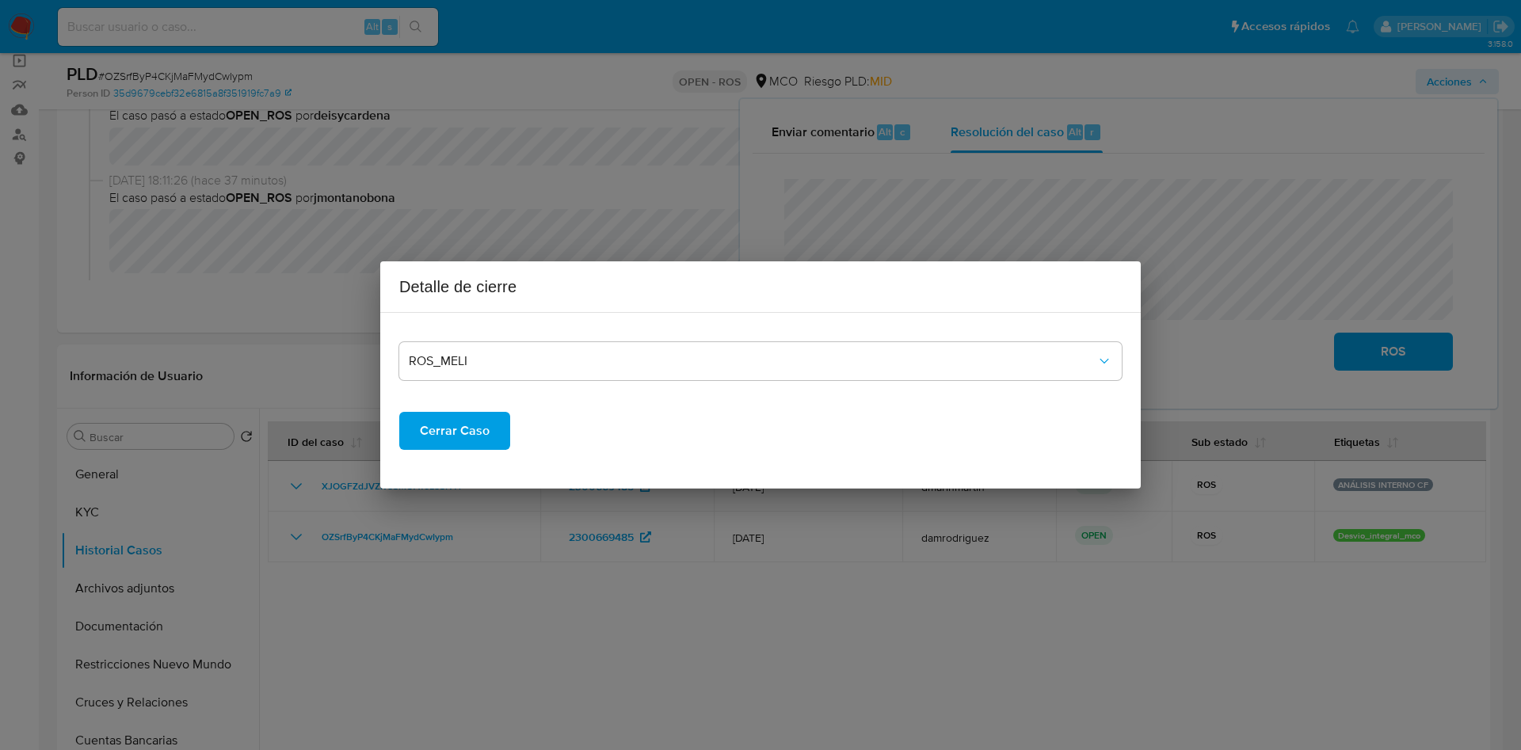
click at [434, 436] on span "Cerrar Caso" at bounding box center [455, 430] width 70 height 35
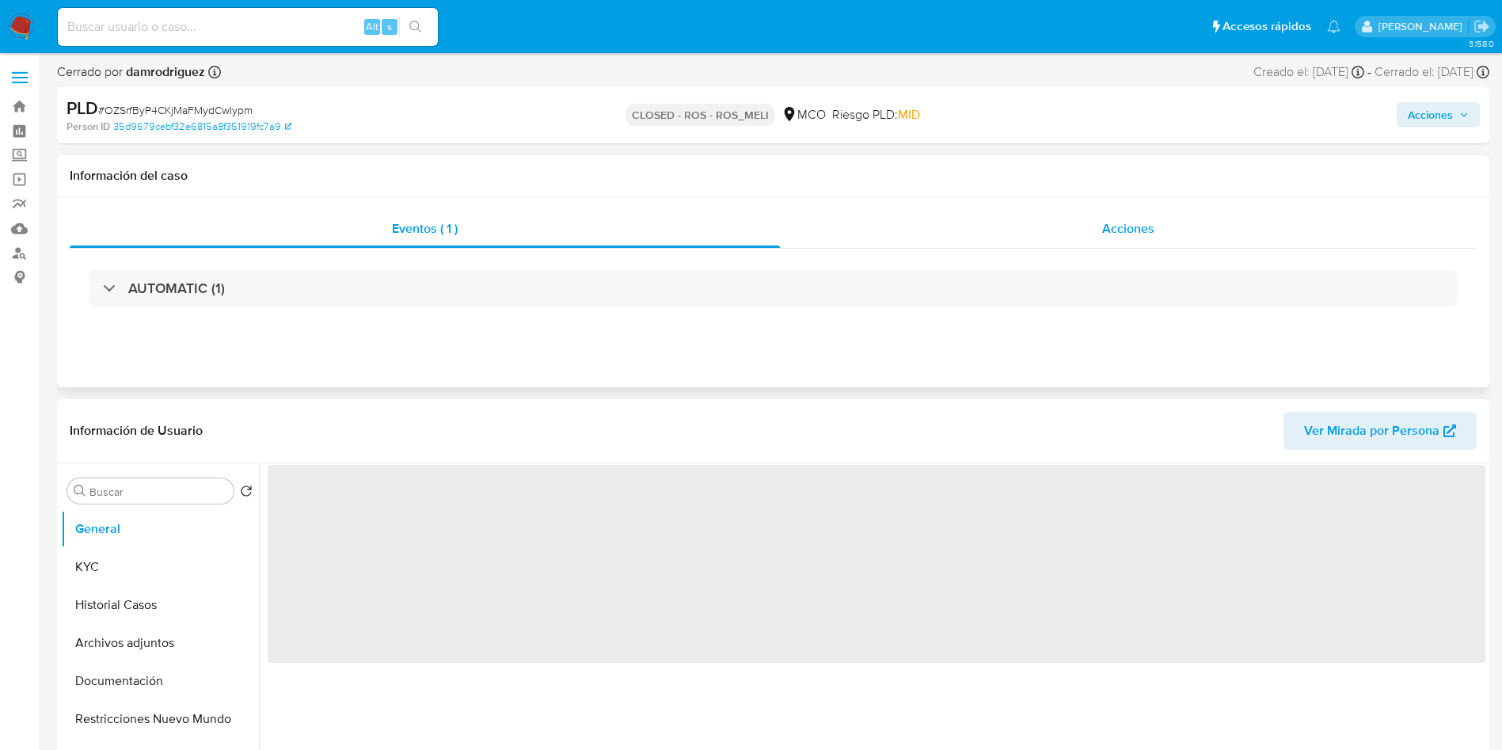
click at [994, 234] on div "Acciones" at bounding box center [1128, 229] width 697 height 38
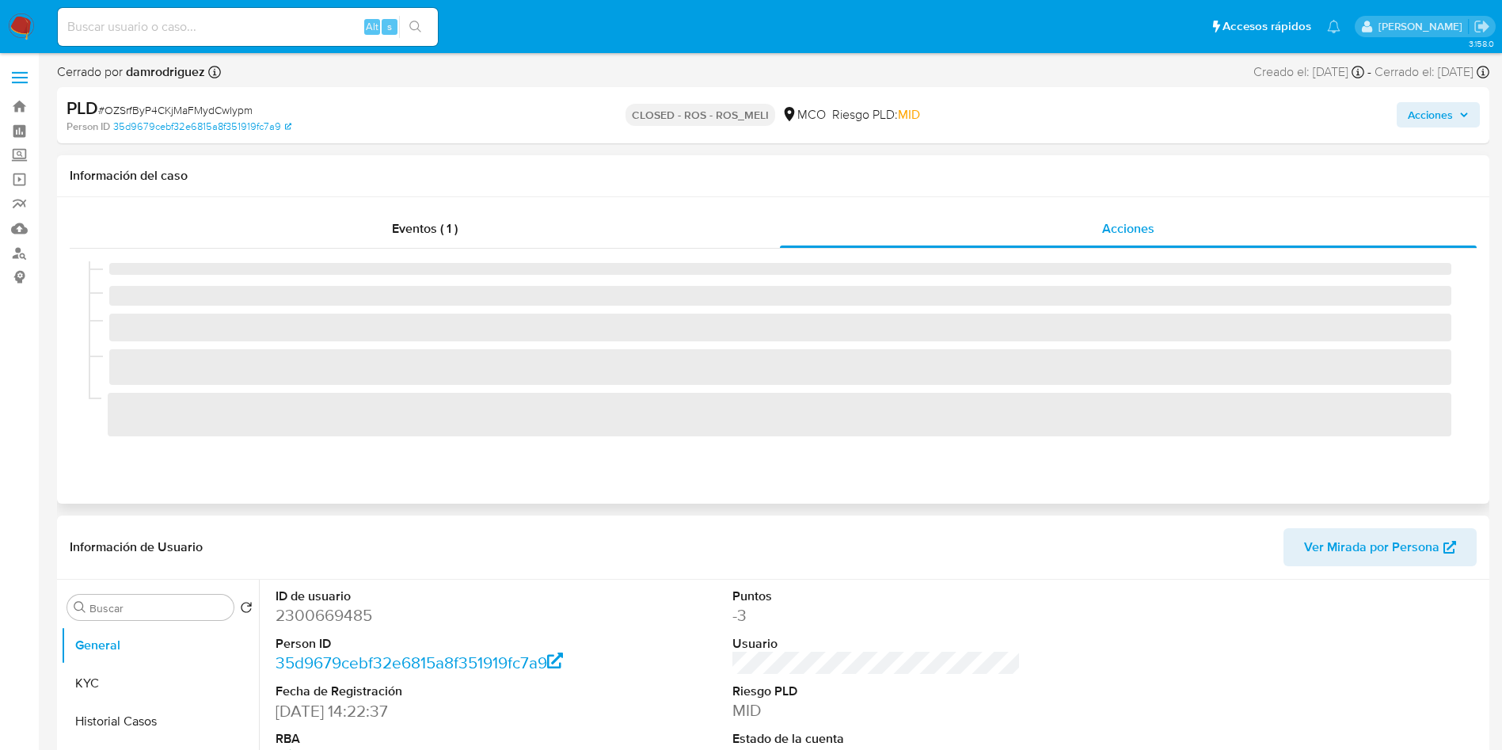
select select "10"
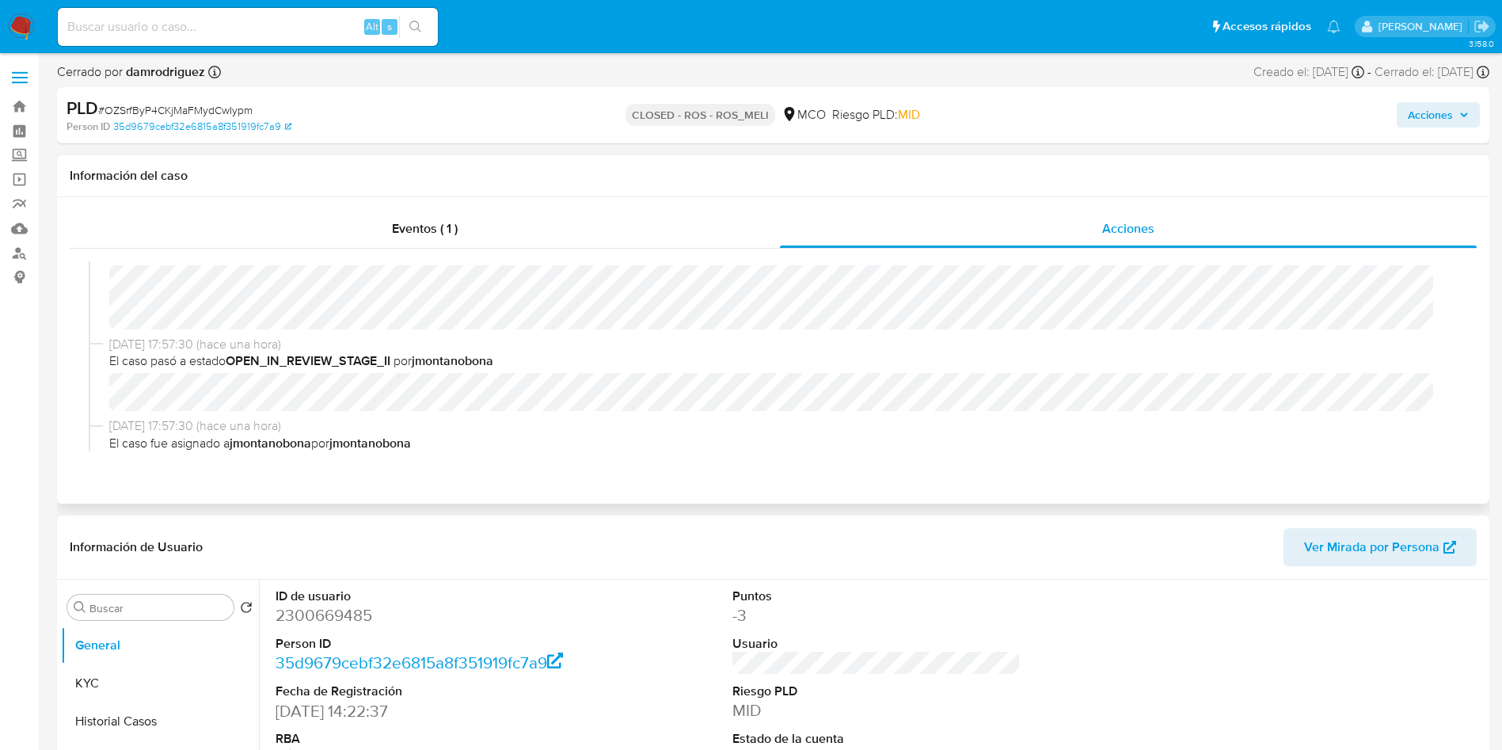
scroll to position [356, 0]
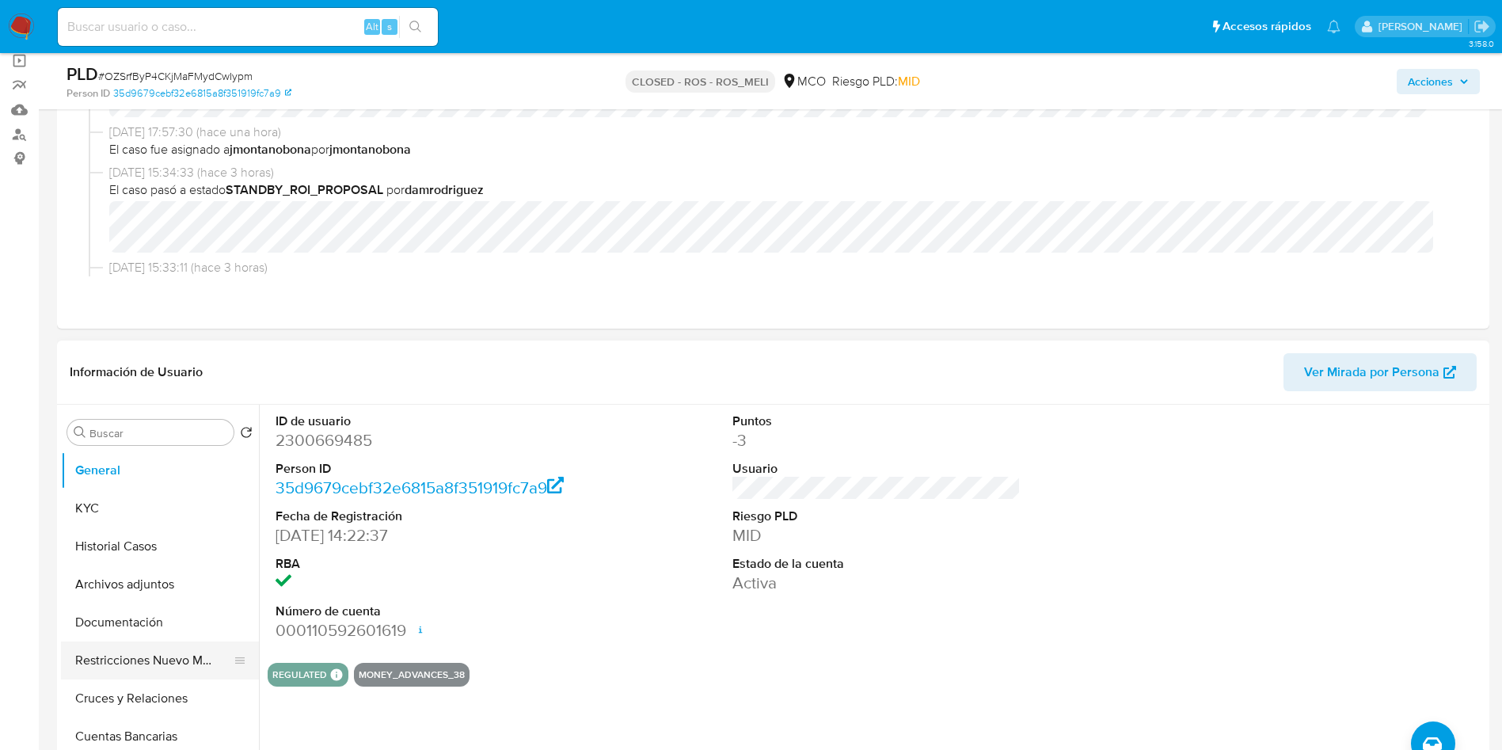
click at [166, 655] on button "Restricciones Nuevo Mundo" at bounding box center [153, 661] width 185 height 38
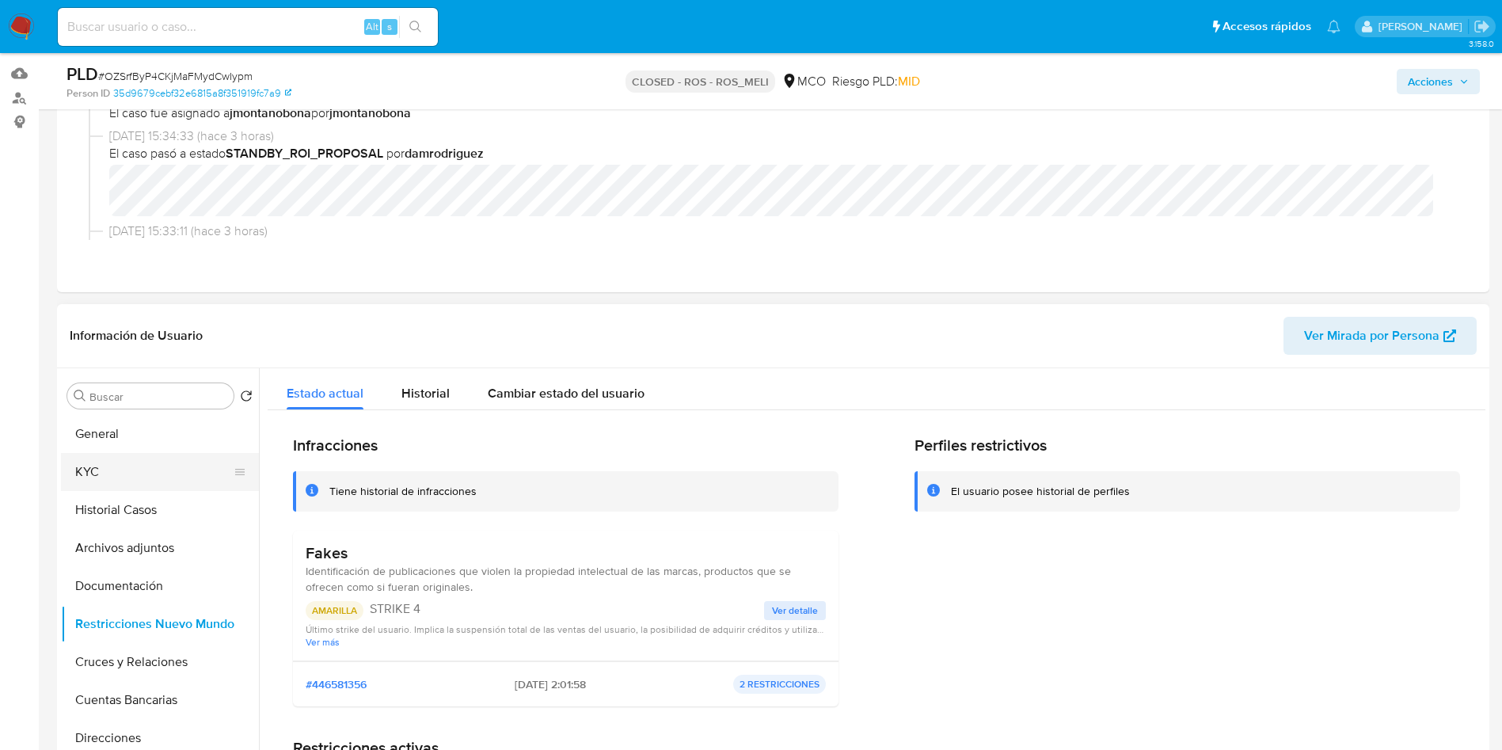
scroll to position [119, 0]
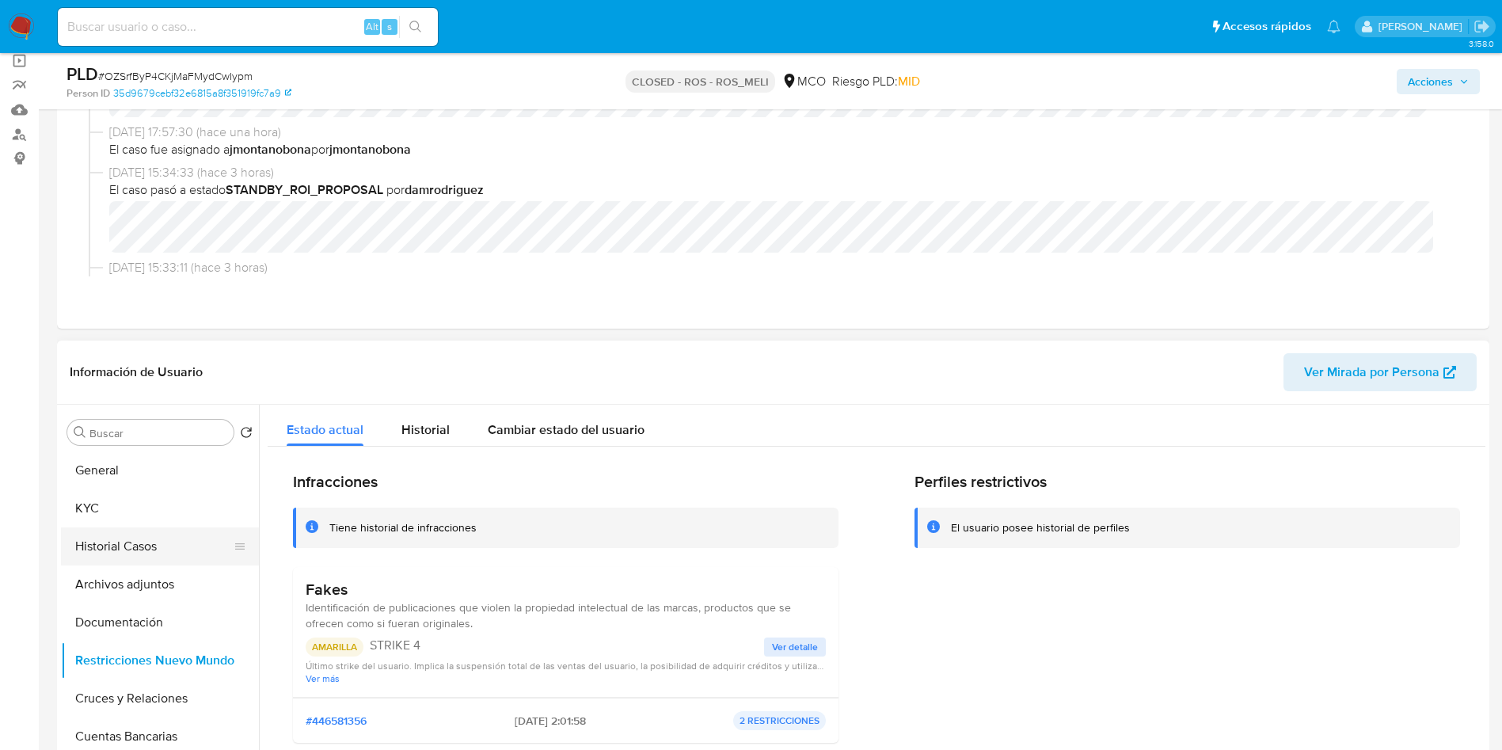
click at [127, 553] on button "Historial Casos" at bounding box center [153, 546] width 185 height 38
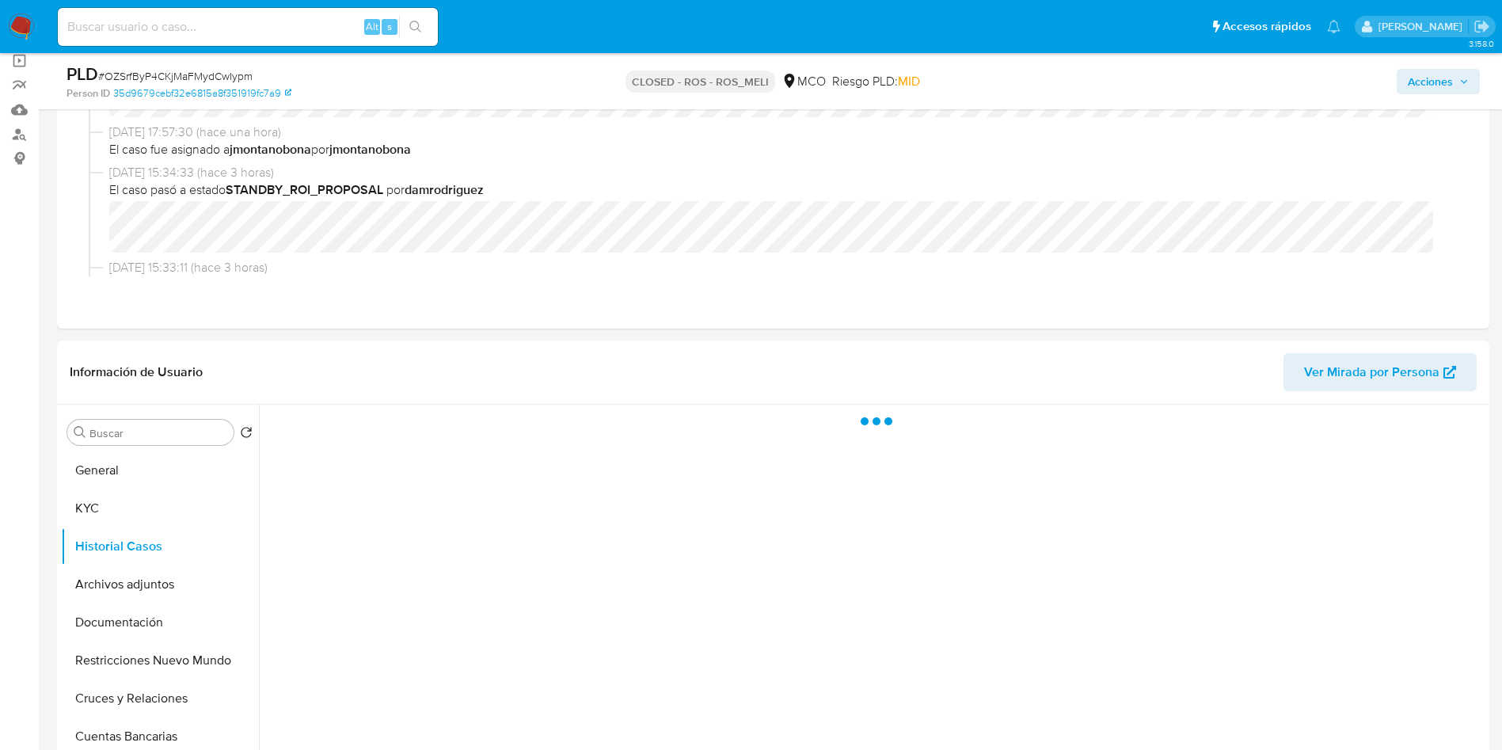
scroll to position [238, 0]
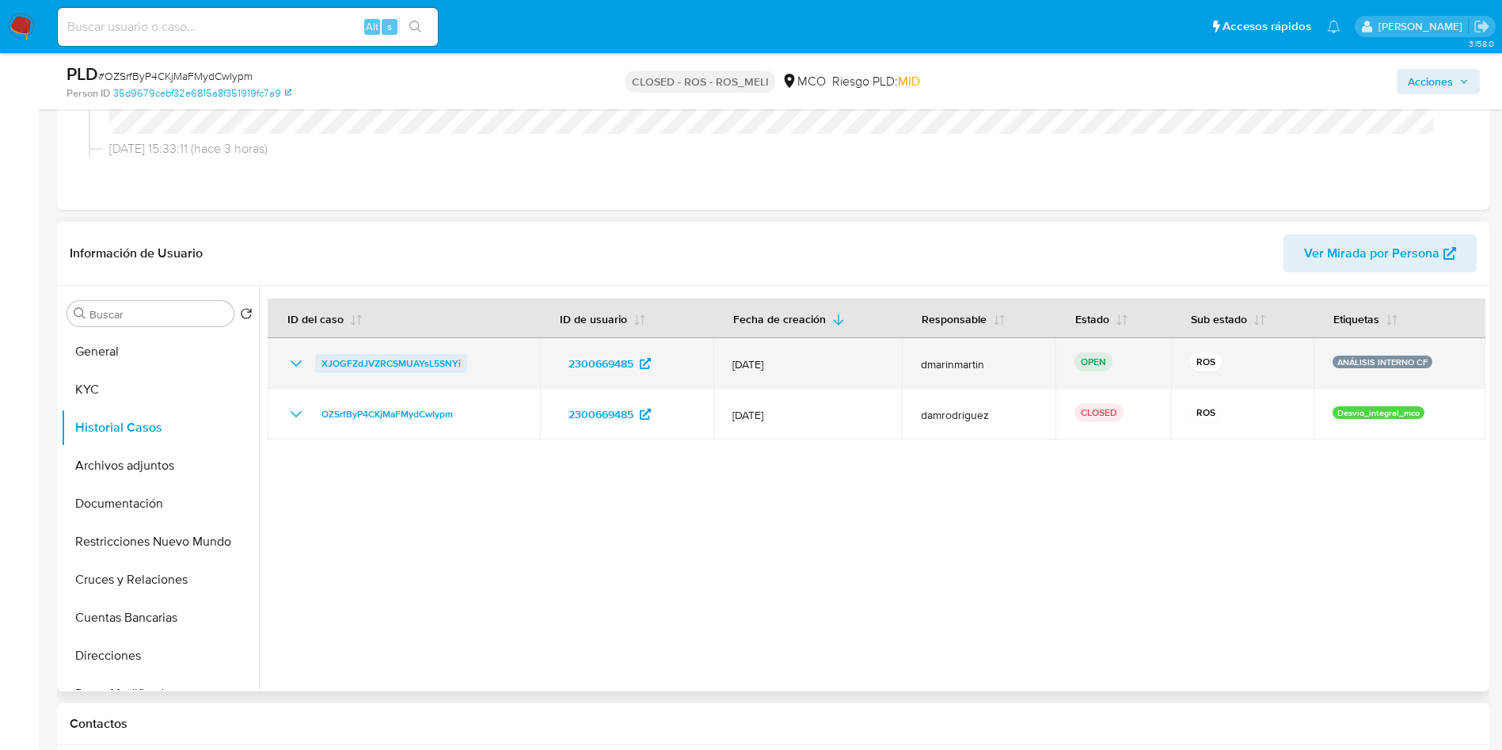
click at [345, 362] on span "XJOGFZdJVZRCSMUAYsL5SNYi" at bounding box center [391, 363] width 139 height 19
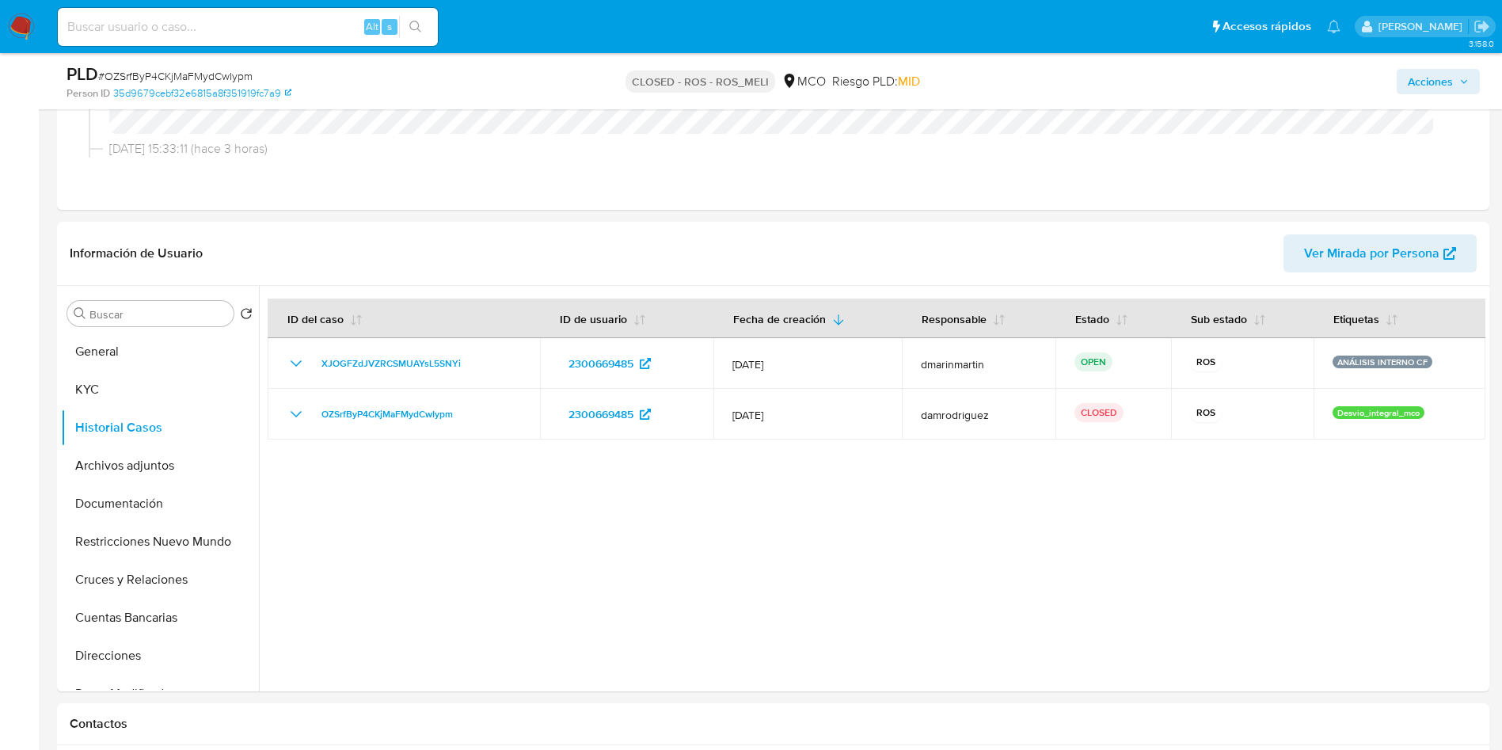
click at [25, 29] on img at bounding box center [21, 26] width 27 height 27
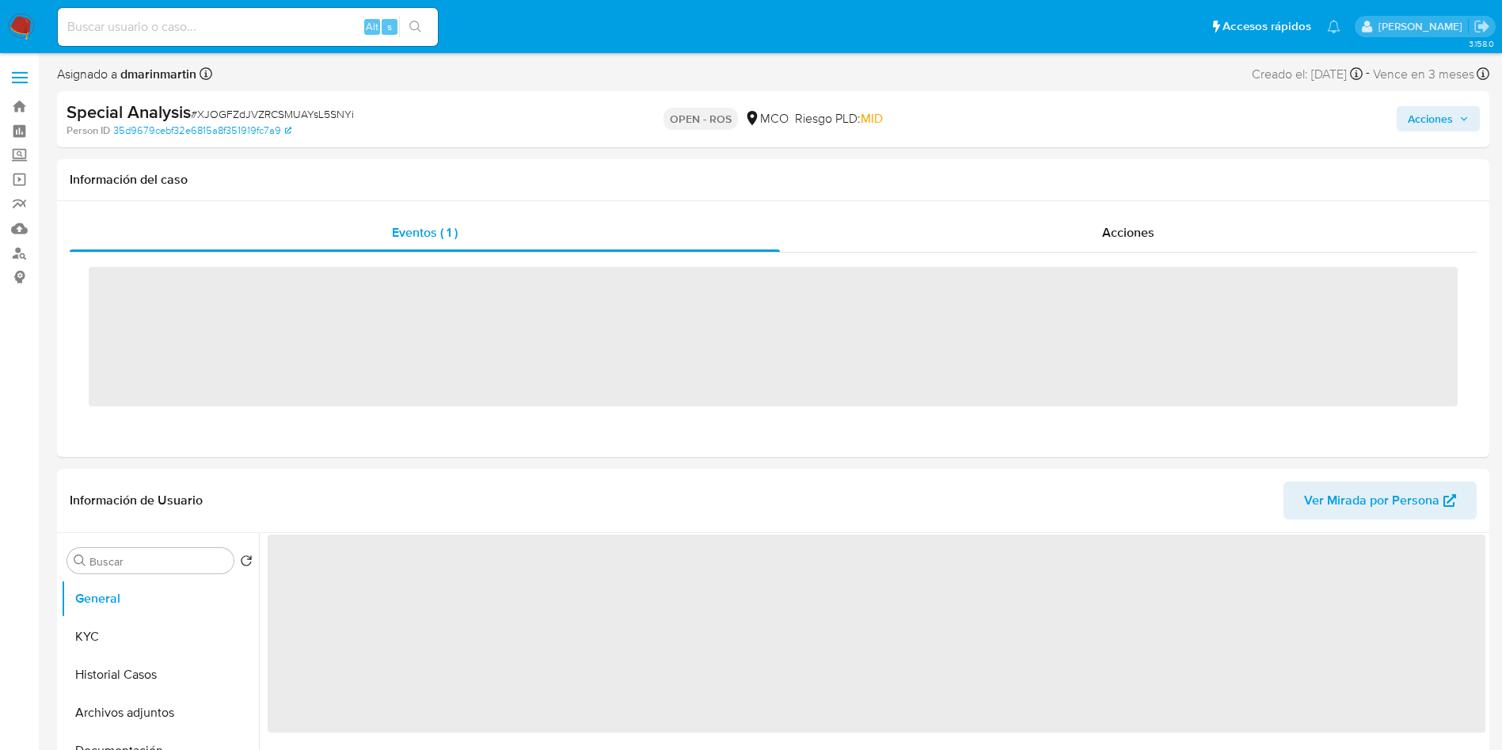
click at [550, 139] on div "Special Analysis # XJOGFZdJVZRCSMUAYsL5SNYi Person ID 35d9679cebf32e6815a8f3519…" at bounding box center [773, 119] width 1433 height 56
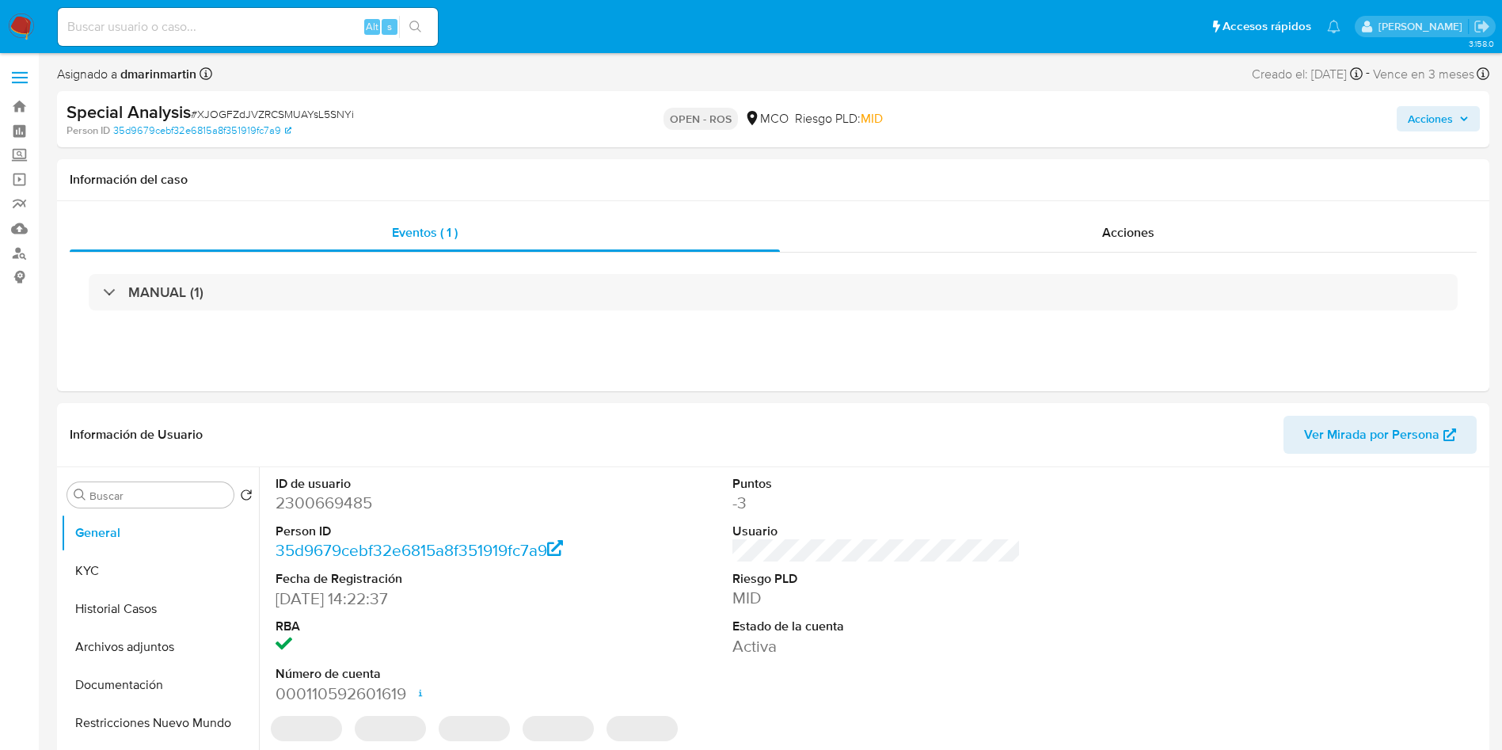
select select "10"
click at [158, 728] on button "Restricciones Nuevo Mundo" at bounding box center [153, 723] width 185 height 38
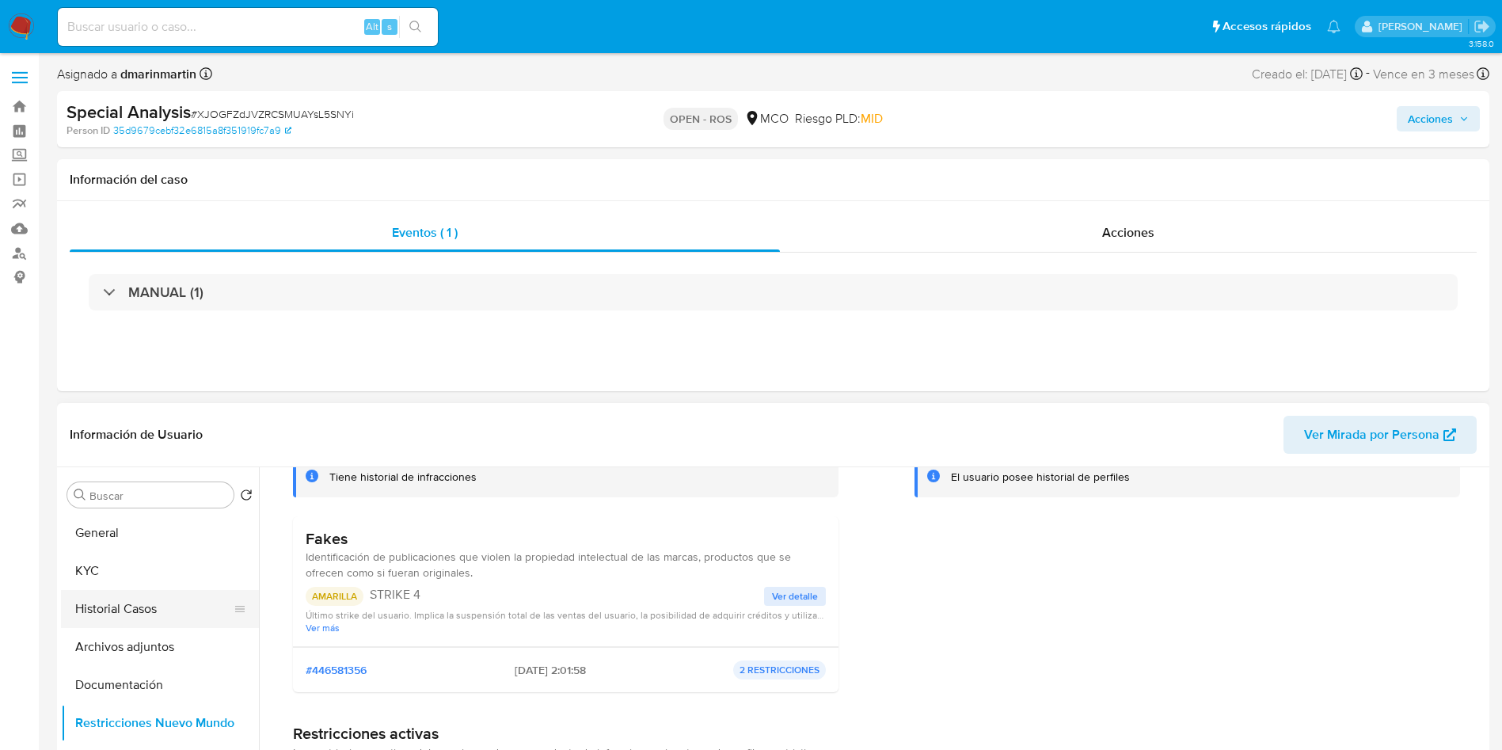
click at [106, 590] on button "Historial Casos" at bounding box center [153, 609] width 185 height 38
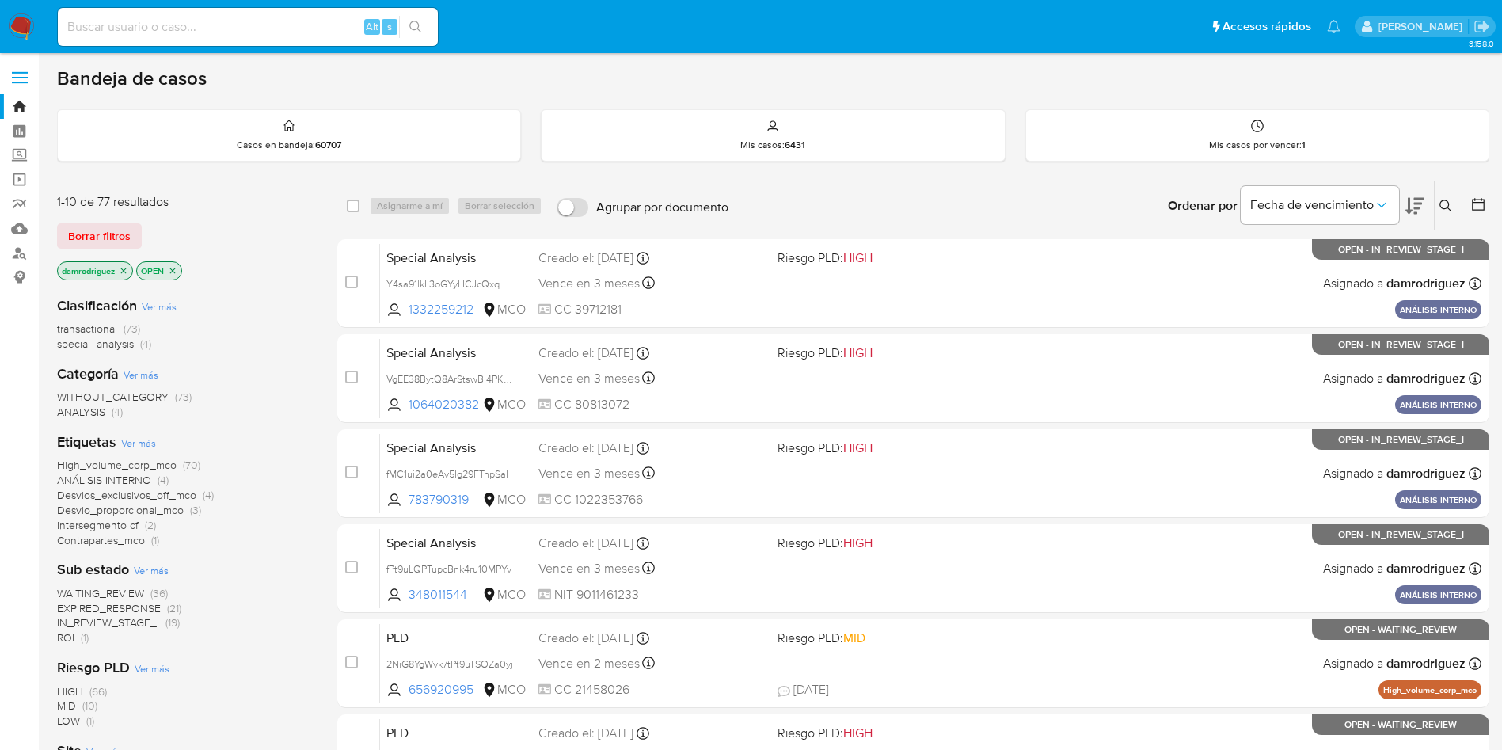
click at [74, 634] on span "ROI" at bounding box center [65, 638] width 17 height 16
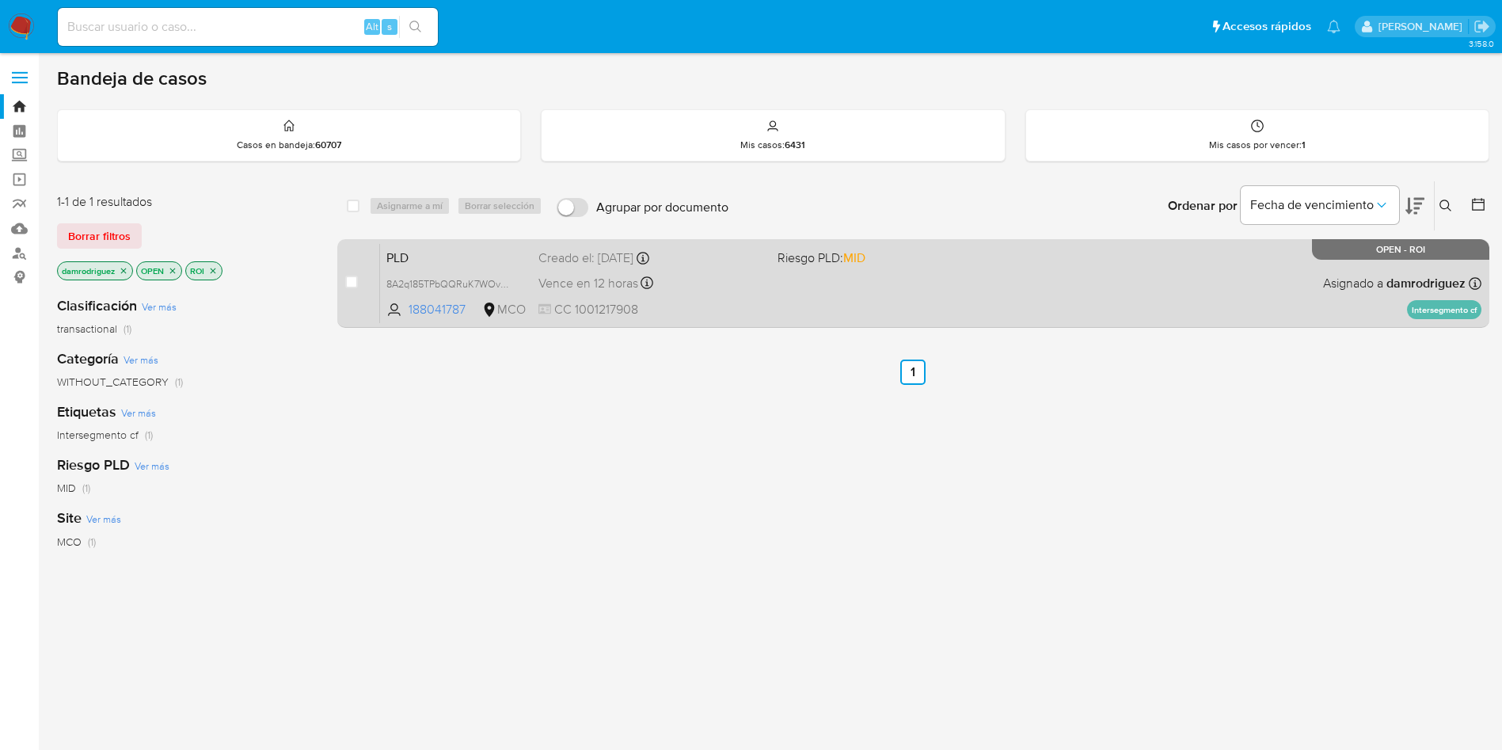
click at [470, 257] on span "PLD" at bounding box center [455, 256] width 139 height 21
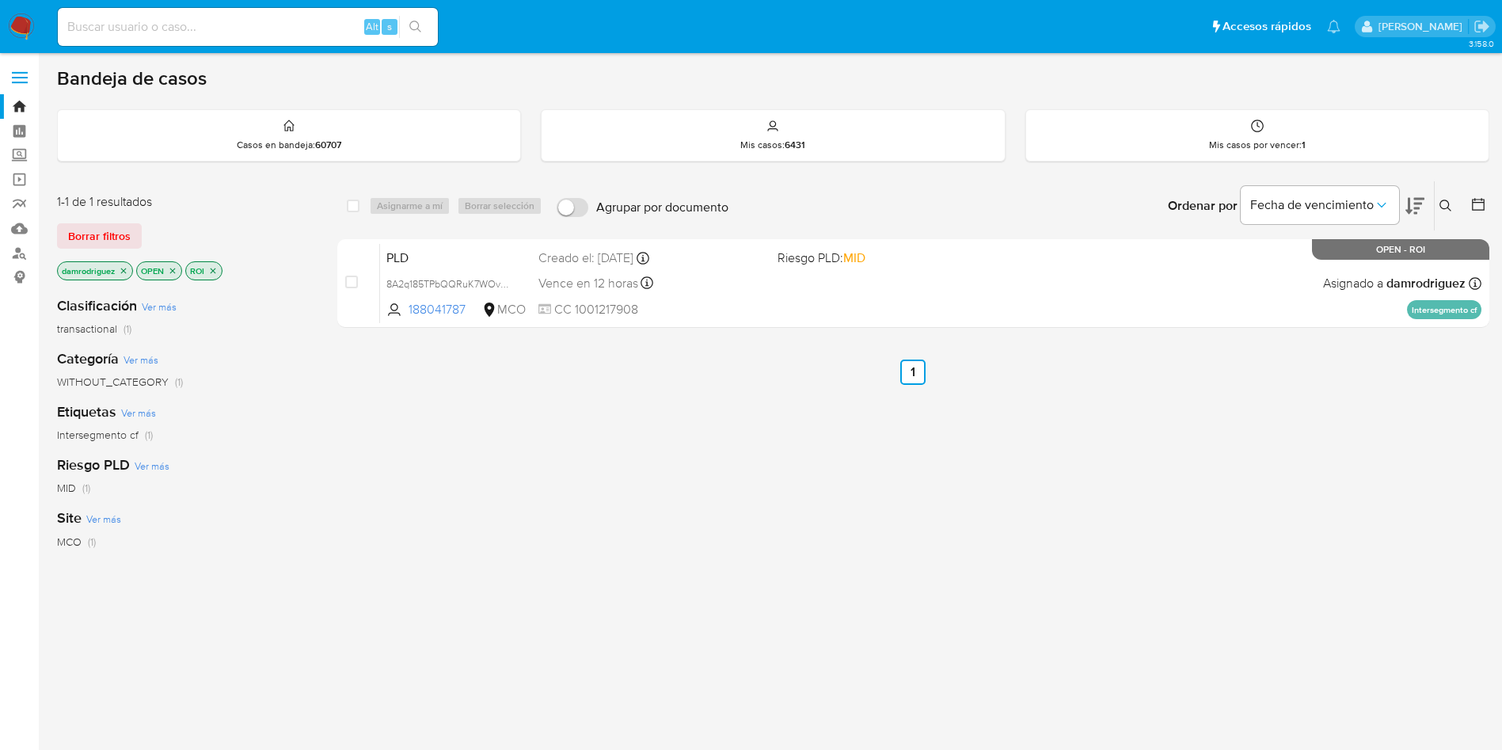
drag, startPoint x: 13, startPoint y: 23, endPoint x: 29, endPoint y: 6, distance: 22.4
click at [13, 23] on img at bounding box center [21, 26] width 27 height 27
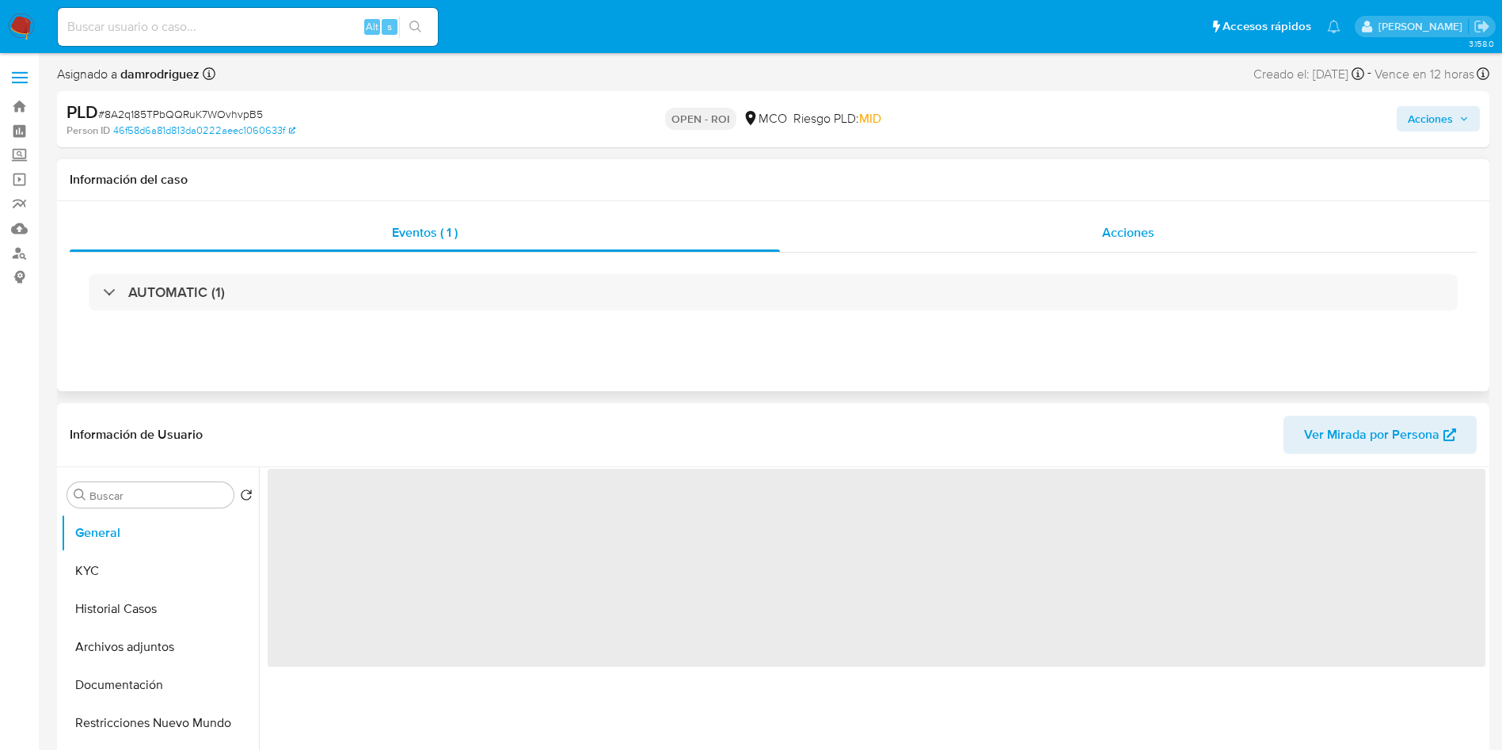
click at [1166, 245] on div "Acciones" at bounding box center [1128, 233] width 697 height 38
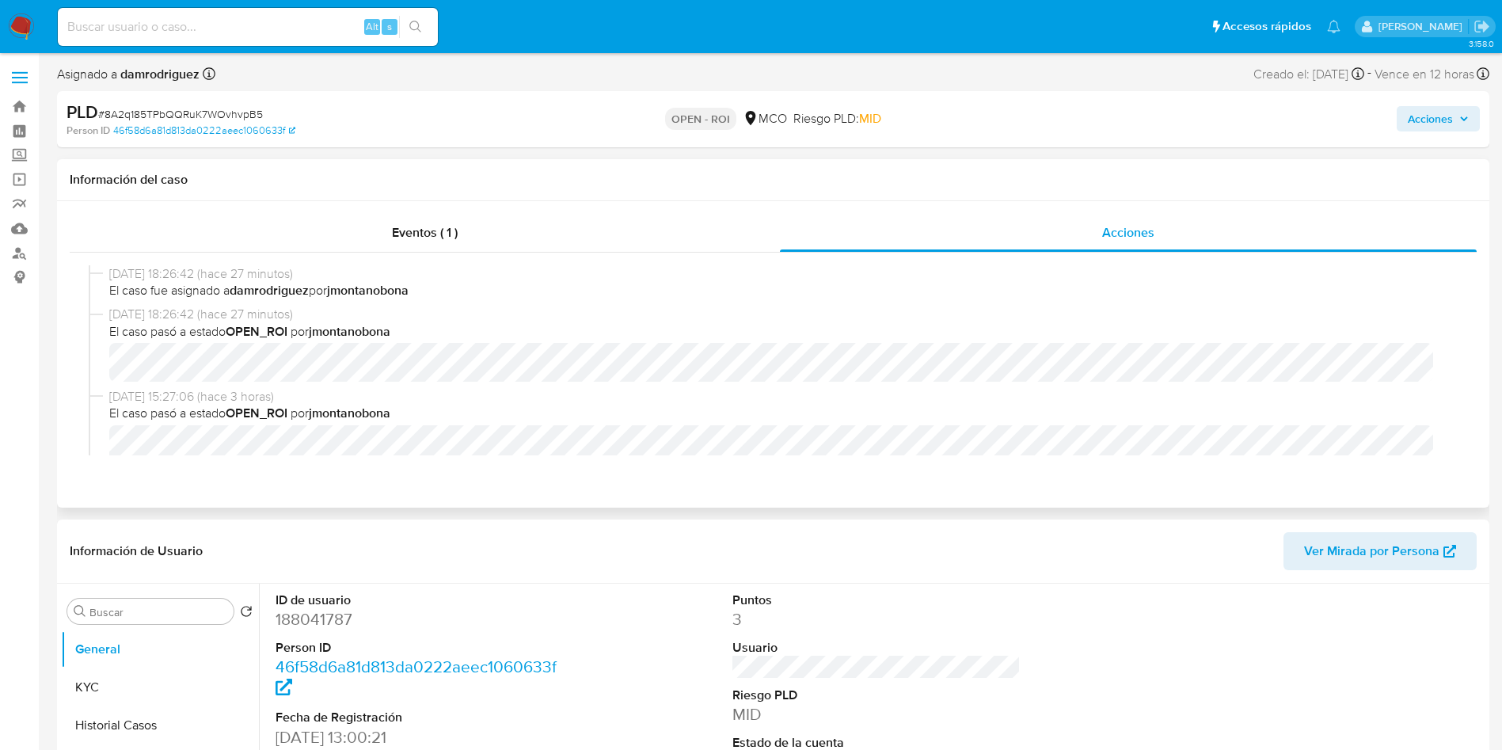
select select "10"
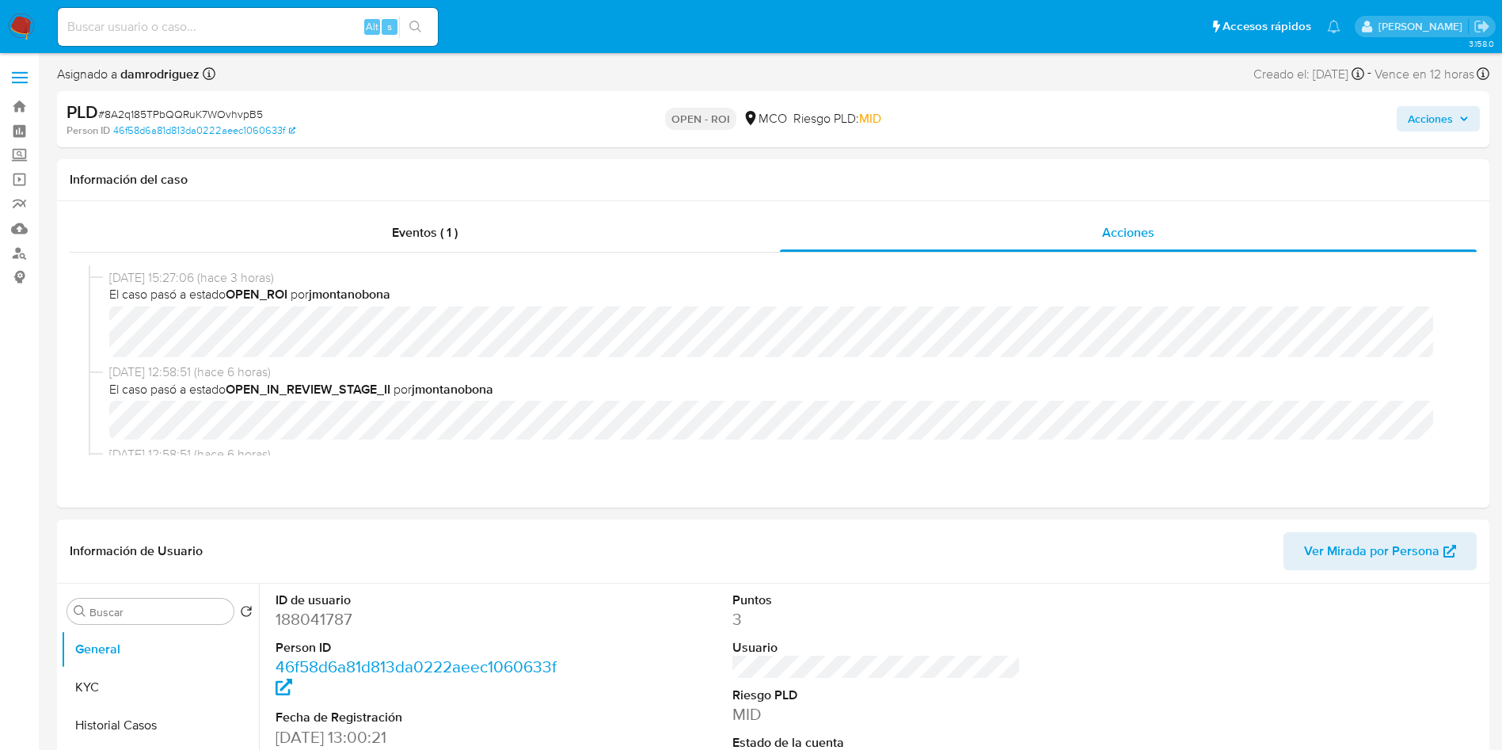
click at [1438, 122] on span "Acciones" at bounding box center [1430, 118] width 45 height 25
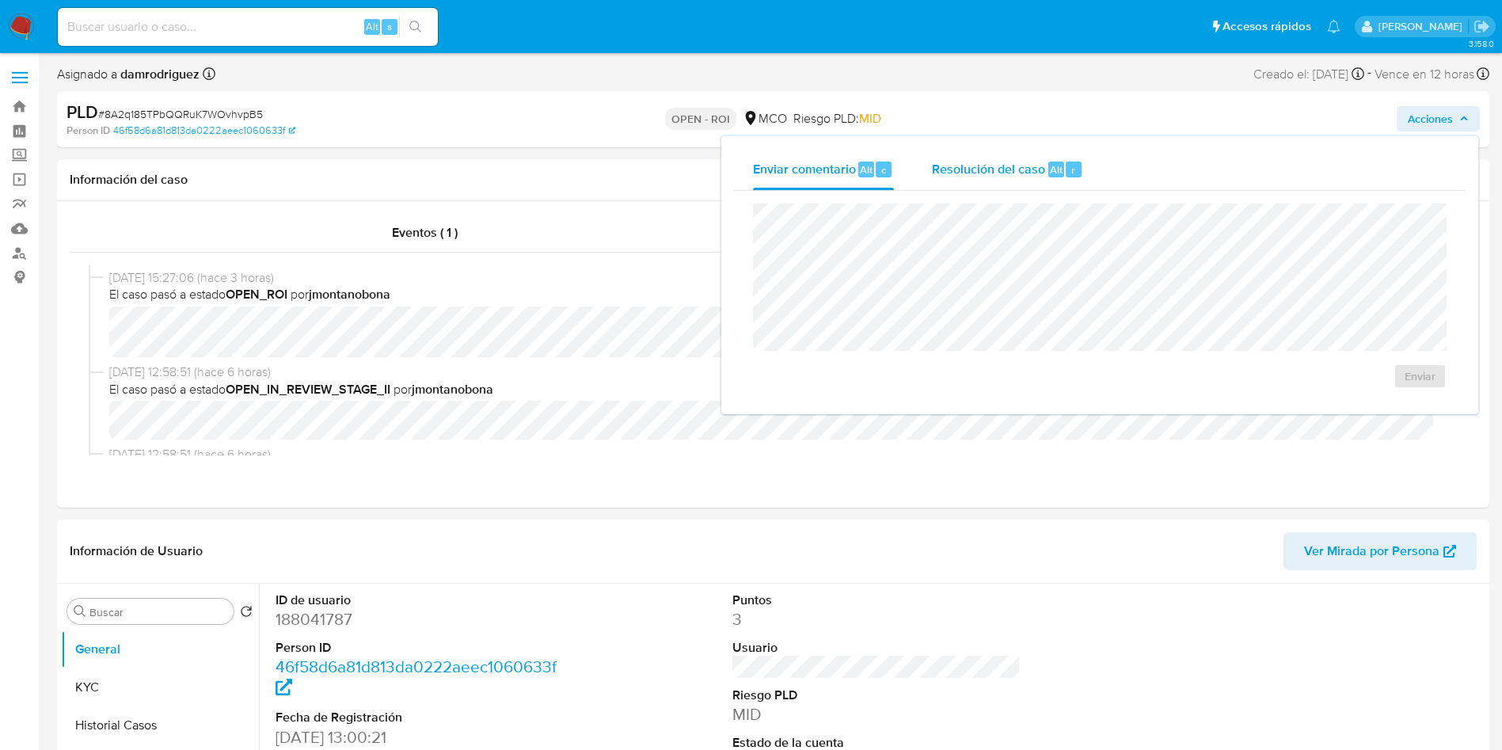
click at [1000, 166] on span "Resolución del caso" at bounding box center [988, 169] width 113 height 18
click at [1384, 402] on span "ROI" at bounding box center [1375, 392] width 78 height 35
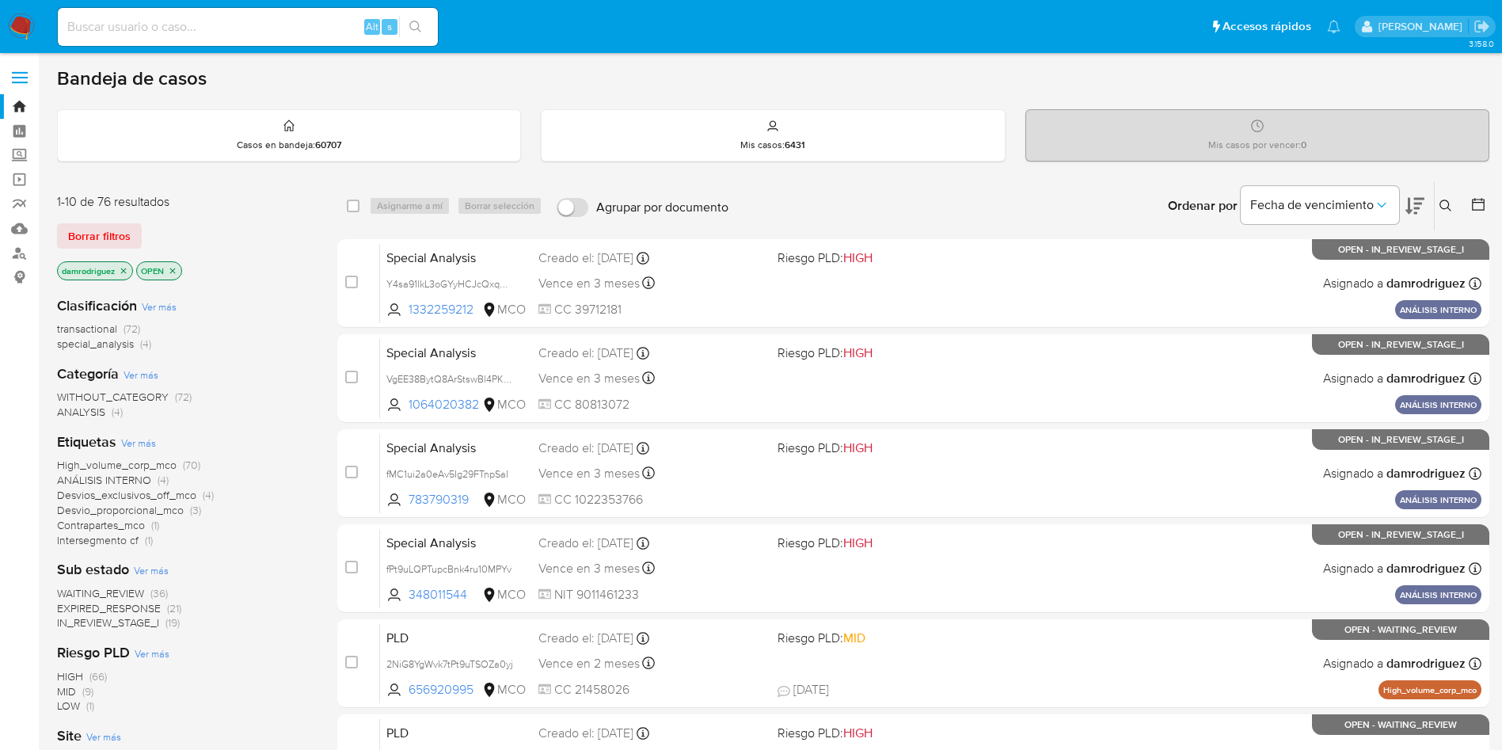
click at [120, 268] on icon "close-filter" at bounding box center [124, 271] width 10 height 10
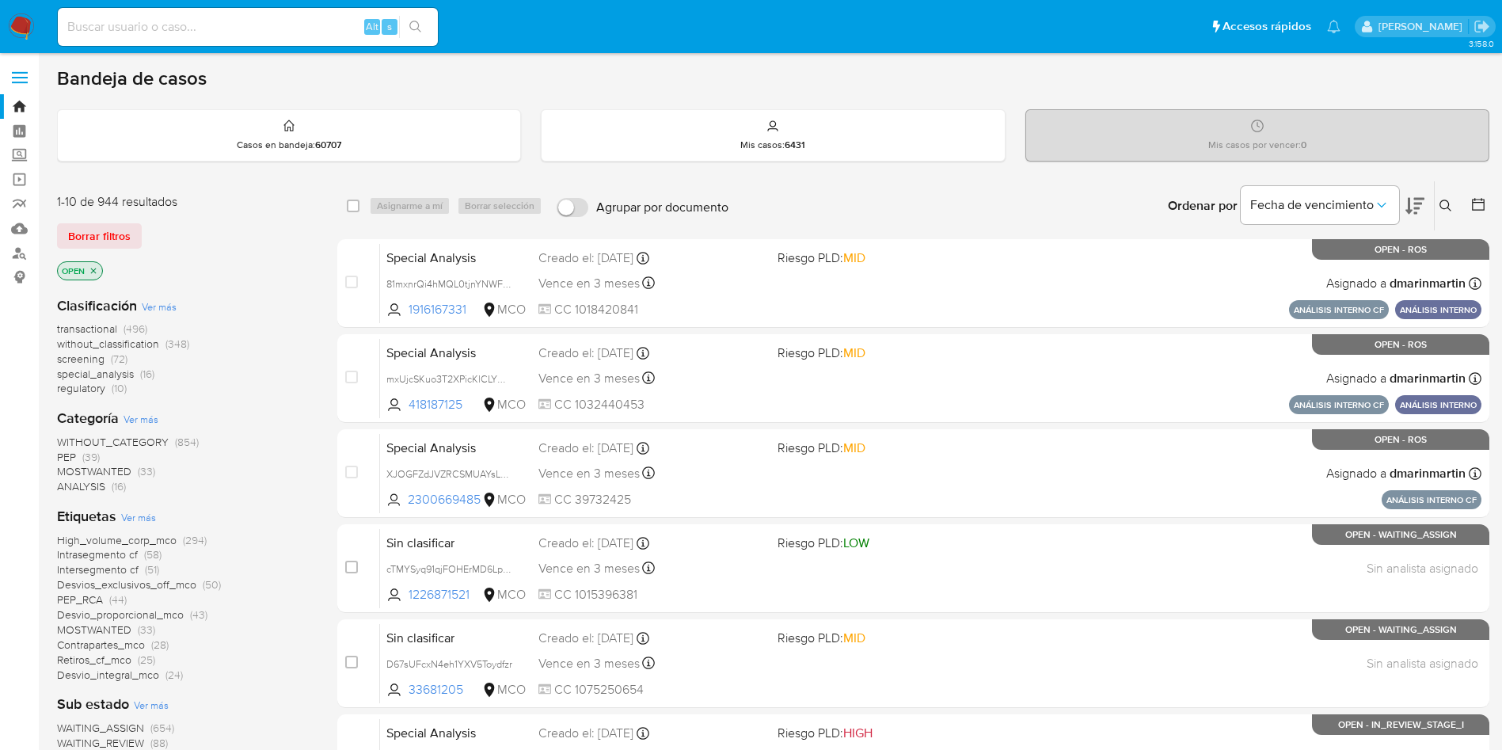
scroll to position [119, 0]
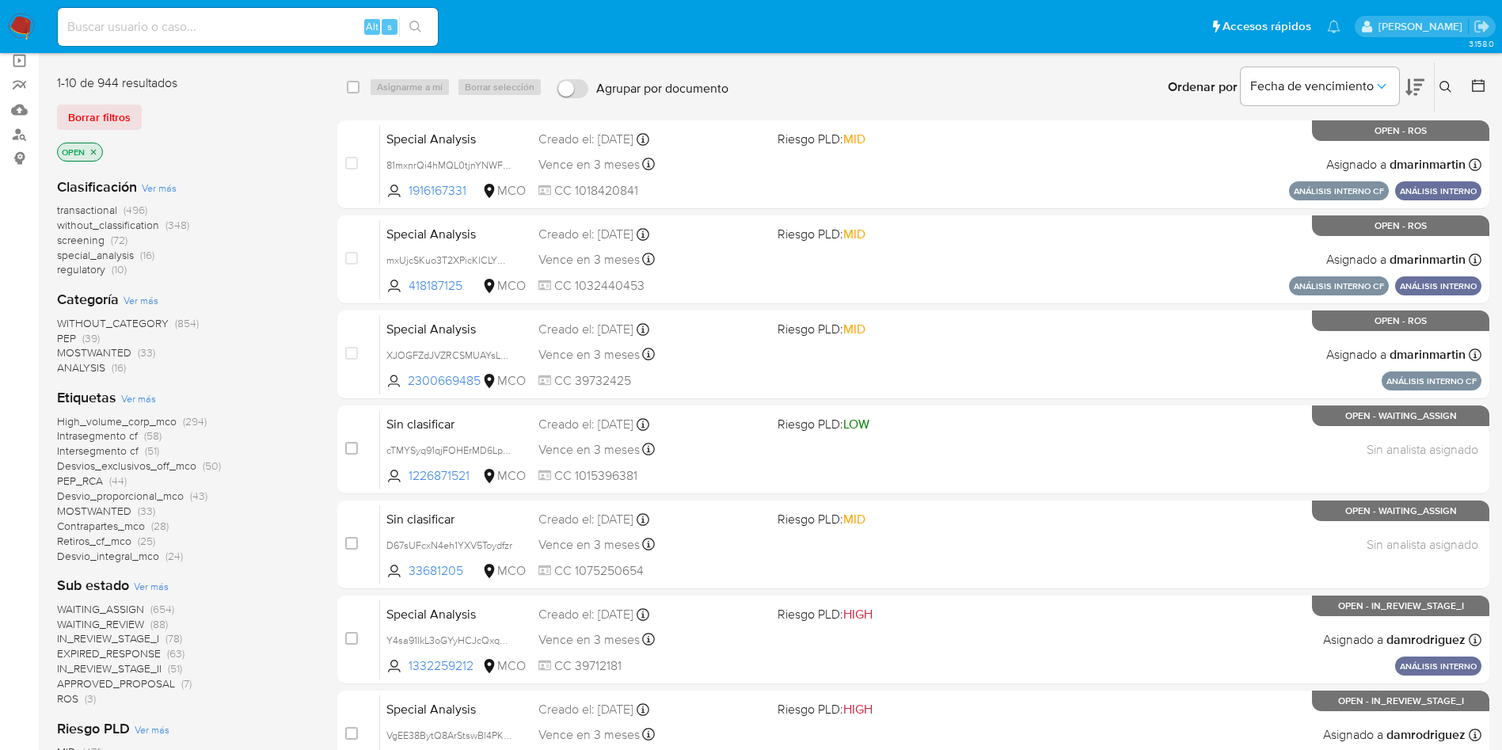
click at [72, 702] on span "ROS" at bounding box center [67, 699] width 21 height 16
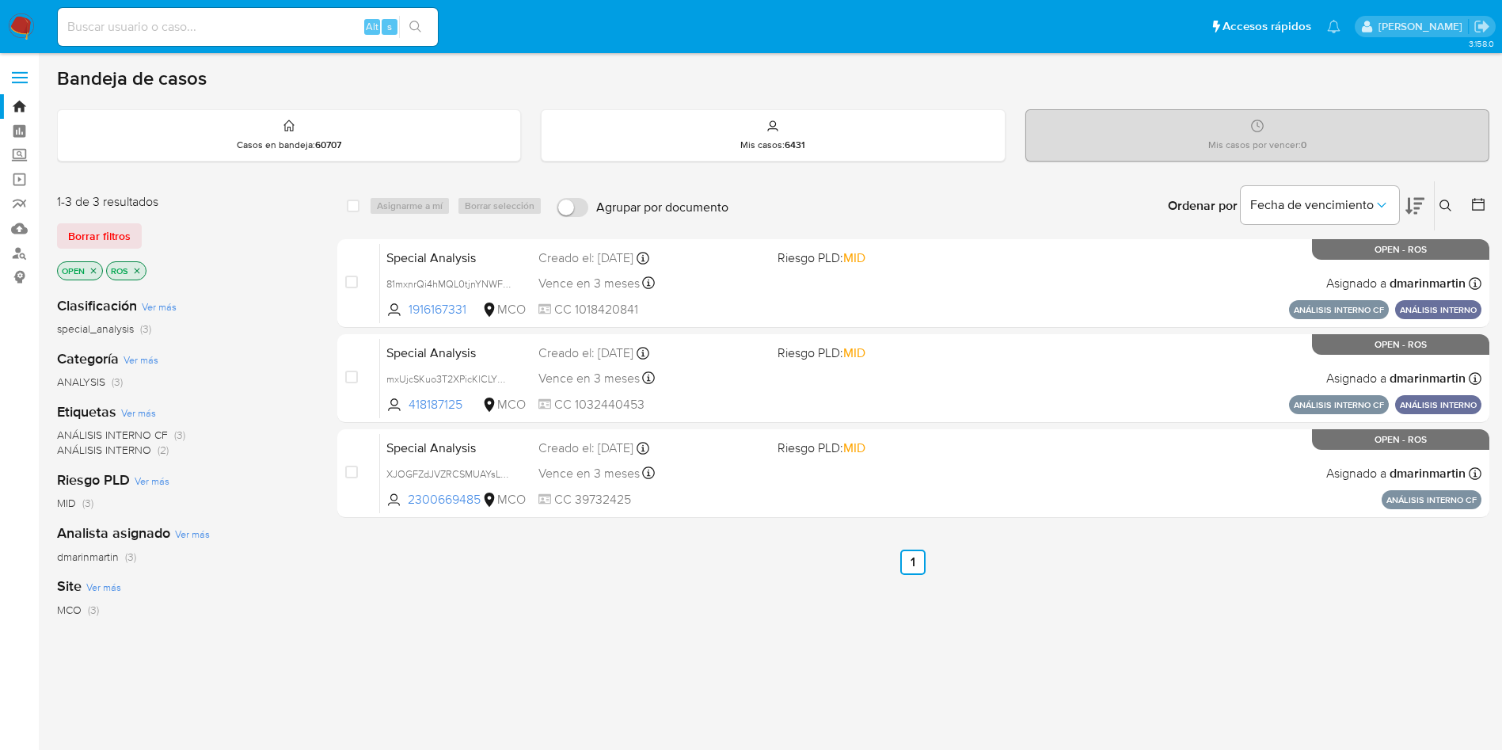
click at [1418, 204] on icon at bounding box center [1415, 206] width 19 height 17
click at [1418, 200] on icon at bounding box center [1415, 205] width 19 height 19
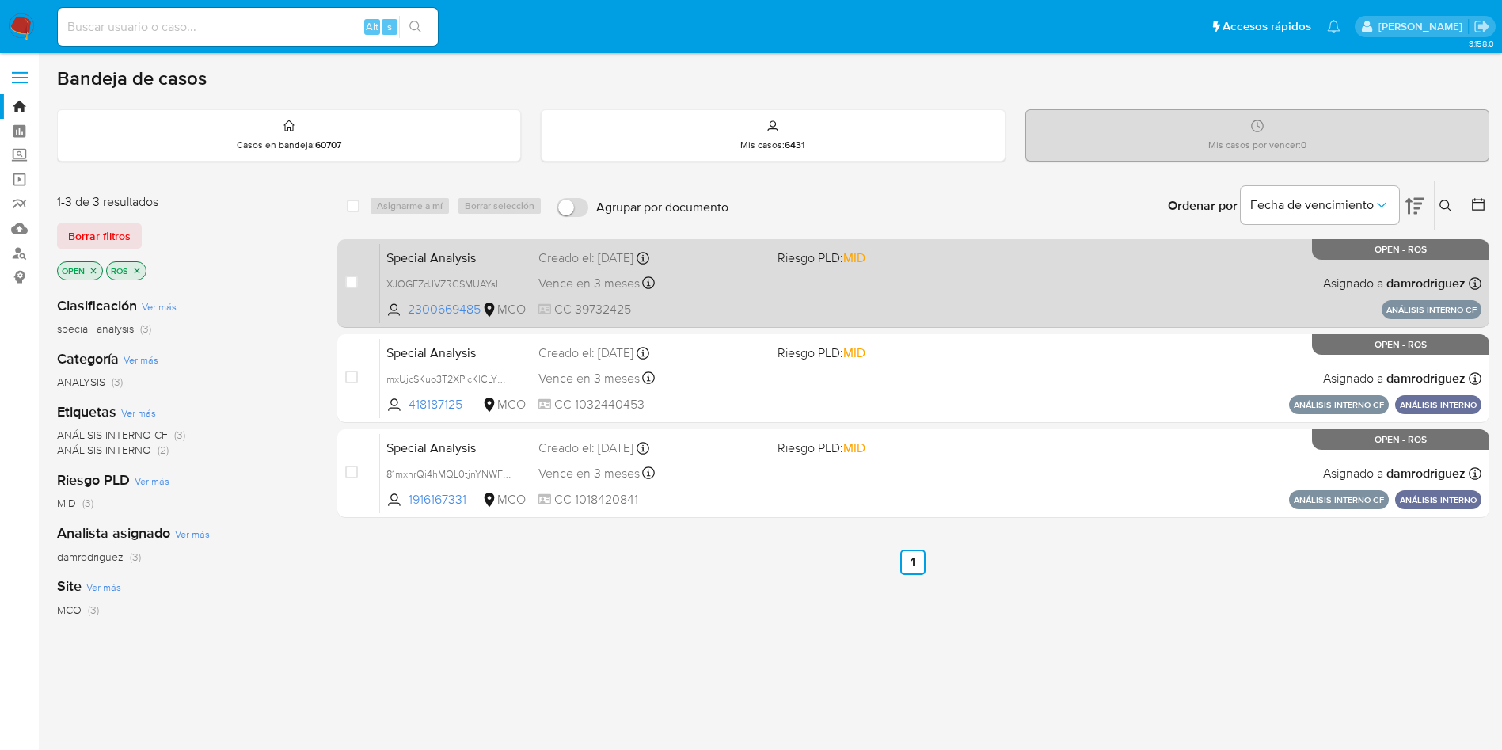
click at [393, 256] on span "Special Analysis" at bounding box center [455, 256] width 139 height 21
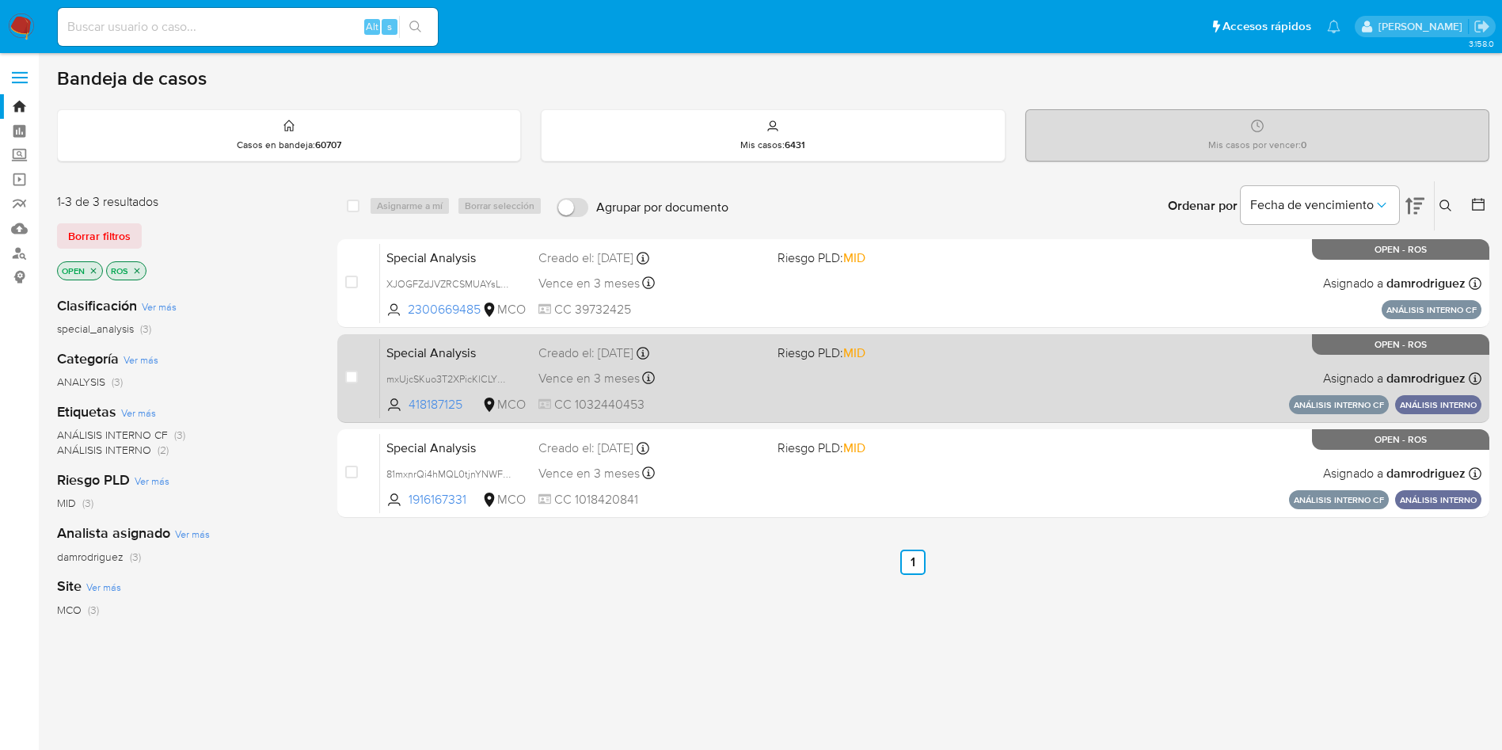
click at [413, 352] on span "Special Analysis" at bounding box center [455, 351] width 139 height 21
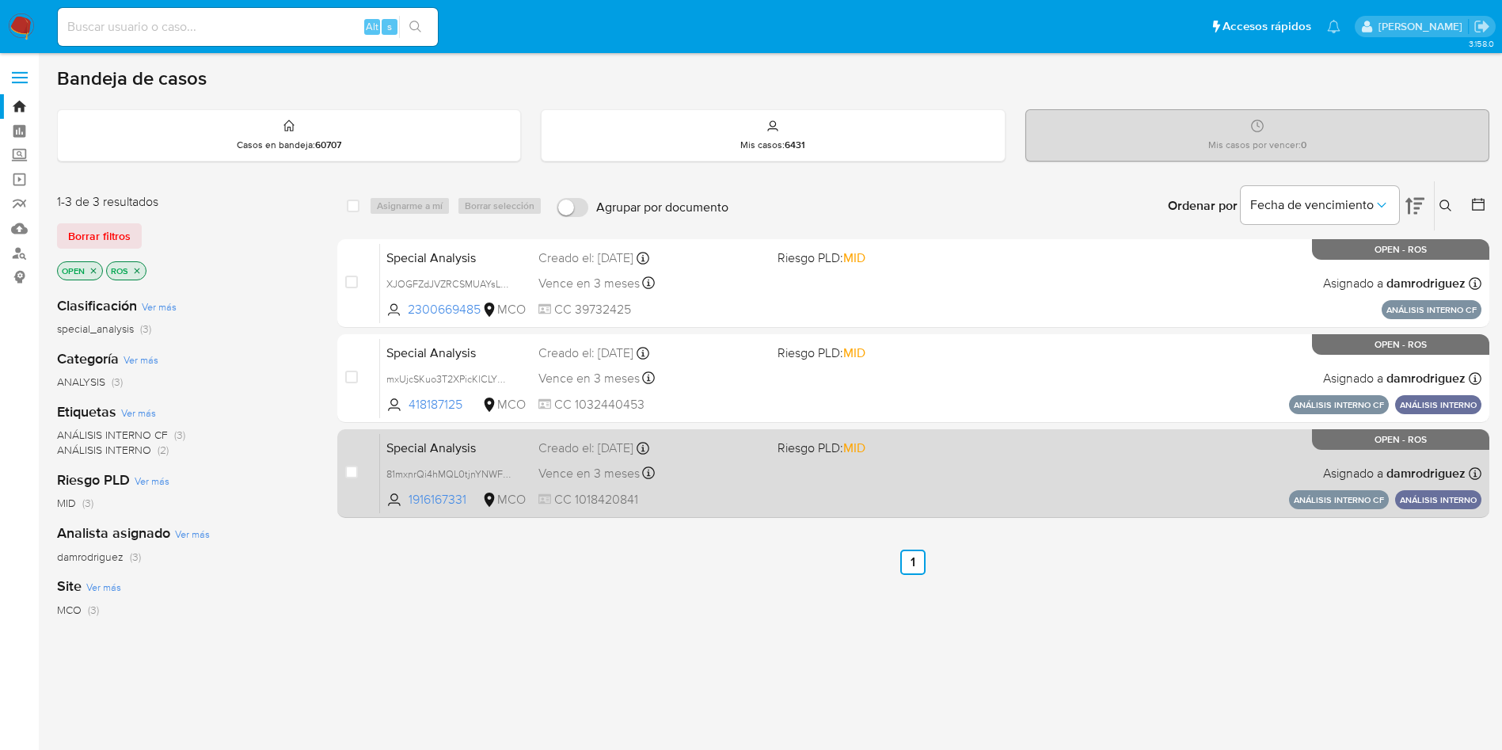
click at [405, 447] on span "Special Analysis" at bounding box center [455, 446] width 139 height 21
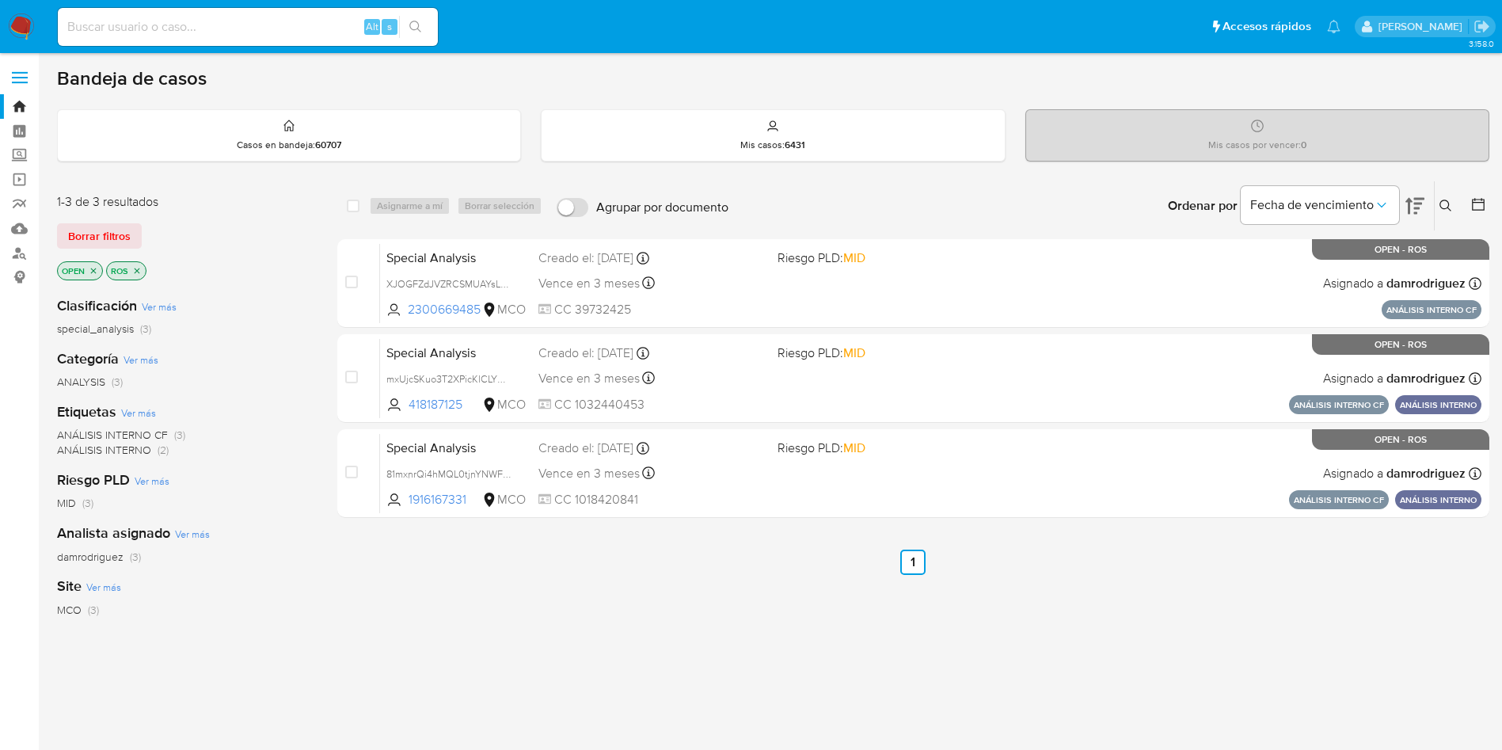
click at [1415, 204] on icon at bounding box center [1415, 206] width 19 height 17
click at [1417, 211] on icon at bounding box center [1415, 205] width 19 height 19
click at [1412, 199] on icon at bounding box center [1415, 205] width 19 height 19
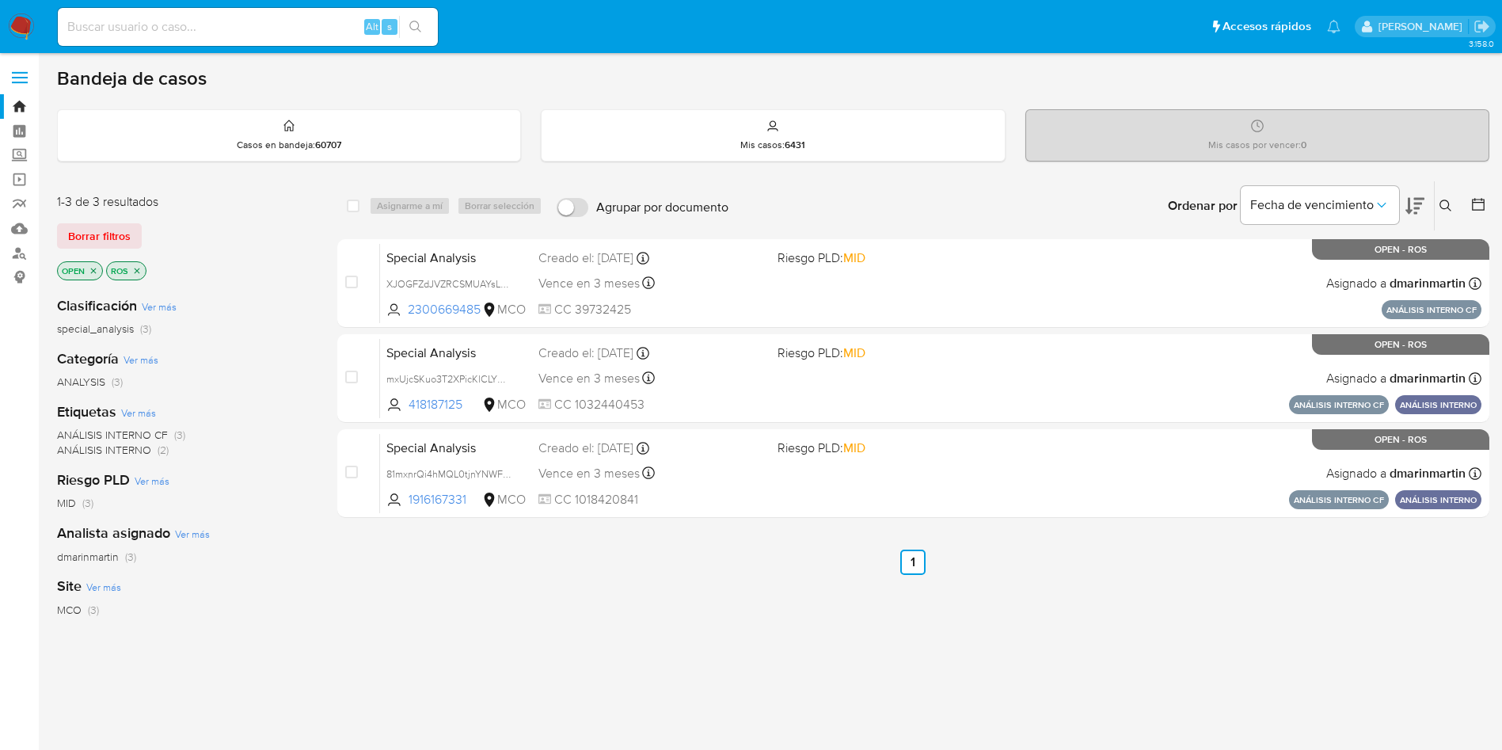
click at [1412, 199] on icon at bounding box center [1415, 205] width 19 height 19
click at [1422, 208] on icon at bounding box center [1415, 205] width 19 height 19
click at [1428, 210] on div "Ordenar por Fecha de vencimiento" at bounding box center [1295, 205] width 279 height 49
click at [276, 301] on div "Clasificación Ver más special_analysis (3)" at bounding box center [184, 316] width 255 height 40
click at [277, 364] on div "Categoría Ver más ANALYSIS (3)" at bounding box center [184, 369] width 255 height 40
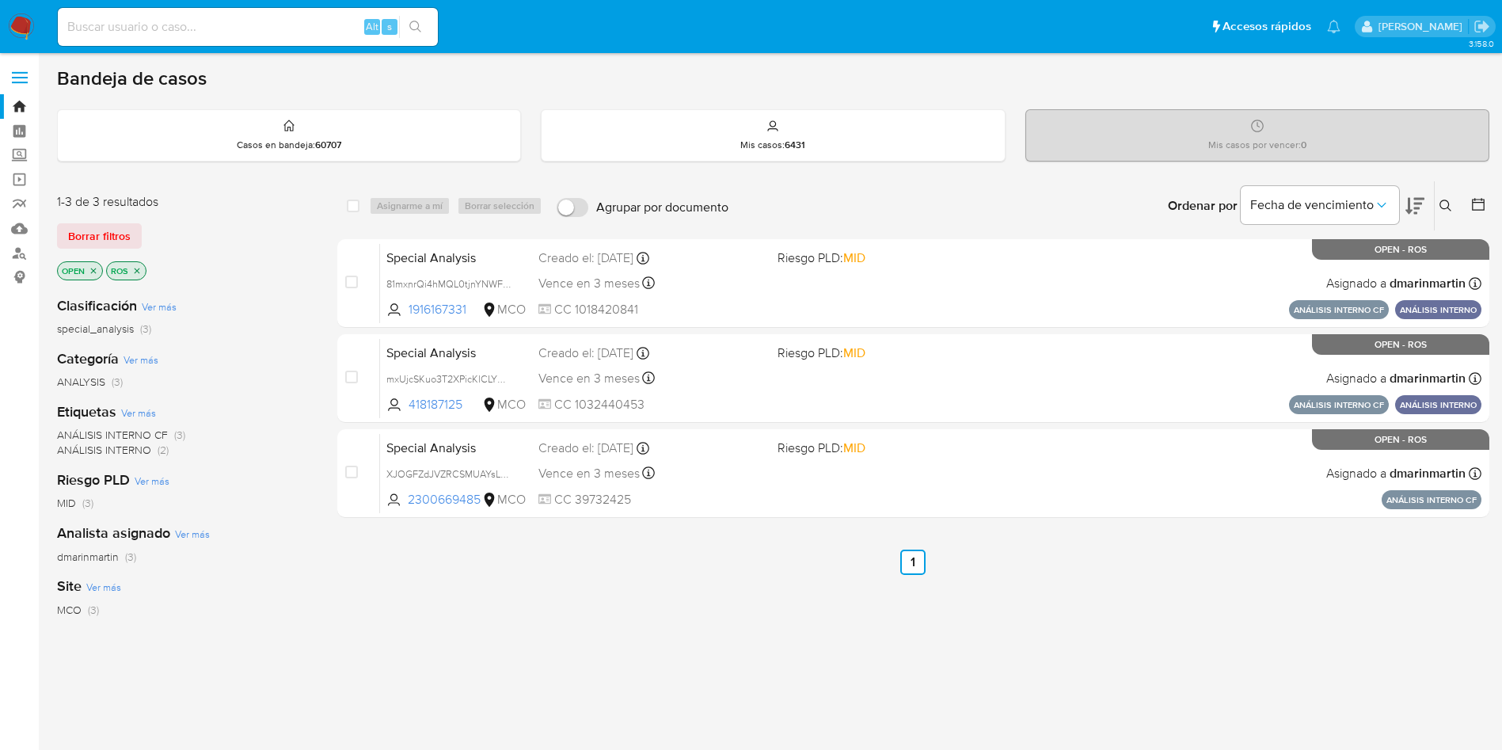
click at [1418, 206] on icon at bounding box center [1415, 205] width 19 height 19
drag, startPoint x: 964, startPoint y: 32, endPoint x: 315, endPoint y: 309, distance: 705.1
click at [315, 309] on div "1-3 de 3 resultados Borrar filtros OPEN ROS Clasificación Ver más special_analy…" at bounding box center [773, 540] width 1433 height 718
click at [1411, 210] on icon at bounding box center [1415, 206] width 19 height 17
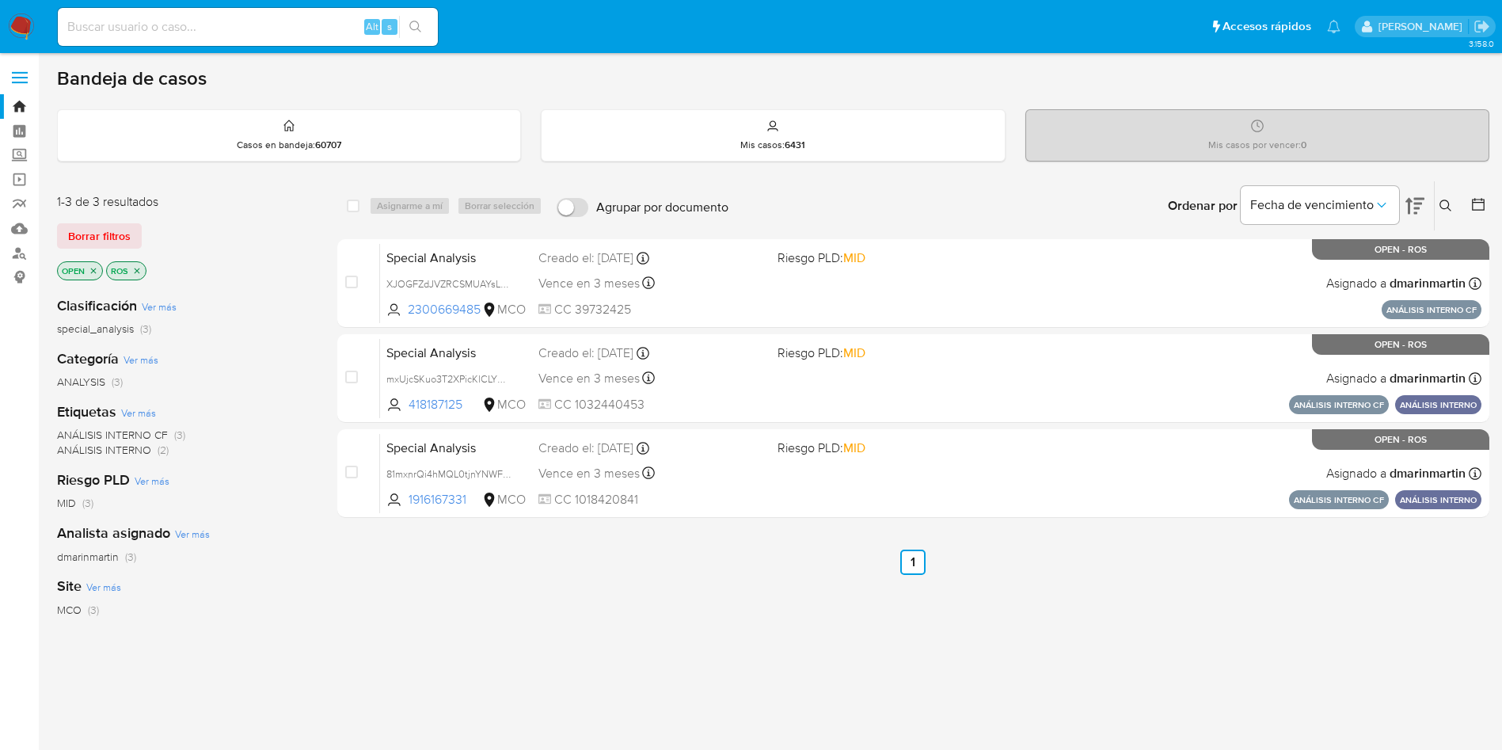
click at [1411, 210] on icon at bounding box center [1415, 206] width 19 height 17
click at [1418, 207] on icon at bounding box center [1415, 206] width 19 height 17
click at [1415, 208] on icon at bounding box center [1415, 206] width 19 height 17
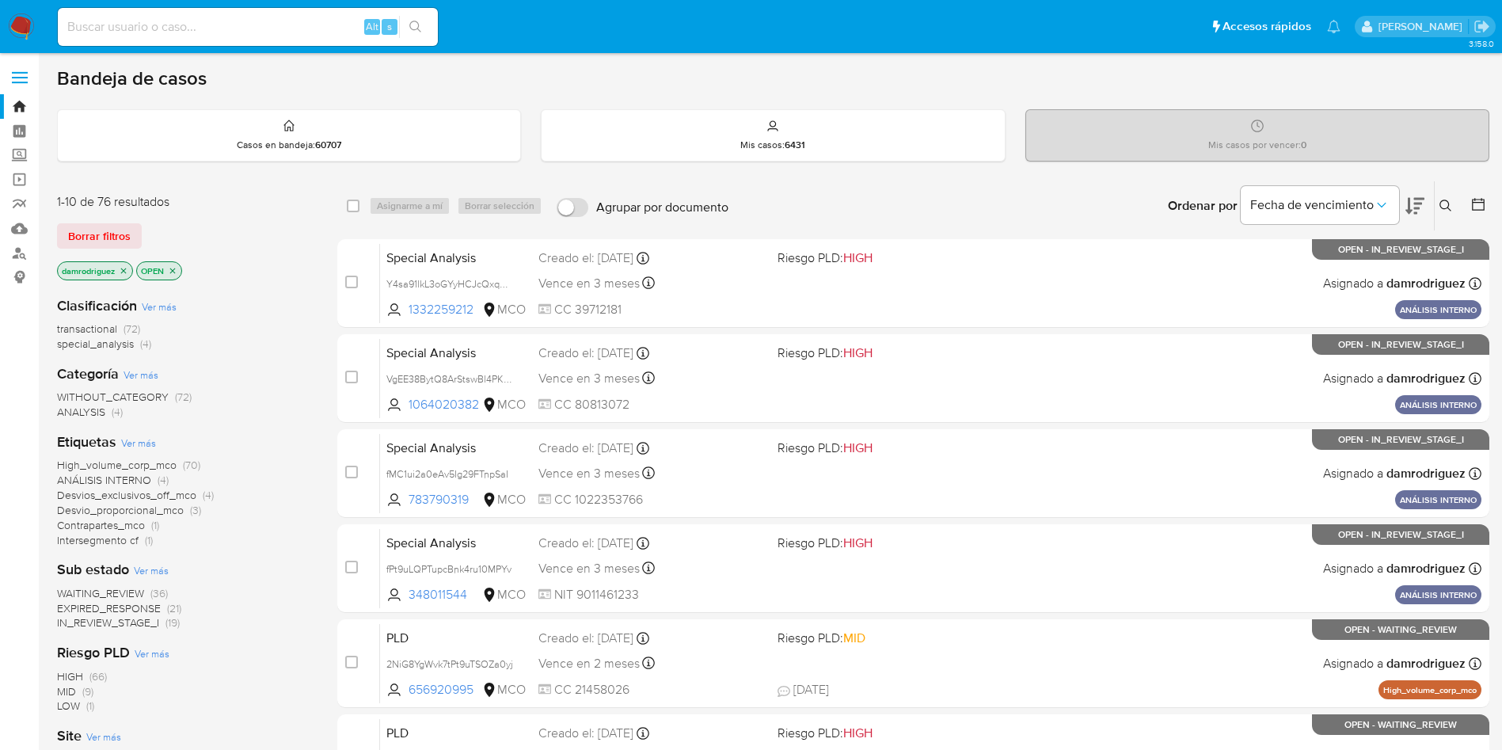
click at [125, 272] on icon "close-filter" at bounding box center [124, 271] width 10 height 10
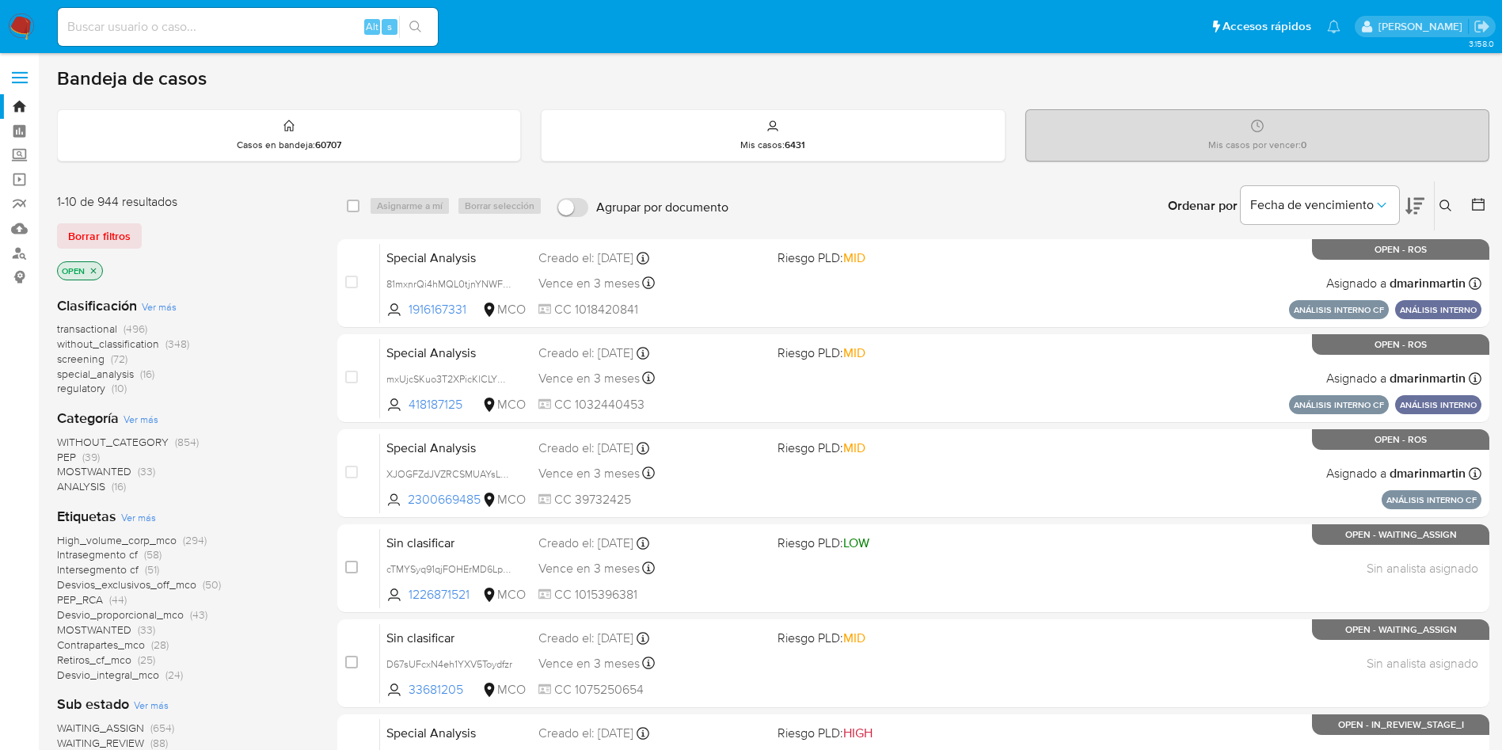
click at [99, 322] on span "transactional" at bounding box center [87, 329] width 60 height 16
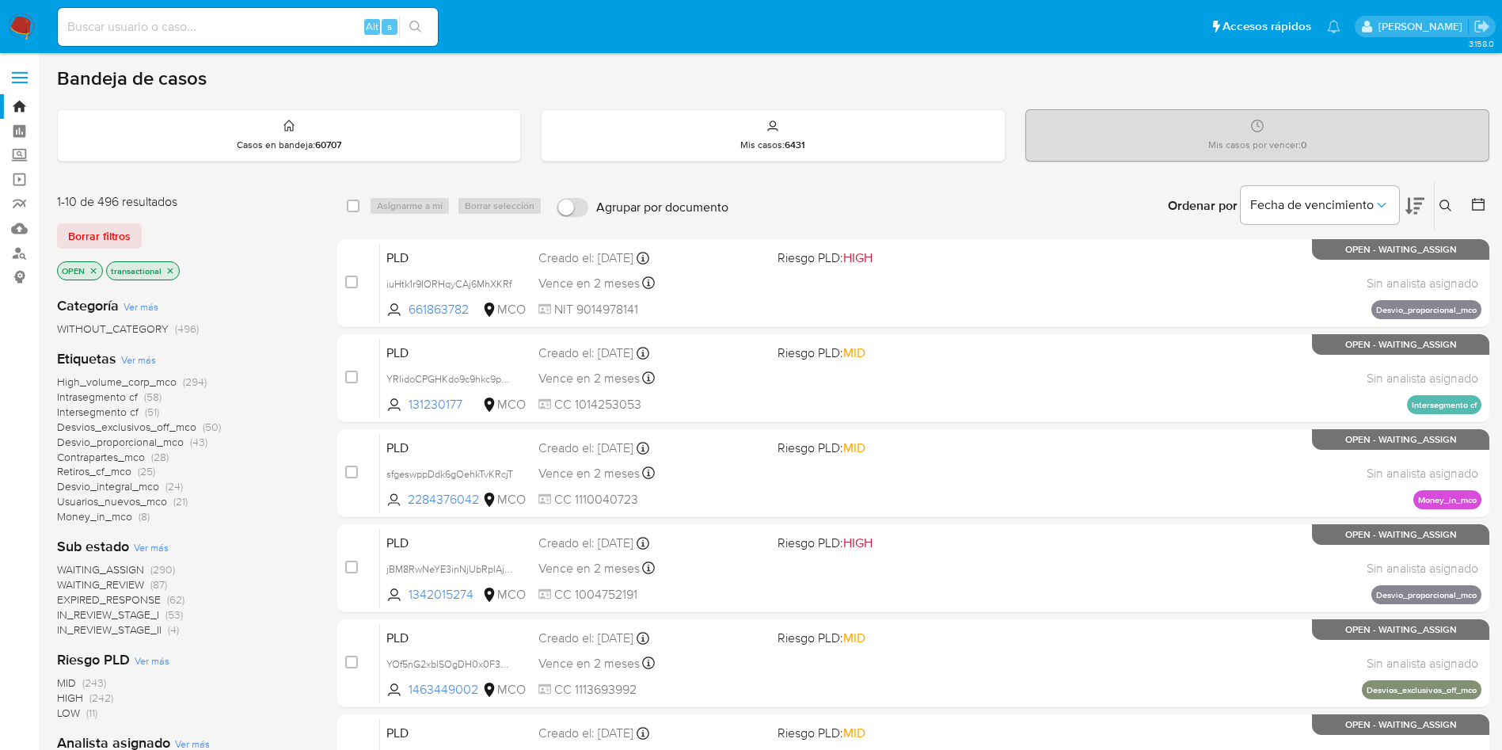
click at [1421, 200] on icon at bounding box center [1415, 205] width 19 height 19
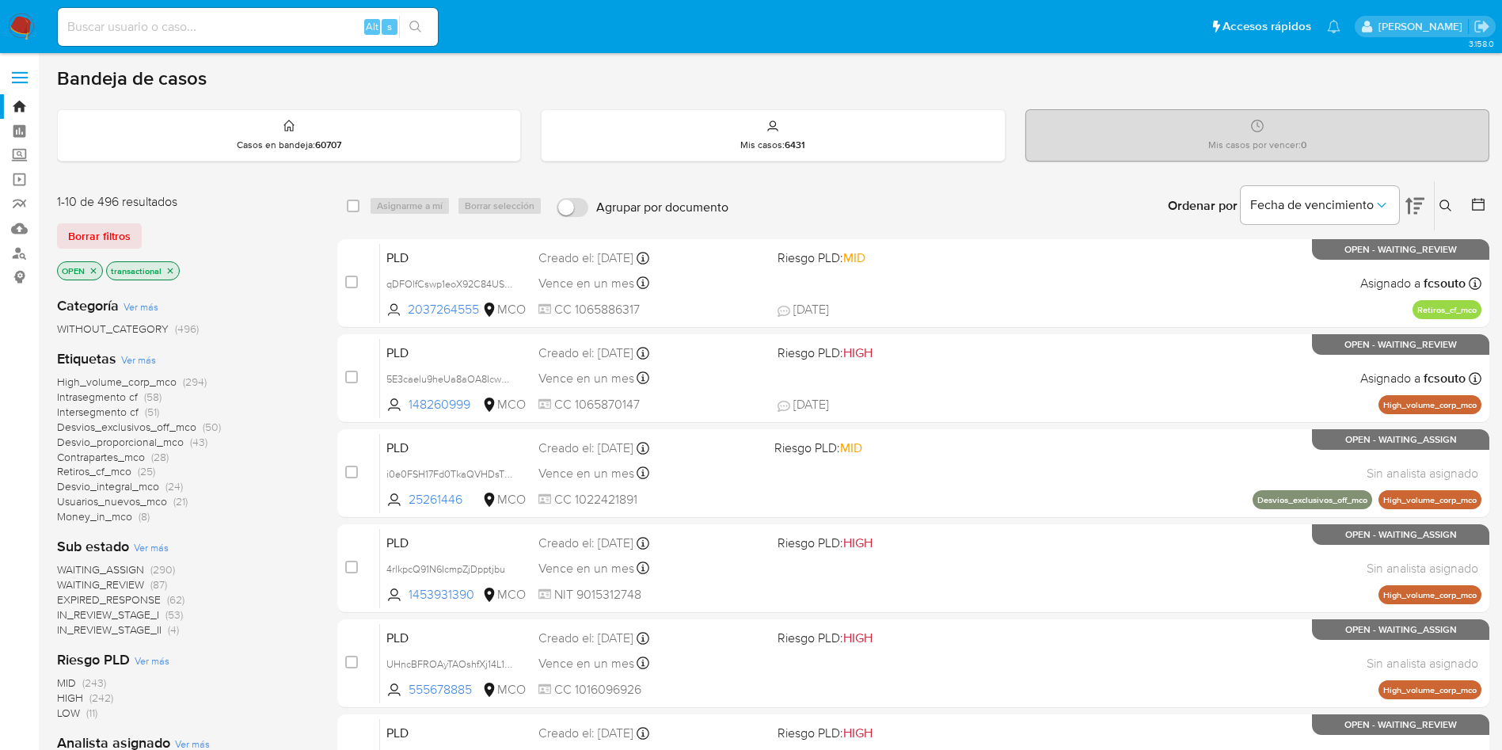
click at [1421, 200] on icon at bounding box center [1415, 205] width 19 height 19
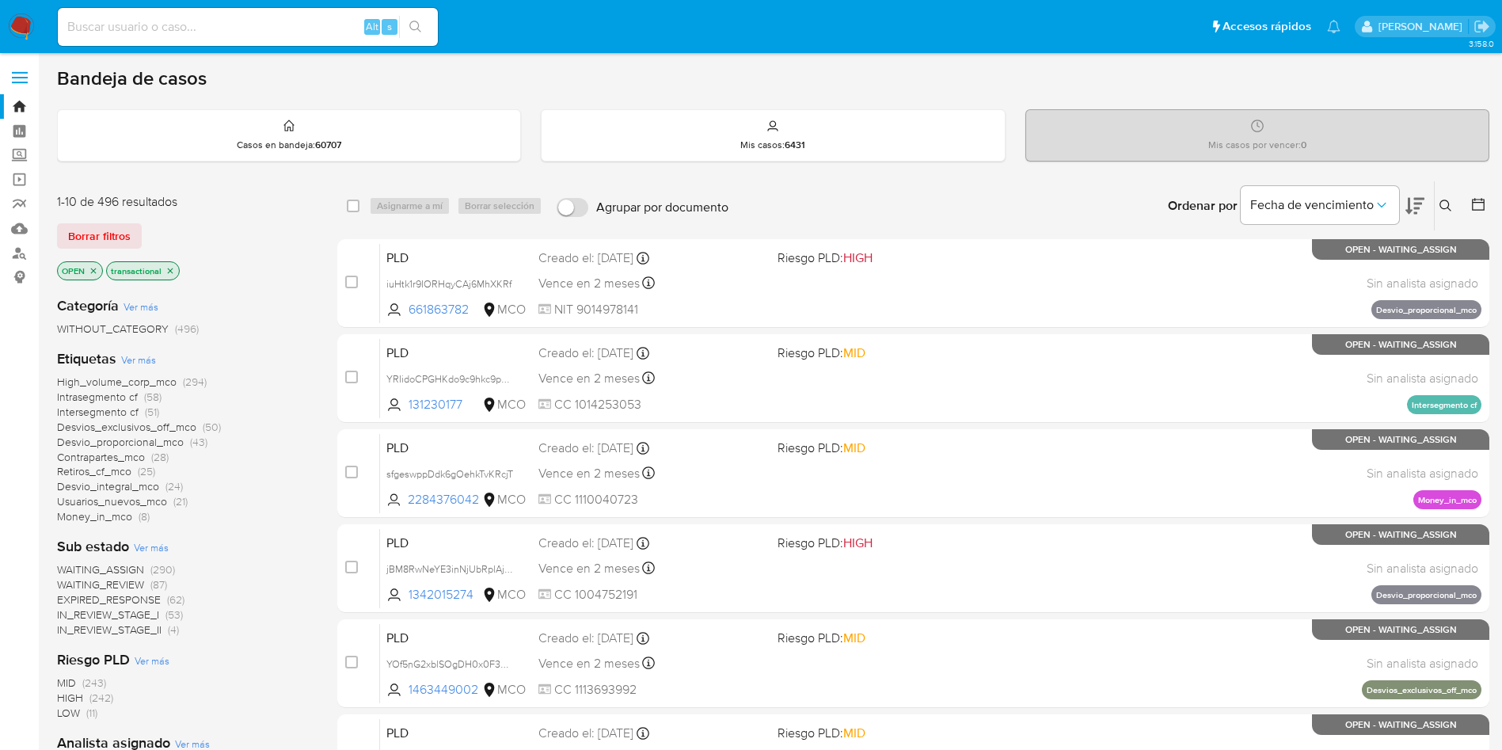
click at [1421, 200] on icon at bounding box center [1415, 205] width 19 height 19
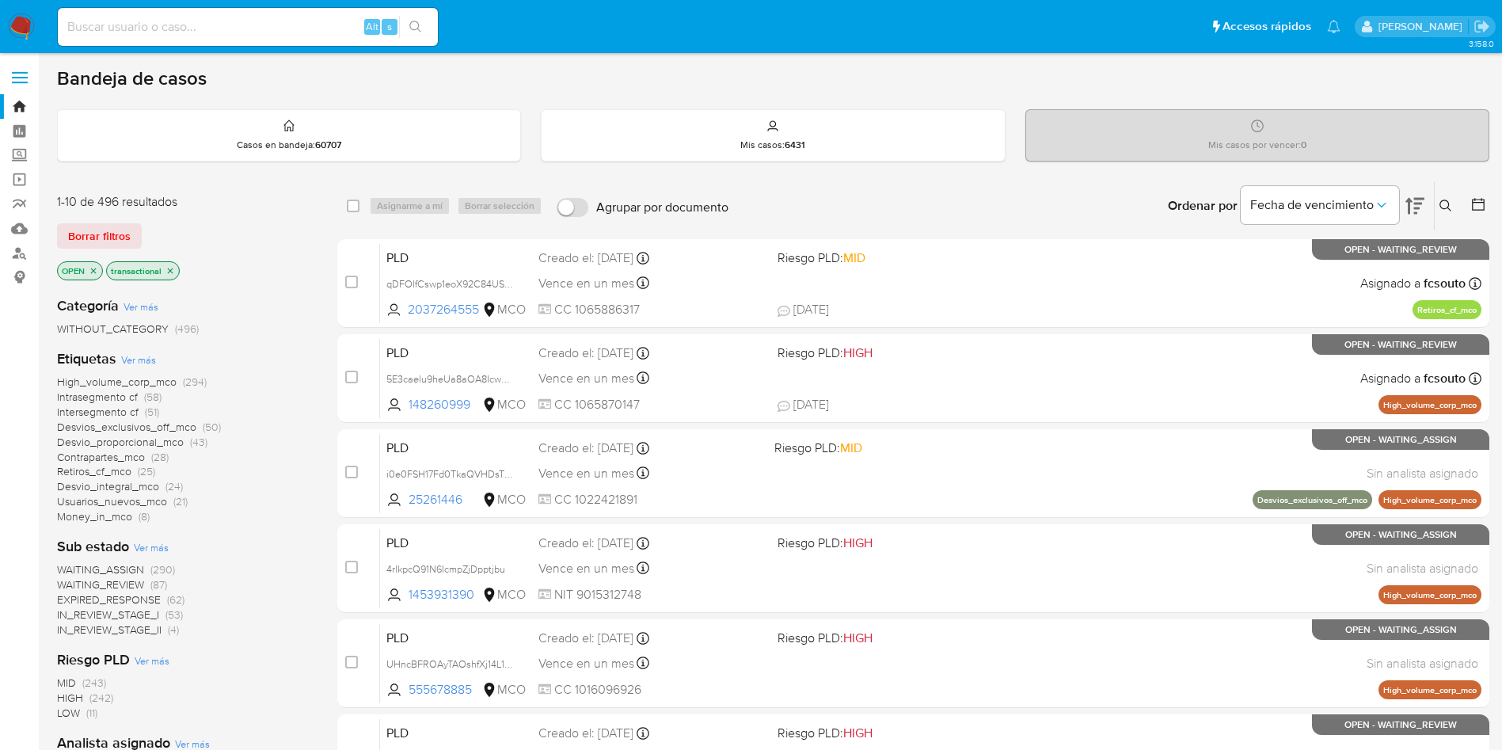
click at [19, 25] on img at bounding box center [21, 26] width 27 height 27
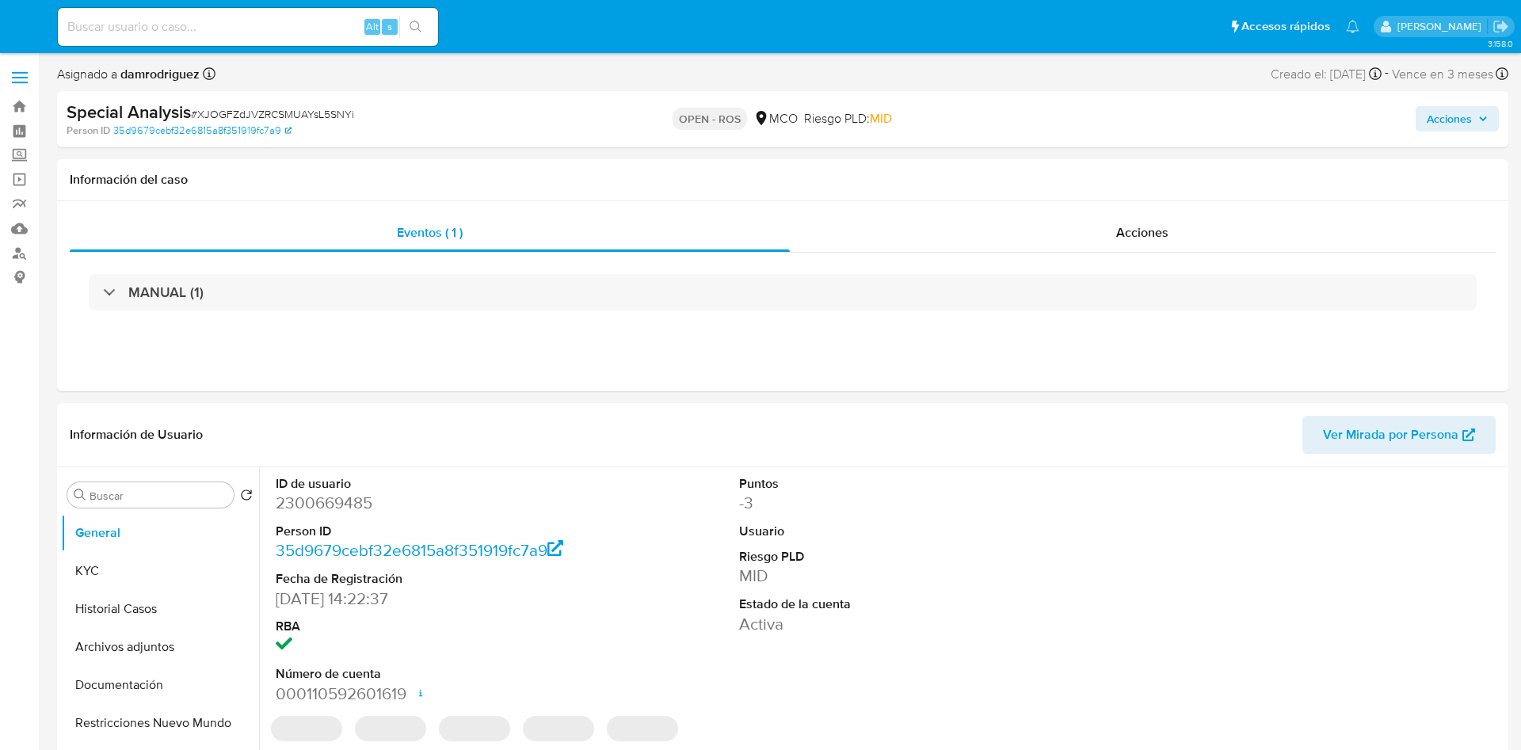
select select "10"
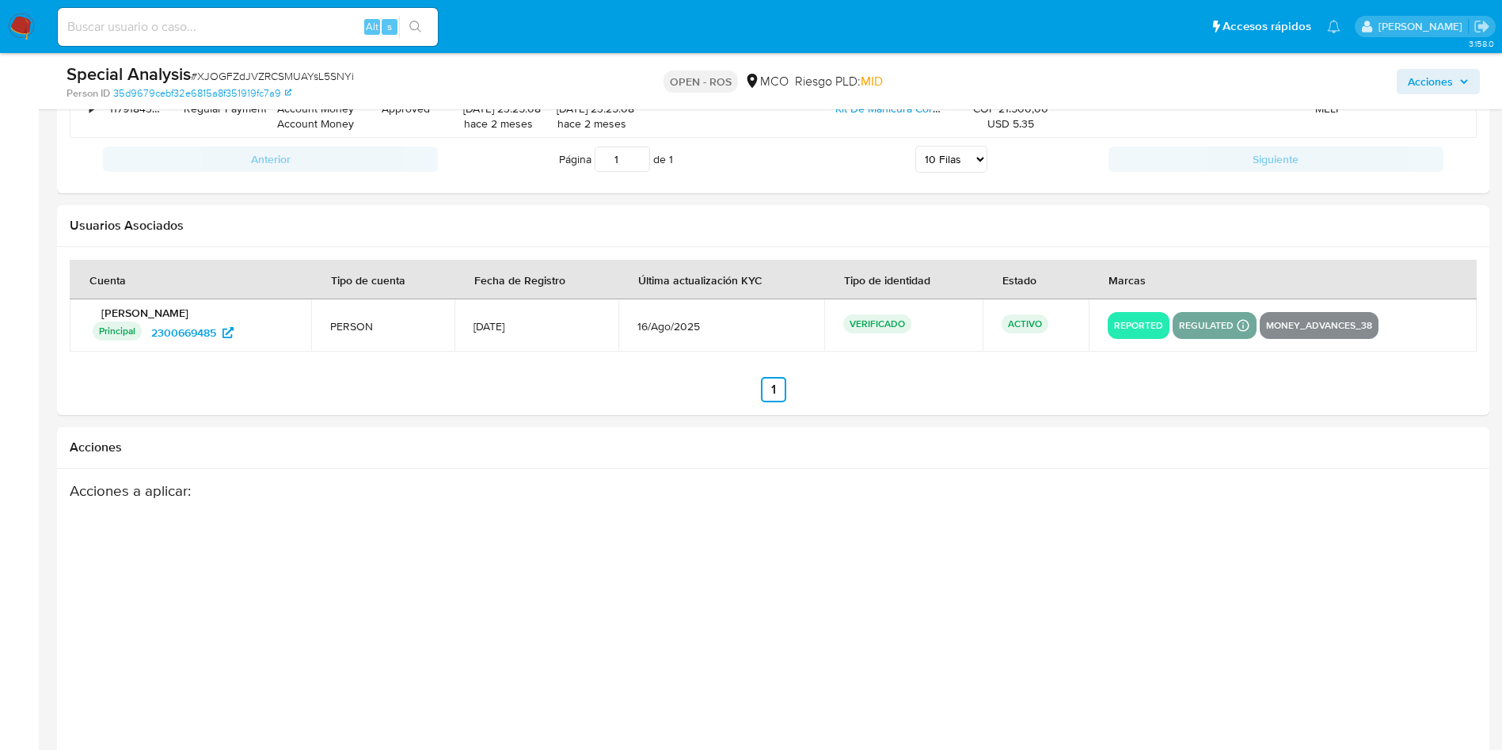
scroll to position [2041, 0]
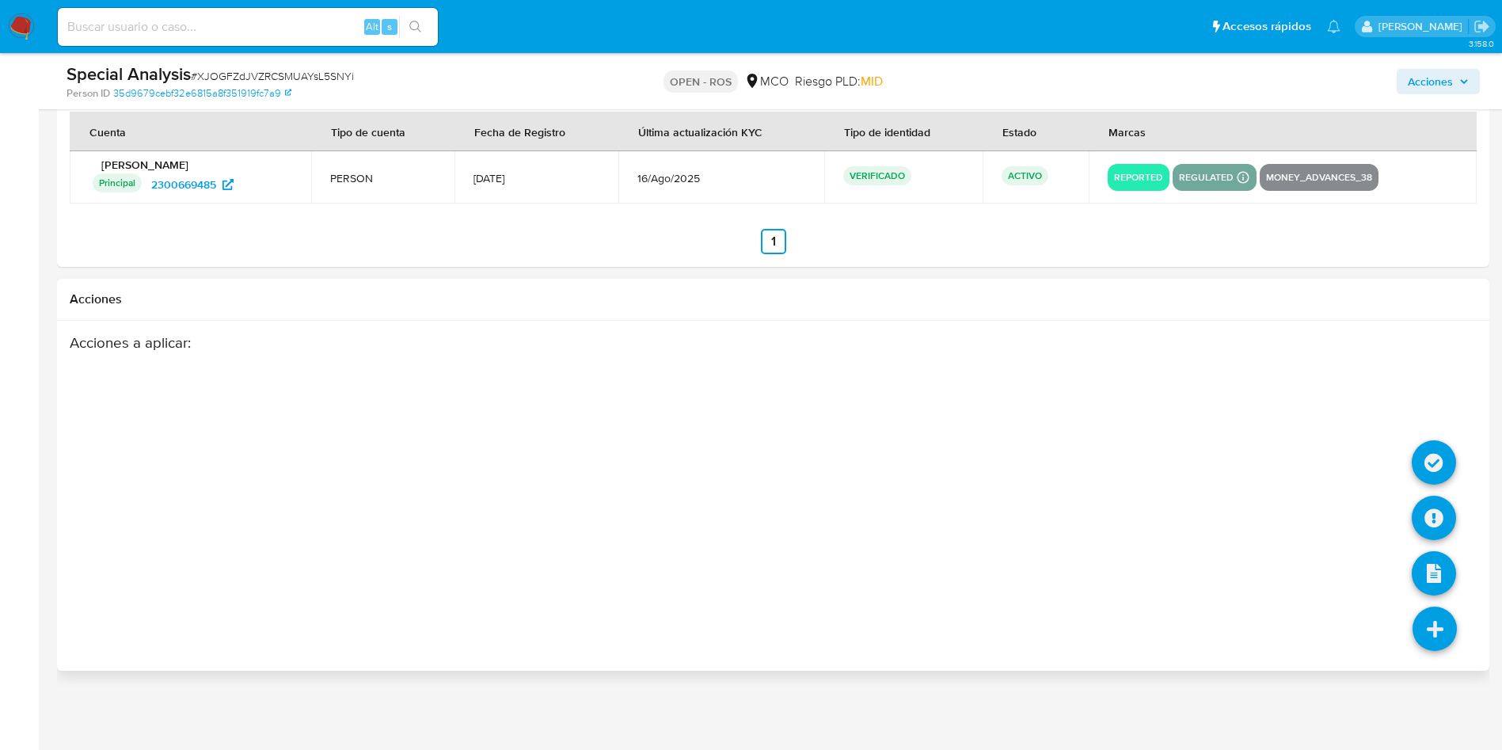
click at [1449, 627] on icon at bounding box center [1435, 629] width 44 height 44
click at [1438, 505] on icon at bounding box center [1434, 518] width 44 height 44
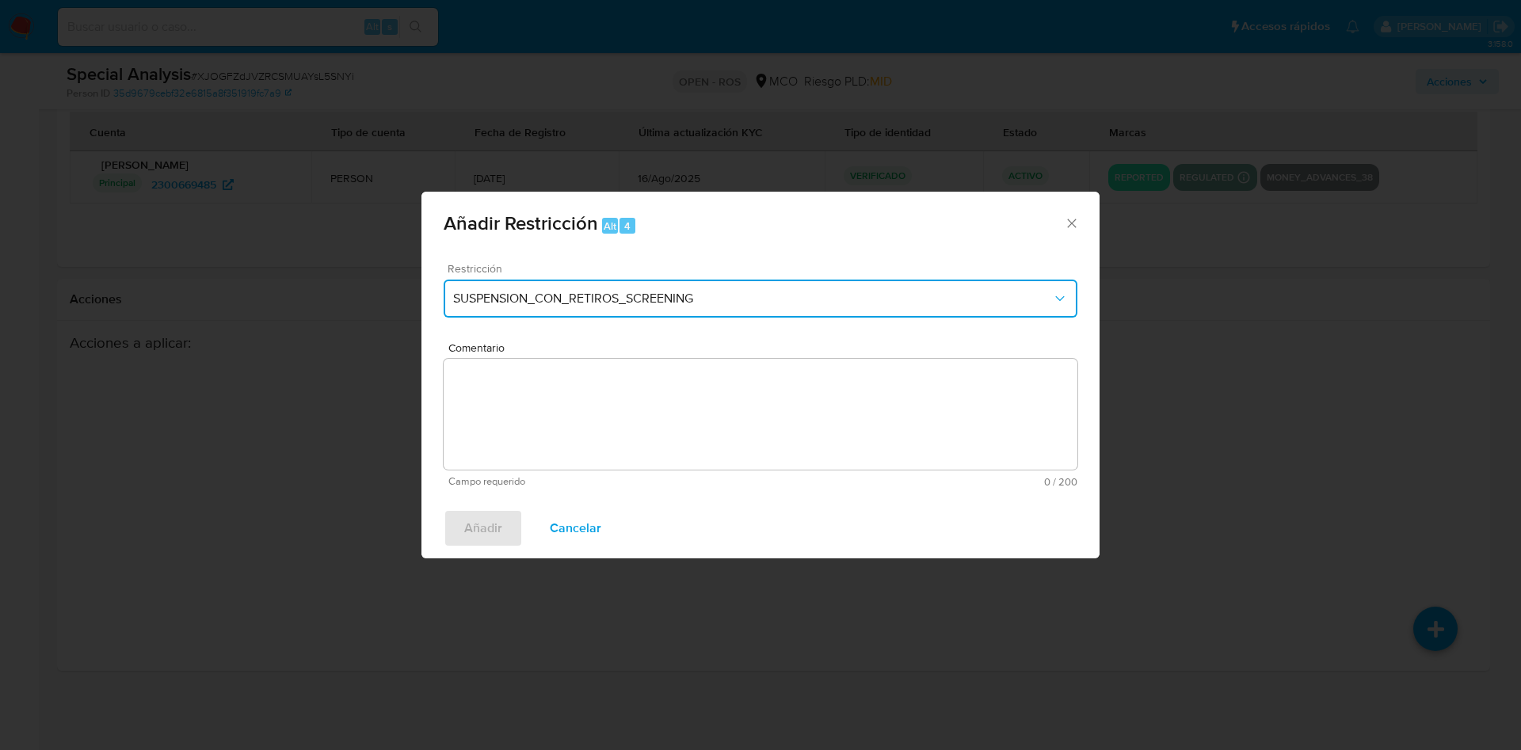
click at [646, 295] on span "SUSPENSION_CON_RETIROS_SCREENING" at bounding box center [752, 299] width 599 height 16
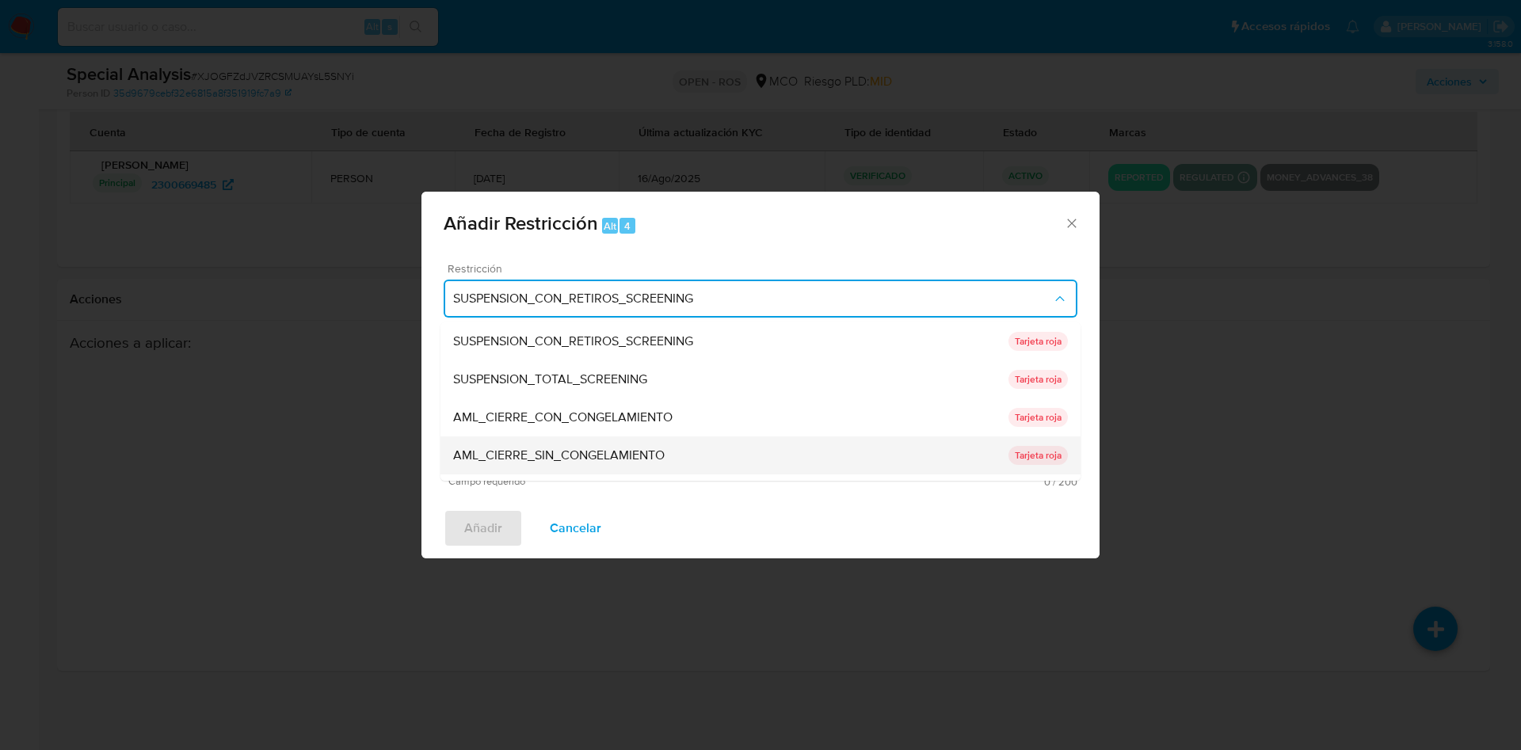
click at [645, 452] on span "AML_CIERRE_SIN_CONGELAMIENTO" at bounding box center [558, 455] width 211 height 16
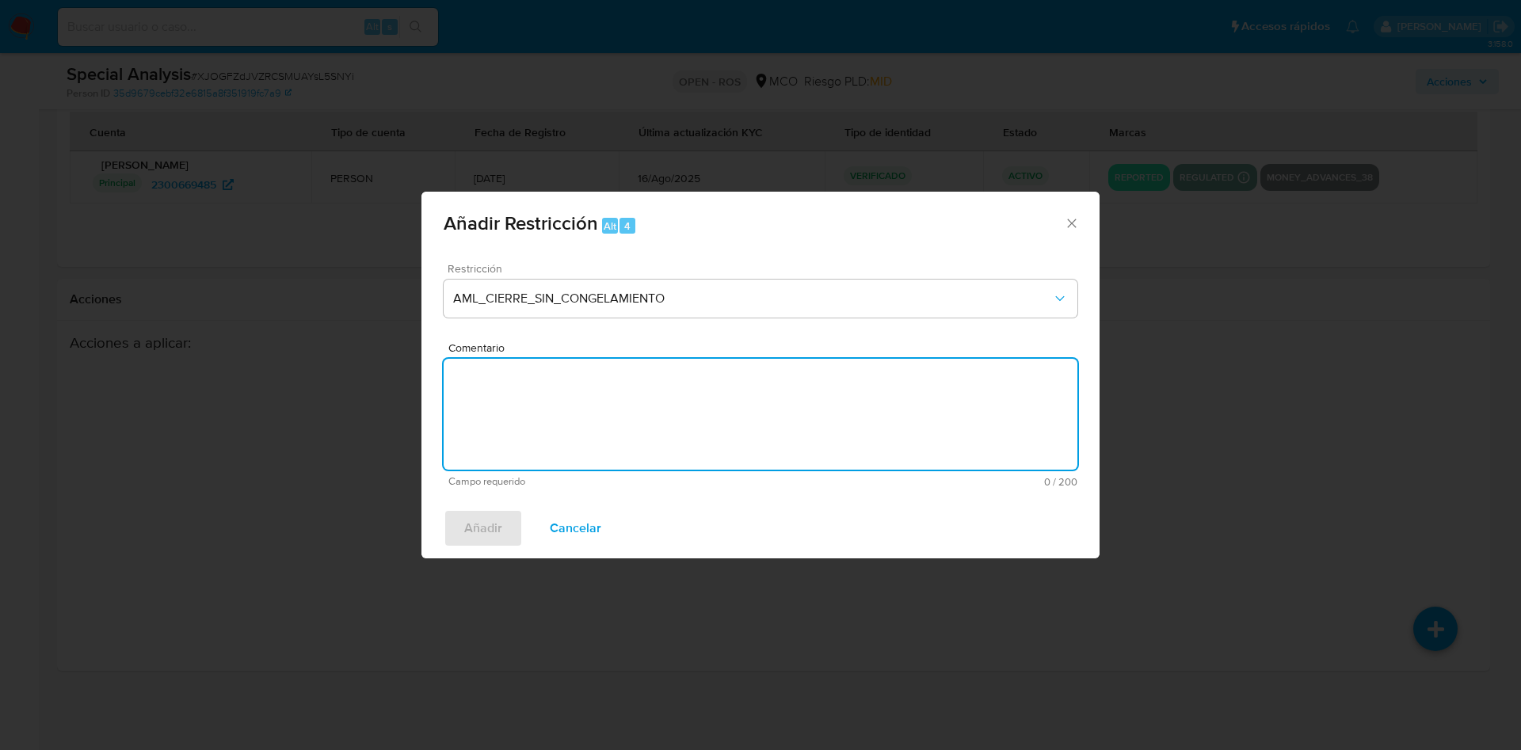
click at [645, 400] on textarea "Comentario" at bounding box center [761, 414] width 634 height 111
type textarea "AML- Se aplica restriccion"
click at [489, 520] on span "Añadir" at bounding box center [483, 528] width 38 height 35
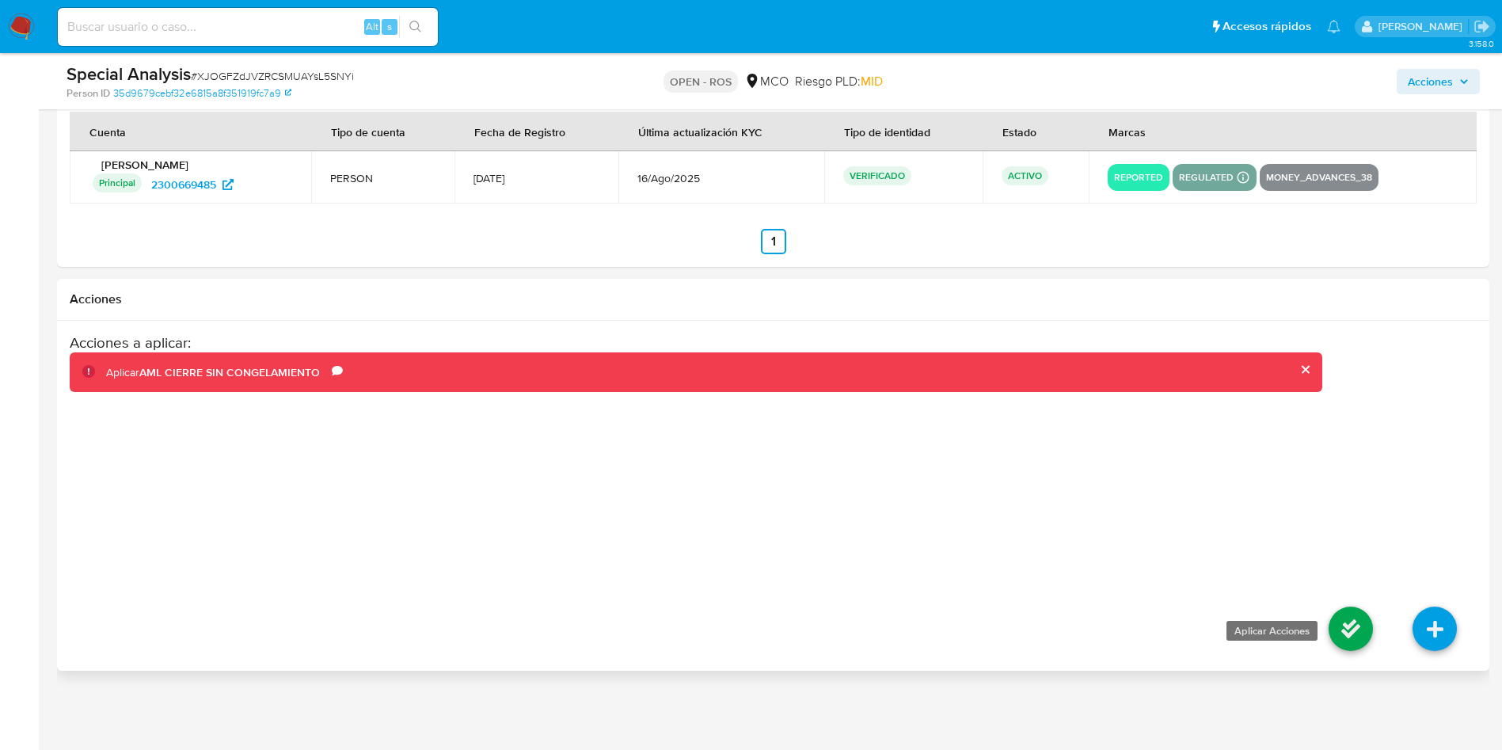
click at [1356, 639] on icon at bounding box center [1351, 629] width 44 height 44
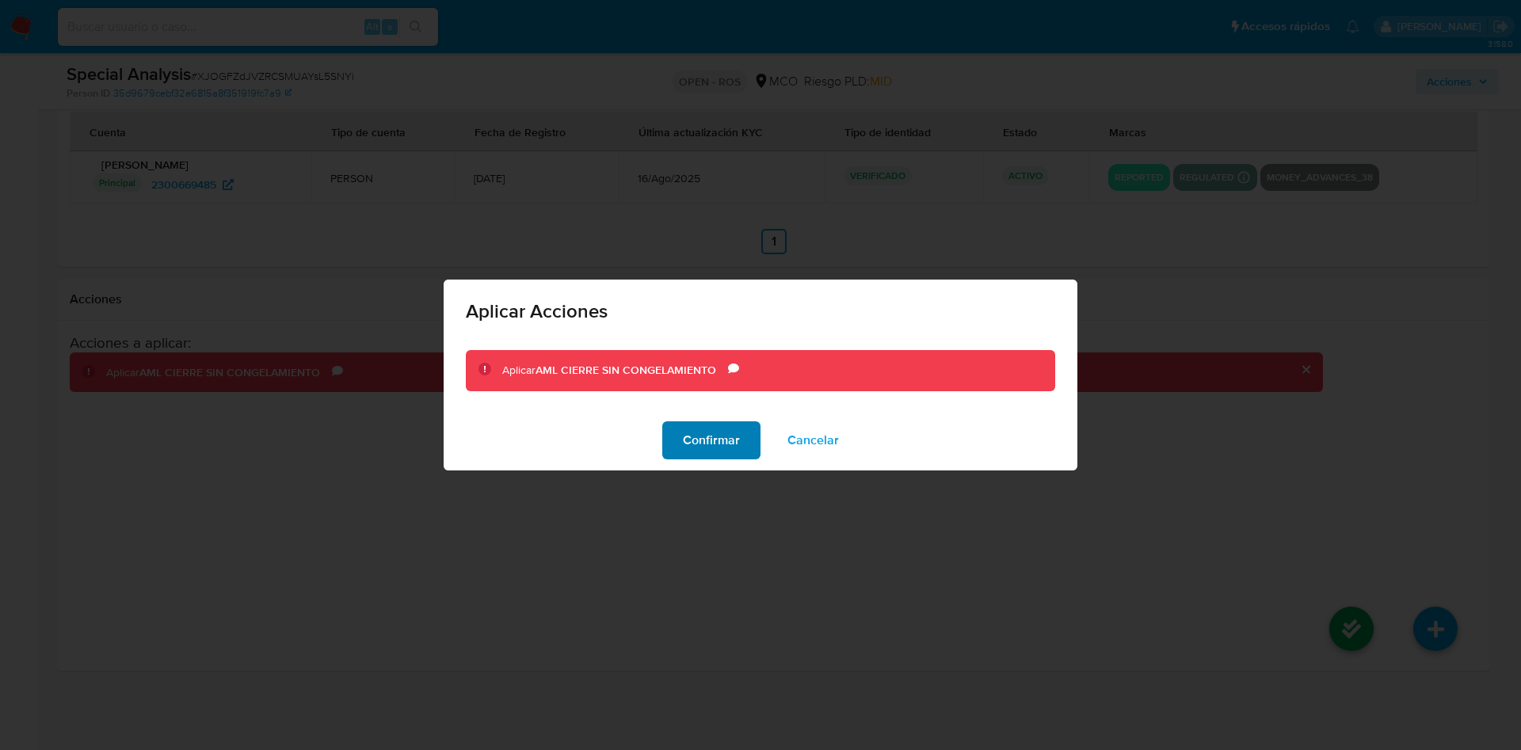
click at [702, 436] on span "Confirmar" at bounding box center [711, 440] width 57 height 35
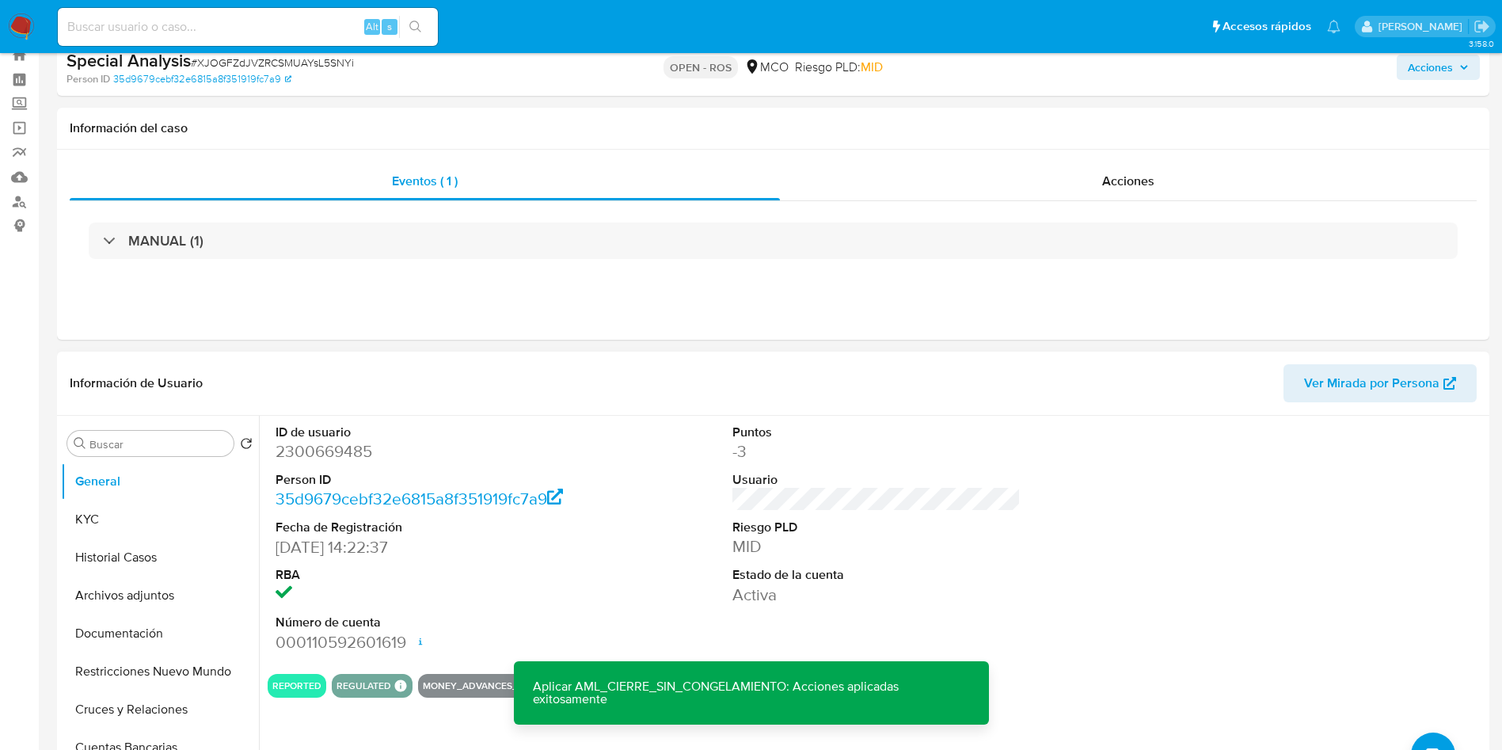
scroll to position [17, 0]
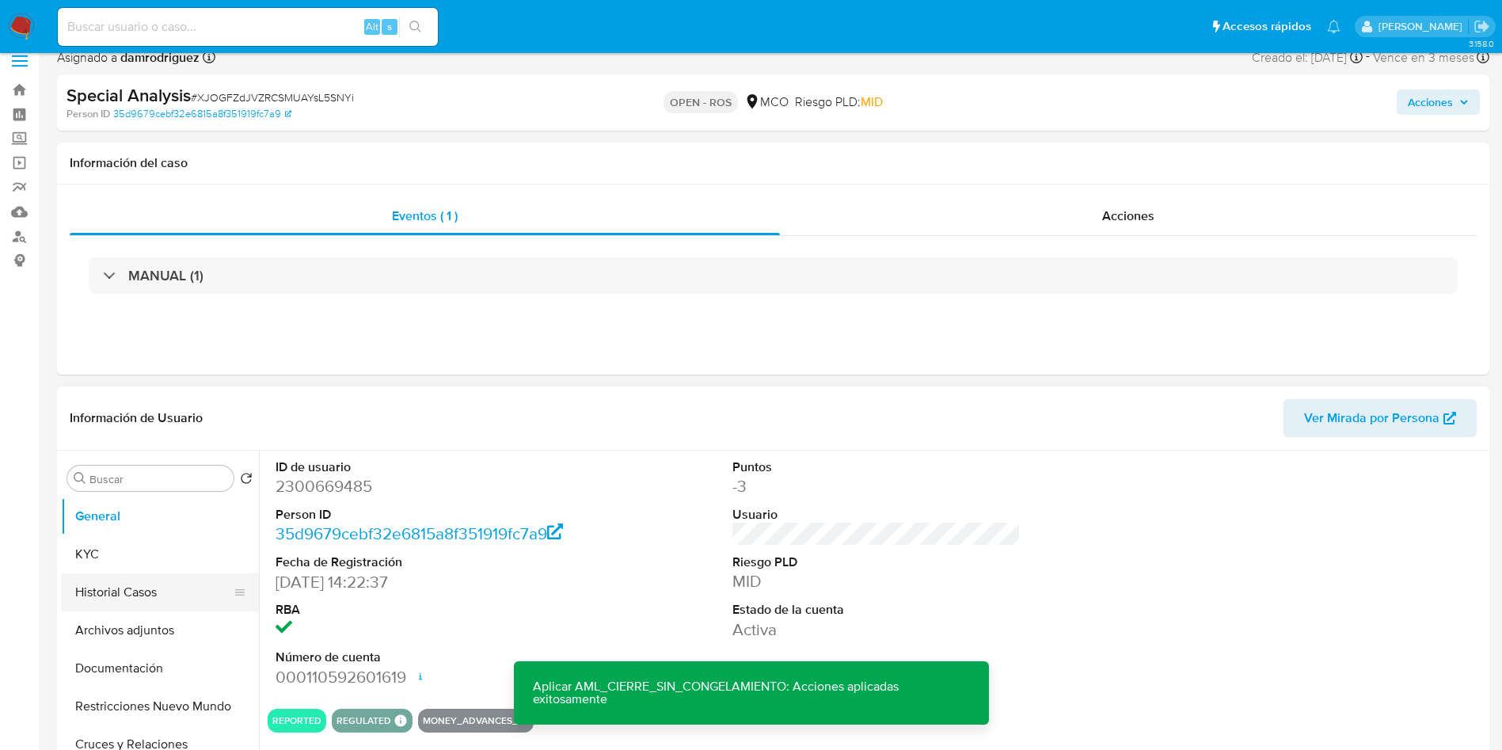
click at [162, 574] on button "Historial Casos" at bounding box center [153, 592] width 185 height 38
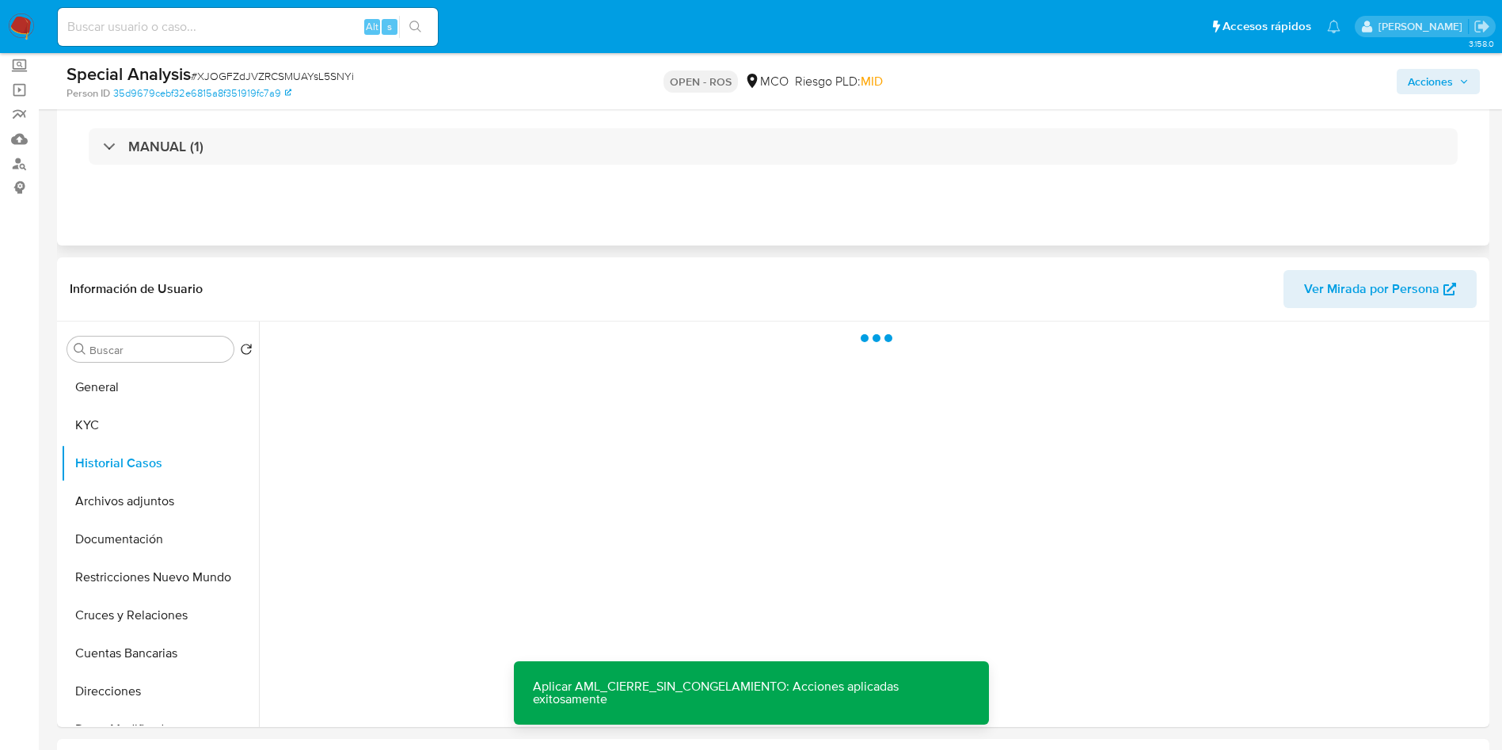
scroll to position [135, 0]
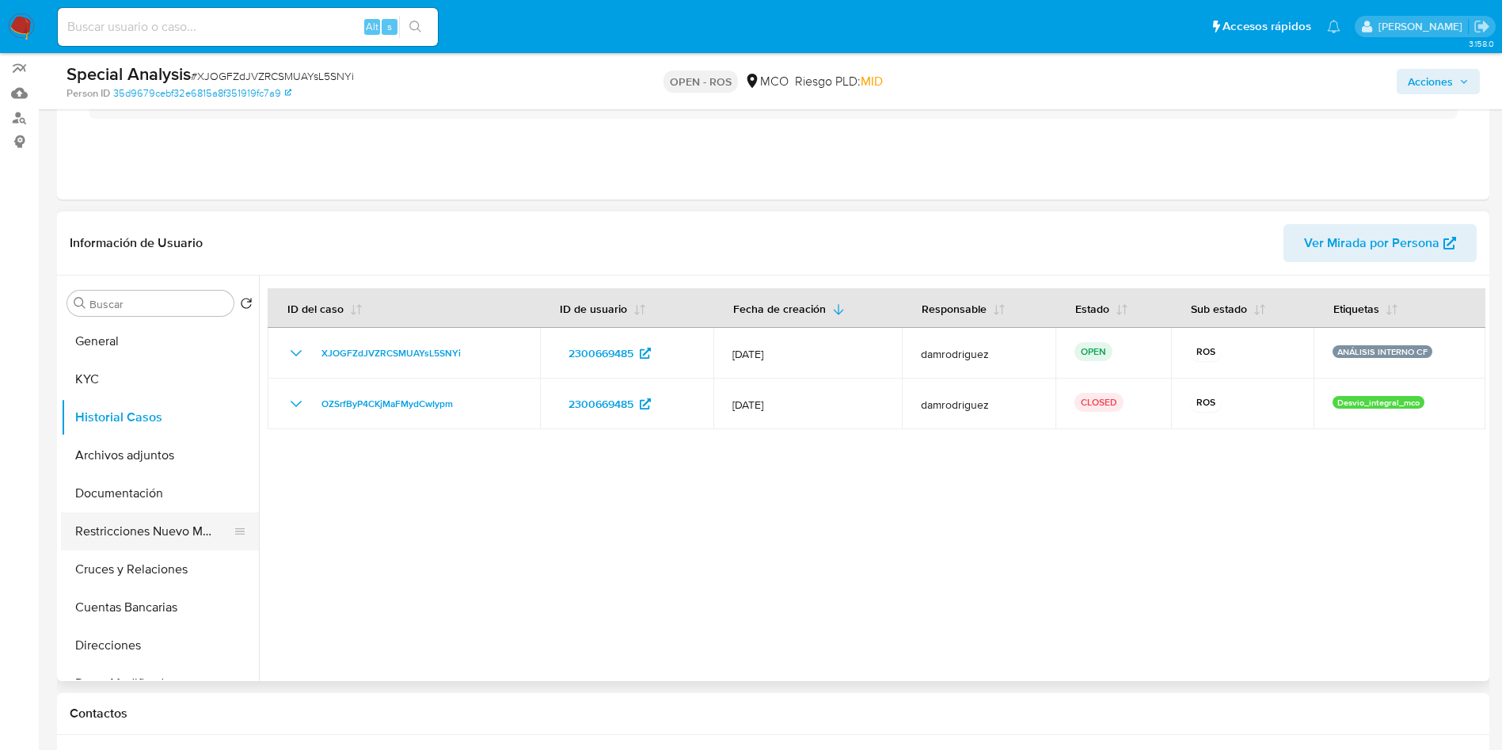
click at [128, 535] on button "Restricciones Nuevo Mundo" at bounding box center [153, 531] width 185 height 38
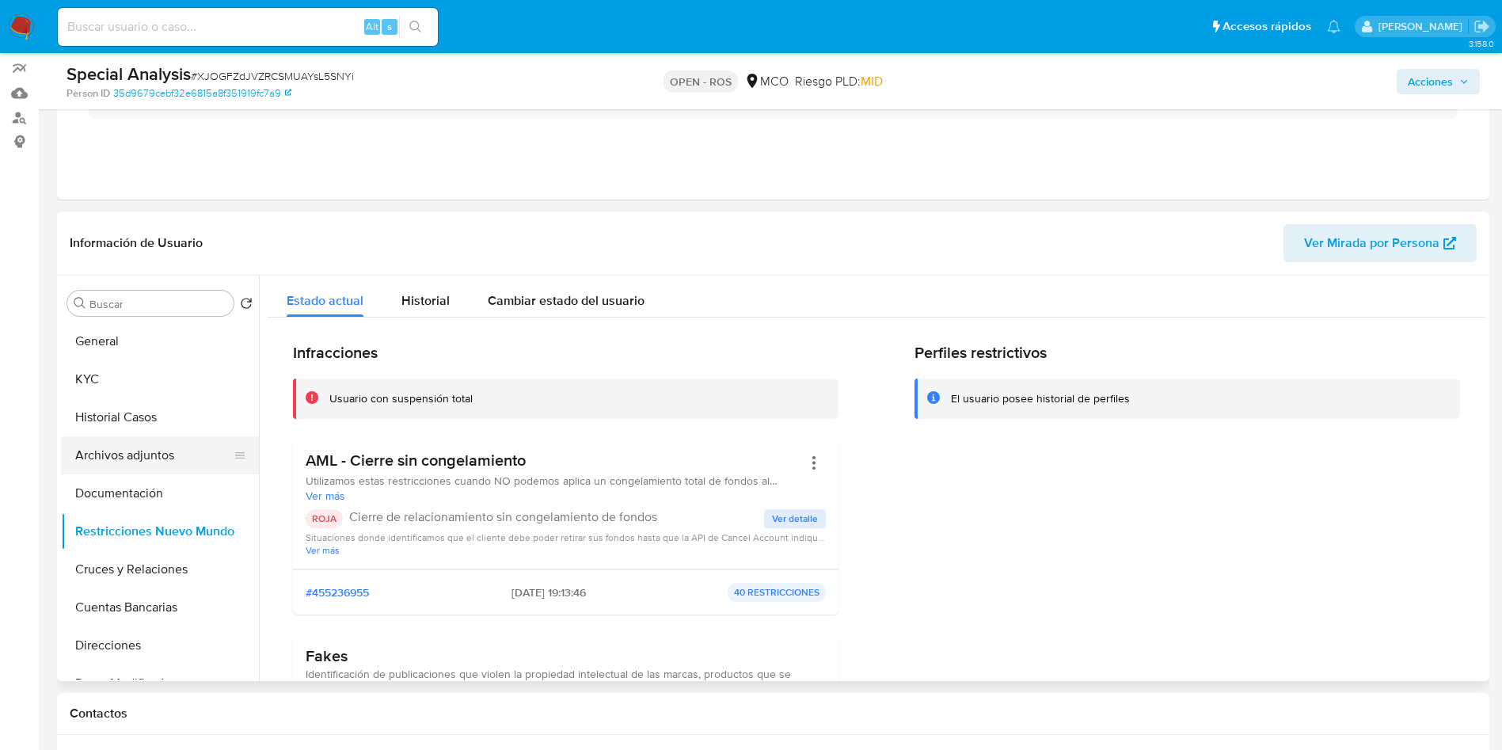
click at [150, 467] on button "Archivos adjuntos" at bounding box center [153, 455] width 185 height 38
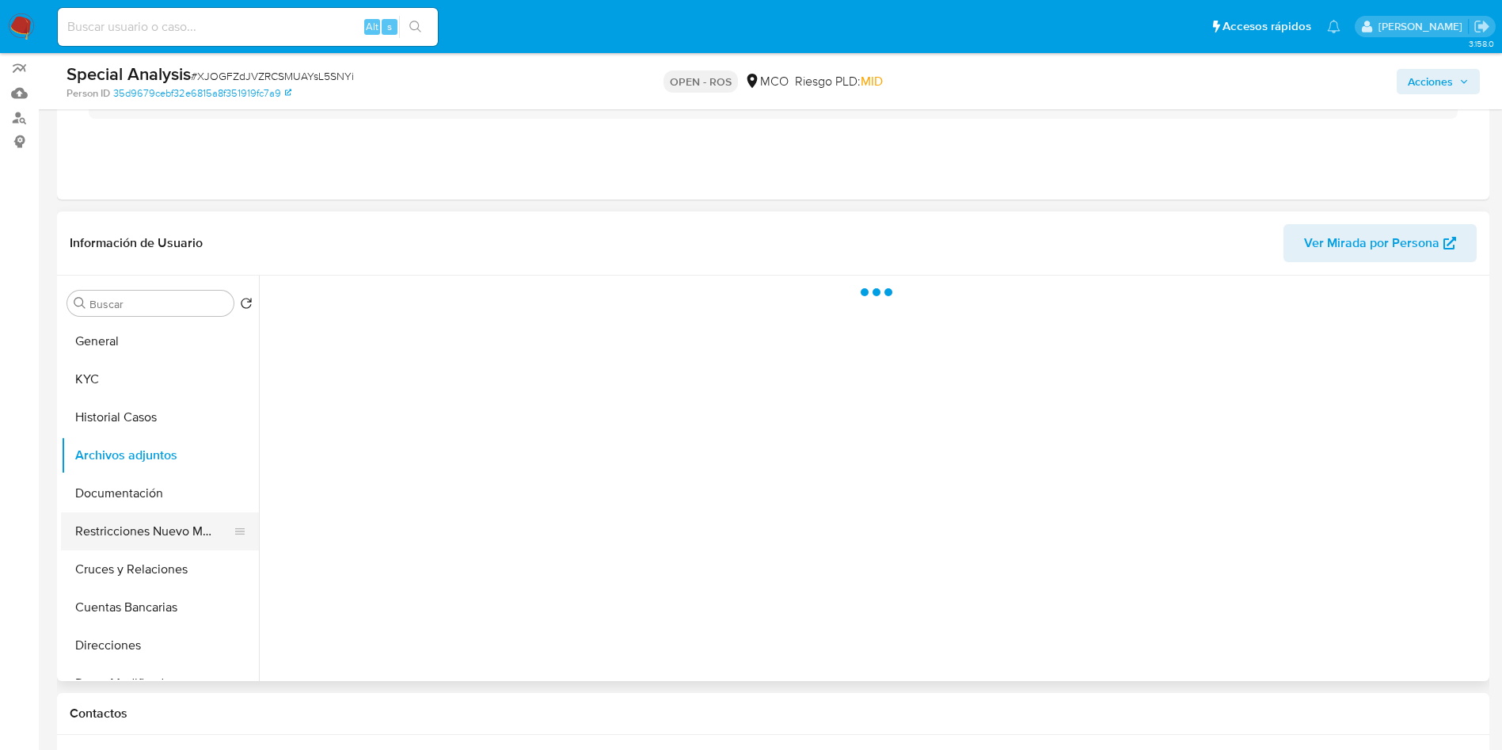
click at [134, 527] on button "Restricciones Nuevo Mundo" at bounding box center [153, 531] width 185 height 38
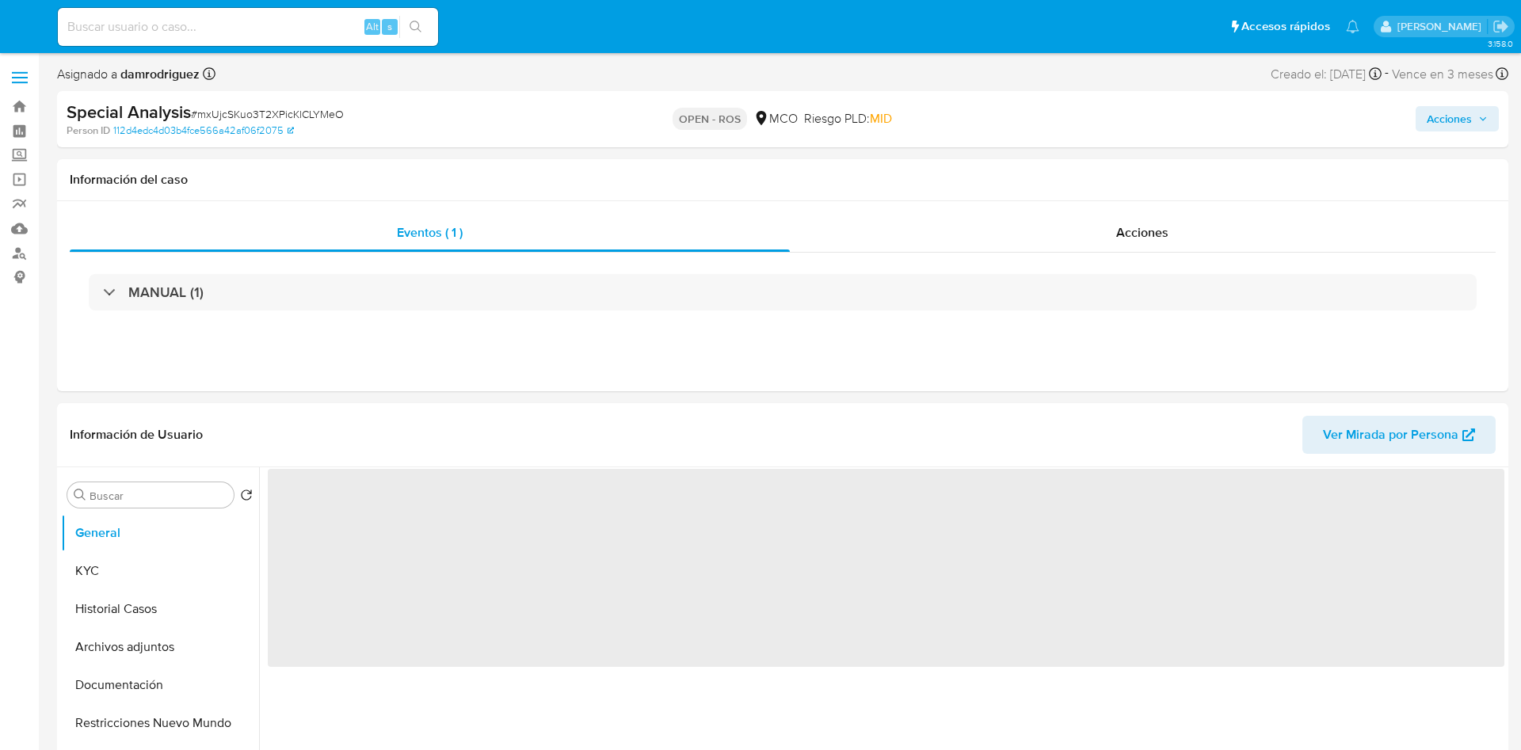
select select "10"
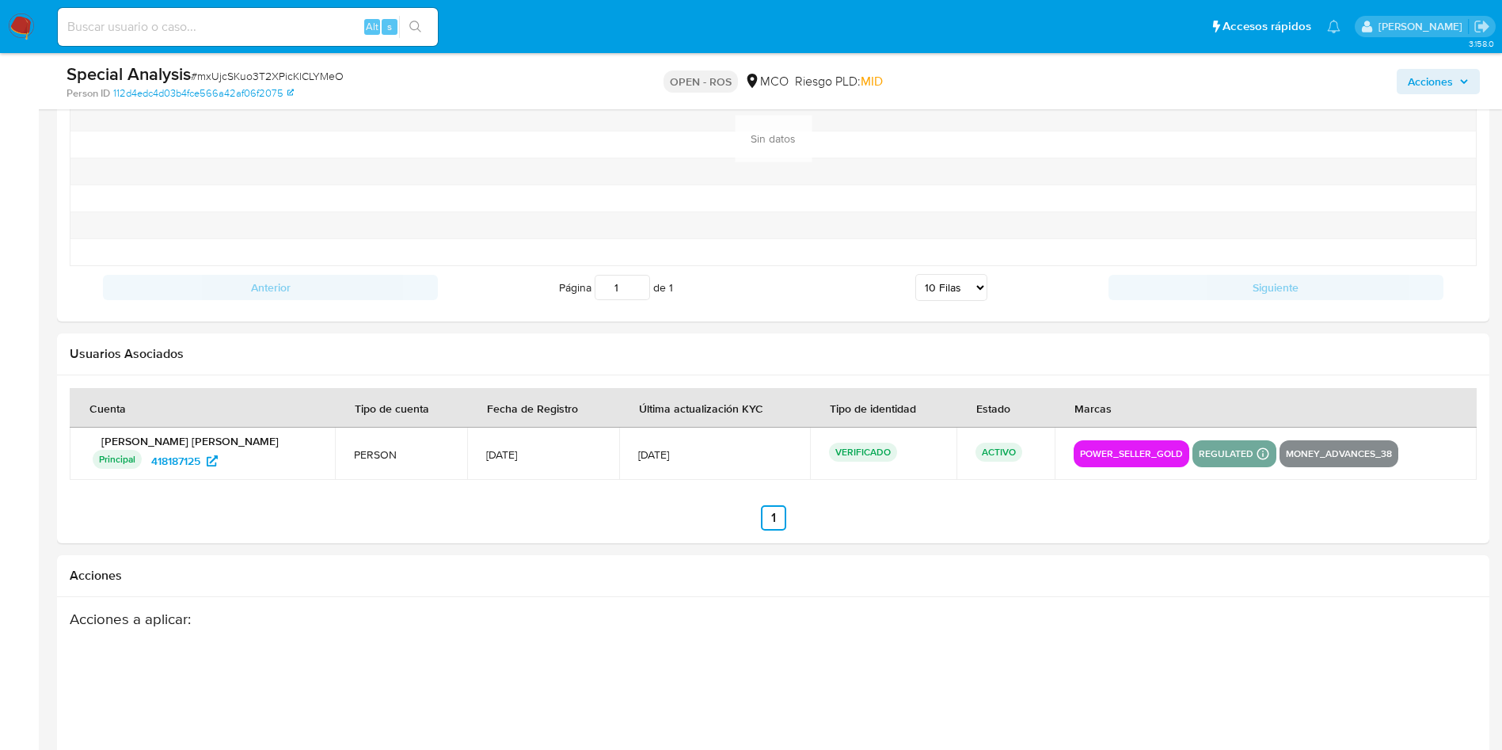
scroll to position [2226, 0]
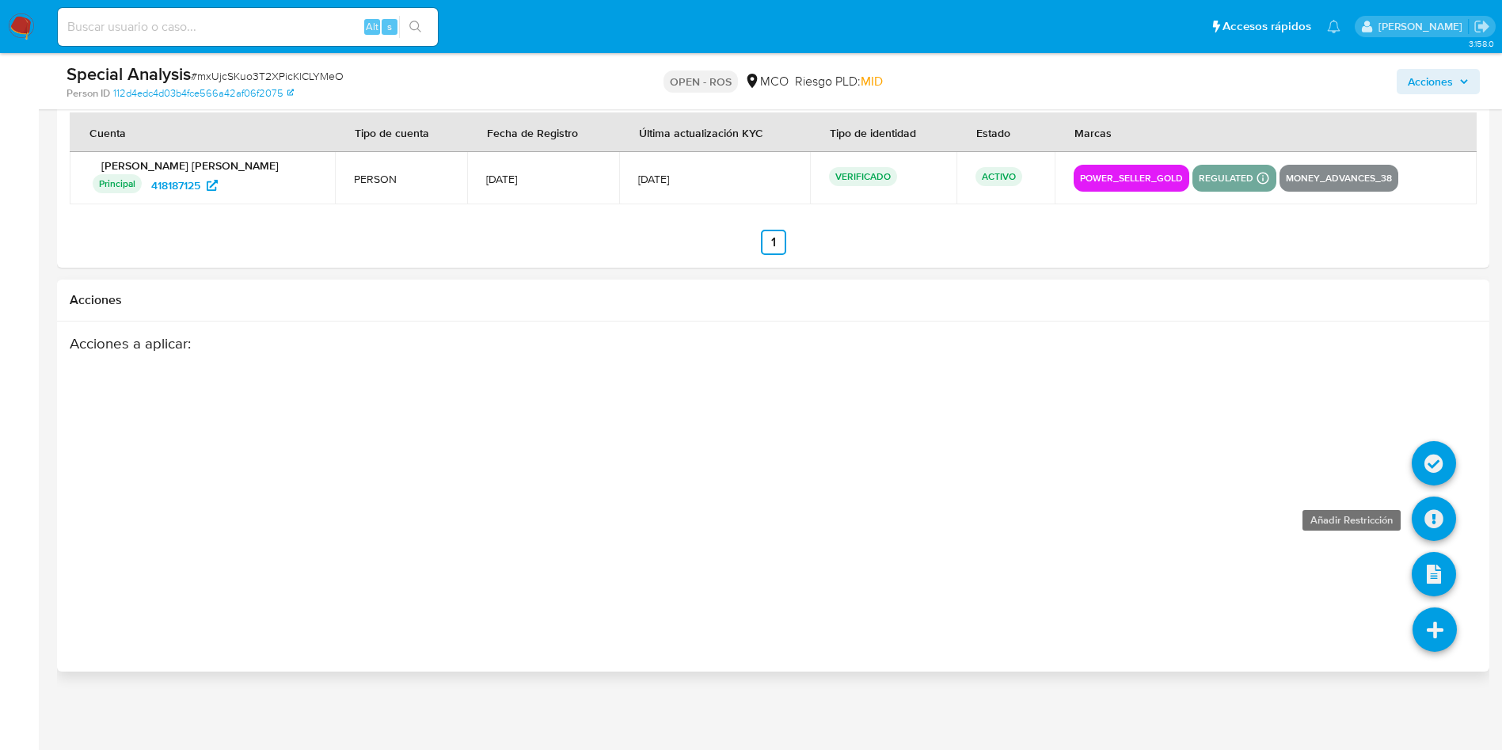
click at [1443, 511] on icon at bounding box center [1434, 519] width 44 height 44
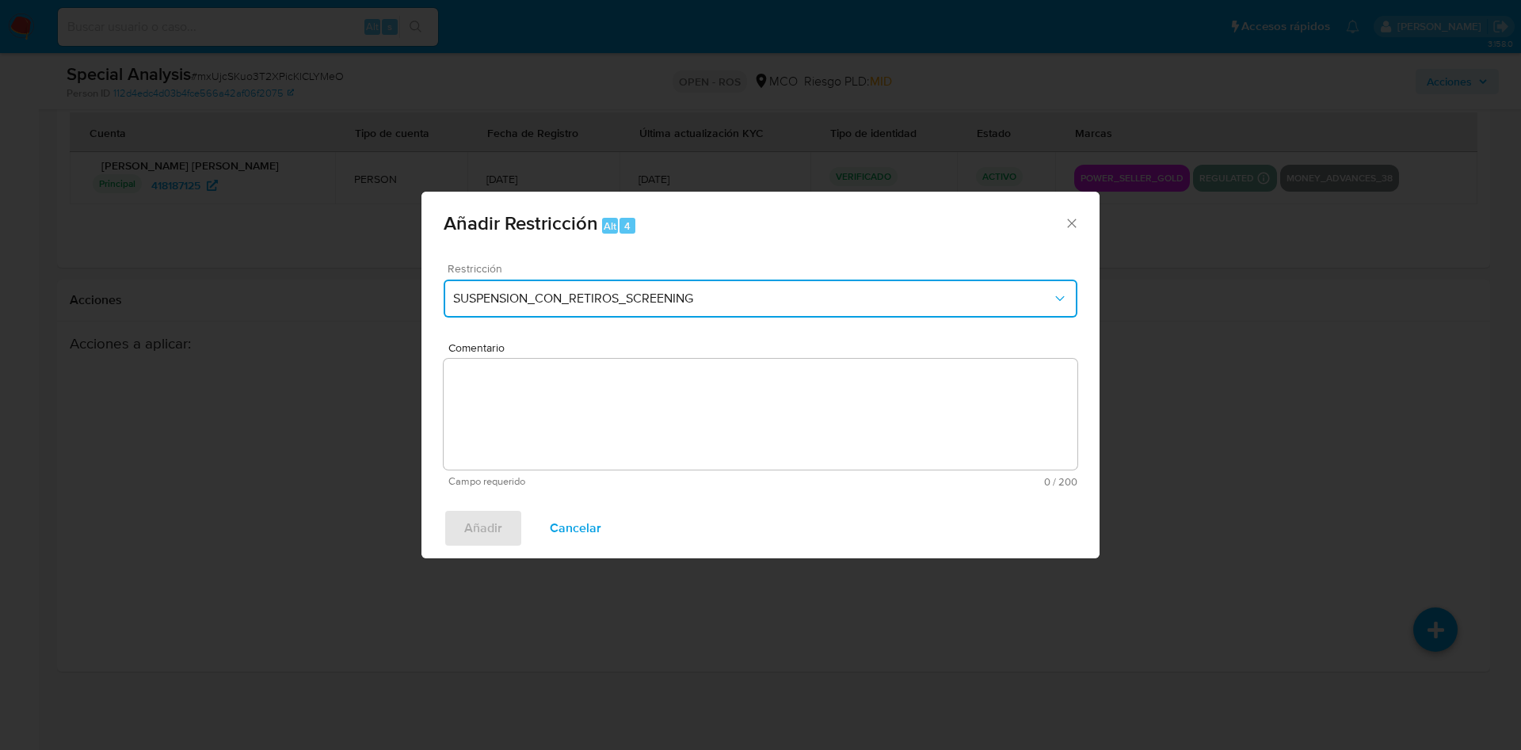
click at [666, 303] on span "SUSPENSION_CON_RETIROS_SCREENING" at bounding box center [752, 299] width 599 height 16
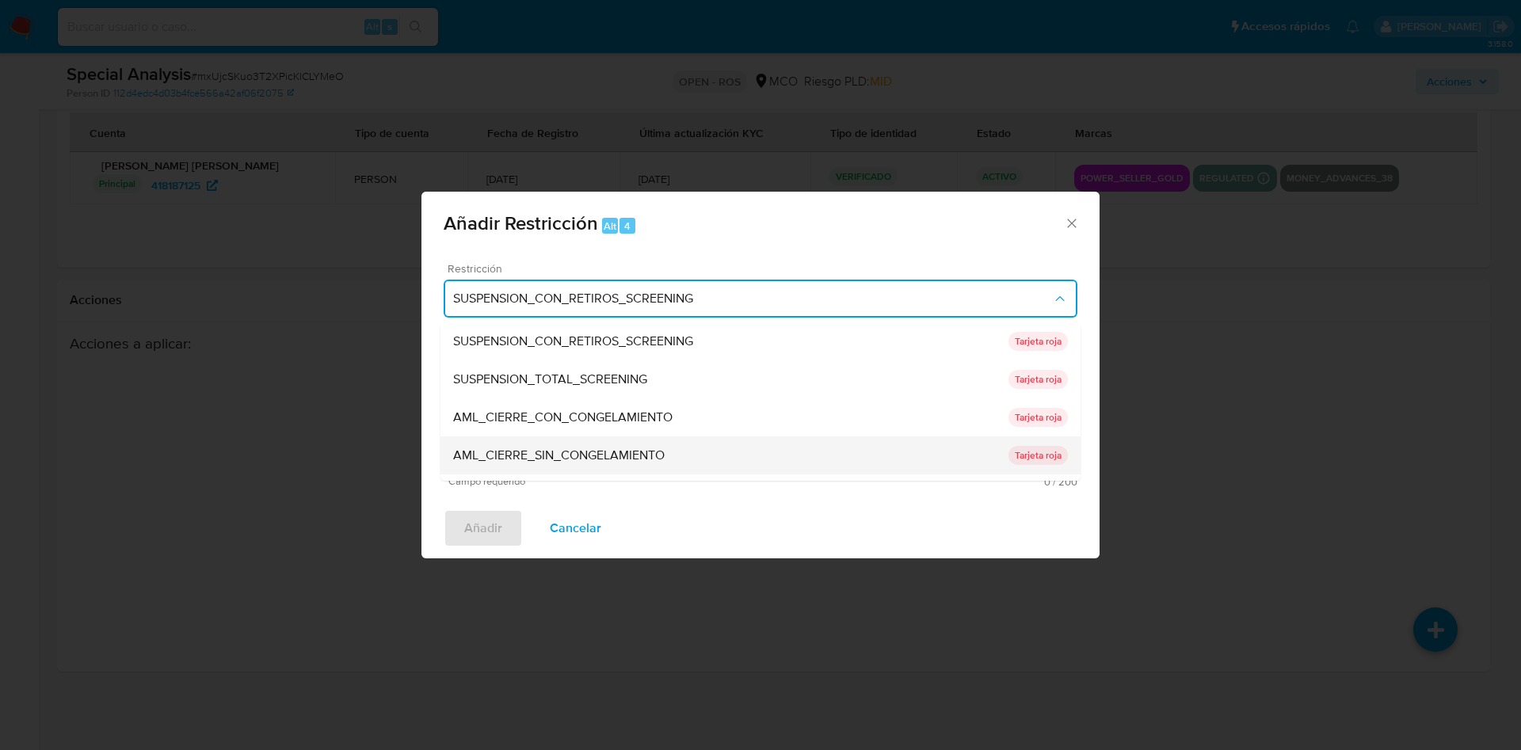
click at [681, 452] on div "AML_CIERRE_SIN_CONGELAMIENTO" at bounding box center [730, 455] width 555 height 38
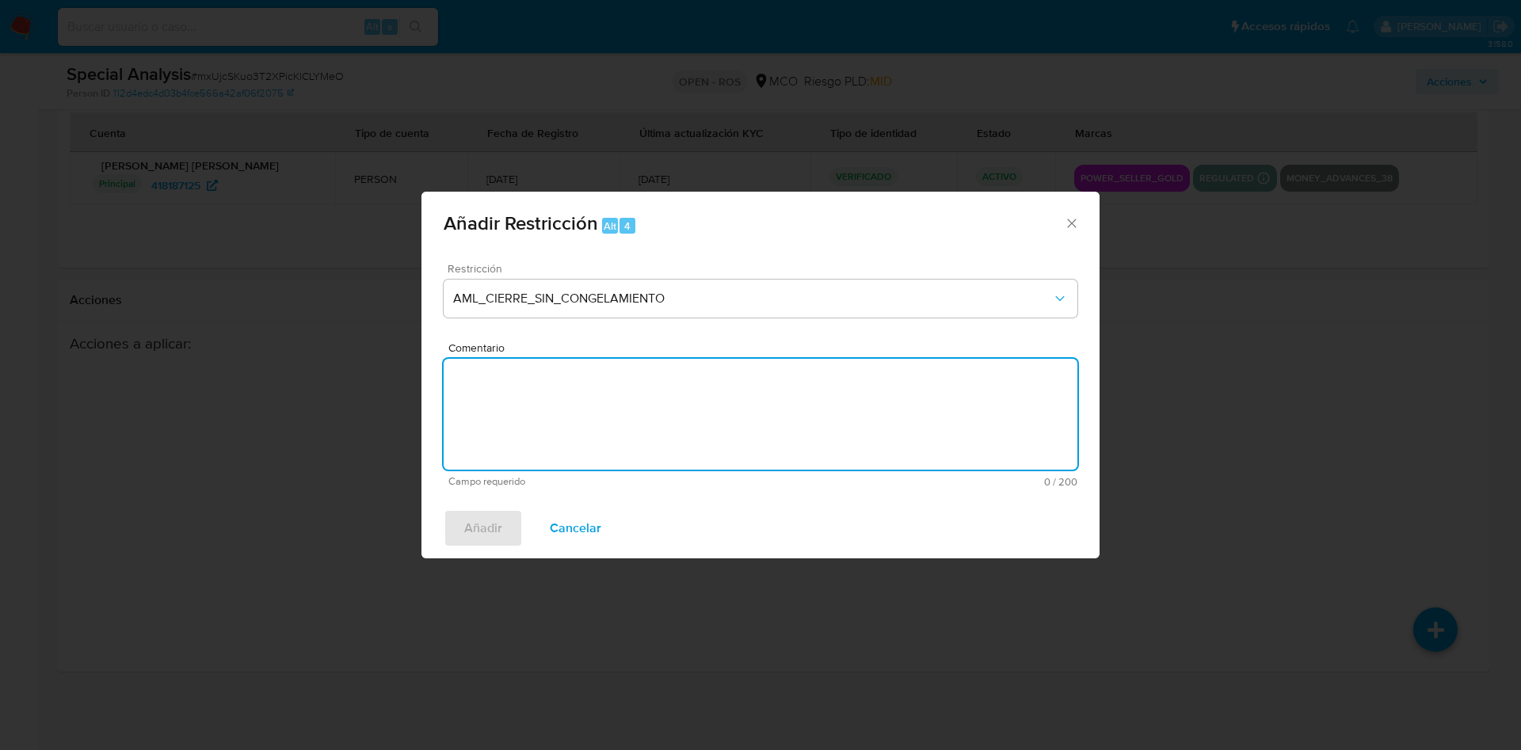
click at [660, 402] on textarea "Comentario" at bounding box center [761, 414] width 634 height 111
type textarea "AML - Cierre sin congelamiento"
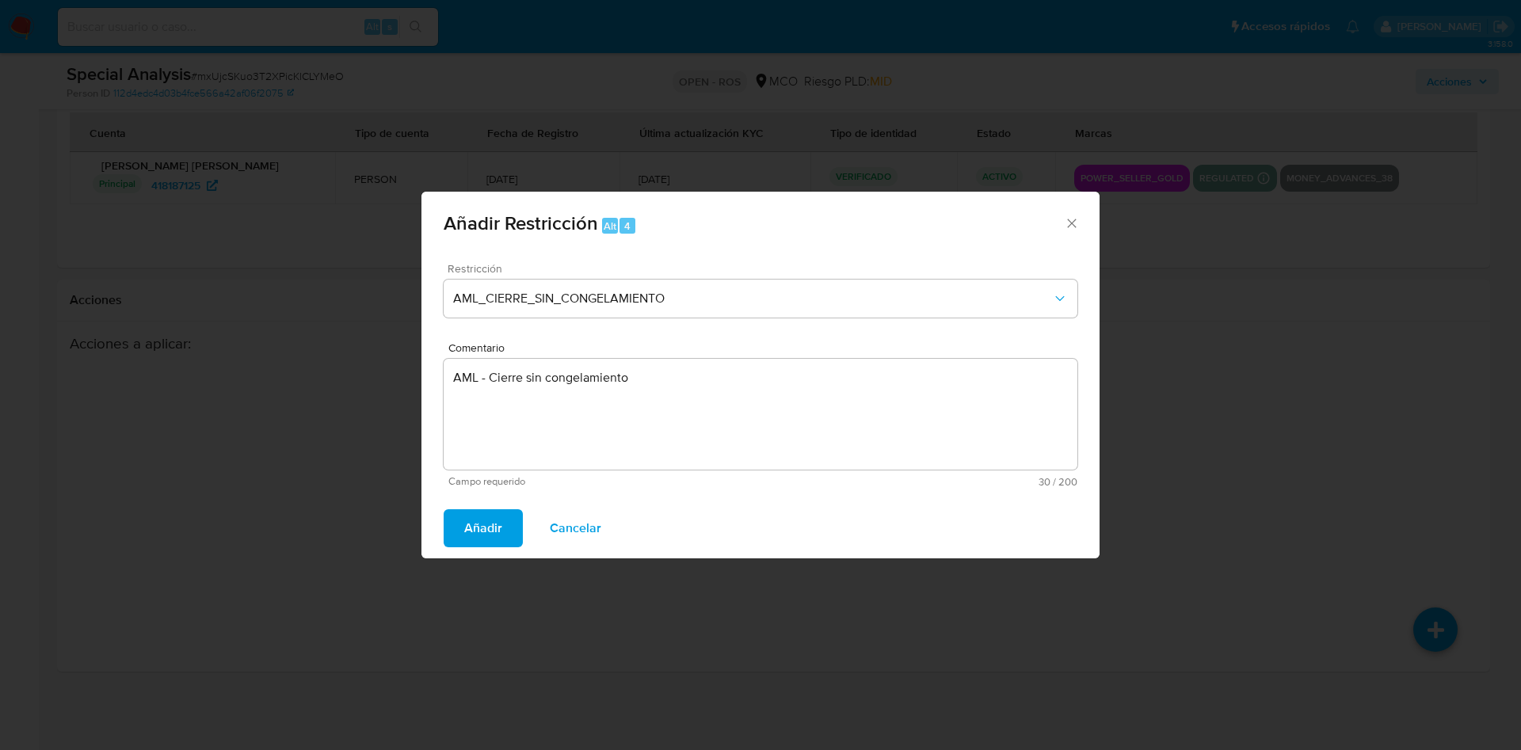
click at [469, 529] on span "Añadir" at bounding box center [483, 528] width 38 height 35
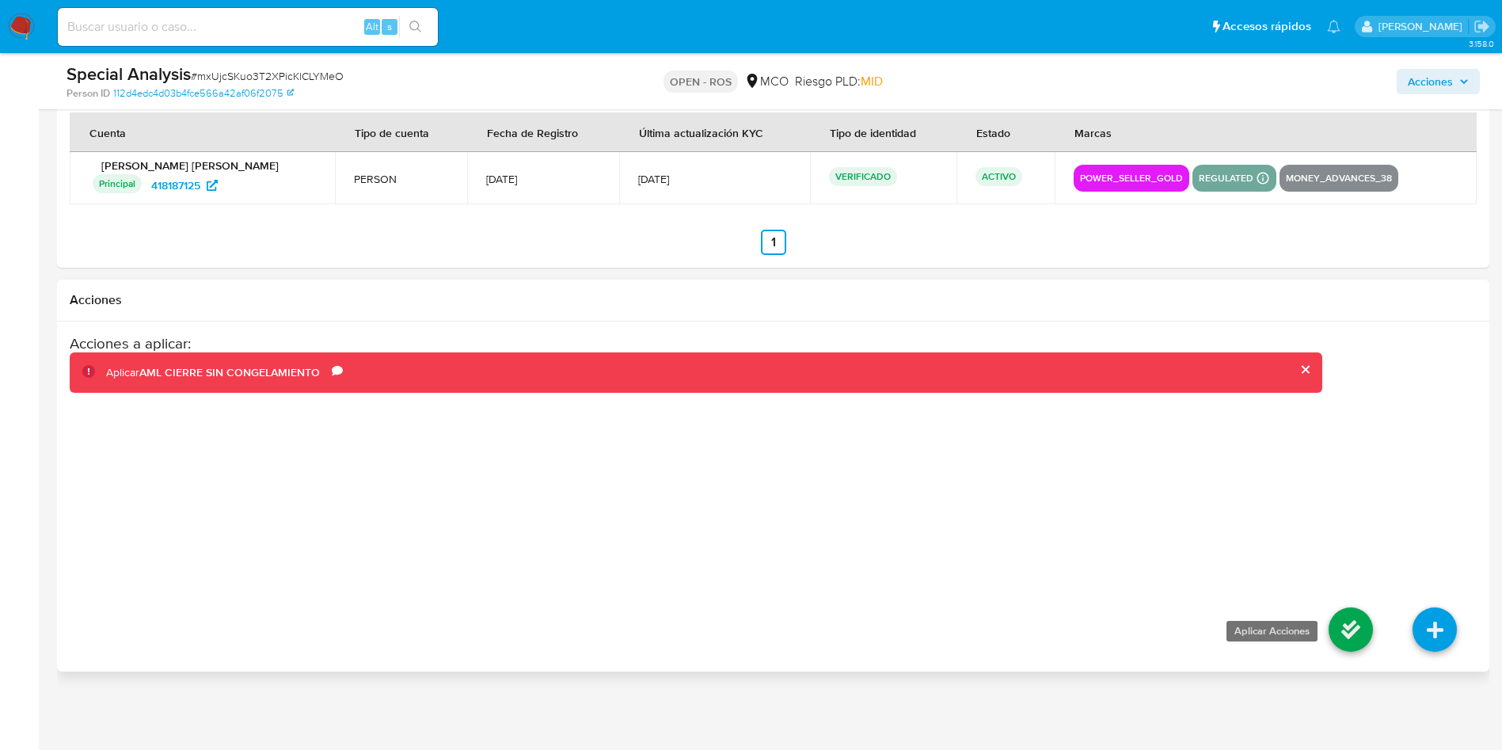
click at [1347, 620] on icon at bounding box center [1351, 629] width 44 height 44
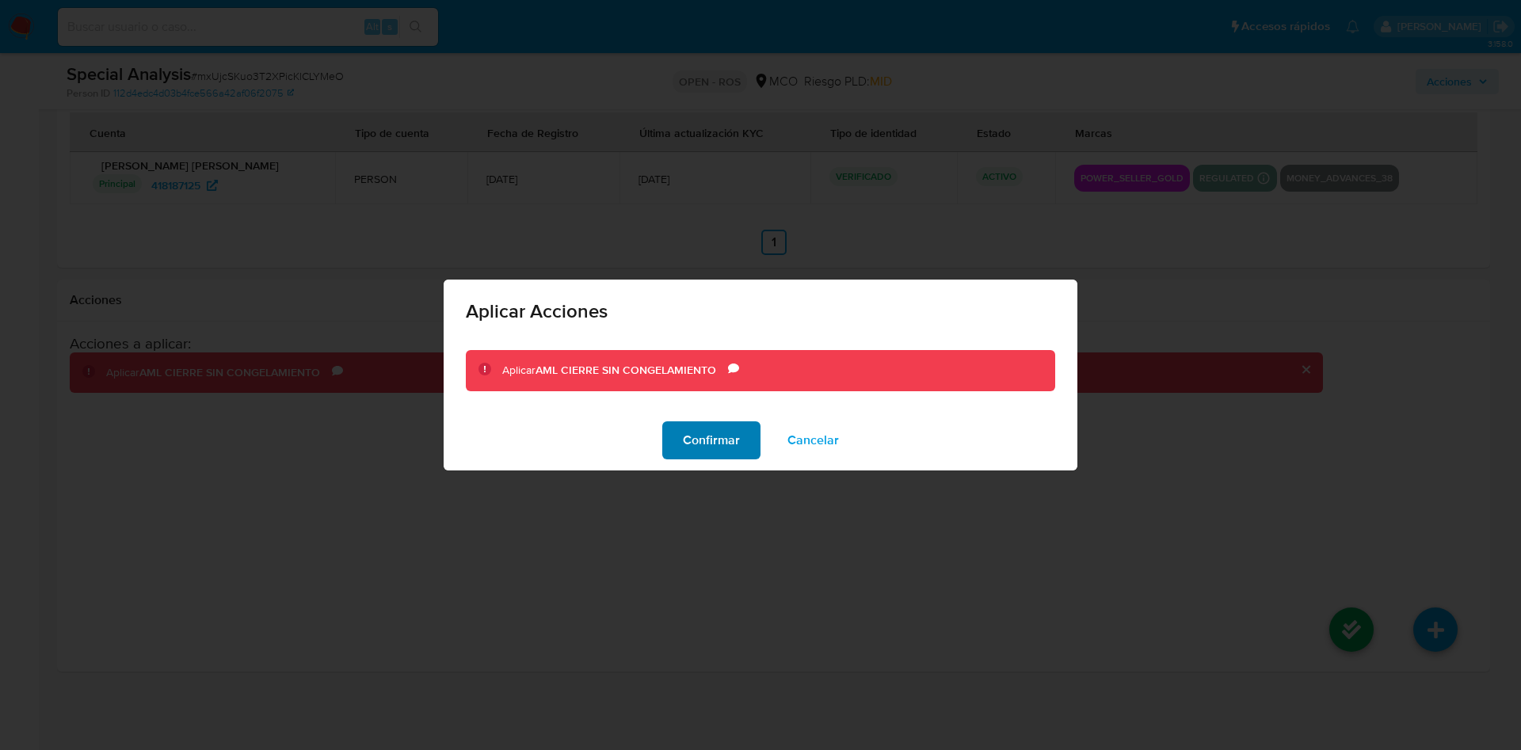
click at [701, 438] on span "Confirmar" at bounding box center [711, 440] width 57 height 35
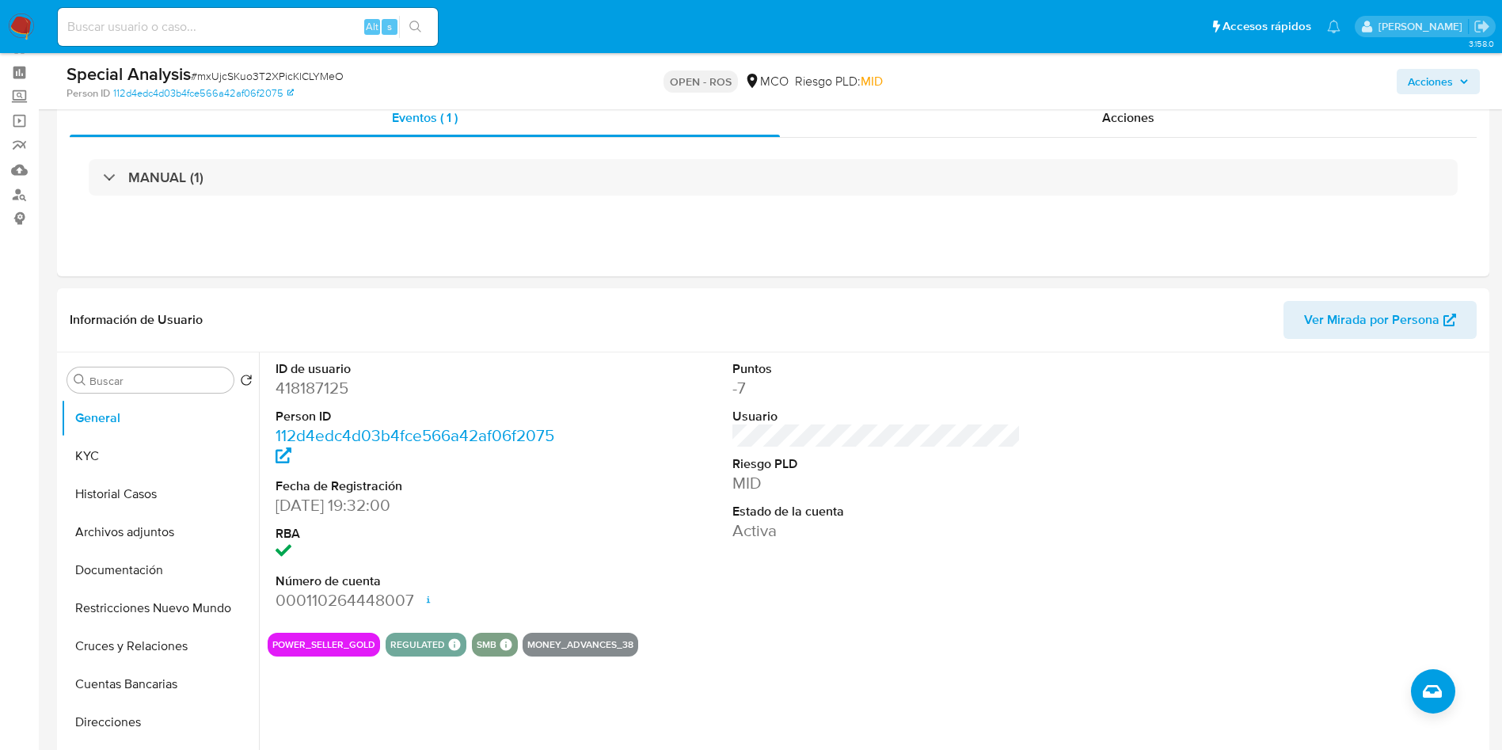
scroll to position [46, 0]
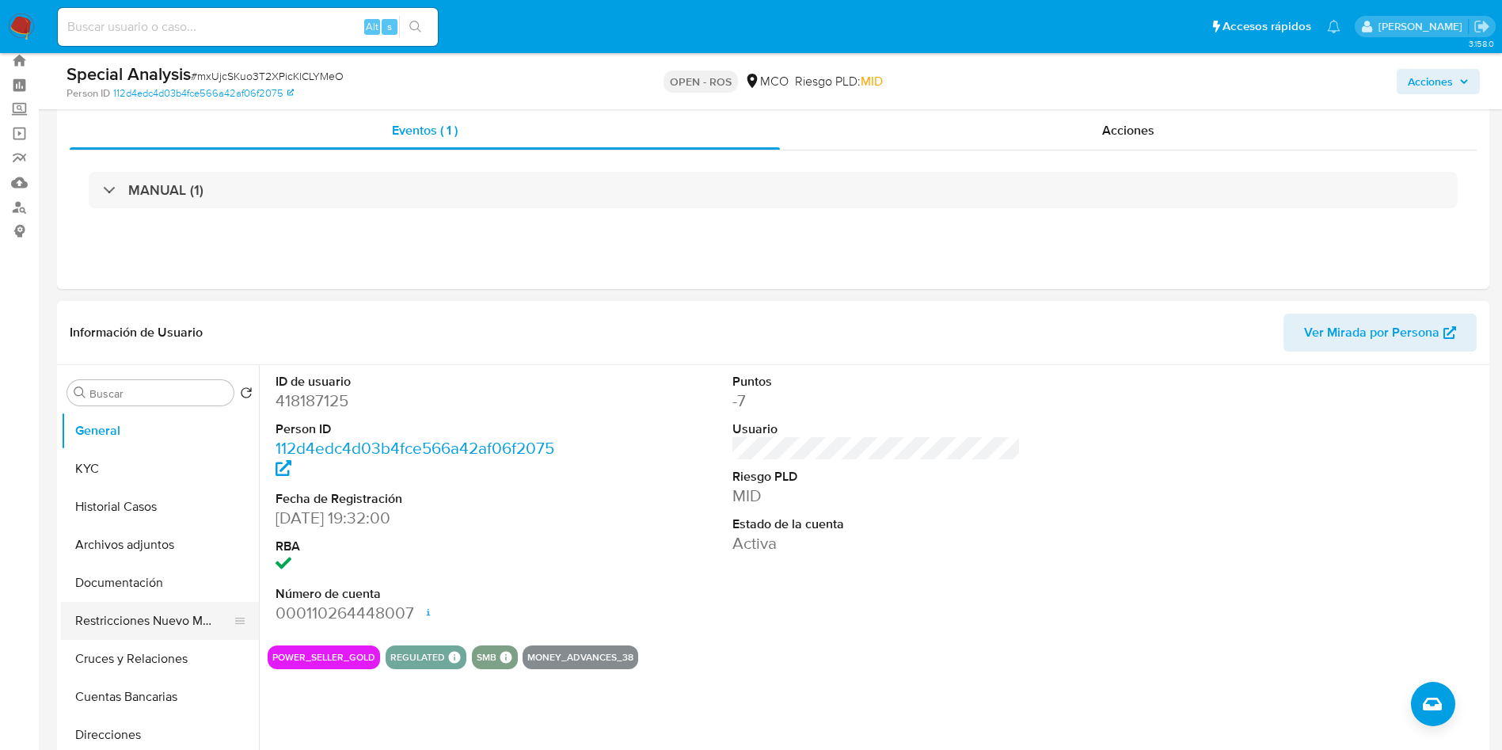
click at [154, 616] on button "Restricciones Nuevo Mundo" at bounding box center [153, 621] width 185 height 38
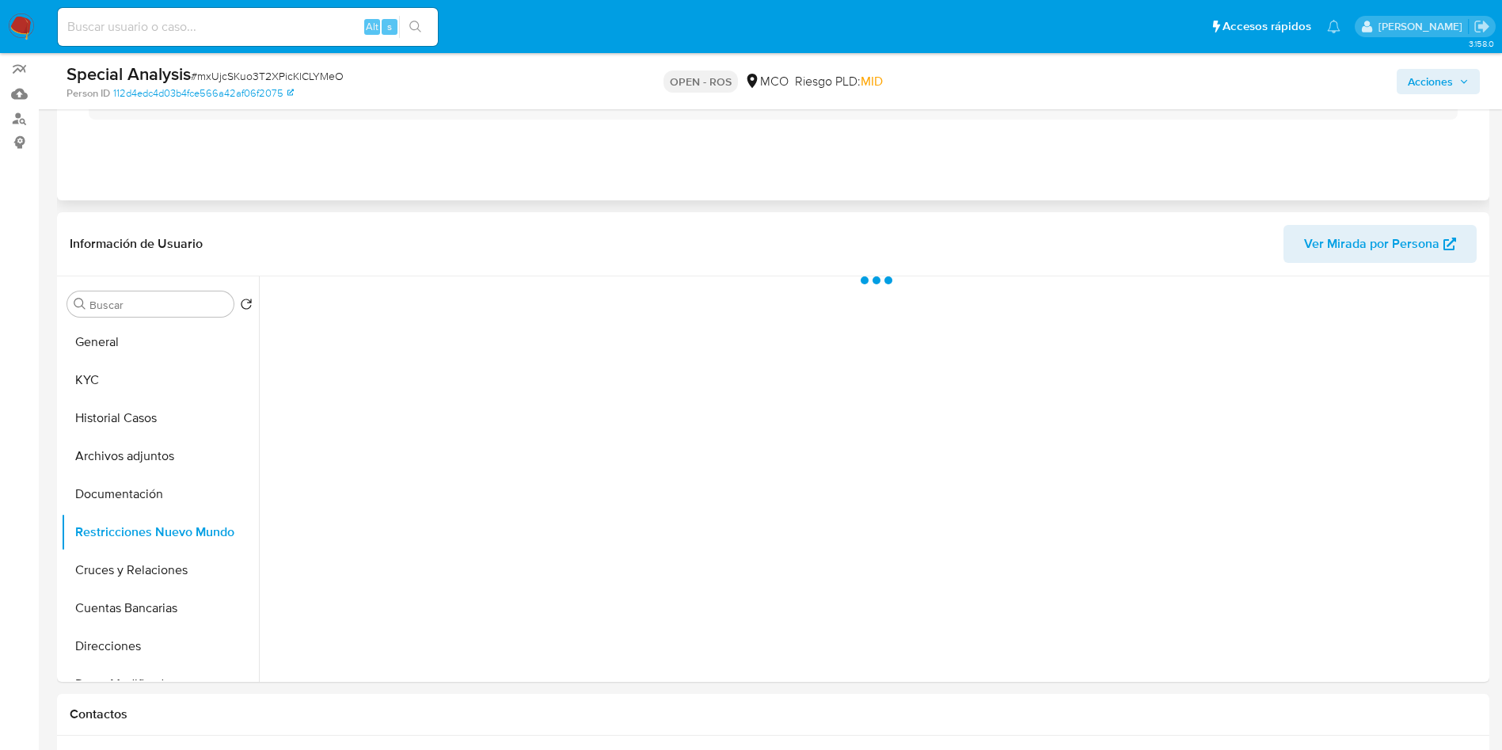
scroll to position [136, 0]
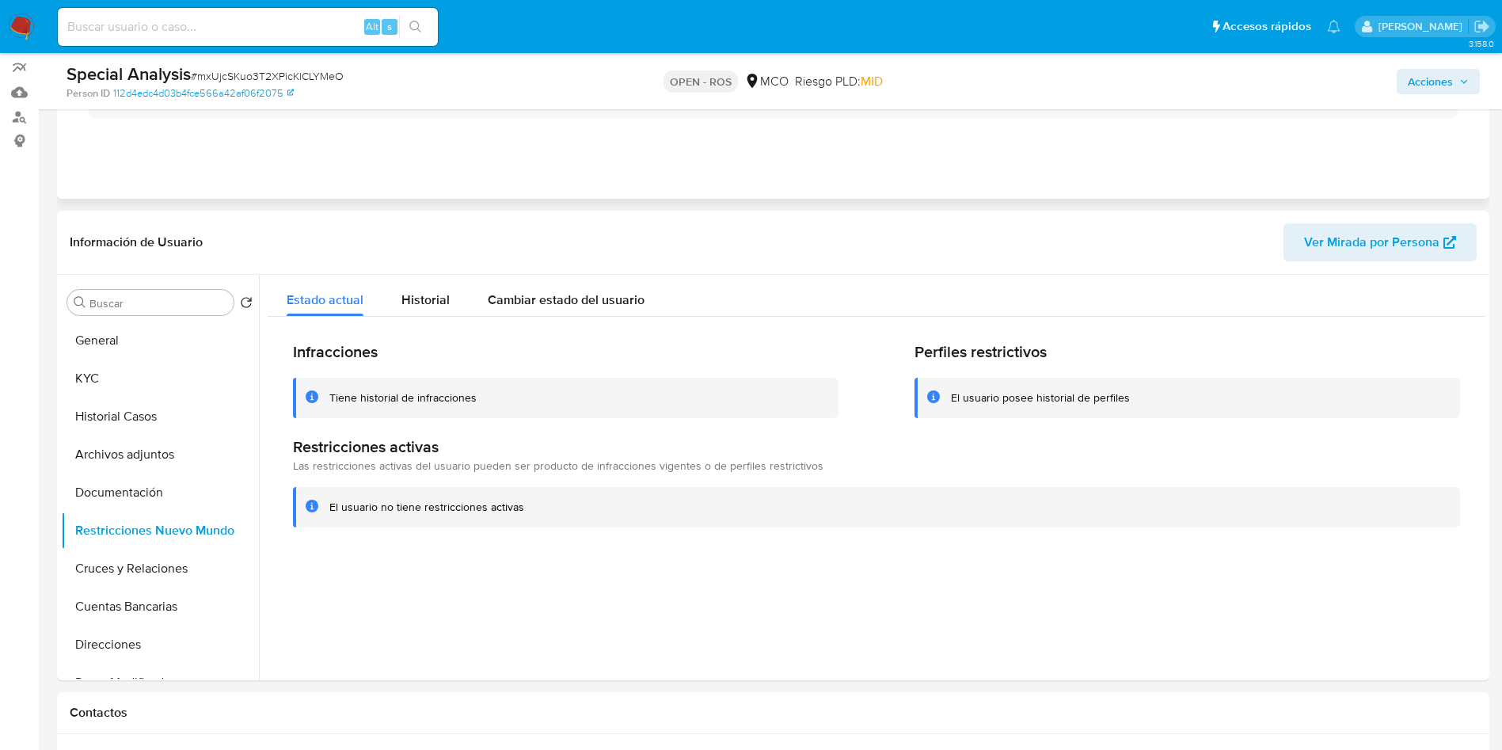
click at [396, 286] on button "Historial" at bounding box center [426, 296] width 86 height 42
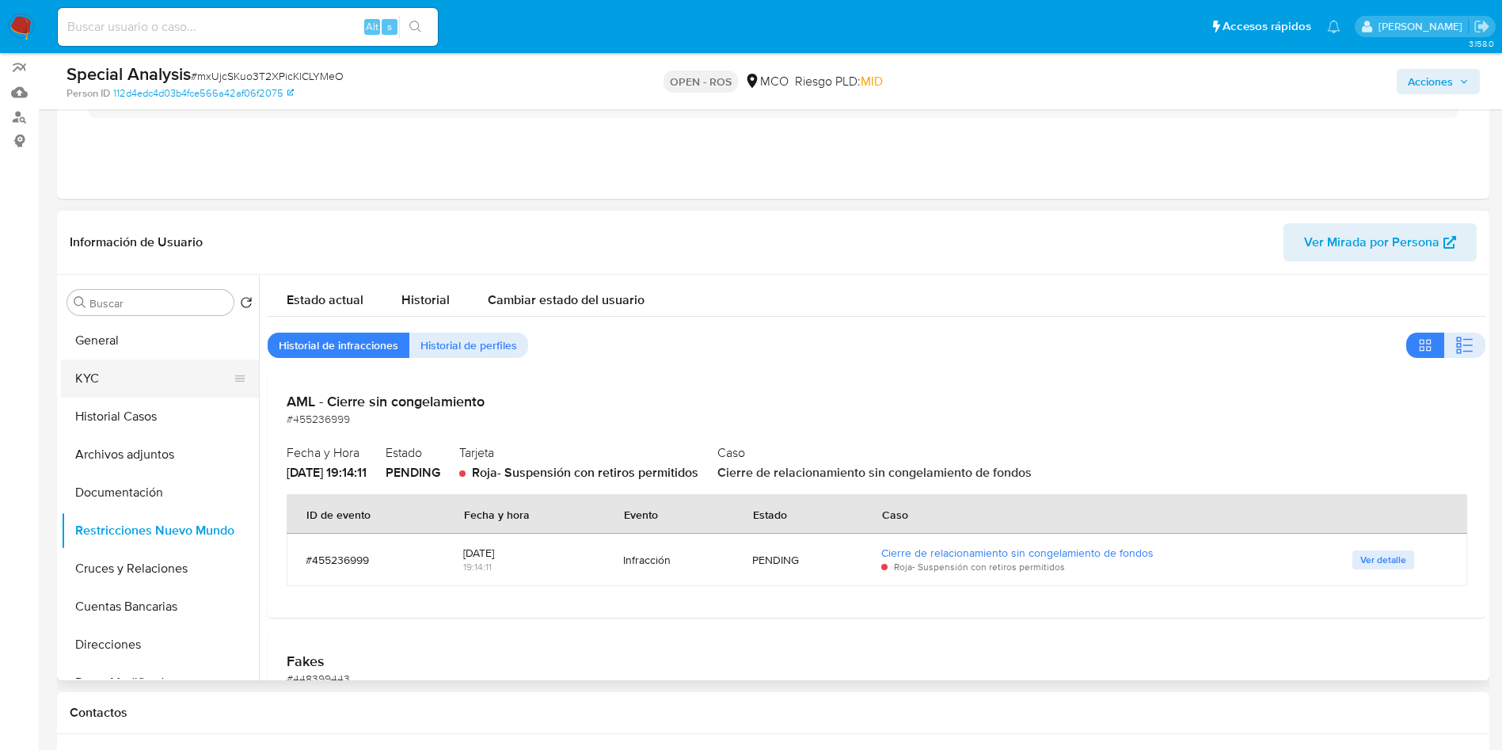
click at [132, 376] on button "KYC" at bounding box center [153, 379] width 185 height 38
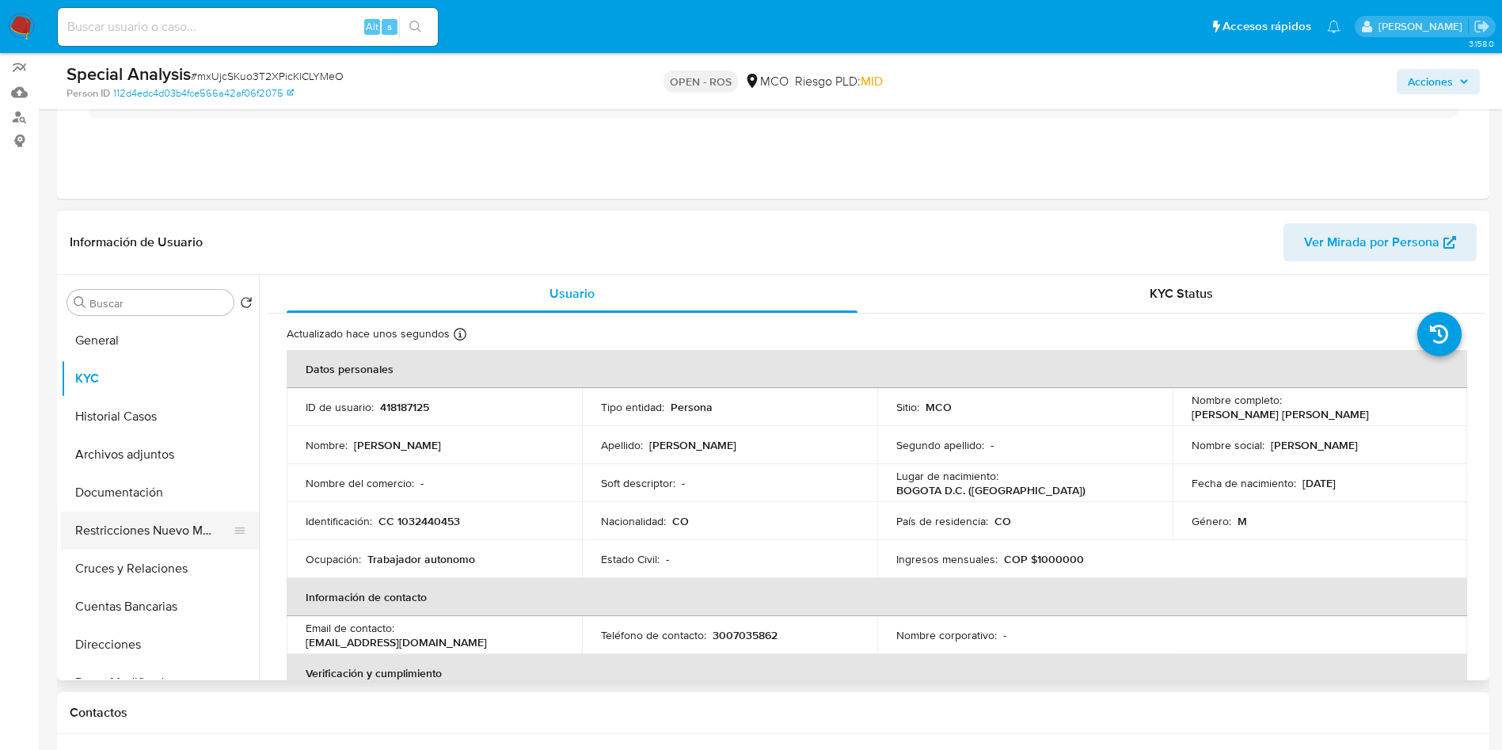
click at [142, 529] on button "Restricciones Nuevo Mundo" at bounding box center [153, 531] width 185 height 38
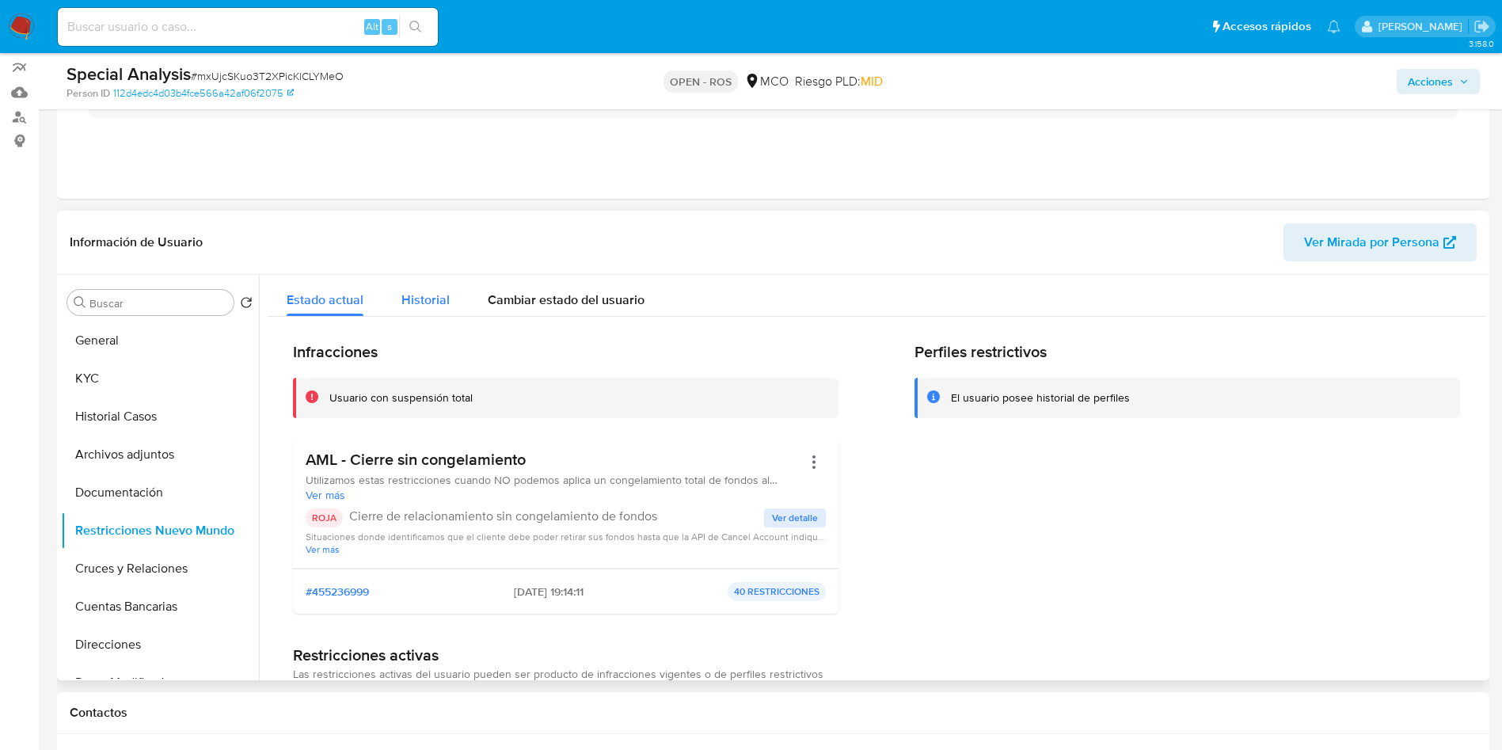
click at [429, 301] on span "Historial" at bounding box center [426, 300] width 48 height 18
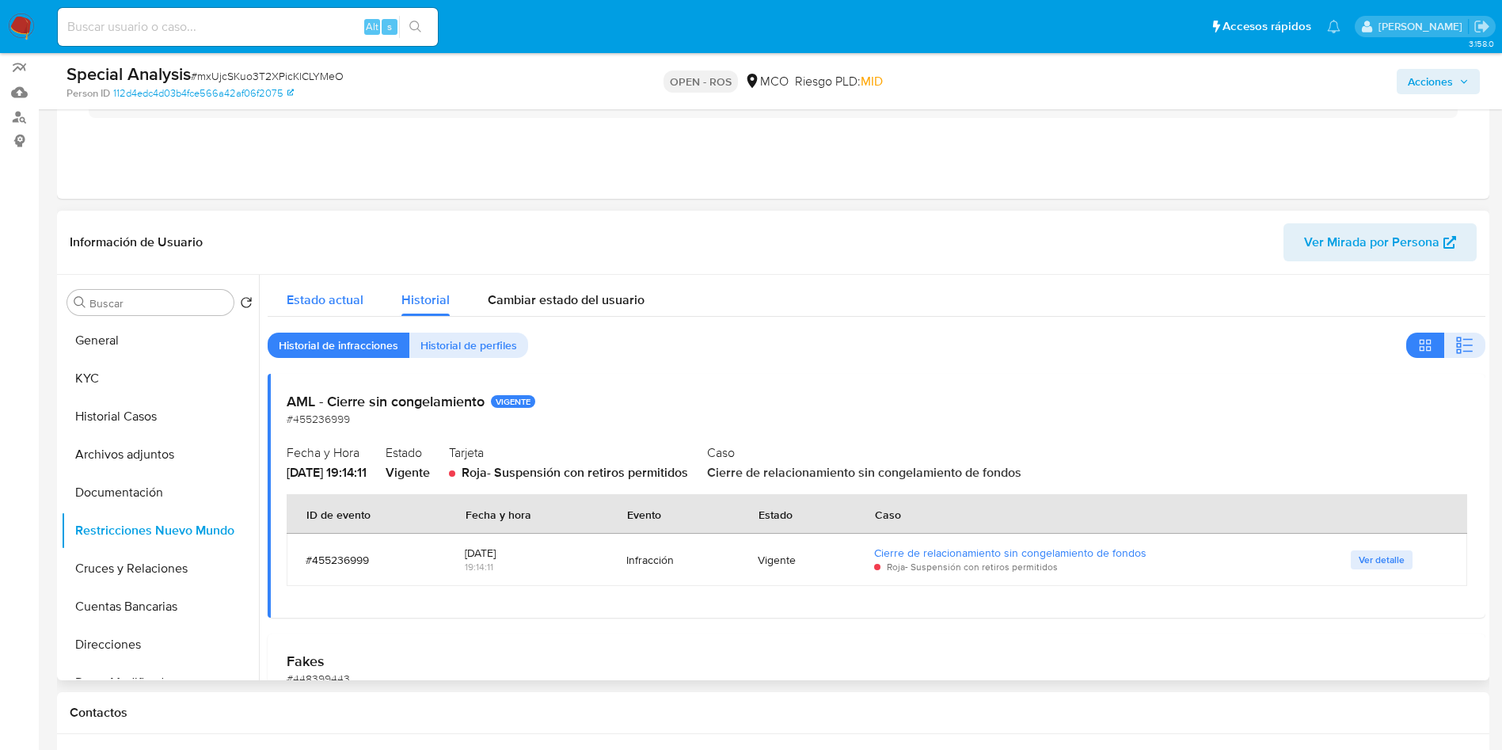
click at [314, 298] on span "Estado actual" at bounding box center [325, 300] width 77 height 18
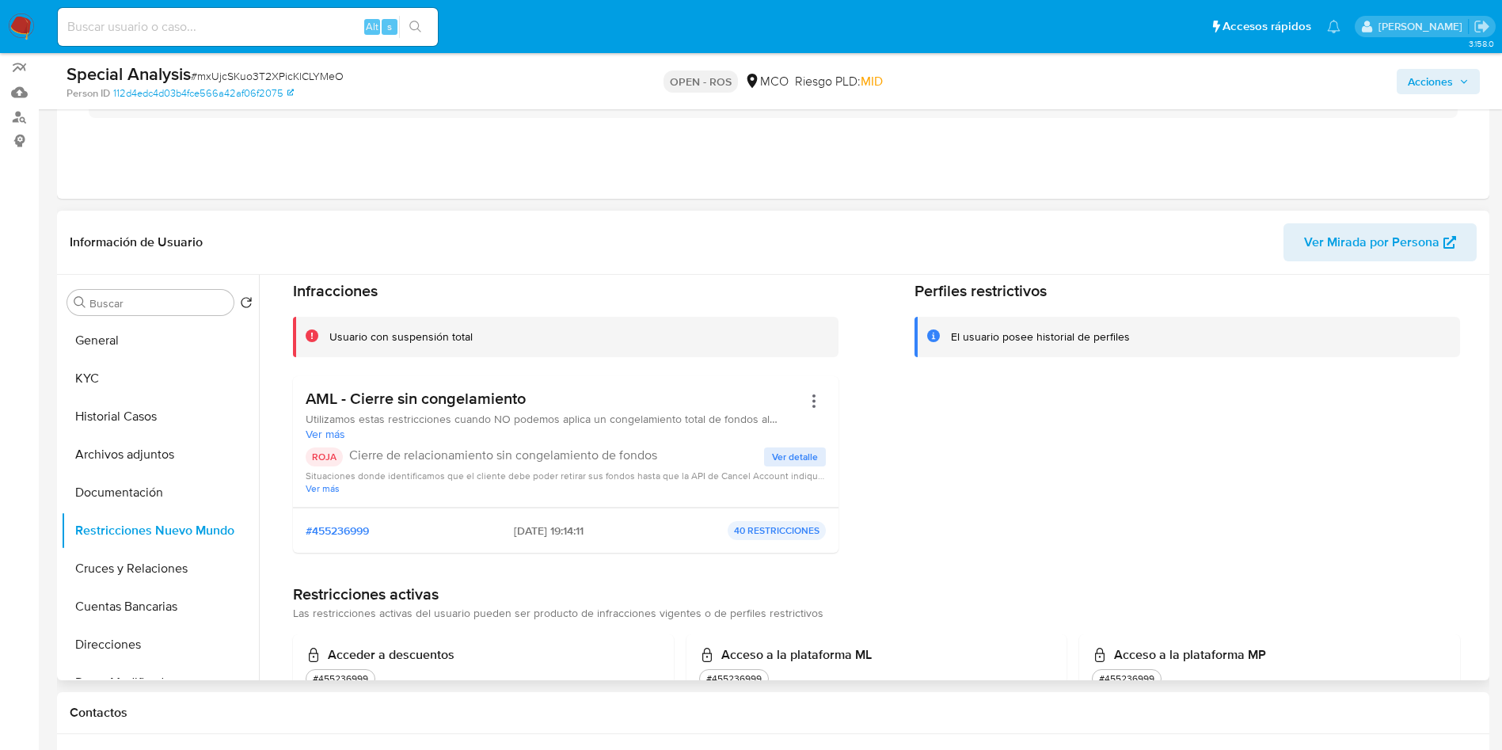
scroll to position [0, 0]
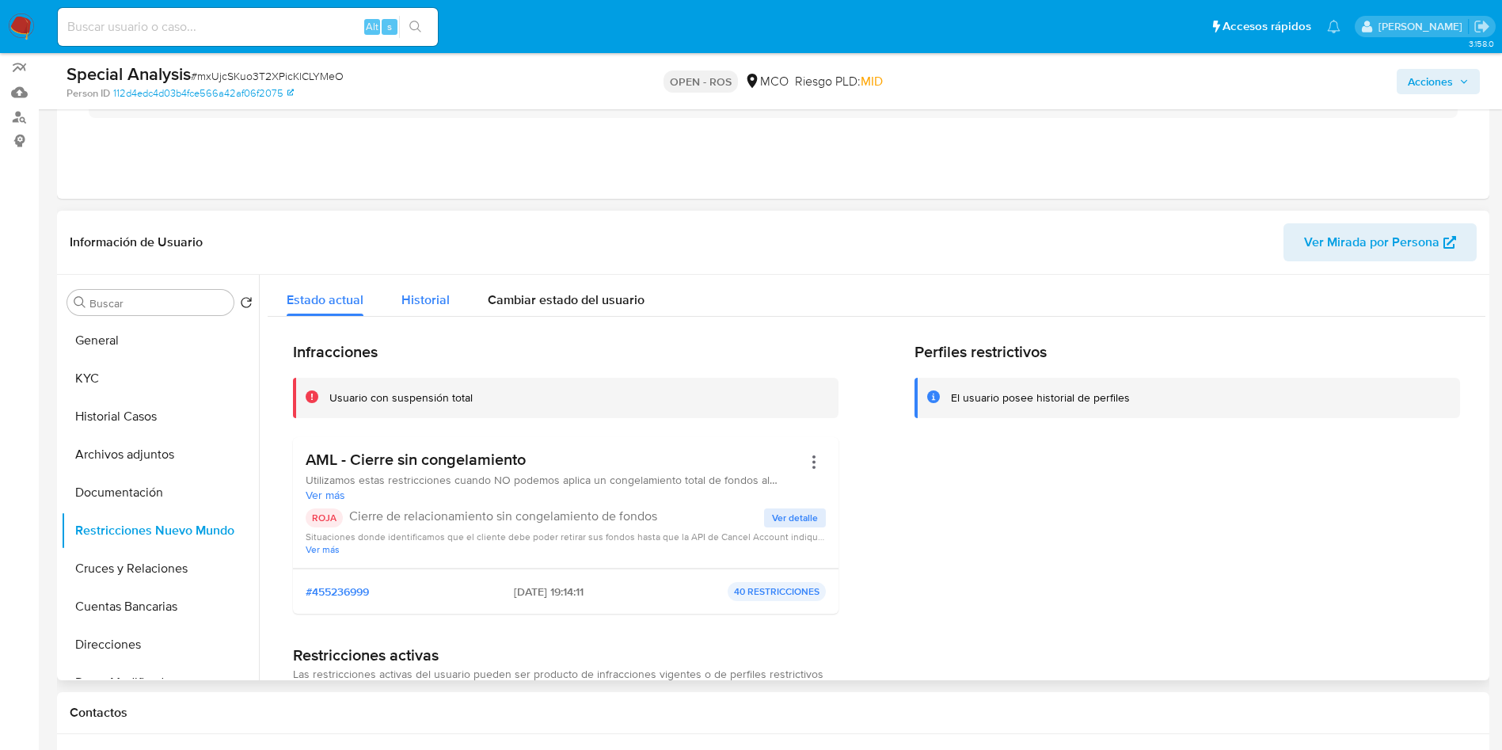
click at [425, 287] on div "Historial" at bounding box center [426, 296] width 48 height 42
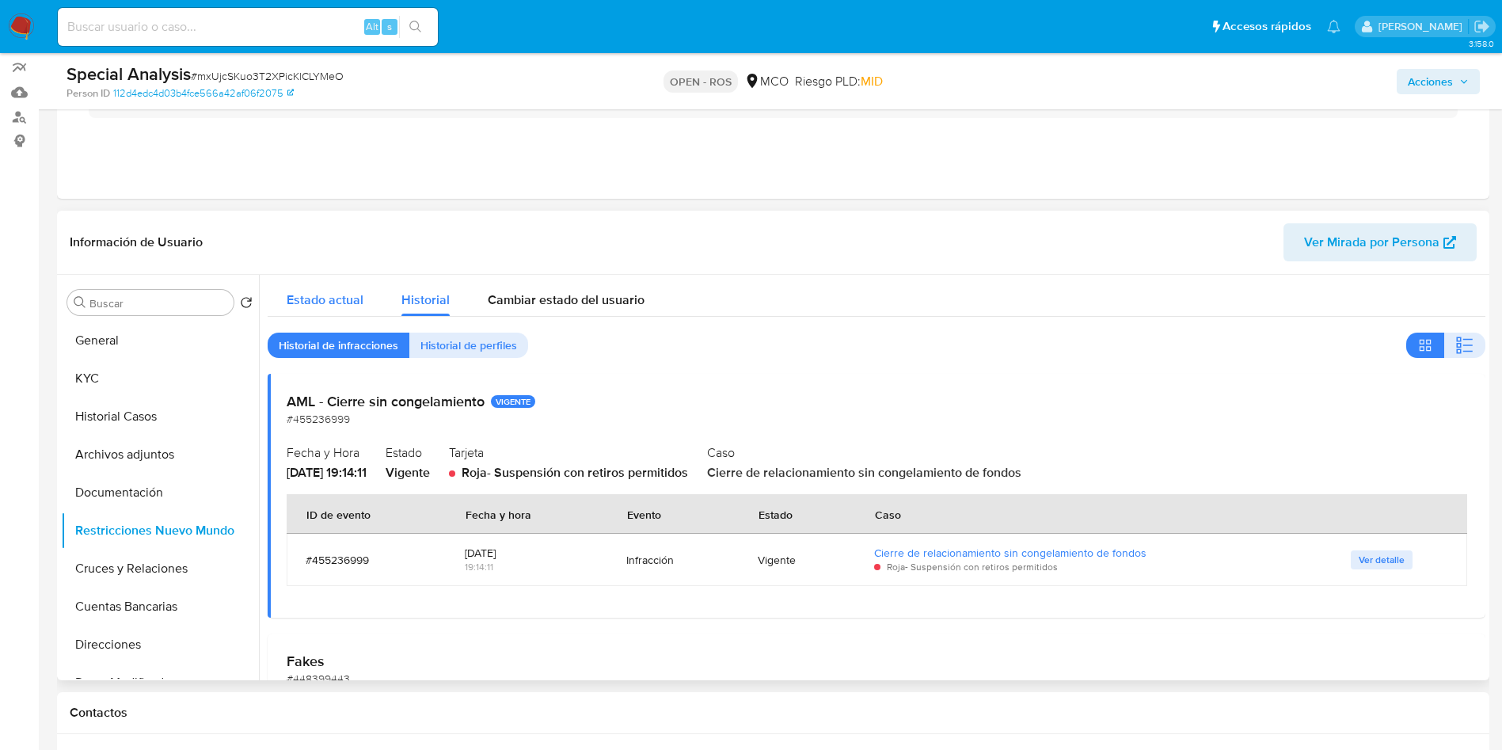
click at [322, 299] on span "Estado actual" at bounding box center [325, 300] width 77 height 18
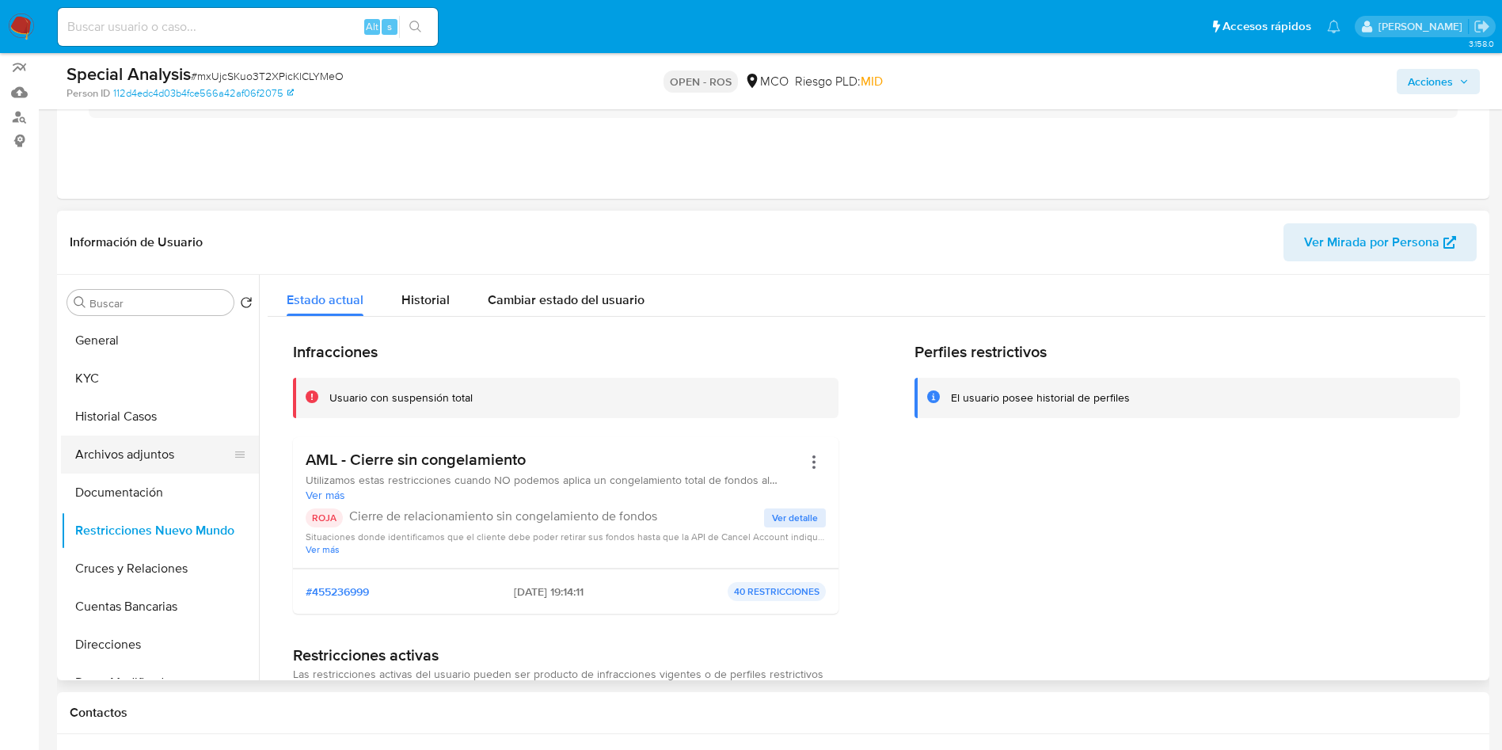
click at [108, 471] on button "Archivos adjuntos" at bounding box center [153, 455] width 185 height 38
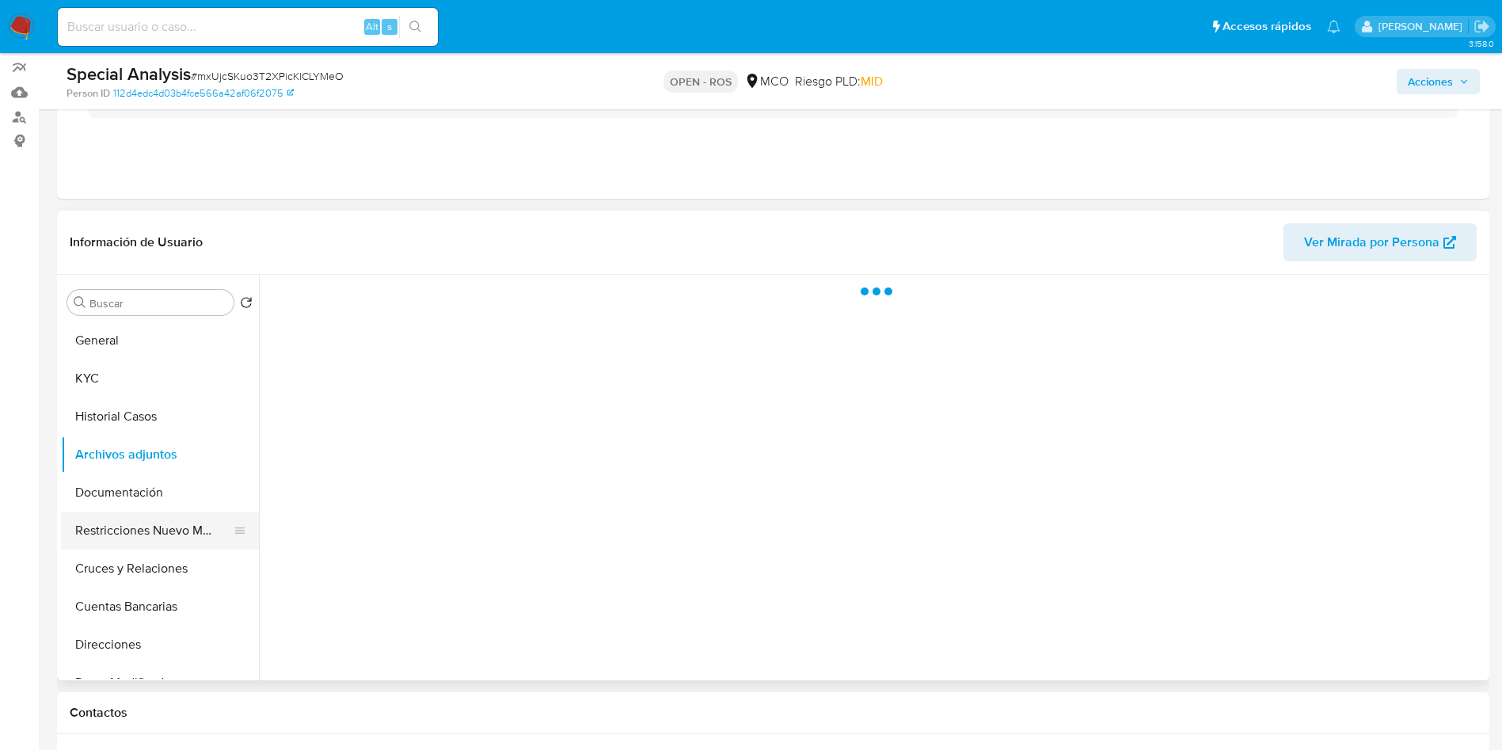
click at [106, 520] on button "Restricciones Nuevo Mundo" at bounding box center [153, 531] width 185 height 38
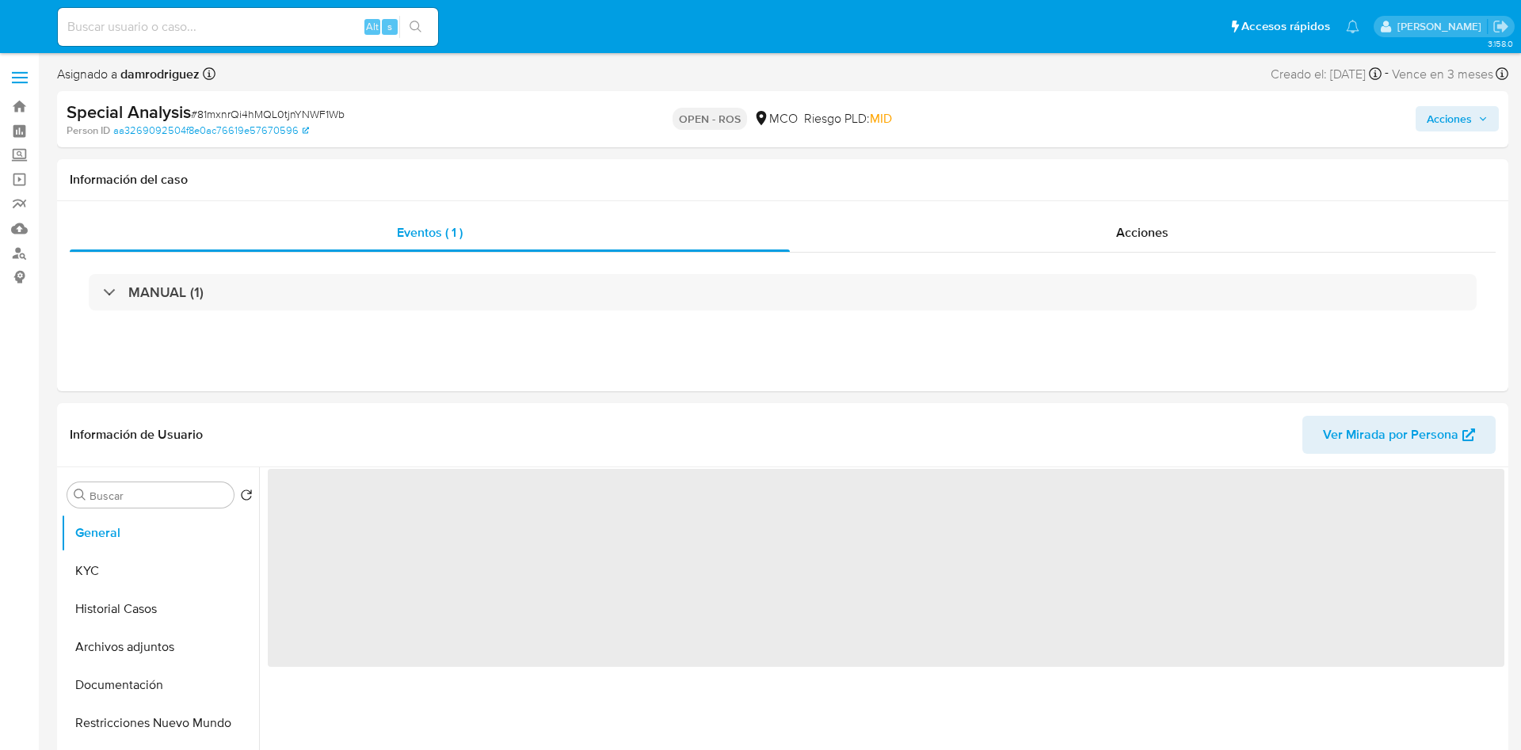
select select "10"
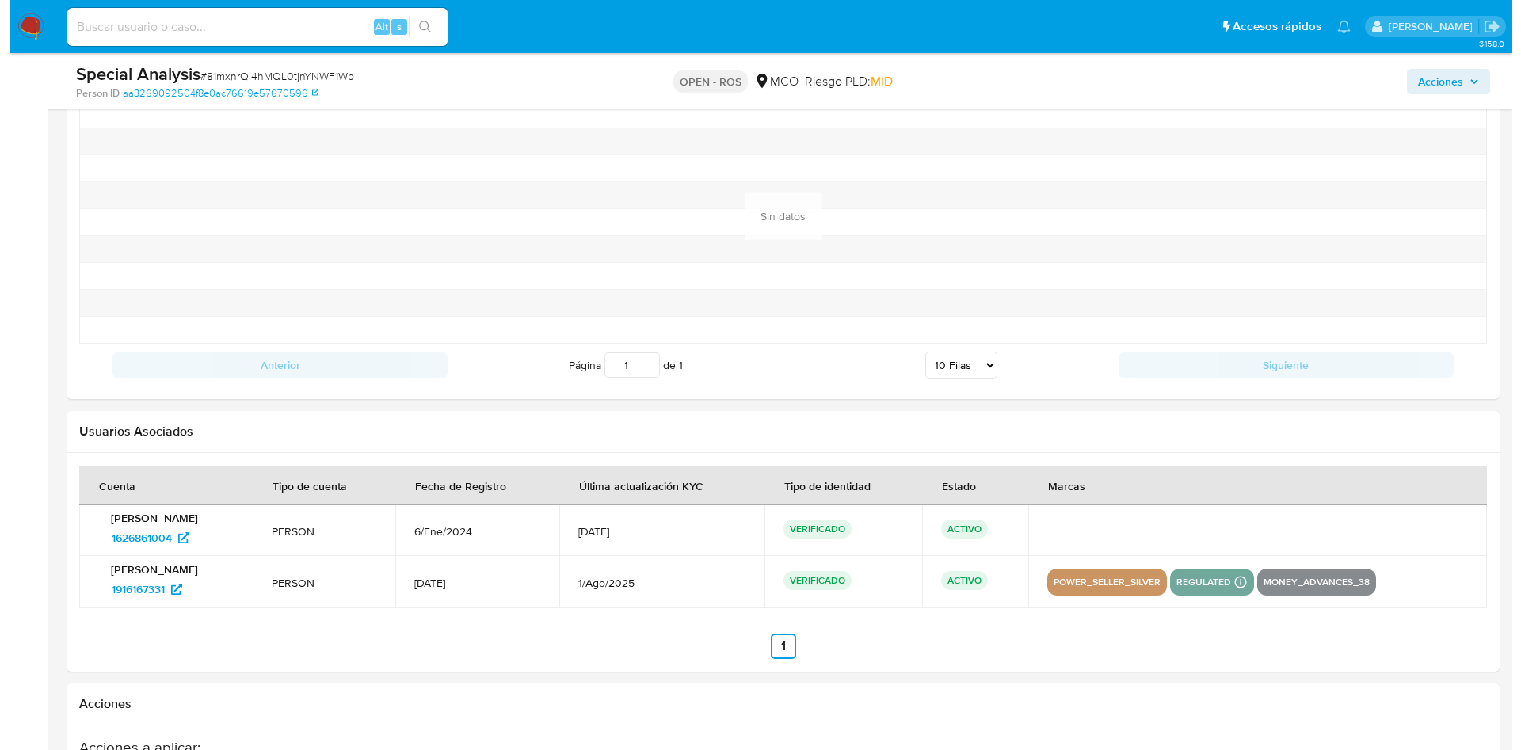
scroll to position [2276, 0]
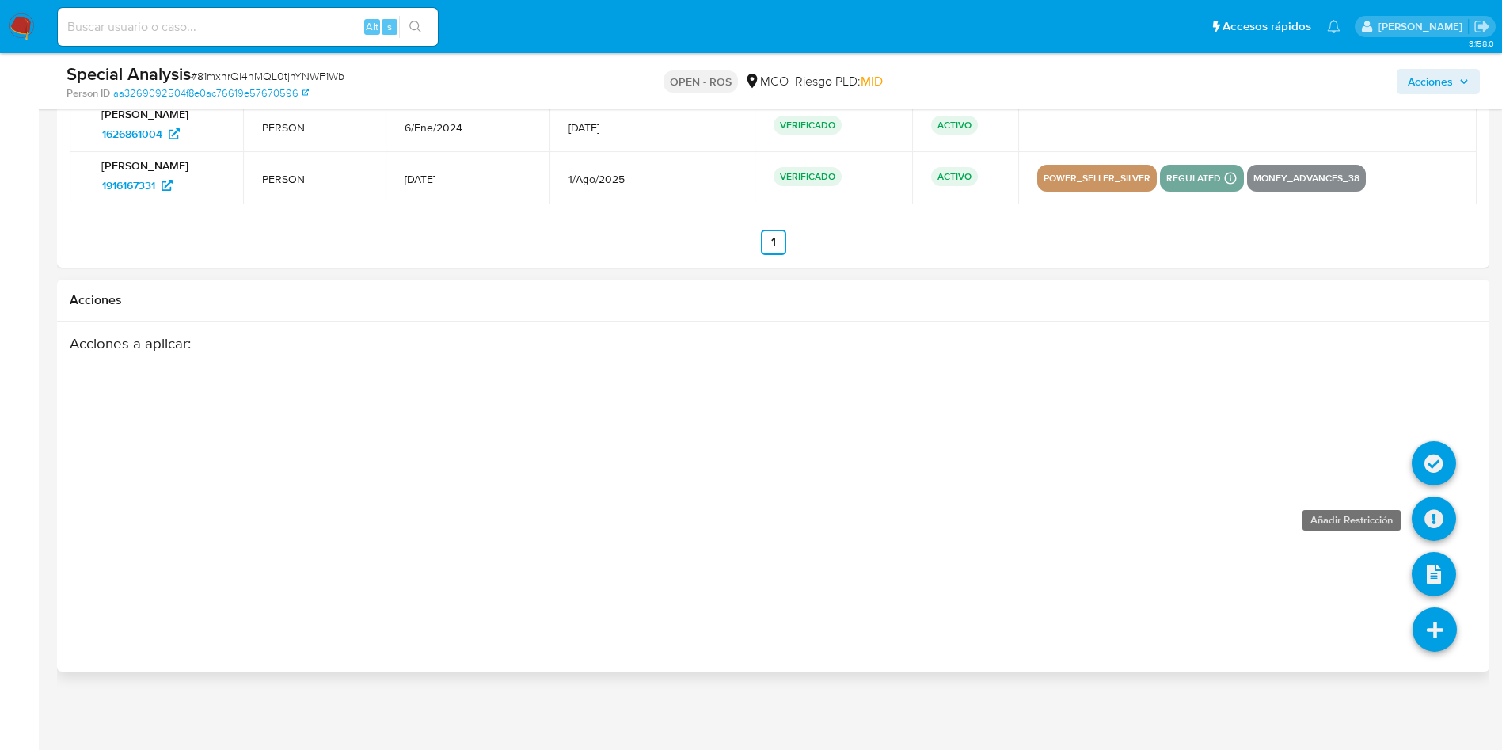
click at [1434, 524] on icon at bounding box center [1434, 519] width 44 height 44
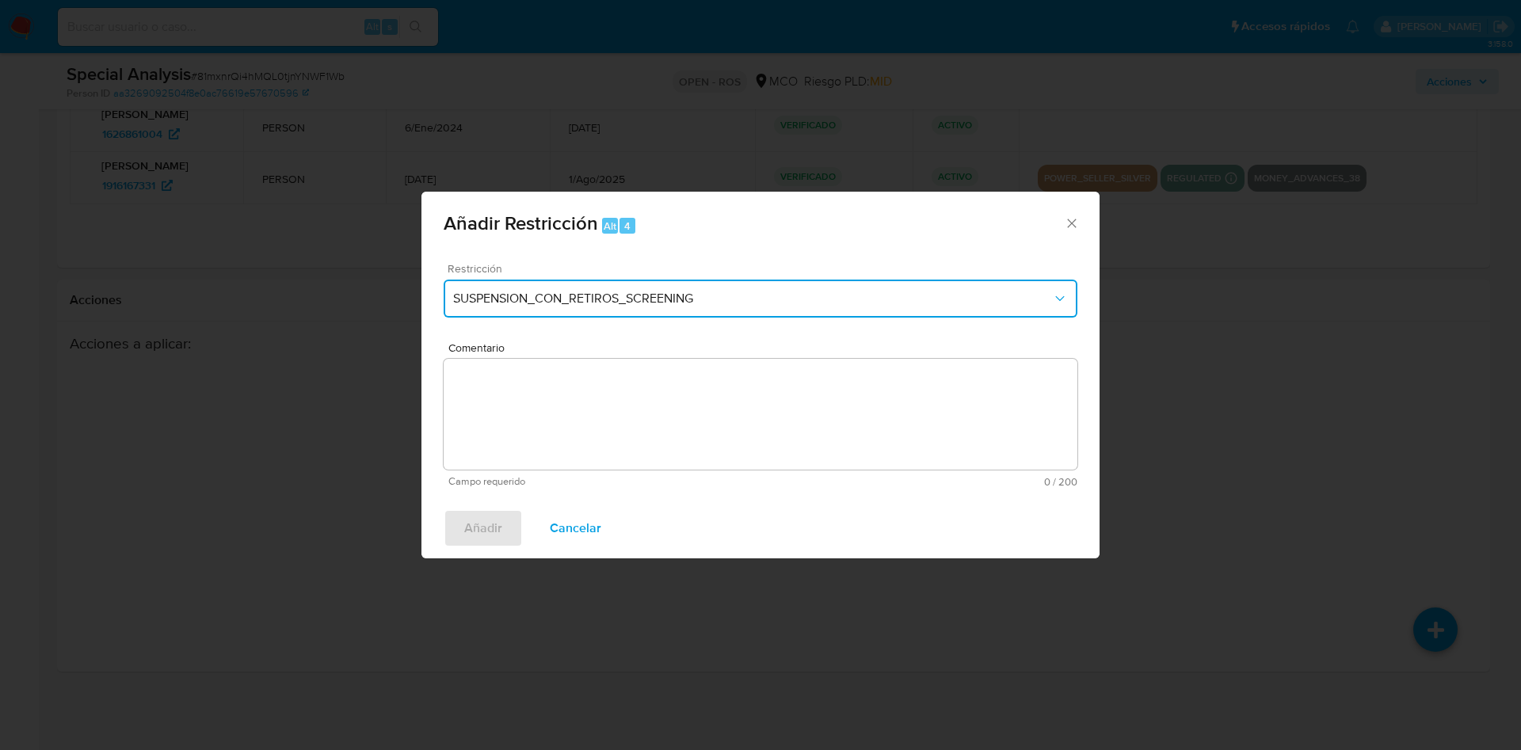
click at [585, 285] on button "SUSPENSION_CON_RETIROS_SCREENING" at bounding box center [761, 299] width 634 height 38
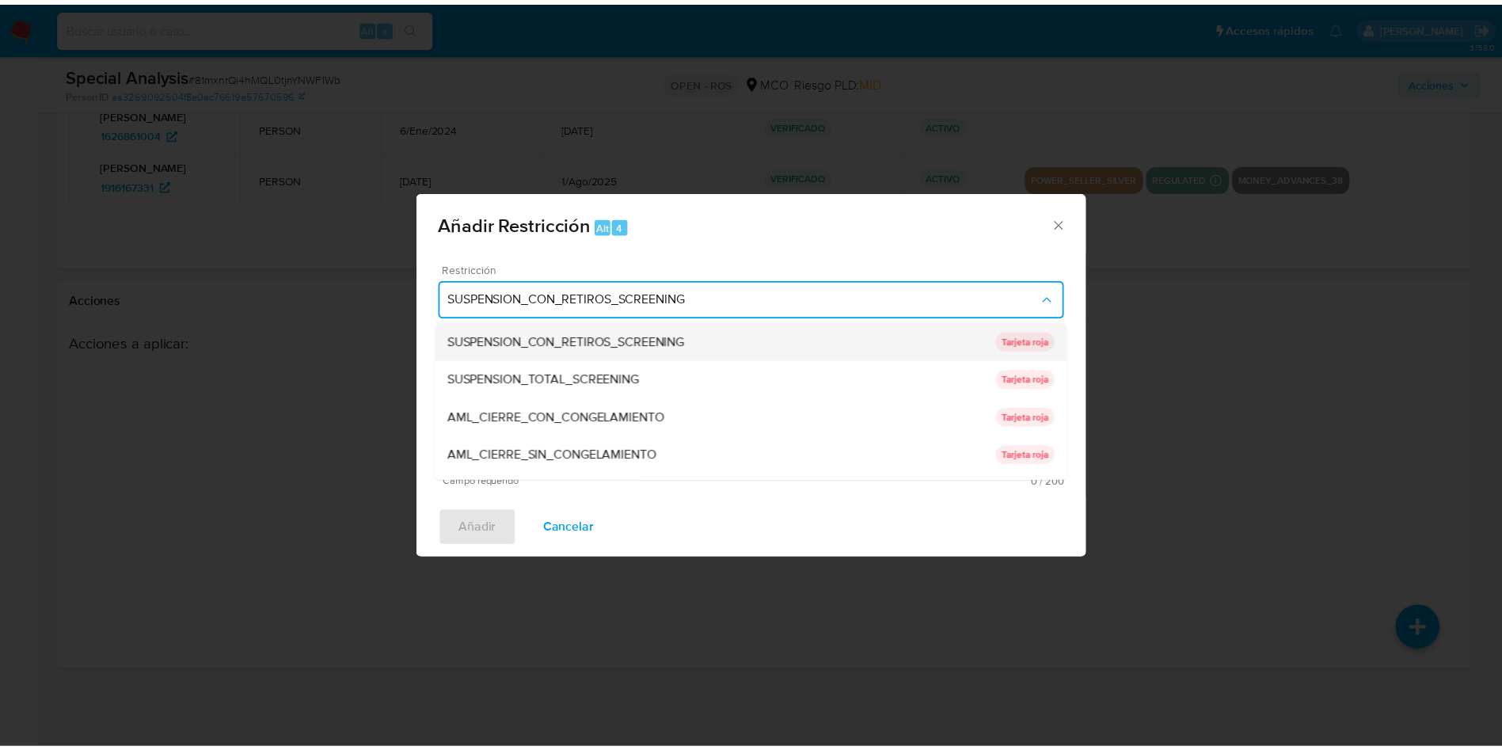
scroll to position [33, 0]
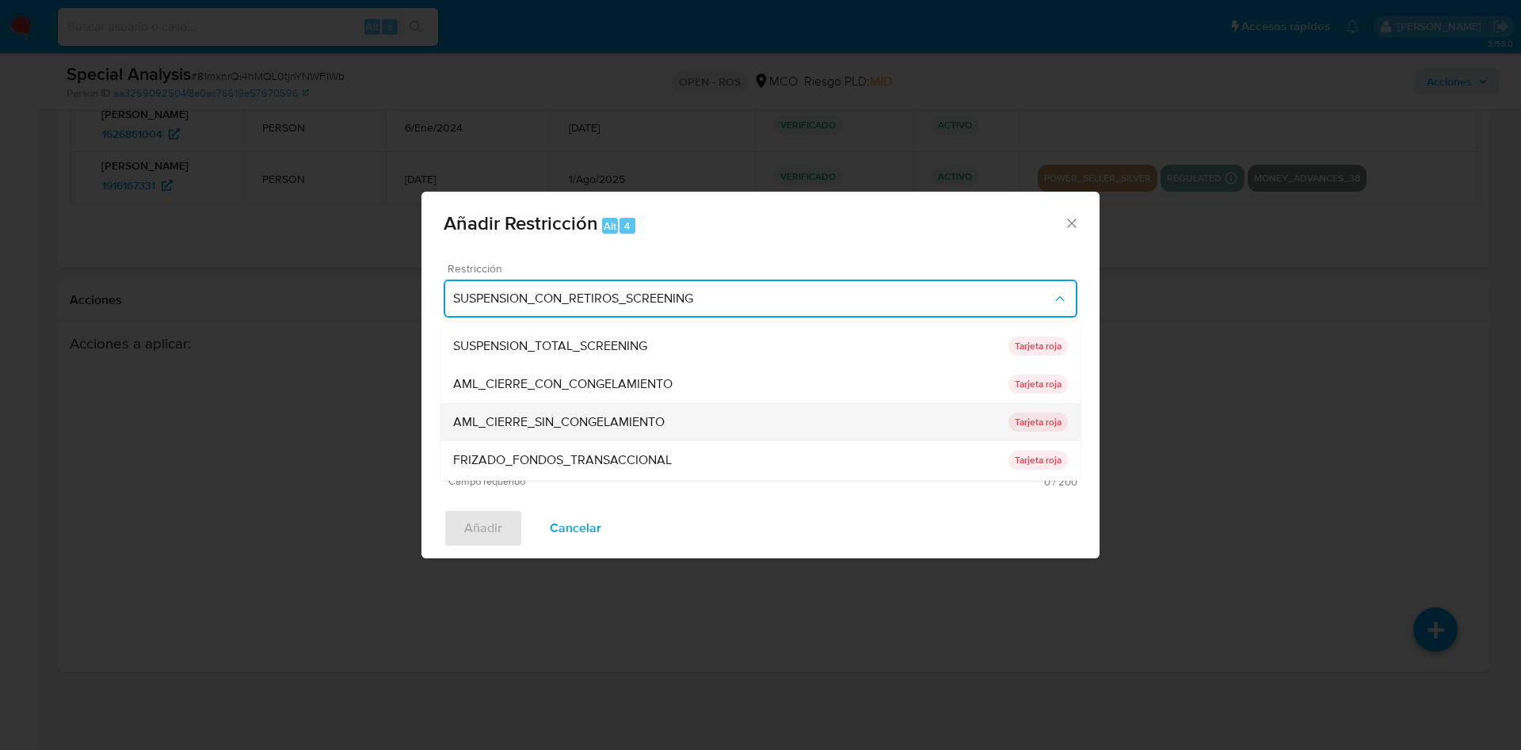
click at [583, 415] on span "AML_CIERRE_SIN_CONGELAMIENTO" at bounding box center [558, 422] width 211 height 16
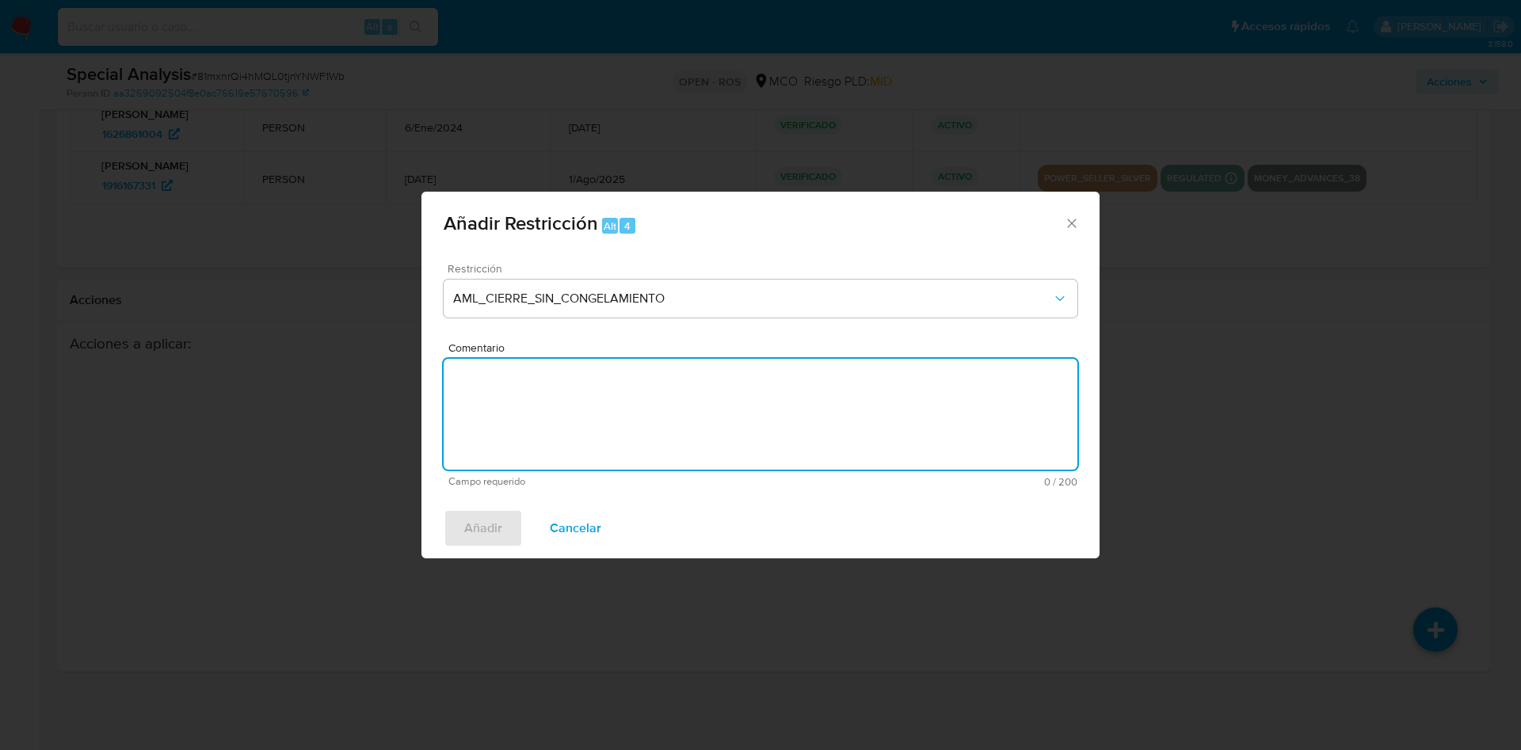
click at [583, 415] on textarea "Comentario" at bounding box center [761, 414] width 634 height 111
type textarea "AML Se aplica restriccion"
click at [463, 528] on button "Añadir" at bounding box center [483, 528] width 79 height 38
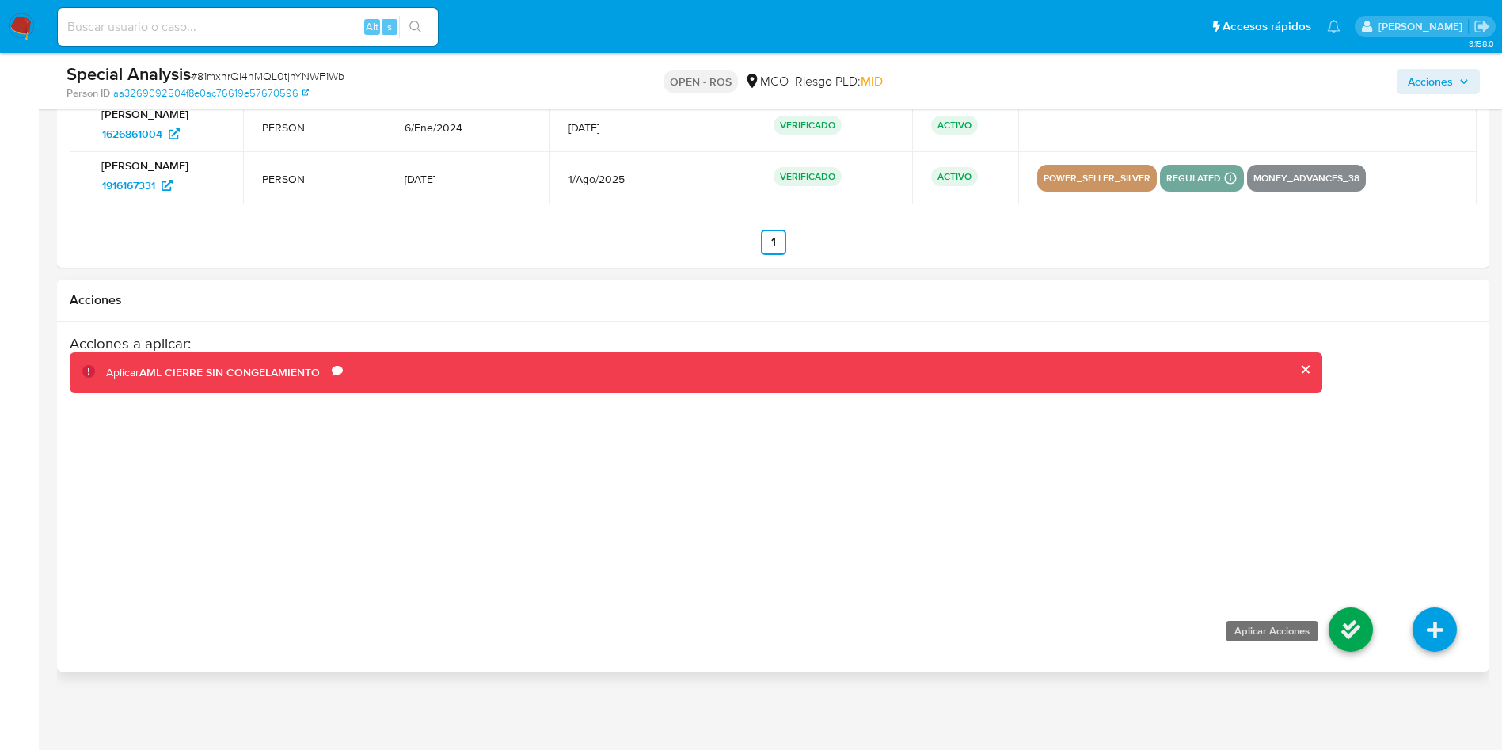
click at [1357, 628] on icon at bounding box center [1351, 629] width 44 height 44
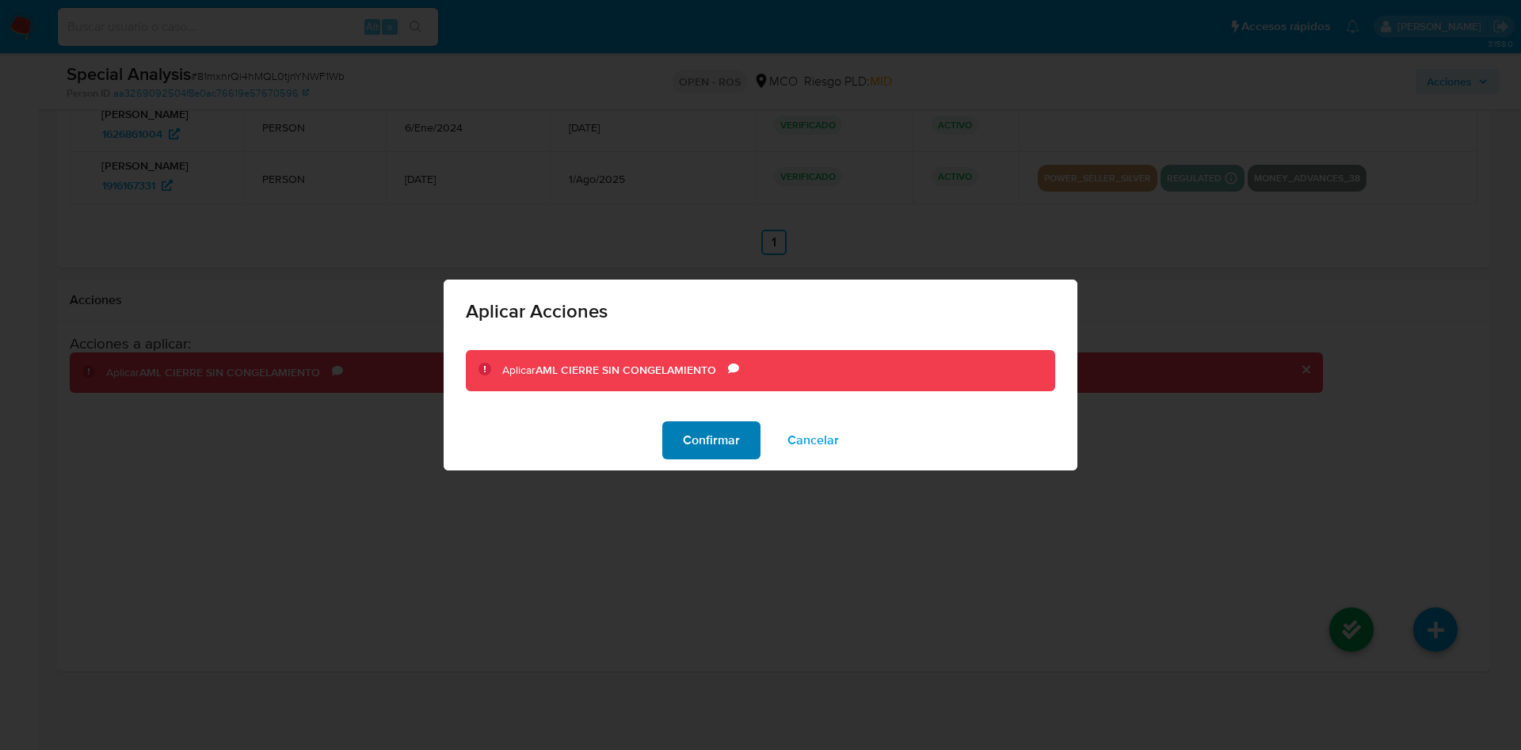
click at [692, 449] on span "Confirmar" at bounding box center [711, 440] width 57 height 35
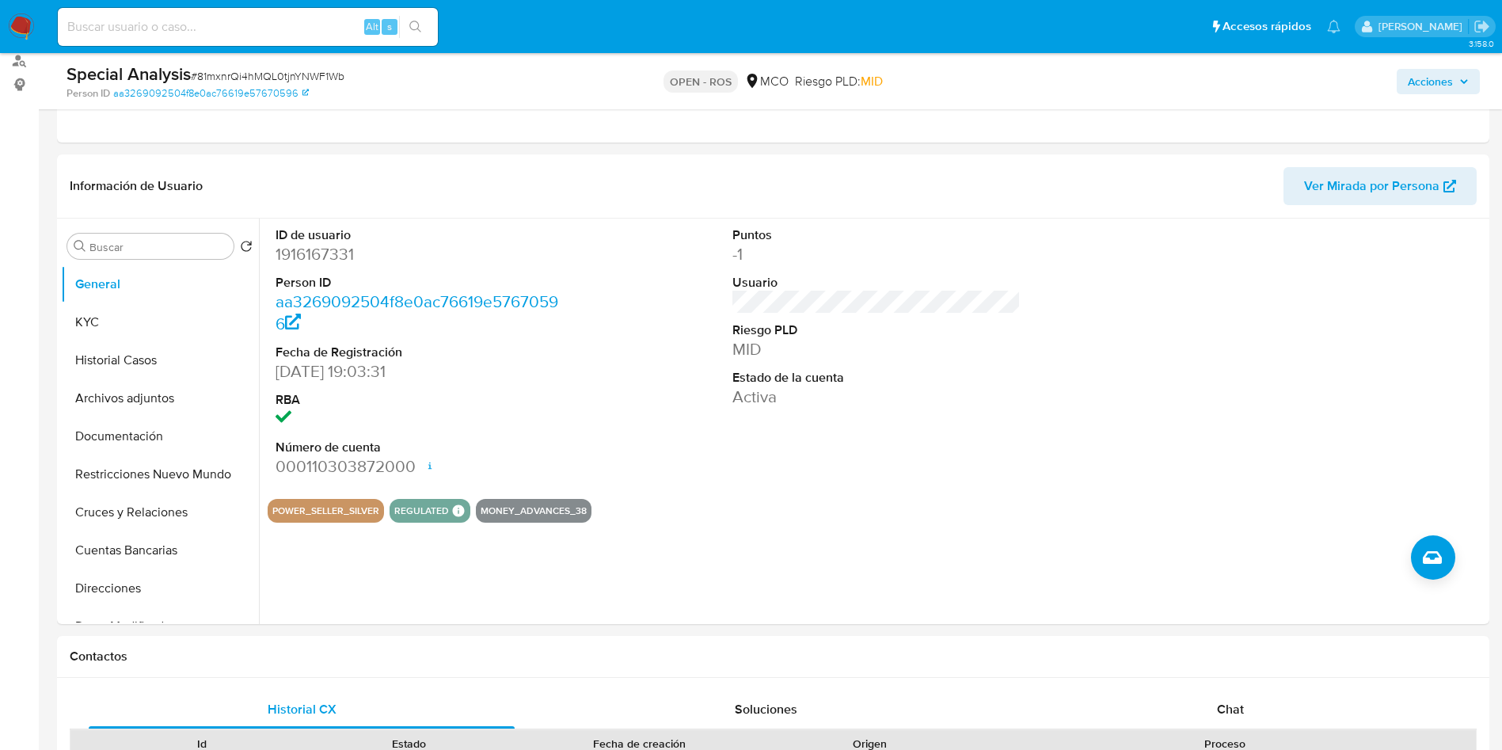
scroll to position [266, 0]
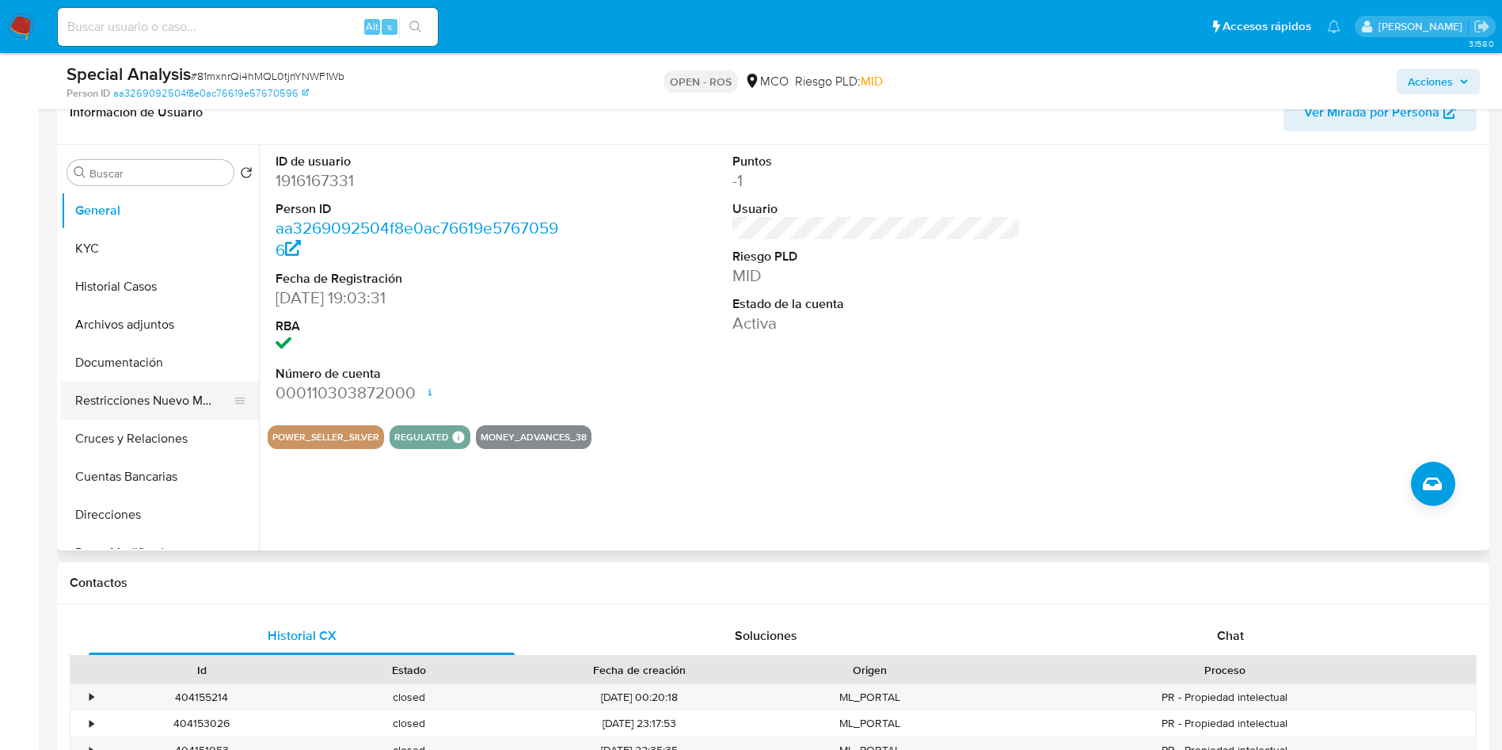
click at [116, 388] on button "Restricciones Nuevo Mundo" at bounding box center [153, 401] width 185 height 38
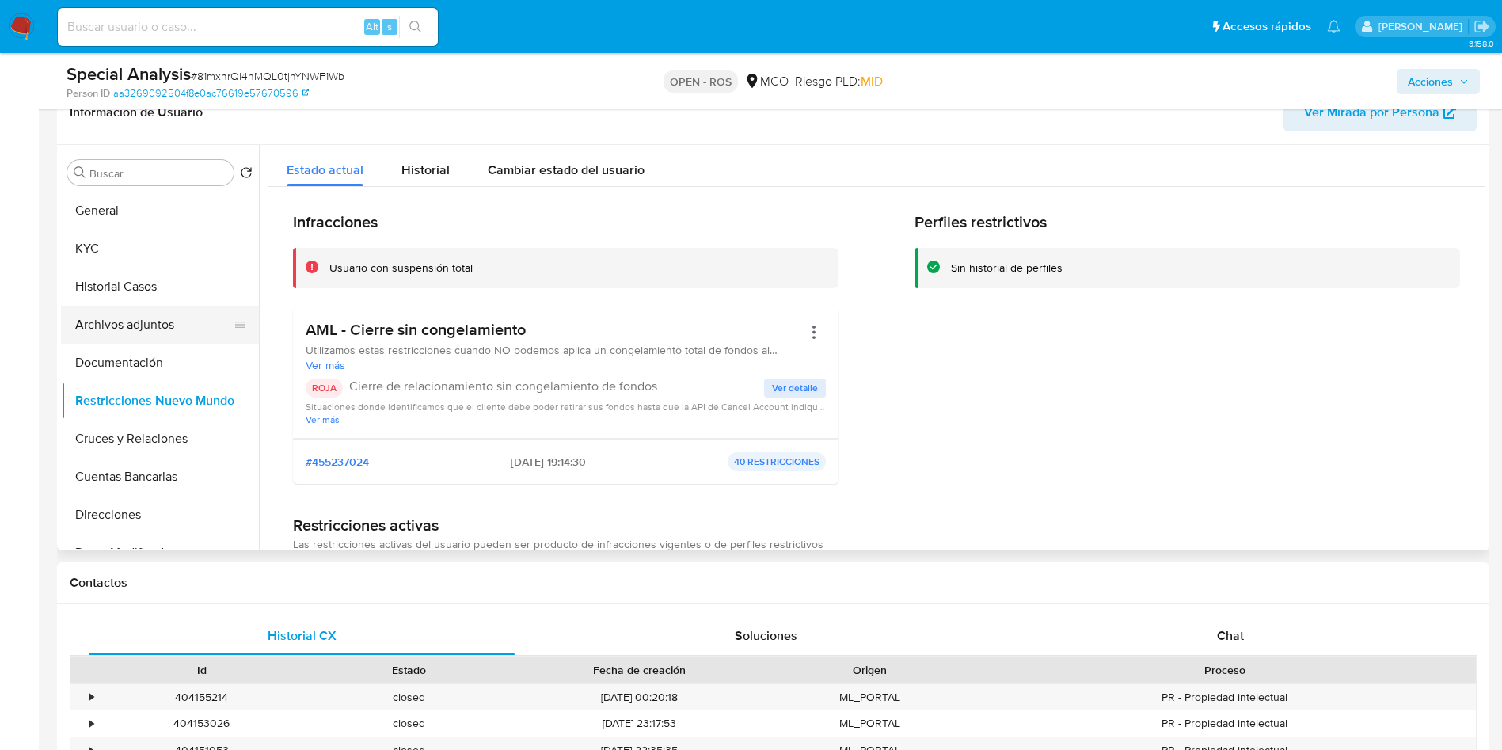
click at [157, 335] on button "Archivos adjuntos" at bounding box center [153, 325] width 185 height 38
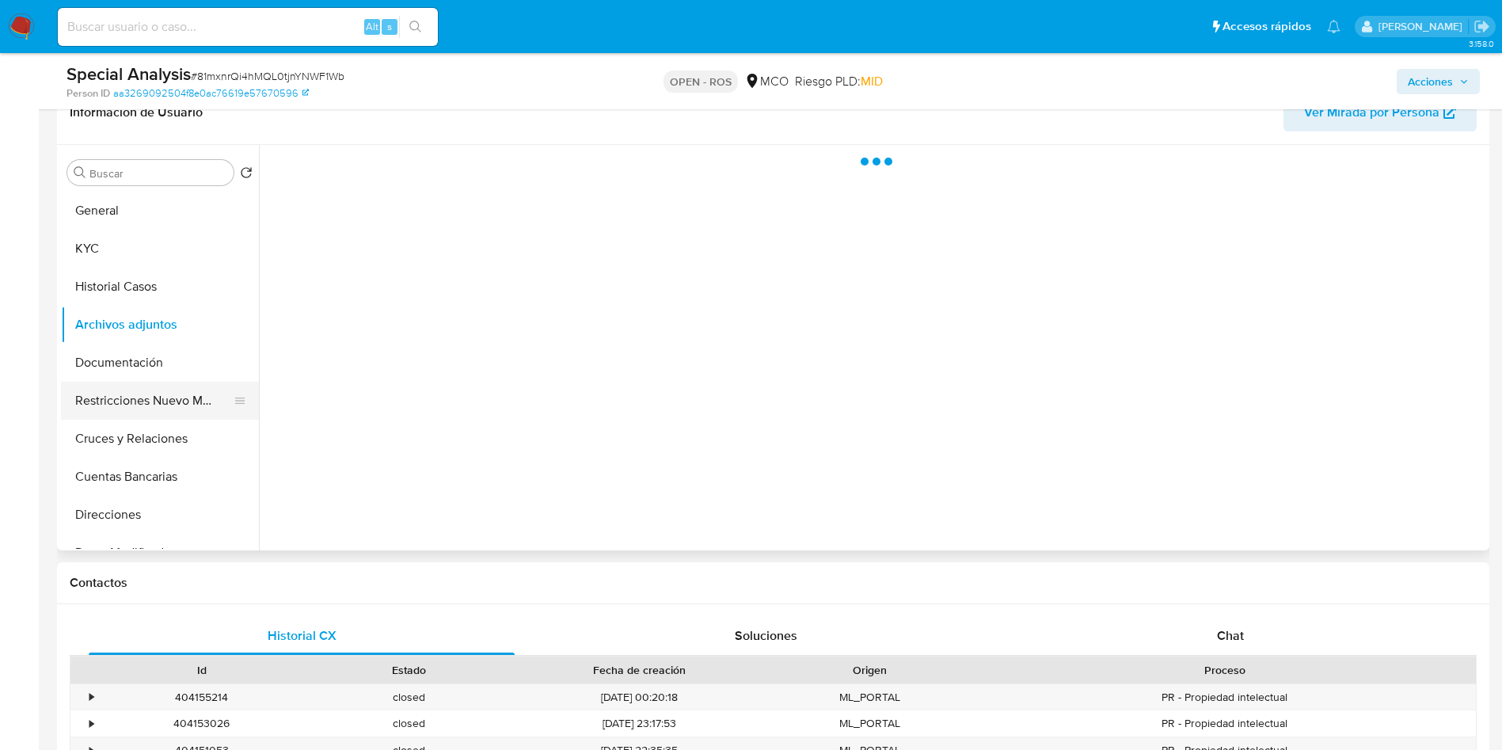
click at [127, 402] on button "Restricciones Nuevo Mundo" at bounding box center [153, 401] width 185 height 38
